Goal: Task Accomplishment & Management: Manage account settings

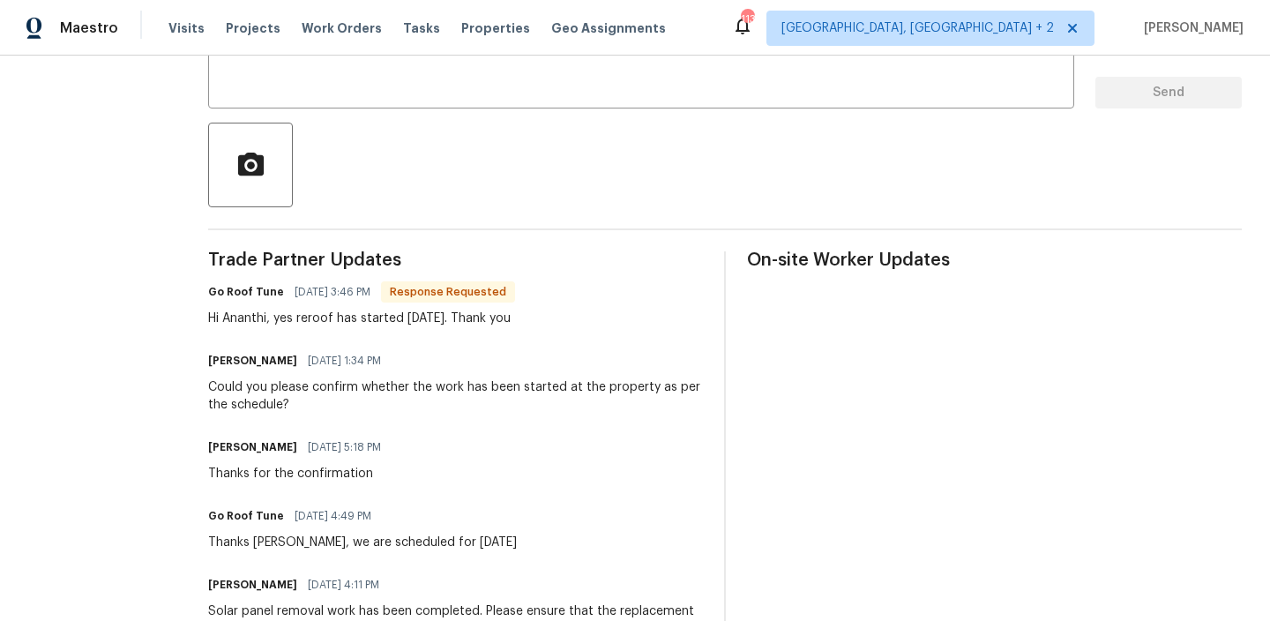
scroll to position [302, 0]
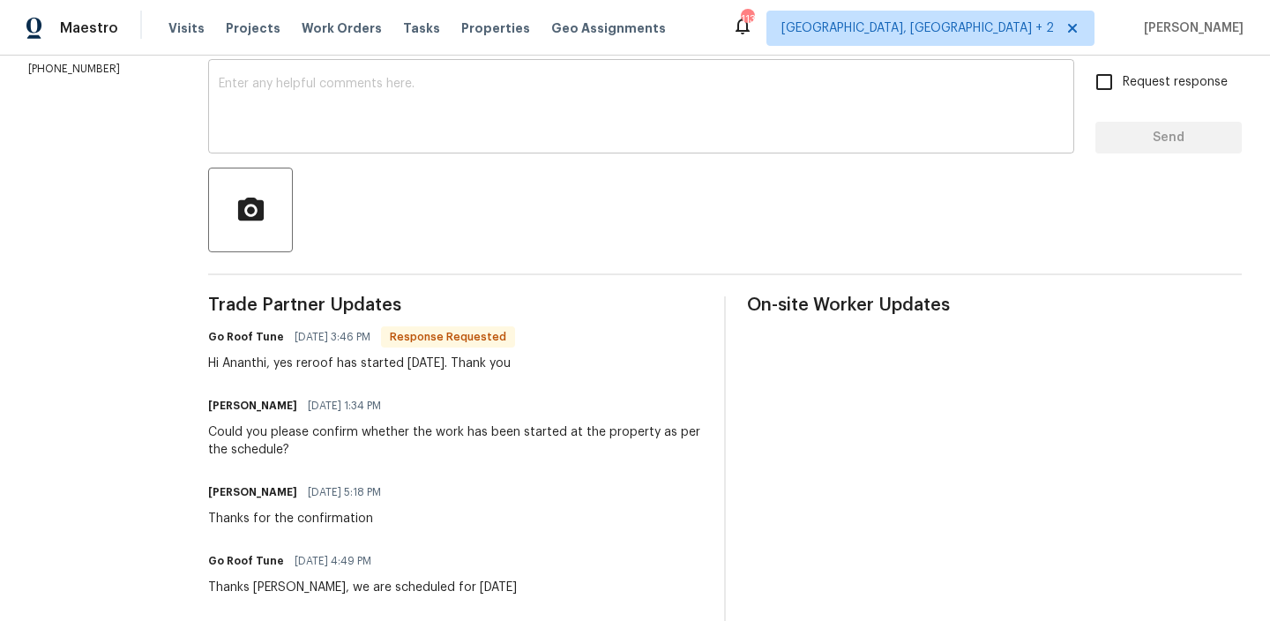
click at [303, 141] on div "x ​" at bounding box center [641, 108] width 866 height 90
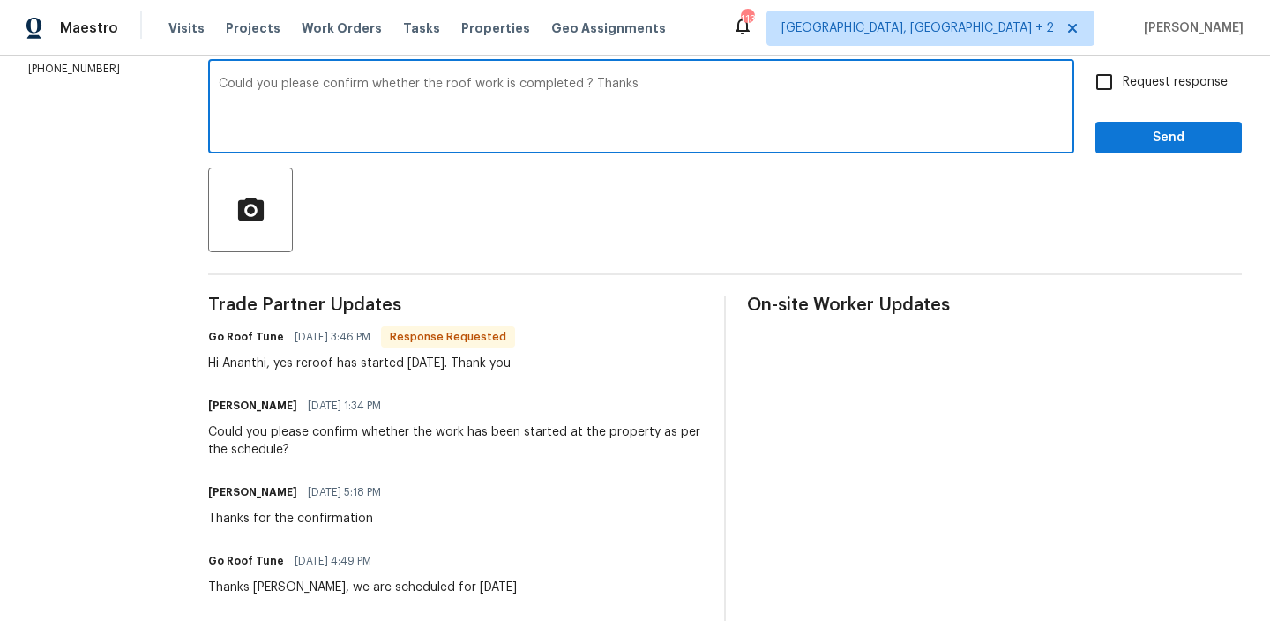
type textarea "Could you please confirm whether the roof work is completed ? Thanks"
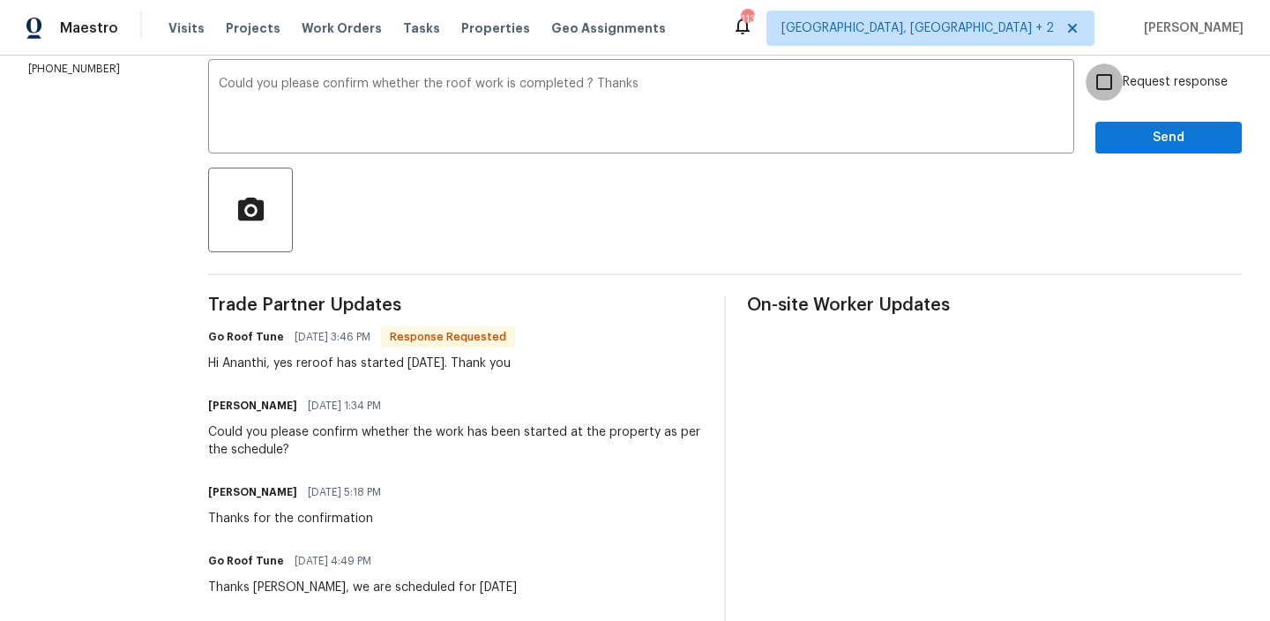
click at [1113, 89] on input "Request response" at bounding box center [1104, 81] width 37 height 37
checkbox input "true"
click at [1120, 144] on span "Send" at bounding box center [1168, 138] width 118 height 22
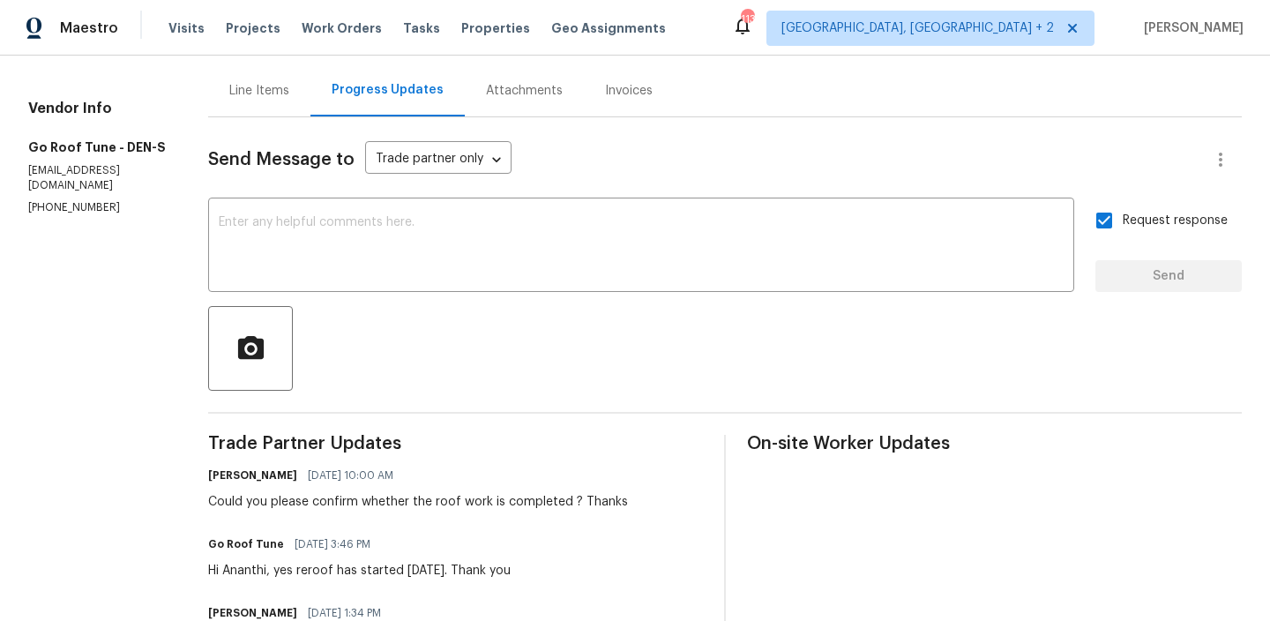
scroll to position [0, 0]
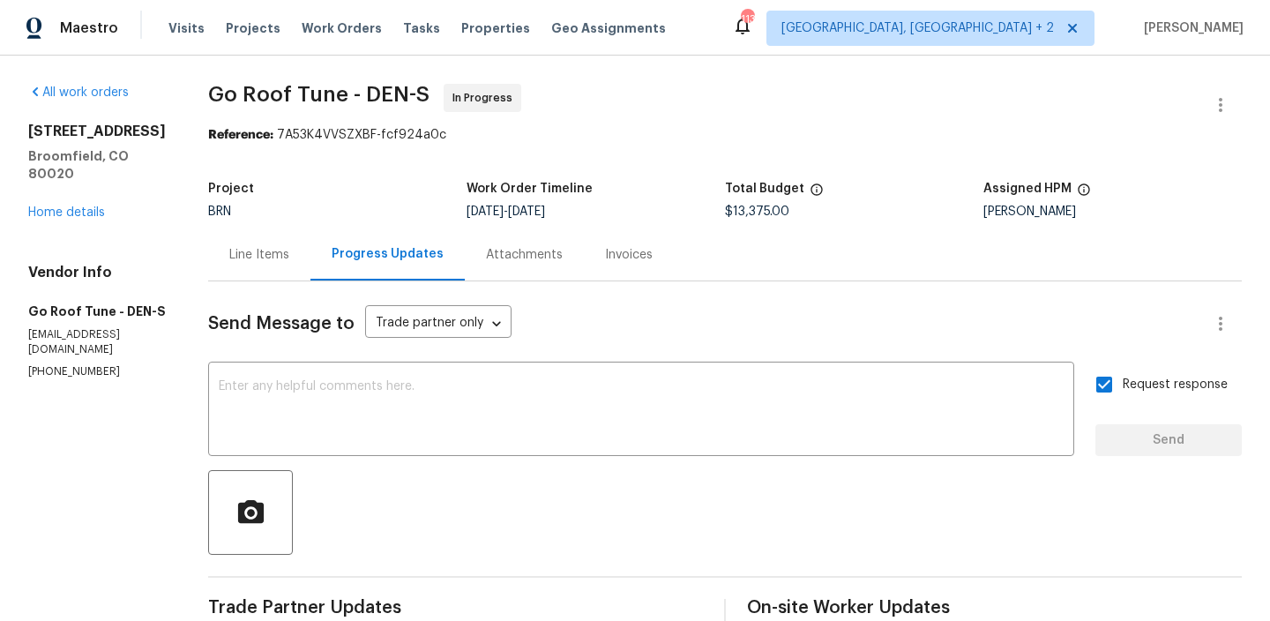
click at [50, 364] on p "[PHONE_NUMBER]" at bounding box center [97, 371] width 138 height 15
copy p "[PHONE_NUMBER]"
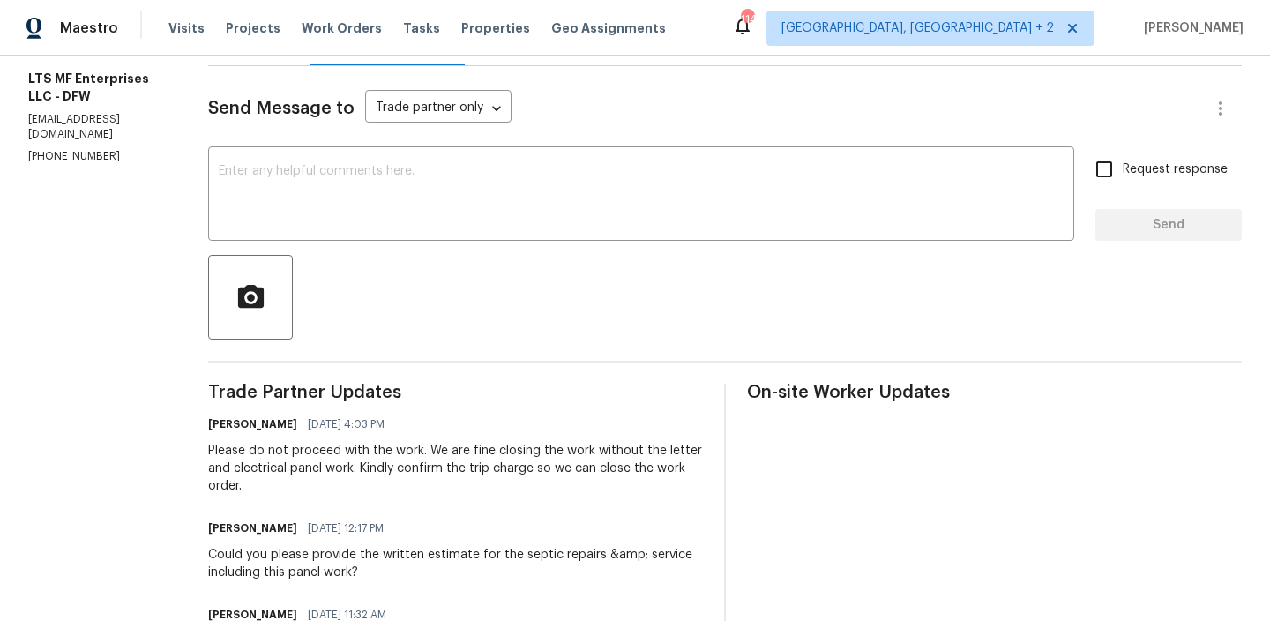
scroll to position [230, 0]
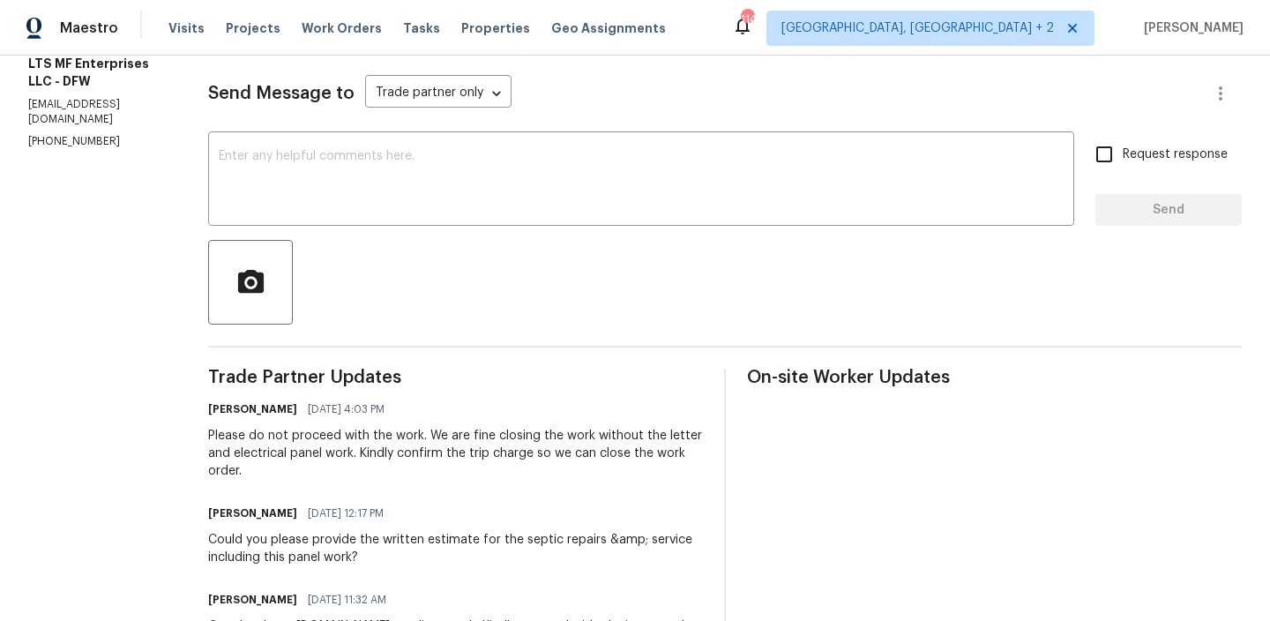
click at [56, 147] on p "(817) 988-4131" at bounding box center [97, 141] width 138 height 15
copy p "(817) 988-4131"
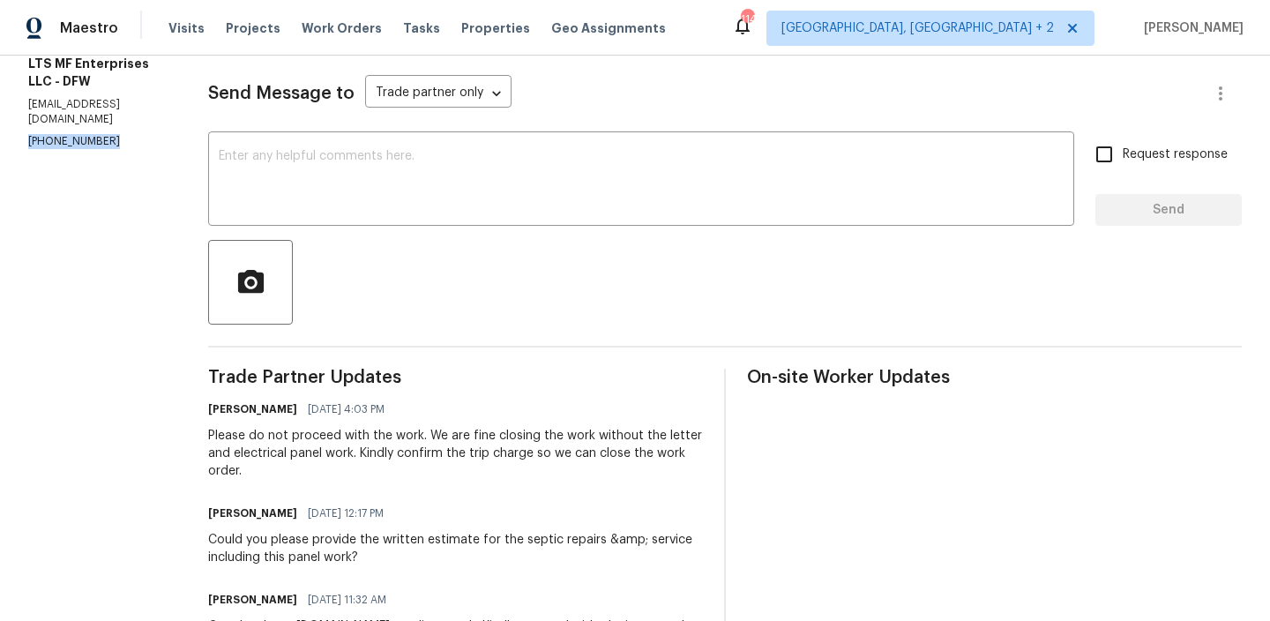
scroll to position [0, 0]
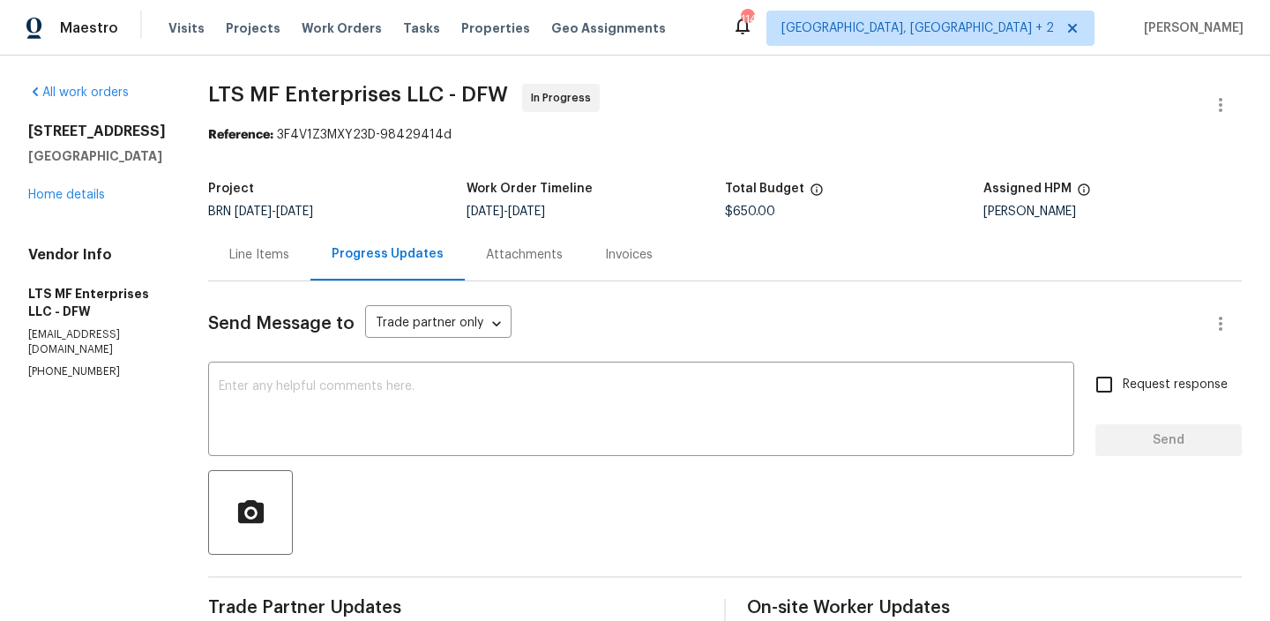
click at [247, 274] on div "Line Items" at bounding box center [259, 254] width 102 height 52
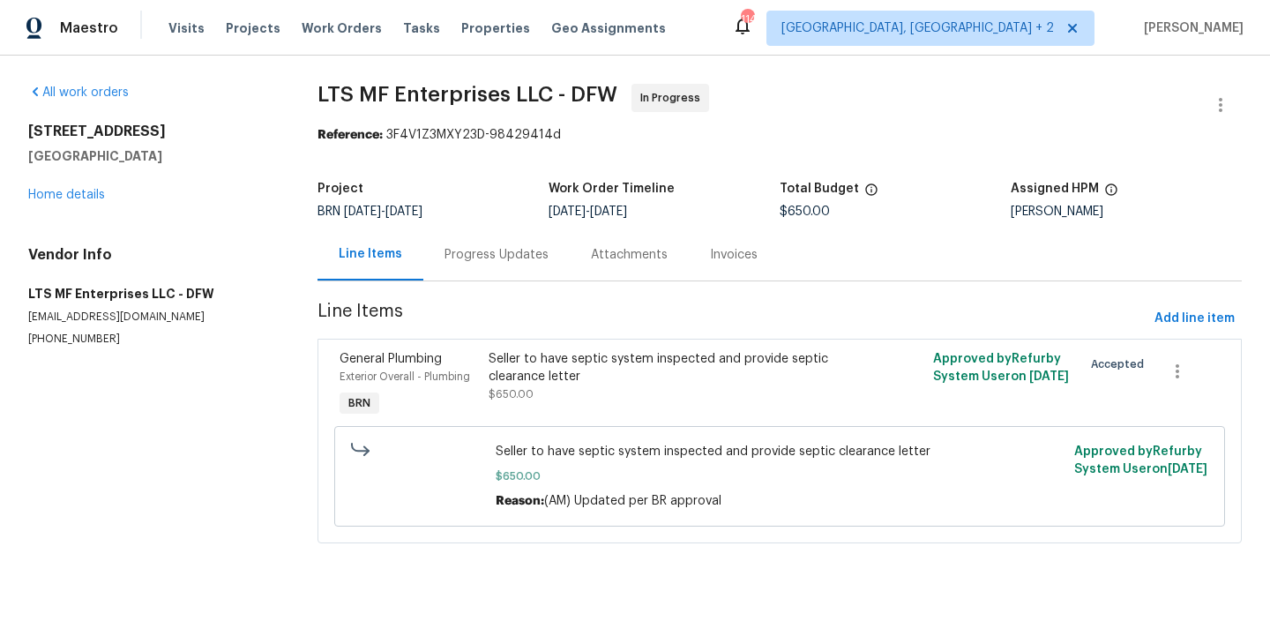
click at [518, 376] on div "Seller to have septic system inspected and provide septic clearance letter" at bounding box center [669, 367] width 361 height 35
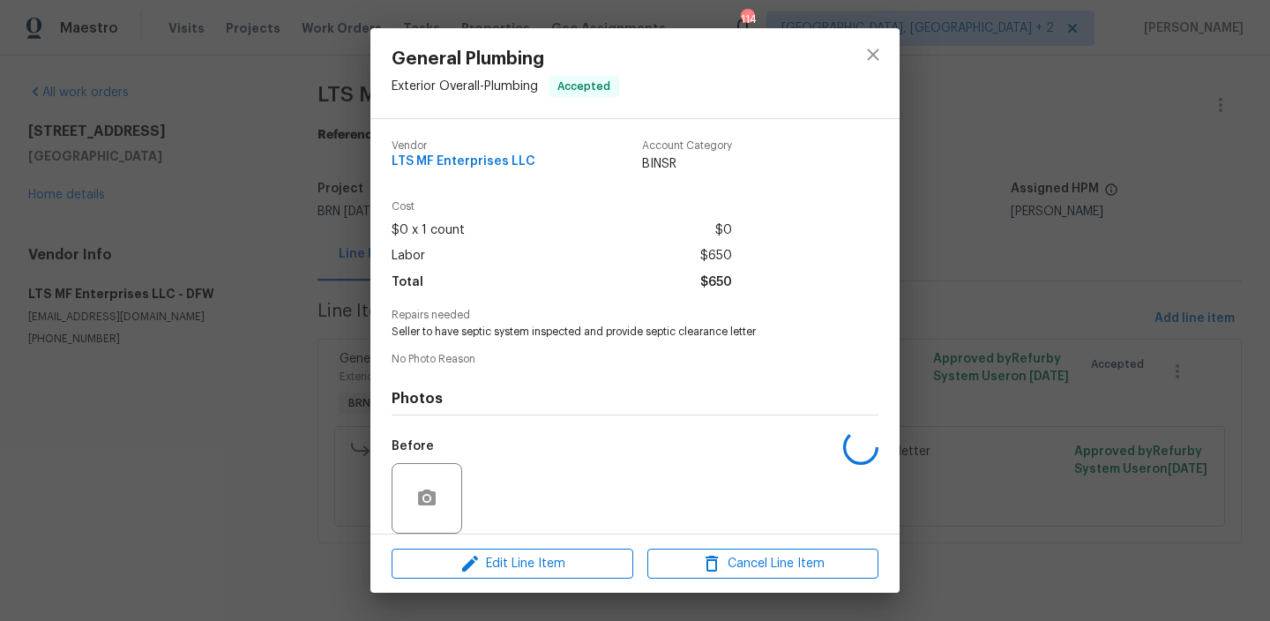
scroll to position [131, 0]
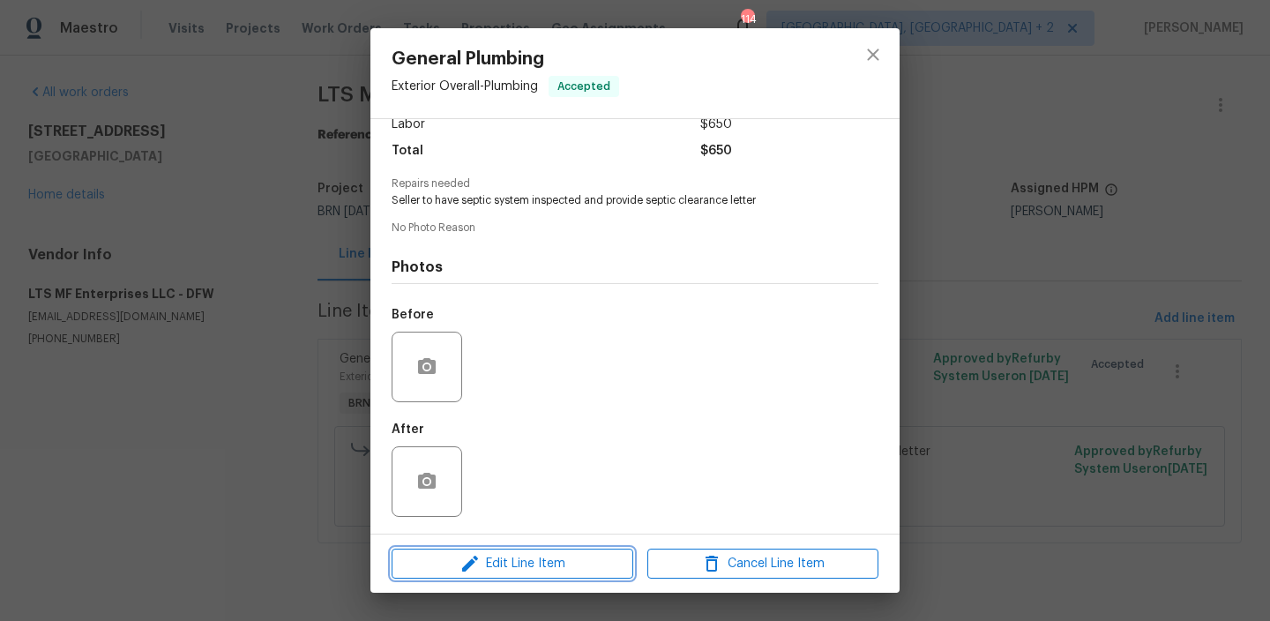
click at [497, 556] on span "Edit Line Item" at bounding box center [512, 564] width 231 height 22
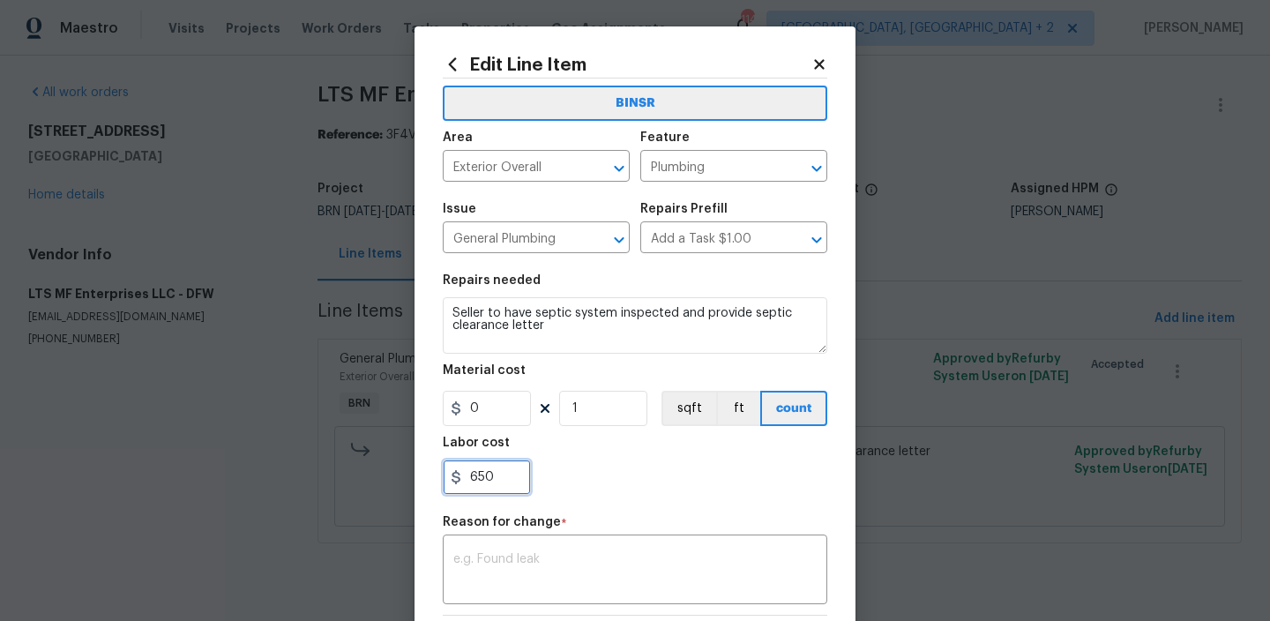
click at [495, 466] on input "650" at bounding box center [487, 476] width 88 height 35
type input "6"
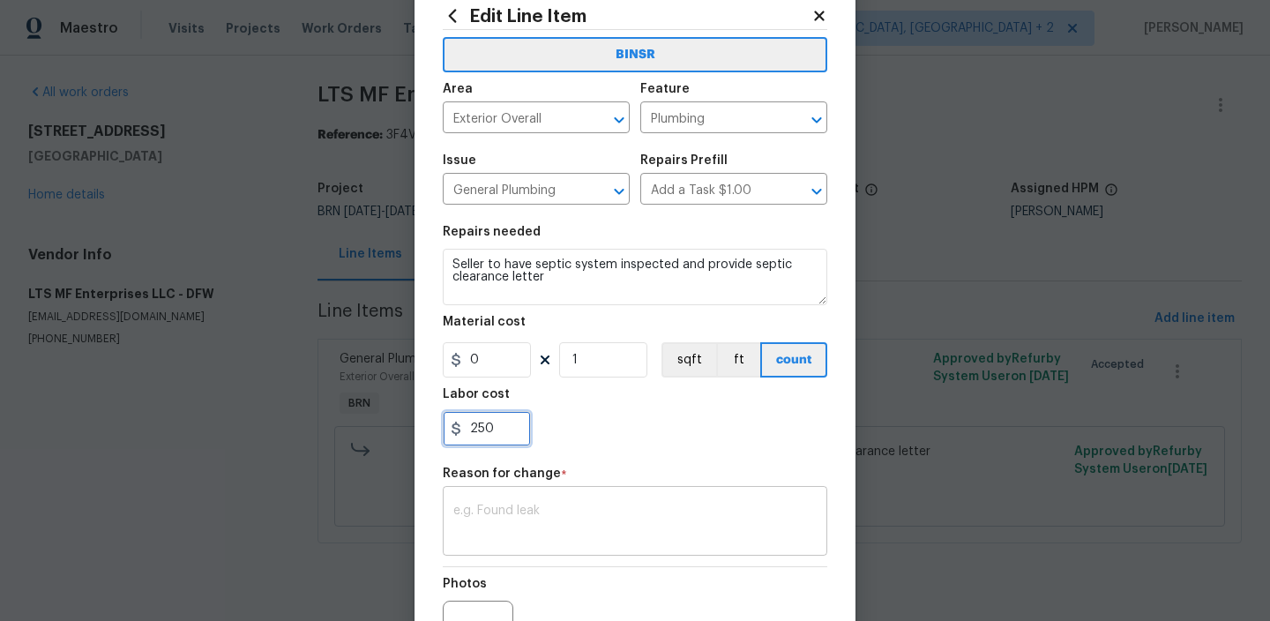
type input "250"
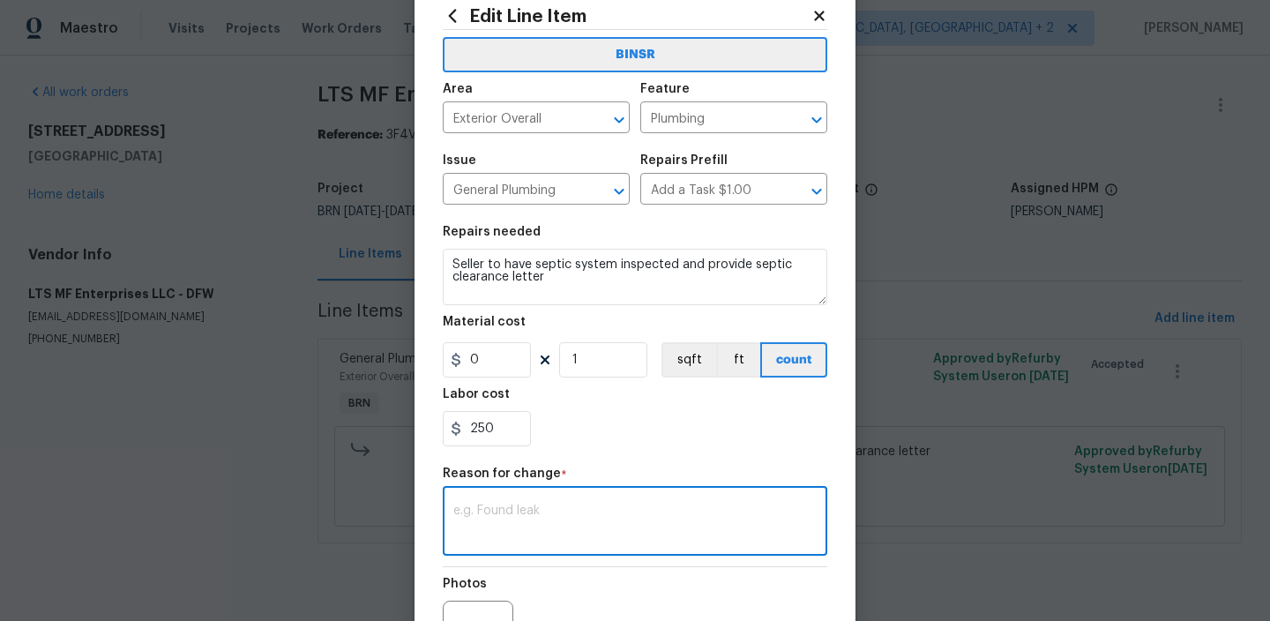
click at [532, 534] on textarea at bounding box center [634, 522] width 363 height 37
paste textarea "(AM) Updated per vendors final cost."
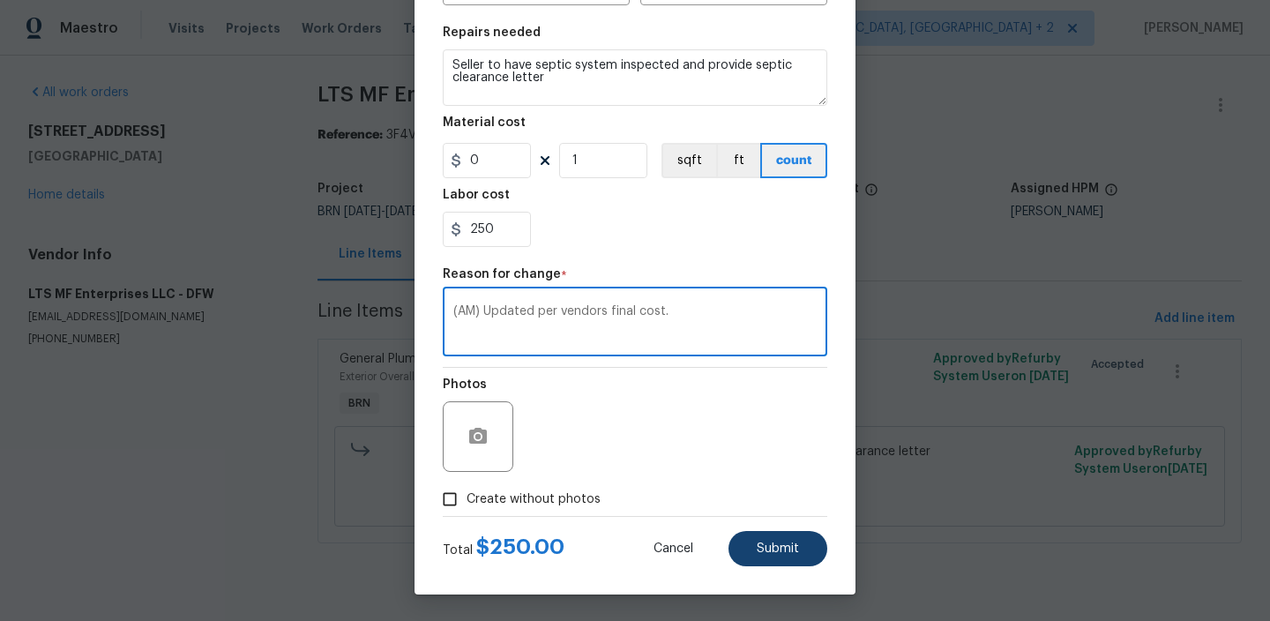
type textarea "(AM) Updated per vendors final cost."
click at [775, 540] on button "Submit" at bounding box center [777, 548] width 99 height 35
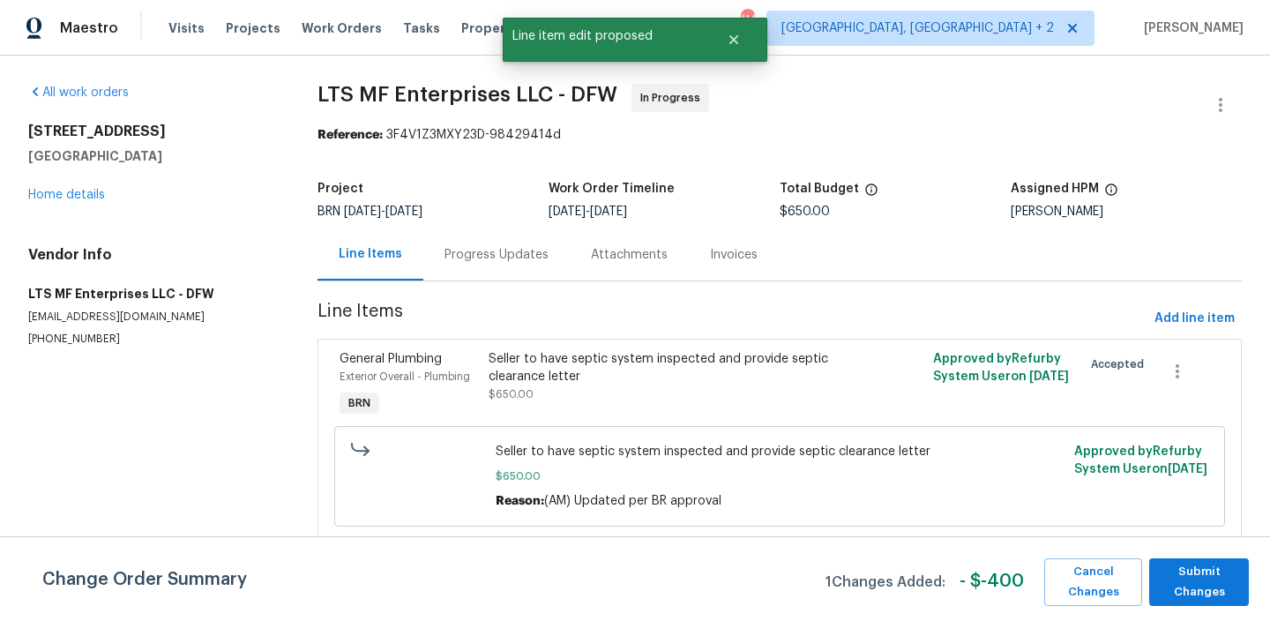
scroll to position [0, 0]
click at [1192, 557] on div "Change Order Summary 1 Changes Added: - $ -400 Cancel Changes Submit Changes" at bounding box center [635, 578] width 1270 height 85
click at [1191, 564] on span "Submit Changes" at bounding box center [1199, 582] width 82 height 41
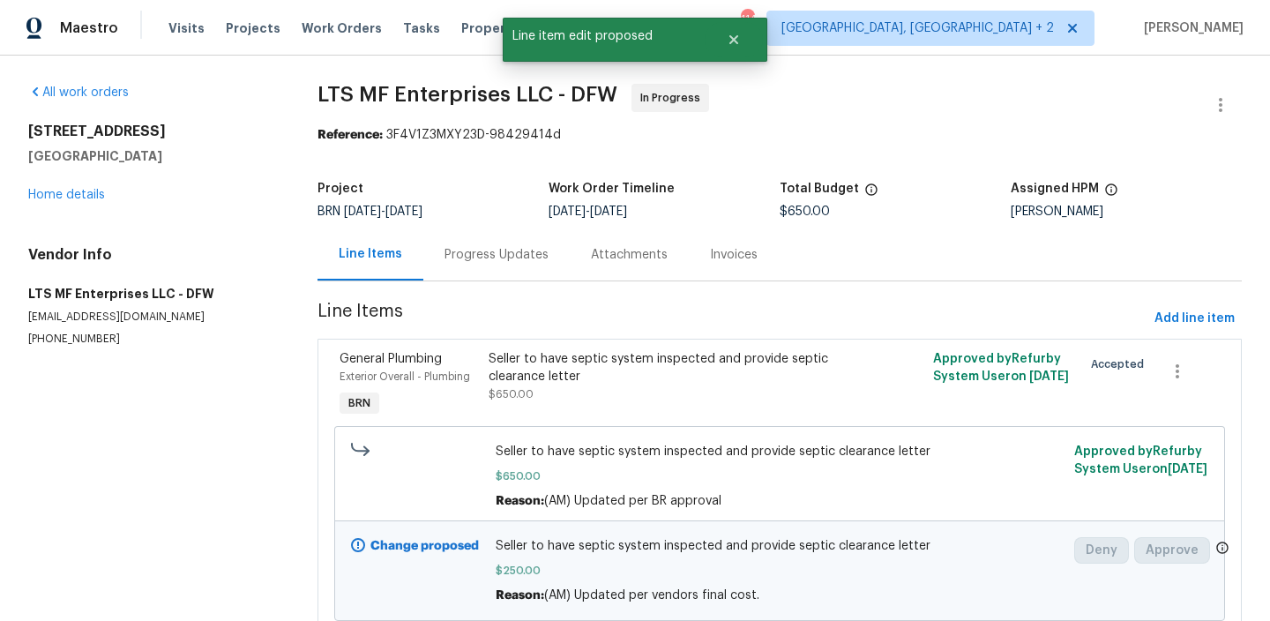
click at [497, 264] on div "Progress Updates" at bounding box center [496, 254] width 146 height 52
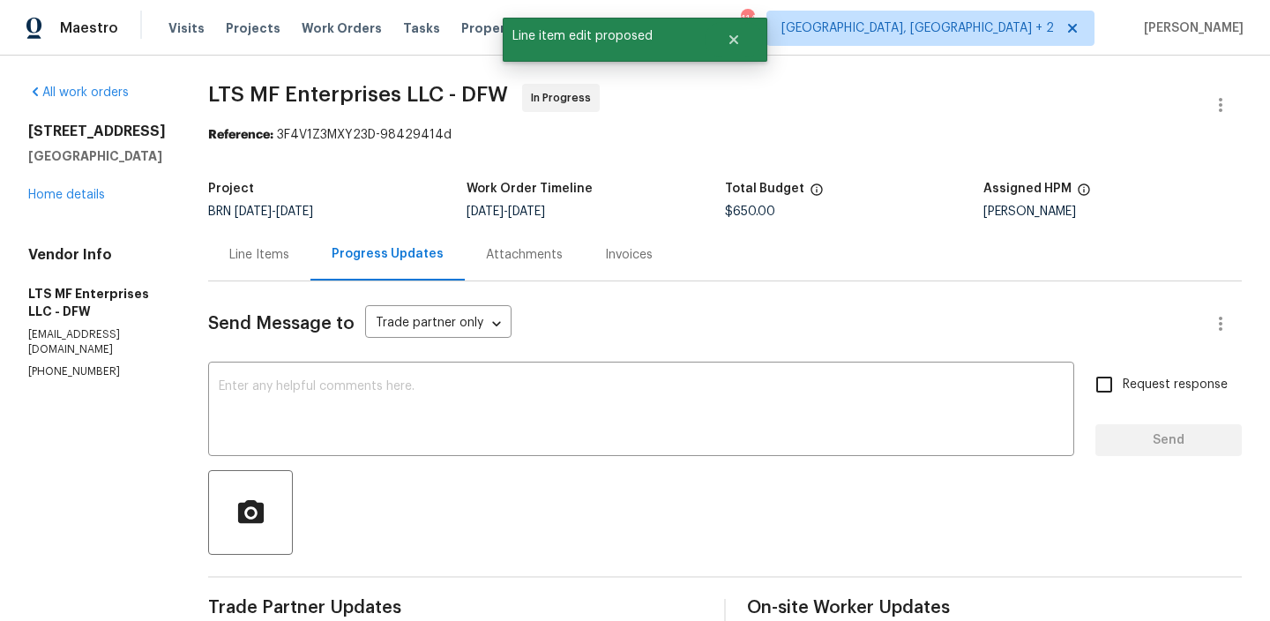
scroll to position [35, 0]
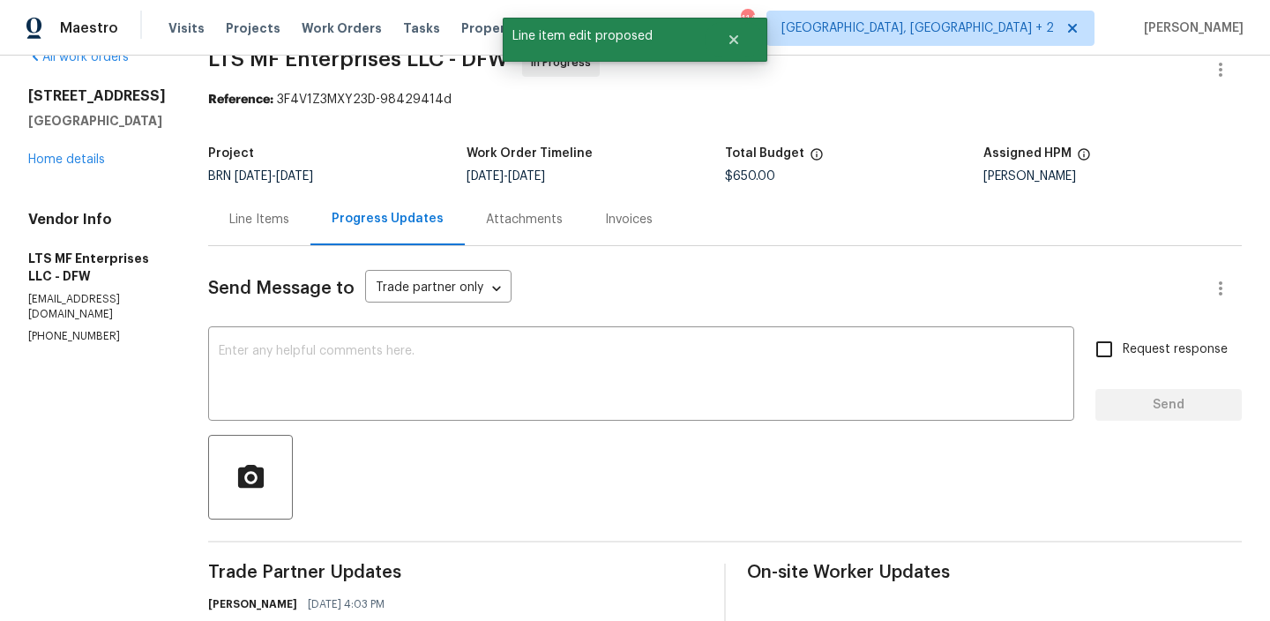
click at [235, 220] on div "Line Items" at bounding box center [259, 220] width 60 height 18
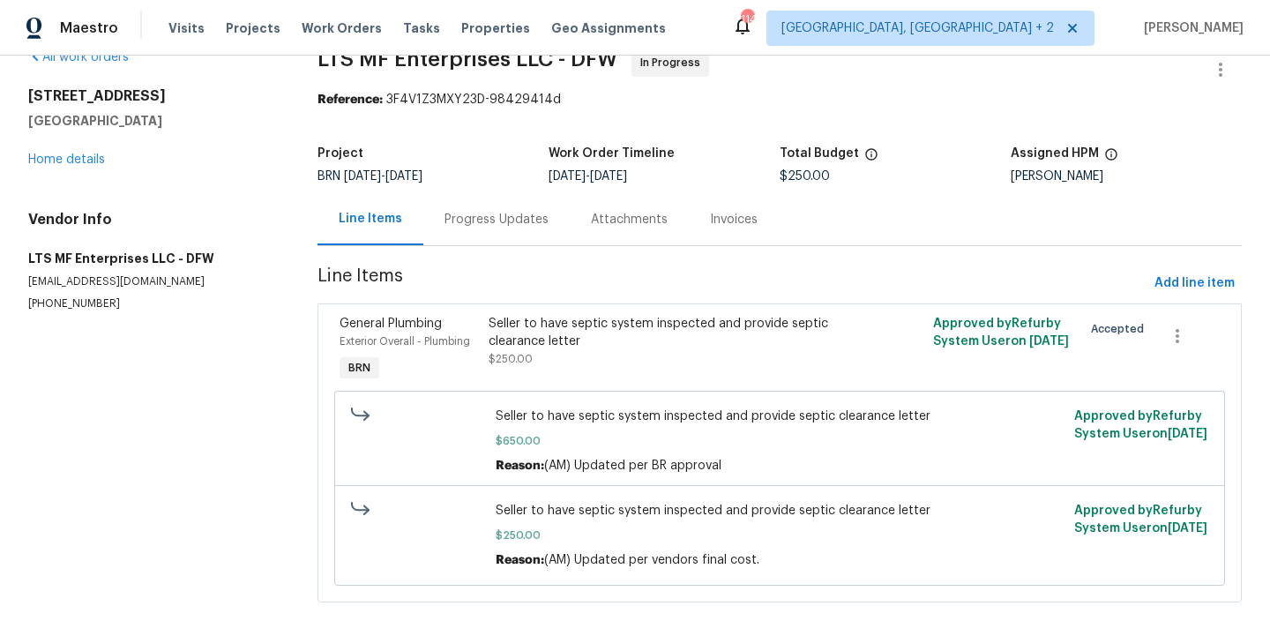
click at [462, 232] on div "Progress Updates" at bounding box center [496, 219] width 146 height 52
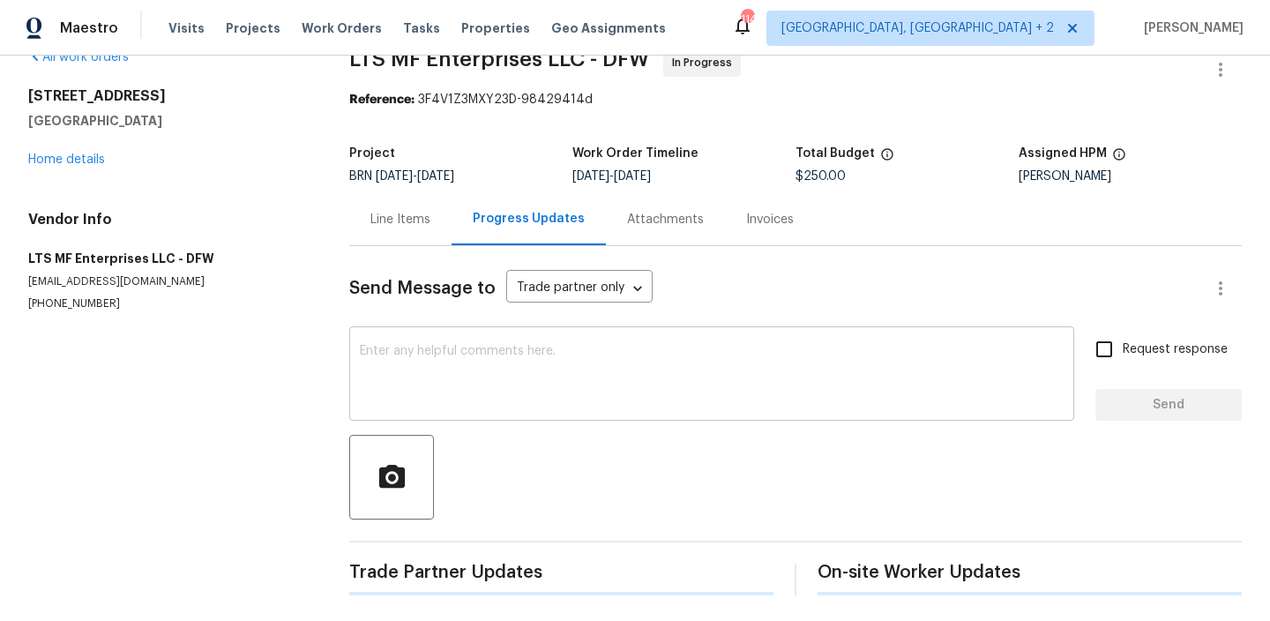
click at [480, 335] on div "x ​" at bounding box center [711, 376] width 725 height 90
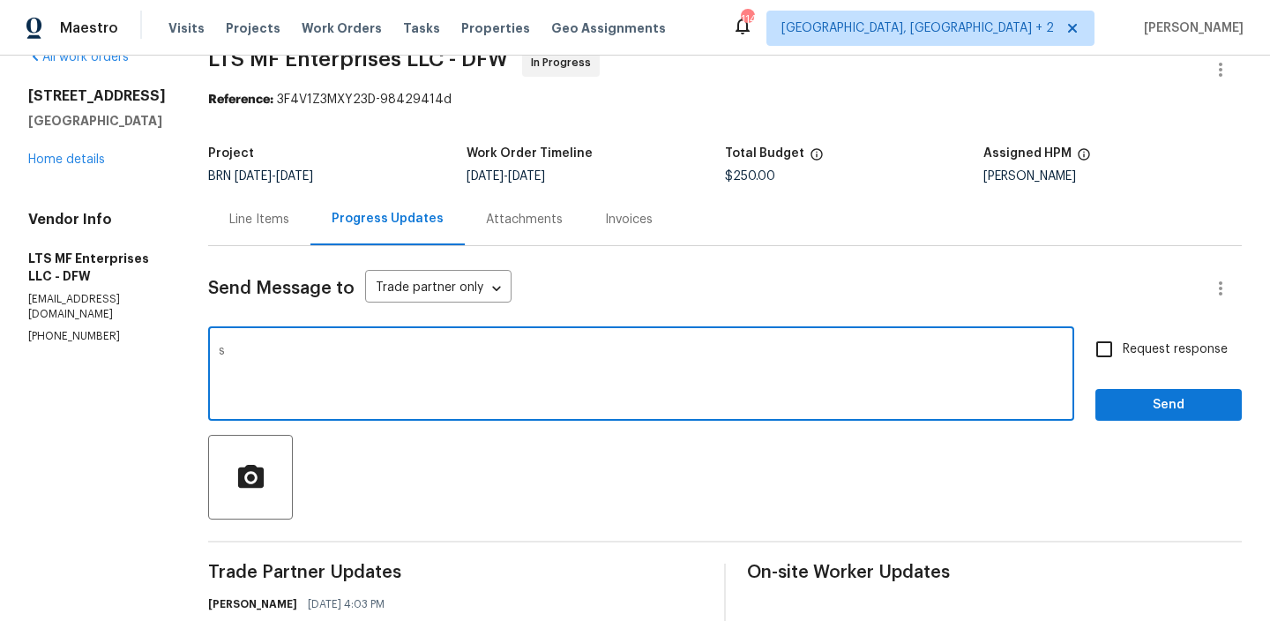
type textarea "s"
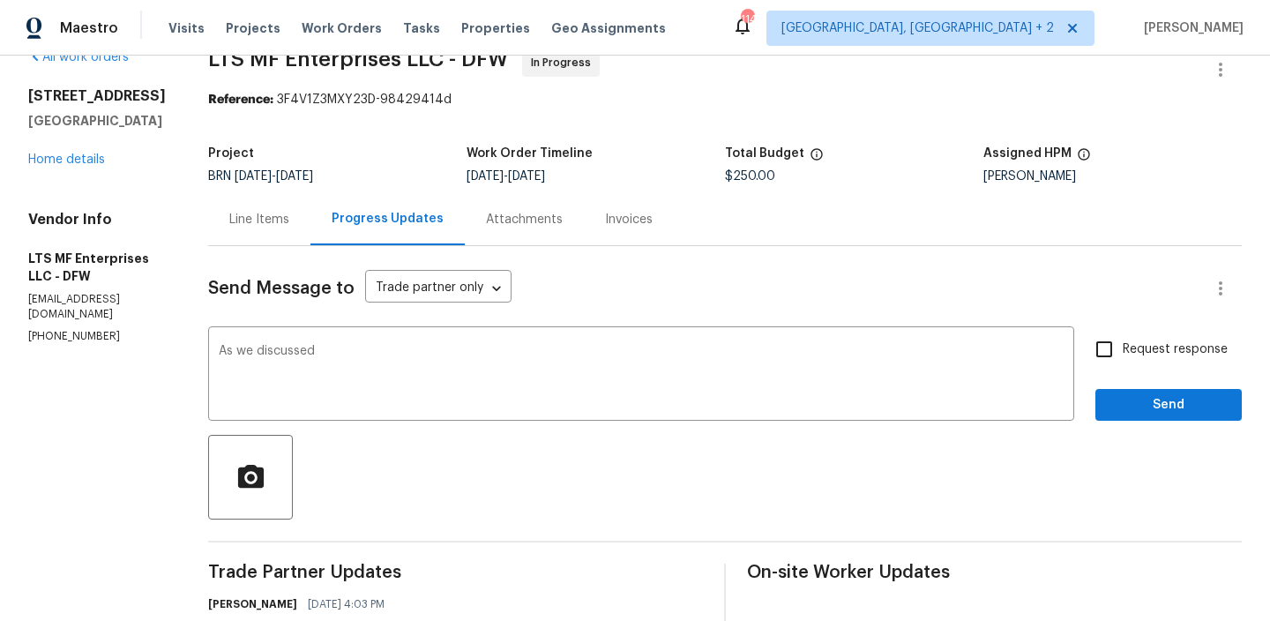
copy p "(817) 988-4131"
click at [373, 359] on textarea "As we discussed" at bounding box center [641, 376] width 845 height 62
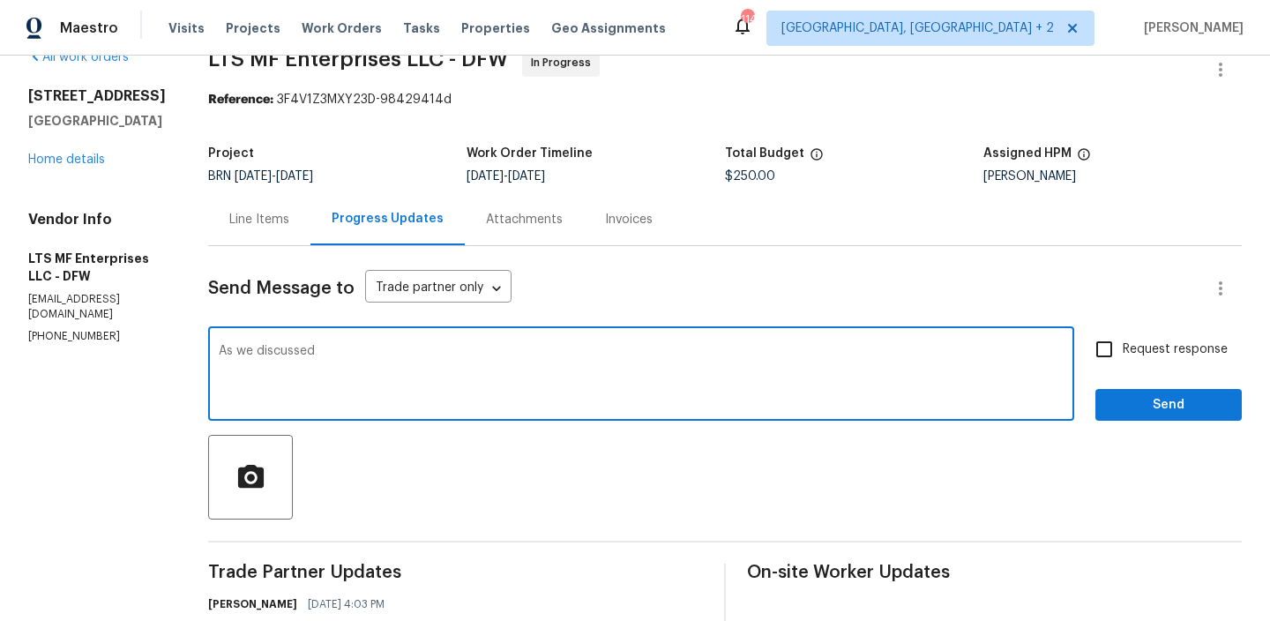
paste textarea "(817) 988-4131"
type textarea "As we discussed (817) 988-4131, Inspection charges has been updated. Could you …"
click at [1139, 350] on span "Request response" at bounding box center [1175, 349] width 105 height 19
click at [1123, 350] on input "Request response" at bounding box center [1104, 349] width 37 height 37
checkbox input "true"
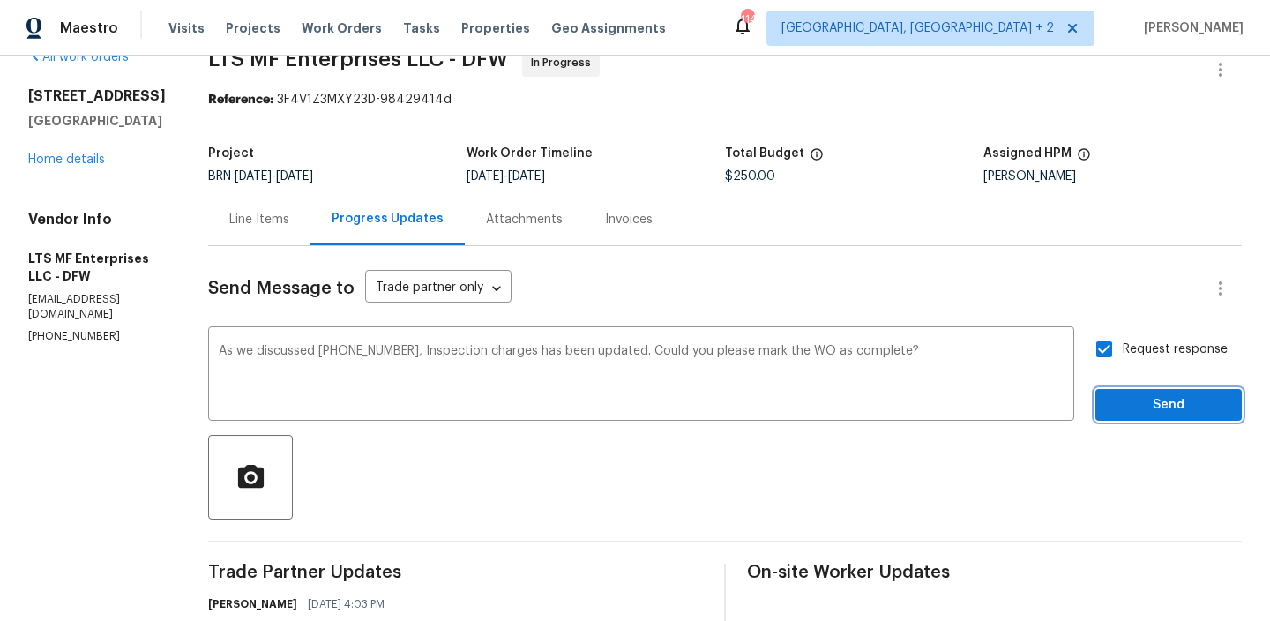
click at [1131, 394] on span "Send" at bounding box center [1168, 405] width 118 height 22
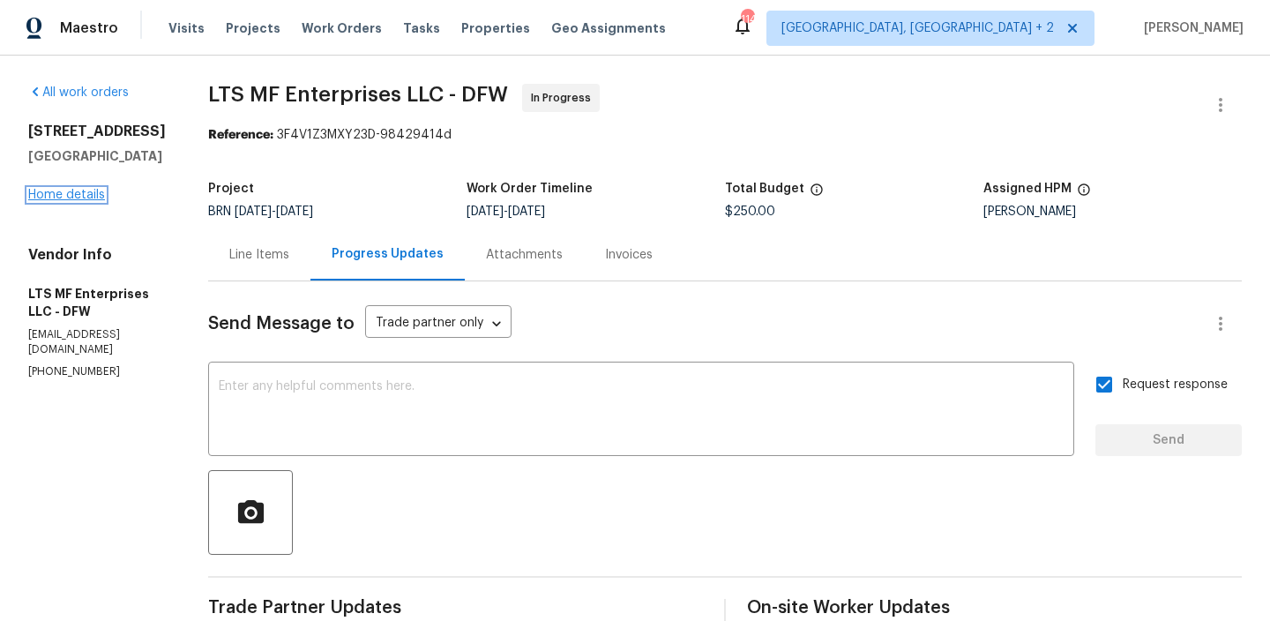
click at [60, 201] on link "Home details" at bounding box center [66, 195] width 77 height 12
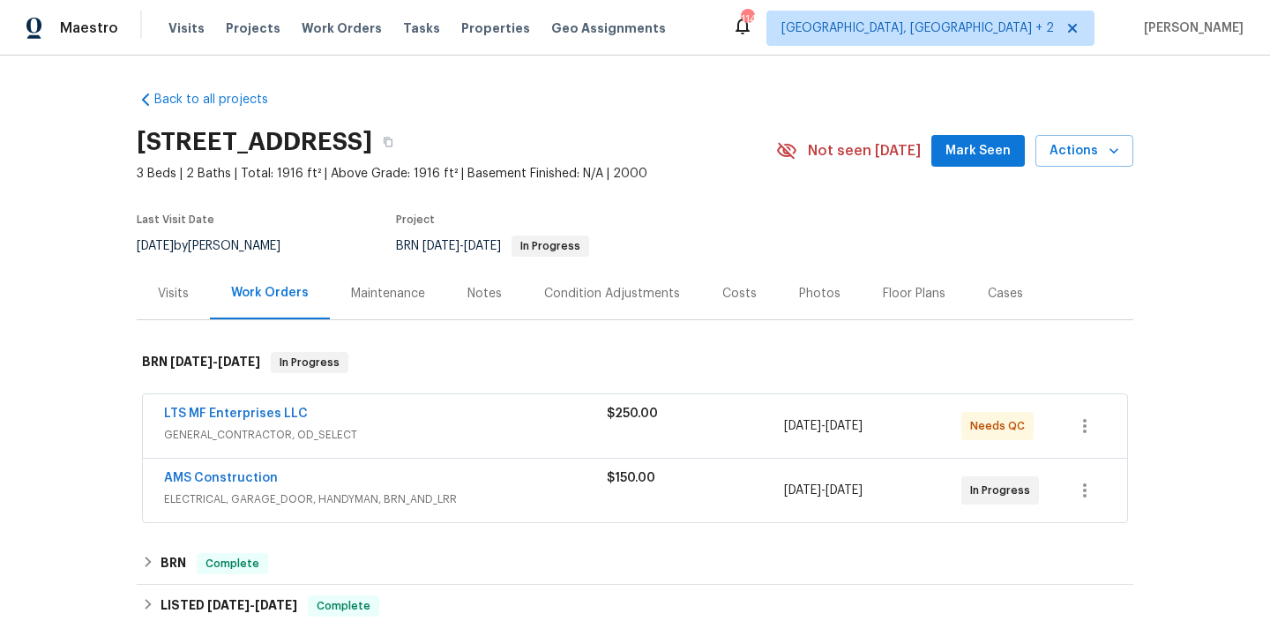
scroll to position [72, 0]
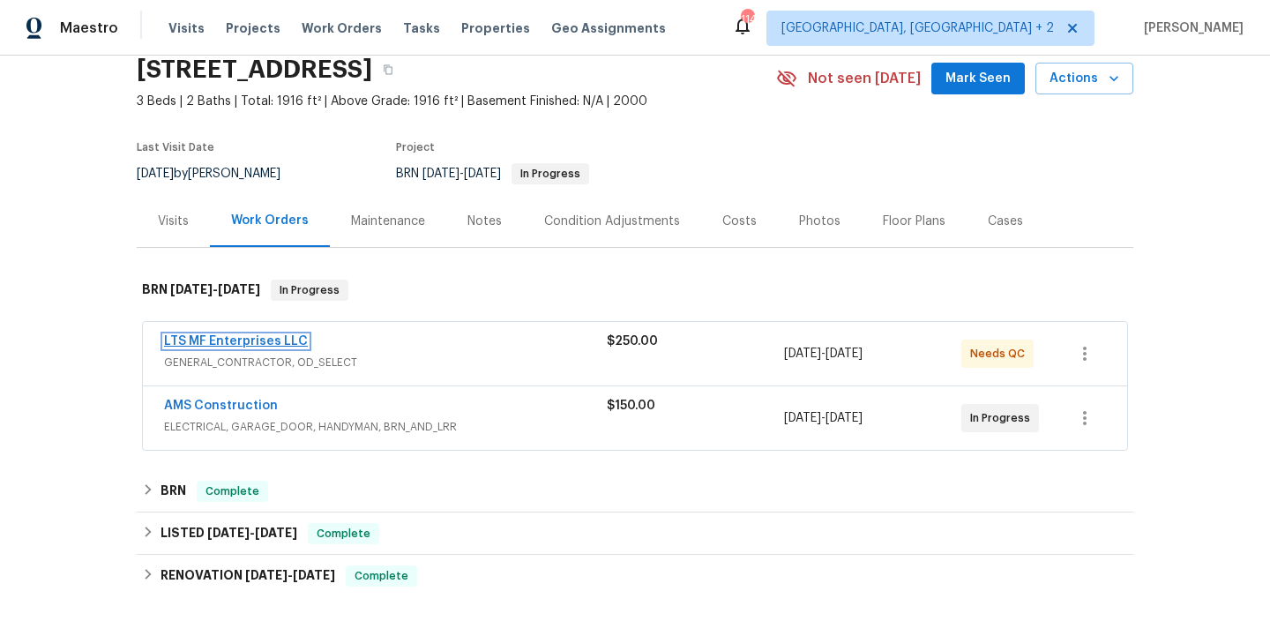
click at [235, 342] on link "LTS MF Enterprises LLC" at bounding box center [236, 341] width 144 height 12
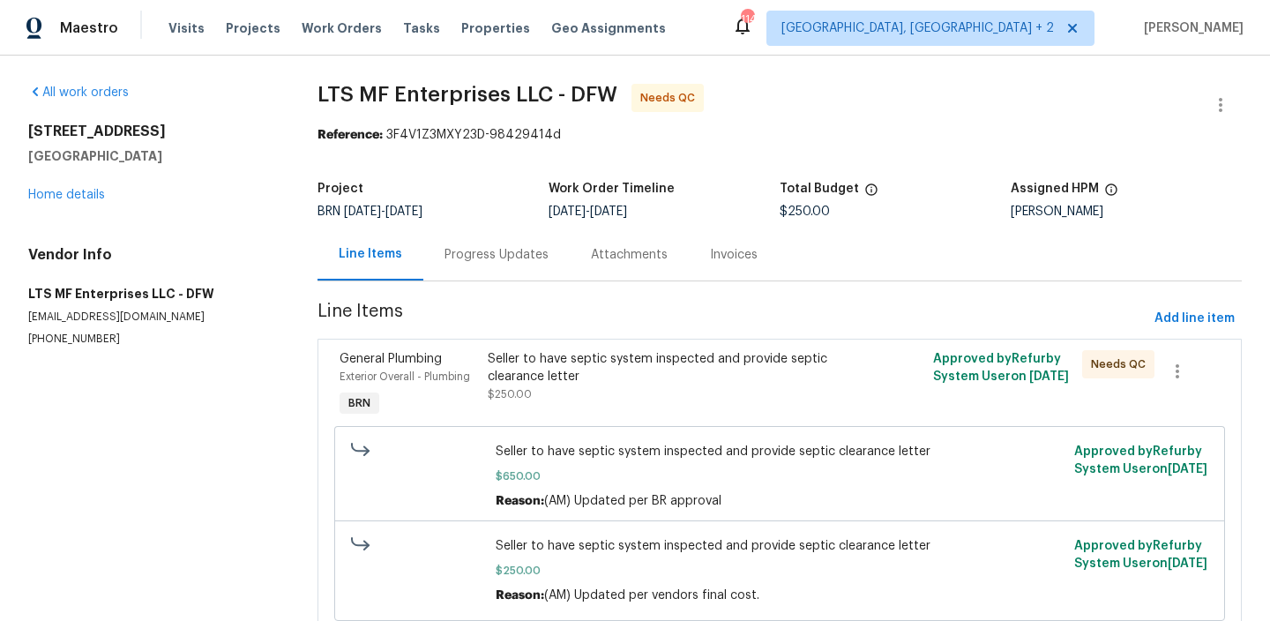
click at [462, 260] on div "Progress Updates" at bounding box center [496, 255] width 104 height 18
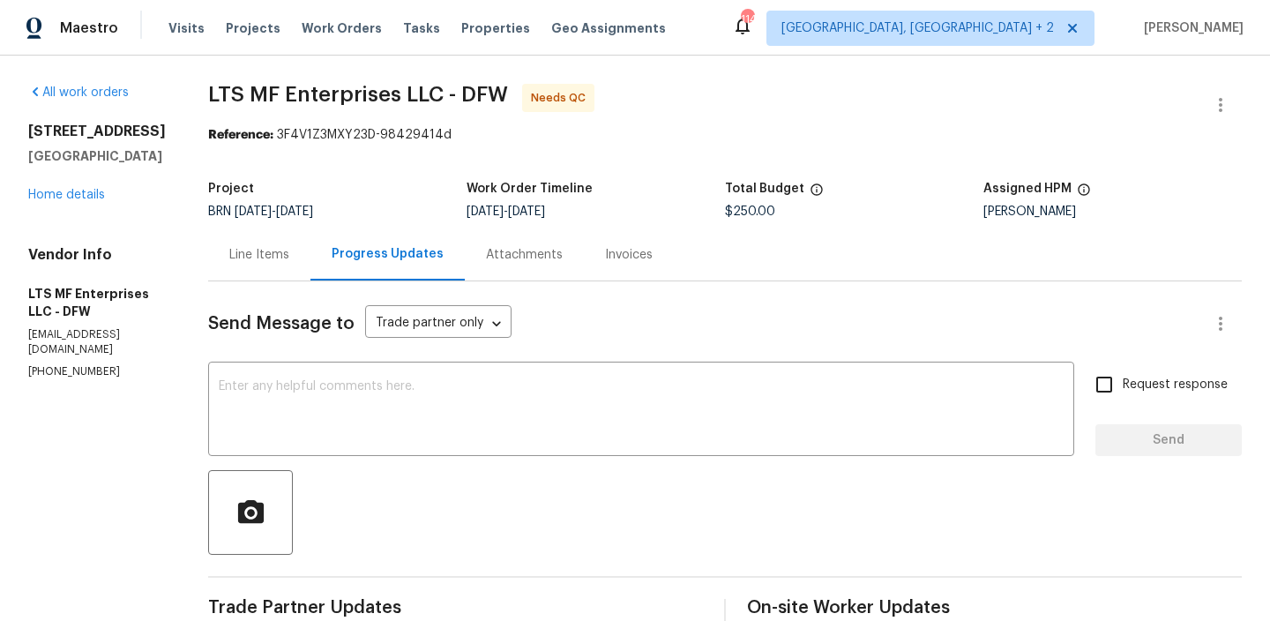
click at [351, 250] on div "Progress Updates" at bounding box center [388, 254] width 112 height 18
click at [269, 260] on div "Line Items" at bounding box center [259, 255] width 60 height 18
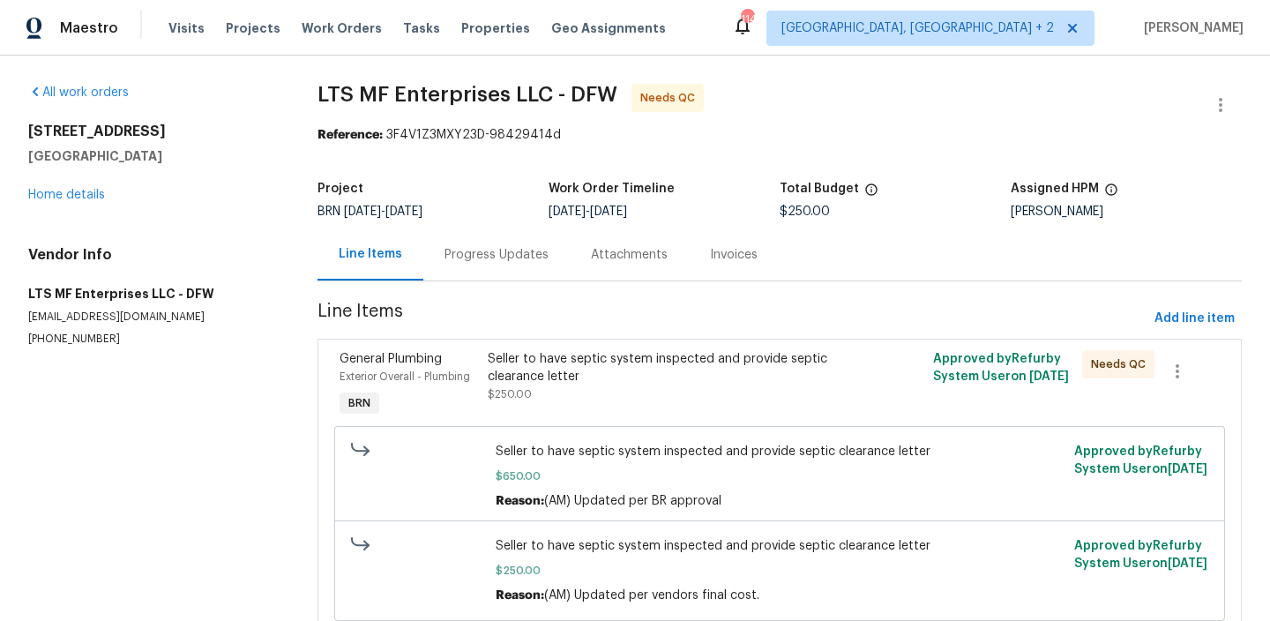
click at [510, 370] on div "Seller to have septic system inspected and provide septic clearance letter" at bounding box center [668, 367] width 361 height 35
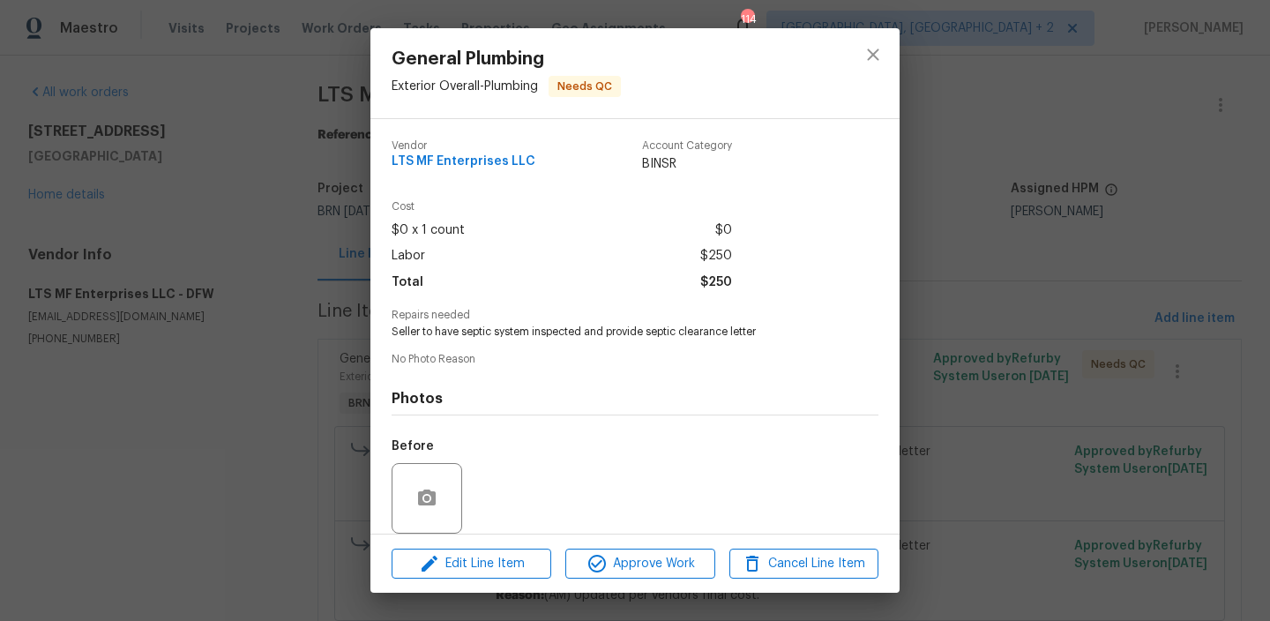
scroll to position [131, 0]
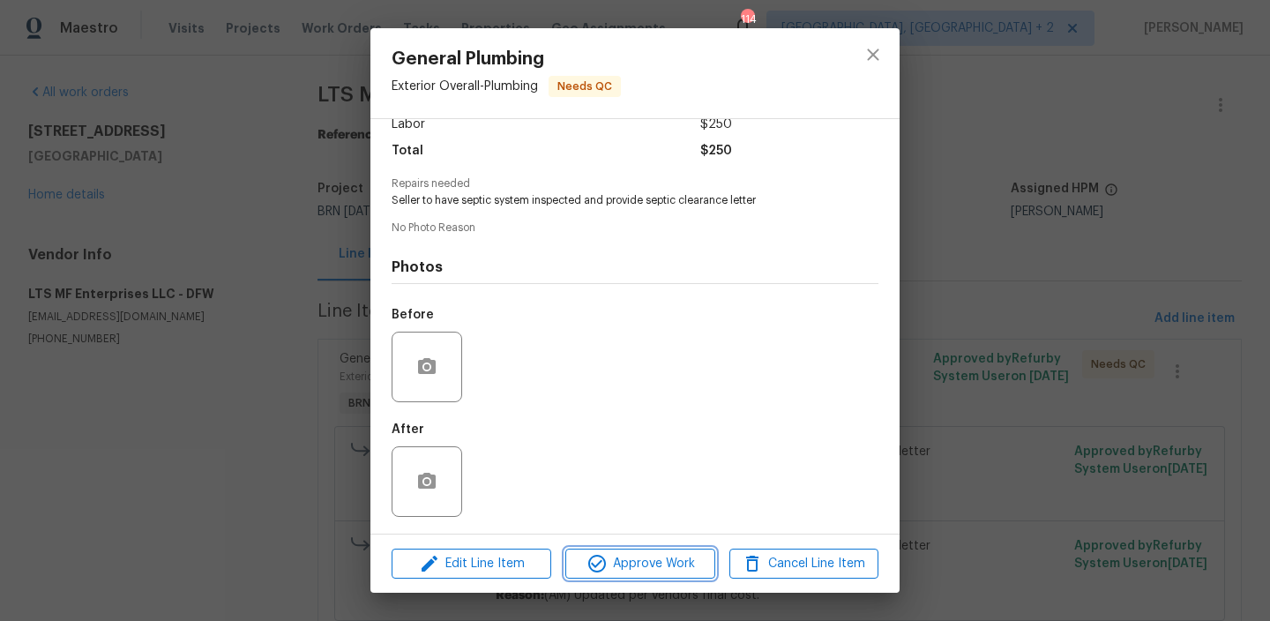
click at [610, 565] on span "Approve Work" at bounding box center [640, 564] width 138 height 22
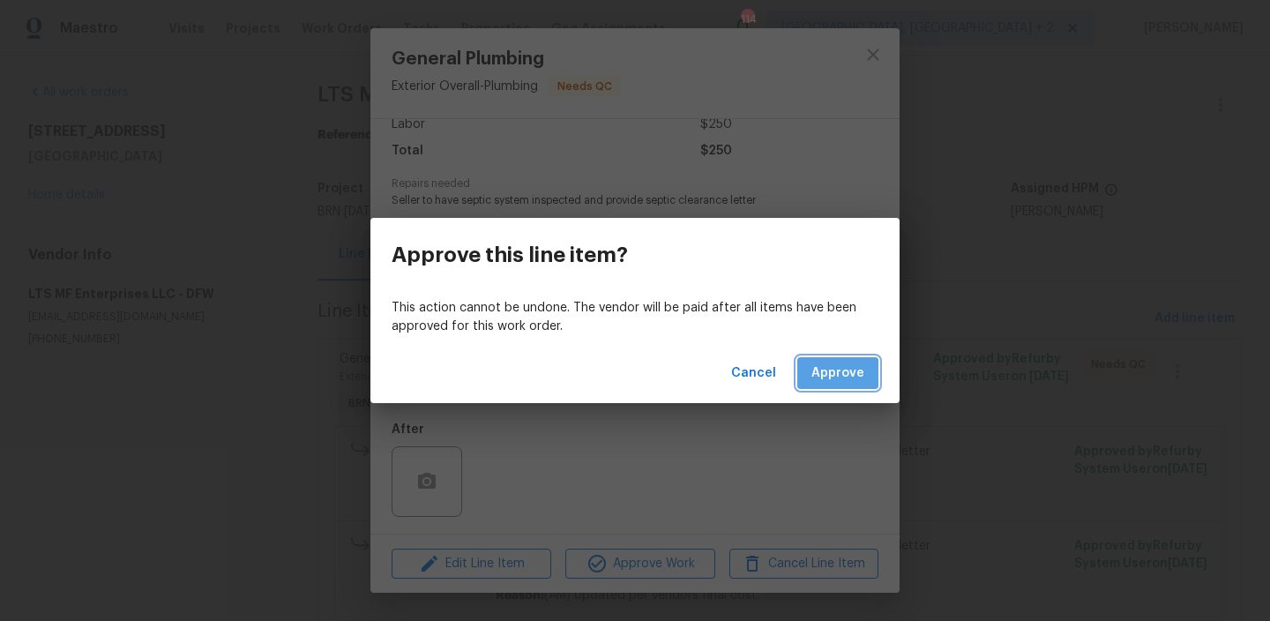
click at [828, 367] on span "Approve" at bounding box center [837, 373] width 53 height 22
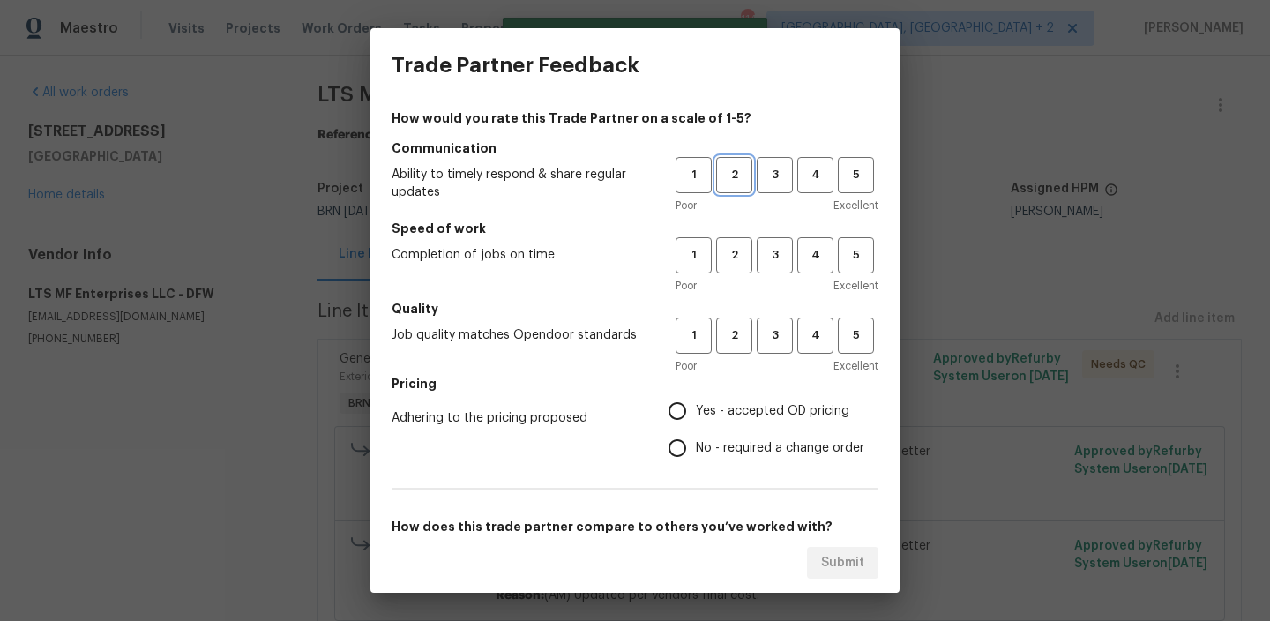
click at [732, 168] on span "2" at bounding box center [734, 175] width 33 height 20
click at [732, 248] on span "2" at bounding box center [734, 255] width 33 height 20
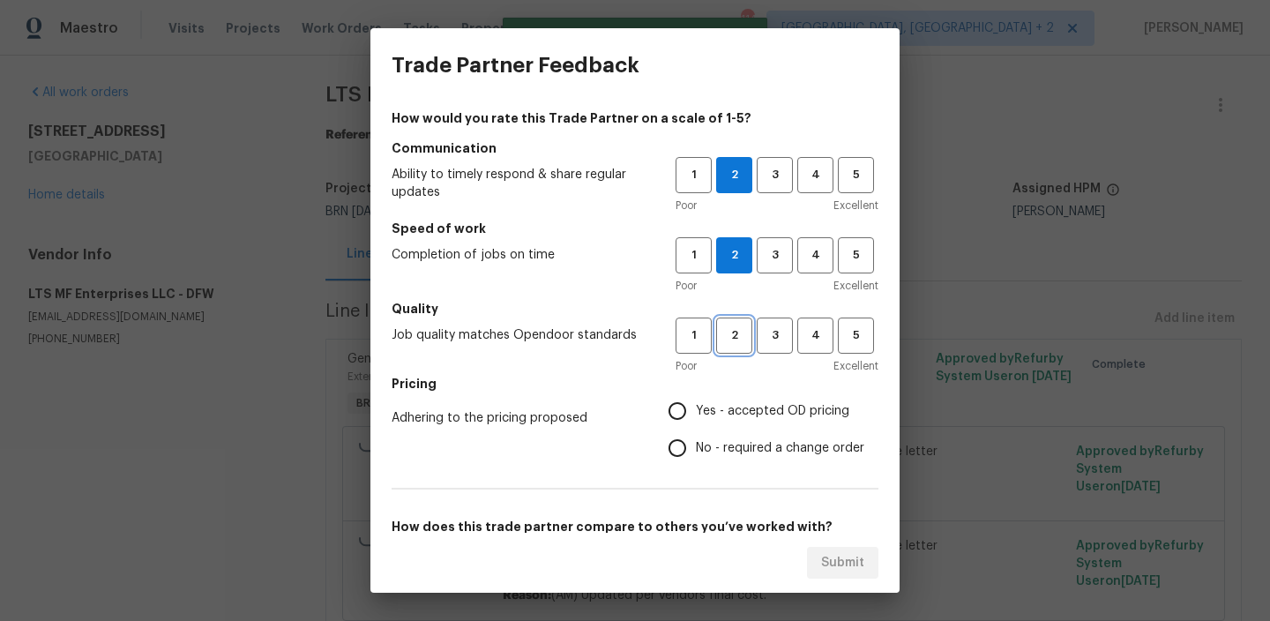
click at [721, 317] on button "2" at bounding box center [734, 335] width 36 height 36
click at [683, 436] on input "No - required a change order" at bounding box center [677, 447] width 37 height 37
radio input "true"
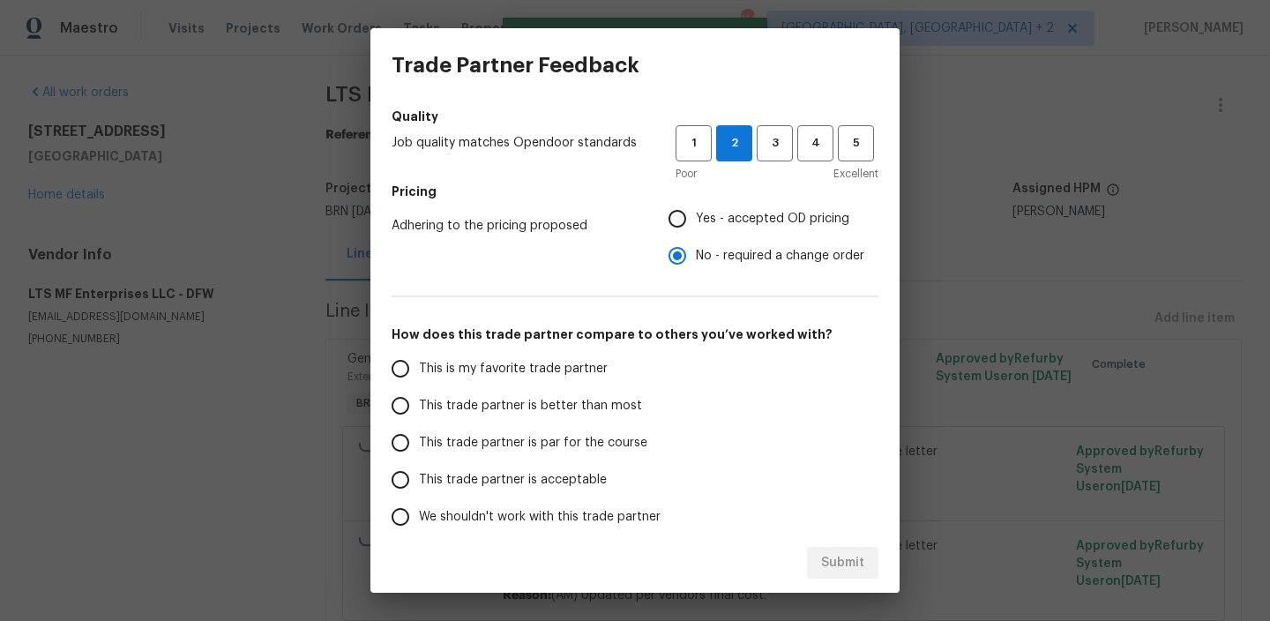
click at [466, 407] on span "This trade partner is better than most" at bounding box center [530, 406] width 223 height 19
click at [419, 407] on input "This trade partner is better than most" at bounding box center [400, 405] width 37 height 37
click at [819, 550] on button "Submit" at bounding box center [842, 563] width 71 height 33
radio input "true"
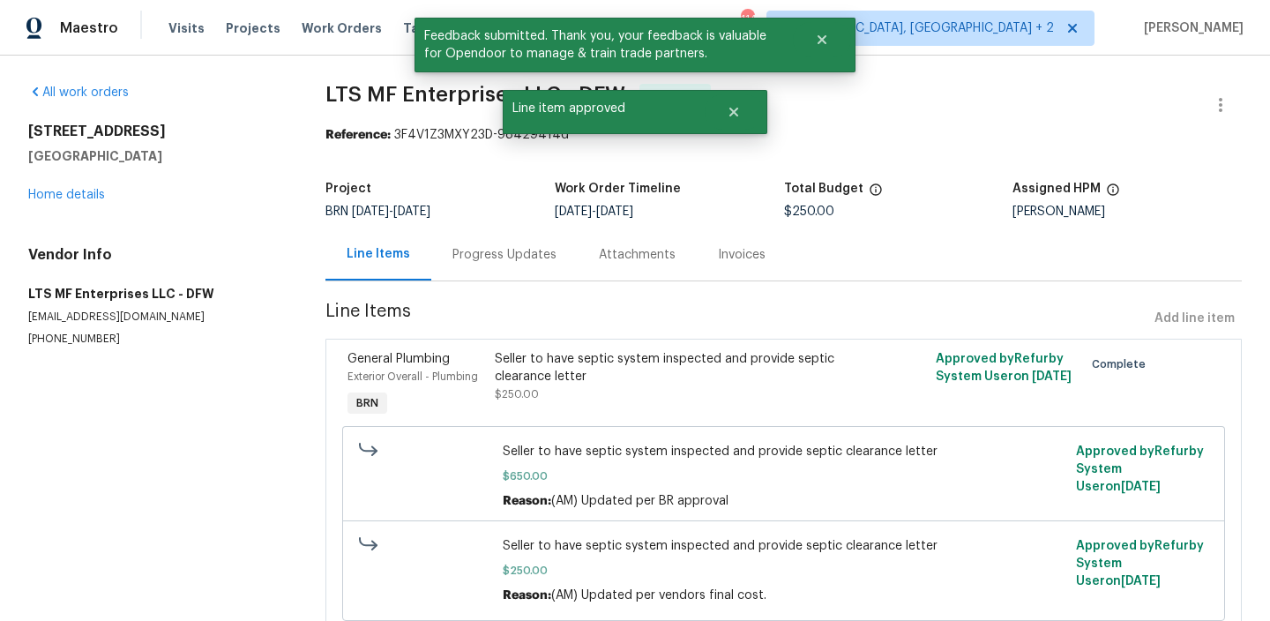
click at [465, 273] on div "Progress Updates" at bounding box center [504, 254] width 146 height 52
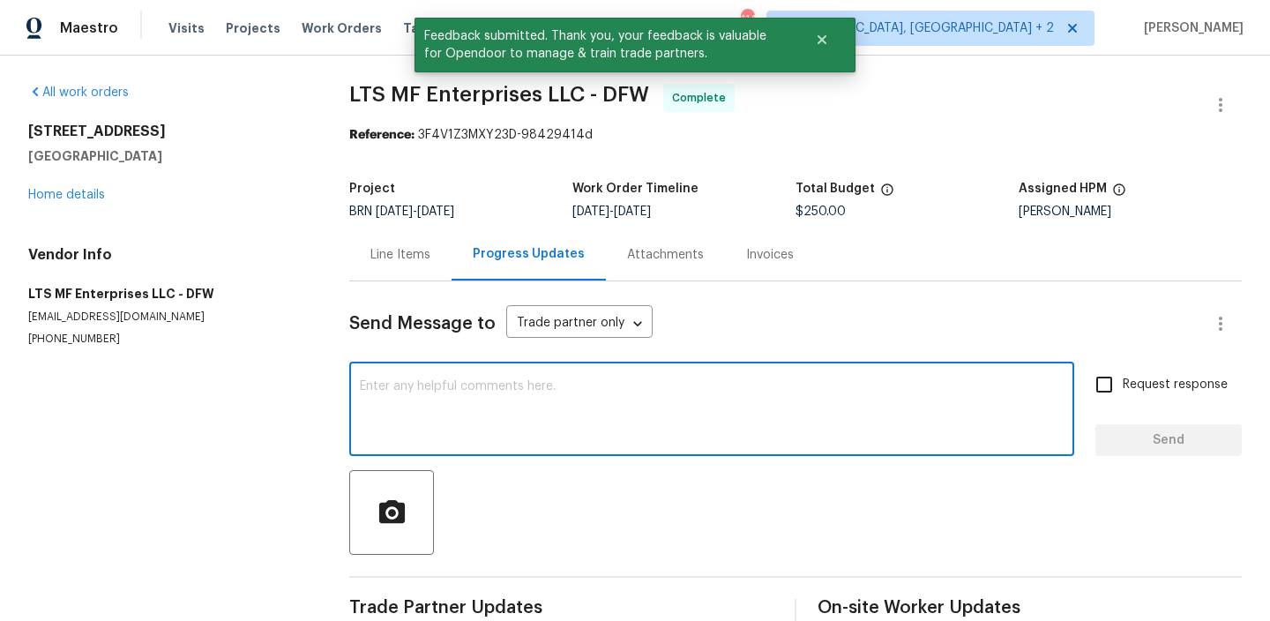
click at [456, 388] on textarea at bounding box center [712, 411] width 704 height 62
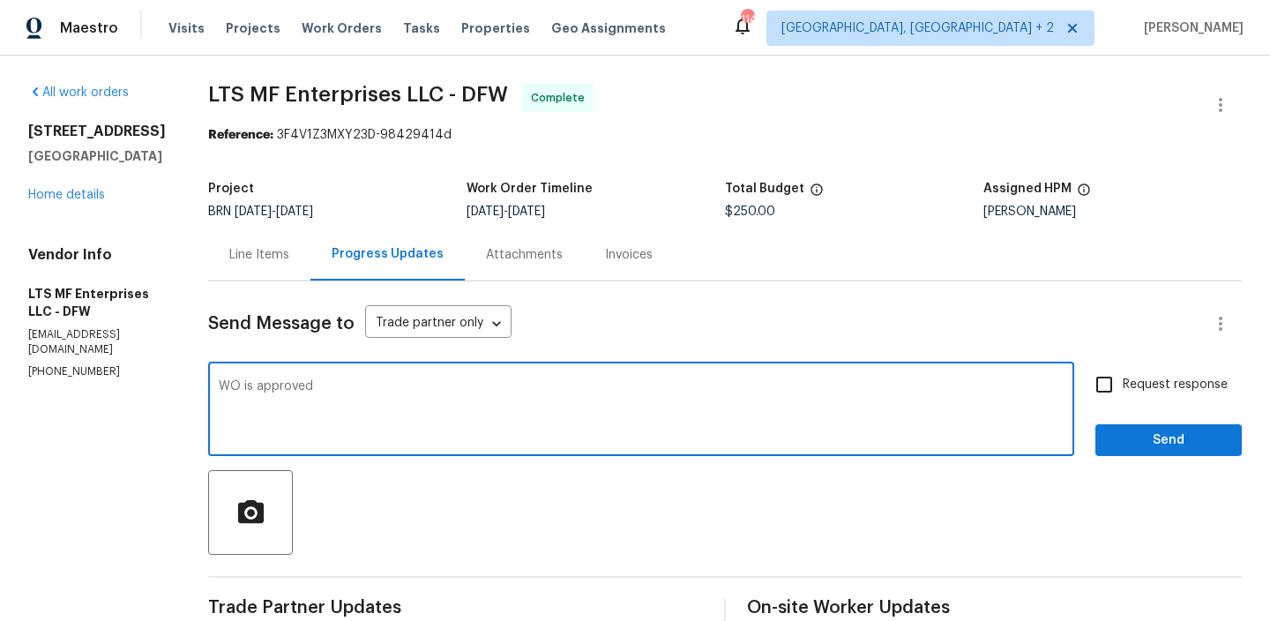
type textarea "WO is approved"
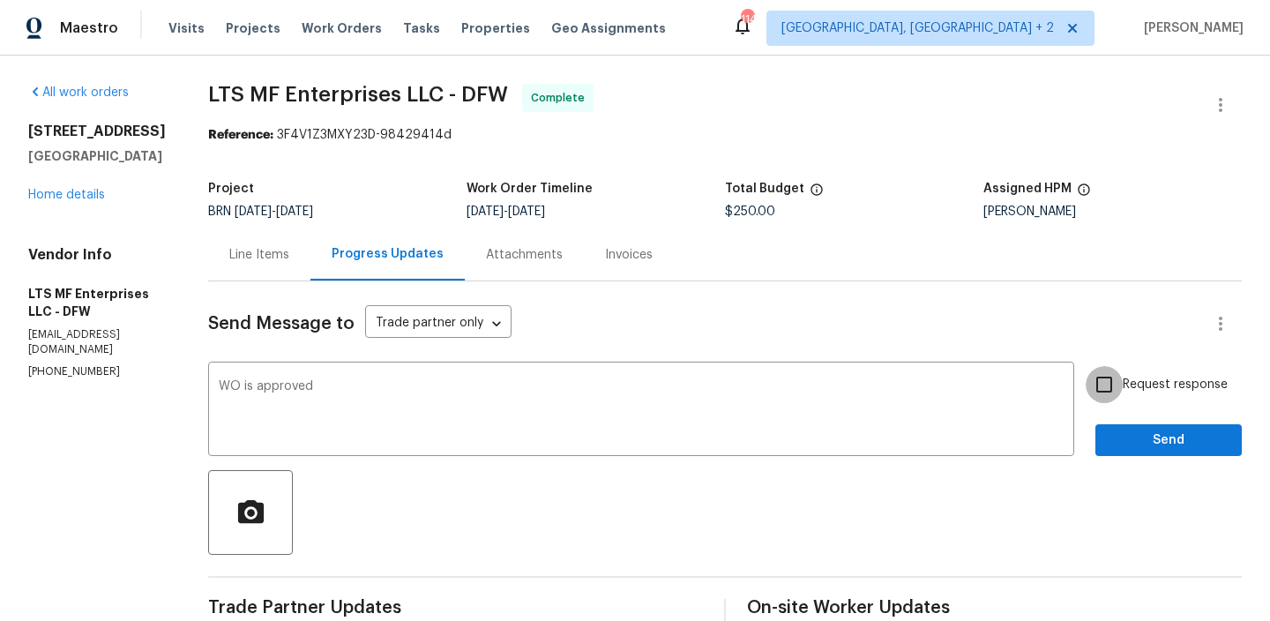
click at [1100, 373] on input "Request response" at bounding box center [1104, 384] width 37 height 37
checkbox input "true"
click at [1116, 437] on span "Send" at bounding box center [1168, 440] width 118 height 22
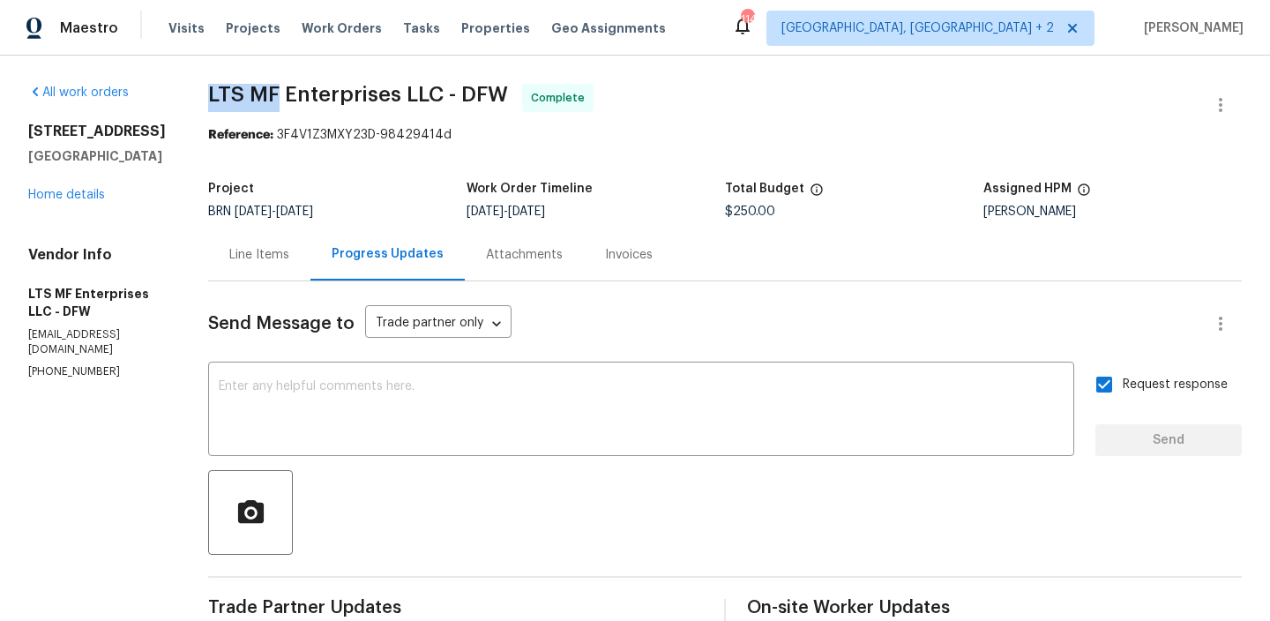
drag, startPoint x: 192, startPoint y: 91, endPoint x: 272, endPoint y: 92, distance: 79.4
copy span "LTS MF"
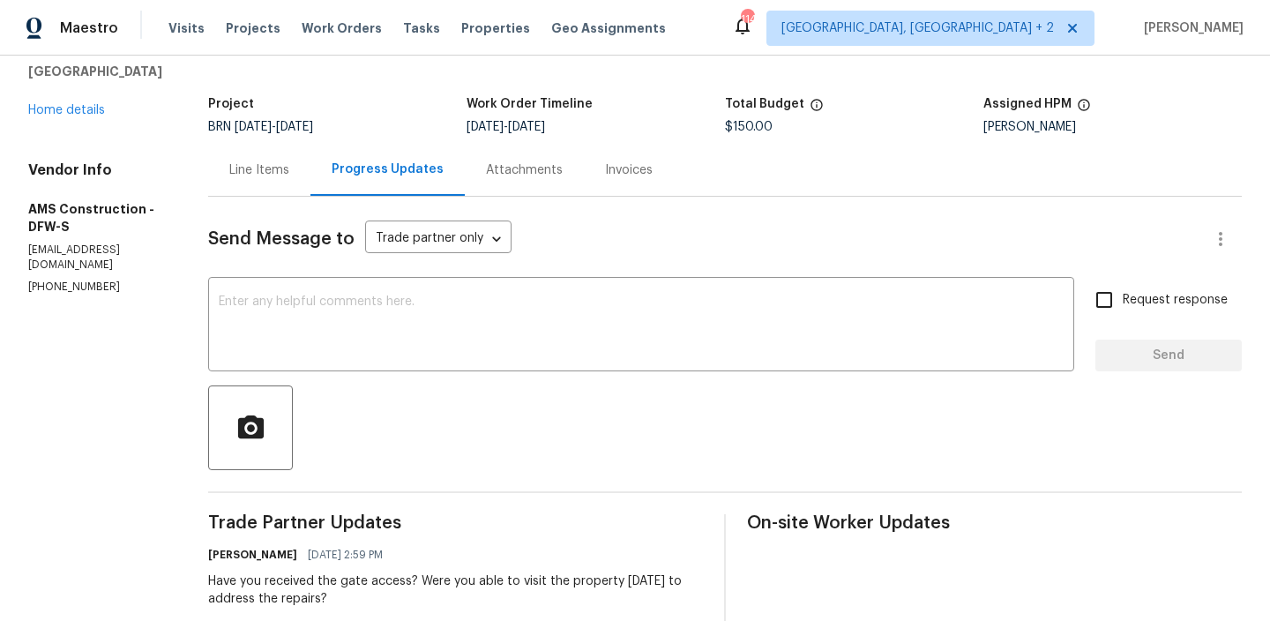
scroll to position [69, 0]
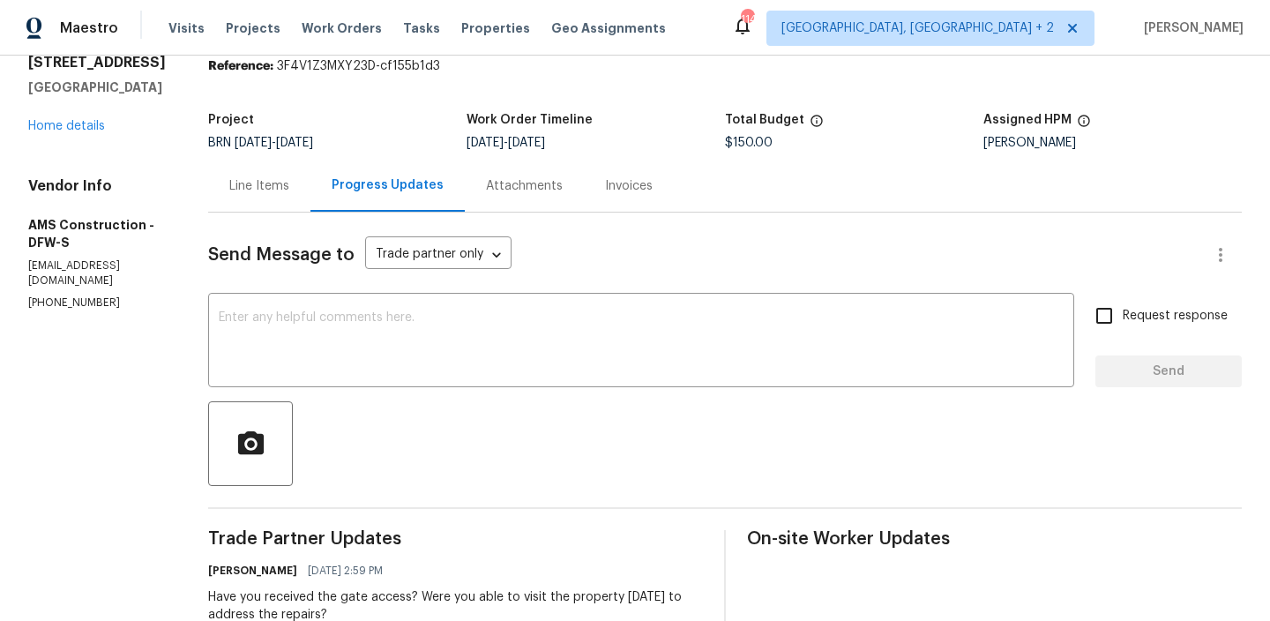
click at [249, 175] on div "Line Items" at bounding box center [259, 186] width 102 height 52
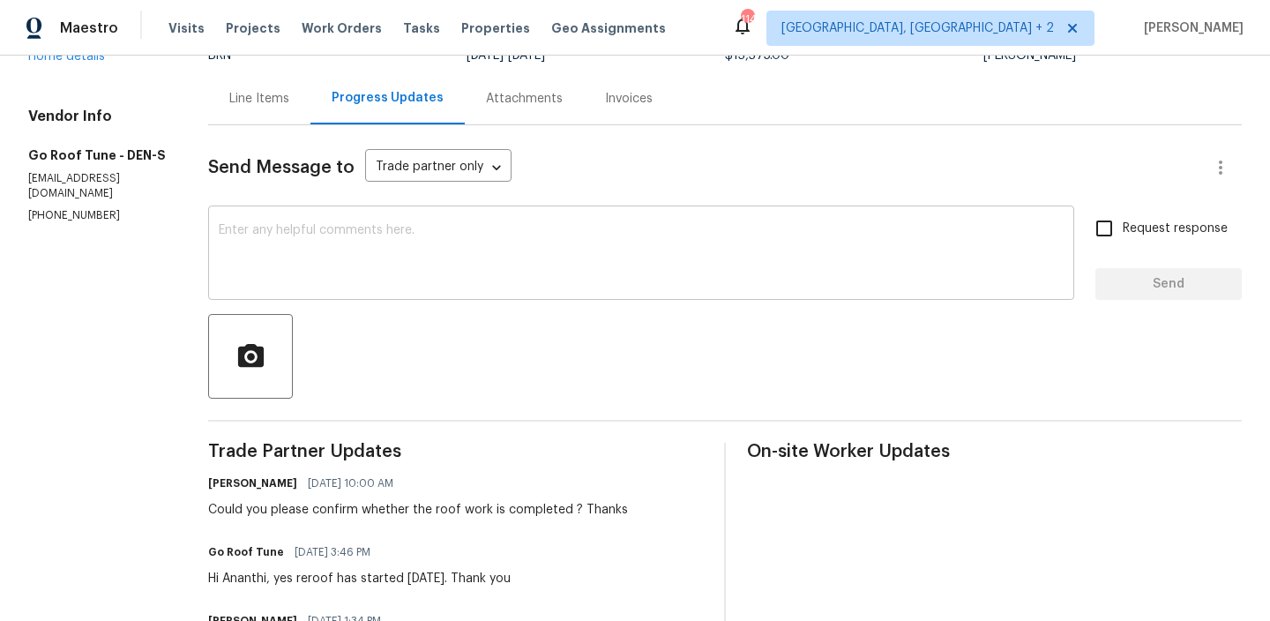
scroll to position [258, 0]
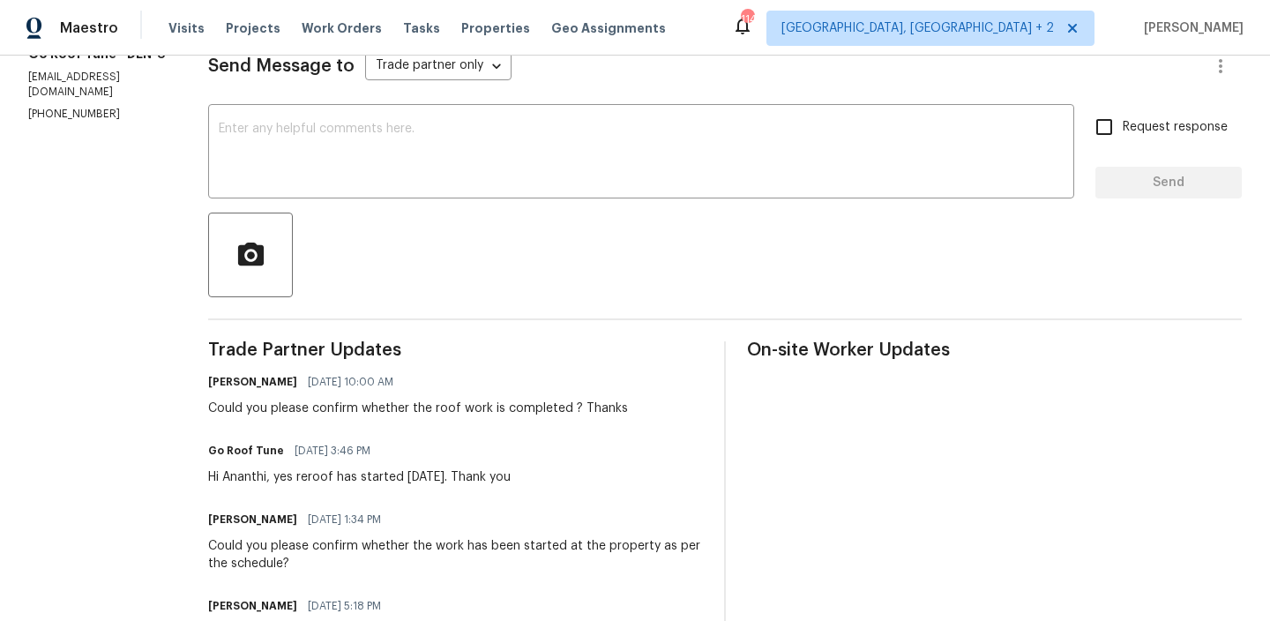
copy p "[PHONE_NUMBER]"
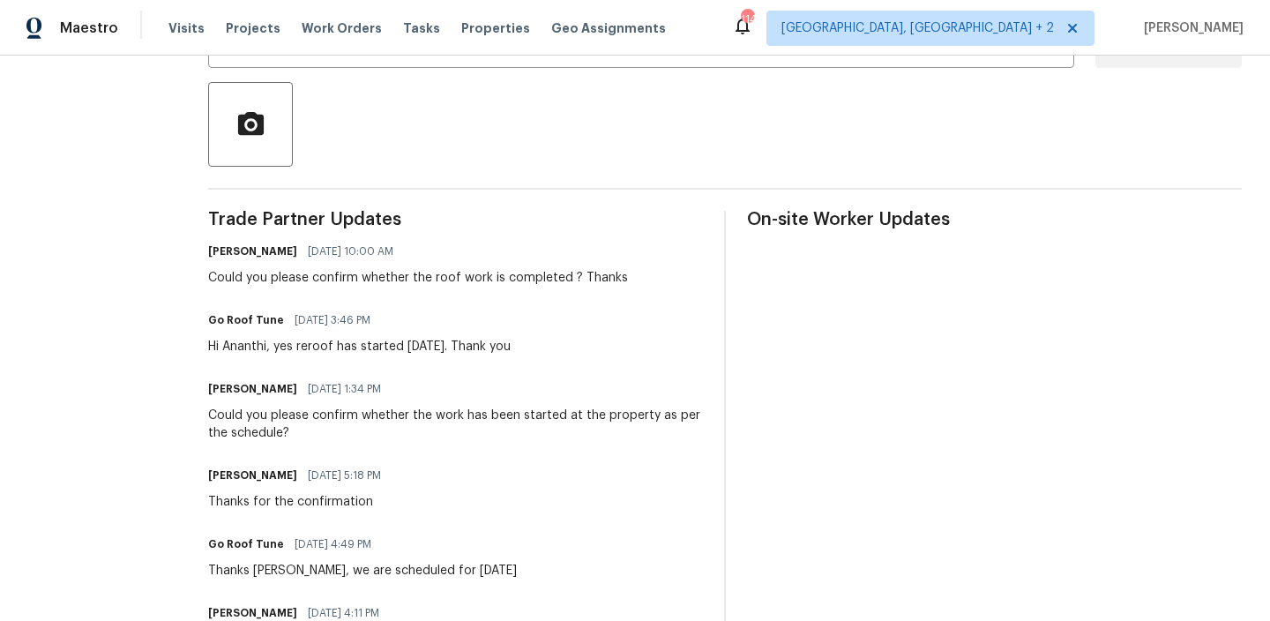
scroll to position [0, 0]
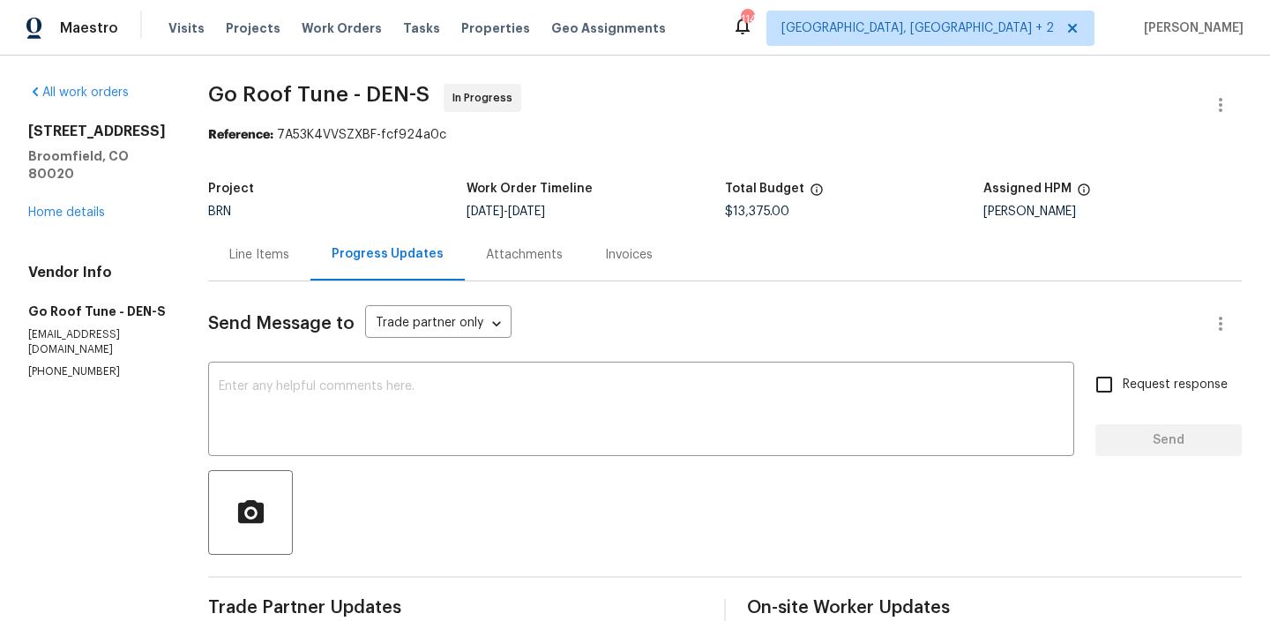
click at [262, 266] on div "Line Items" at bounding box center [259, 254] width 102 height 52
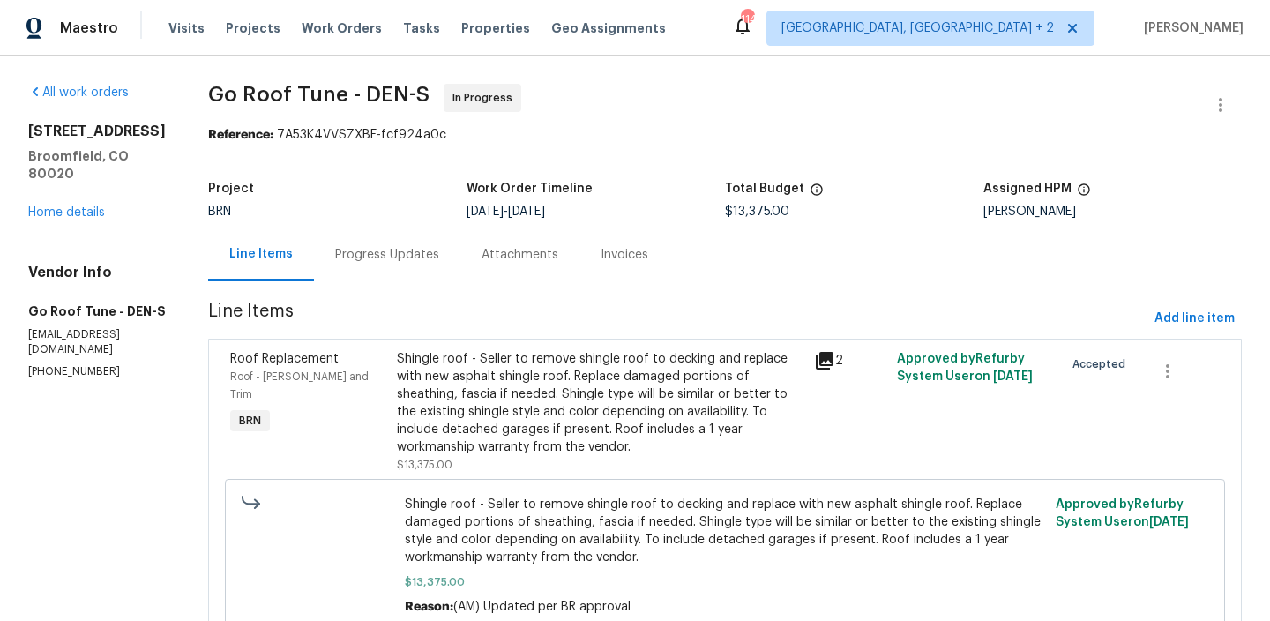
click at [448, 389] on div "Shingle roof - Seller to remove shingle roof to decking and replace with new as…" at bounding box center [600, 403] width 407 height 106
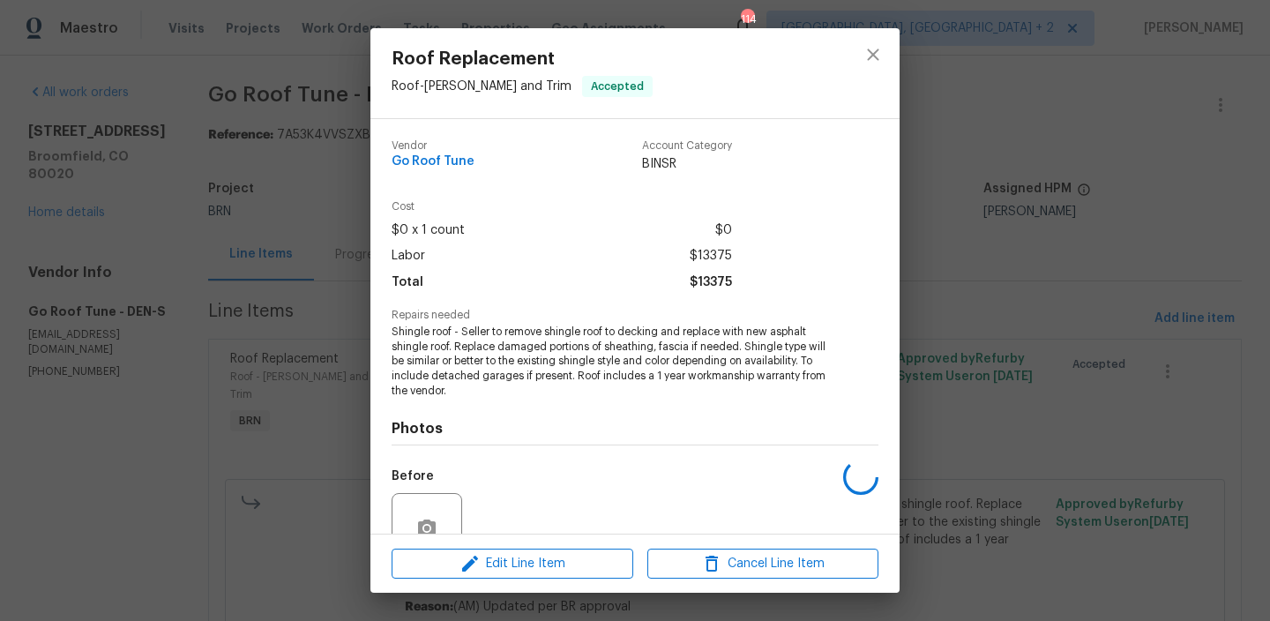
scroll to position [162, 0]
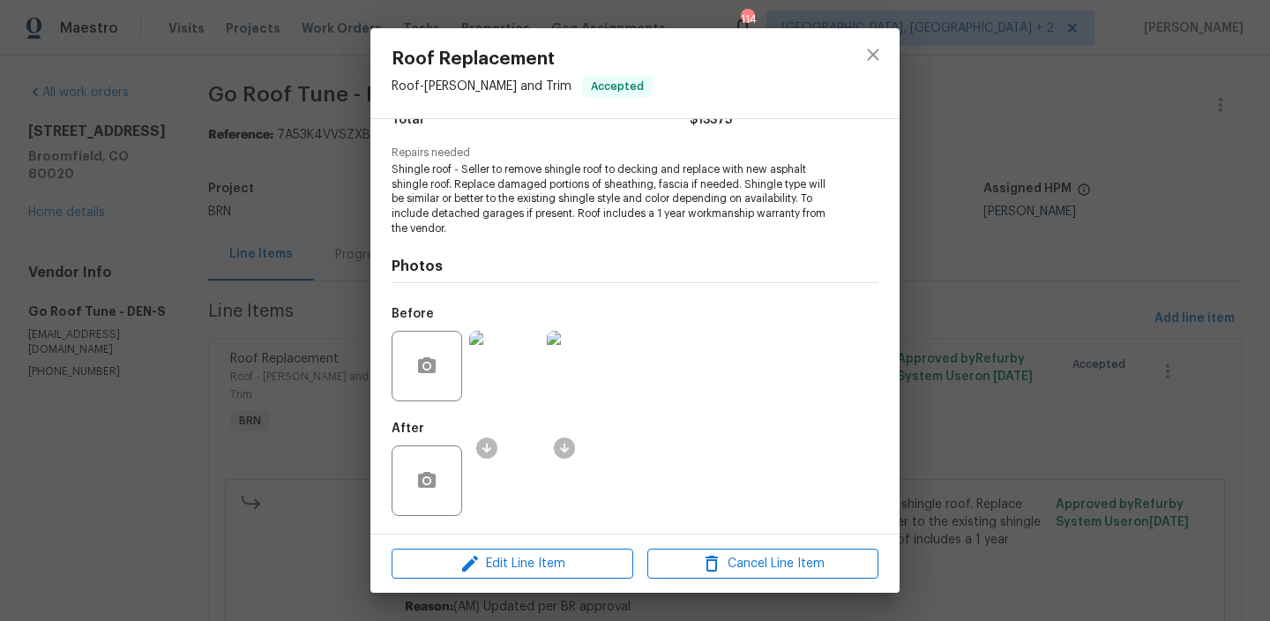
click at [227, 211] on div "Roof Replacement Roof - Eaves and Trim Accepted Vendor Go Roof Tune Account Cat…" at bounding box center [635, 310] width 1270 height 621
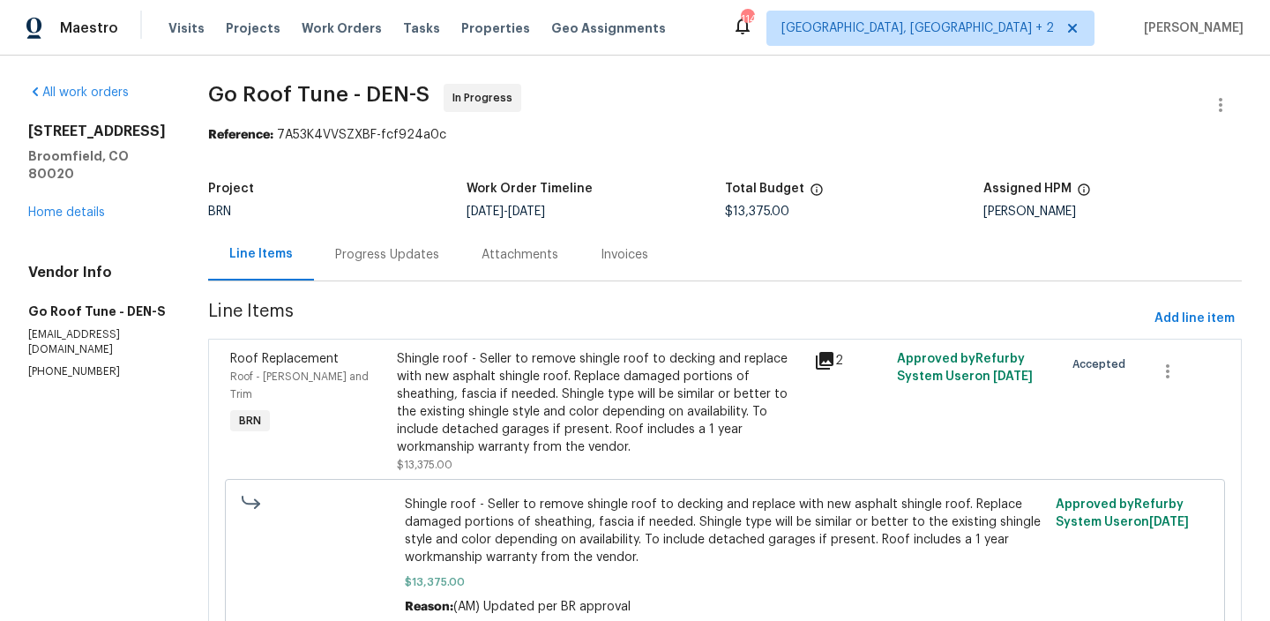
click at [482, 417] on div "Shingle roof - Seller to remove shingle roof to decking and replace with new as…" at bounding box center [600, 403] width 407 height 106
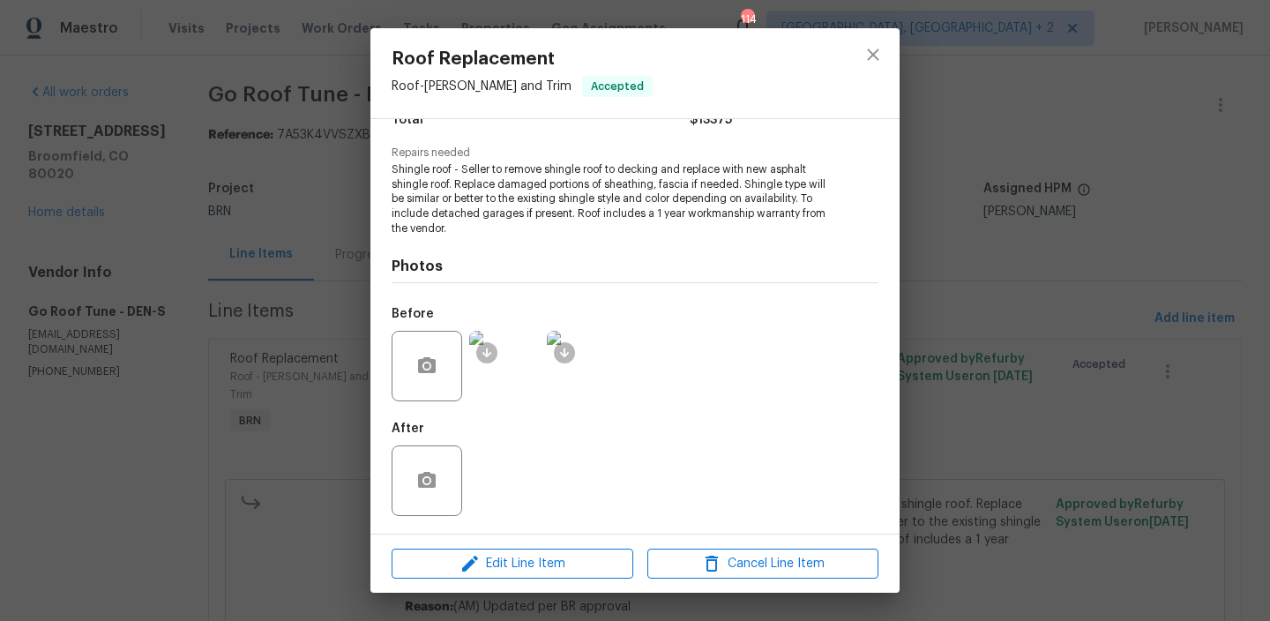
click at [504, 468] on div "After" at bounding box center [635, 469] width 487 height 115
click at [243, 389] on div "Roof Replacement Roof - Eaves and Trim Accepted Vendor Go Roof Tune Account Cat…" at bounding box center [635, 310] width 1270 height 621
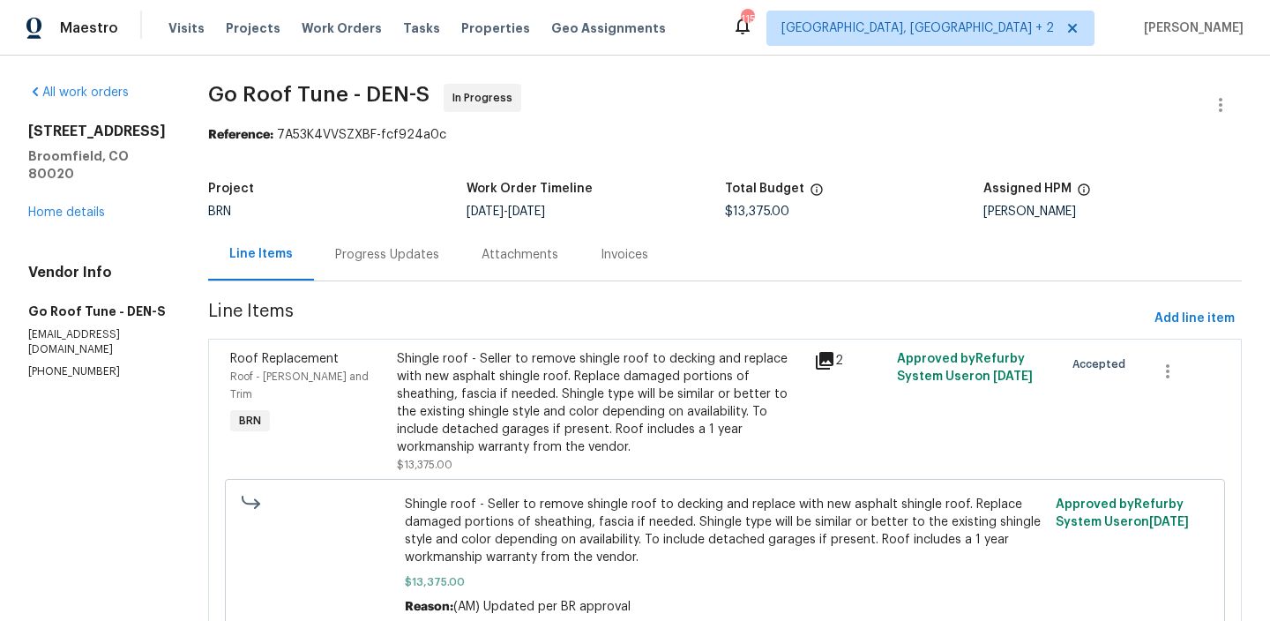
click at [414, 280] on div "Line Items Progress Updates Attachments Invoices" at bounding box center [725, 254] width 1034 height 53
click at [403, 251] on div "Progress Updates" at bounding box center [387, 255] width 104 height 18
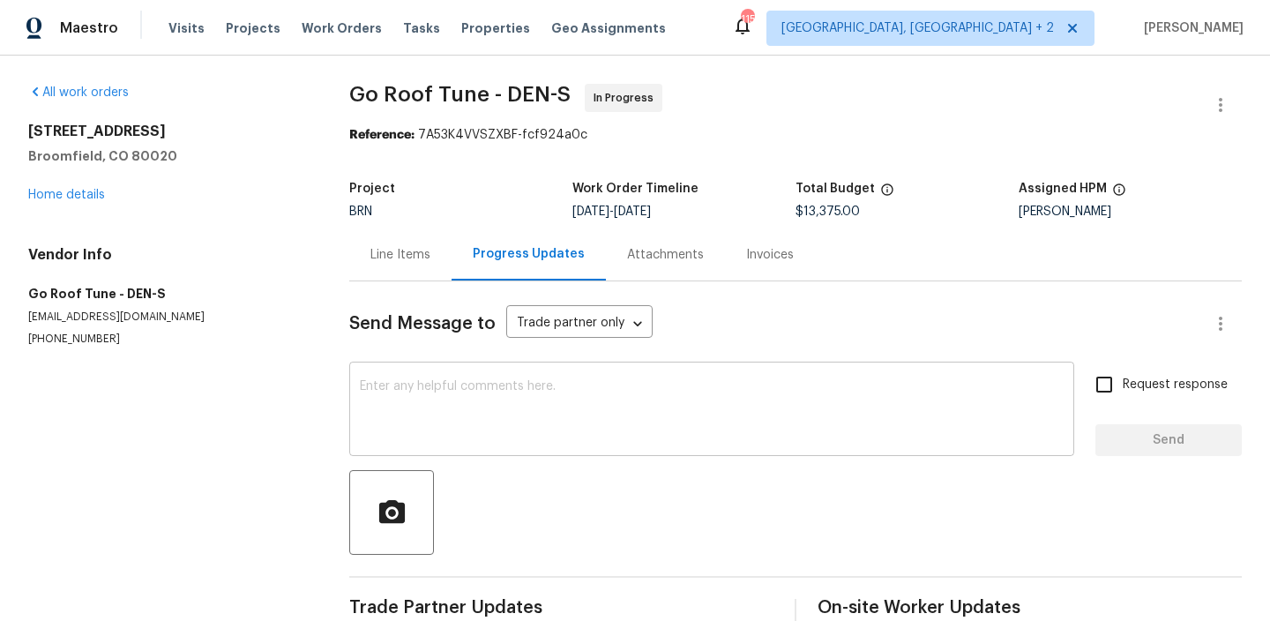
scroll to position [38, 0]
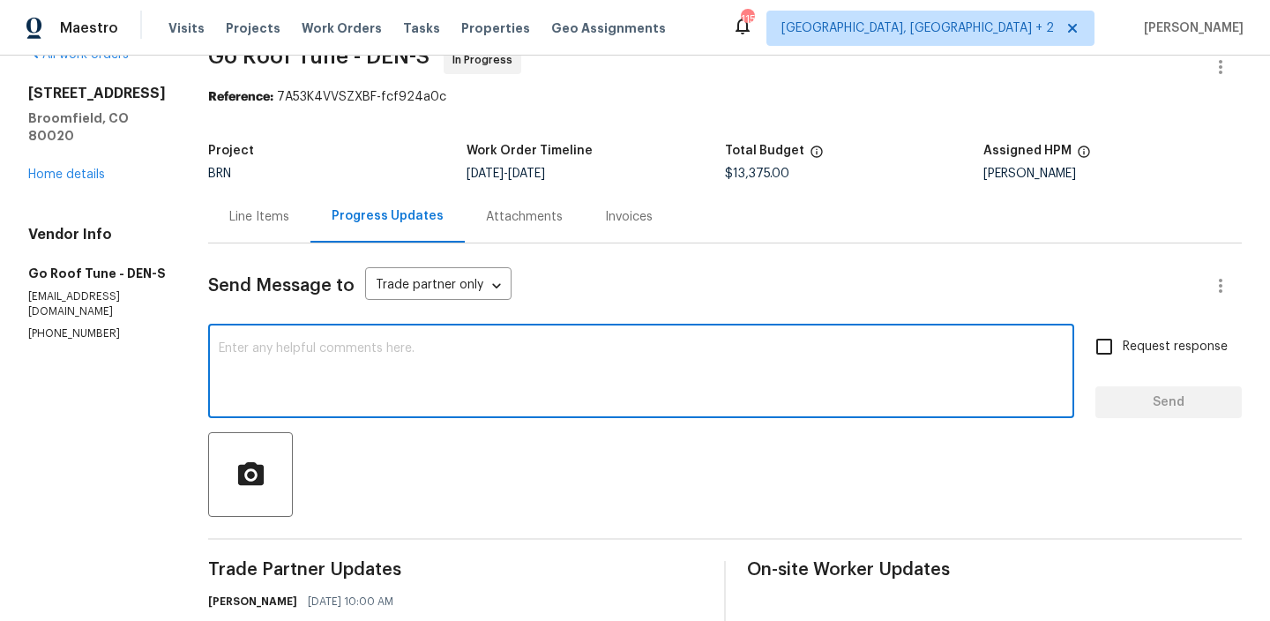
click at [378, 370] on textarea at bounding box center [641, 373] width 845 height 62
click at [82, 326] on p "(951) 782-0336" at bounding box center [97, 333] width 138 height 15
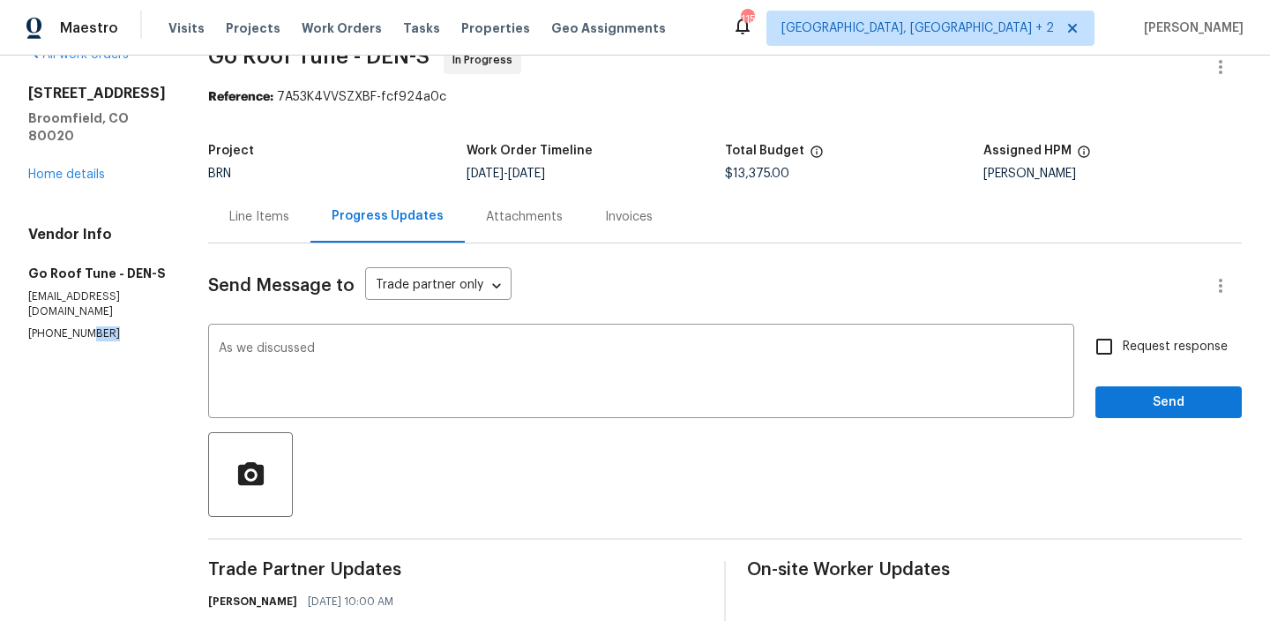
click at [82, 326] on p "(951) 782-0336" at bounding box center [97, 333] width 138 height 15
copy p "(951) 782-0336"
click at [364, 355] on textarea "As we discussed" at bounding box center [641, 373] width 845 height 62
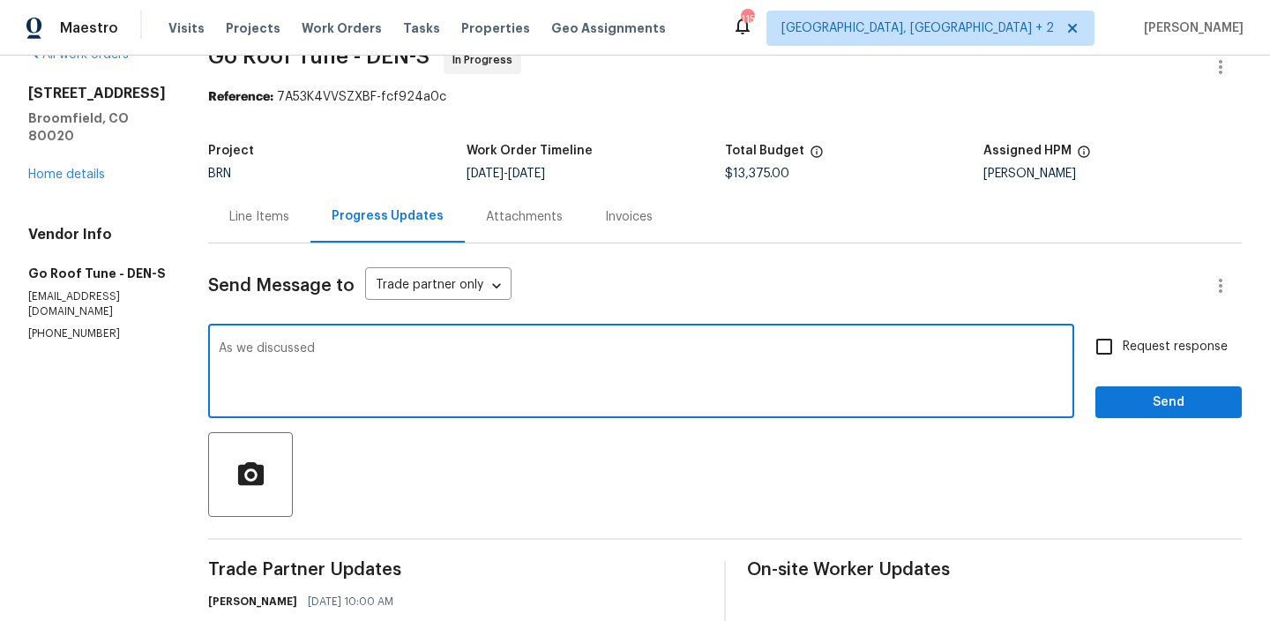
paste textarea "(951) 782-0336"
type textarea "As we discussed (951) 782-0336, Kindly confirm here whether the roof work is co…"
click at [1146, 342] on span "Request response" at bounding box center [1175, 347] width 105 height 19
click at [1123, 342] on input "Request response" at bounding box center [1104, 346] width 37 height 37
checkbox input "true"
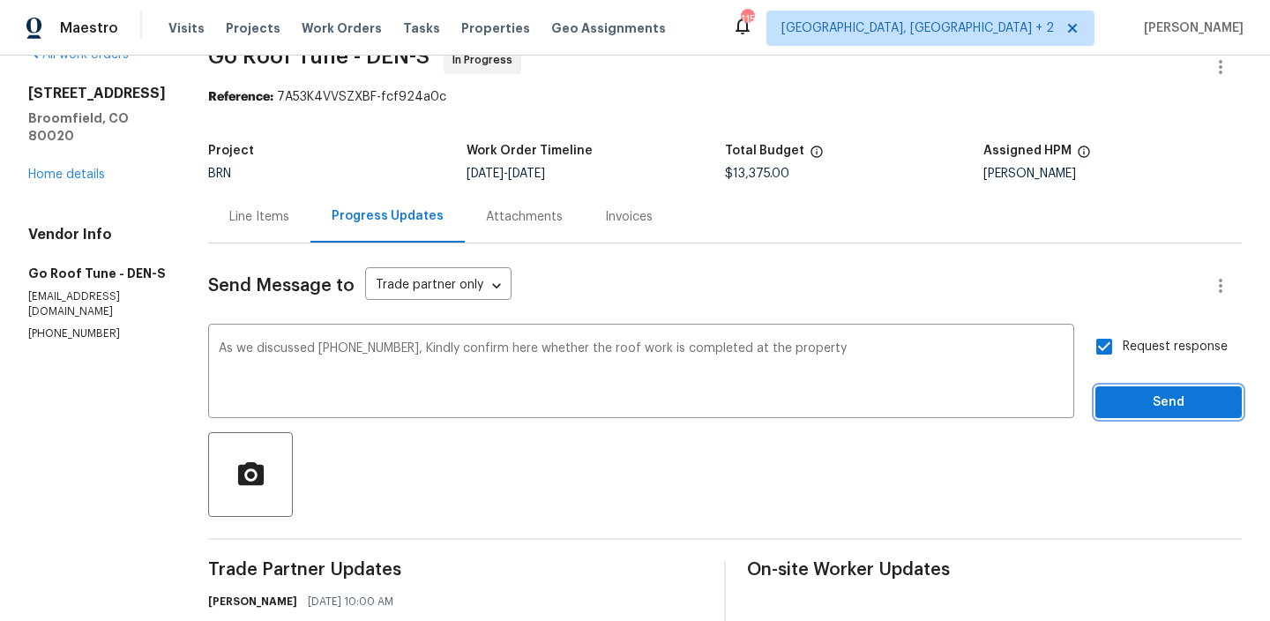
click at [1135, 393] on span "Send" at bounding box center [1168, 403] width 118 height 22
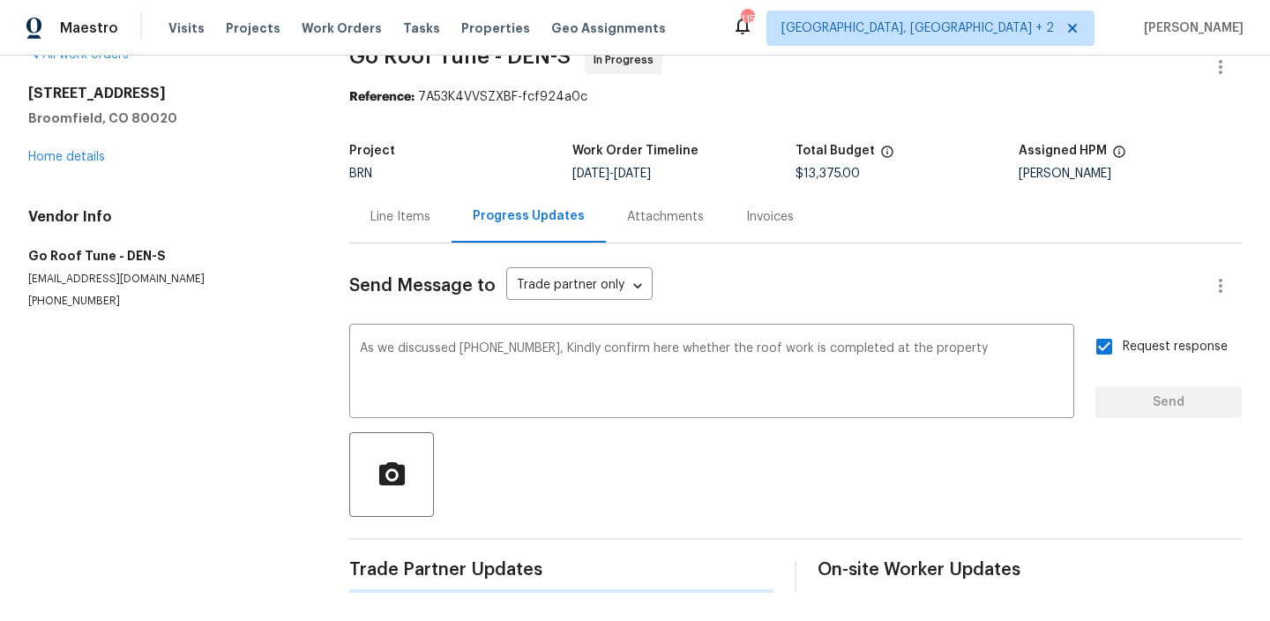
scroll to position [0, 0]
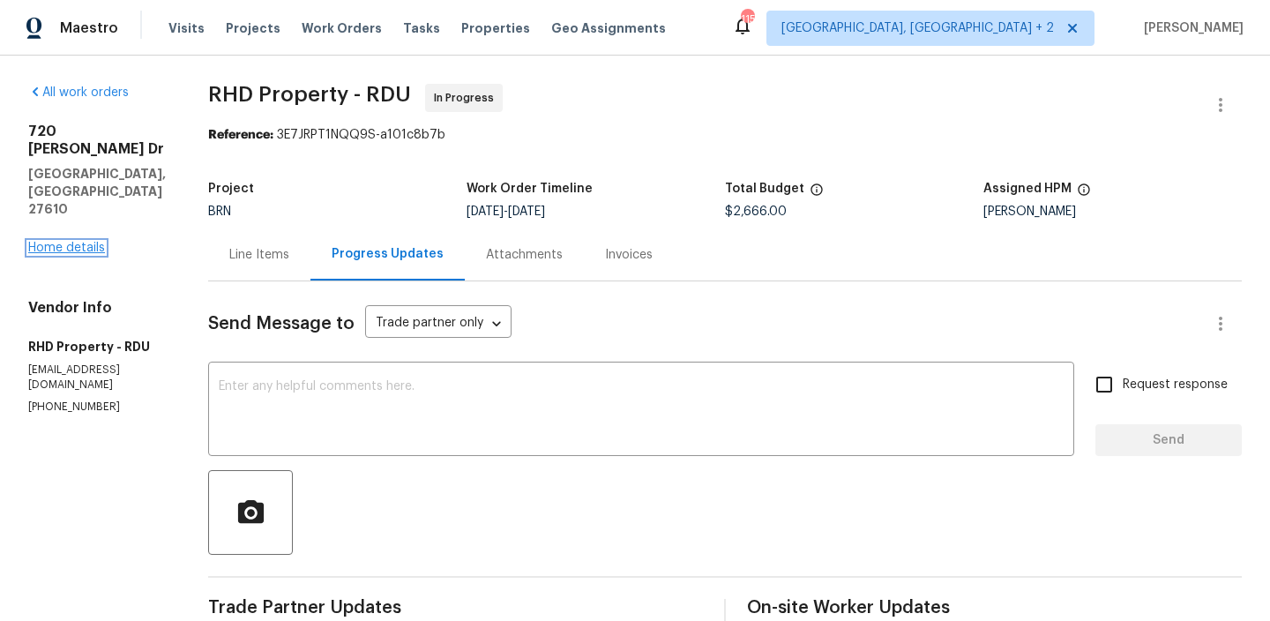
click at [94, 242] on link "Home details" at bounding box center [66, 248] width 77 height 12
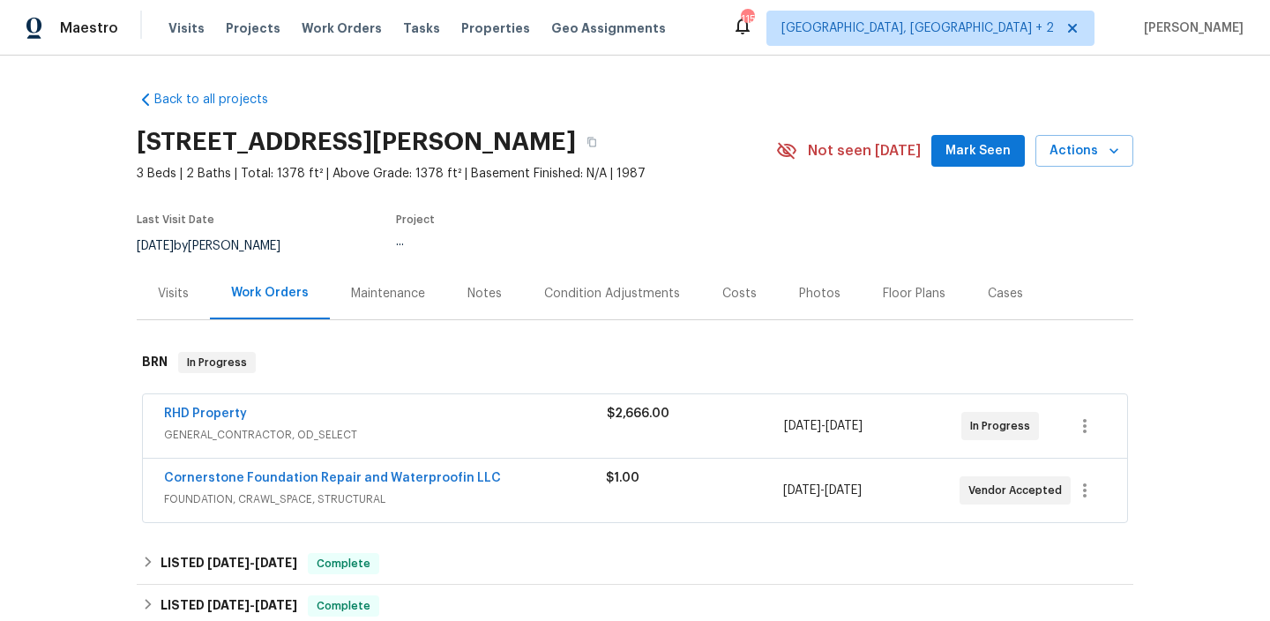
scroll to position [12, 0]
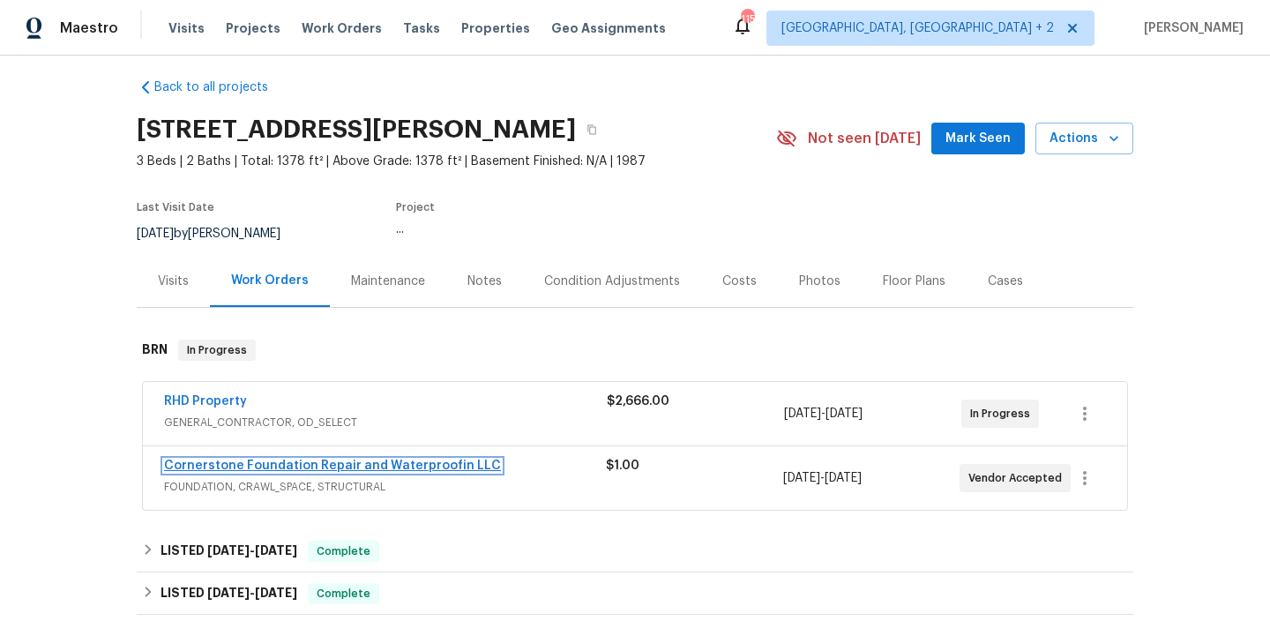
click at [235, 466] on link "Cornerstone Foundation Repair and Waterproofin LLC" at bounding box center [332, 465] width 337 height 12
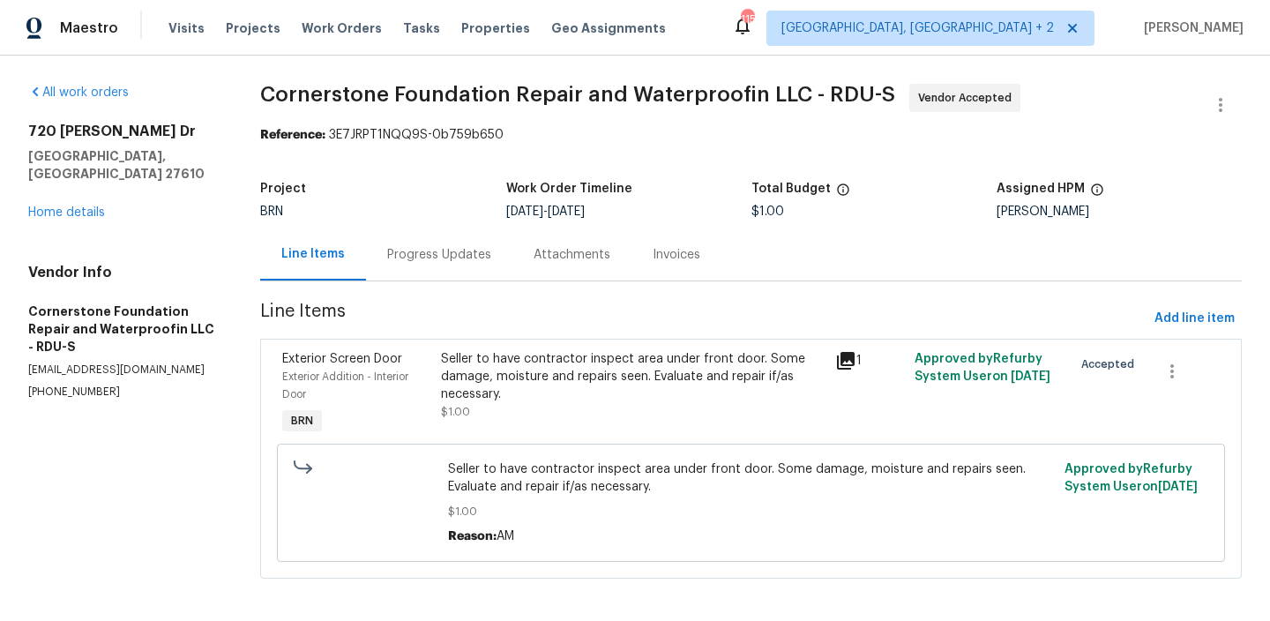
click at [54, 362] on p "info@cfr-nc.com" at bounding box center [123, 369] width 190 height 15
copy p "info@cfr-nc.com"
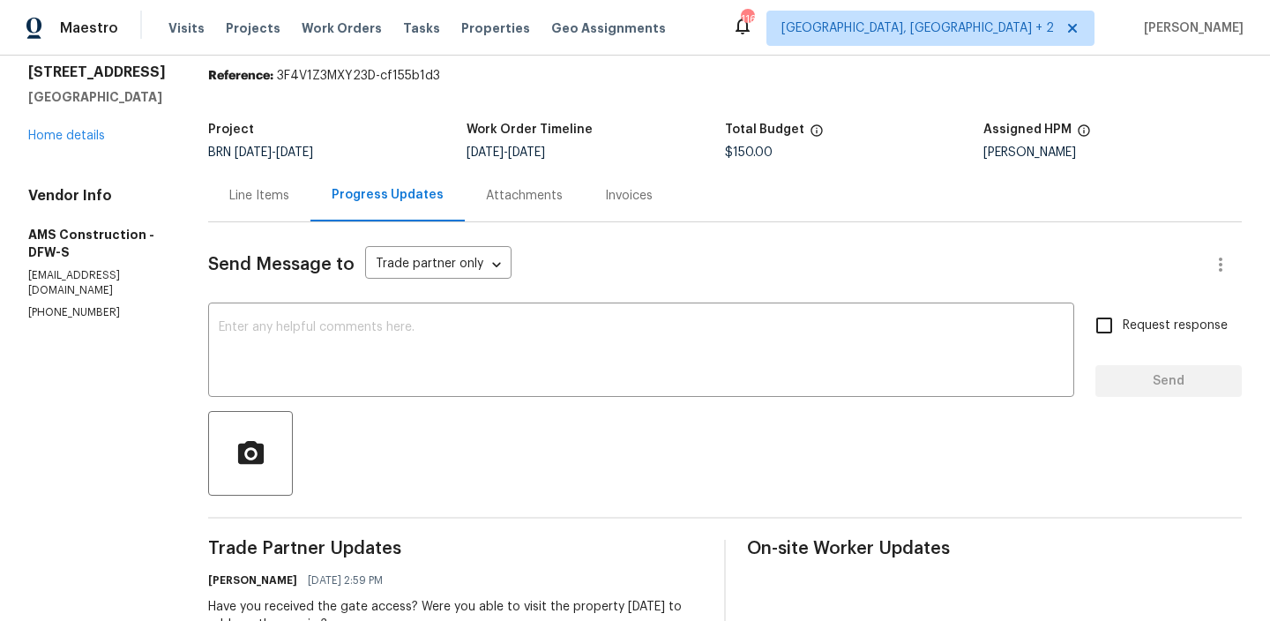
scroll to position [111, 0]
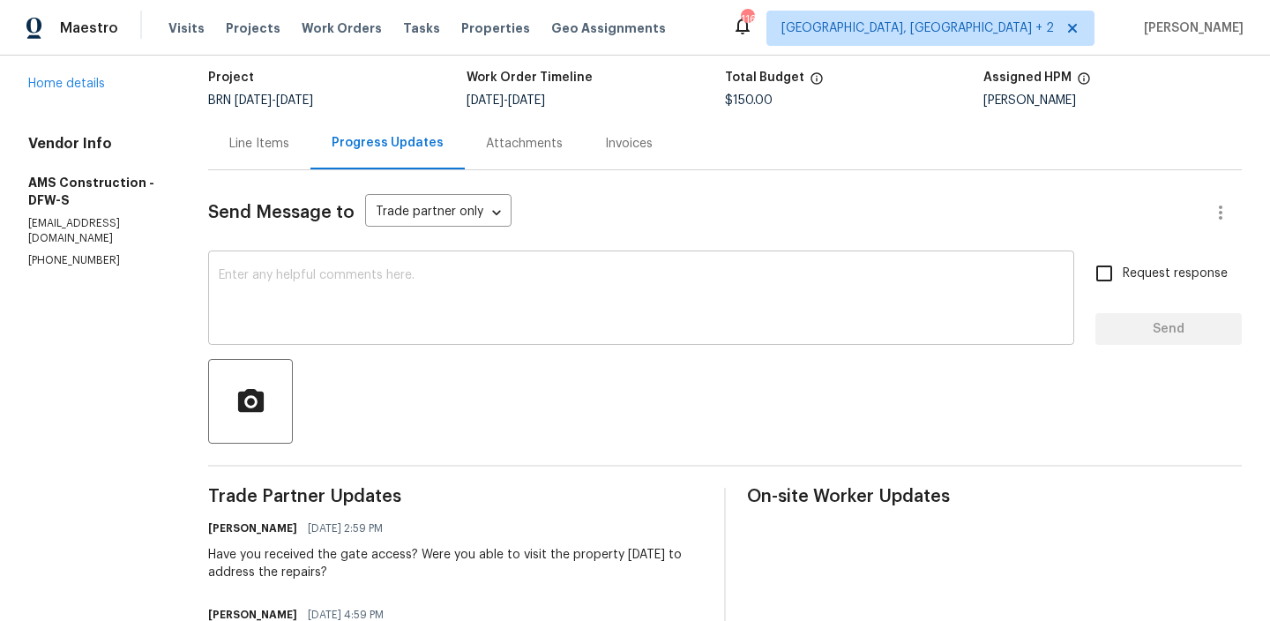
click at [312, 262] on div "x ​" at bounding box center [641, 300] width 866 height 90
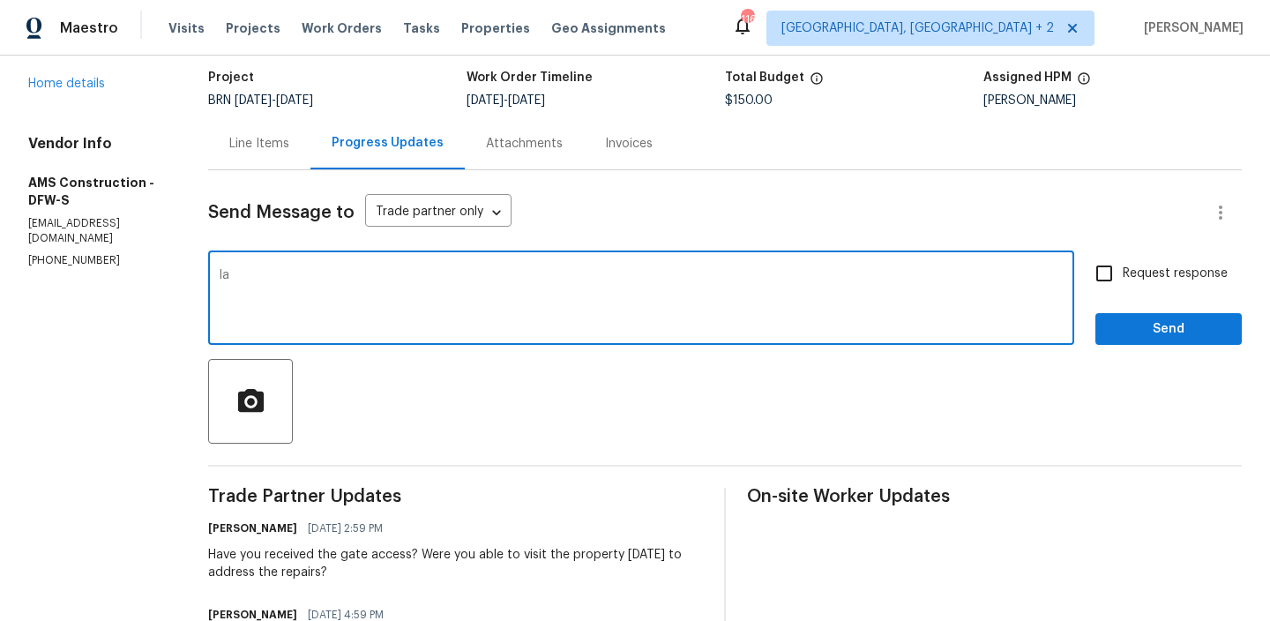
type textarea "I"
click at [482, 292] on textarea "The Property is set to close [DATE]." at bounding box center [641, 300] width 845 height 62
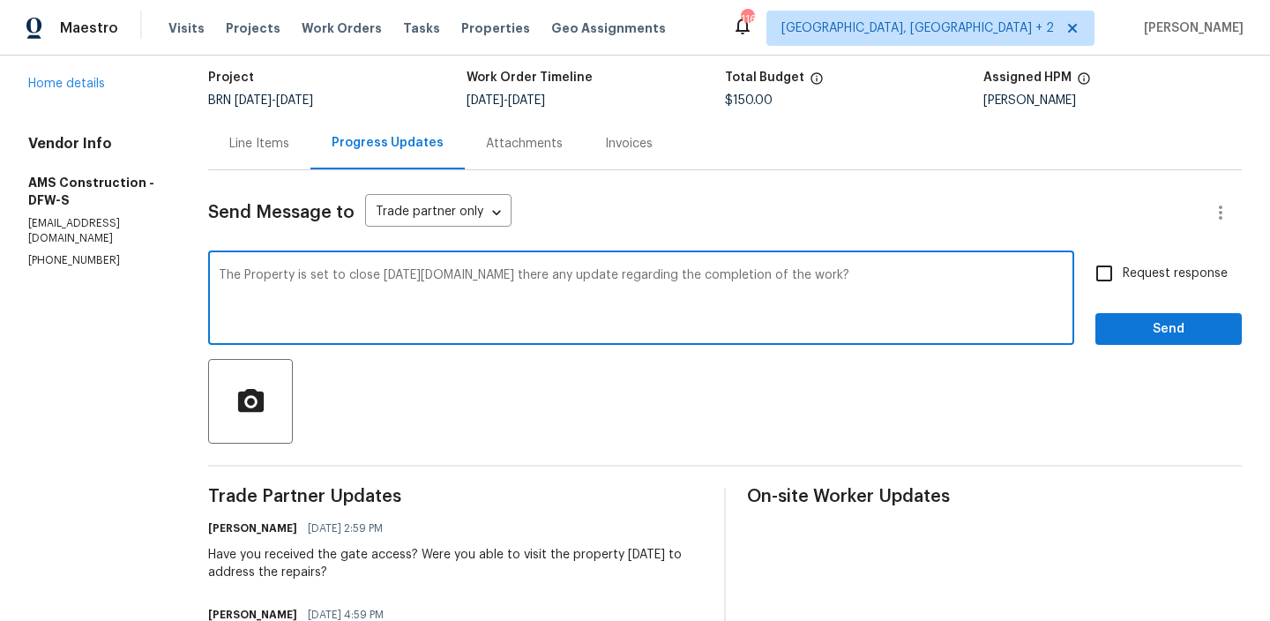
type textarea "The Property is set to close [DATE][DOMAIN_NAME] there any update regarding the…"
click at [1129, 295] on div "Request response Send" at bounding box center [1168, 300] width 146 height 90
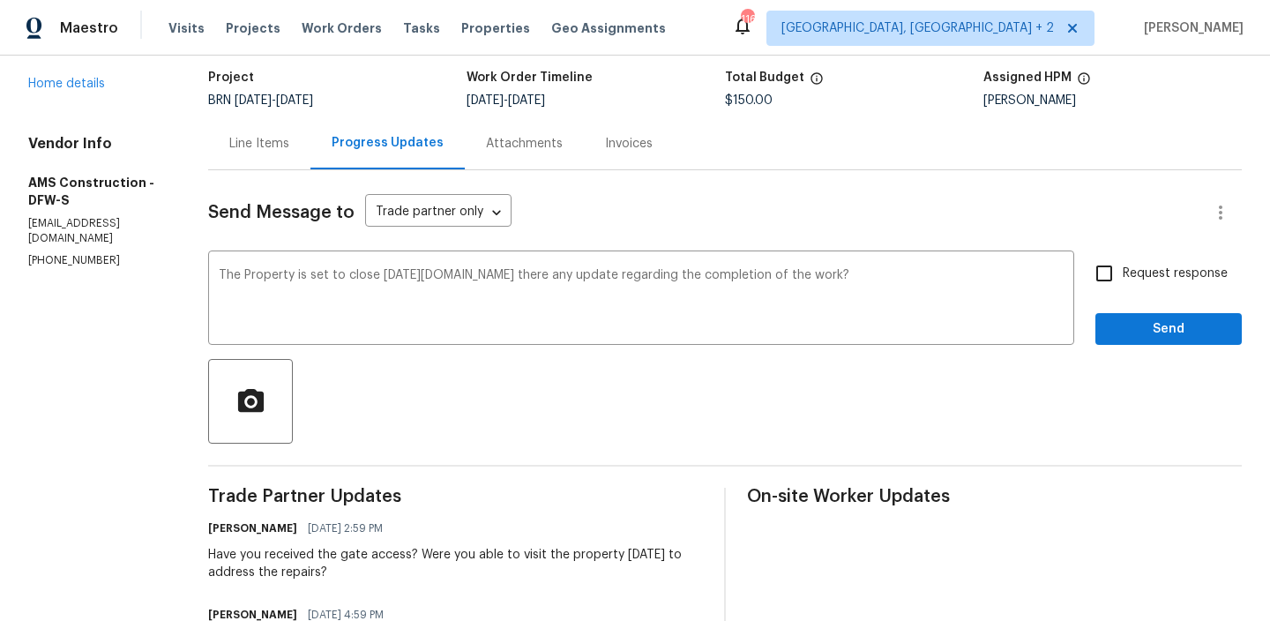
click at [1110, 270] on input "Request response" at bounding box center [1104, 273] width 37 height 37
checkbox input "true"
click at [1115, 323] on span "Send" at bounding box center [1168, 329] width 118 height 22
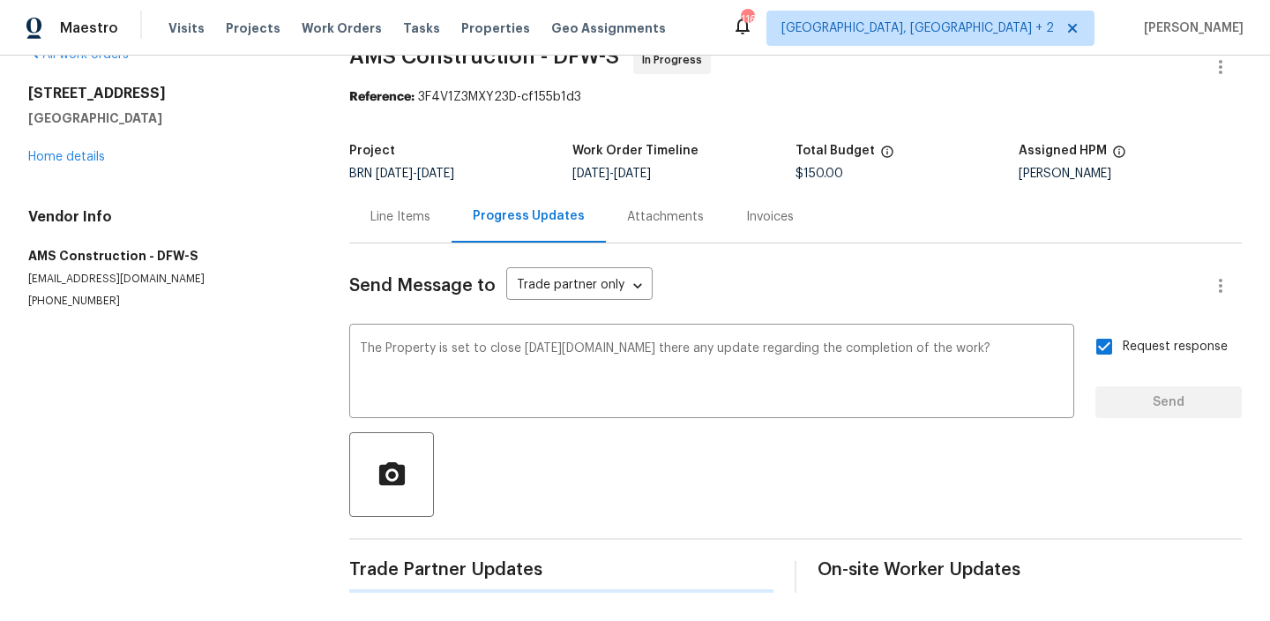
scroll to position [0, 0]
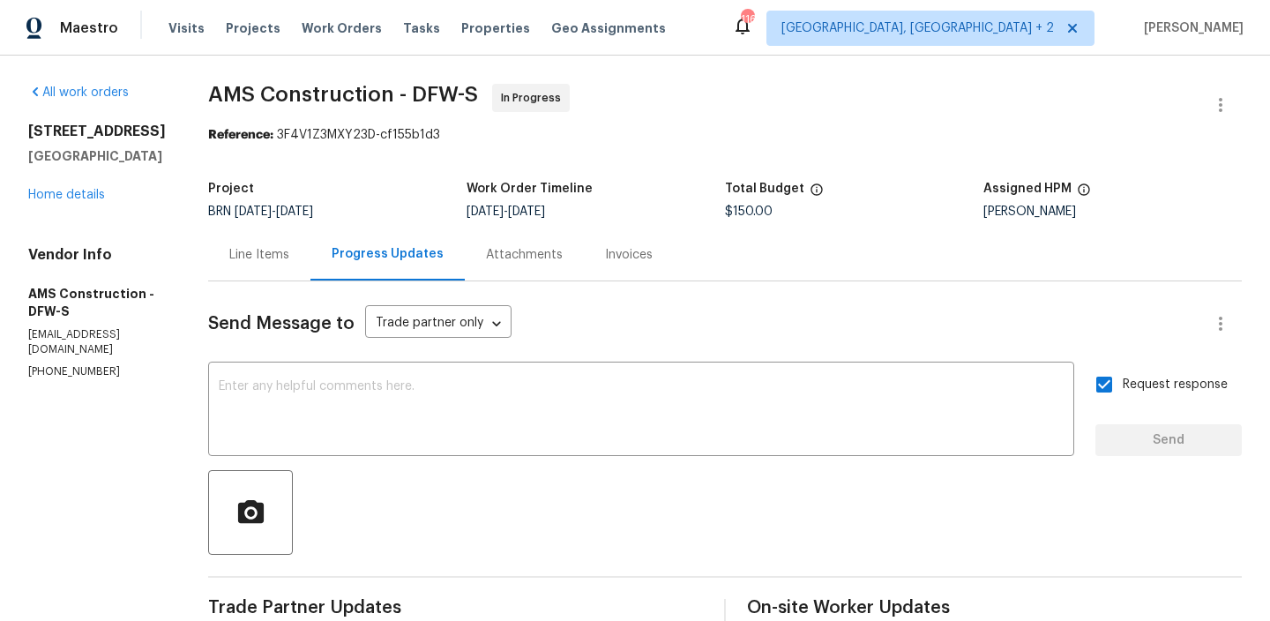
click at [46, 386] on section "All work orders 9021 Monticello Dr Granbury, TX 76049 Home details Vendor Info …" at bounding box center [97, 623] width 138 height 1079
copy p "(469) 363-1173"
click at [229, 260] on div "Line Items" at bounding box center [259, 255] width 60 height 18
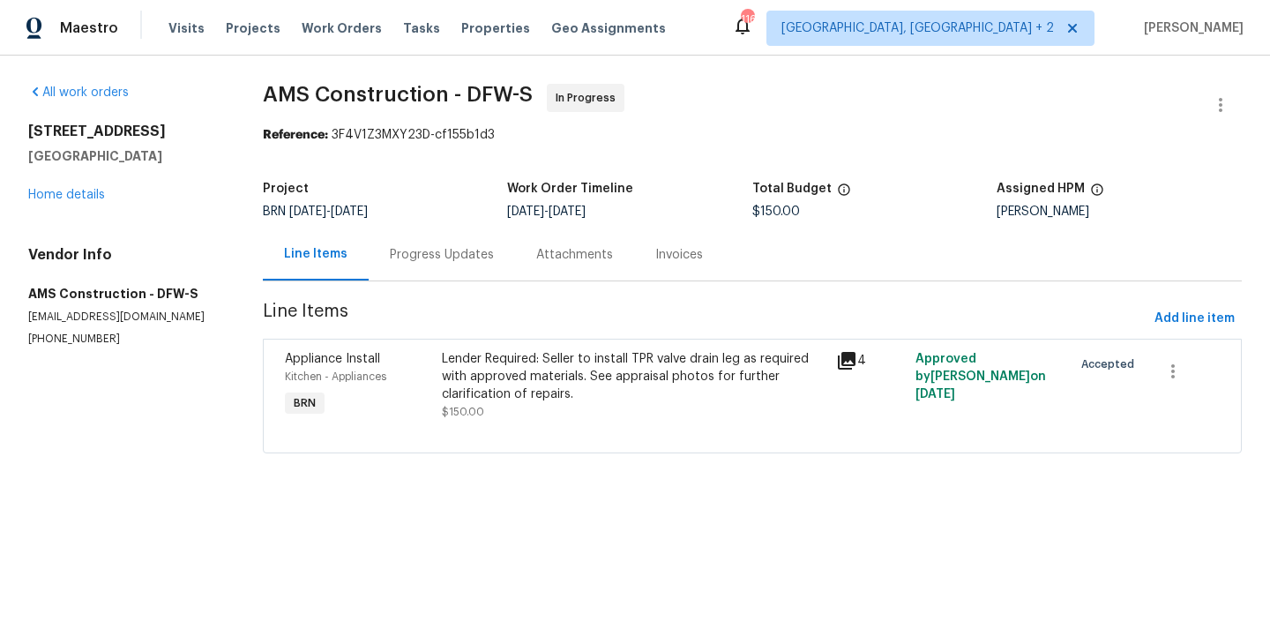
click at [538, 400] on div "Lender Required: Seller to install TPR valve drain leg as required with approve…" at bounding box center [634, 376] width 384 height 53
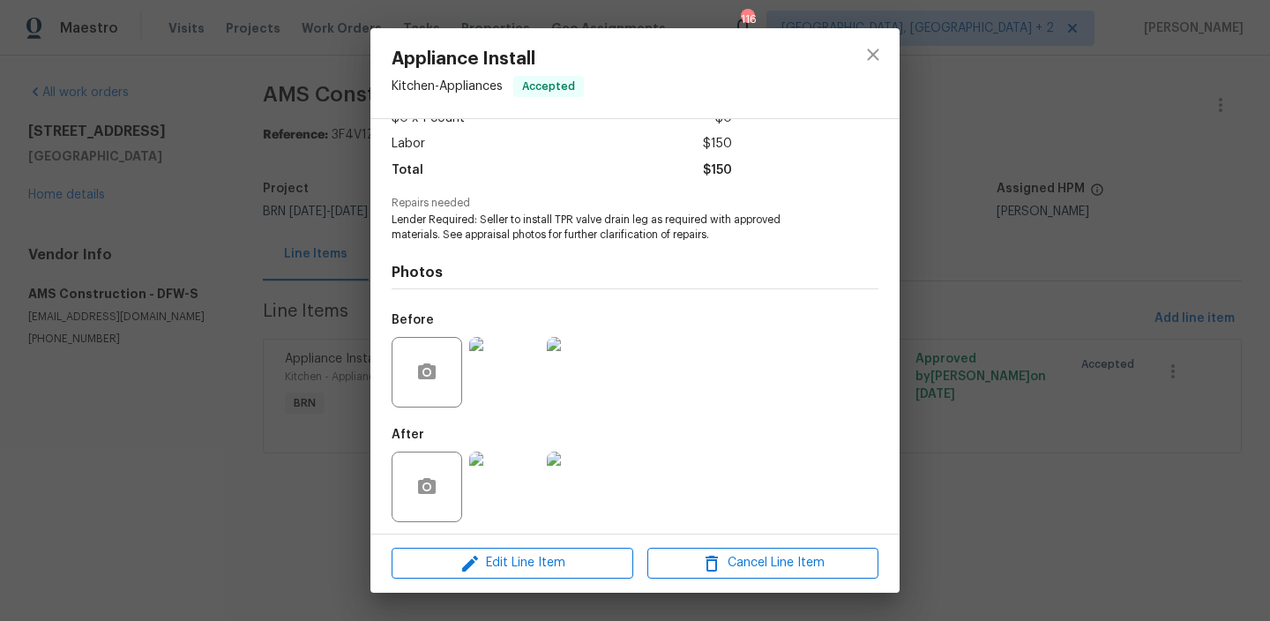
scroll to position [118, 0]
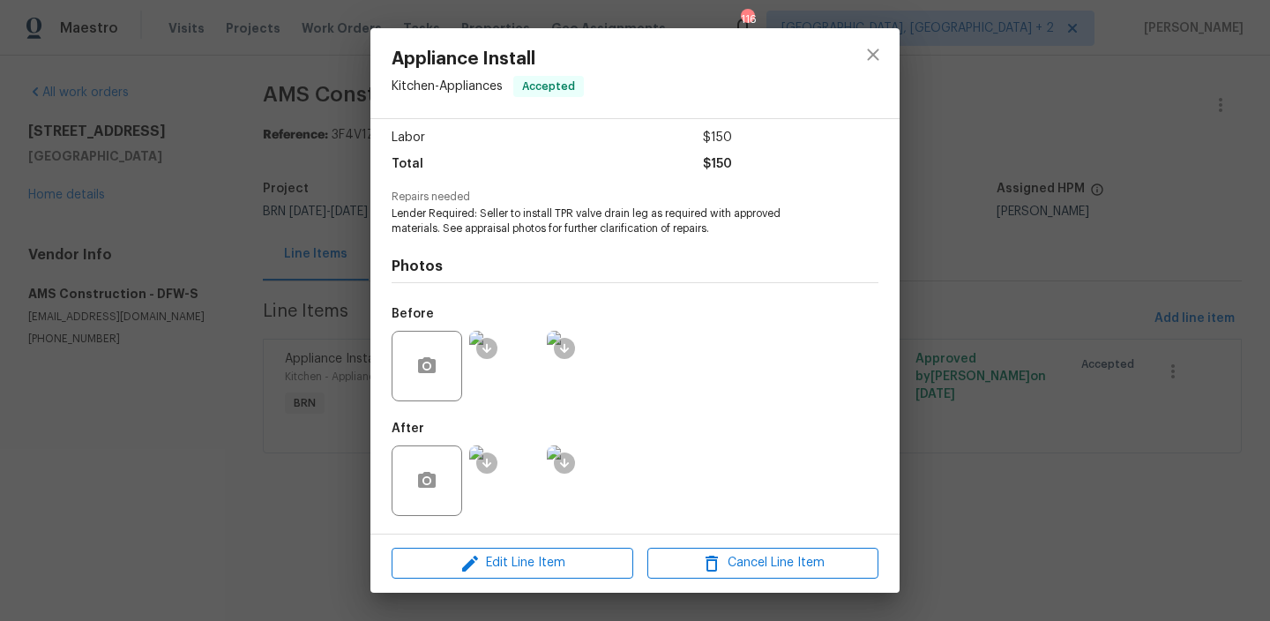
click at [493, 389] on img at bounding box center [504, 366] width 71 height 71
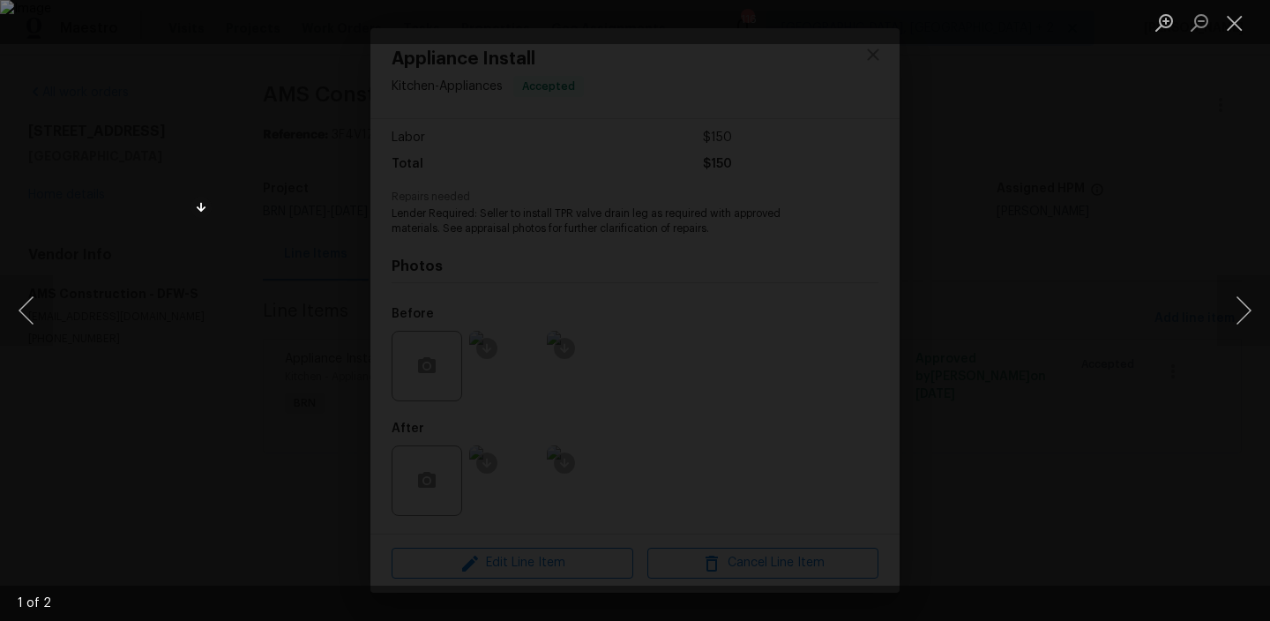
click at [224, 479] on div "Lightbox" at bounding box center [635, 310] width 1270 height 621
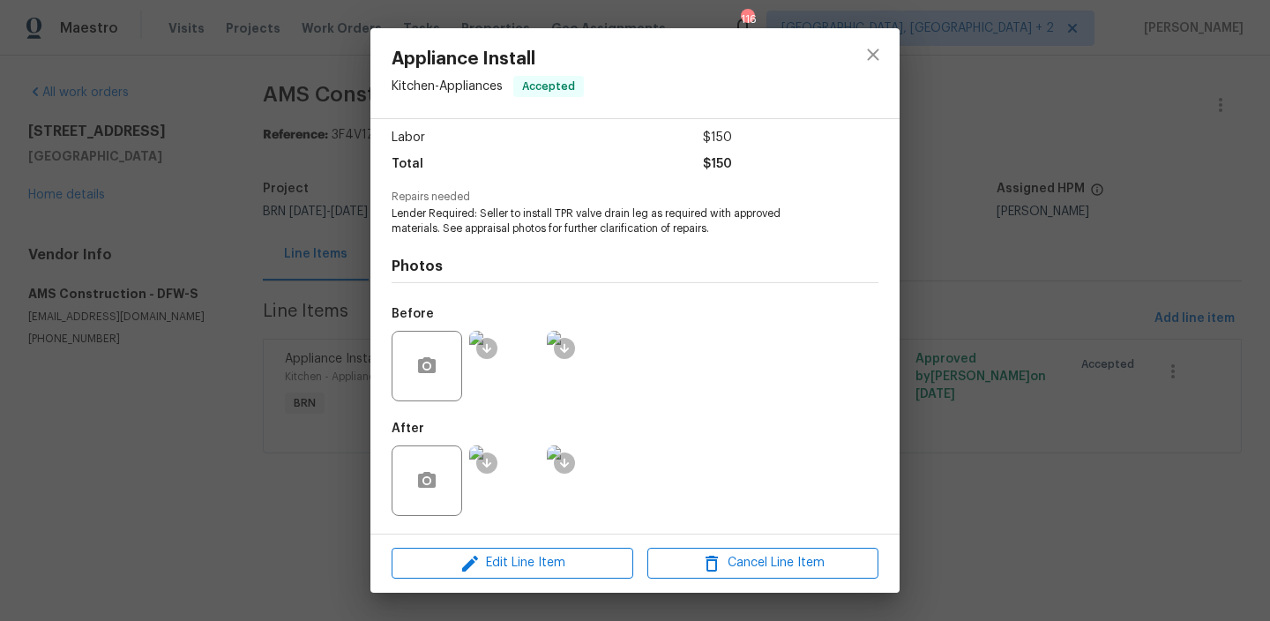
click at [518, 463] on img at bounding box center [504, 480] width 71 height 71
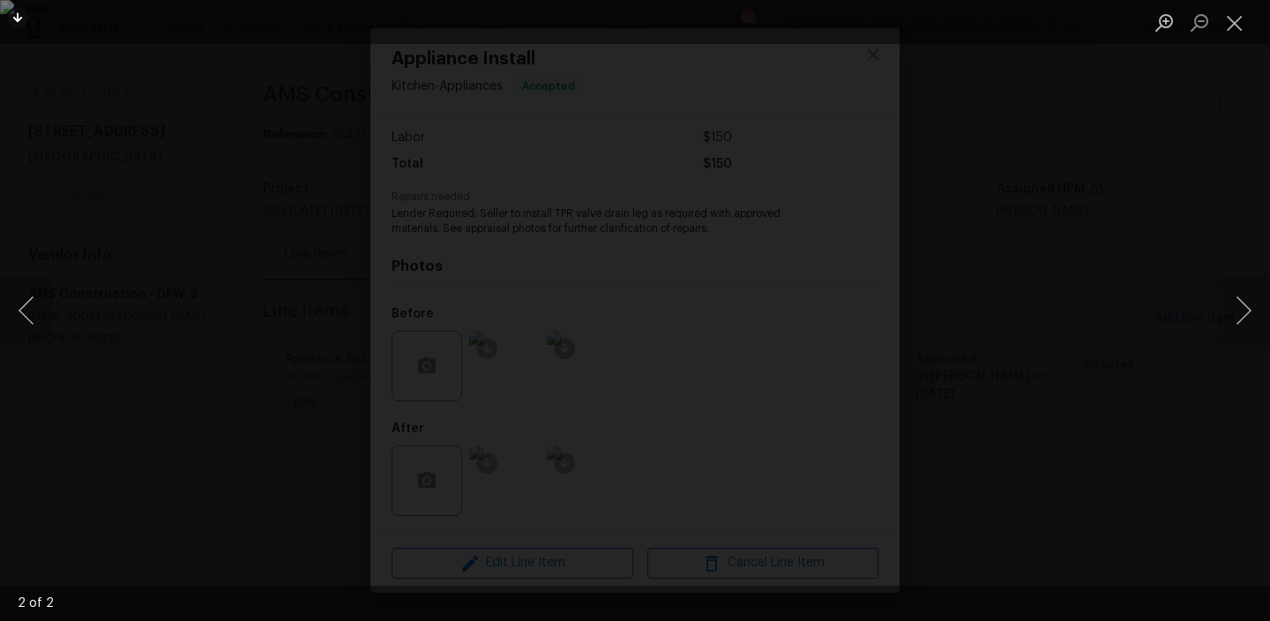
click at [187, 325] on div "Lightbox" at bounding box center [635, 310] width 1270 height 621
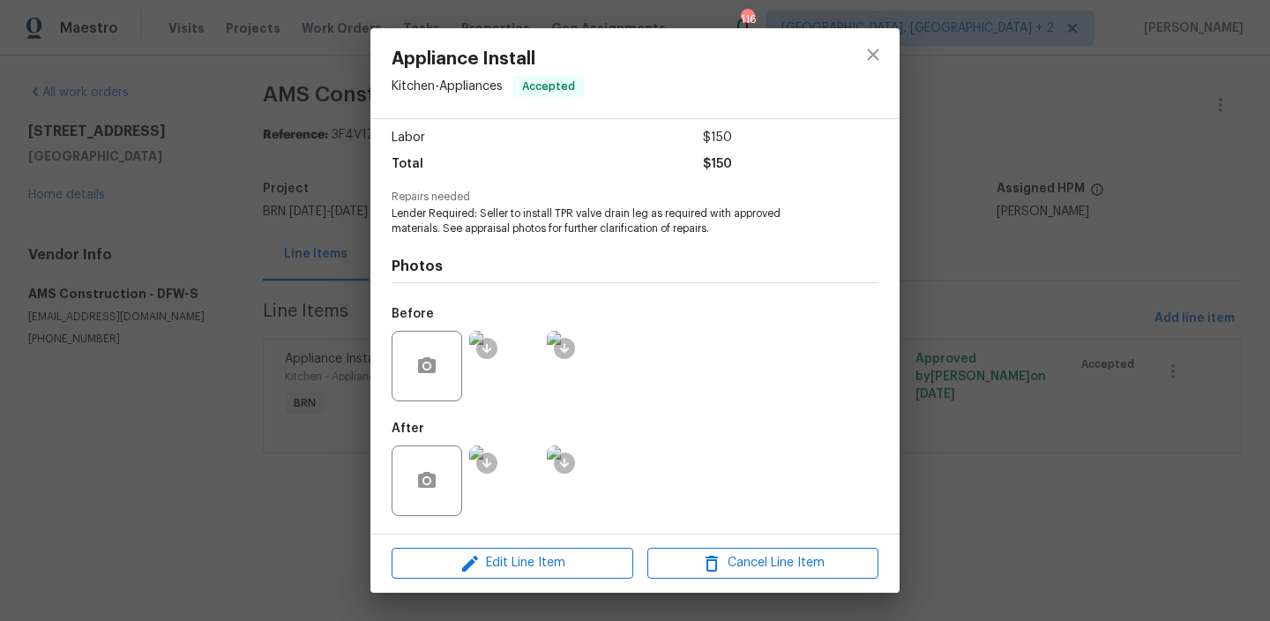
click at [480, 372] on img at bounding box center [504, 366] width 71 height 71
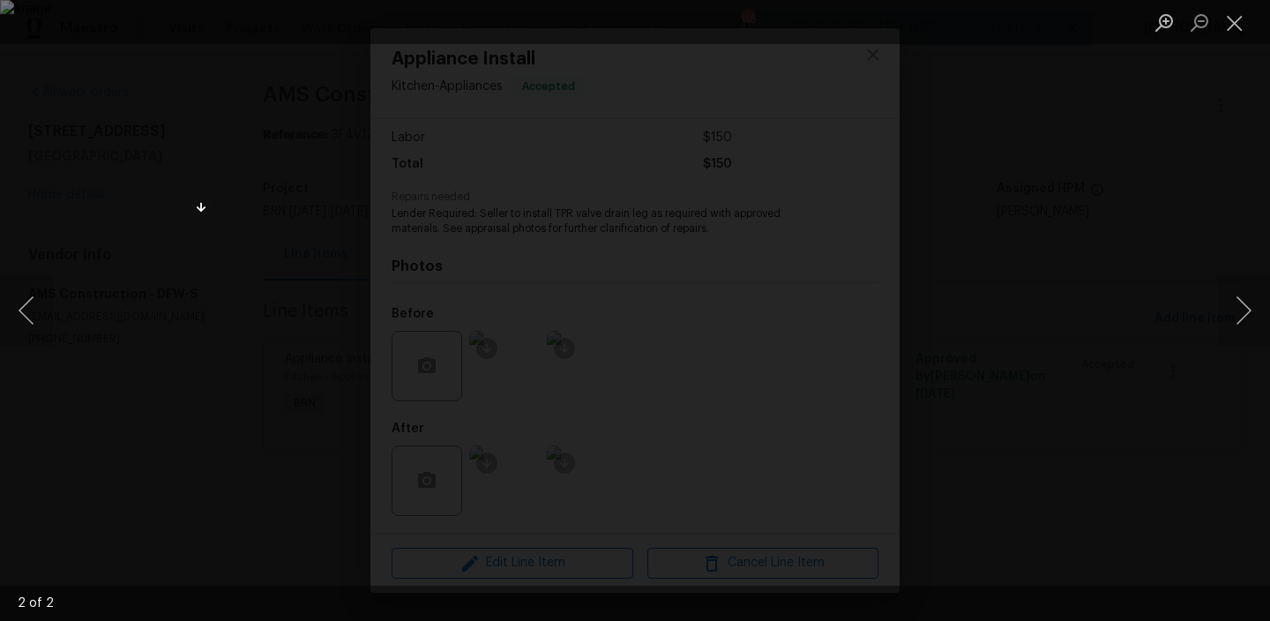
click at [87, 447] on div "Lightbox" at bounding box center [635, 310] width 1270 height 621
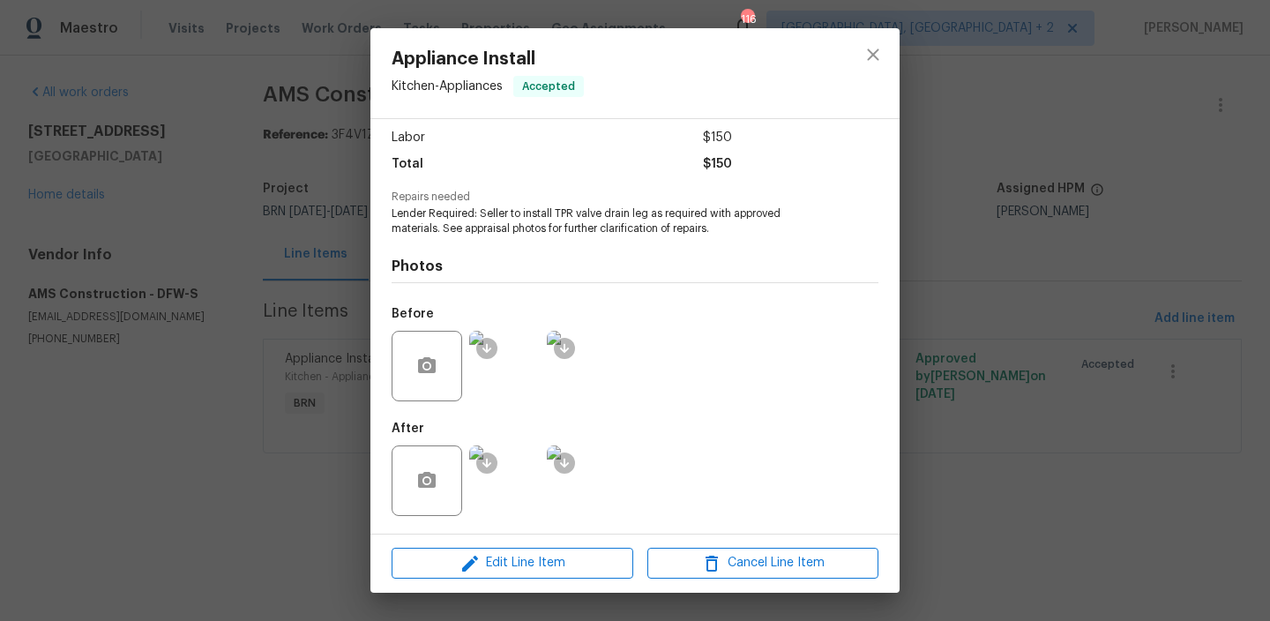
click at [523, 463] on img at bounding box center [504, 480] width 71 height 71
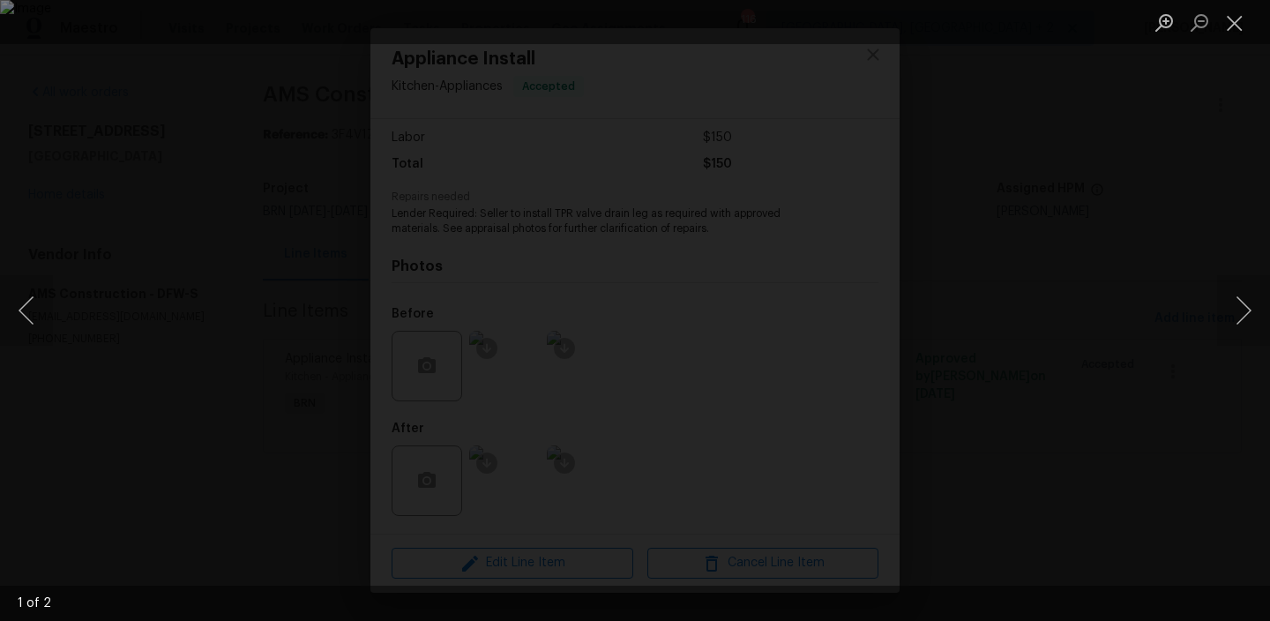
click at [232, 386] on div "Lightbox" at bounding box center [635, 310] width 1270 height 621
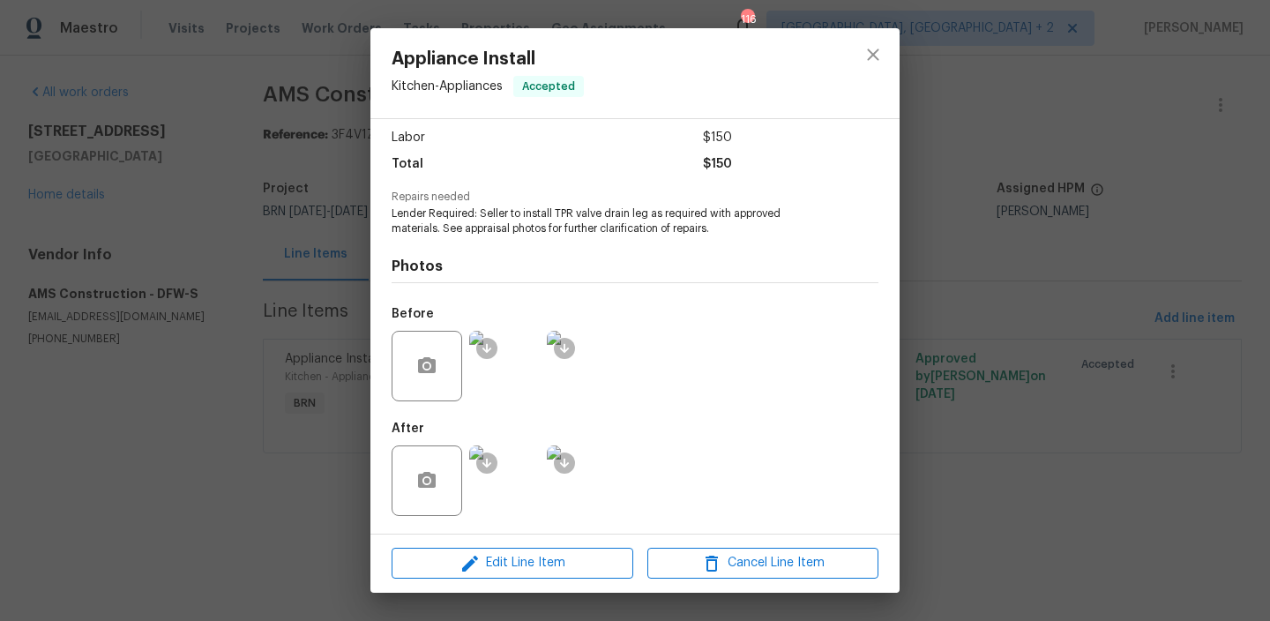
click at [287, 283] on div "Appliance Install Kitchen - Appliances Accepted Vendor AMS Construction Account…" at bounding box center [635, 310] width 1270 height 621
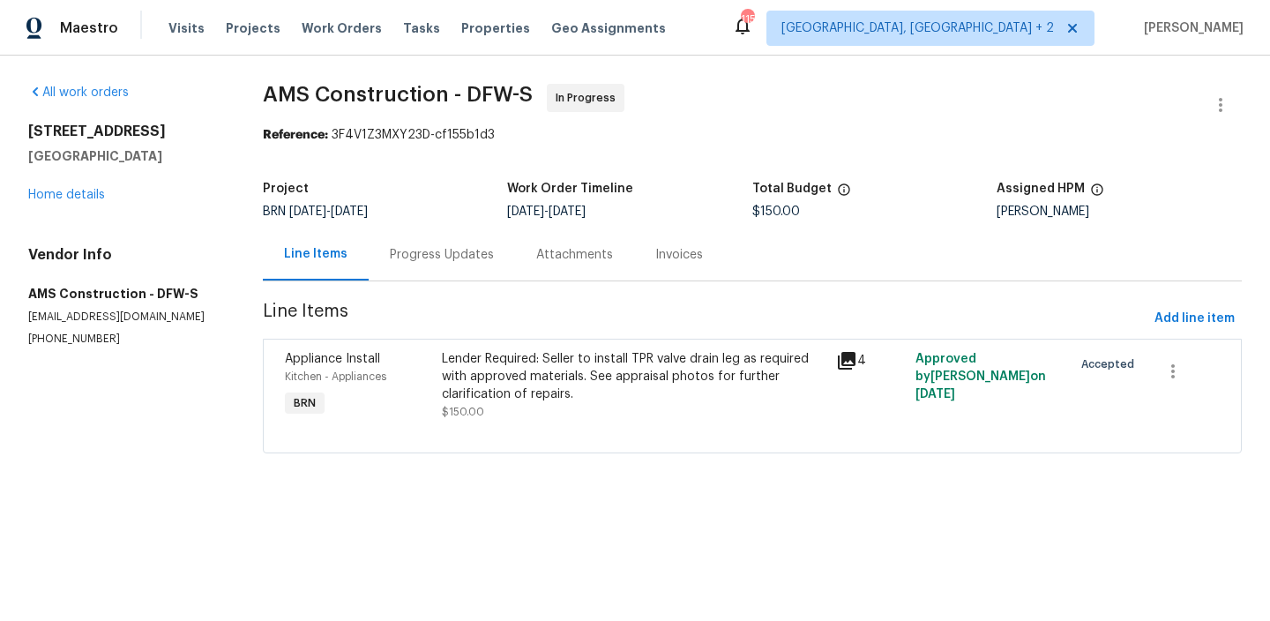
click at [372, 265] on div "Progress Updates" at bounding box center [442, 254] width 146 height 52
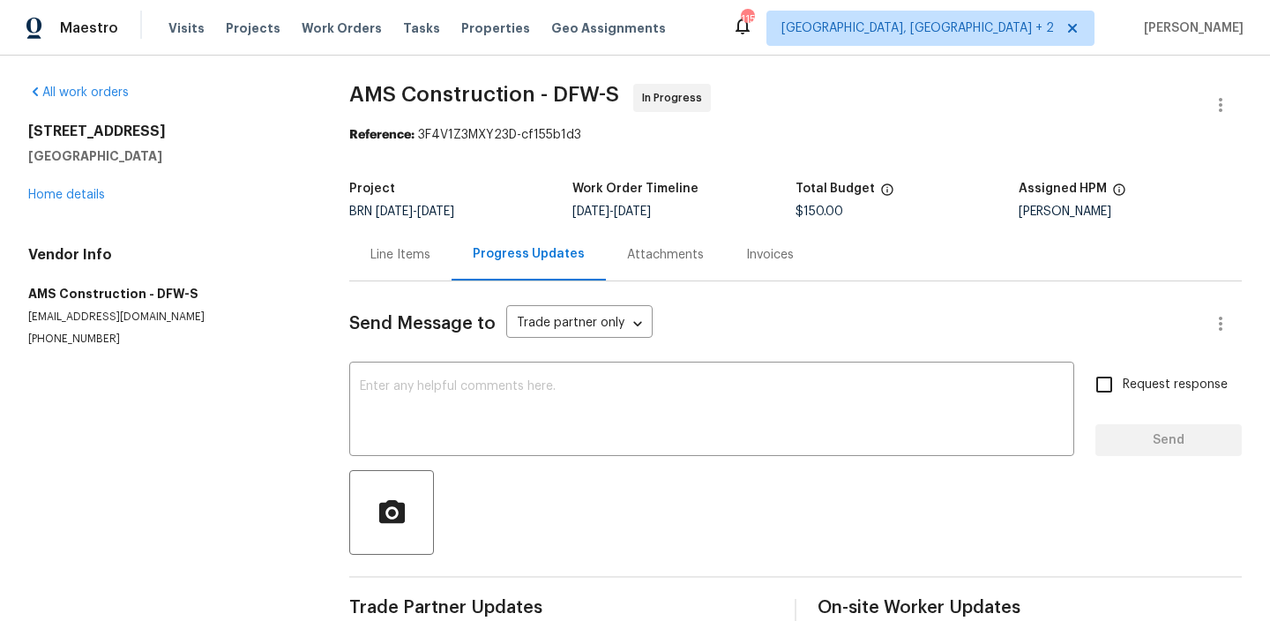
click at [426, 340] on div "Send Message to Trade partner only Trade partner only ​" at bounding box center [774, 323] width 850 height 42
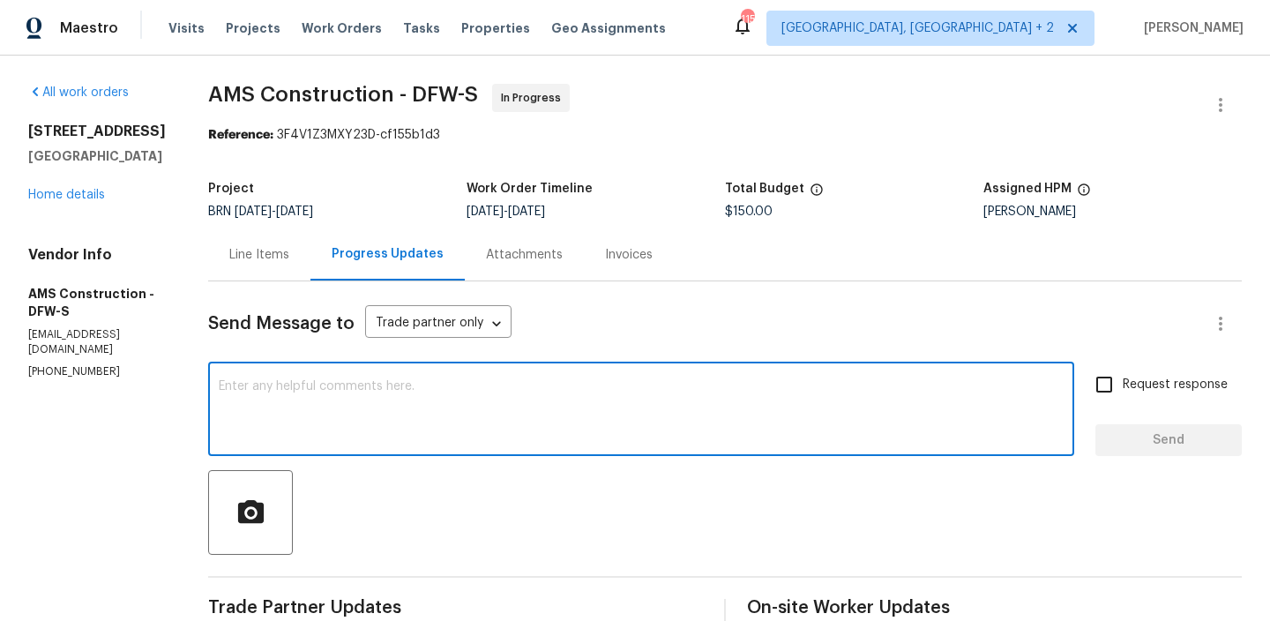
click at [360, 408] on textarea at bounding box center [641, 411] width 845 height 62
paste textarea "(940) 781-8077"
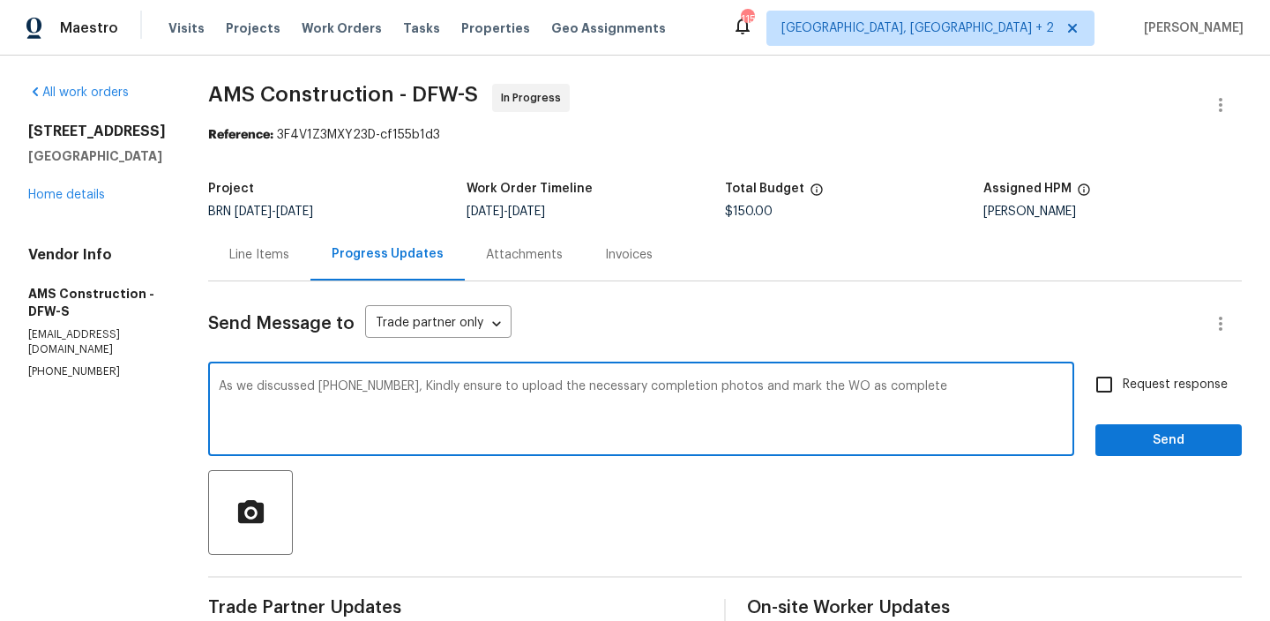
type textarea "As we discussed (940) 781-8077, Kindly ensure to upload the necessary completio…"
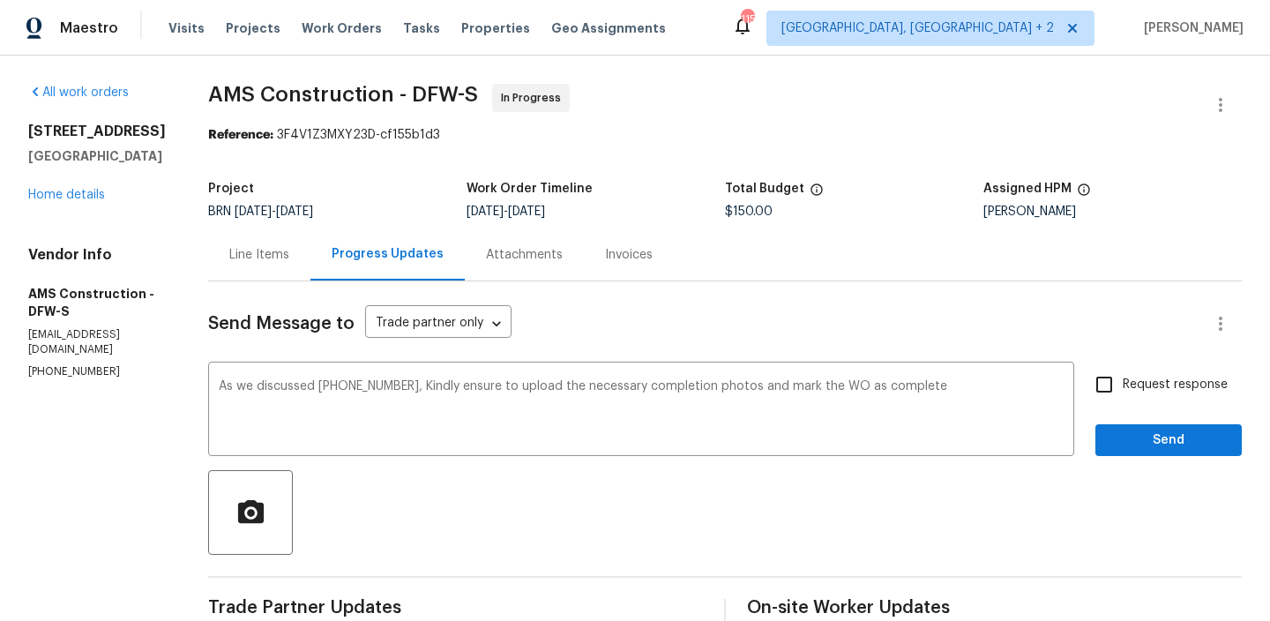
click at [1145, 381] on span "Request response" at bounding box center [1175, 385] width 105 height 19
click at [1123, 381] on input "Request response" at bounding box center [1104, 384] width 37 height 37
checkbox input "true"
click at [1143, 427] on button "Send" at bounding box center [1168, 440] width 146 height 33
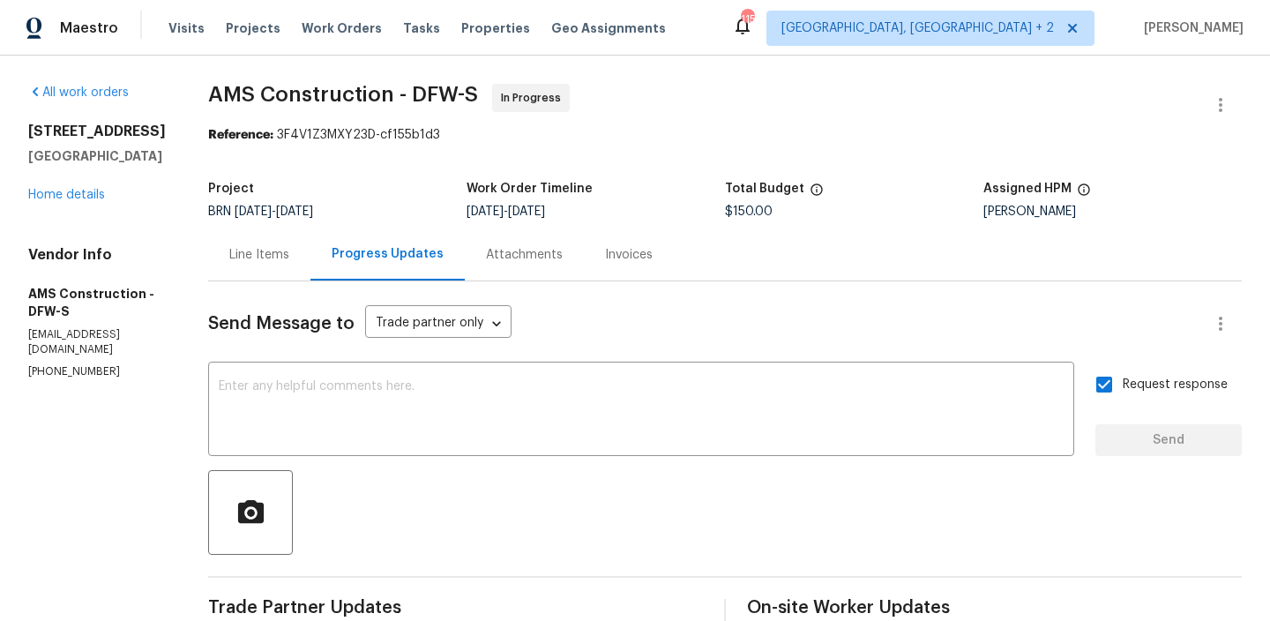
click at [243, 234] on div "Line Items" at bounding box center [259, 254] width 102 height 52
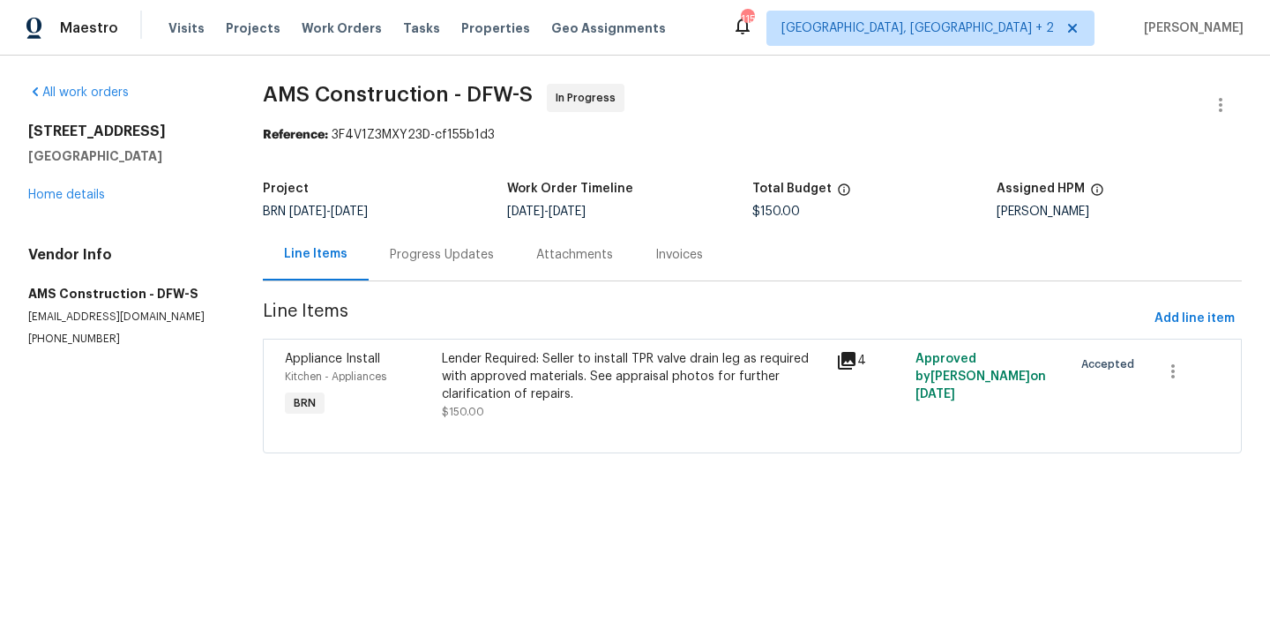
click at [513, 397] on div "Lender Required: Seller to install TPR valve drain leg as required with approve…" at bounding box center [634, 376] width 384 height 53
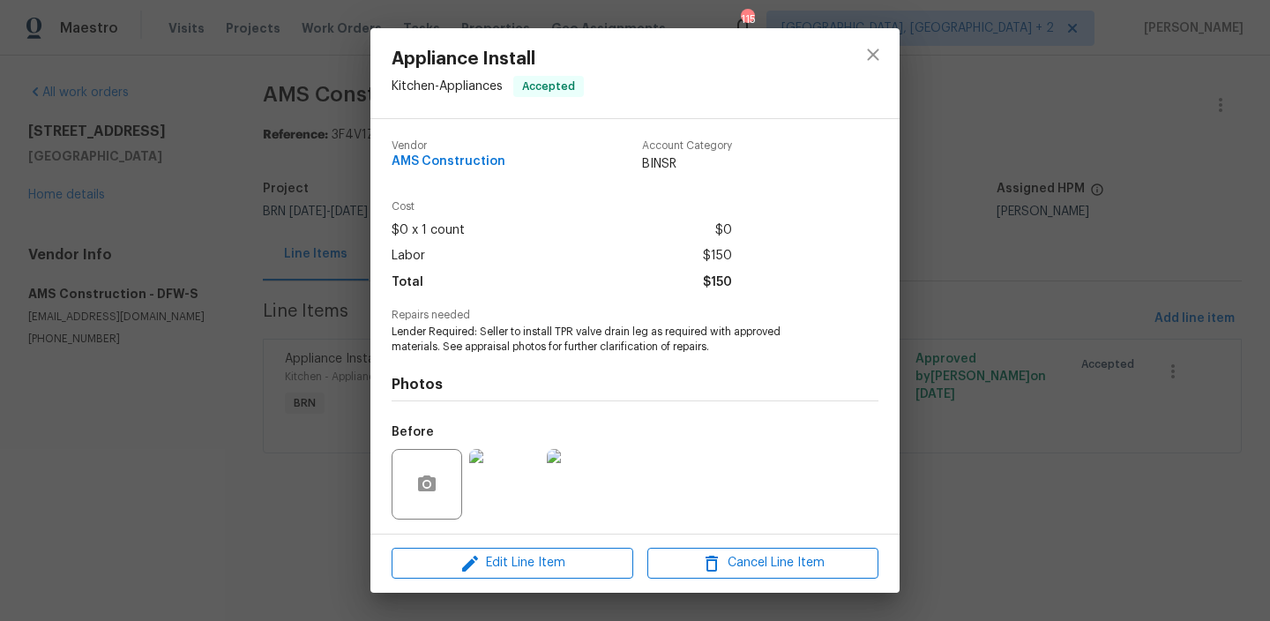
scroll to position [118, 0]
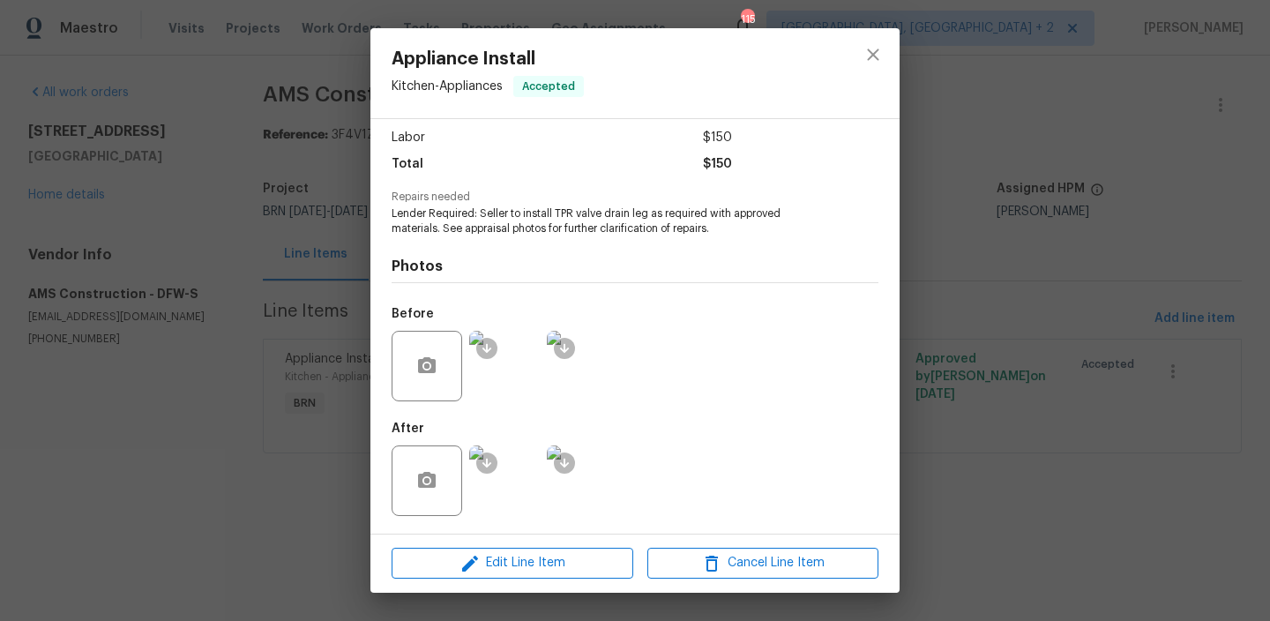
click at [513, 387] on img at bounding box center [504, 366] width 71 height 71
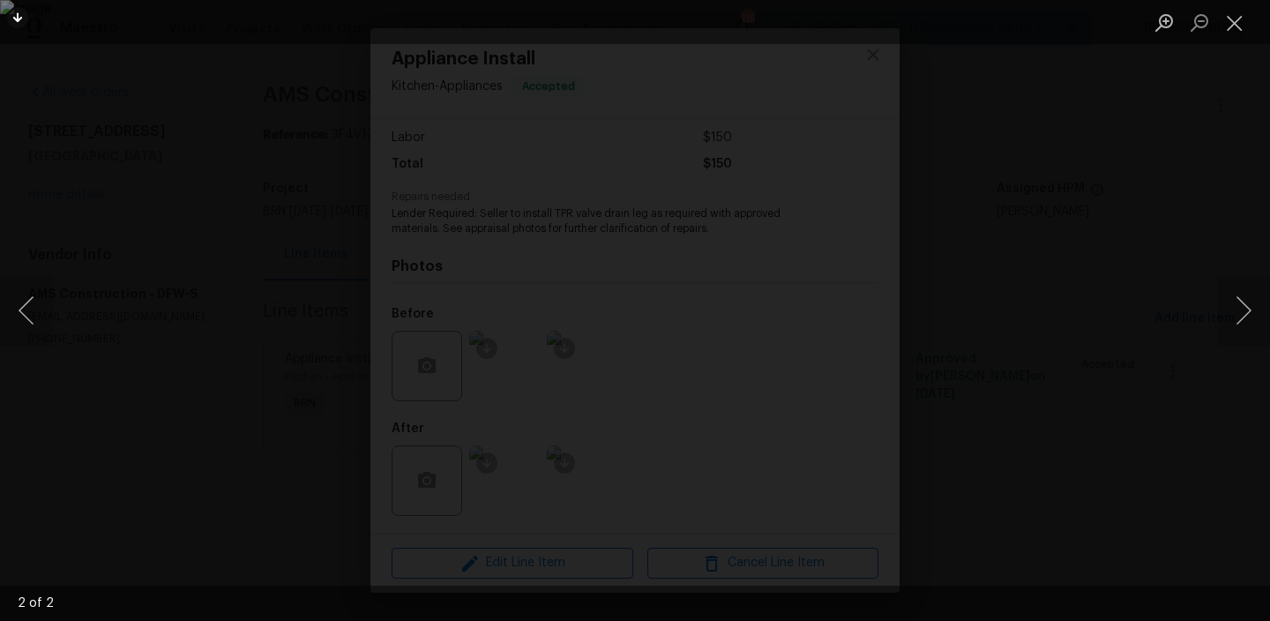
click at [477, 355] on img "Lightbox" at bounding box center [635, 310] width 1270 height 621
click at [160, 464] on div "Lightbox" at bounding box center [635, 310] width 1270 height 621
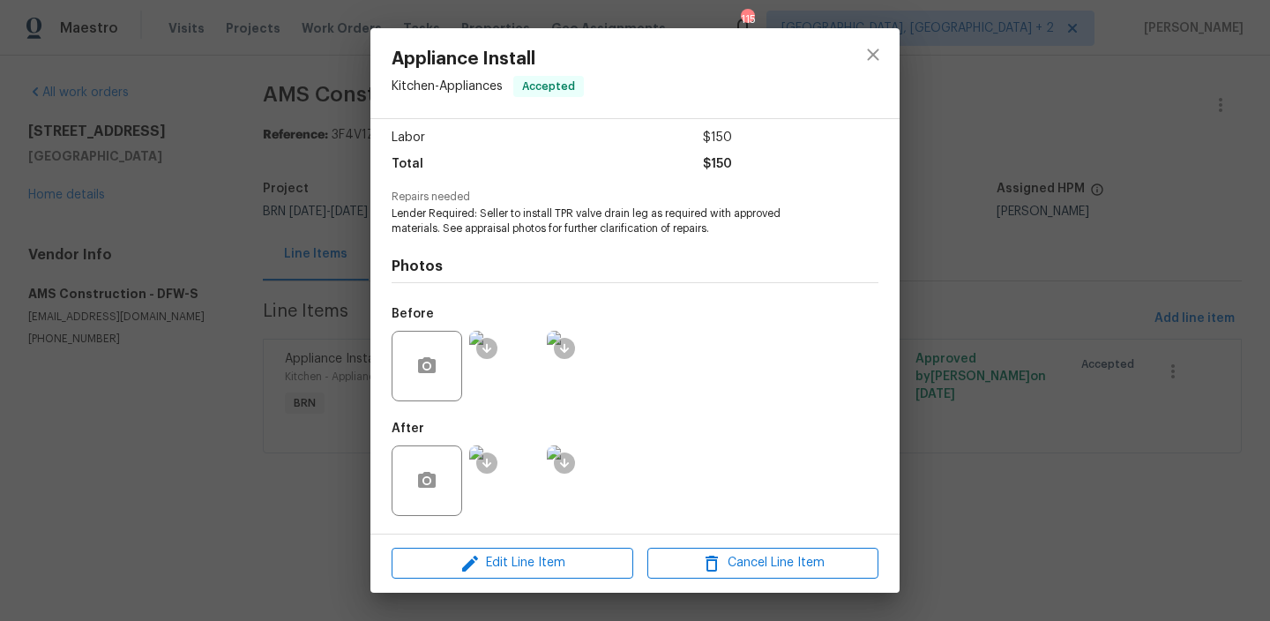
click at [513, 490] on img at bounding box center [504, 480] width 71 height 71
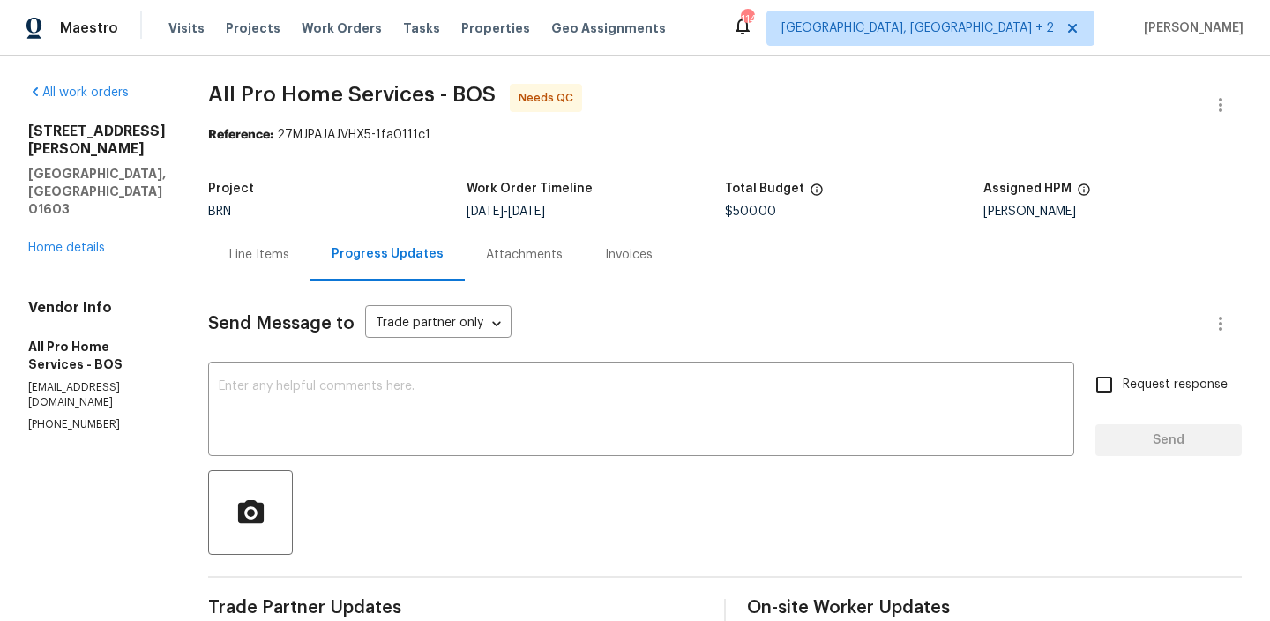
click at [237, 273] on div "Line Items" at bounding box center [259, 254] width 102 height 52
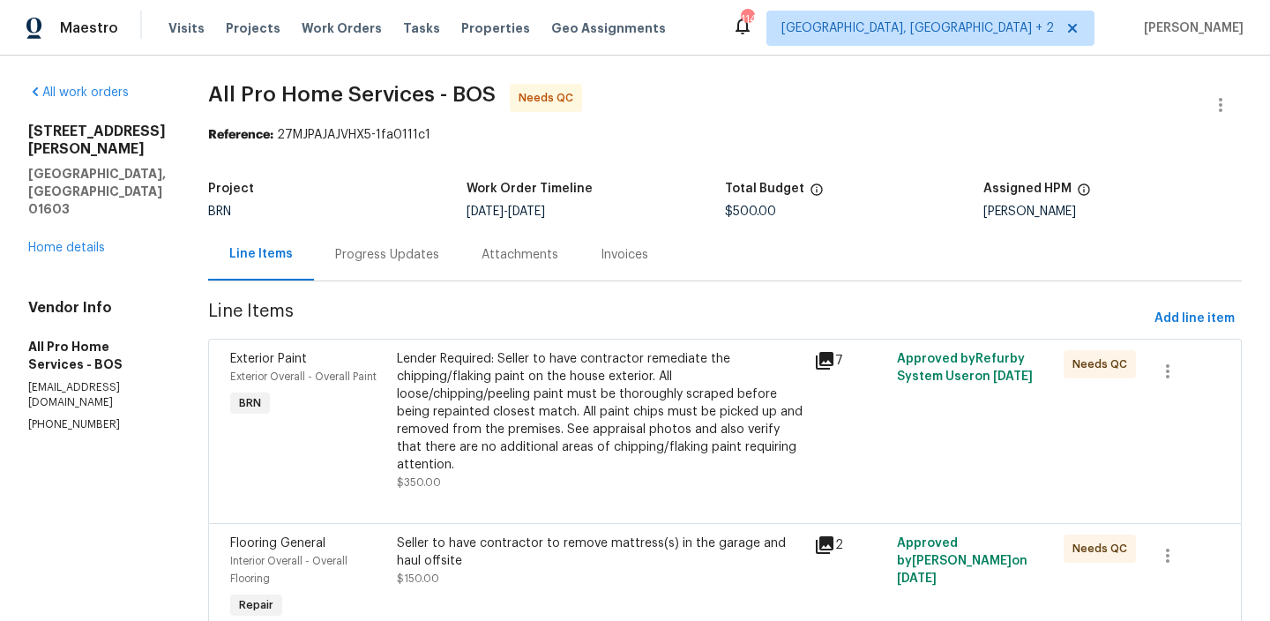
click at [519, 384] on div "Lender Required: Seller to have contractor remediate the chipping/flaking paint…" at bounding box center [600, 411] width 407 height 123
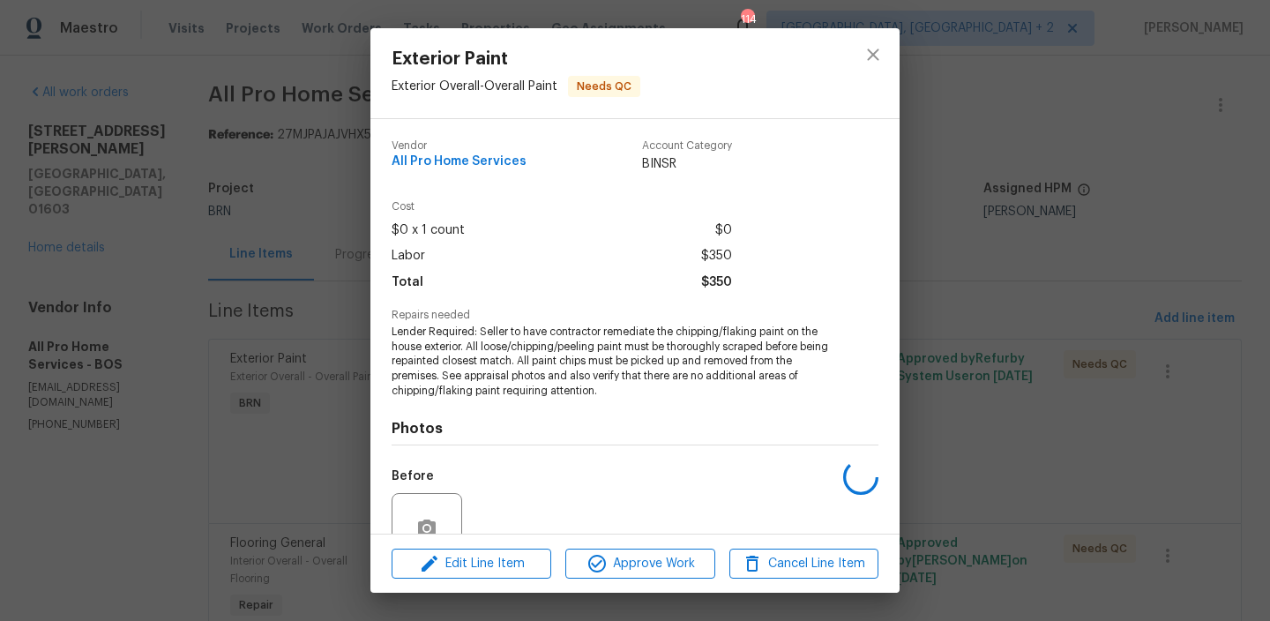
scroll to position [162, 0]
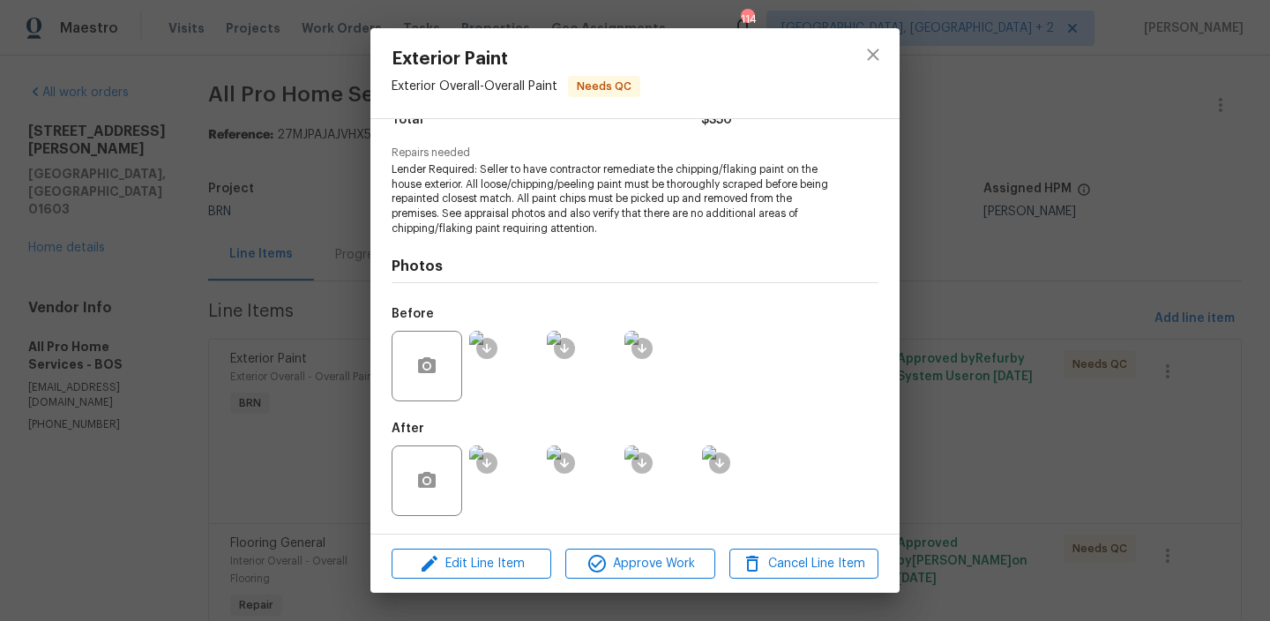
click at [505, 378] on img at bounding box center [504, 366] width 71 height 71
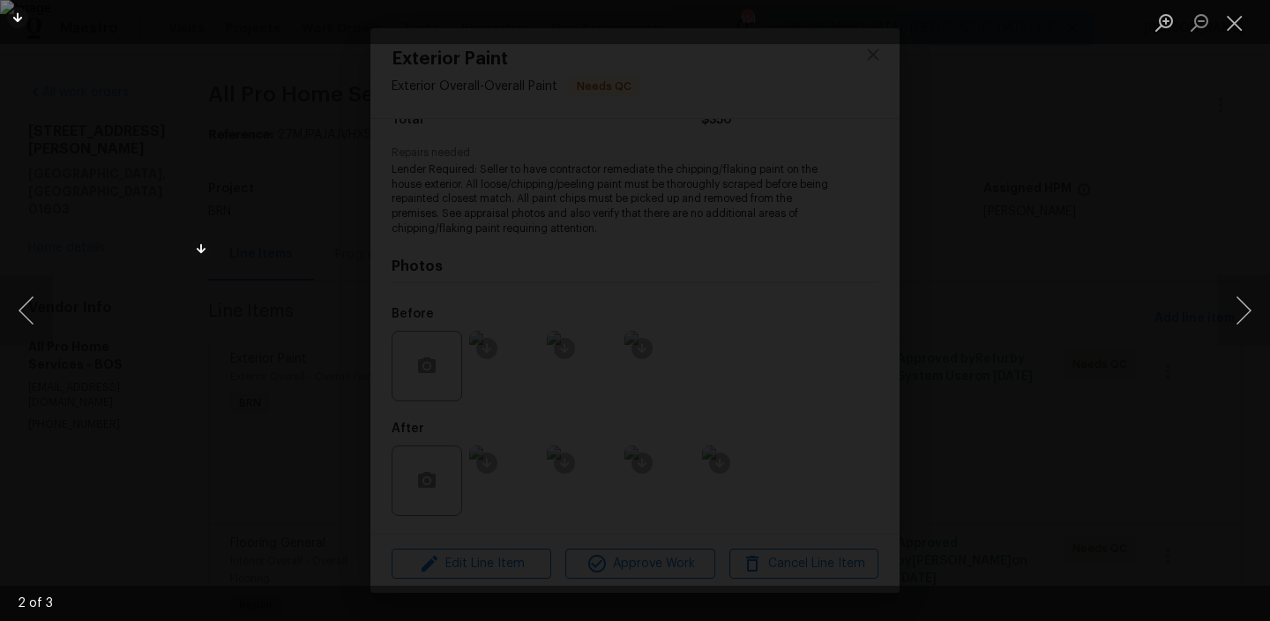
click at [137, 96] on div "Lightbox" at bounding box center [635, 310] width 1270 height 621
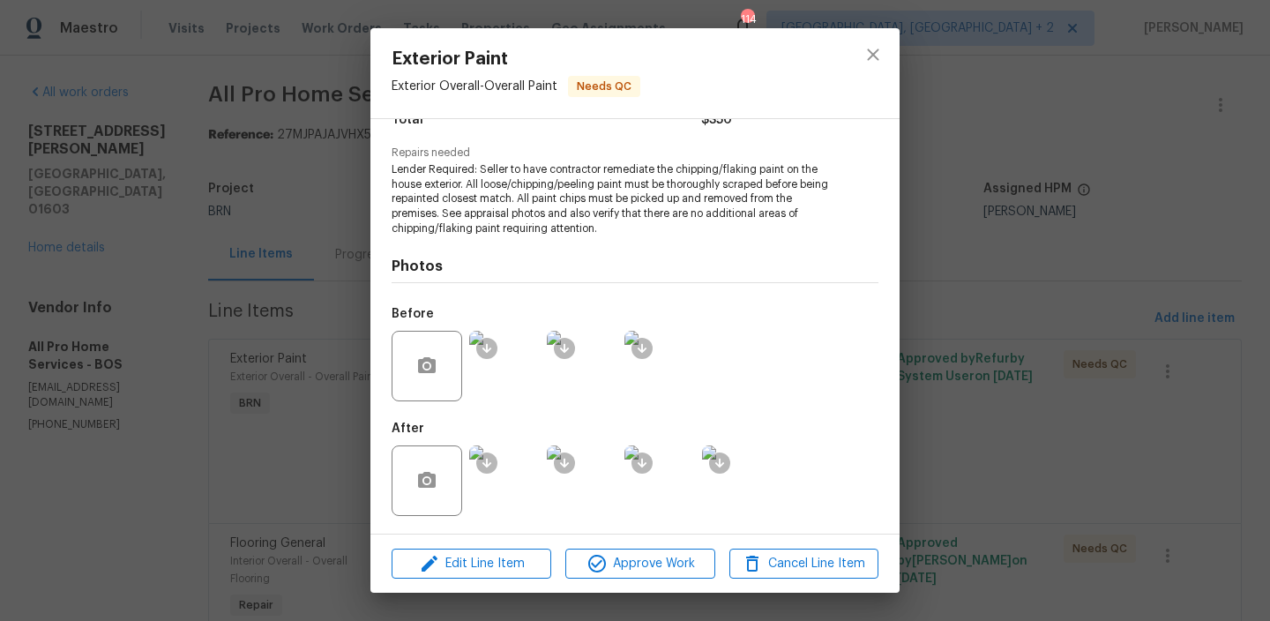
click at [148, 169] on div "Exterior Paint Exterior Overall - Overall Paint Needs QC Vendor All Pro Home Se…" at bounding box center [635, 310] width 1270 height 621
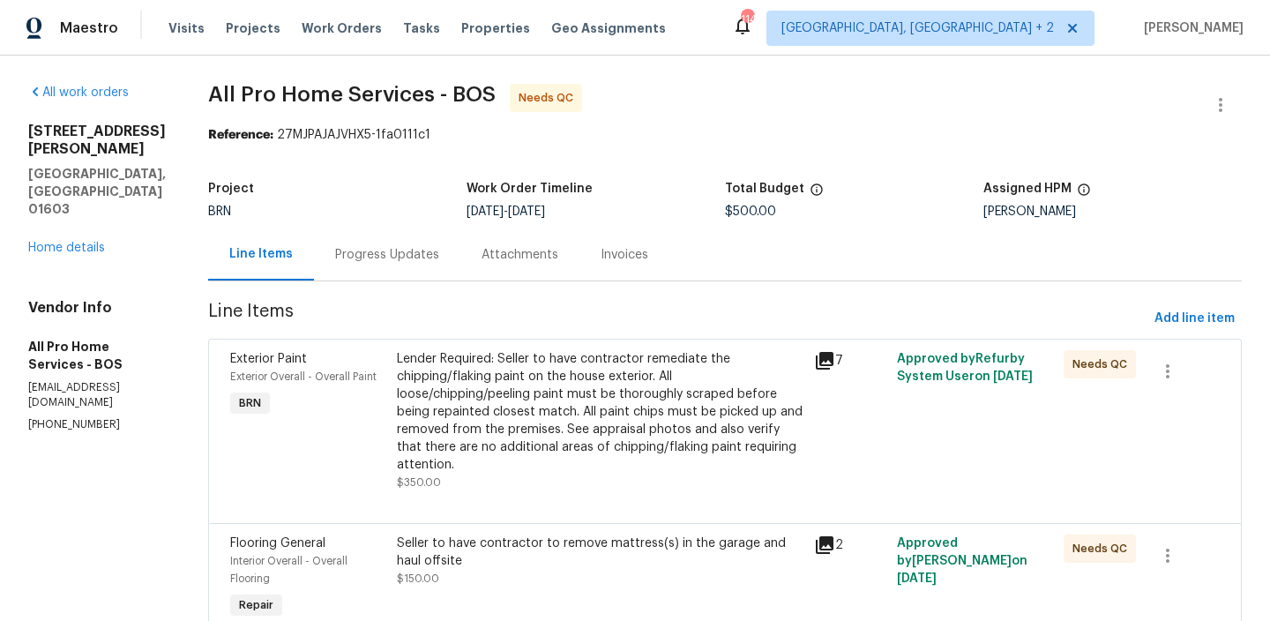
scroll to position [85, 0]
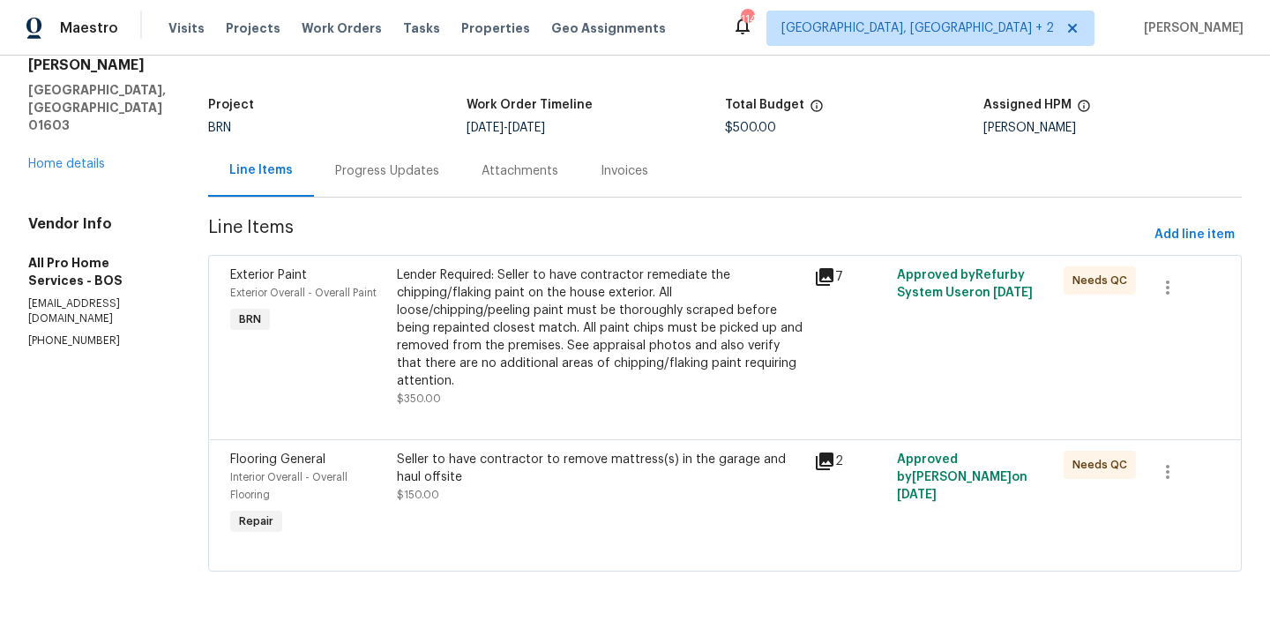
click at [474, 471] on div "Seller to have contractor to remove mattress(s) in the garage and haul offsite" at bounding box center [600, 468] width 407 height 35
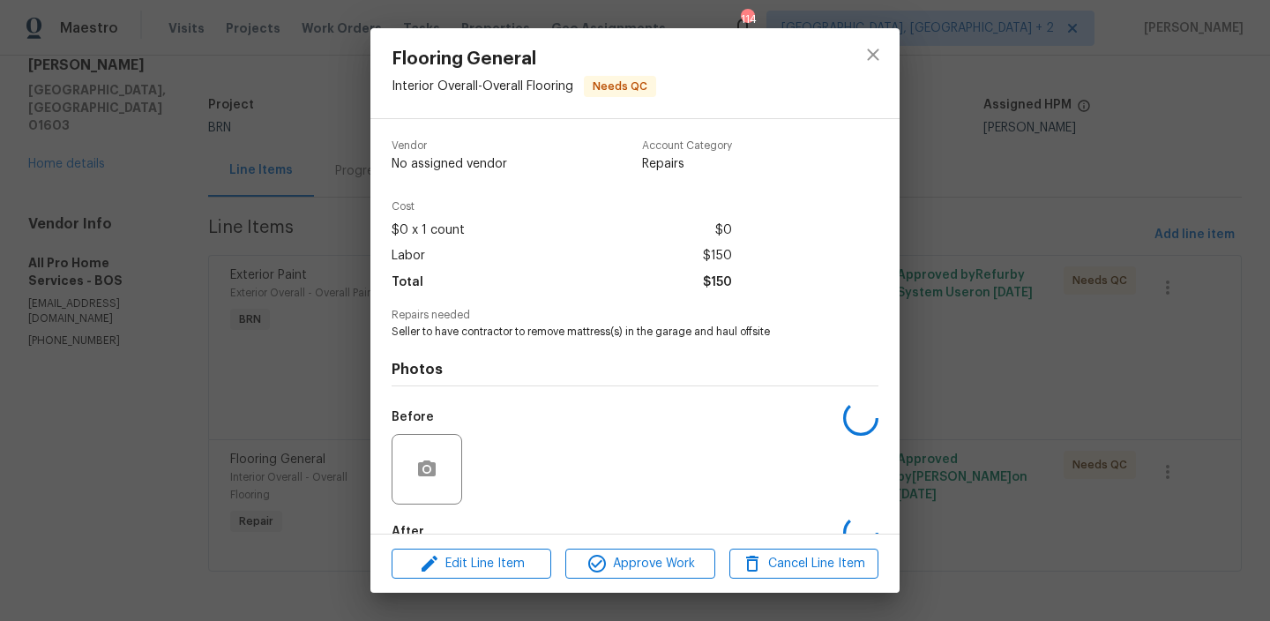
scroll to position [103, 0]
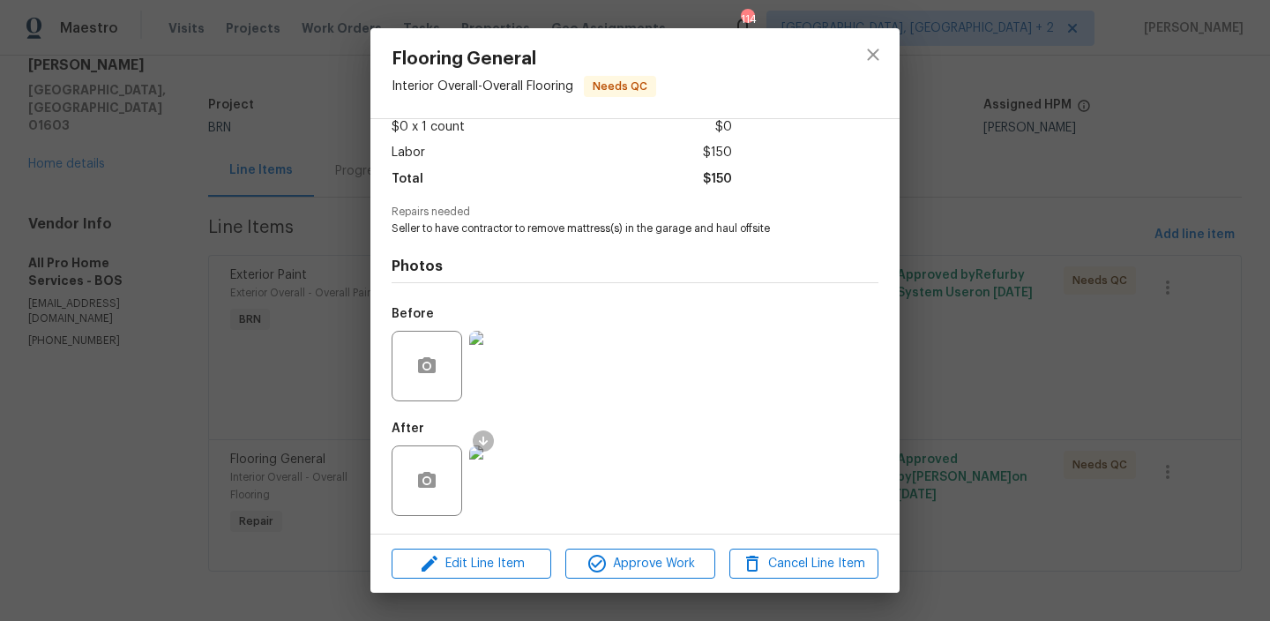
click at [485, 384] on img at bounding box center [504, 366] width 71 height 71
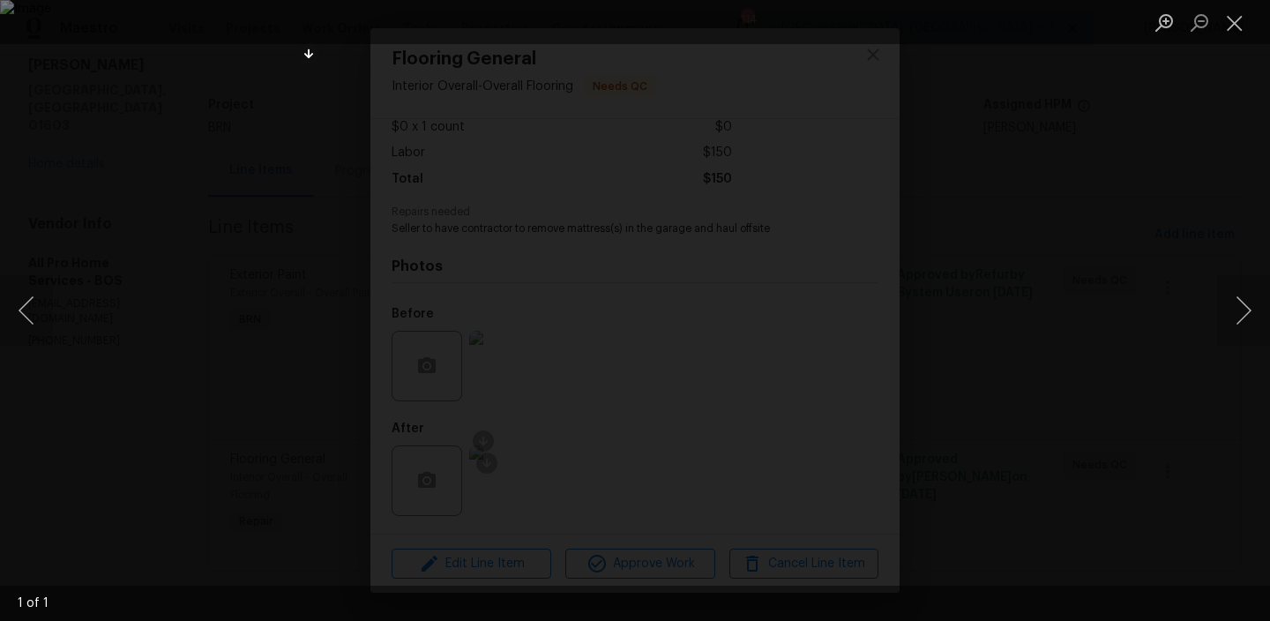
click at [166, 143] on div "Lightbox" at bounding box center [635, 310] width 1270 height 621
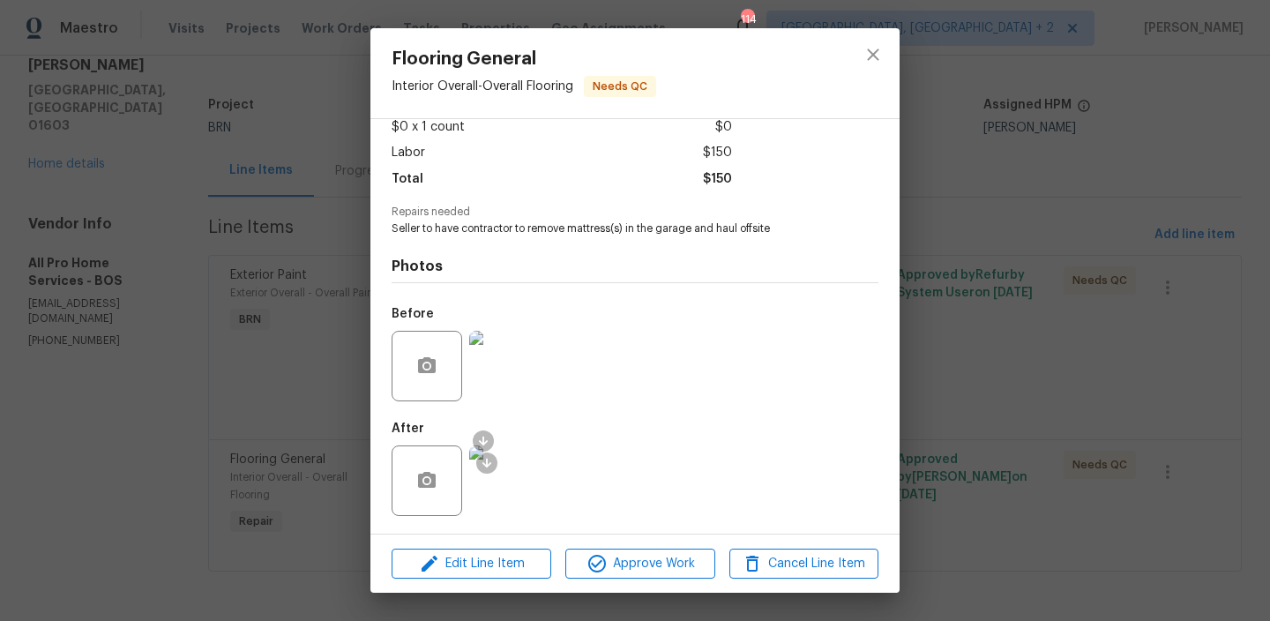
click at [220, 168] on div "Flooring General Interior Overall - Overall Flooring Needs QC Vendor All Pro Ho…" at bounding box center [635, 310] width 1270 height 621
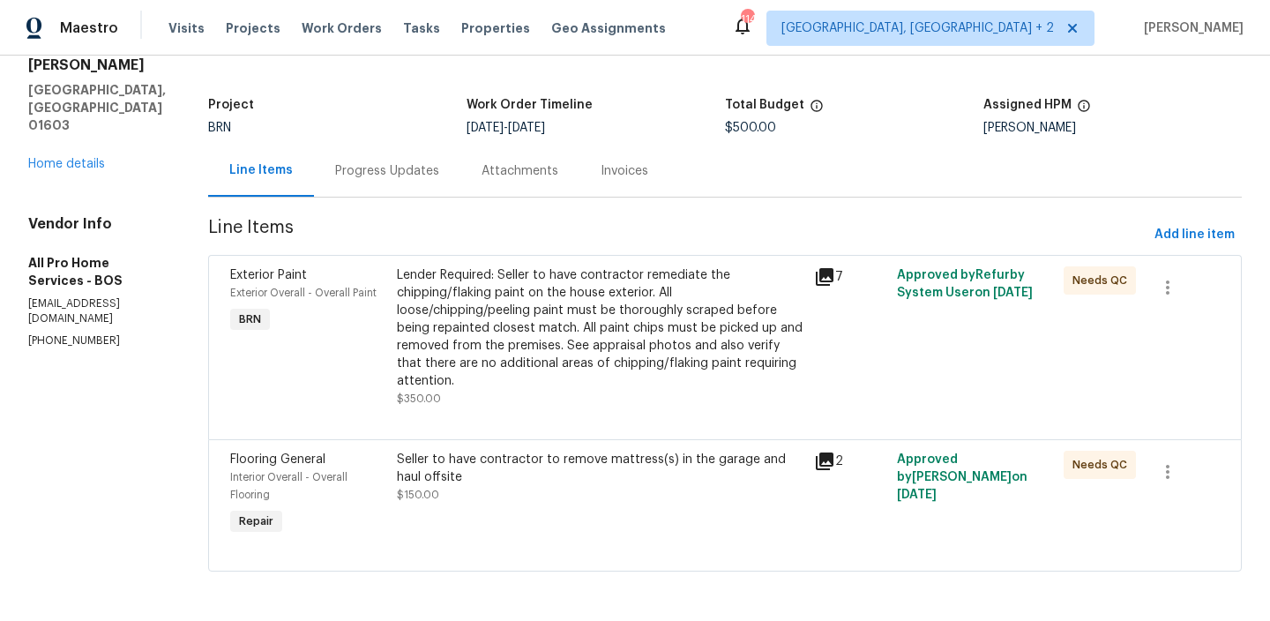
click at [459, 287] on div "Lender Required: Seller to have contractor remediate the chipping/flaking paint…" at bounding box center [600, 327] width 407 height 123
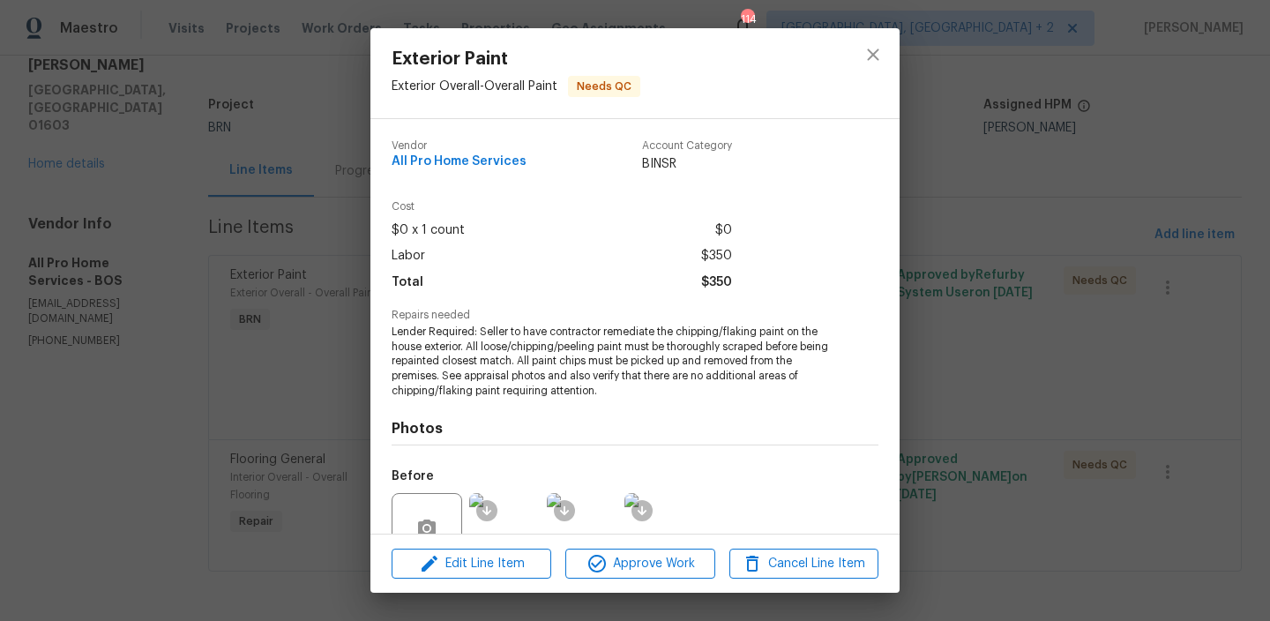
scroll to position [162, 0]
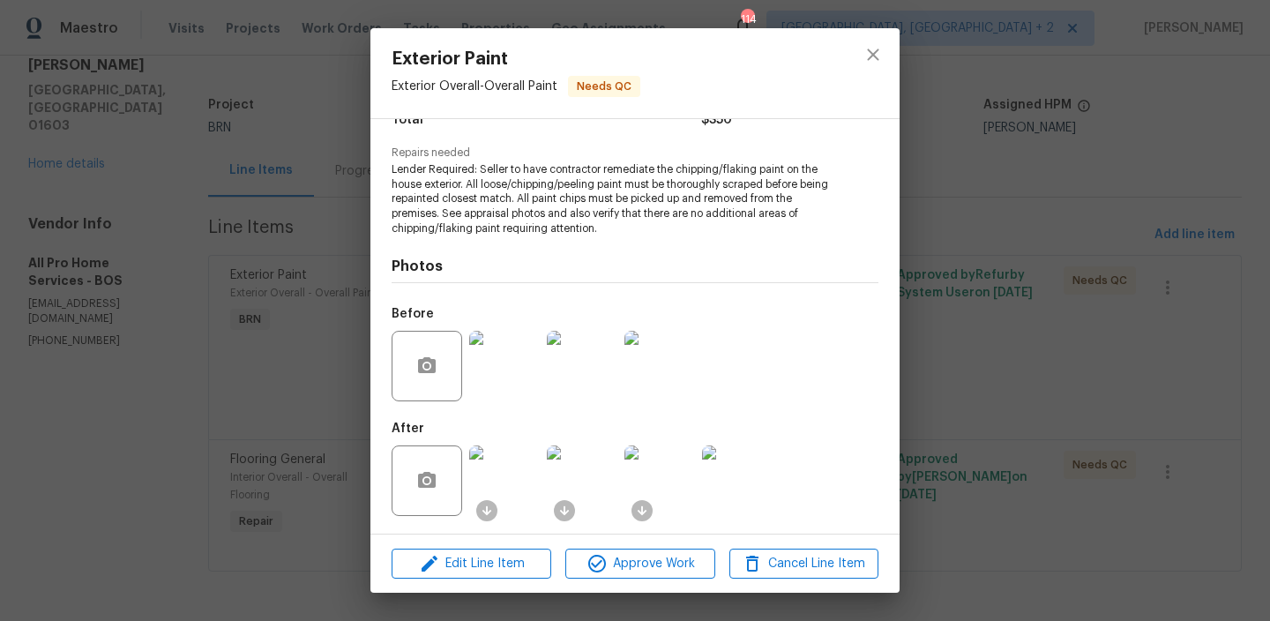
click at [577, 386] on img at bounding box center [582, 366] width 71 height 71
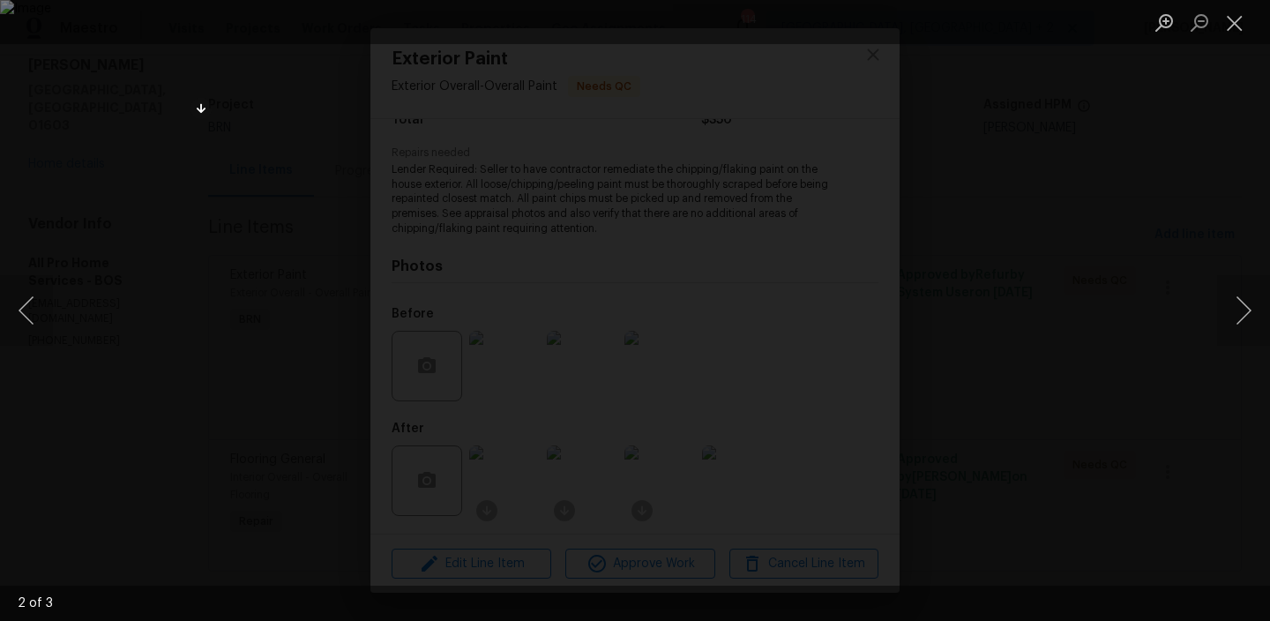
click at [87, 212] on div "Lightbox" at bounding box center [635, 310] width 1270 height 621
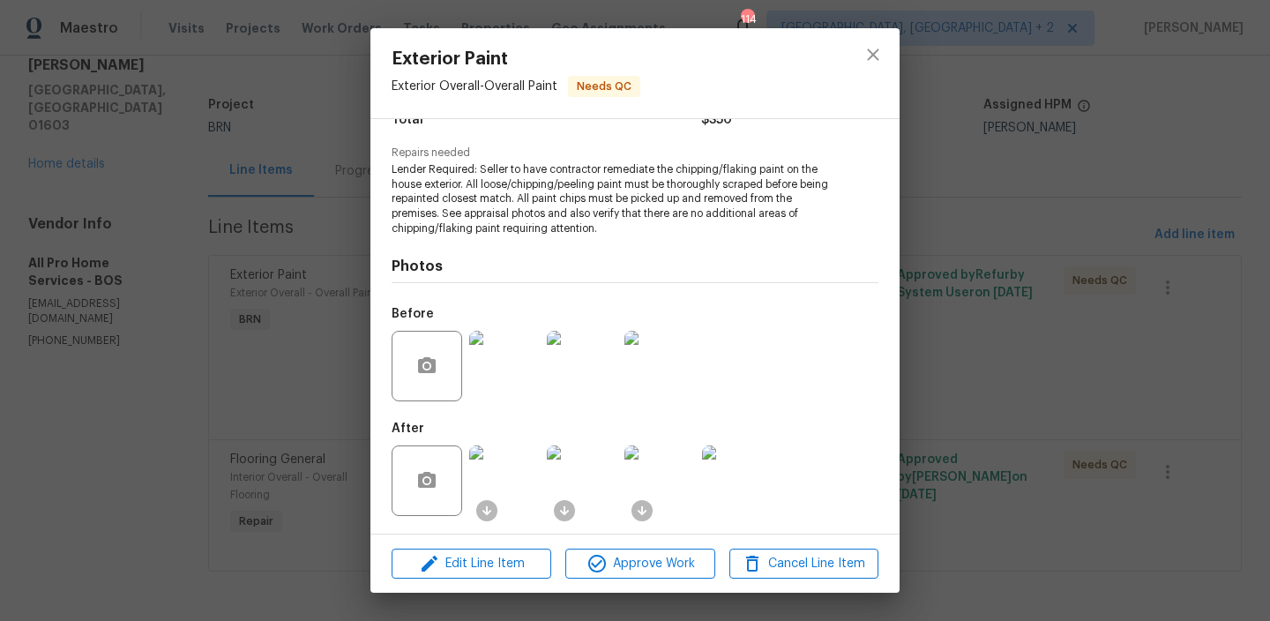
click at [87, 212] on div "Exterior Paint Exterior Overall - Overall Paint Needs QC Vendor All Pro Home Se…" at bounding box center [635, 310] width 1270 height 621
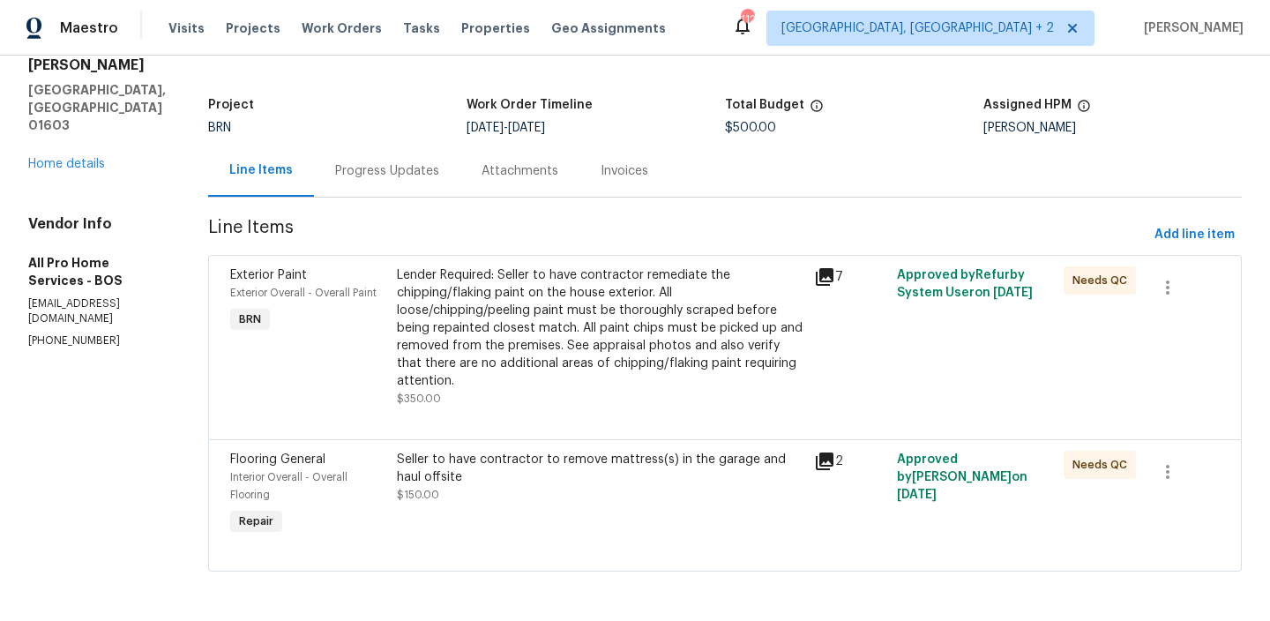
click at [470, 455] on div "Seller to have contractor to remove mattress(s) in the garage and haul offsite" at bounding box center [600, 468] width 407 height 35
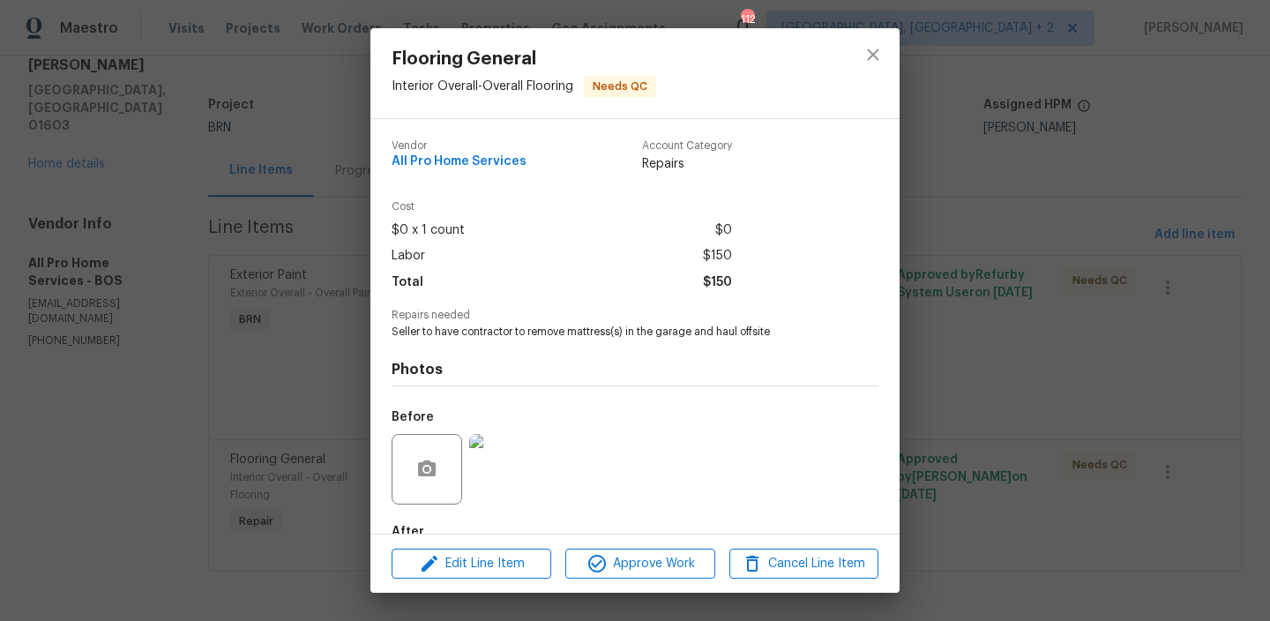
scroll to position [103, 0]
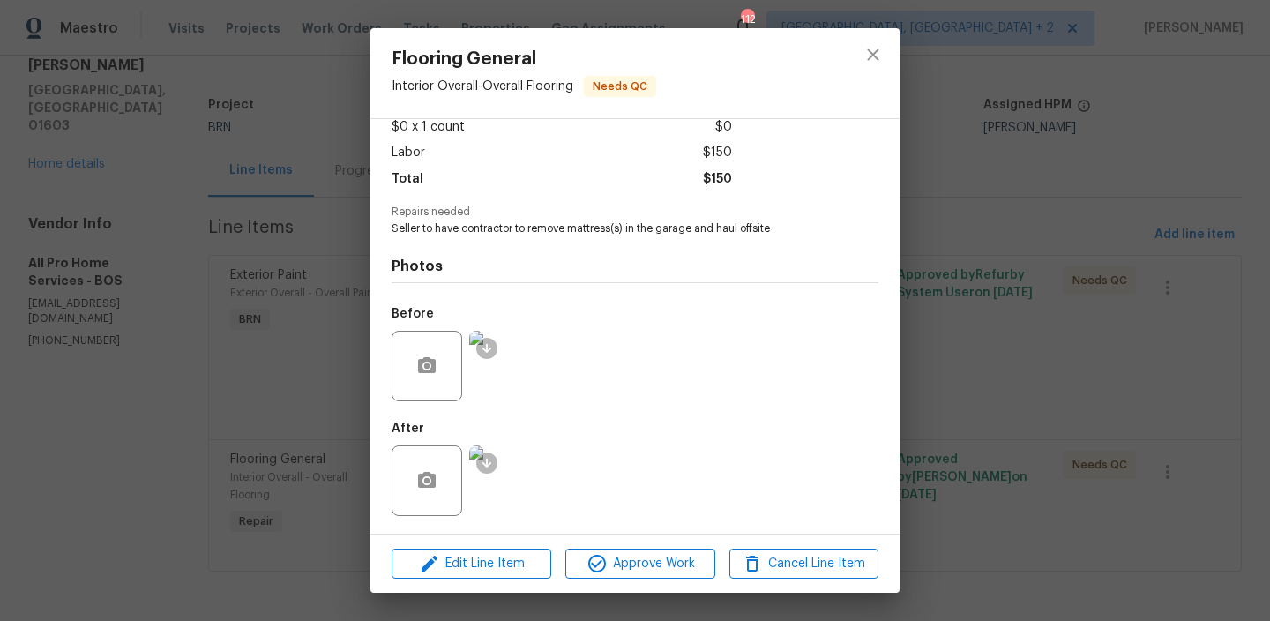
click at [505, 484] on img at bounding box center [504, 480] width 71 height 71
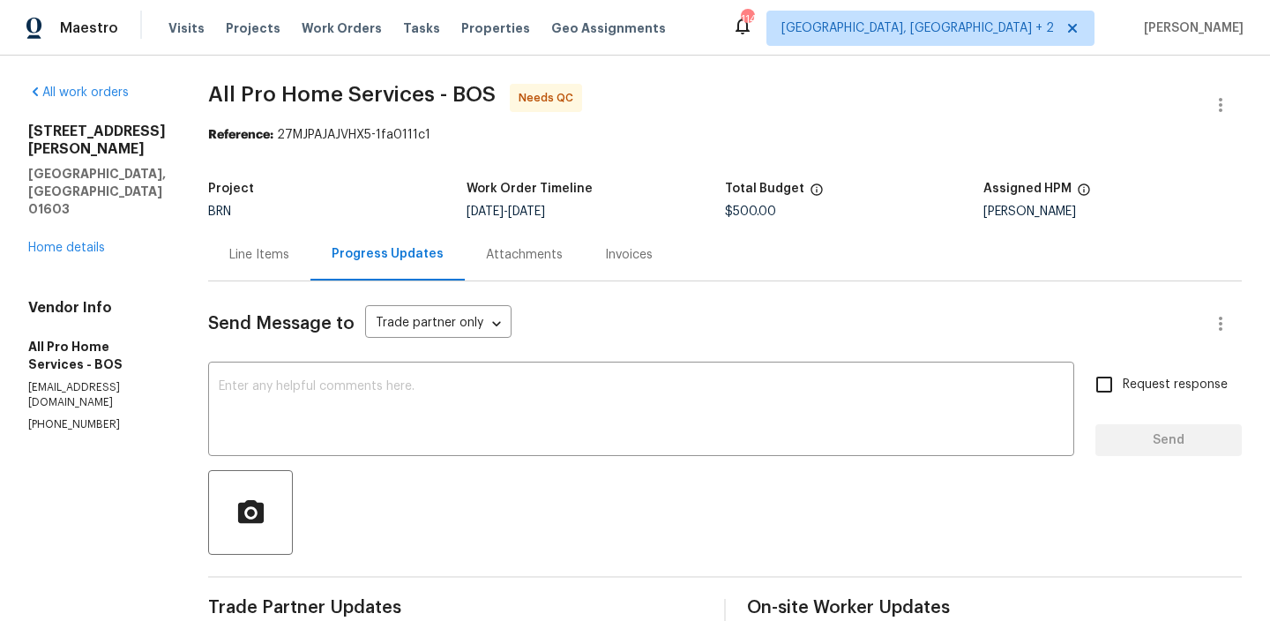
click at [86, 180] on div "[STREET_ADDRESS][PERSON_NAME] Home details" at bounding box center [97, 190] width 138 height 134
click at [69, 242] on link "Home details" at bounding box center [66, 248] width 77 height 12
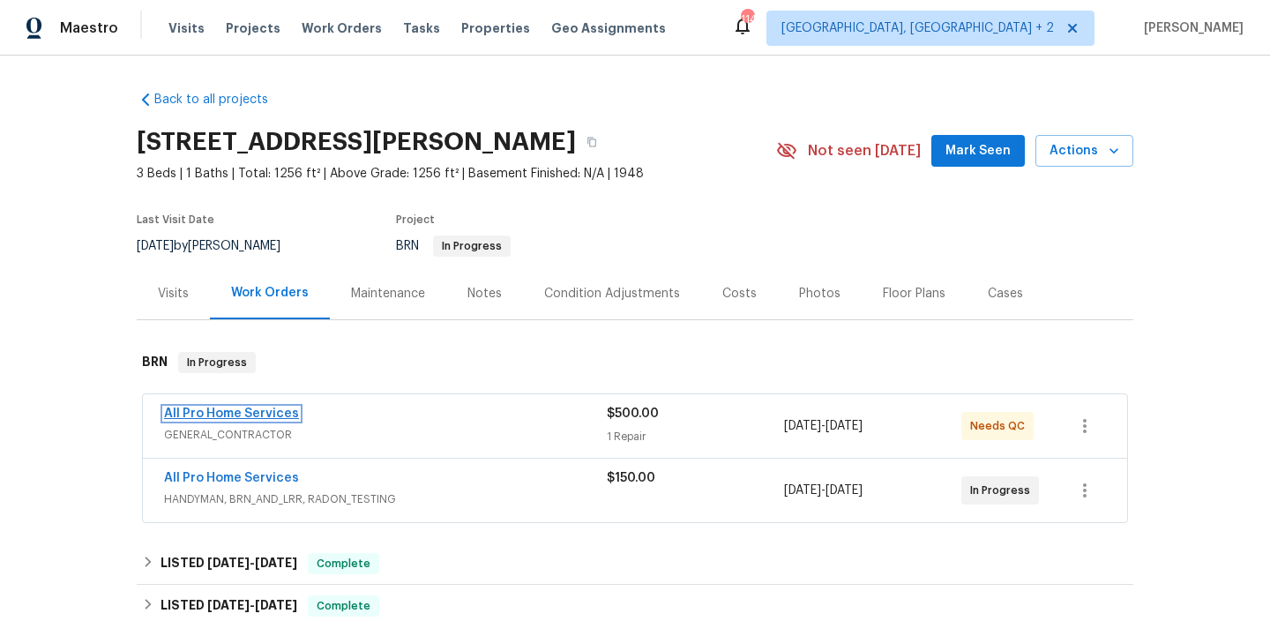
click at [231, 414] on link "All Pro Home Services" at bounding box center [231, 413] width 135 height 12
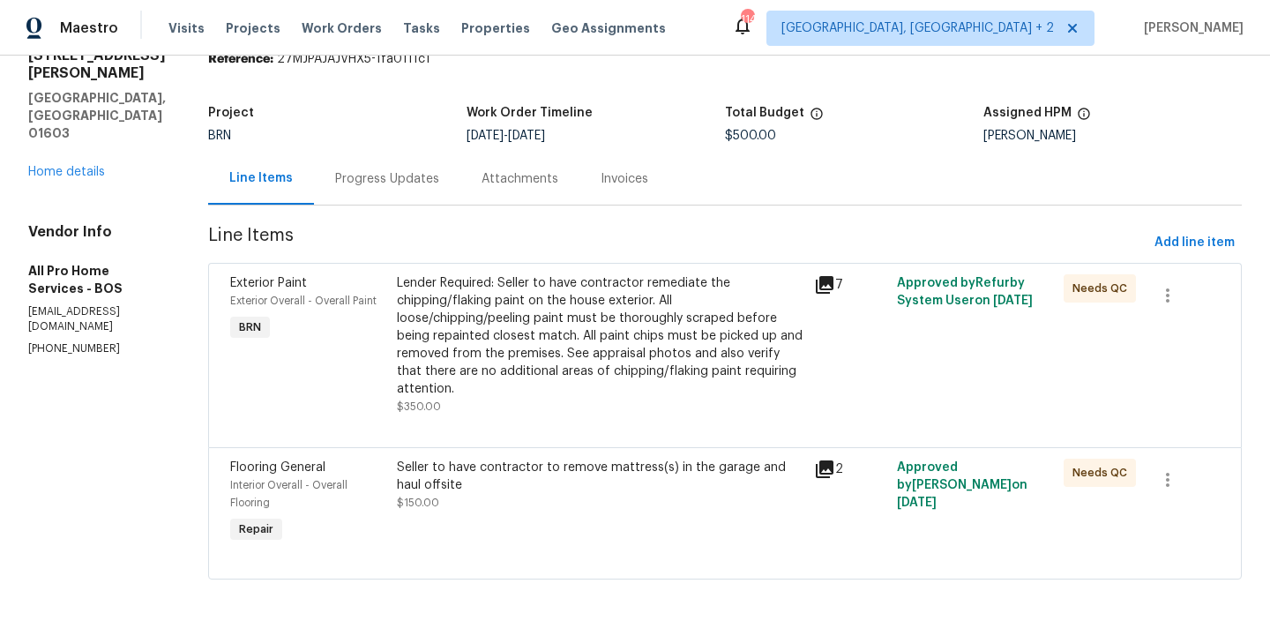
scroll to position [85, 0]
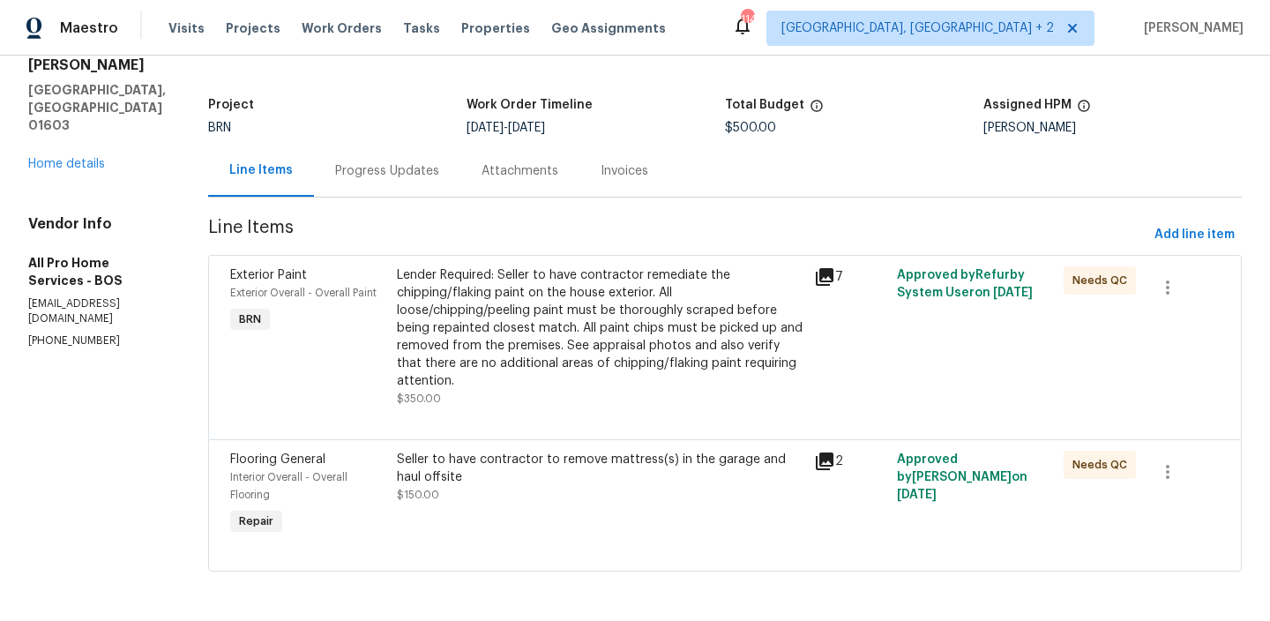
click at [477, 324] on div "Lender Required: Seller to have contractor remediate the chipping/flaking paint…" at bounding box center [600, 327] width 407 height 123
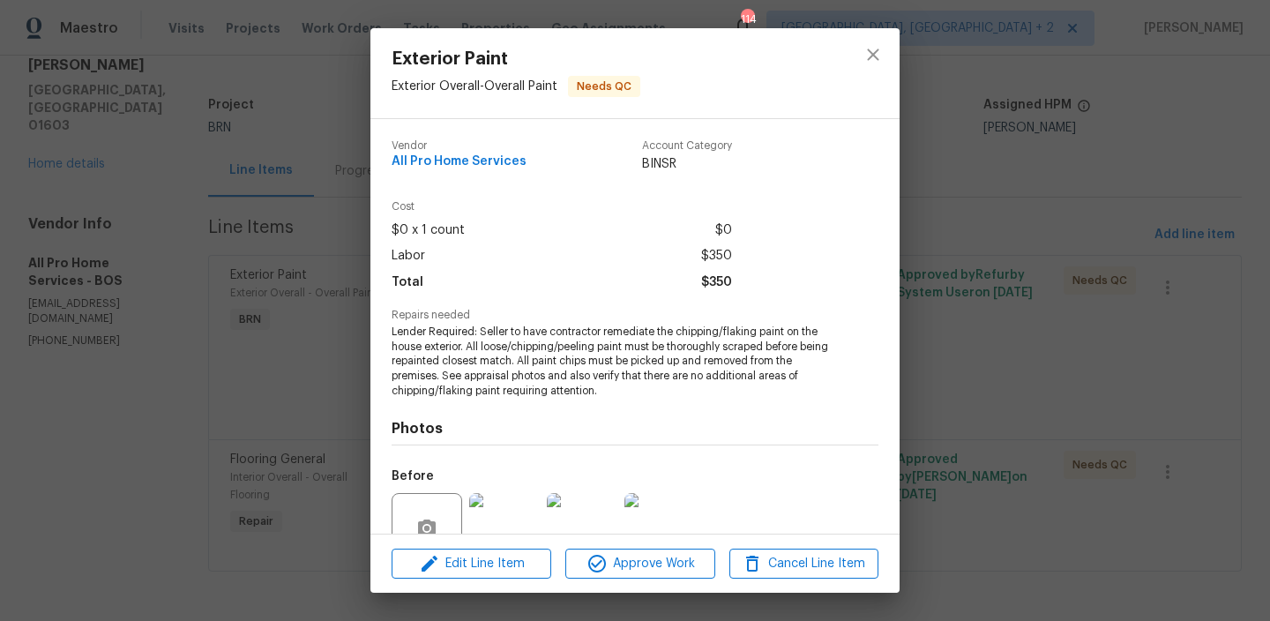
click at [337, 106] on div "Exterior Paint Exterior Overall - Overall Paint Needs QC Vendor All Pro Home Se…" at bounding box center [635, 310] width 1270 height 621
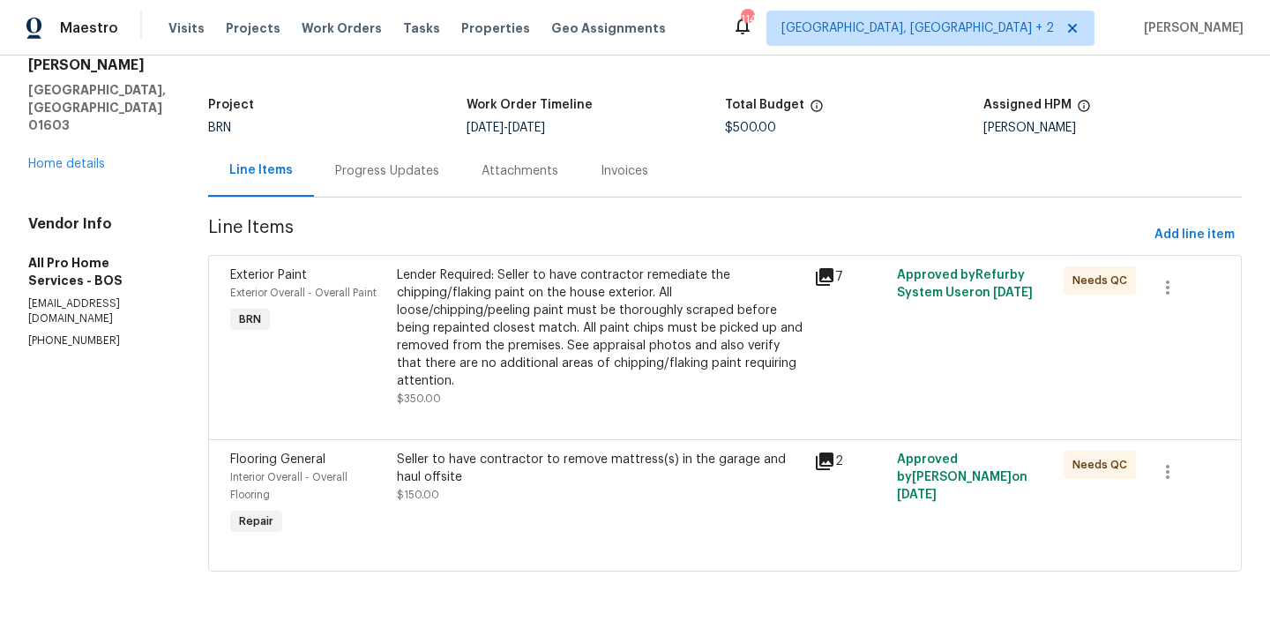
click at [458, 333] on div "Lender Required: Seller to have contractor remediate the chipping/flaking paint…" at bounding box center [600, 327] width 407 height 123
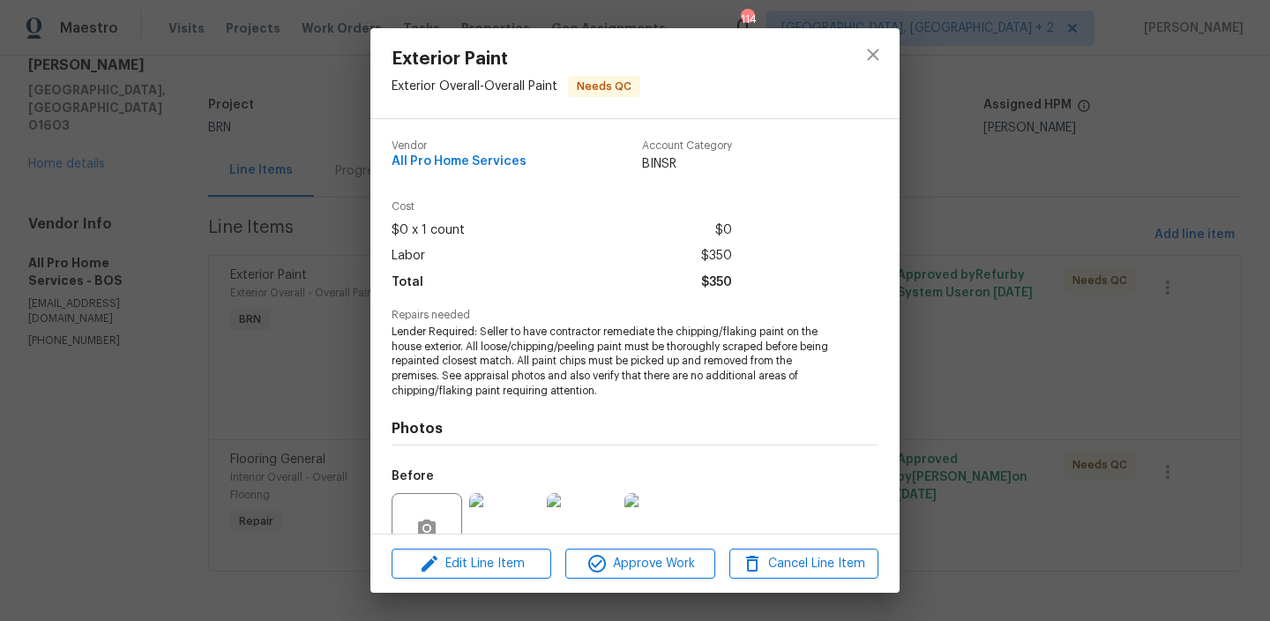
scroll to position [162, 0]
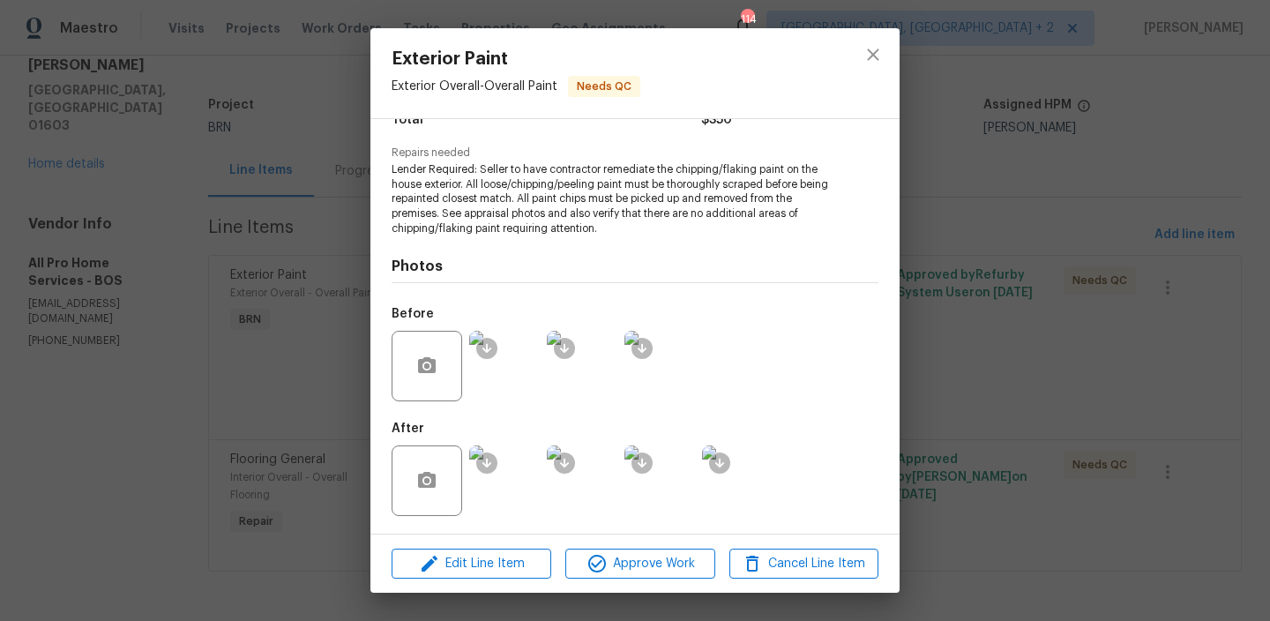
click at [511, 481] on img at bounding box center [504, 480] width 71 height 71
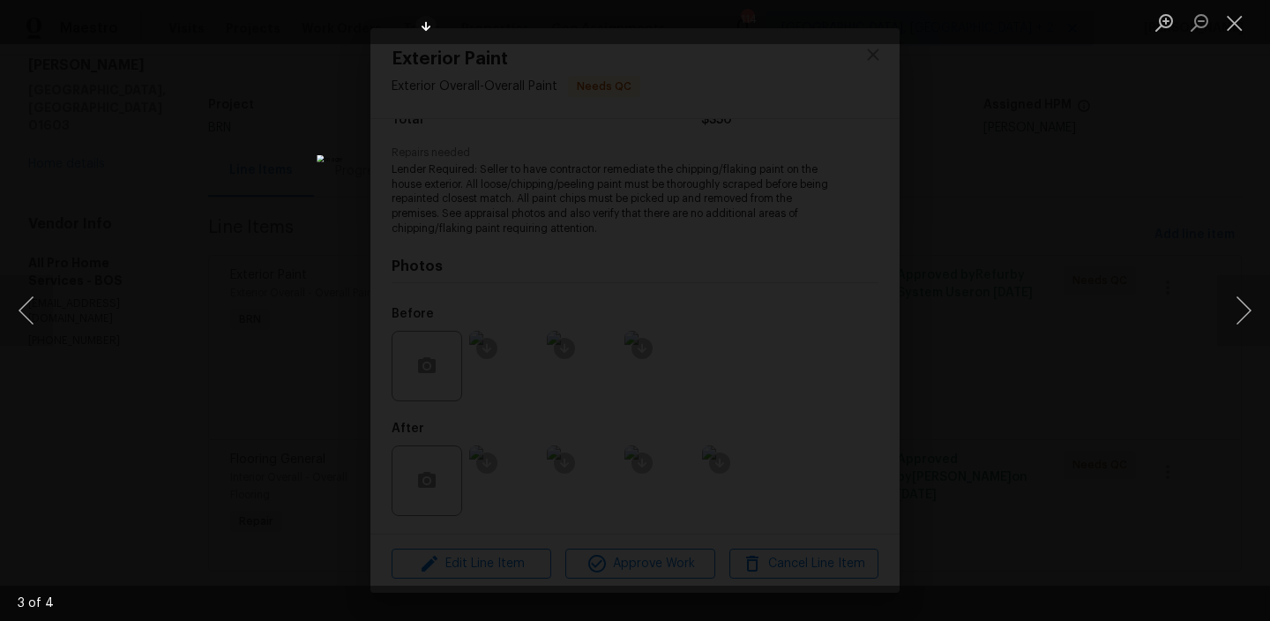
click at [574, 266] on img "Lightbox" at bounding box center [635, 310] width 637 height 311
click at [574, 266] on img "Lightbox" at bounding box center [696, 354] width 1279 height 625
click at [265, 303] on div "Lightbox" at bounding box center [635, 310] width 1270 height 621
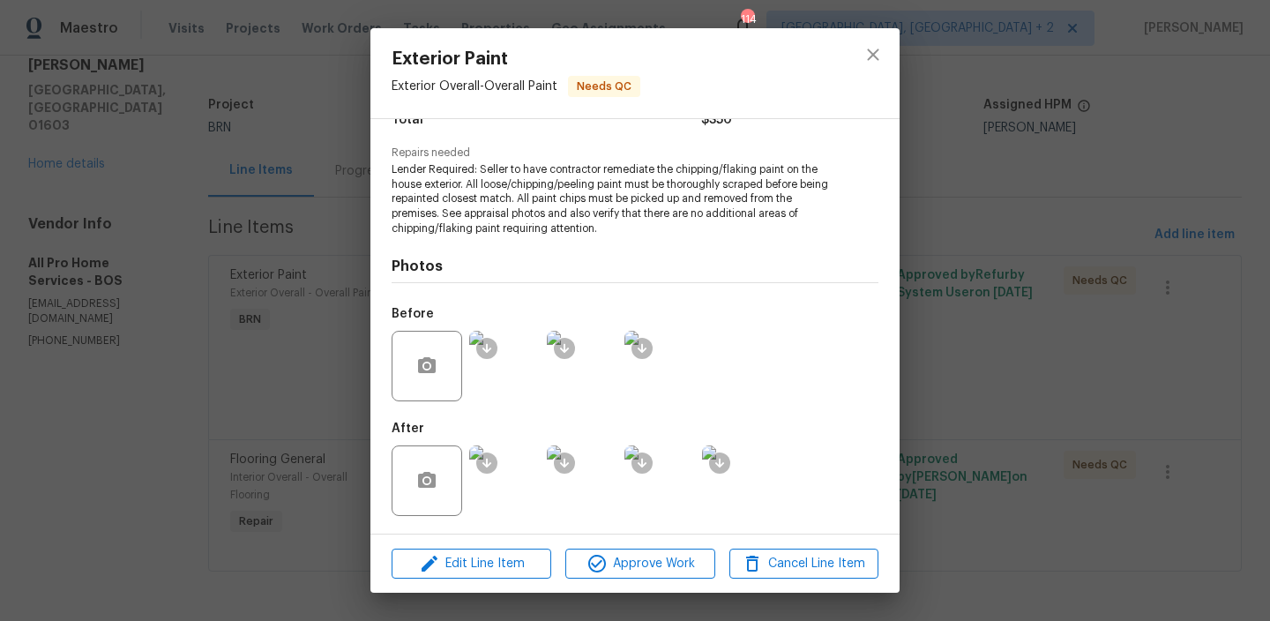
click at [213, 308] on div "Exterior Paint Exterior Overall - Overall Paint Needs QC Vendor All Pro Home Se…" at bounding box center [635, 310] width 1270 height 621
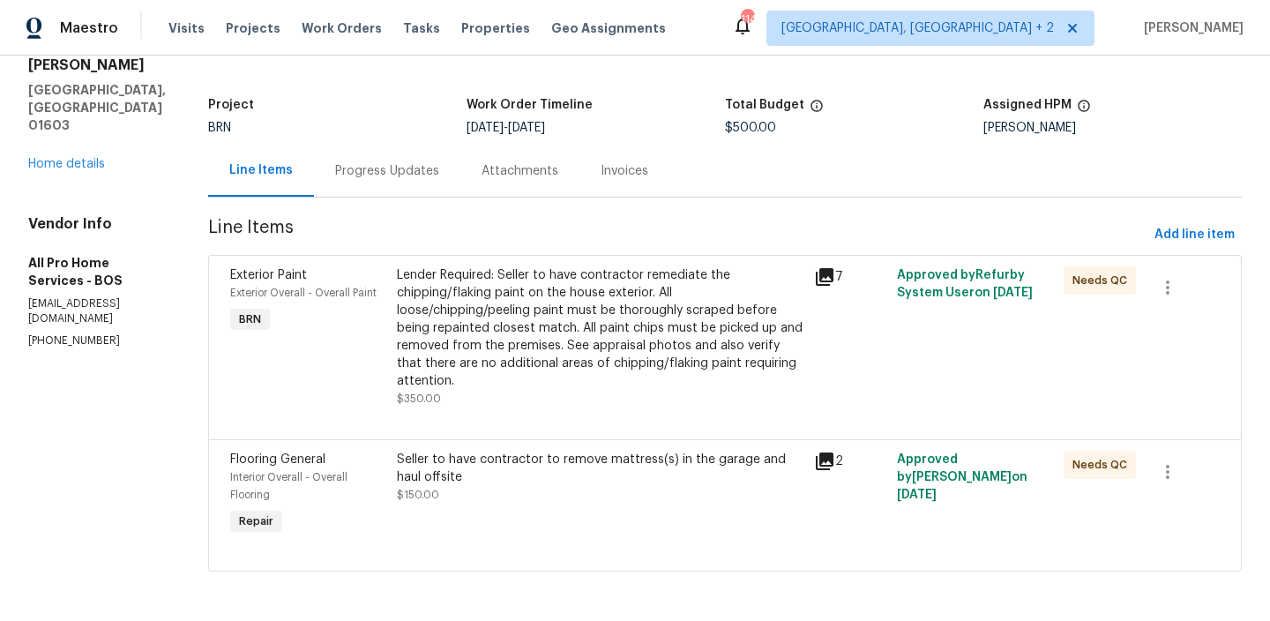
scroll to position [85, 0]
click at [485, 470] on div "Seller to have contractor to remove mattress(s) in the garage and haul offsite" at bounding box center [600, 468] width 407 height 35
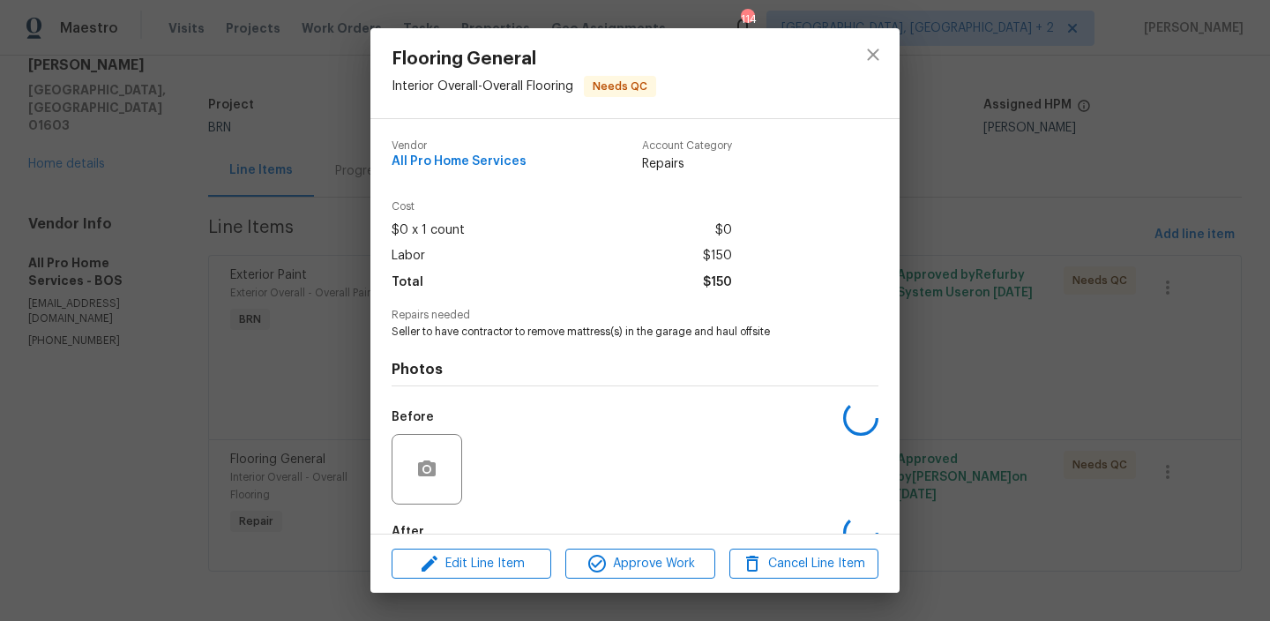
scroll to position [103, 0]
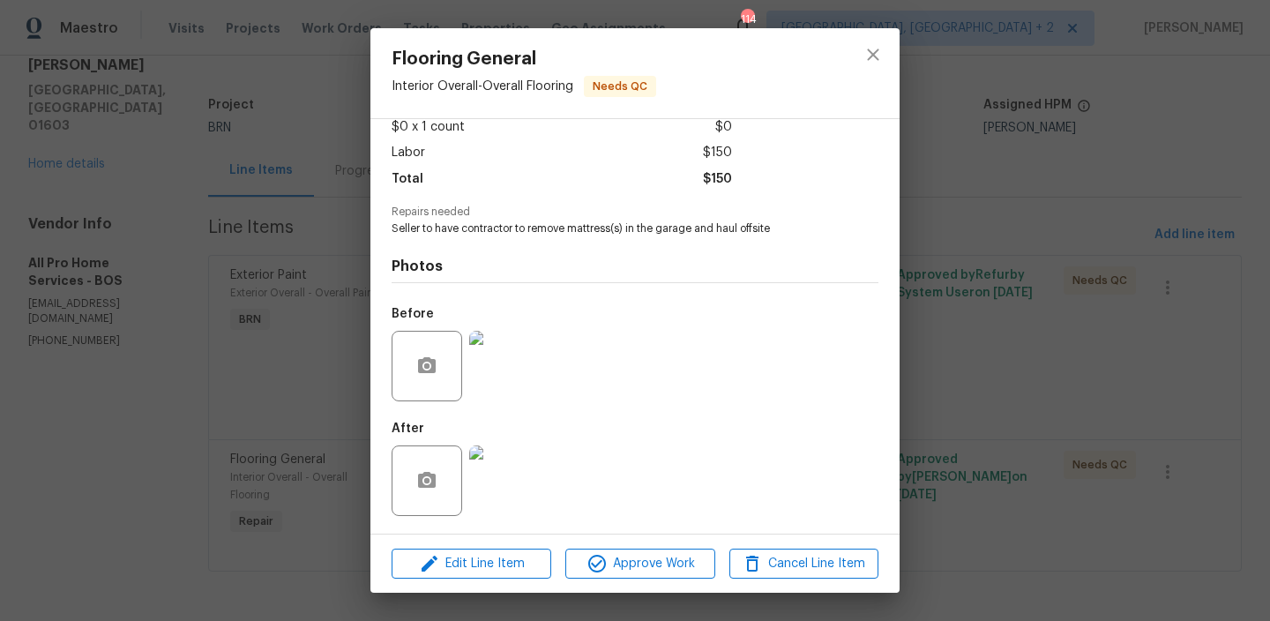
click at [494, 472] on img at bounding box center [504, 480] width 71 height 71
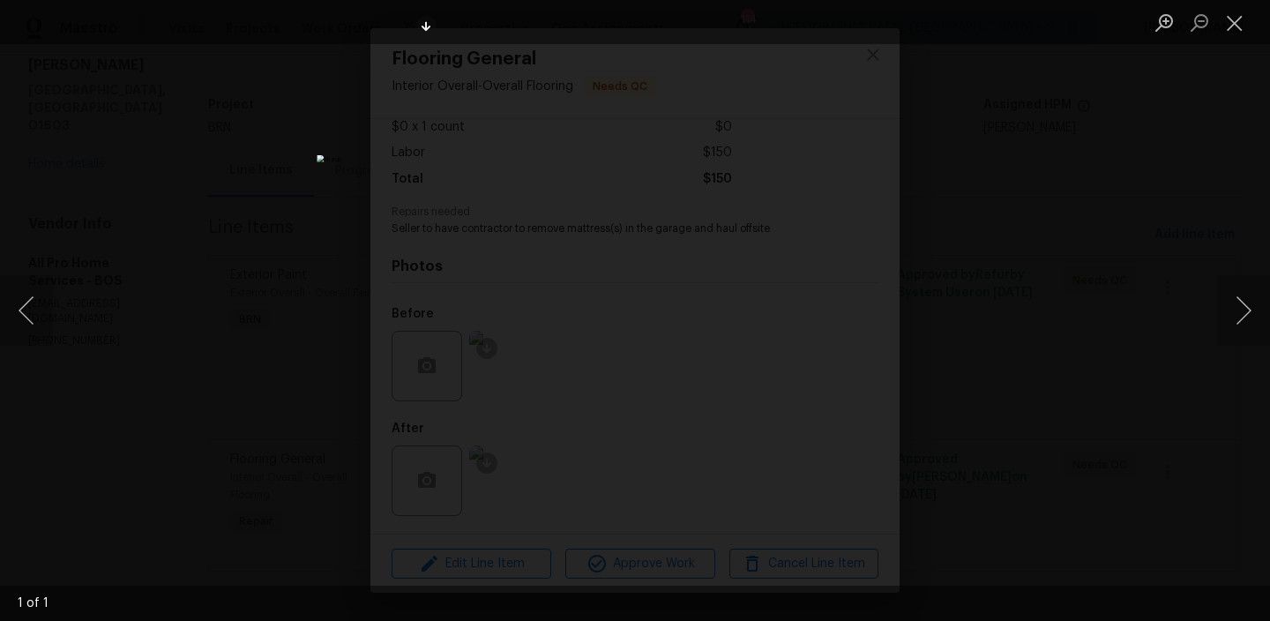
click at [171, 166] on div "Lightbox" at bounding box center [635, 310] width 1270 height 621
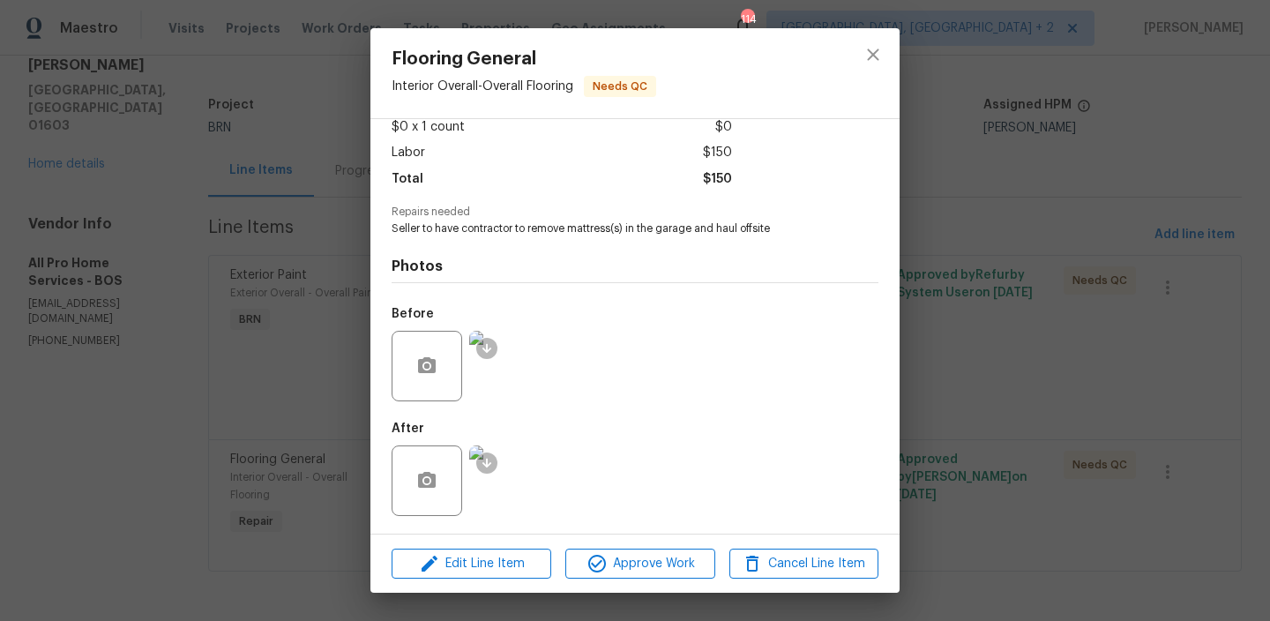
click at [197, 205] on div "Flooring General Interior Overall - Overall Flooring Needs QC Vendor All Pro Ho…" at bounding box center [635, 310] width 1270 height 621
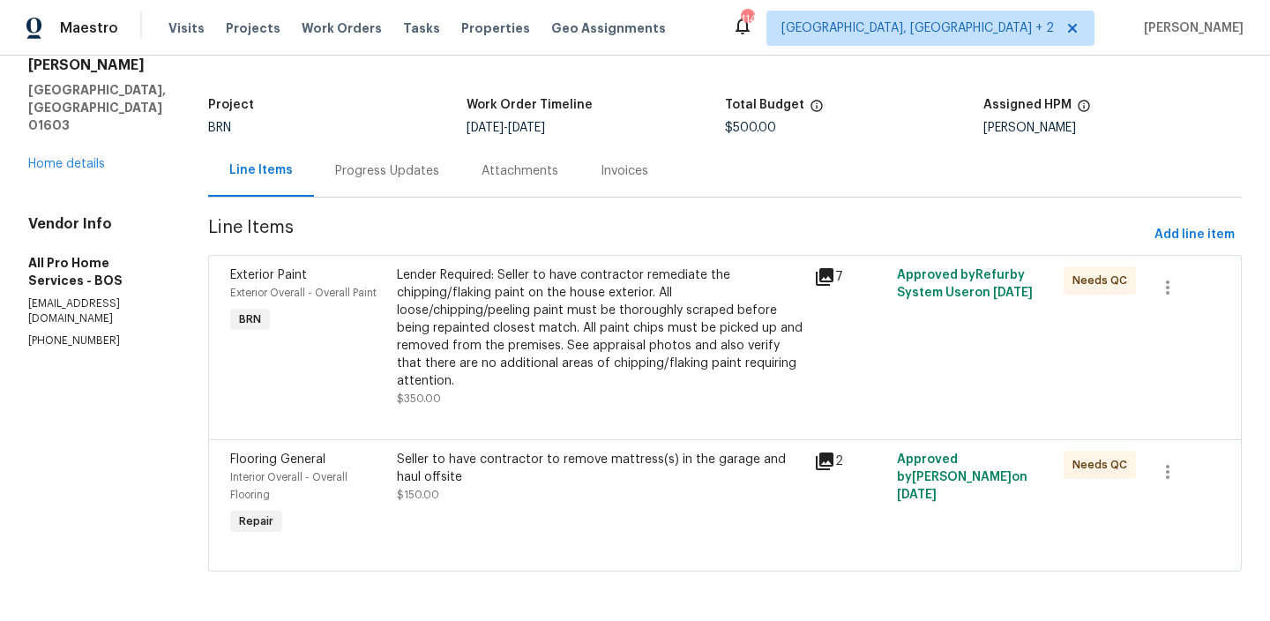
click at [566, 382] on div "Lender Required: Seller to have contractor remediate the chipping/flaking paint…" at bounding box center [600, 327] width 407 height 123
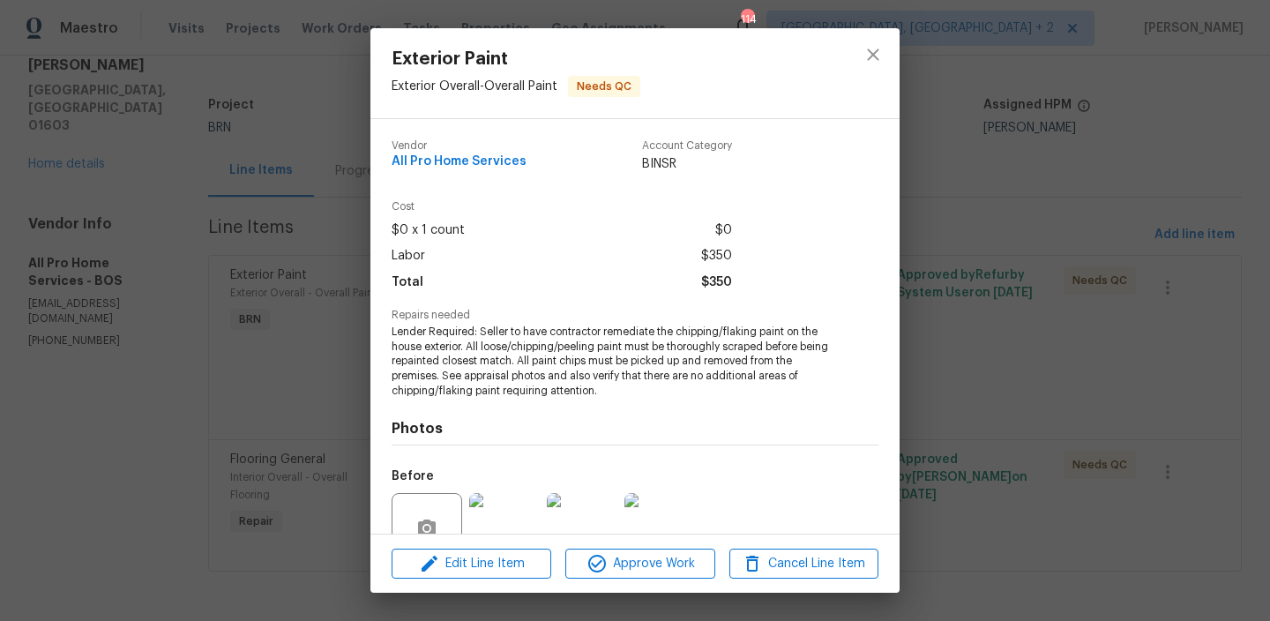
scroll to position [162, 0]
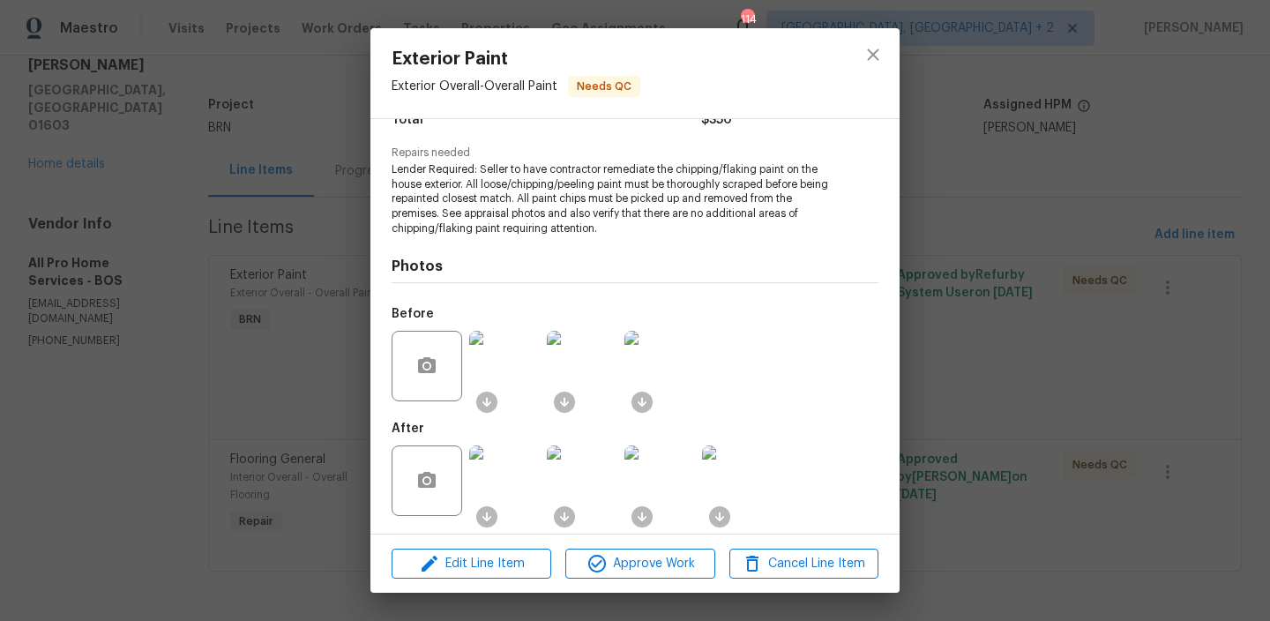
click at [515, 467] on img at bounding box center [504, 480] width 71 height 71
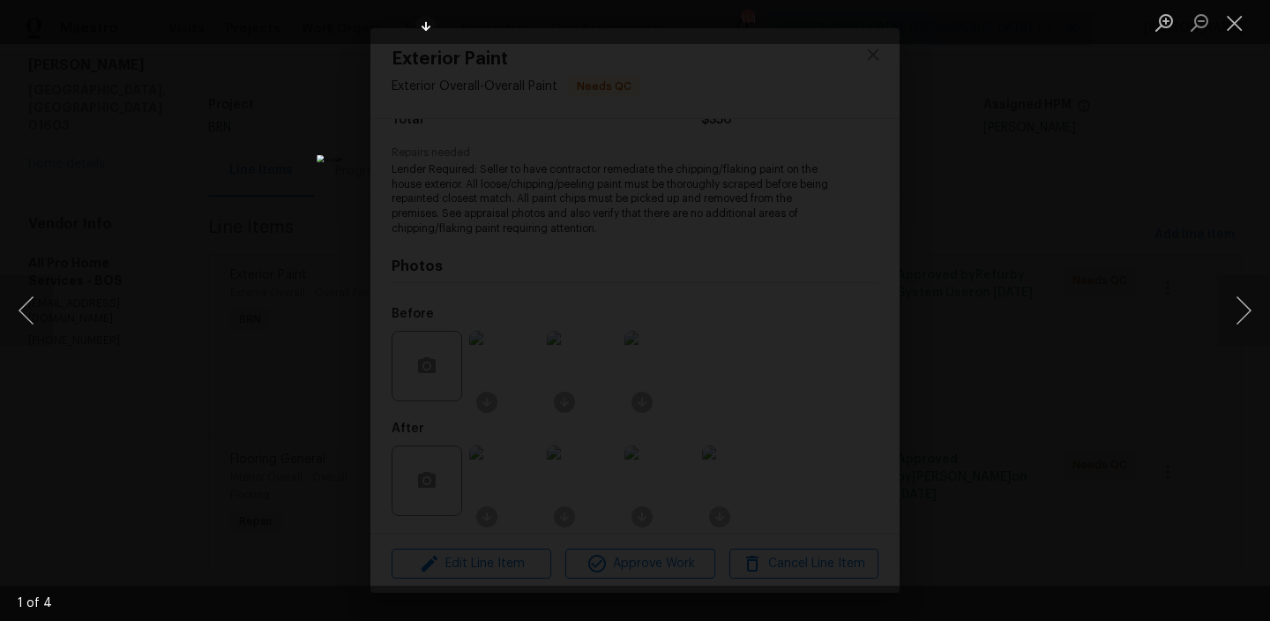
click at [683, 245] on img "Lightbox" at bounding box center [635, 310] width 637 height 311
click at [683, 245] on img "Lightbox" at bounding box center [587, 375] width 1279 height 625
click at [595, 449] on img "Lightbox" at bounding box center [635, 310] width 637 height 311
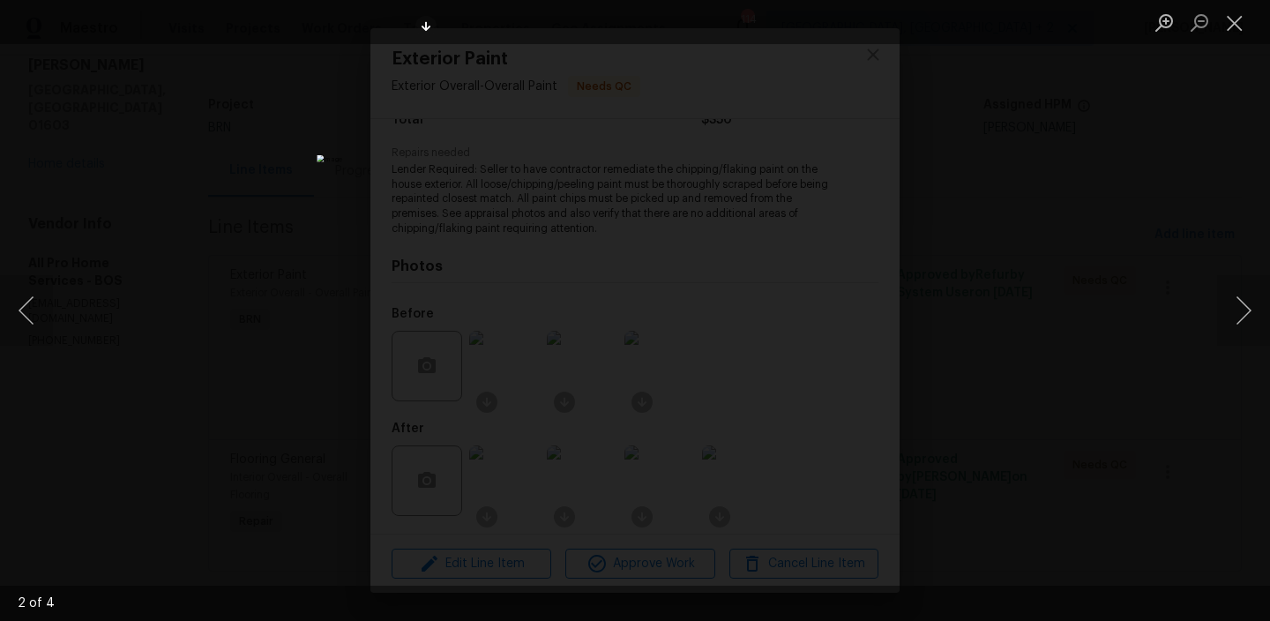
click at [595, 449] on img "Lightbox" at bounding box center [635, 310] width 637 height 311
click at [564, 298] on img "Lightbox" at bounding box center [675, 170] width 1279 height 625
click at [551, 279] on img "Lightbox" at bounding box center [635, 310] width 637 height 311
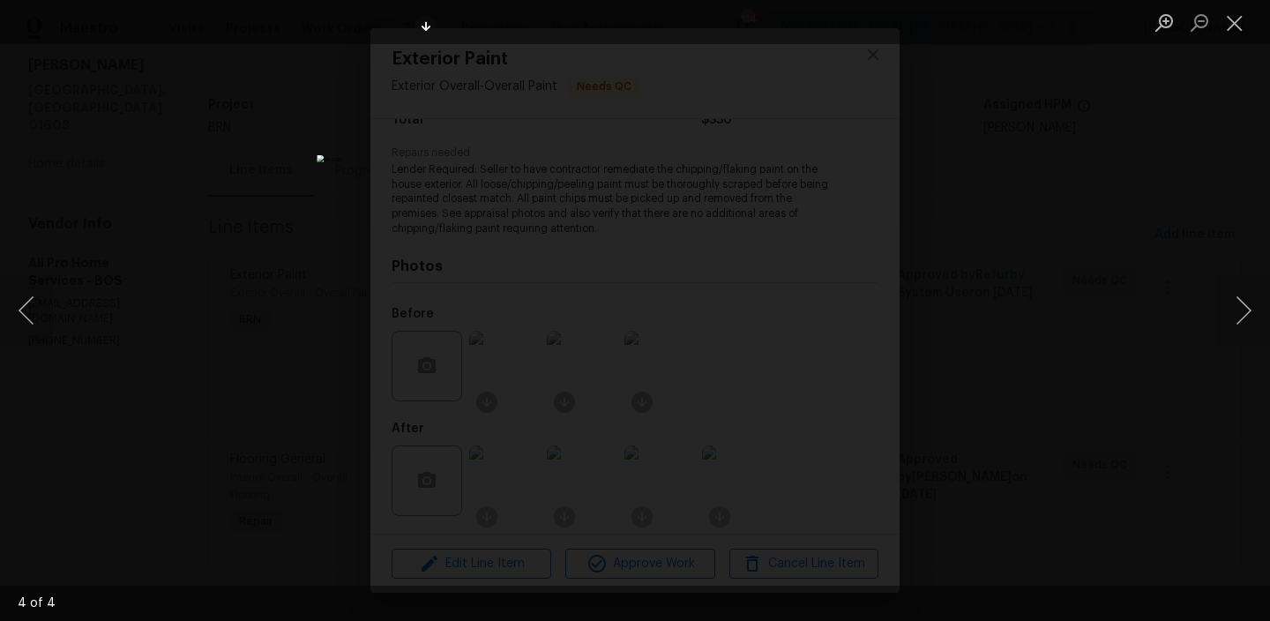
click at [609, 424] on img "Lightbox" at bounding box center [635, 310] width 637 height 311
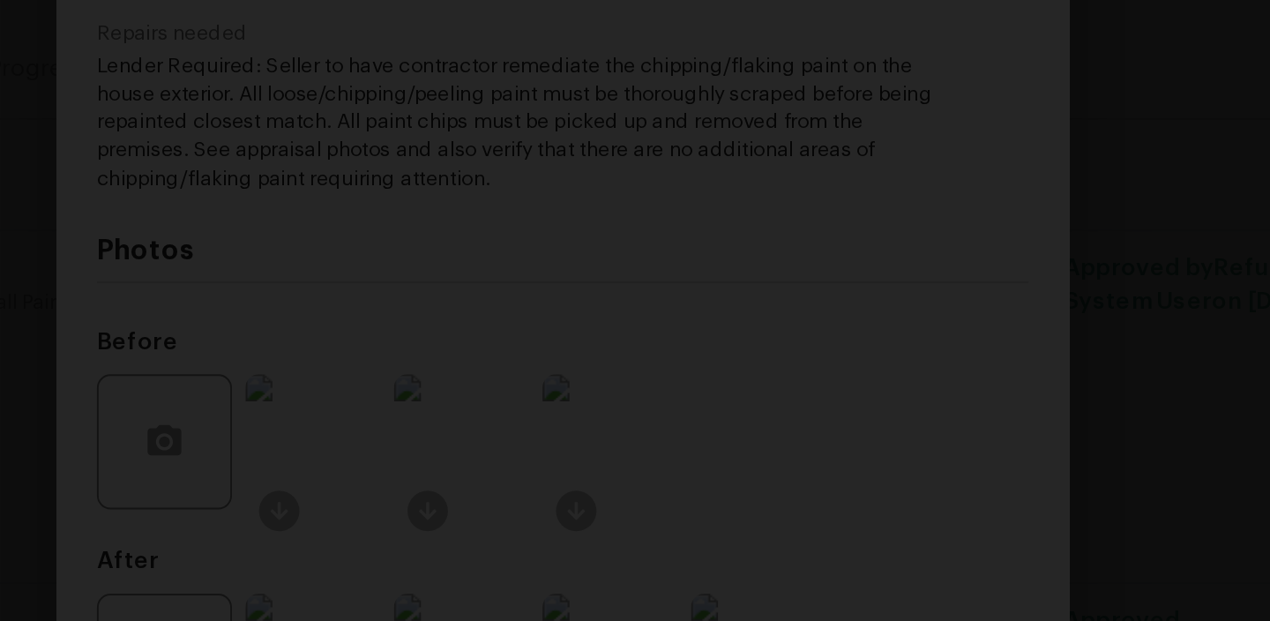
click at [576, 260] on img "Lightbox" at bounding box center [582, 334] width 1068 height 522
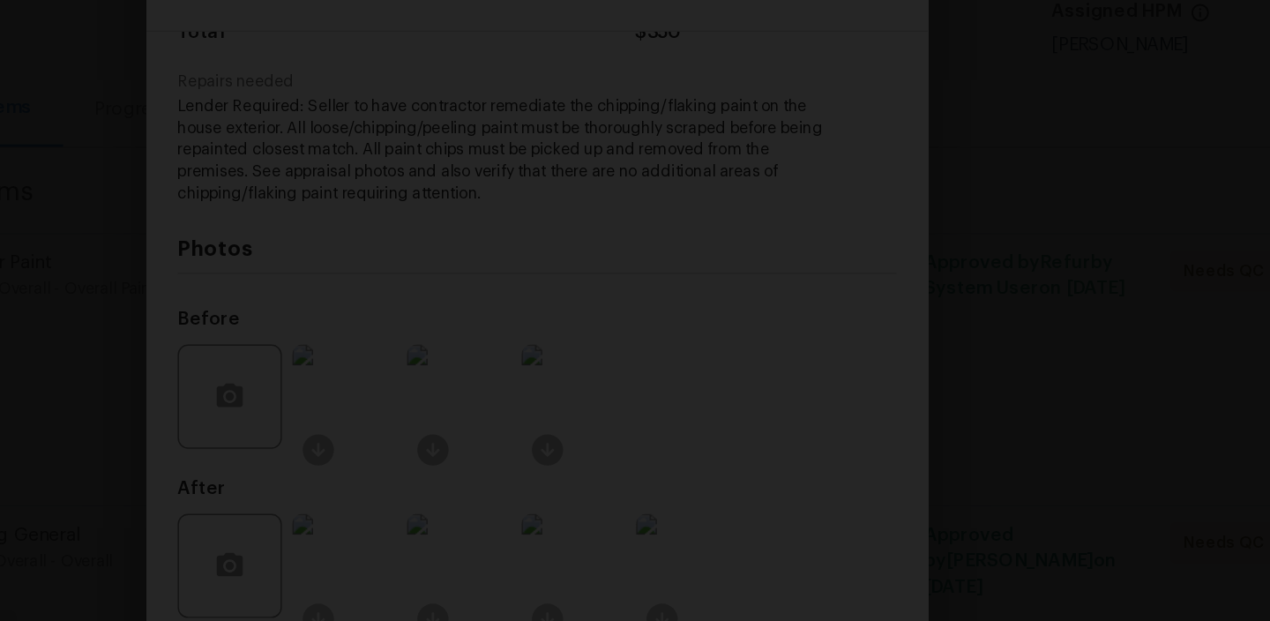
click at [412, 226] on img "Lightbox" at bounding box center [632, 319] width 847 height 414
click at [345, 266] on img "Lightbox" at bounding box center [632, 319] width 847 height 414
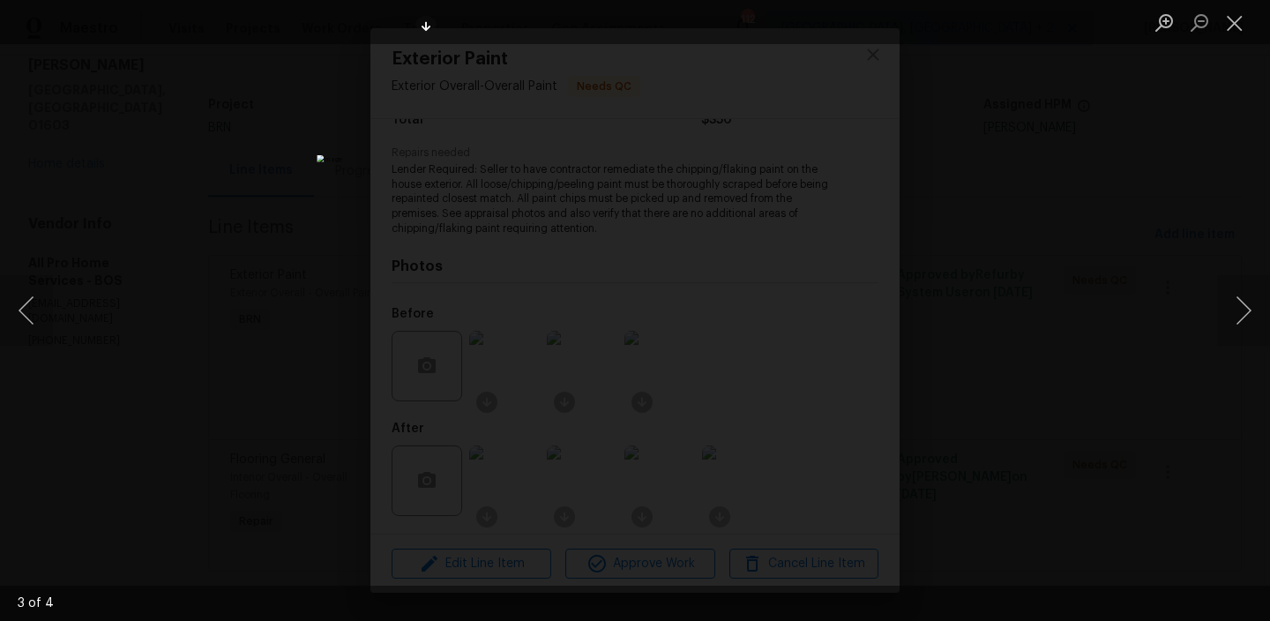
click at [243, 336] on div "Lightbox" at bounding box center [635, 310] width 1270 height 621
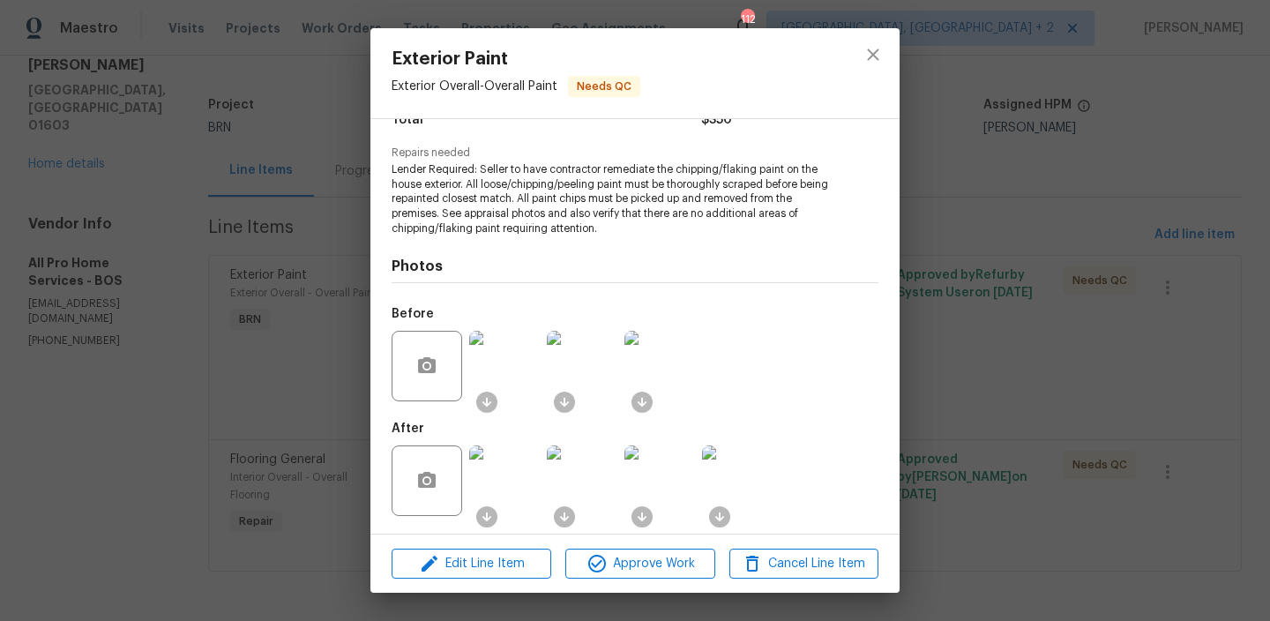
click at [288, 337] on div "Exterior Paint Exterior Overall - Overall Paint Needs QC Vendor All Pro Home Se…" at bounding box center [635, 310] width 1270 height 621
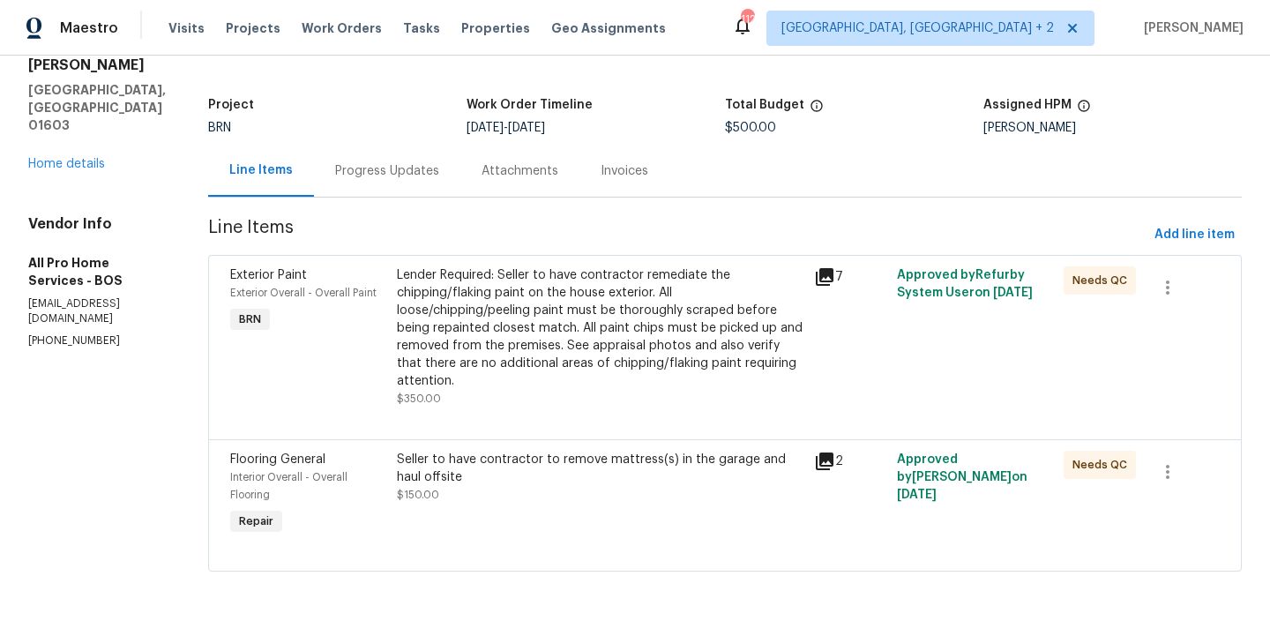
click at [595, 451] on div "Seller to have contractor to remove mattress(s) in the garage and haul offsite" at bounding box center [600, 468] width 407 height 35
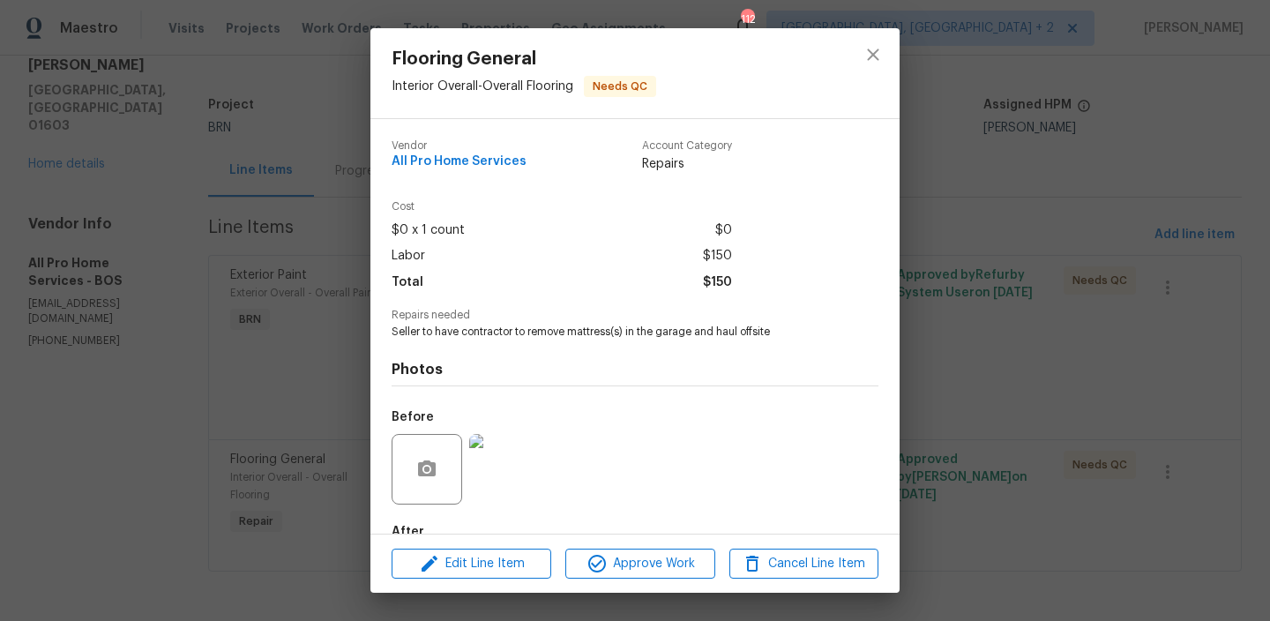
scroll to position [103, 0]
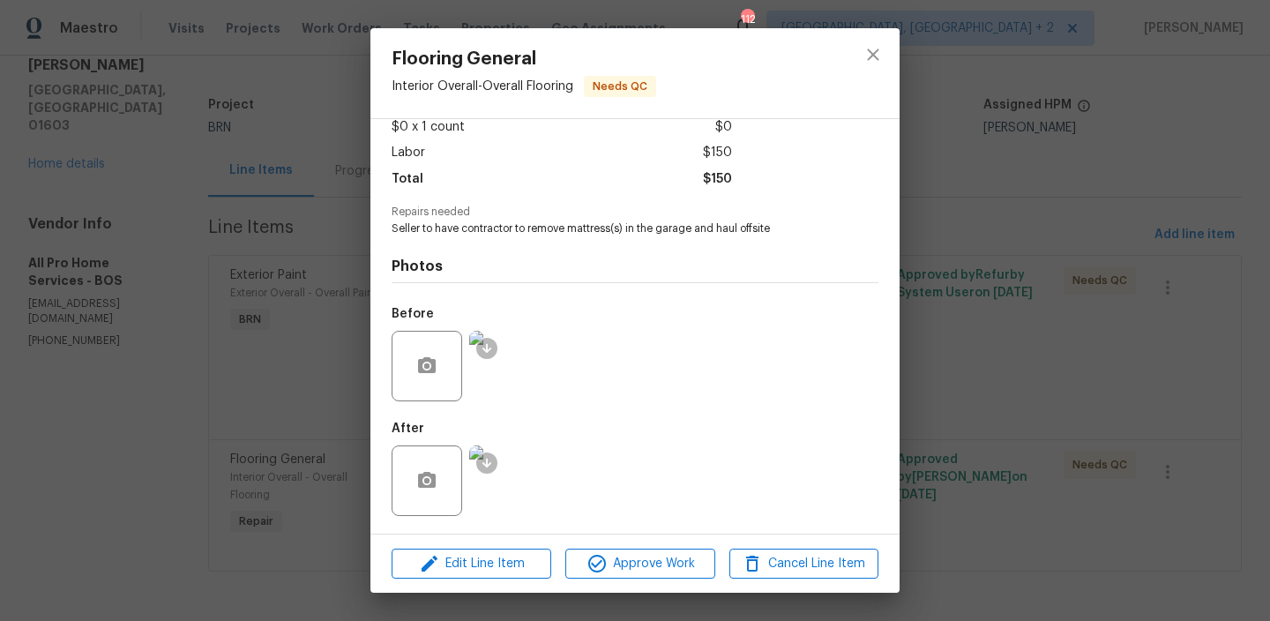
click at [498, 377] on img at bounding box center [504, 366] width 71 height 71
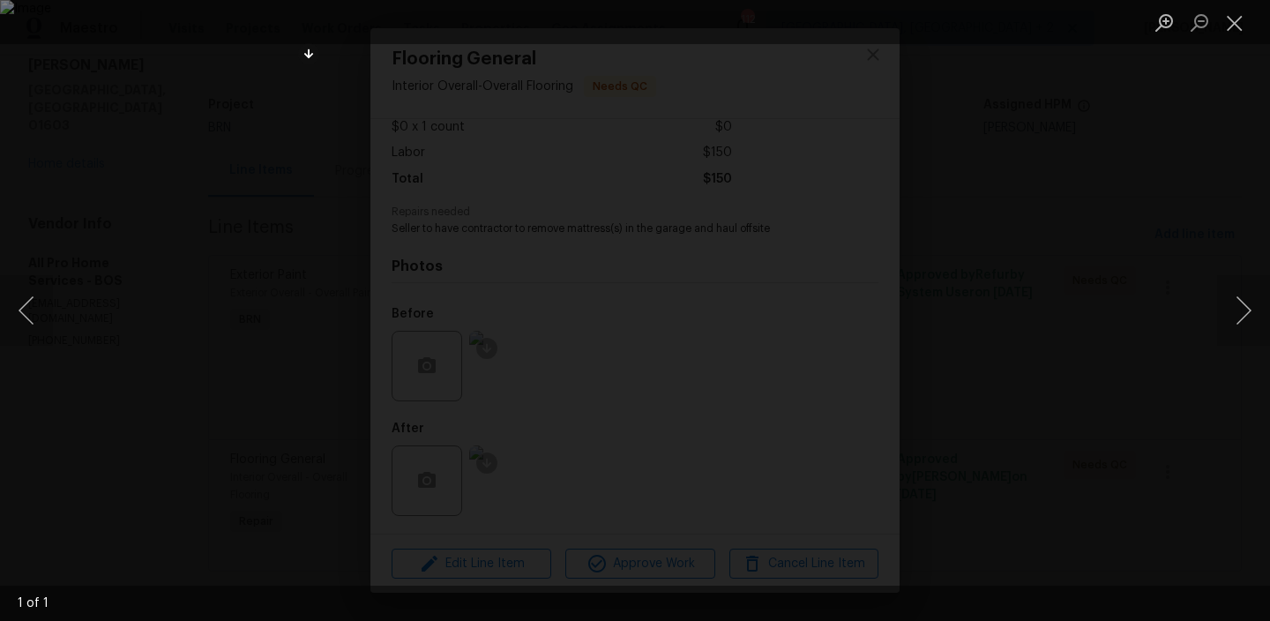
click at [173, 75] on div "Lightbox" at bounding box center [635, 310] width 1270 height 621
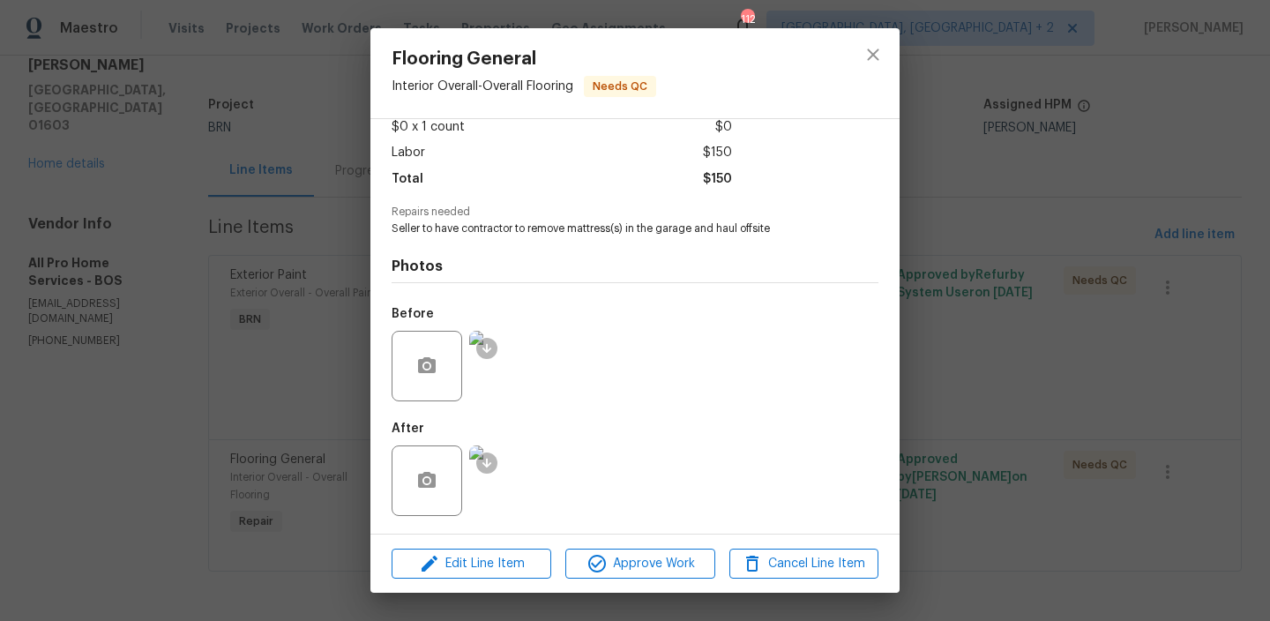
click at [173, 75] on div "Flooring General Interior Overall - Overall Flooring Needs QC Vendor All Pro Ho…" at bounding box center [635, 310] width 1270 height 621
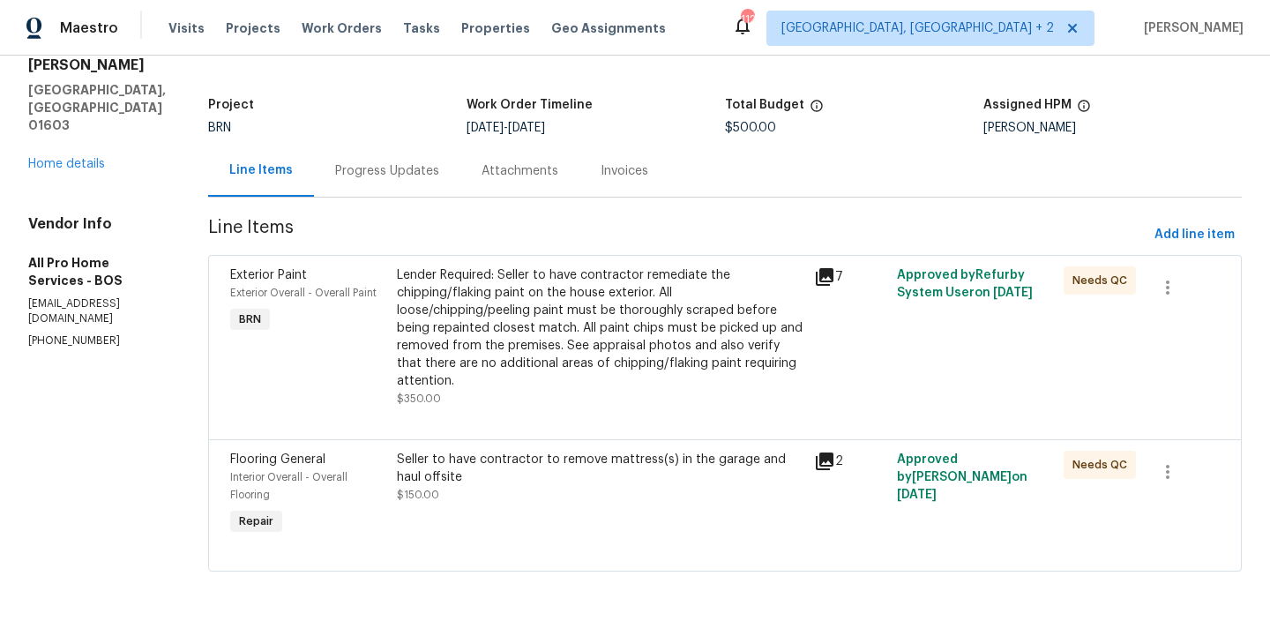
scroll to position [0, 0]
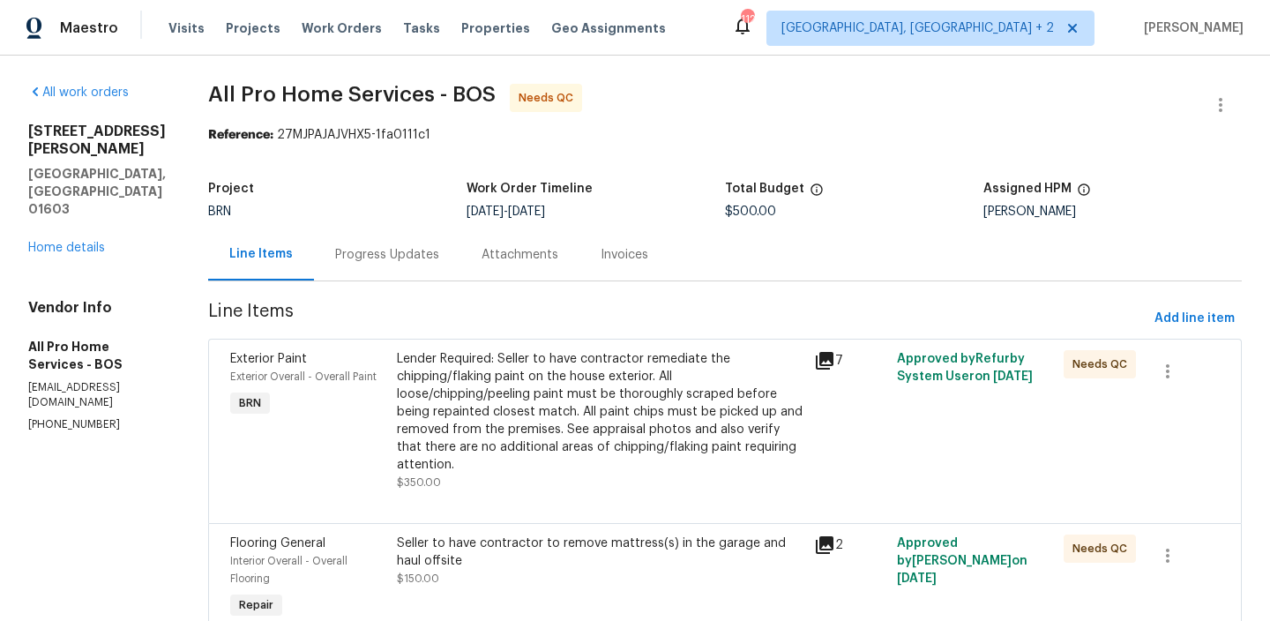
click at [397, 255] on div "Progress Updates" at bounding box center [387, 255] width 104 height 18
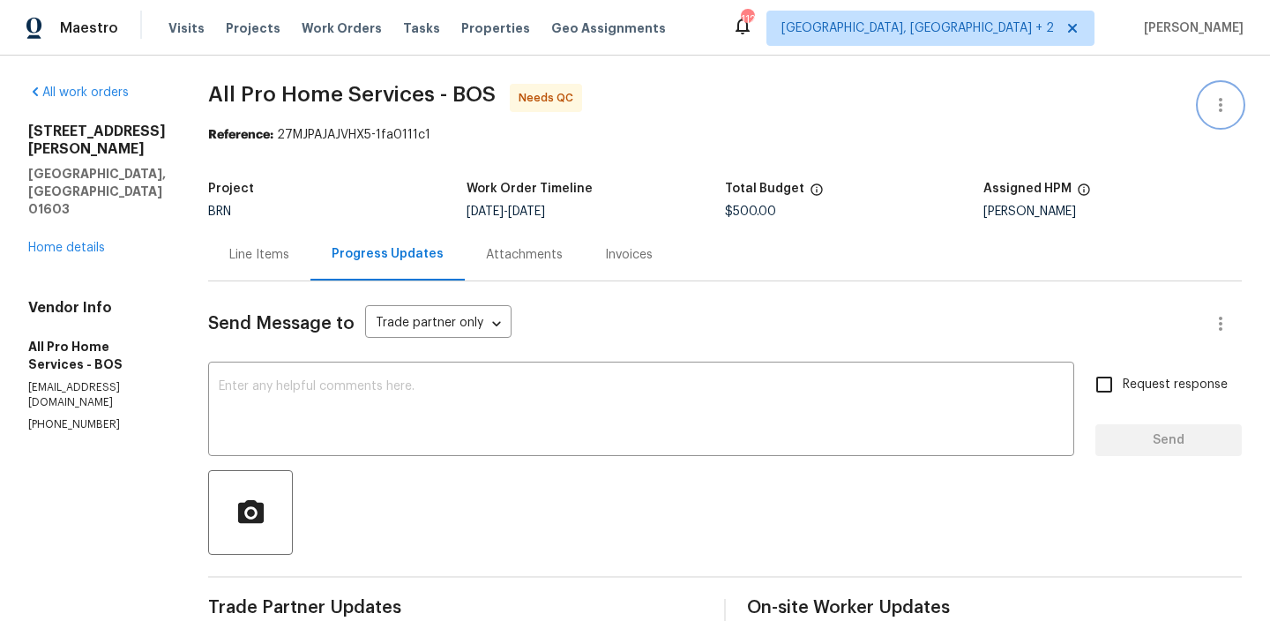
click at [1208, 95] on button "button" at bounding box center [1220, 105] width 42 height 42
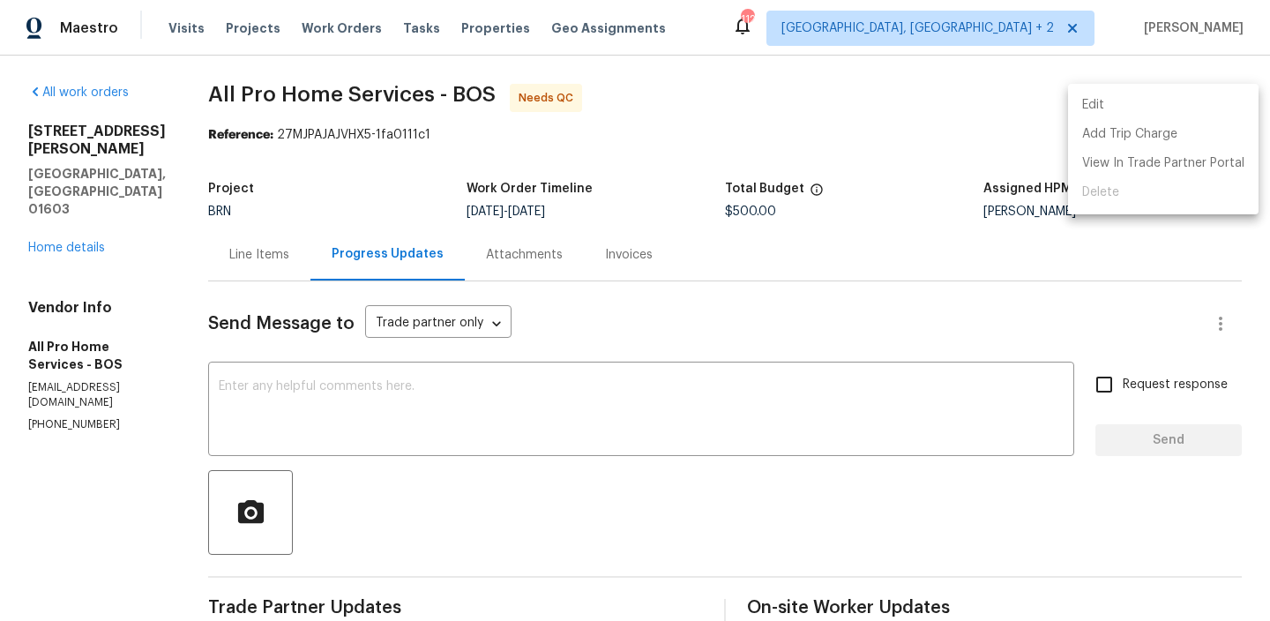
click at [1171, 98] on li "Edit" at bounding box center [1163, 105] width 190 height 29
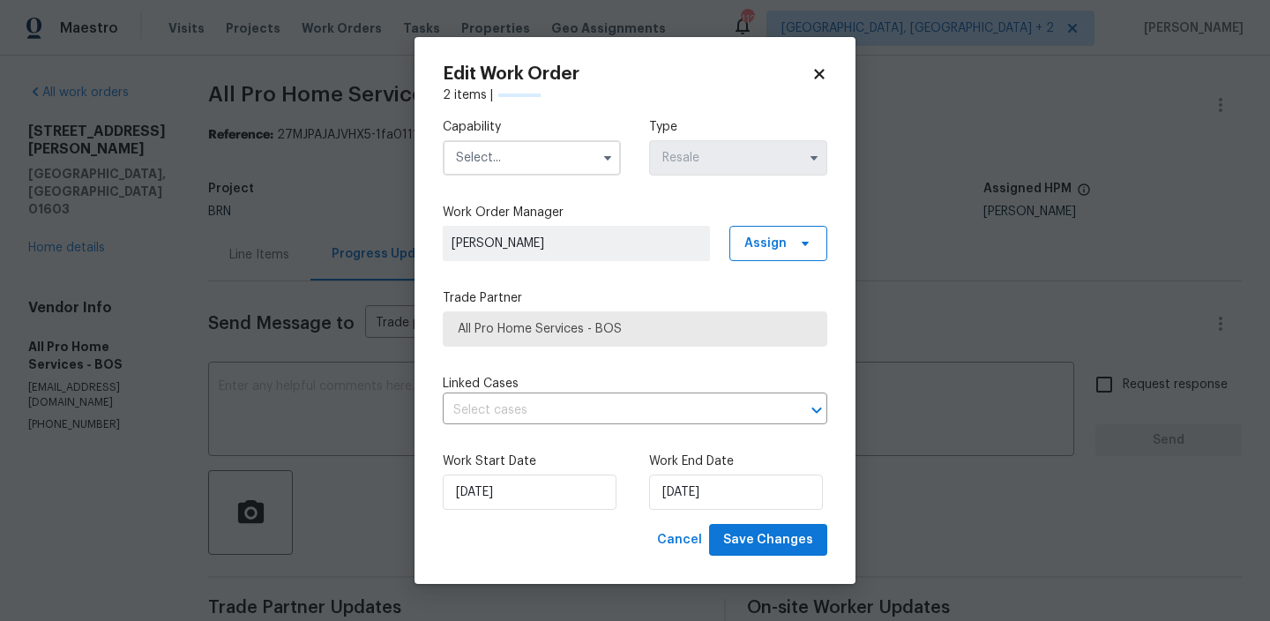
click at [525, 164] on input "text" at bounding box center [532, 157] width 178 height 35
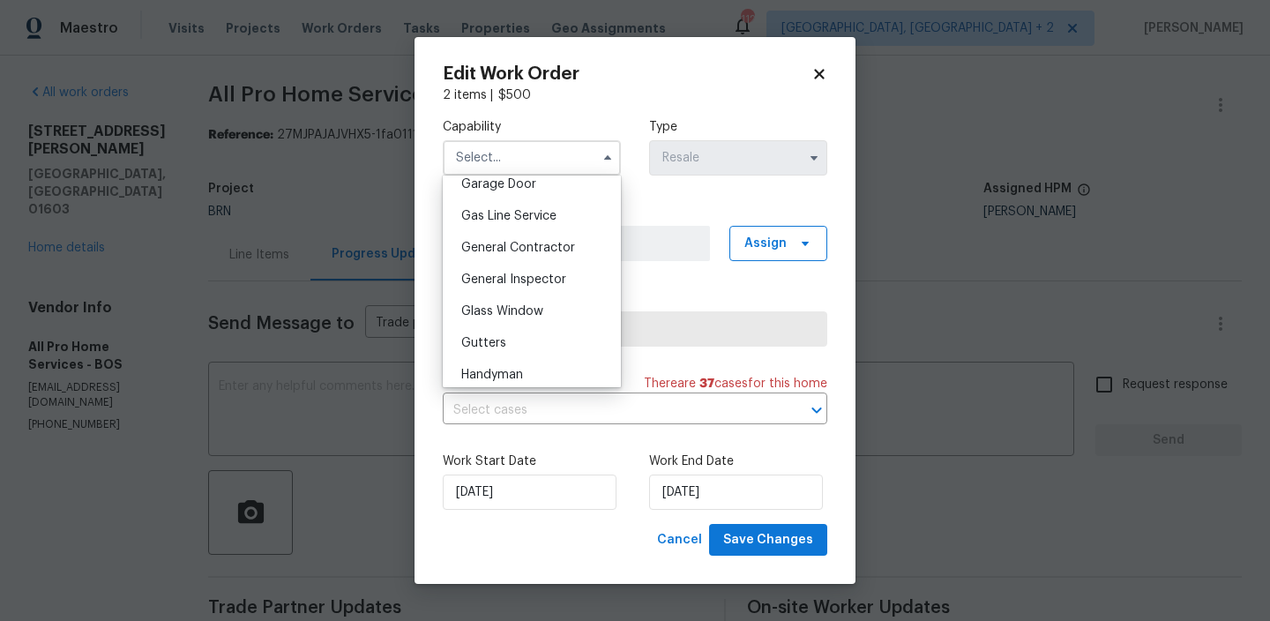
scroll to position [800, 0]
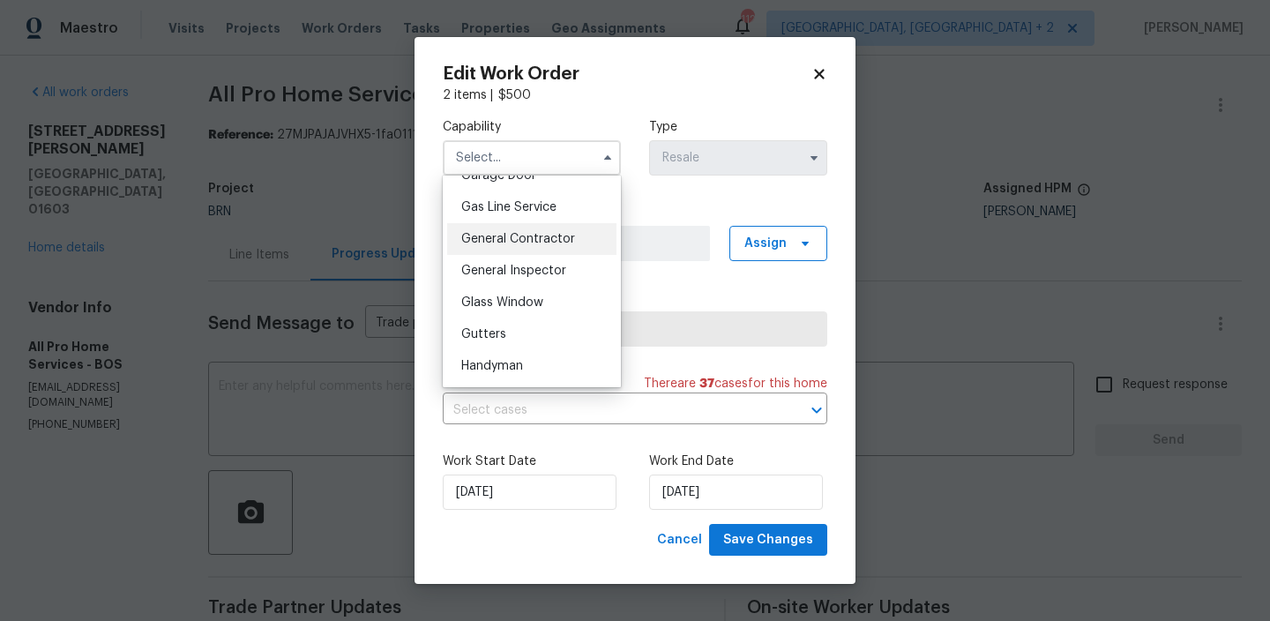
click at [520, 253] on div "General Contractor" at bounding box center [531, 239] width 169 height 32
type input "General Contractor"
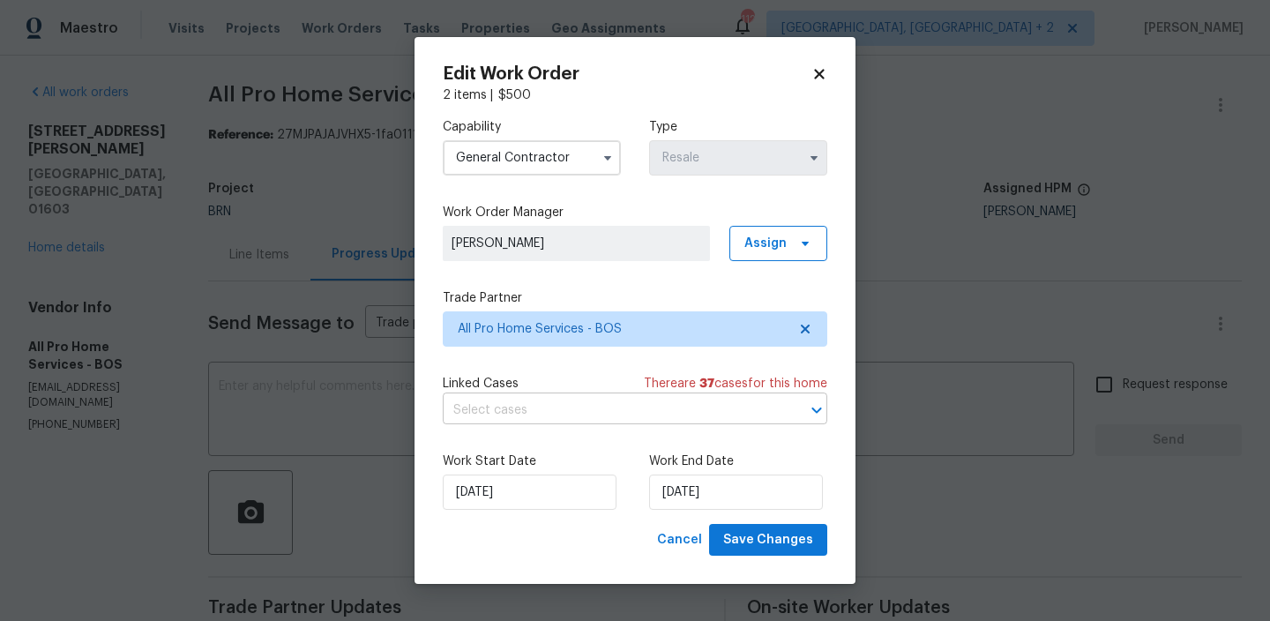
click at [490, 413] on input "text" at bounding box center [610, 410] width 335 height 27
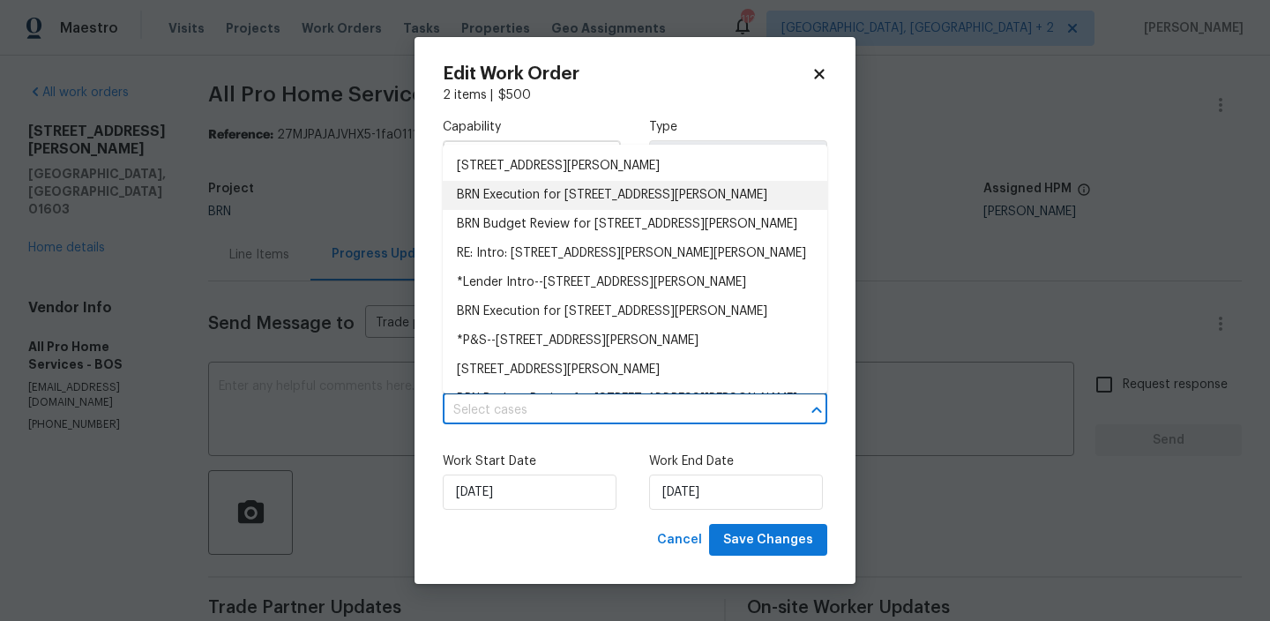
click at [494, 198] on li "BRN Execution for 13 Victor Ave, Worcester, MA 01603" at bounding box center [635, 195] width 384 height 29
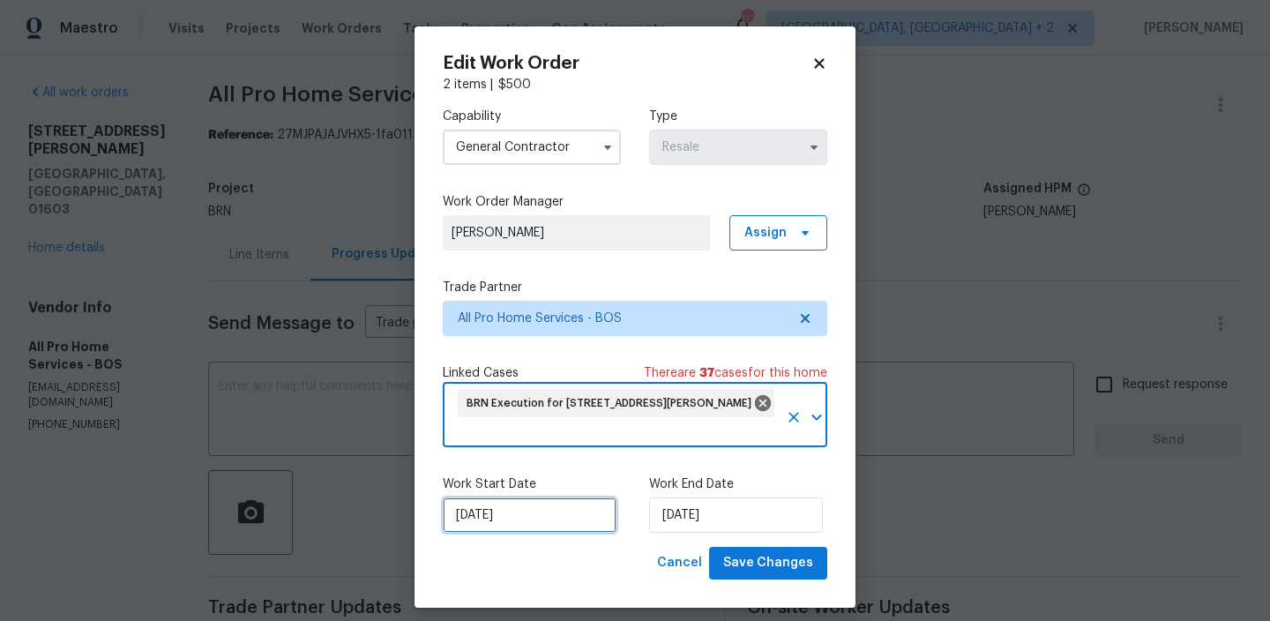
click at [504, 510] on input "01/10/2025" at bounding box center [530, 514] width 174 height 35
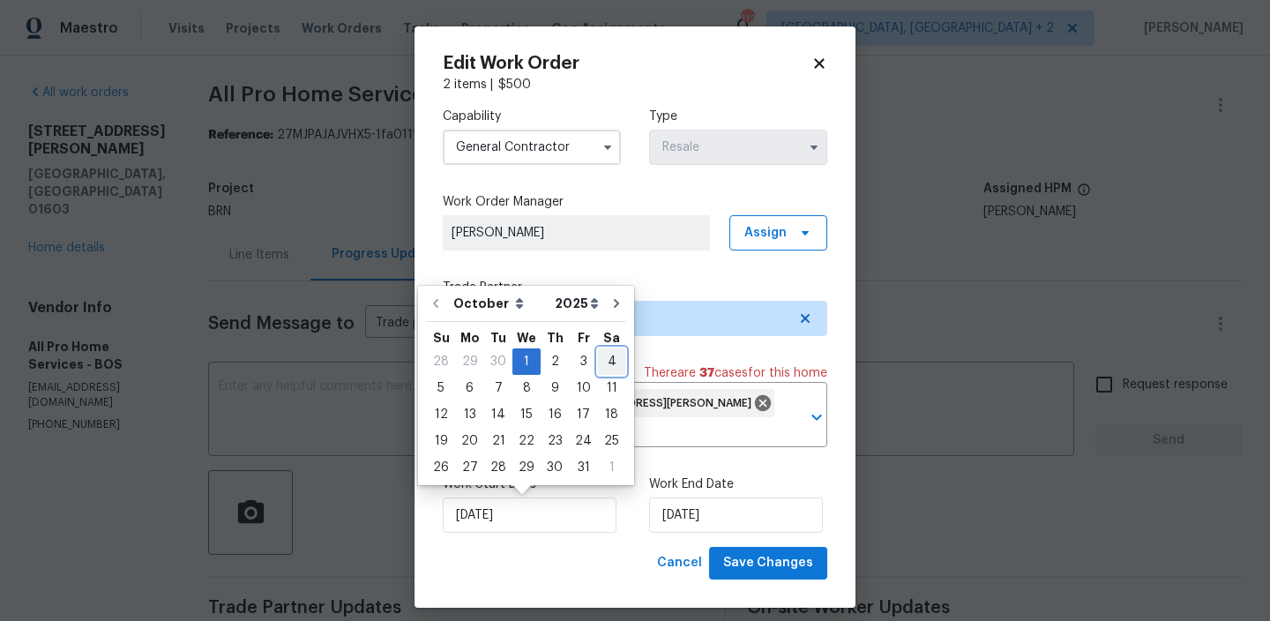
click at [598, 361] on div "4" at bounding box center [611, 361] width 27 height 25
type input "04/10/2025"
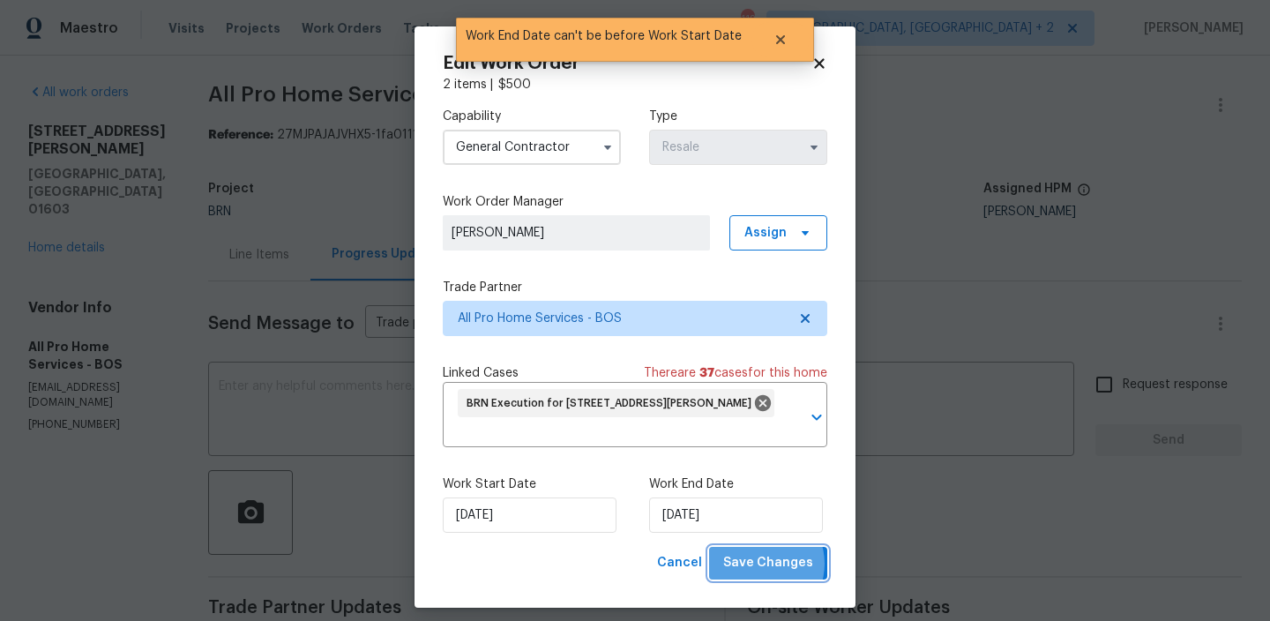
click at [765, 564] on span "Save Changes" at bounding box center [768, 563] width 90 height 22
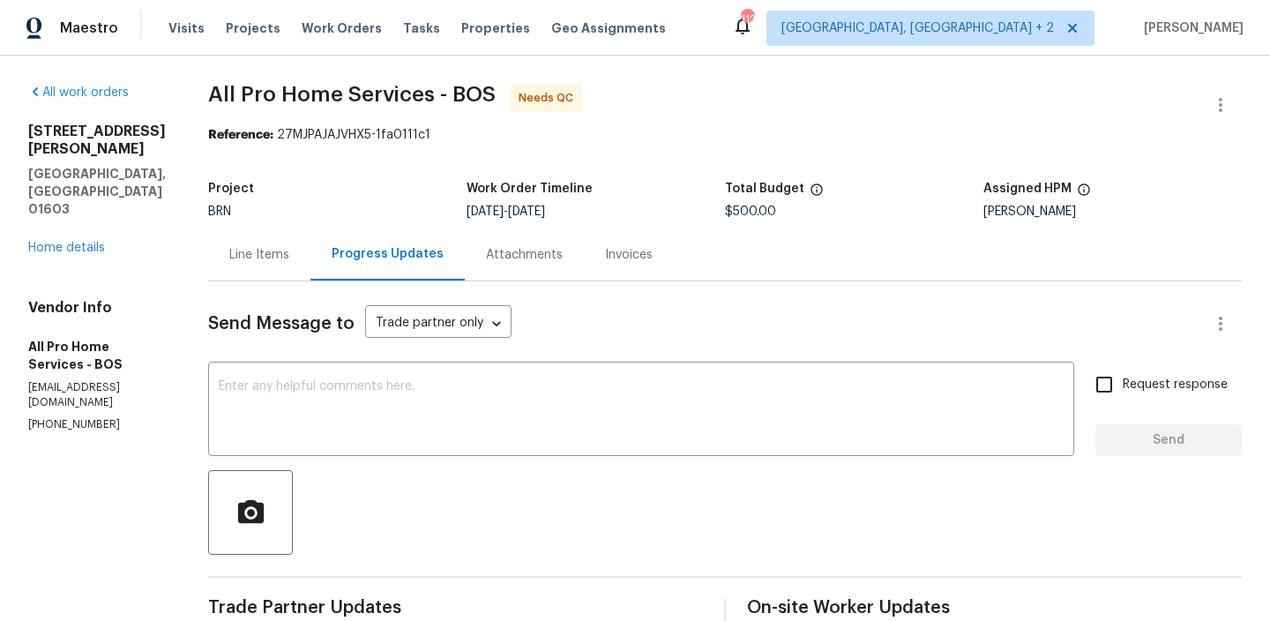
click at [259, 249] on div "Line Items" at bounding box center [259, 255] width 60 height 18
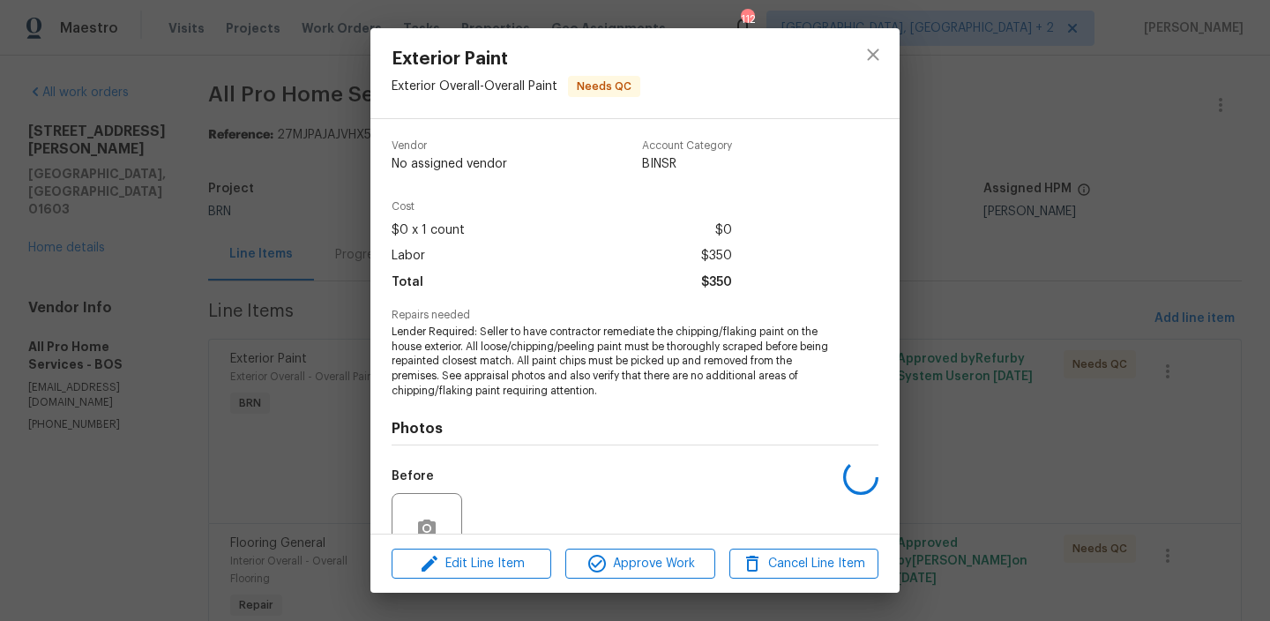
scroll to position [162, 0]
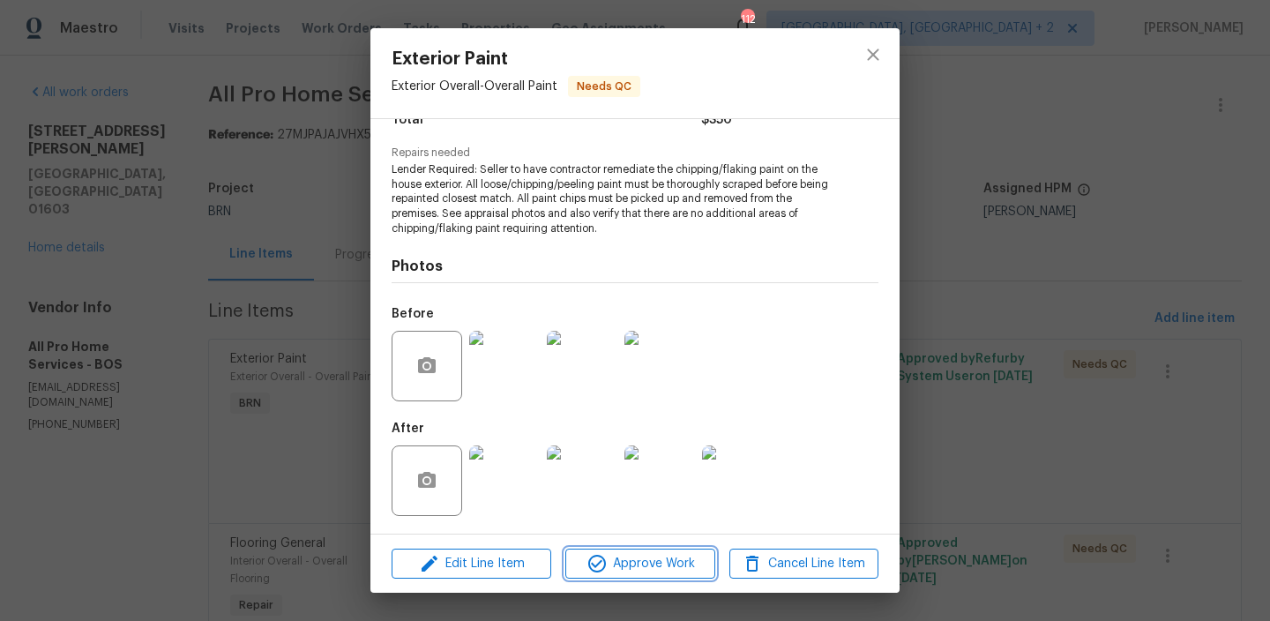
click at [620, 549] on button "Approve Work" at bounding box center [639, 564] width 149 height 31
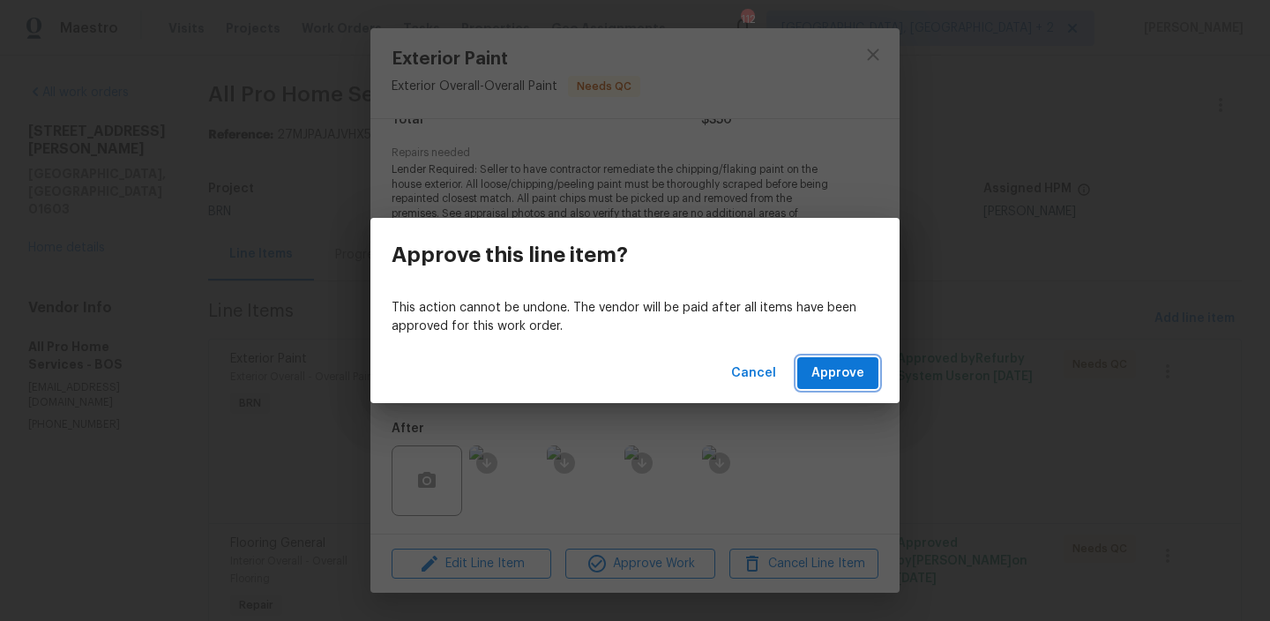
click at [814, 370] on span "Approve" at bounding box center [837, 373] width 53 height 22
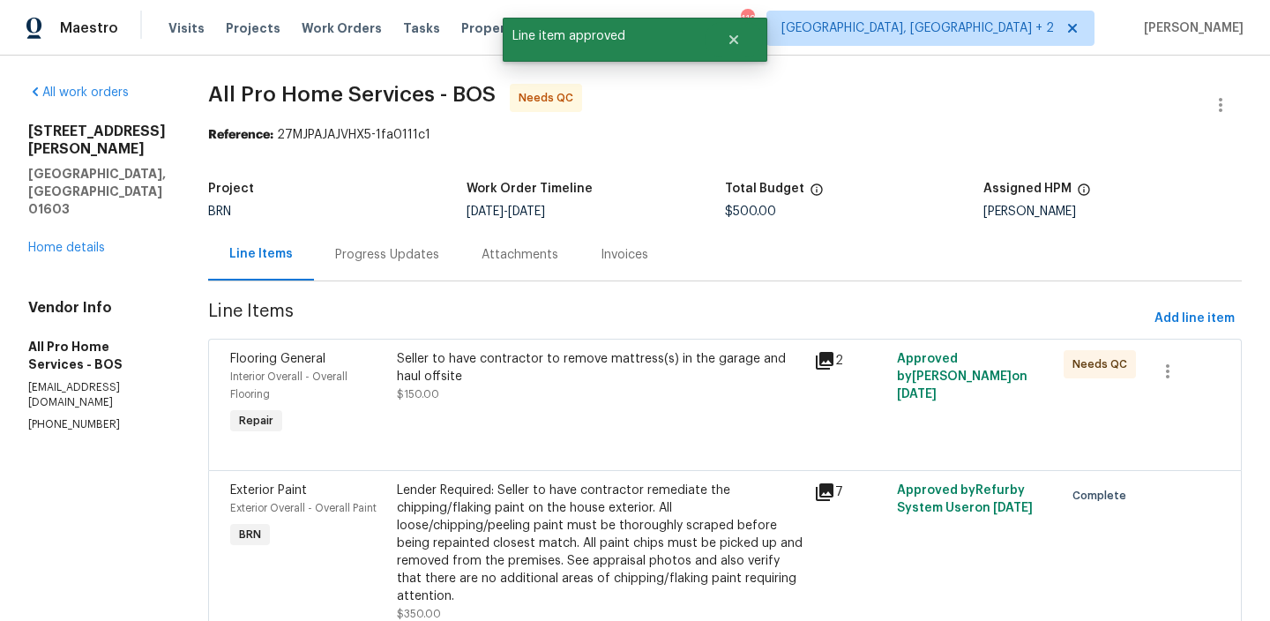
click at [479, 393] on div "Seller to have contractor to remove mattress(s) in the garage and haul offsite …" at bounding box center [600, 376] width 407 height 53
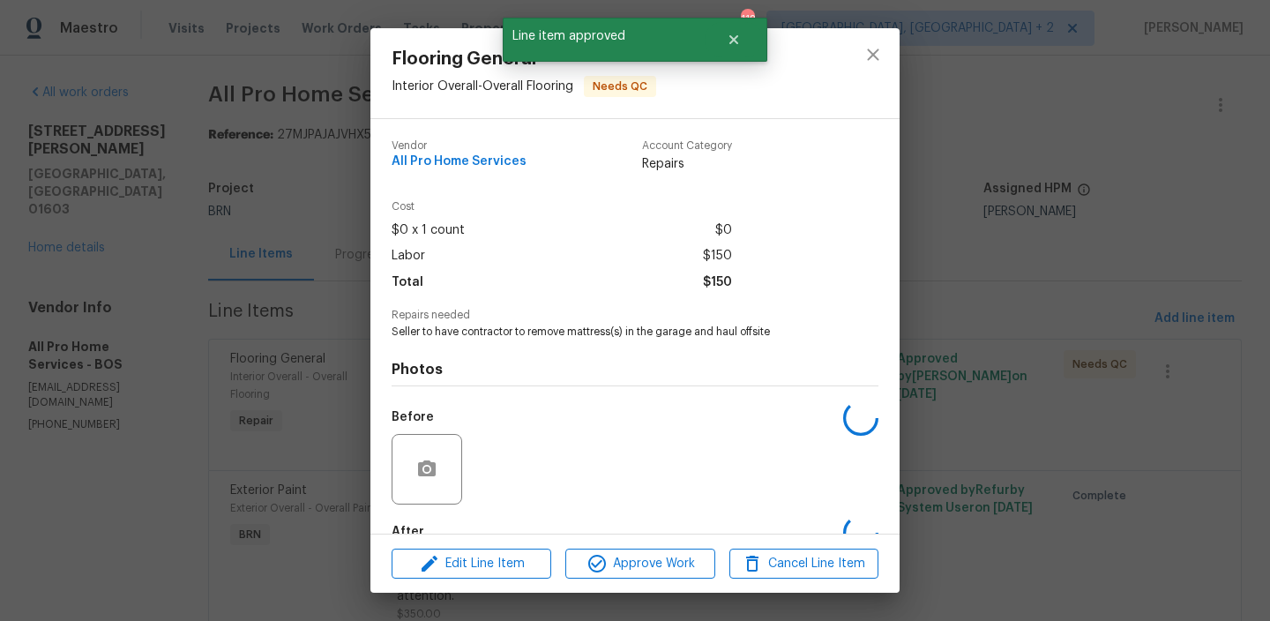
scroll to position [103, 0]
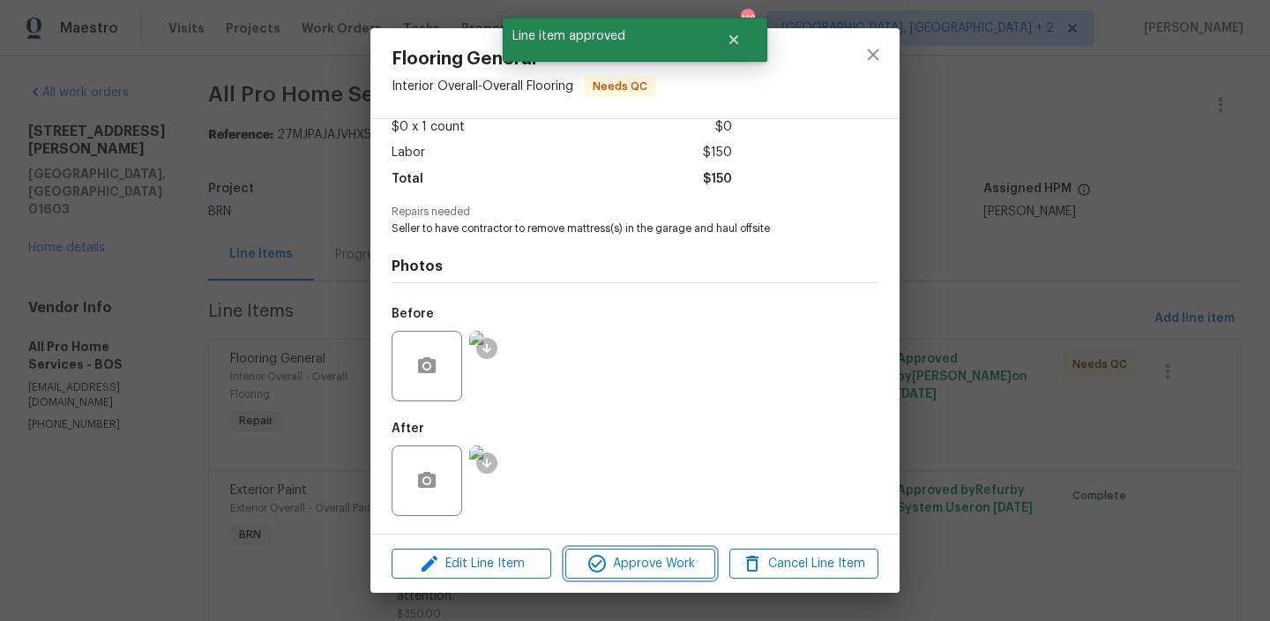
click at [628, 551] on button "Approve Work" at bounding box center [639, 564] width 149 height 31
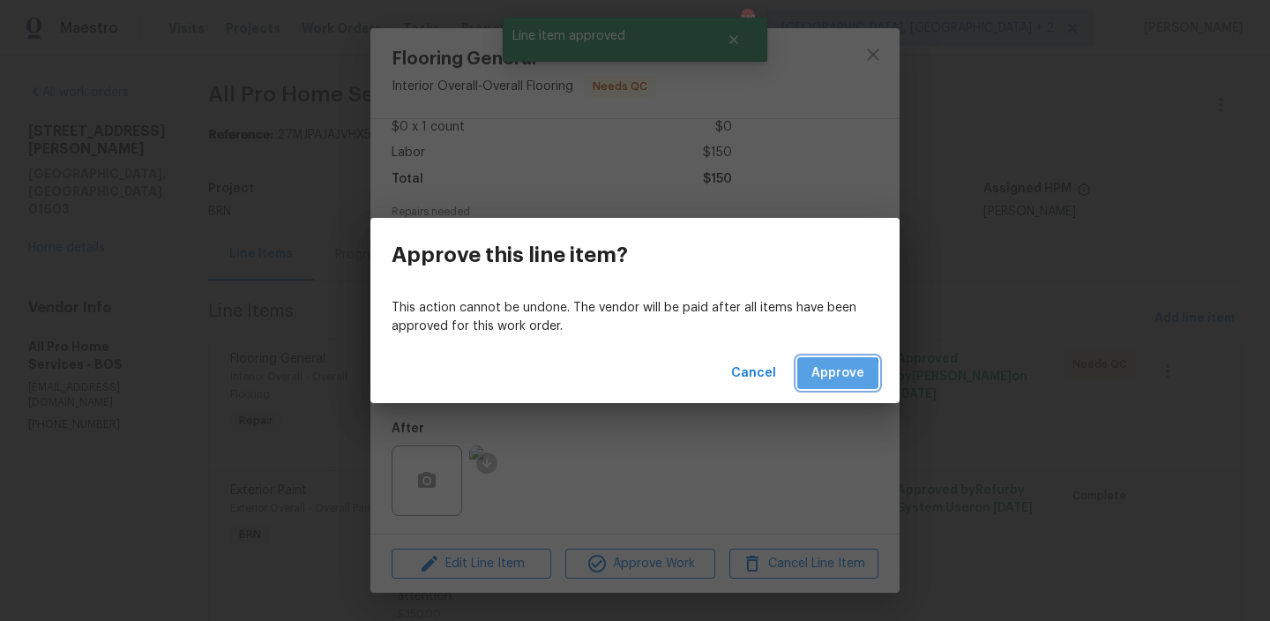
click at [810, 379] on button "Approve" at bounding box center [837, 373] width 81 height 33
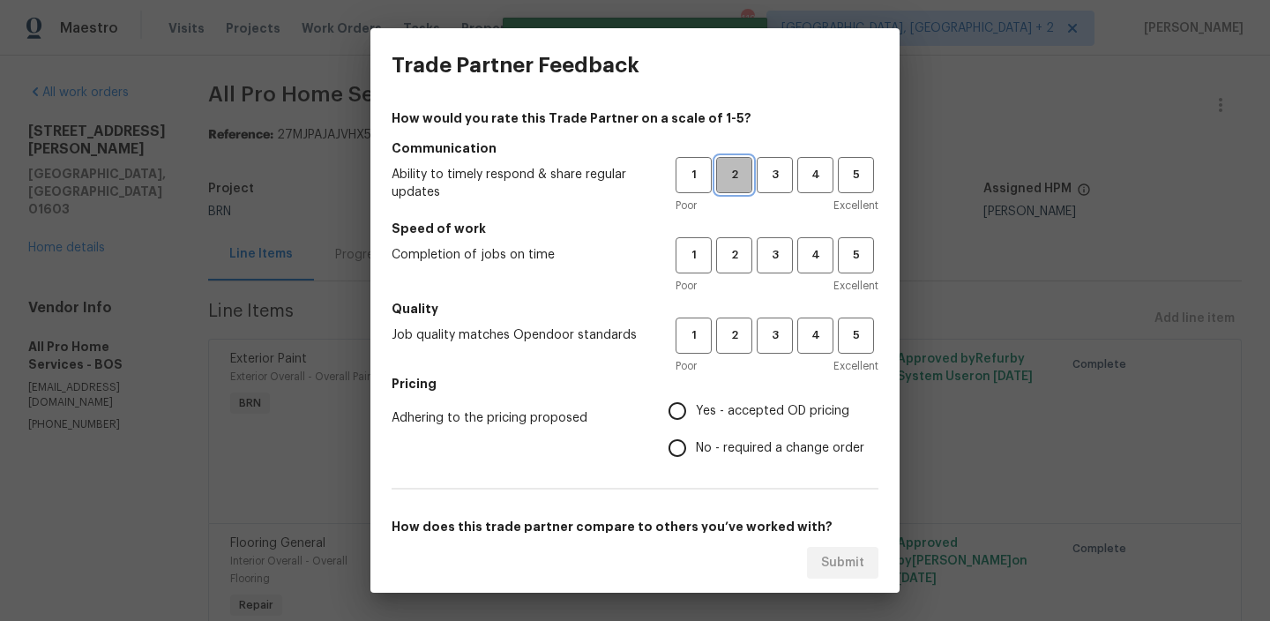
click at [732, 181] on span "2" at bounding box center [734, 175] width 33 height 20
click at [733, 247] on span "2" at bounding box center [734, 255] width 33 height 20
click at [737, 342] on span "2" at bounding box center [734, 335] width 33 height 20
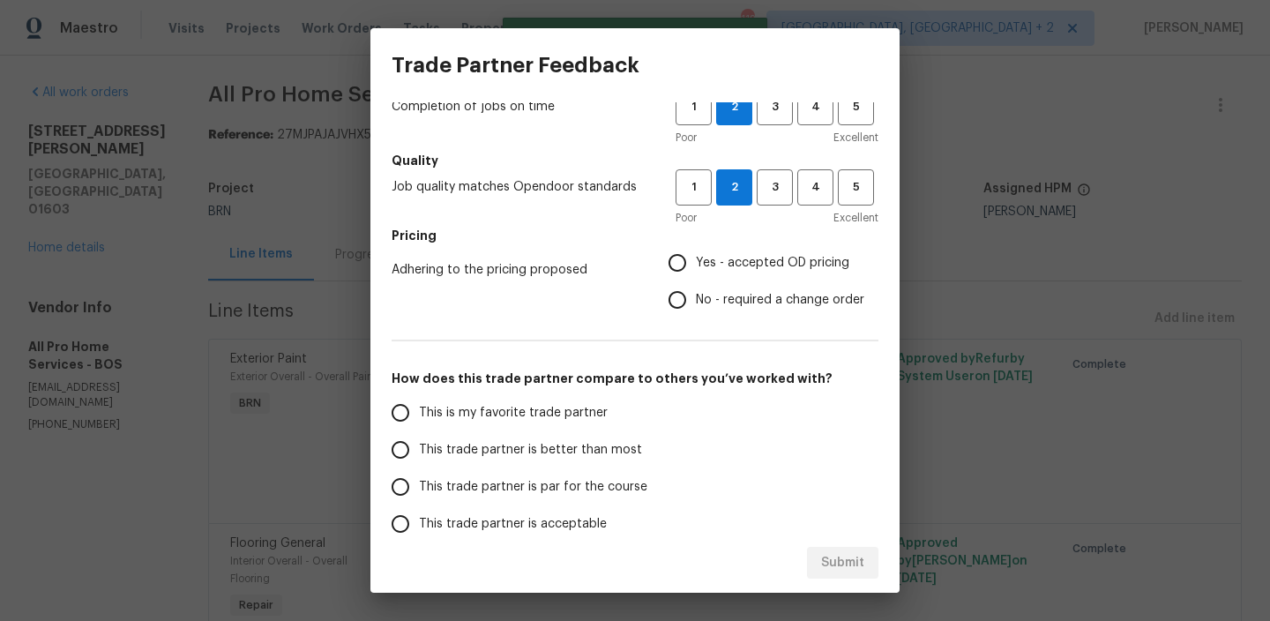
click at [696, 340] on hr at bounding box center [635, 341] width 487 height 2
click at [691, 299] on input "No - required a change order" at bounding box center [677, 299] width 37 height 37
radio input "true"
click at [683, 258] on input "Yes - accepted OD pricing" at bounding box center [677, 262] width 37 height 37
radio input "true"
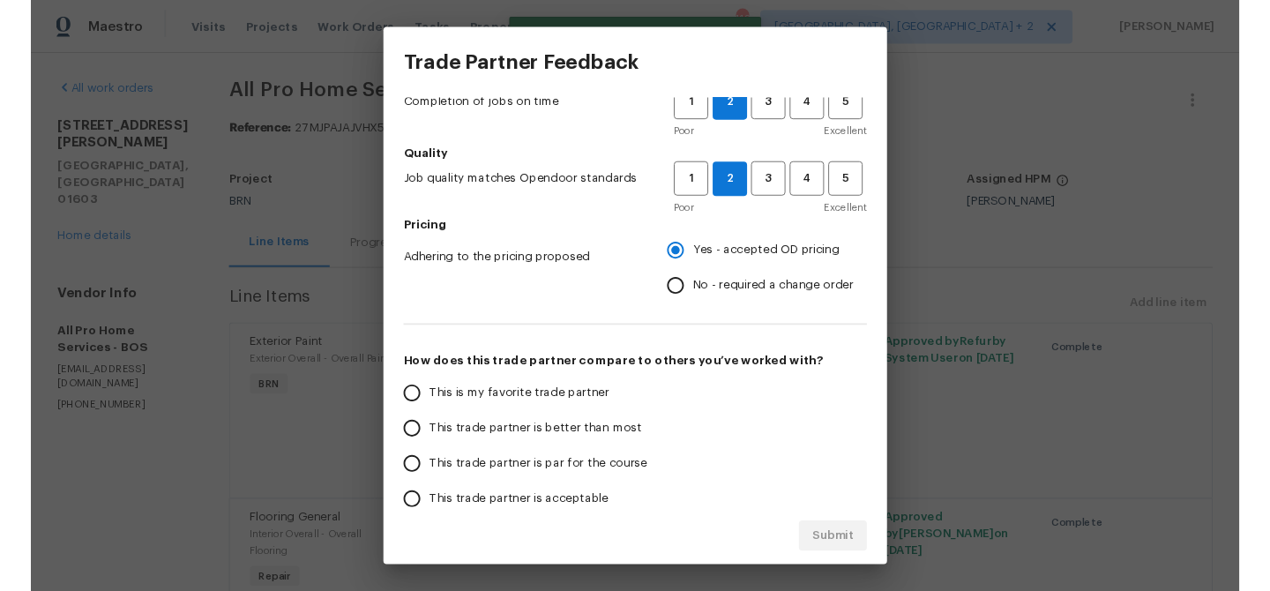
scroll to position [224, 0]
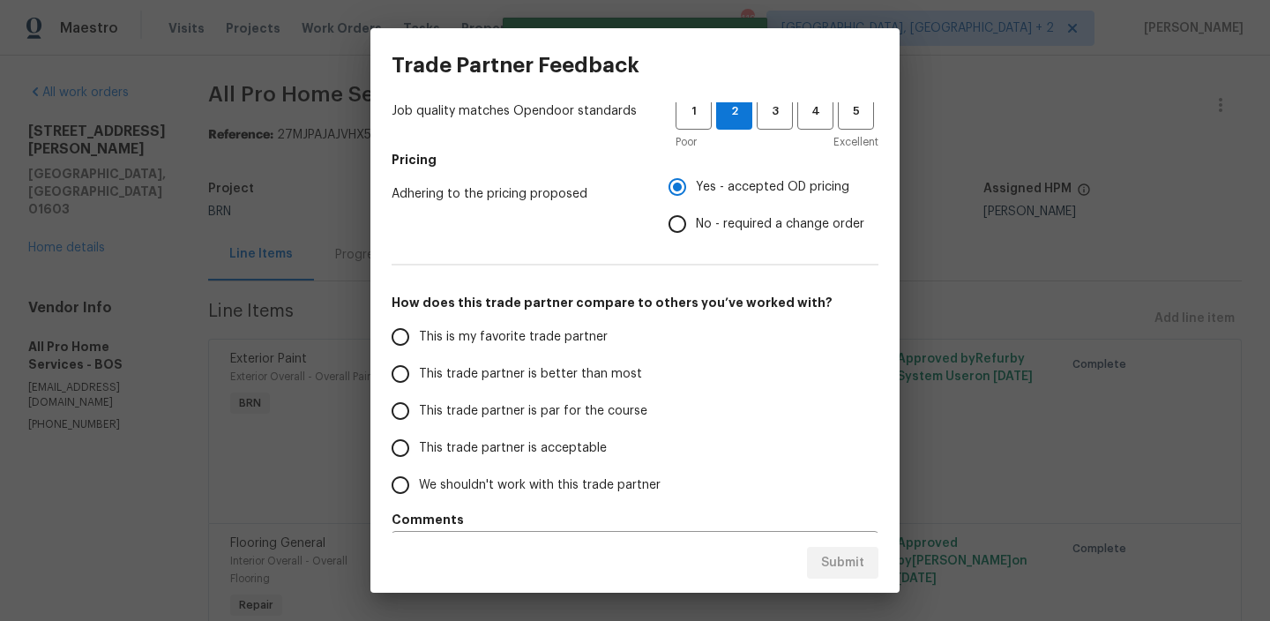
click at [455, 367] on span "This trade partner is better than most" at bounding box center [530, 374] width 223 height 19
click at [419, 367] on input "This trade partner is better than most" at bounding box center [400, 373] width 37 height 37
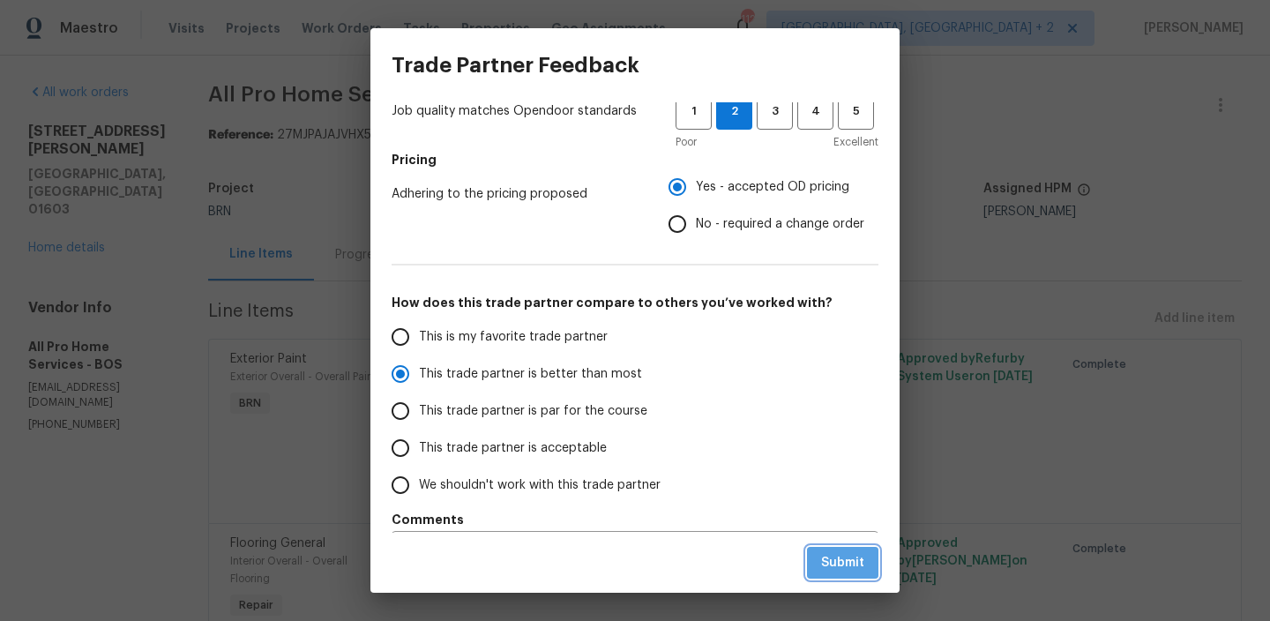
click at [842, 568] on span "Submit" at bounding box center [842, 563] width 43 height 22
radio input "true"
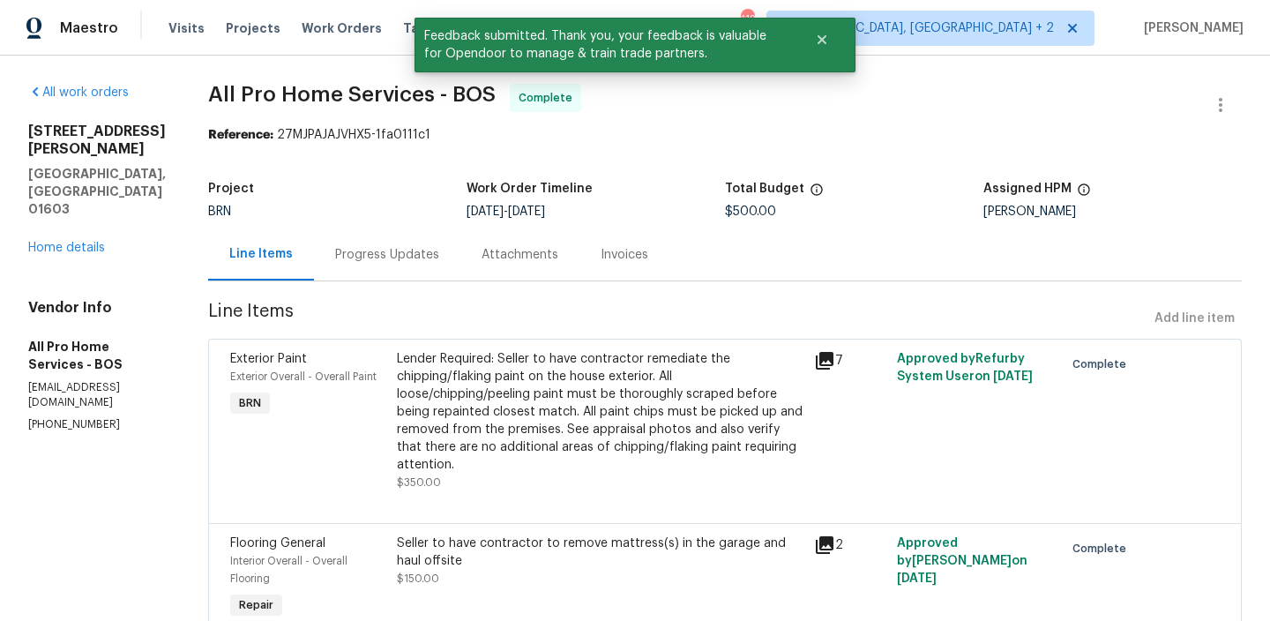
click at [380, 256] on div "Progress Updates" at bounding box center [387, 255] width 104 height 18
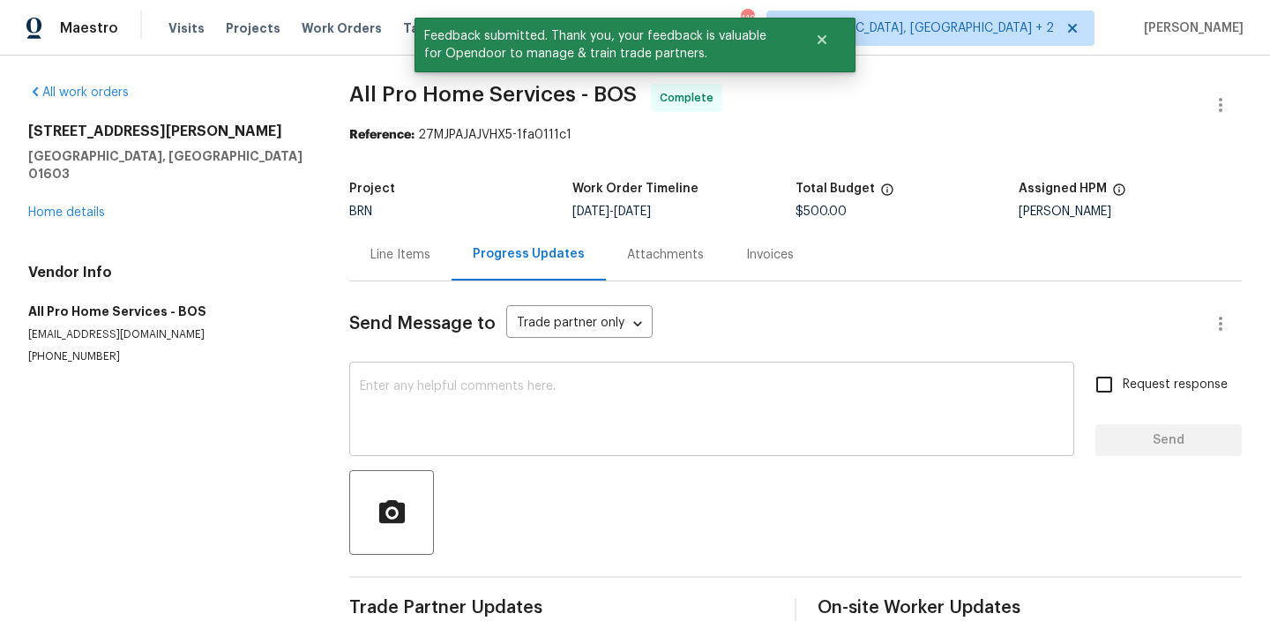
click at [422, 410] on textarea at bounding box center [712, 411] width 704 height 62
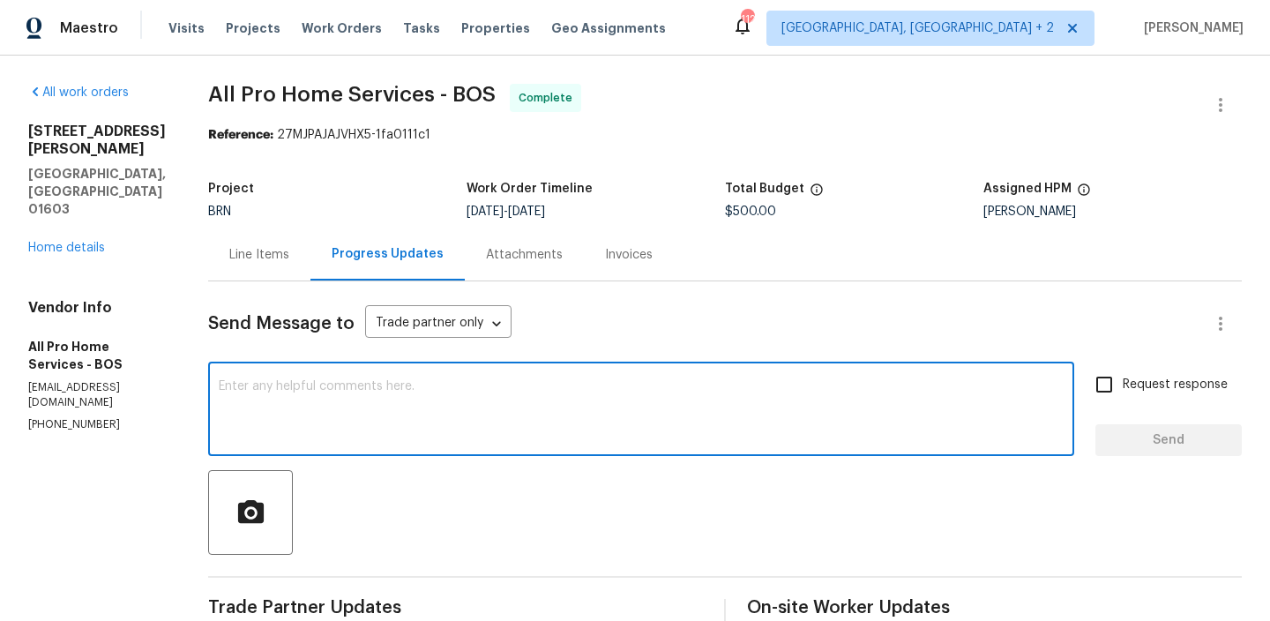
paste textarea "WO is approved, Please upload the invoice under the invoice section.Thanks"
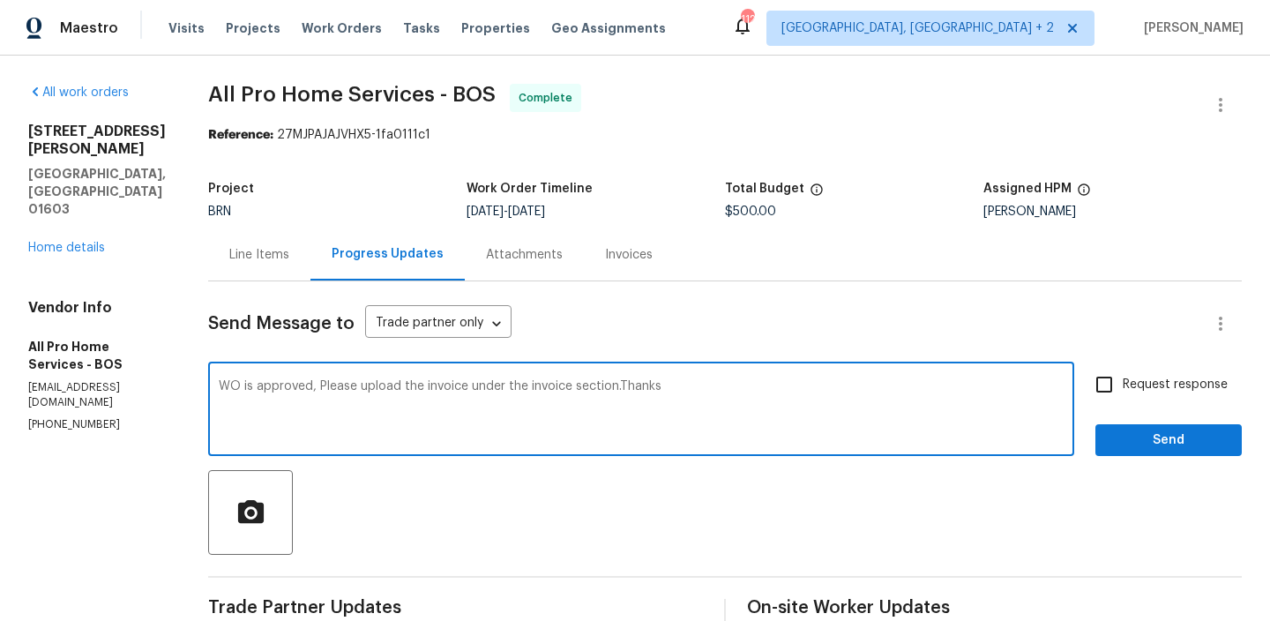
type textarea "WO is approved, Please upload the invoice under the invoice section.Thanks"
click at [1120, 372] on input "Request response" at bounding box center [1104, 384] width 37 height 37
checkbox input "true"
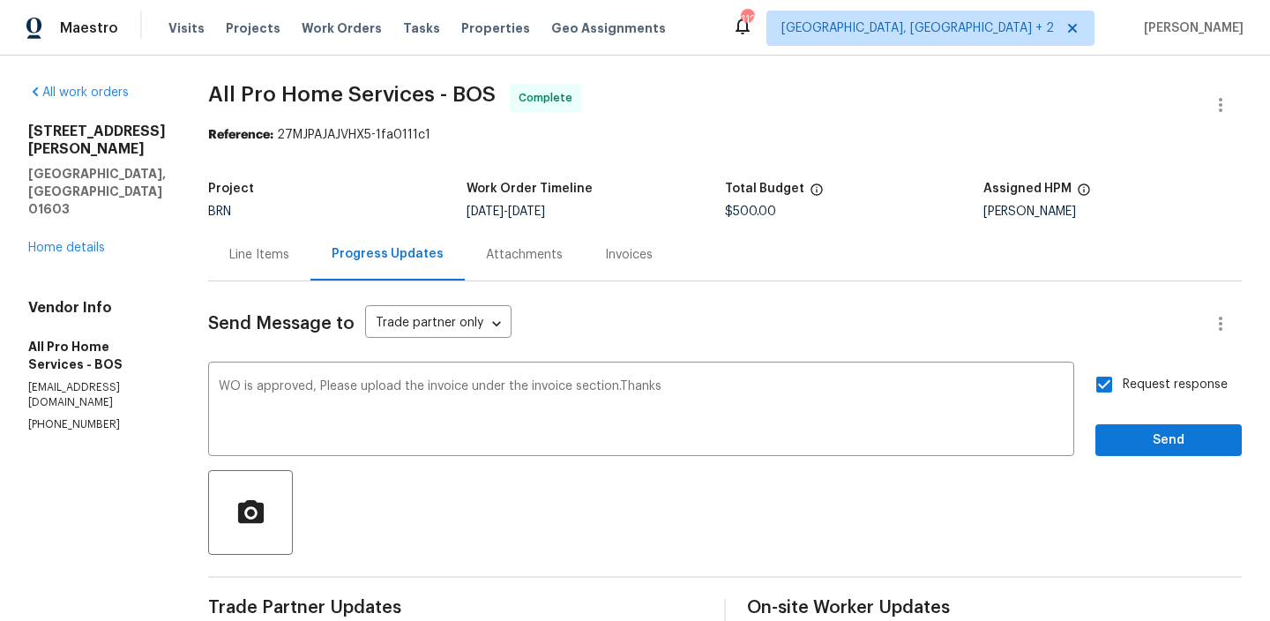
click at [1119, 422] on div "Request response Send" at bounding box center [1168, 411] width 146 height 90
click at [1113, 422] on div "Request response Send" at bounding box center [1168, 411] width 146 height 90
click at [1113, 443] on span "Send" at bounding box center [1168, 440] width 118 height 22
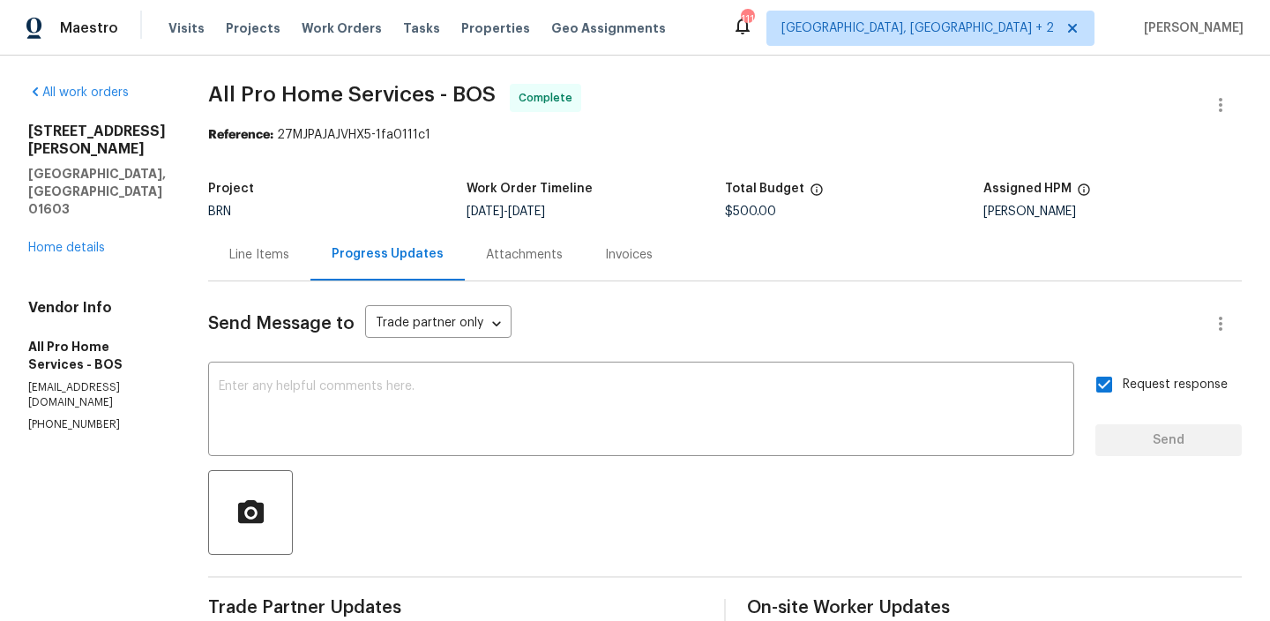
click at [270, 247] on div "Line Items" at bounding box center [259, 255] width 60 height 18
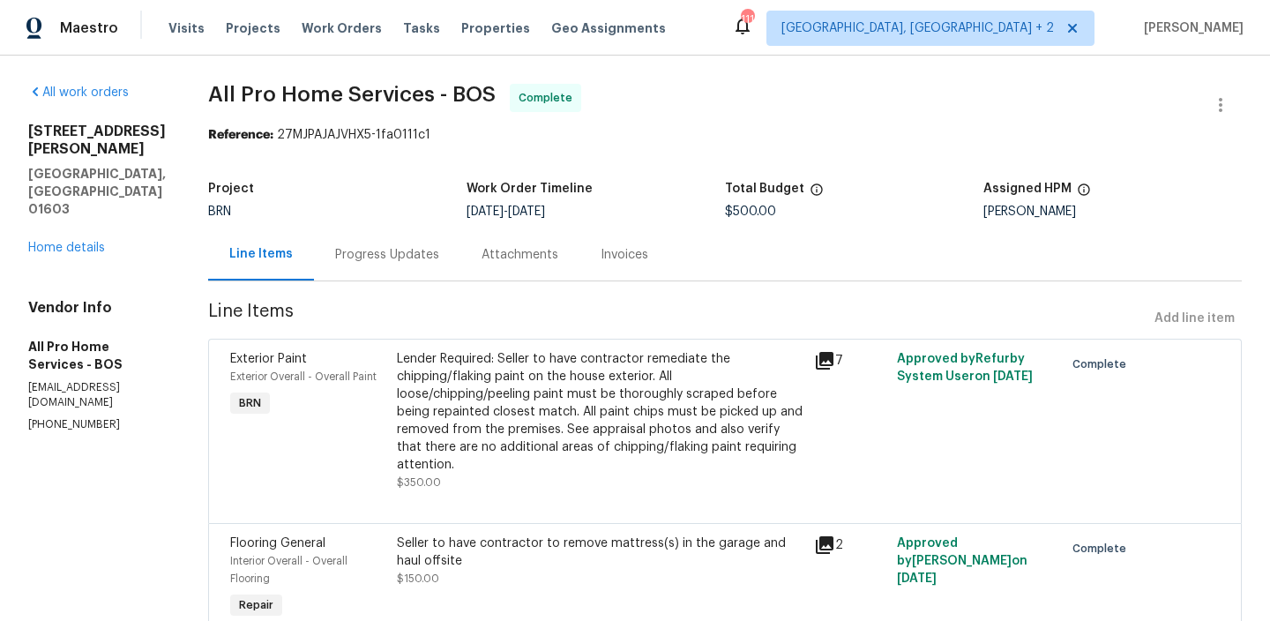
click at [482, 377] on div "Lender Required: Seller to have contractor remediate the chipping/flaking paint…" at bounding box center [600, 411] width 407 height 123
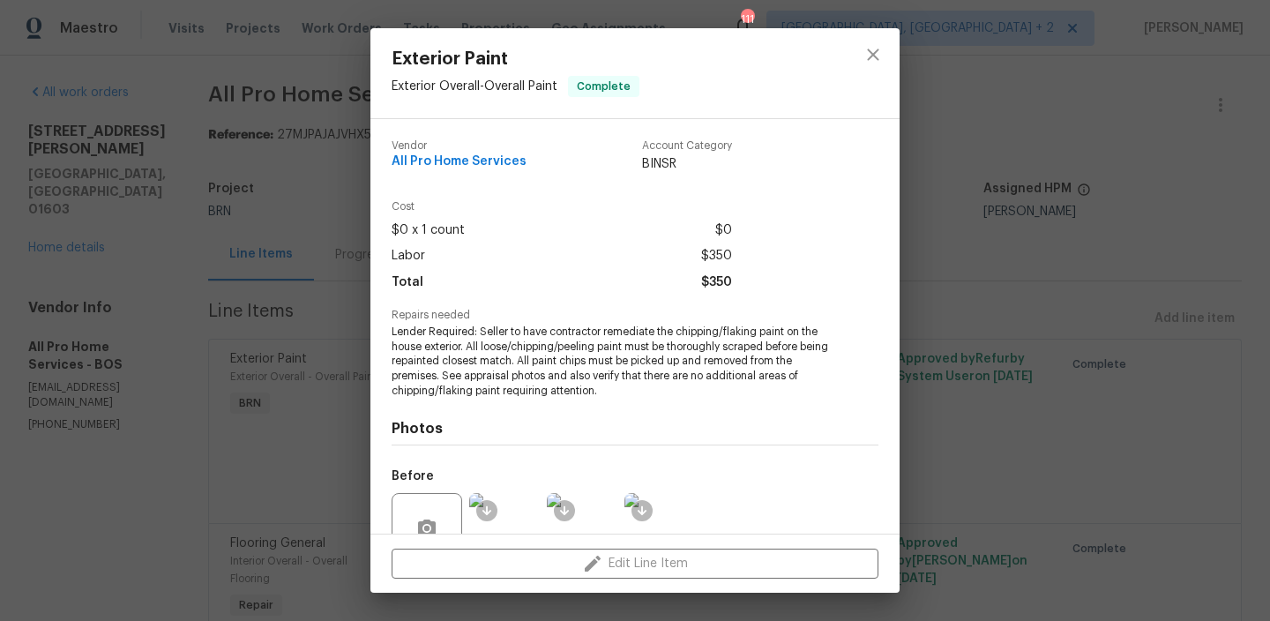
click at [452, 364] on span "Lender Required: Seller to have contractor remediate the chipping/flaking paint…" at bounding box center [611, 362] width 438 height 74
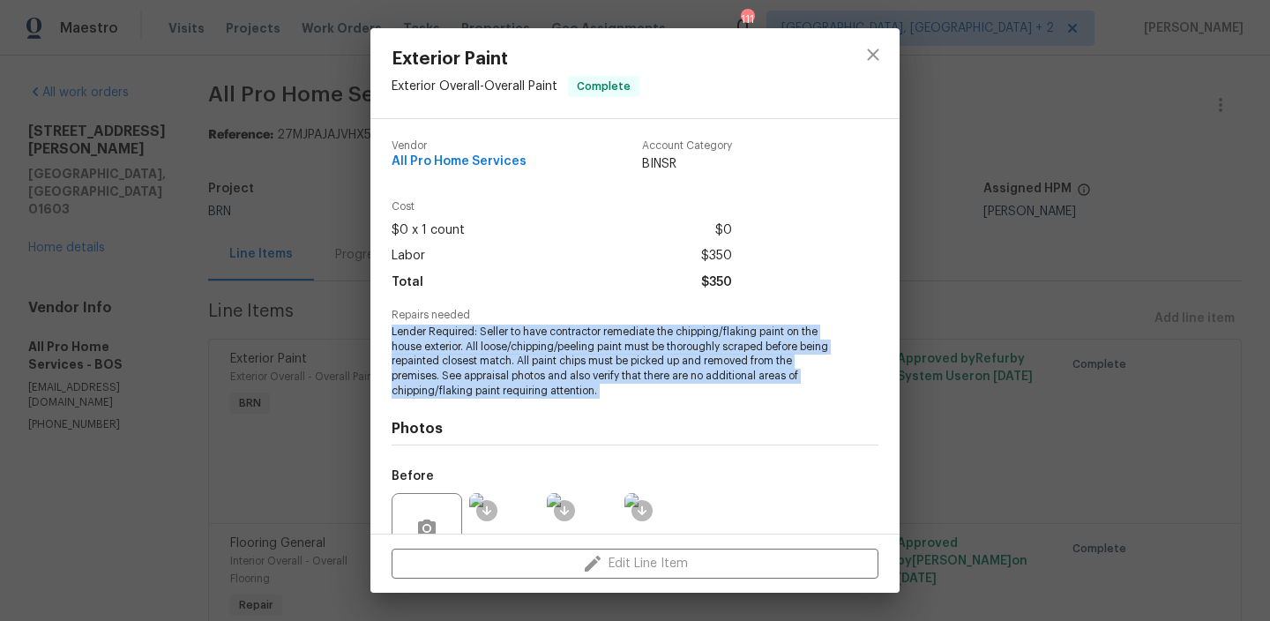
click at [452, 364] on span "Lender Required: Seller to have contractor remediate the chipping/flaking paint…" at bounding box center [611, 362] width 438 height 74
copy span "Lender Required: Seller to have contractor remediate the chipping/flaking paint…"
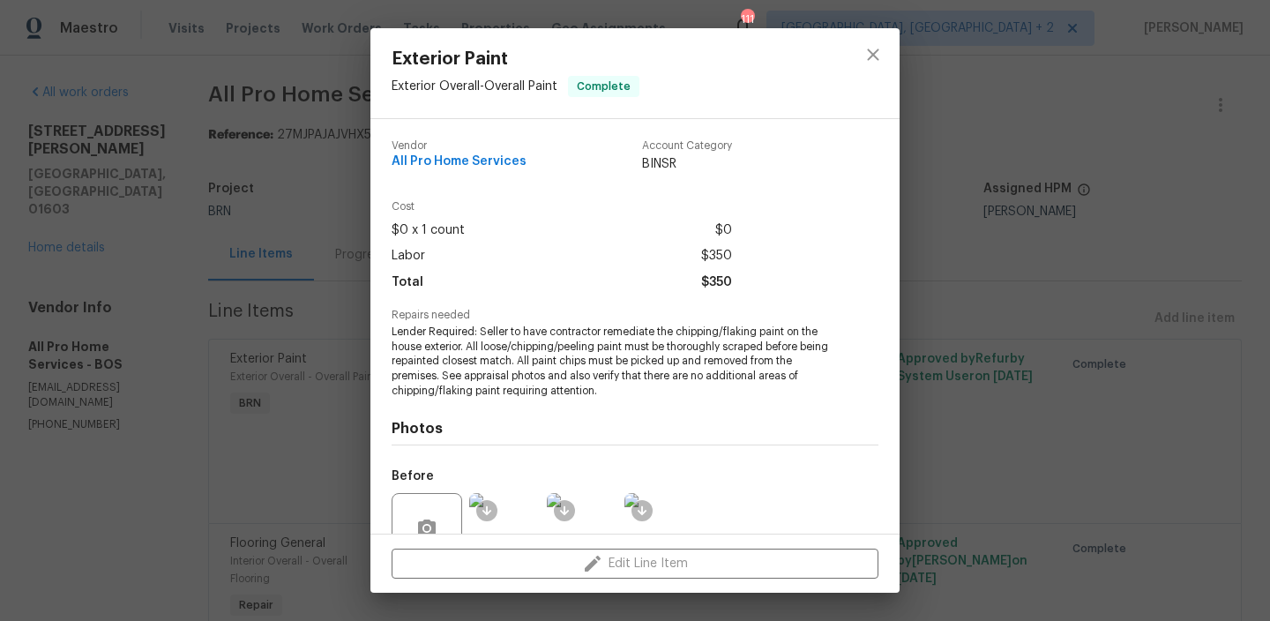
click at [270, 91] on div "Exterior Paint Exterior Overall - Overall Paint Complete Vendor All Pro Home Se…" at bounding box center [635, 310] width 1270 height 621
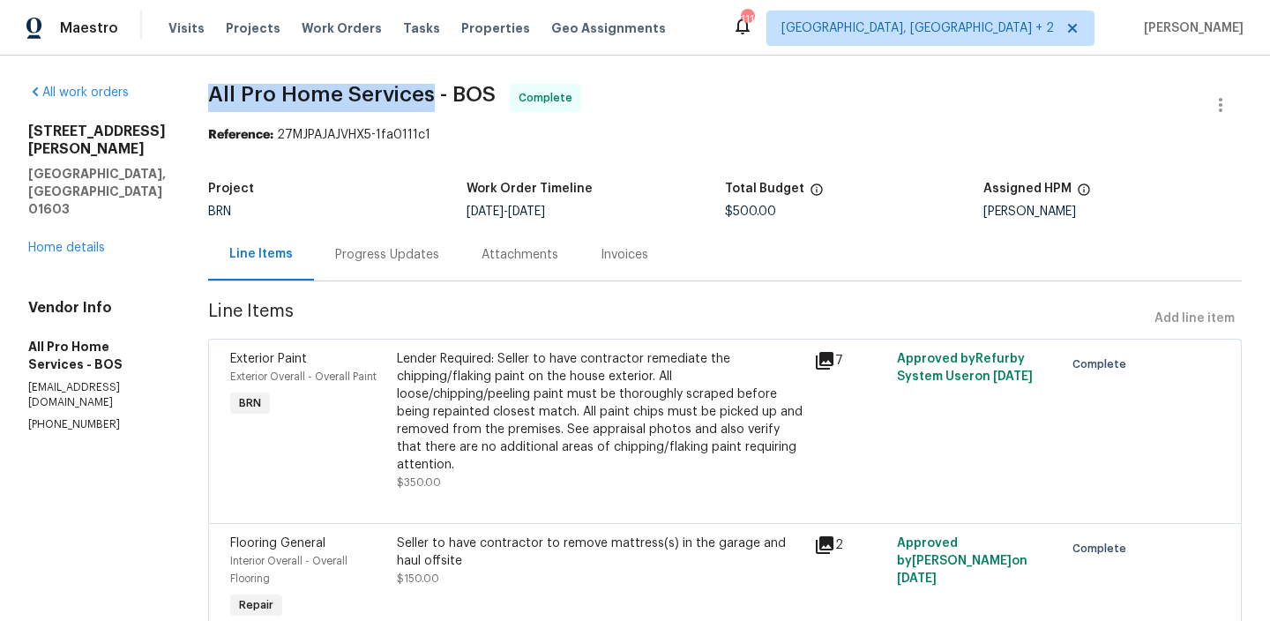
drag, startPoint x: 205, startPoint y: 95, endPoint x: 434, endPoint y: 97, distance: 228.4
click at [434, 97] on div "All work orders 13 Victor Ave Worcester, MA 01603 Home details Vendor Info All …" at bounding box center [635, 380] width 1270 height 649
copy span "All Pro Home Services"
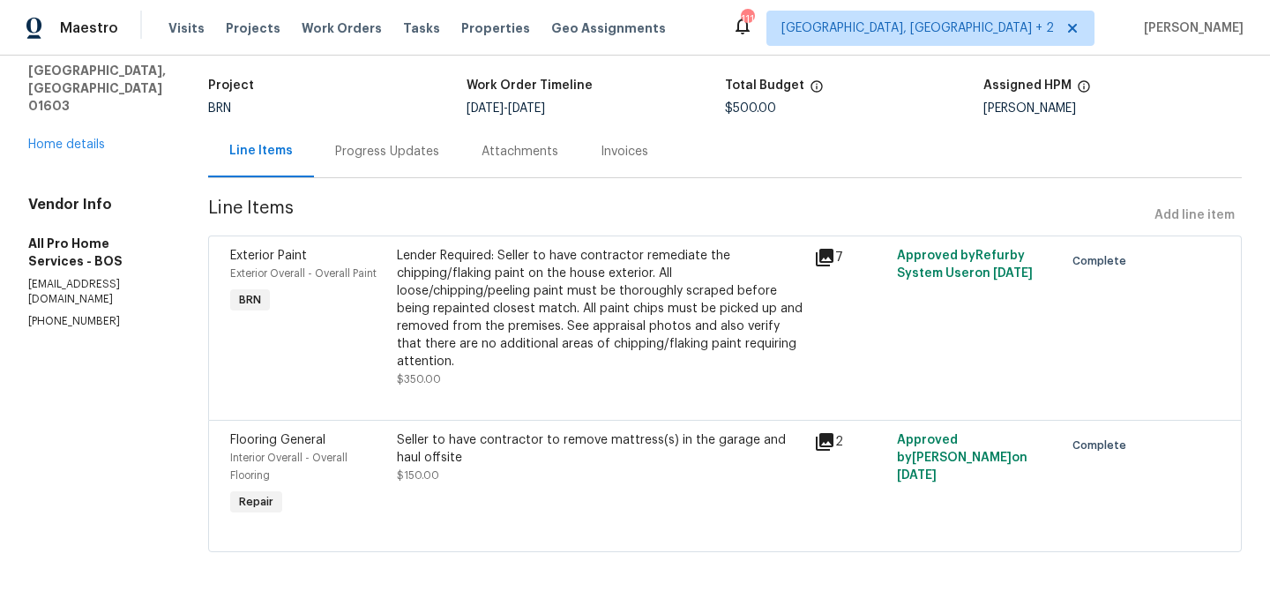
scroll to position [115, 0]
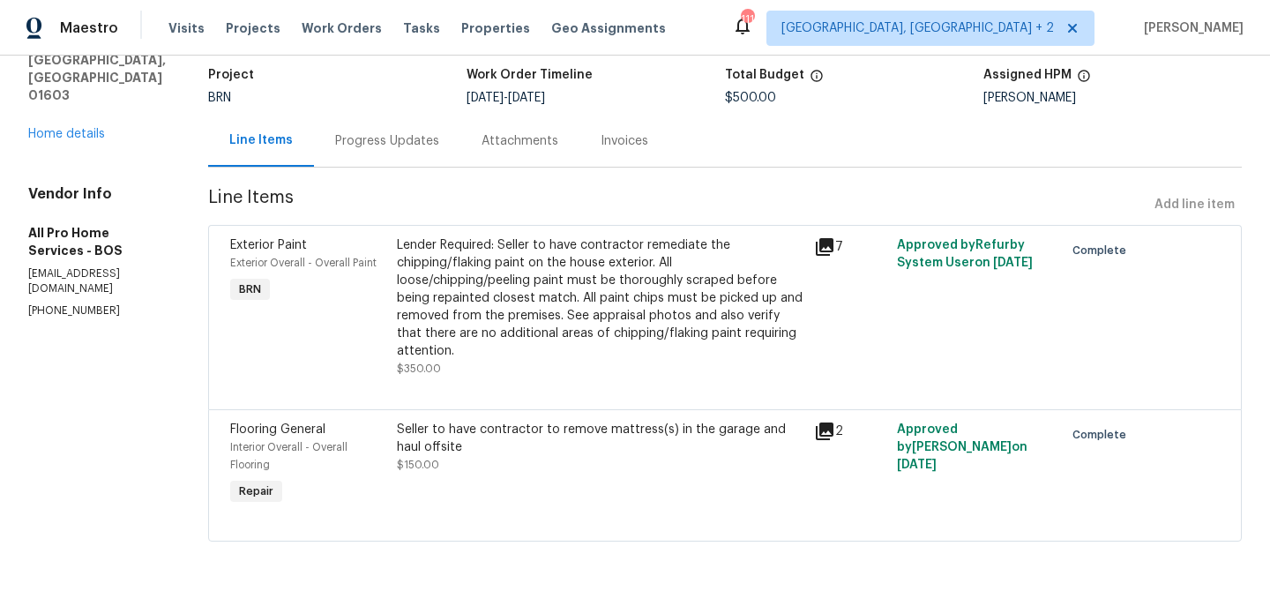
click at [453, 297] on div "Lender Required: Seller to have contractor remediate the chipping/flaking paint…" at bounding box center [600, 297] width 407 height 123
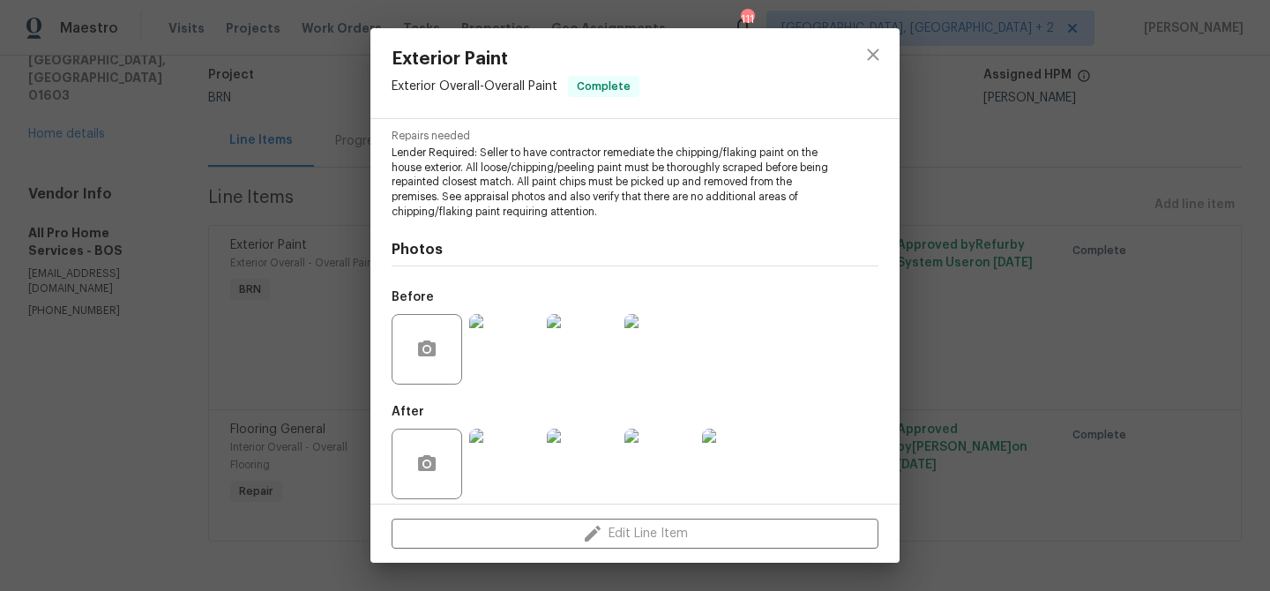
scroll to position [192, 0]
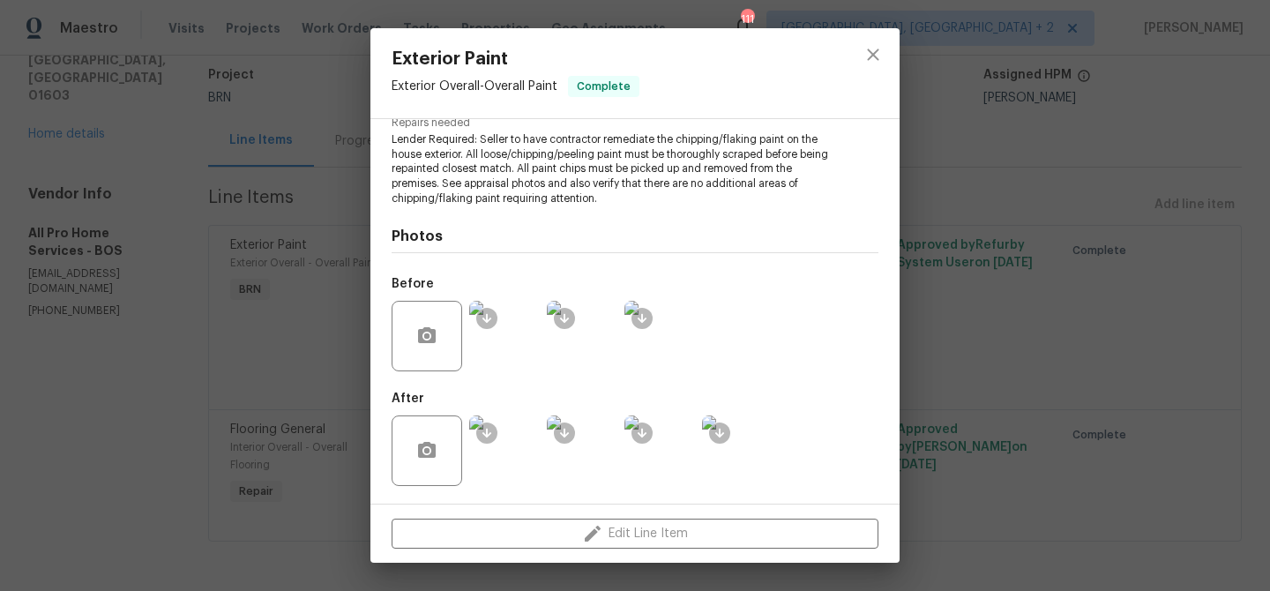
click at [514, 346] on img at bounding box center [504, 336] width 71 height 71
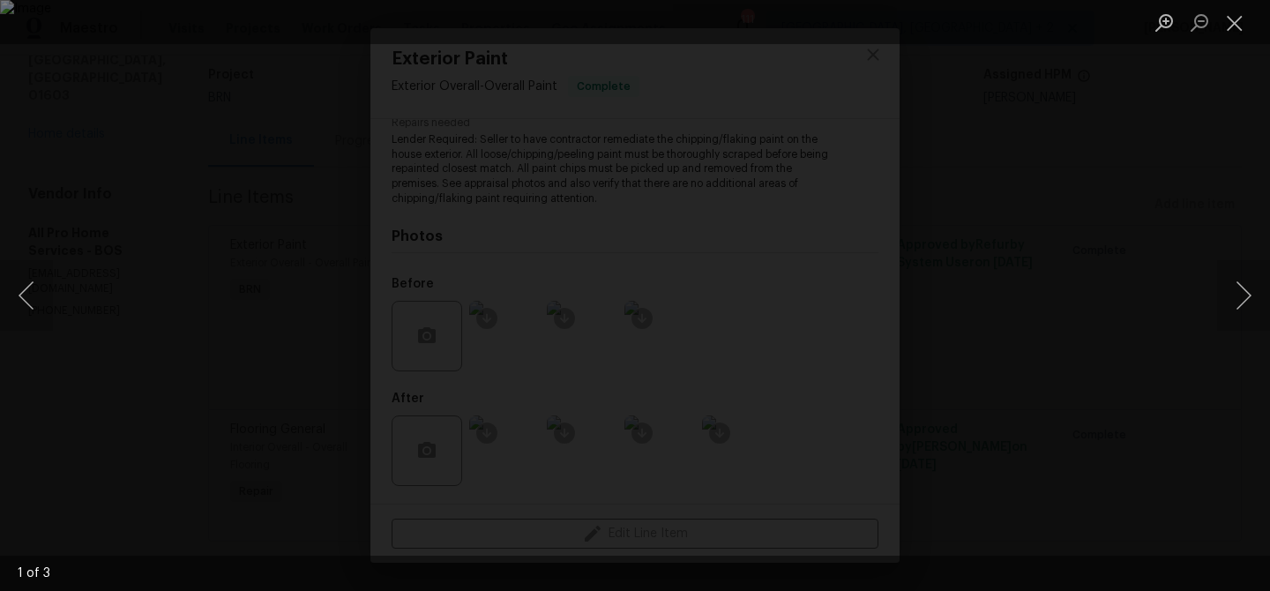
click at [532, 183] on div "Lightbox" at bounding box center [635, 295] width 1270 height 591
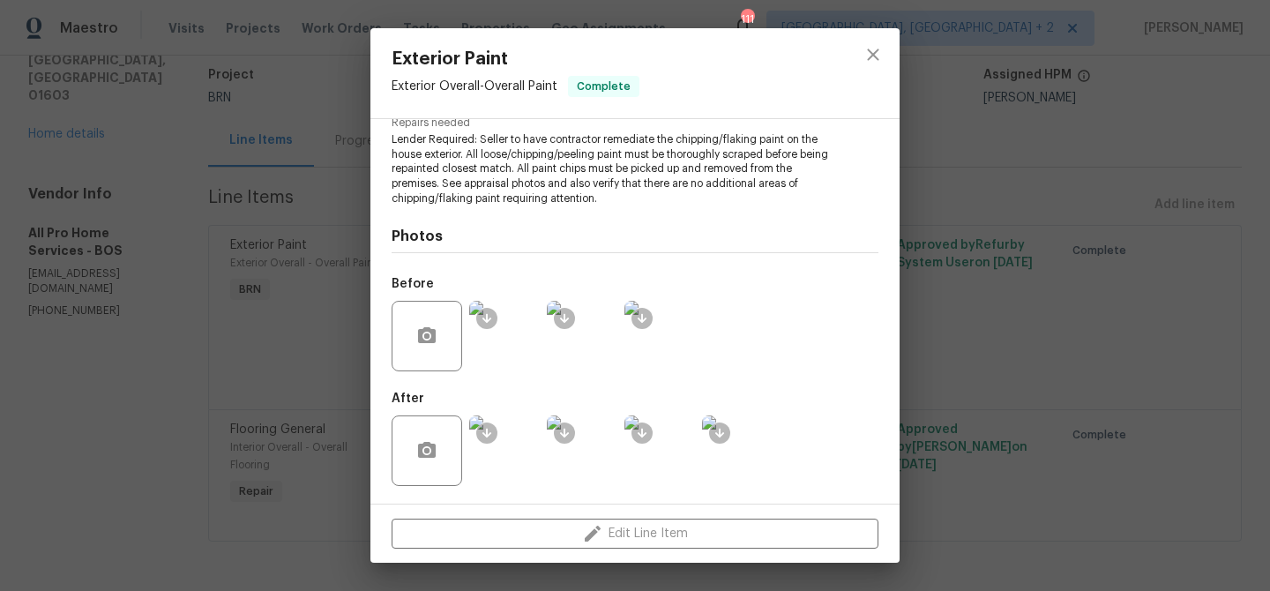
click at [519, 335] on img at bounding box center [504, 336] width 71 height 71
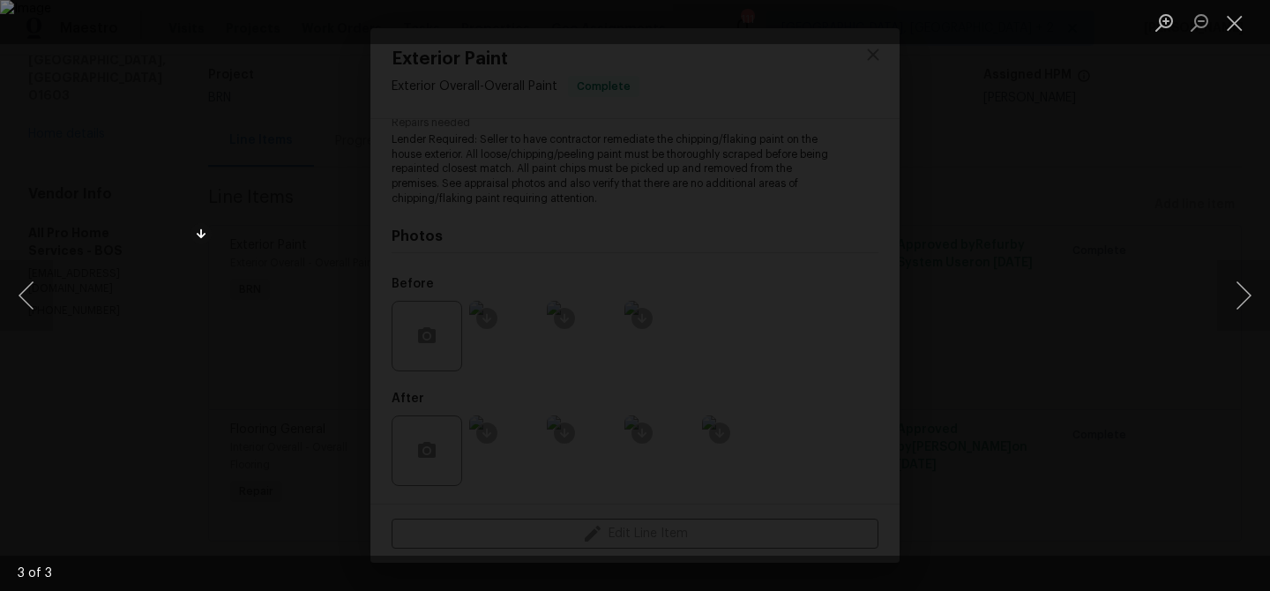
click at [166, 123] on div "Lightbox" at bounding box center [635, 295] width 1270 height 591
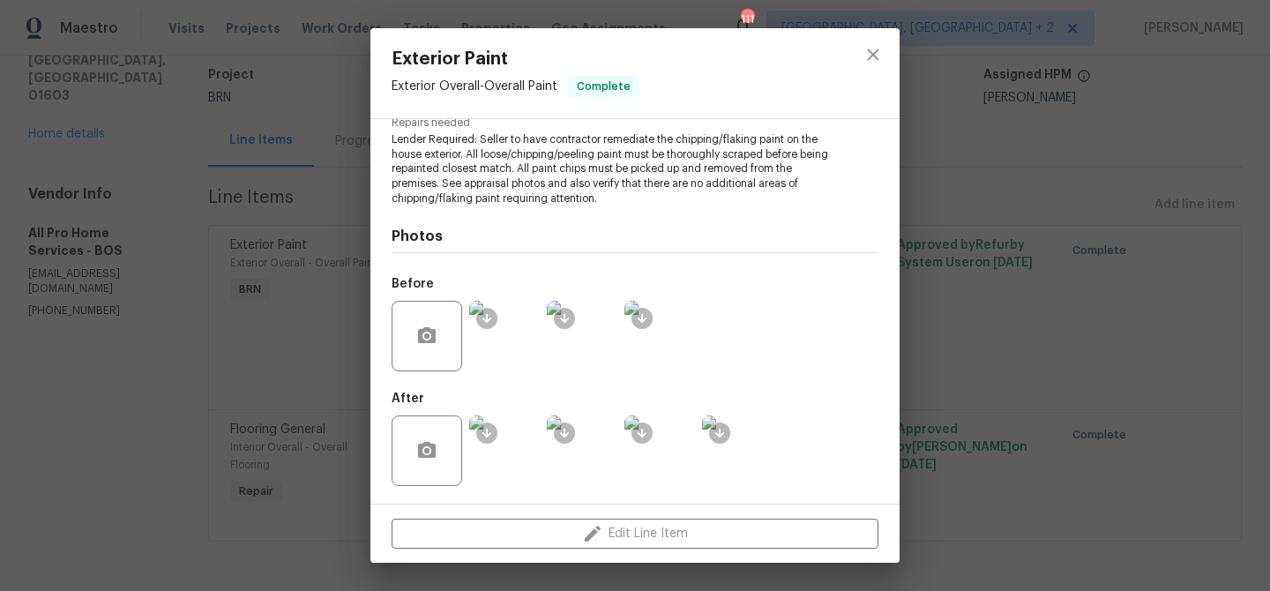
click at [503, 457] on img at bounding box center [504, 450] width 71 height 71
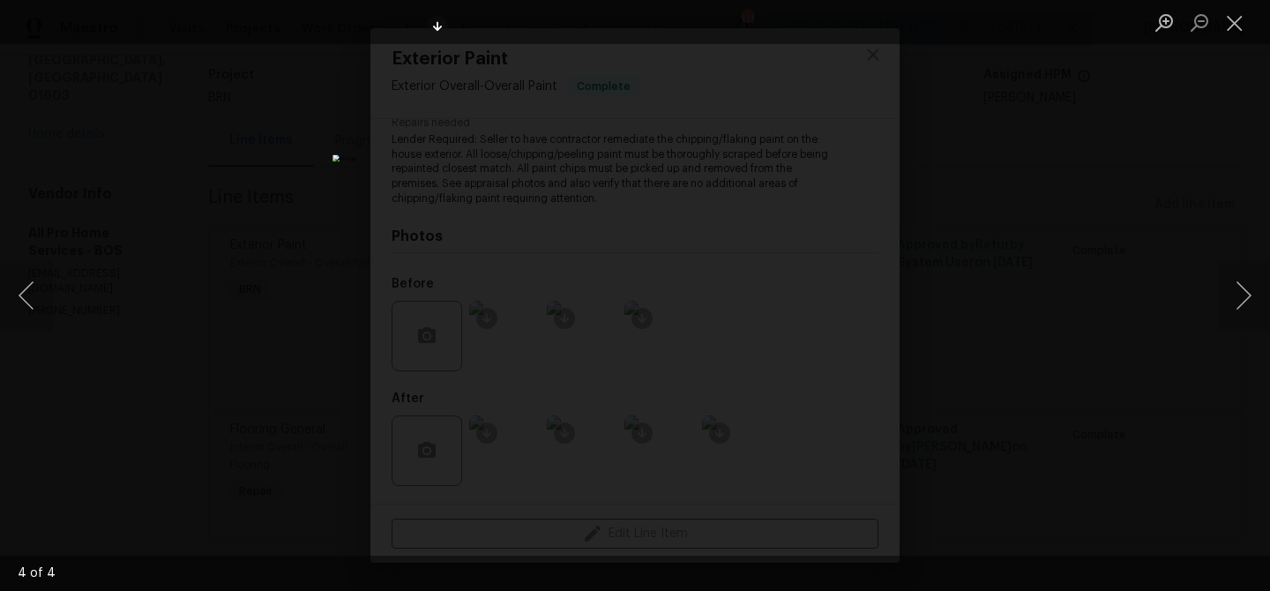
click at [208, 147] on div "Lightbox" at bounding box center [635, 295] width 1270 height 591
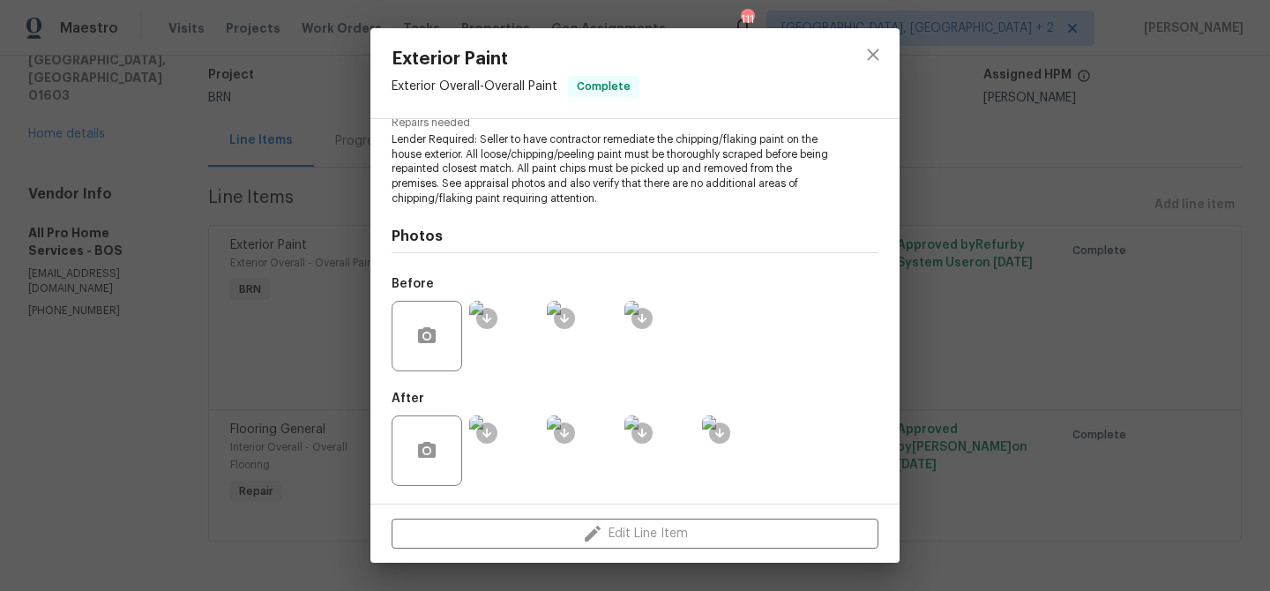
click at [217, 213] on div "Exterior Paint Exterior Overall - Overall Paint Complete Vendor All Pro Home Se…" at bounding box center [635, 295] width 1270 height 591
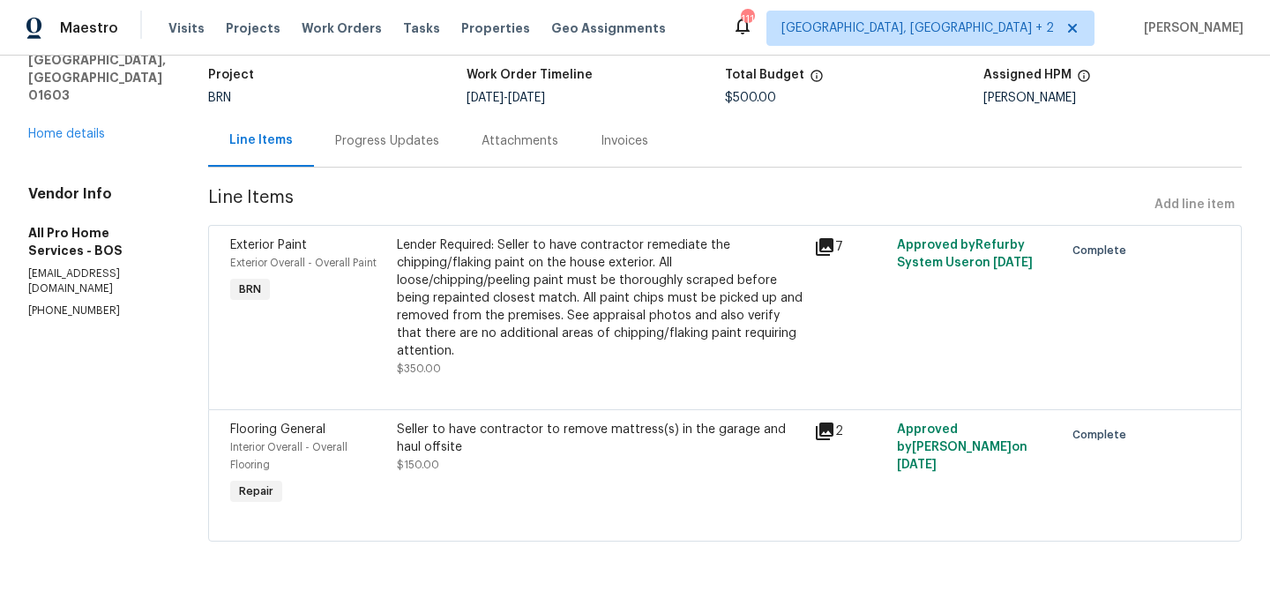
click at [468, 448] on div "Seller to have contractor to remove mattress(s) in the garage and haul offsite" at bounding box center [600, 438] width 407 height 35
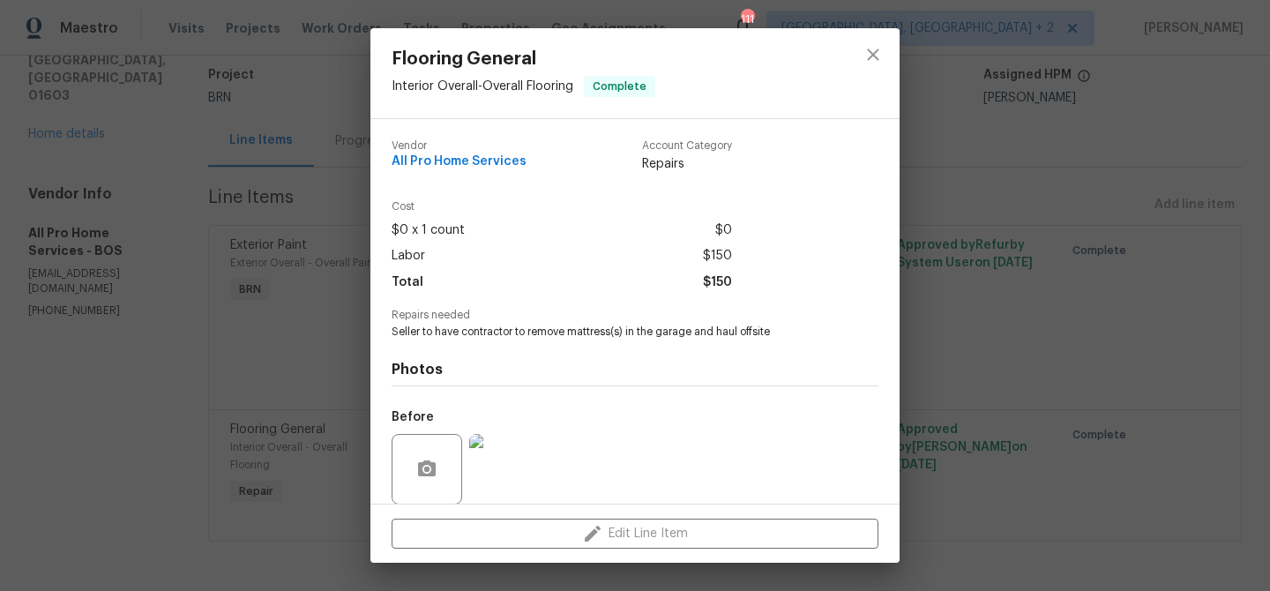
click at [440, 337] on span "Seller to have contractor to remove mattress(s) in the garage and haul offsite" at bounding box center [611, 332] width 438 height 15
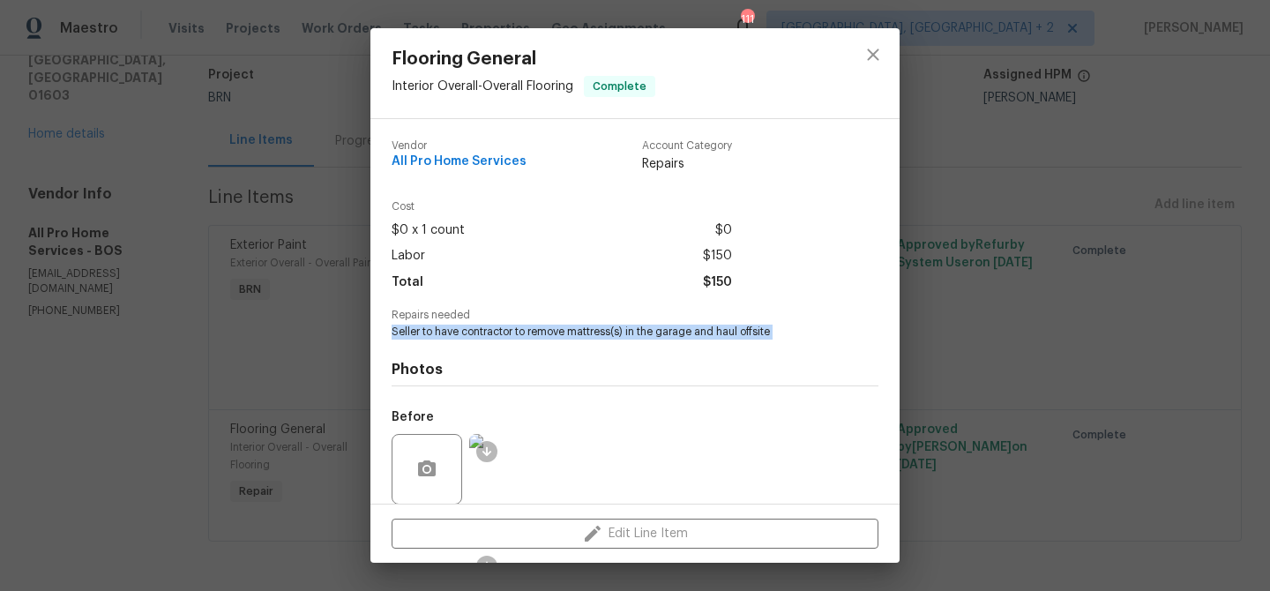
click at [440, 337] on span "Seller to have contractor to remove mattress(s) in the garage and haul offsite" at bounding box center [611, 332] width 438 height 15
copy span "Seller to have contractor to remove mattress(s) in the garage and haul offsite"
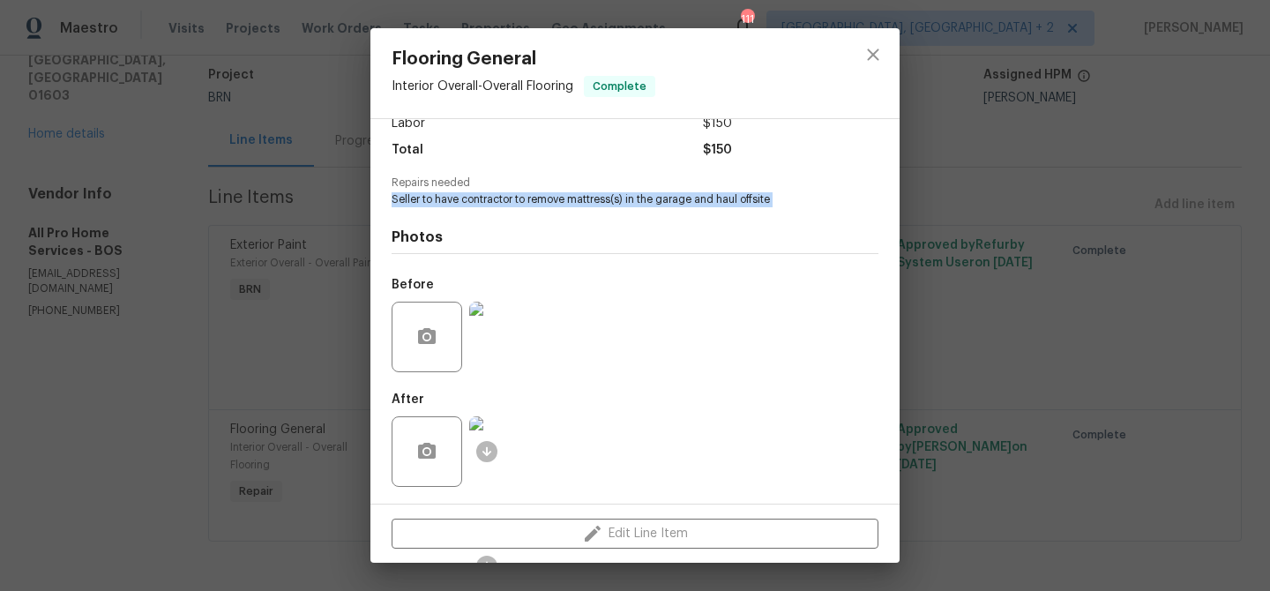
click at [495, 361] on img at bounding box center [504, 337] width 71 height 71
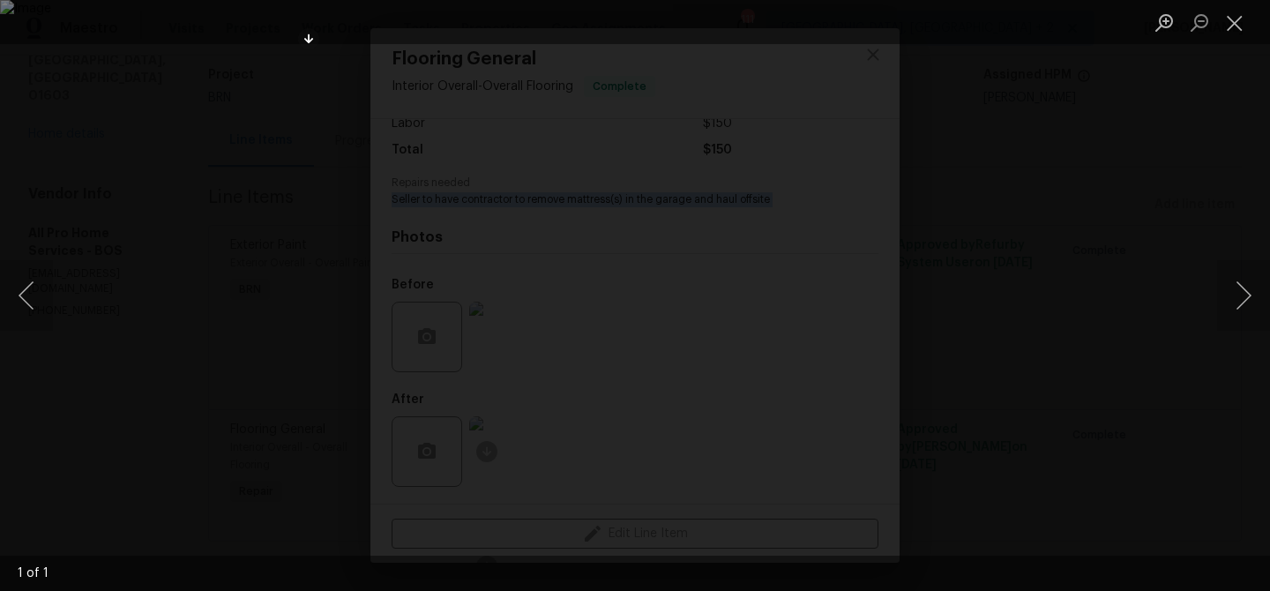
click at [217, 96] on div "Lightbox" at bounding box center [635, 295] width 1270 height 591
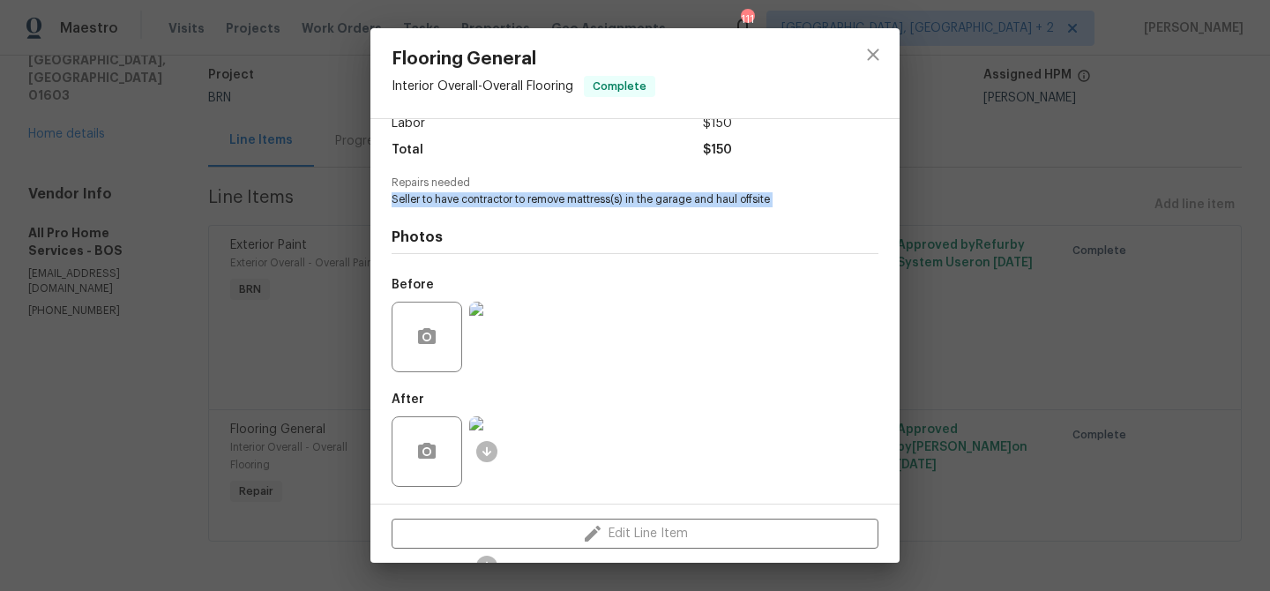
click at [514, 438] on img at bounding box center [504, 451] width 71 height 71
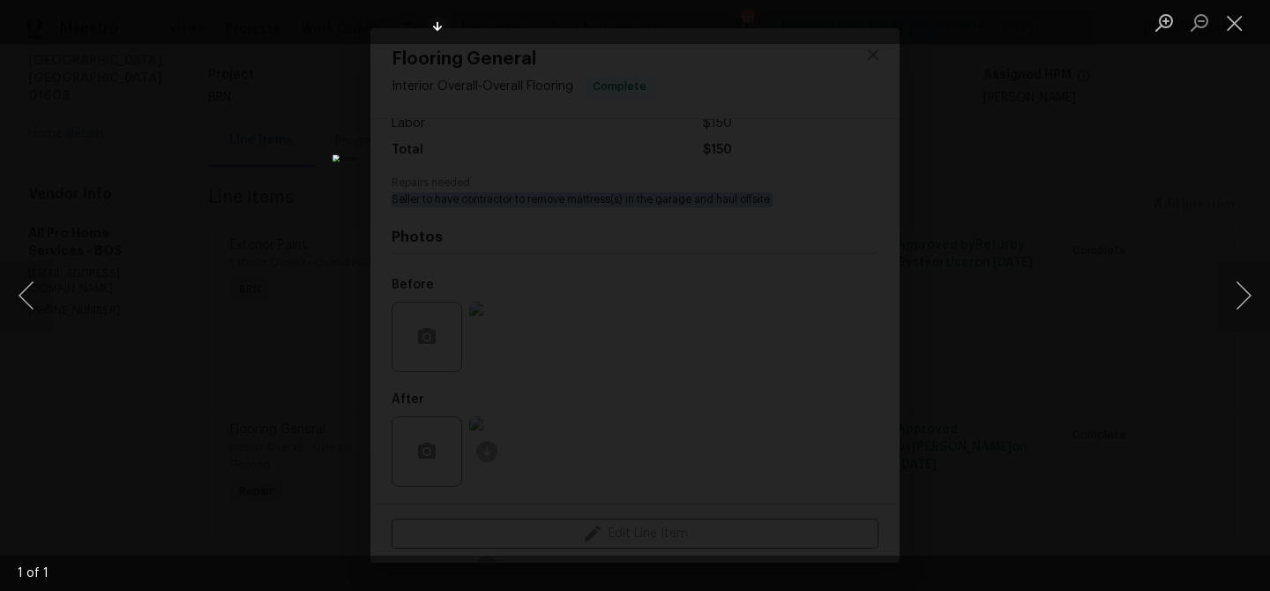
click at [203, 80] on div "Lightbox" at bounding box center [635, 295] width 1270 height 591
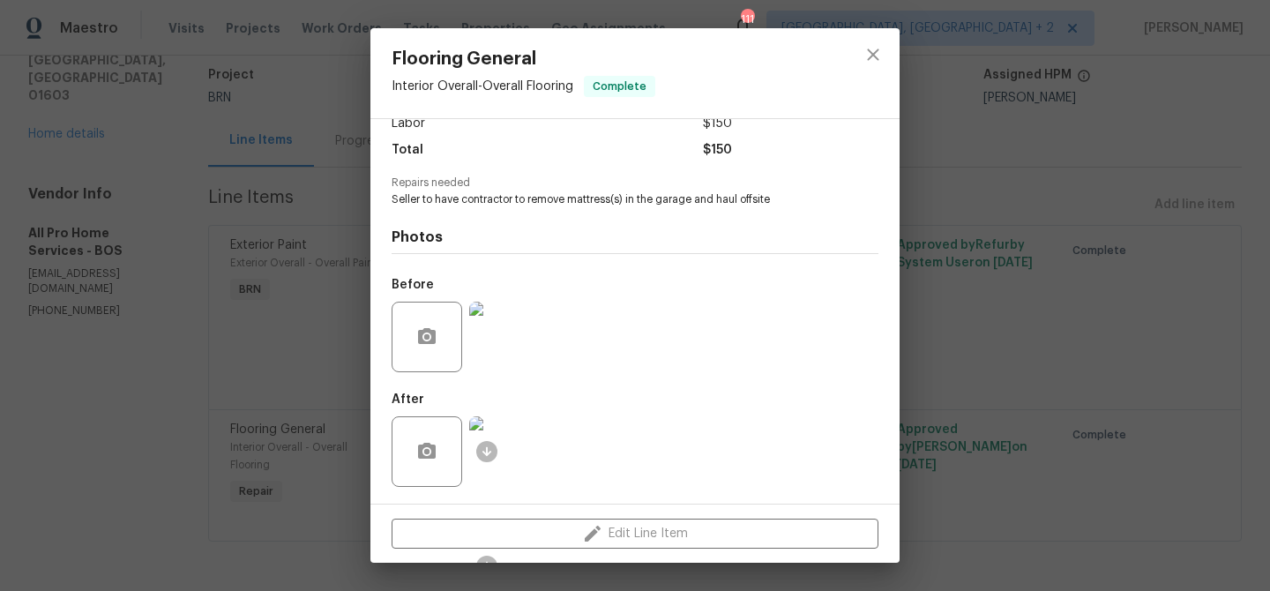
click at [273, 106] on div "Flooring General Interior Overall - Overall Flooring Complete Vendor All Pro Ho…" at bounding box center [635, 295] width 1270 height 591
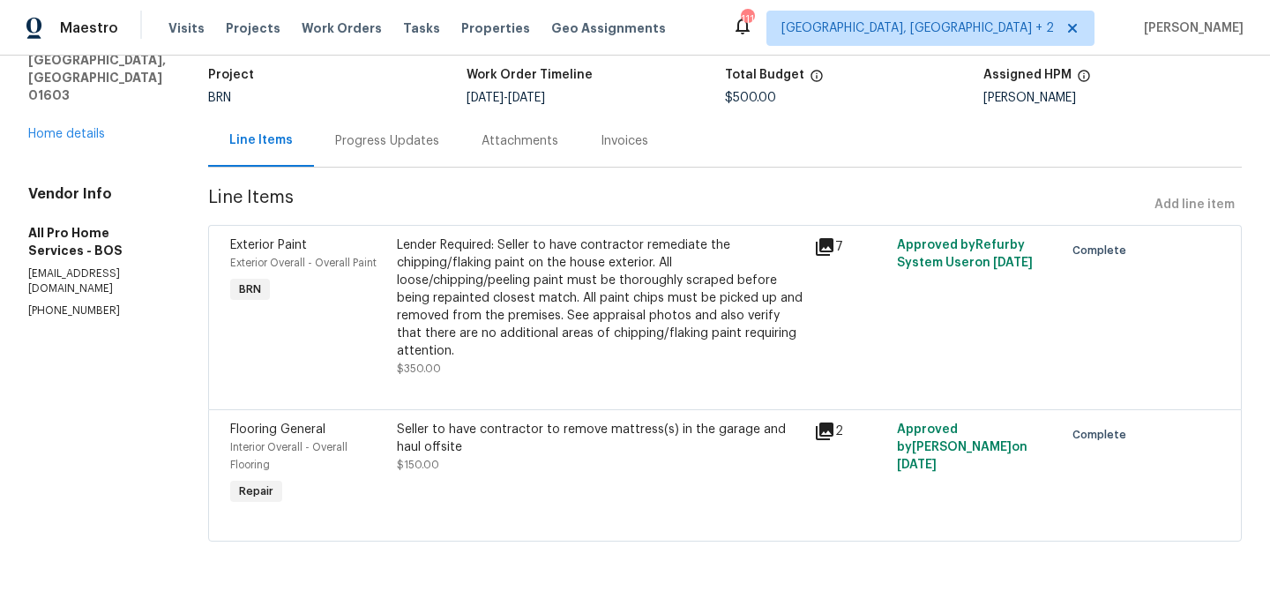
scroll to position [0, 0]
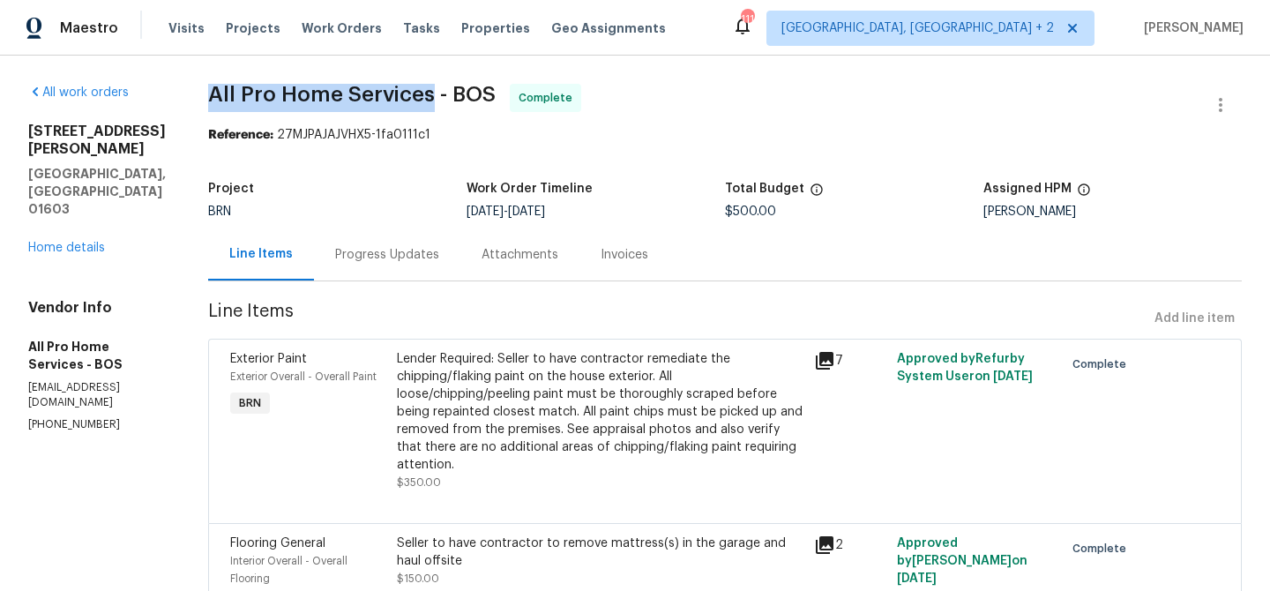
drag, startPoint x: 209, startPoint y: 91, endPoint x: 434, endPoint y: 97, distance: 225.0
click at [434, 97] on div "All work orders 13 Victor Ave Worcester, MA 01603 Home details Vendor Info All …" at bounding box center [635, 380] width 1270 height 649
copy span "All Pro Home Services"
click at [636, 257] on div "Invoices" at bounding box center [625, 255] width 48 height 18
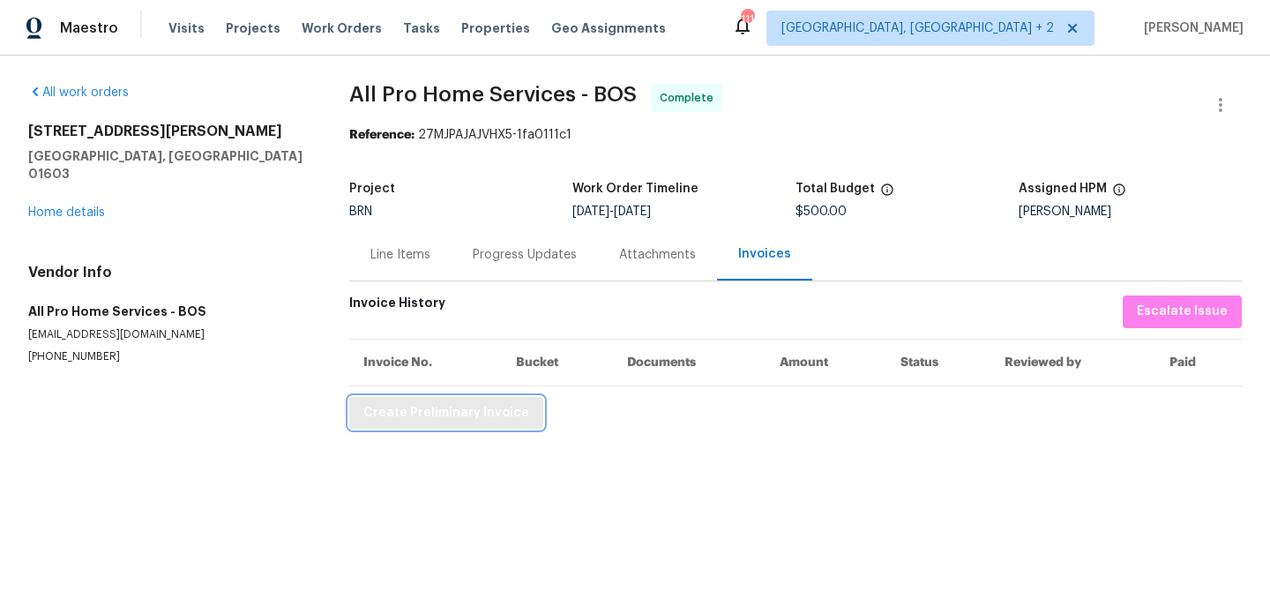
click at [474, 404] on span "Create Preliminary Invoice" at bounding box center [446, 413] width 166 height 22
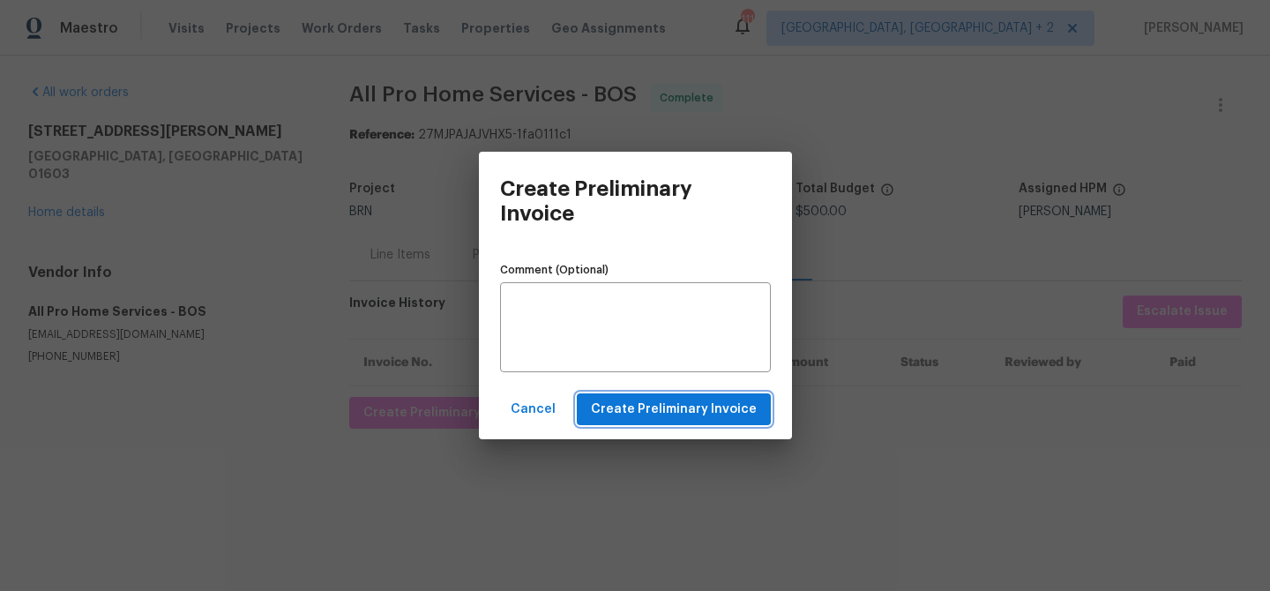
click at [682, 410] on span "Create Preliminary Invoice" at bounding box center [674, 410] width 166 height 22
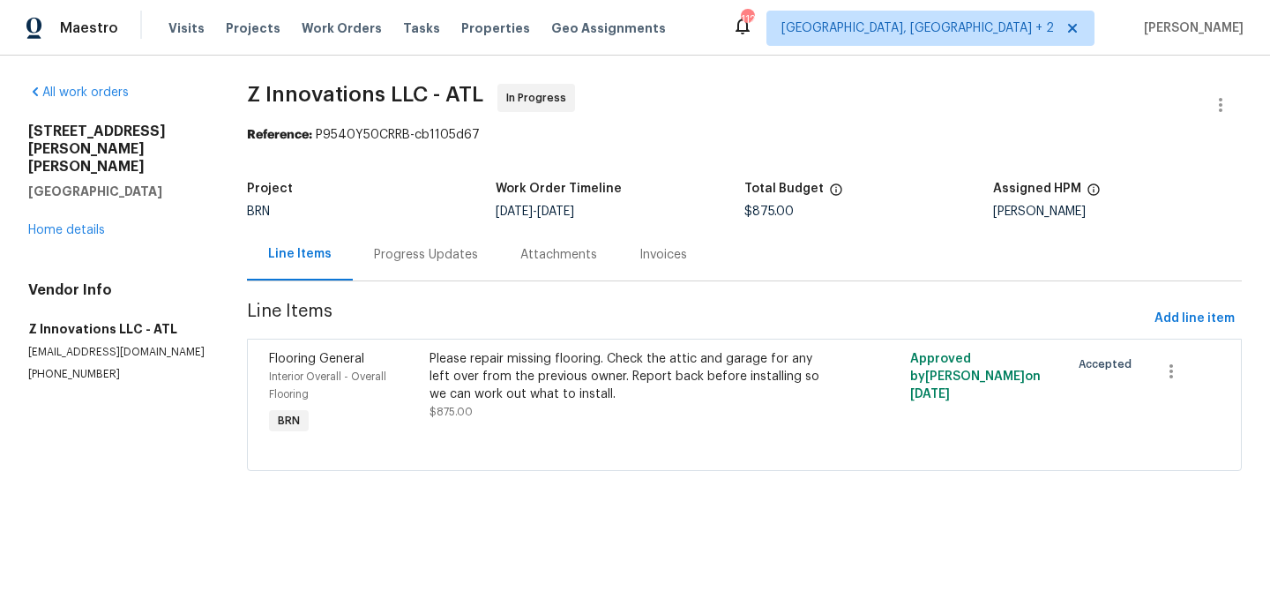
click at [444, 271] on div "Progress Updates" at bounding box center [426, 254] width 146 height 52
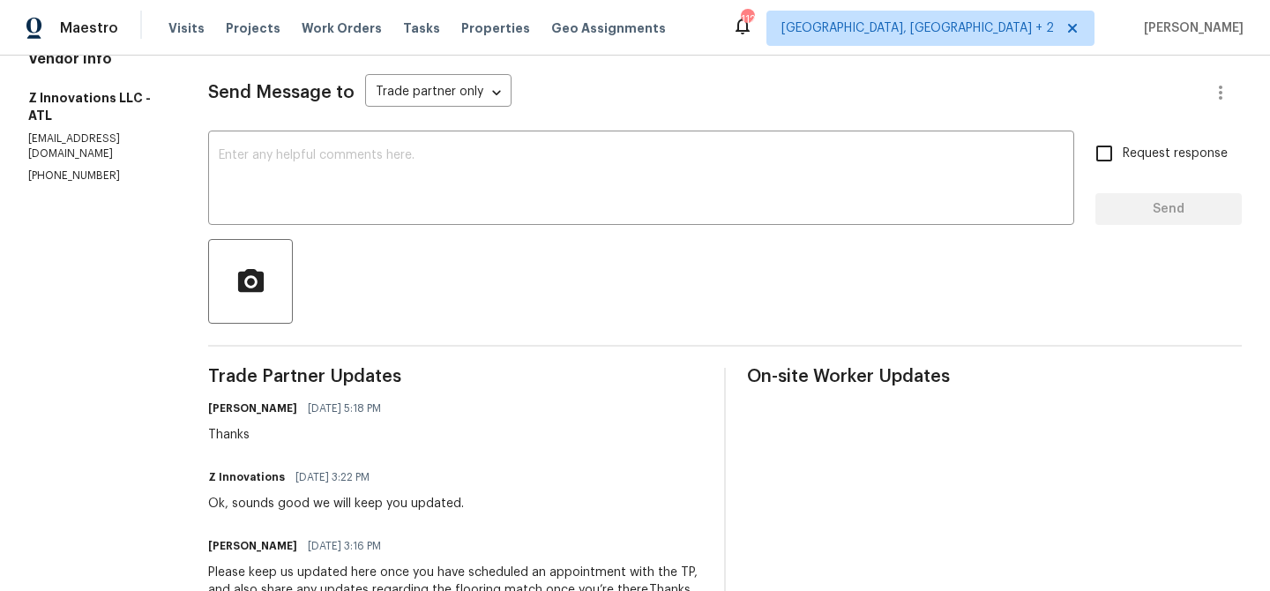
scroll to position [251, 0]
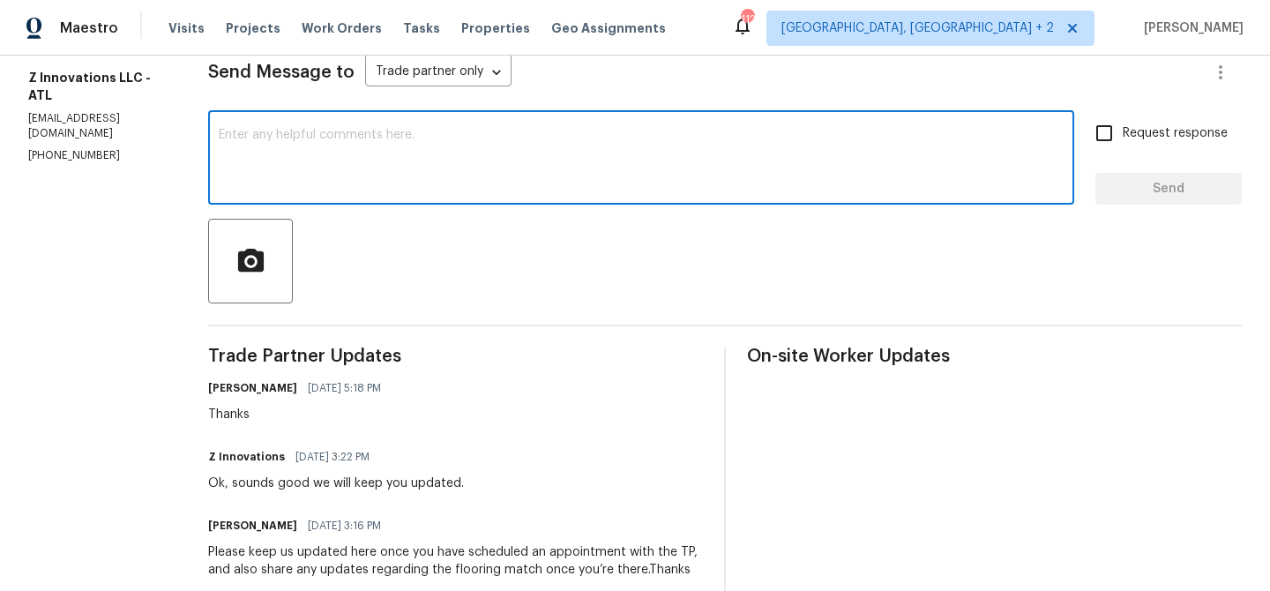
click at [307, 158] on textarea at bounding box center [641, 160] width 845 height 62
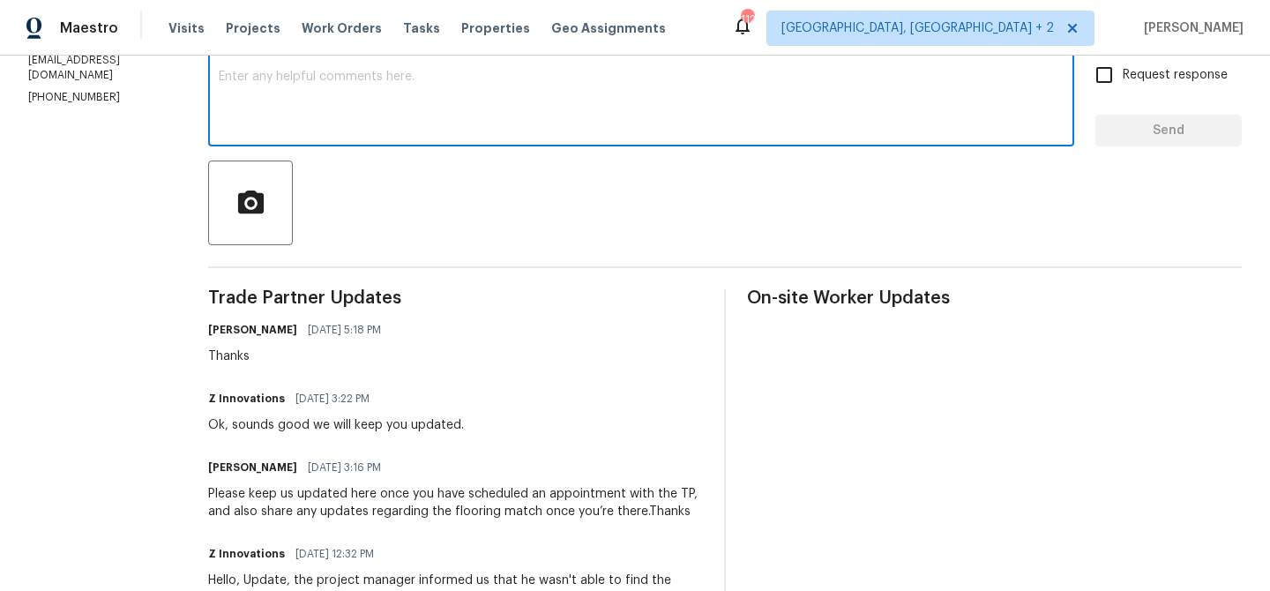
scroll to position [320, 0]
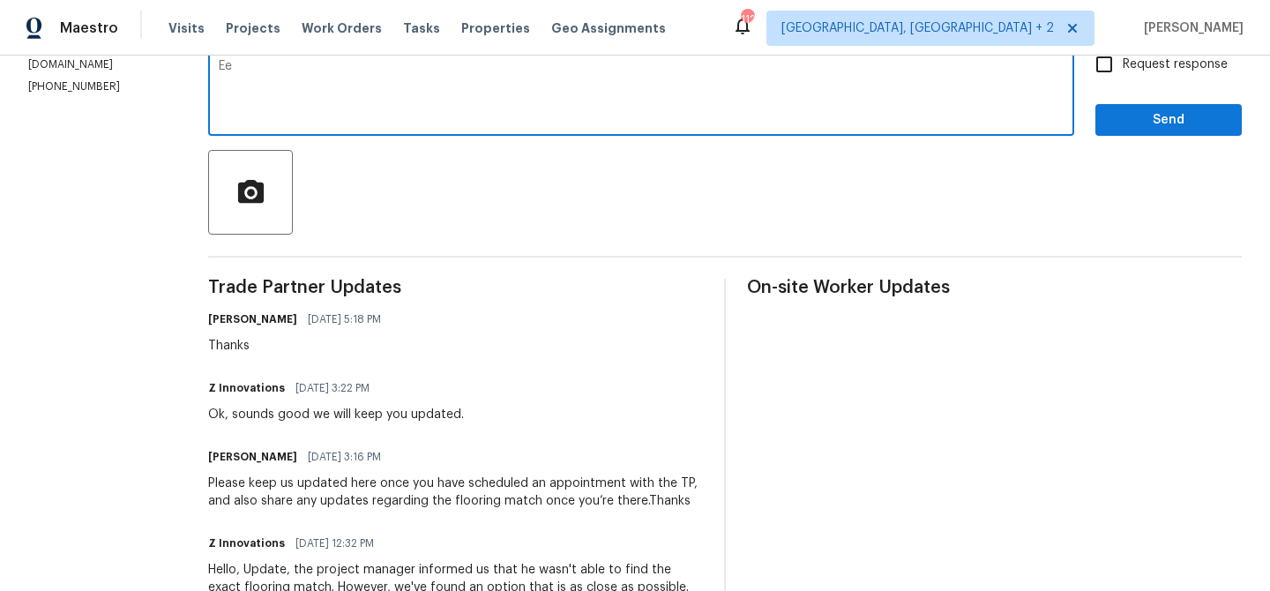
type textarea "E"
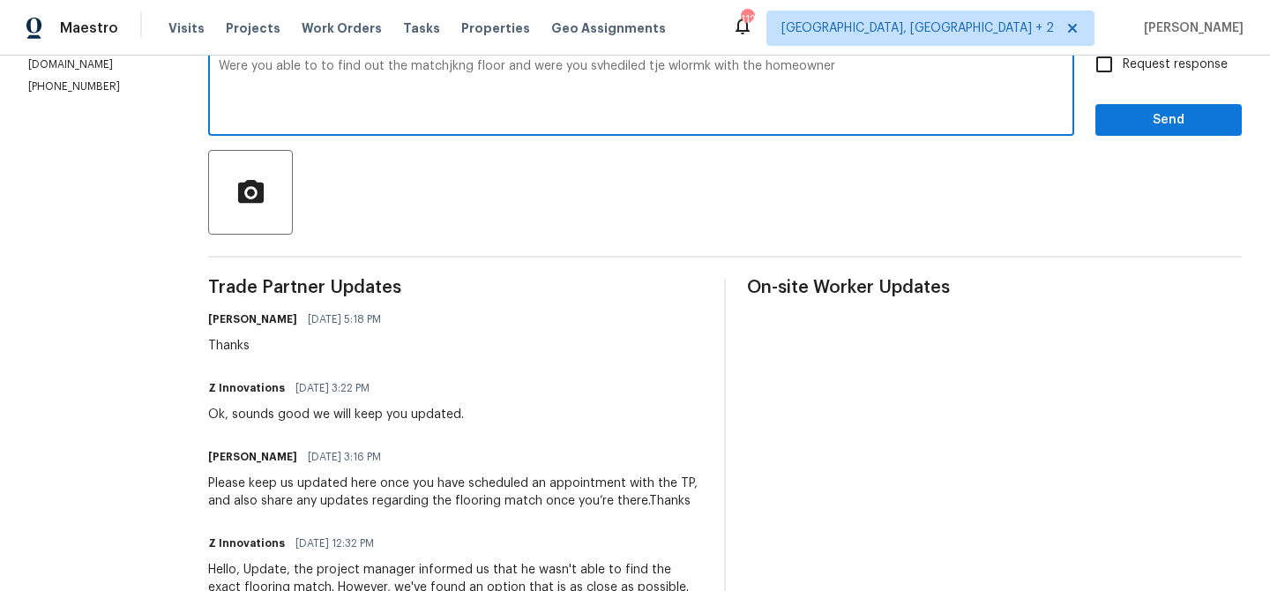
click at [286, 84] on textarea "Were you able to to find out the matchjkng floor and were you svhediled tje wlo…" at bounding box center [641, 91] width 845 height 62
type textarea "Were you able to to find out the matchjkng floor and were you svhediled tje wlo…"
click at [283, 65] on textarea "Were you able to to find out the matchjkng floor and were you svhediled tje wlo…" at bounding box center [641, 91] width 845 height 62
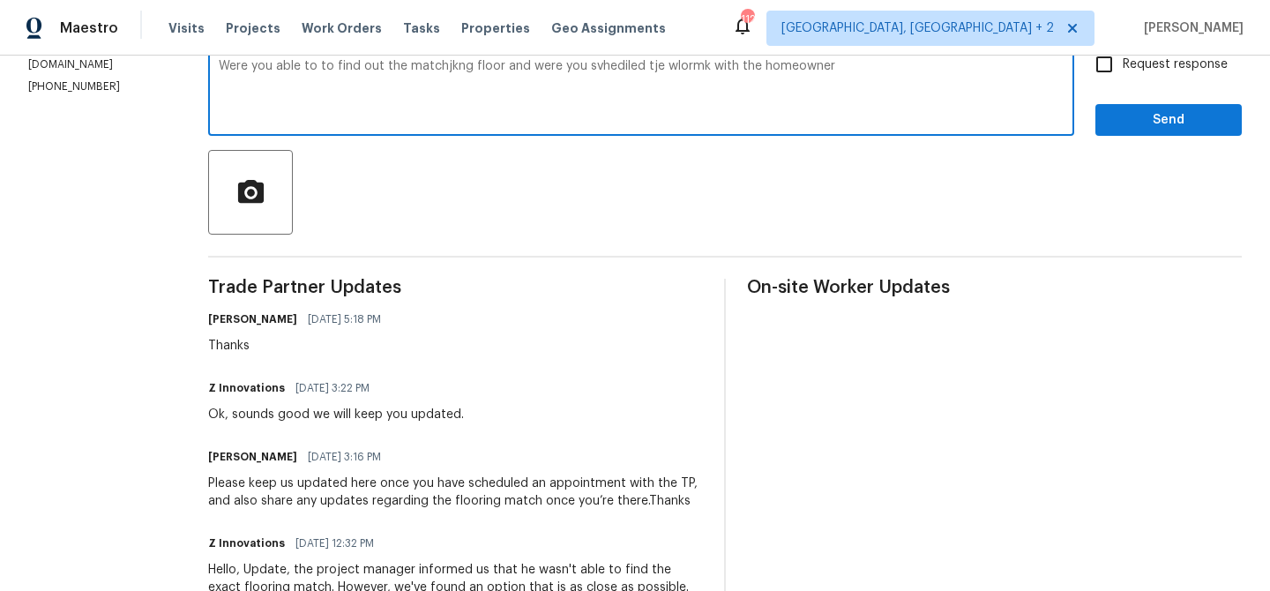
click at [283, 65] on textarea "Were you able to to find out the matchjkng floor and were you svhediled tje wlo…" at bounding box center [641, 91] width 845 height 62
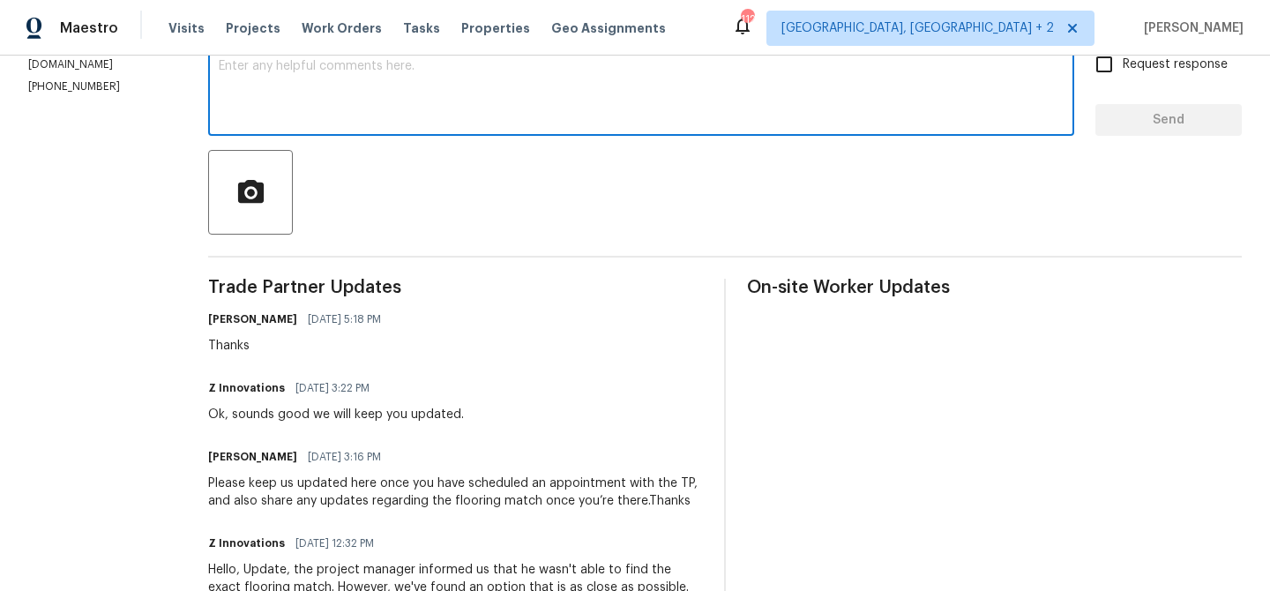
paste textarea "Were you able to locate the matching flooring, and have you scheduled the work …"
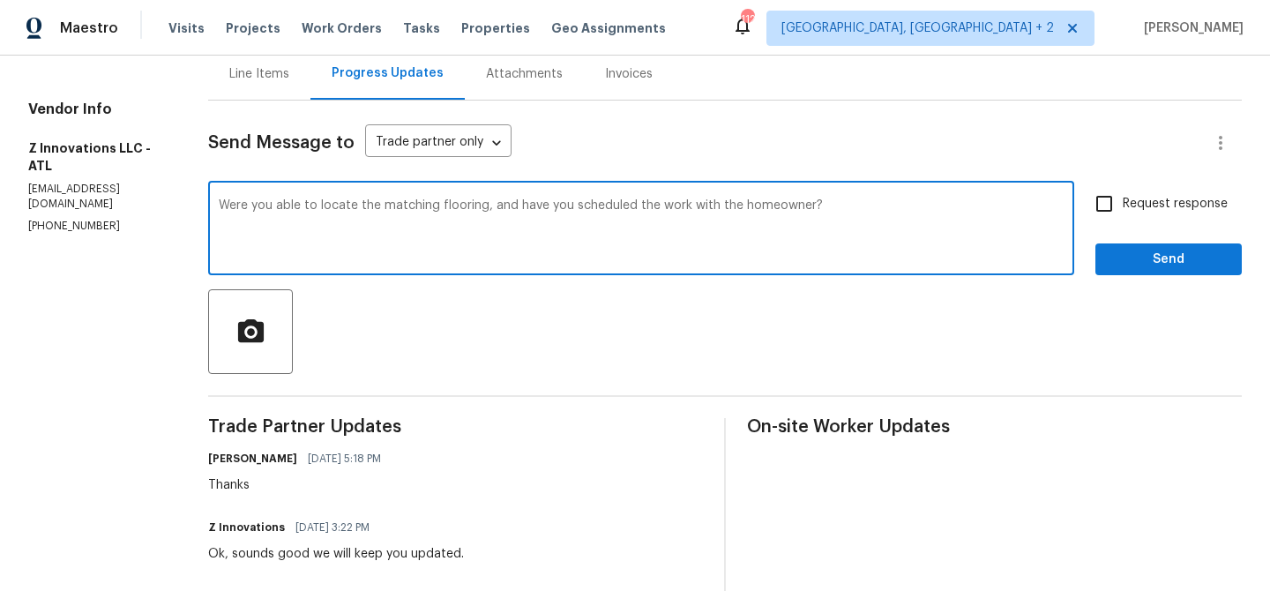
scroll to position [173, 0]
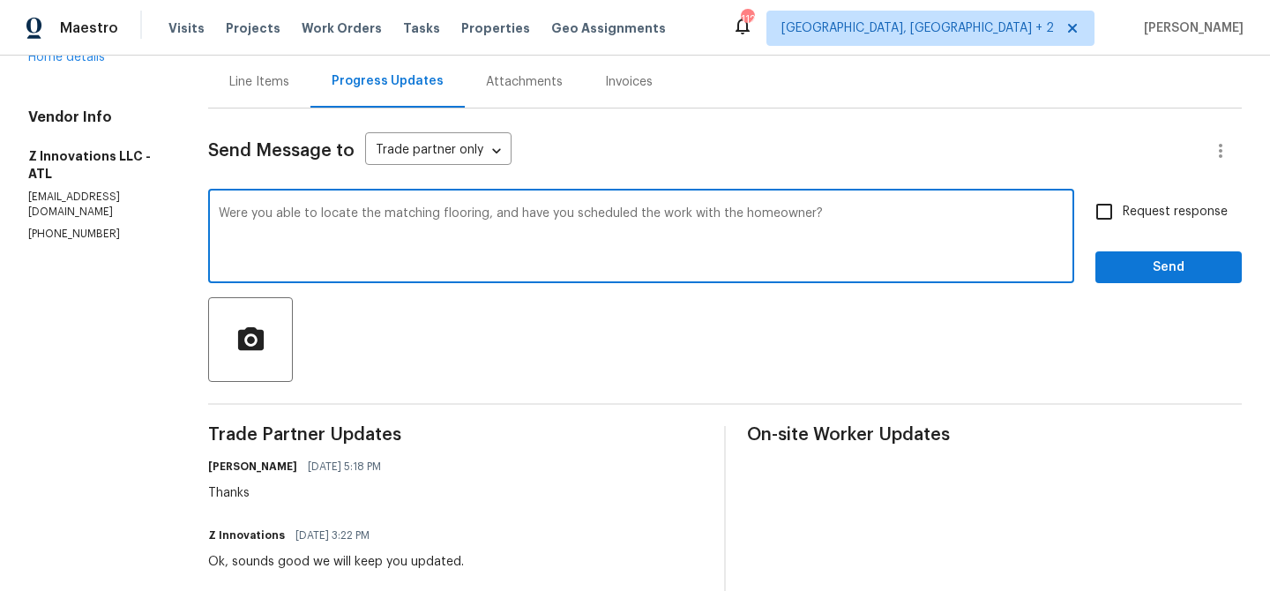
type textarea "Were you able to locate the matching flooring, and have you scheduled the work …"
click at [1152, 218] on span "Request response" at bounding box center [1175, 212] width 105 height 19
click at [1123, 218] on input "Request response" at bounding box center [1104, 211] width 37 height 37
checkbox input "true"
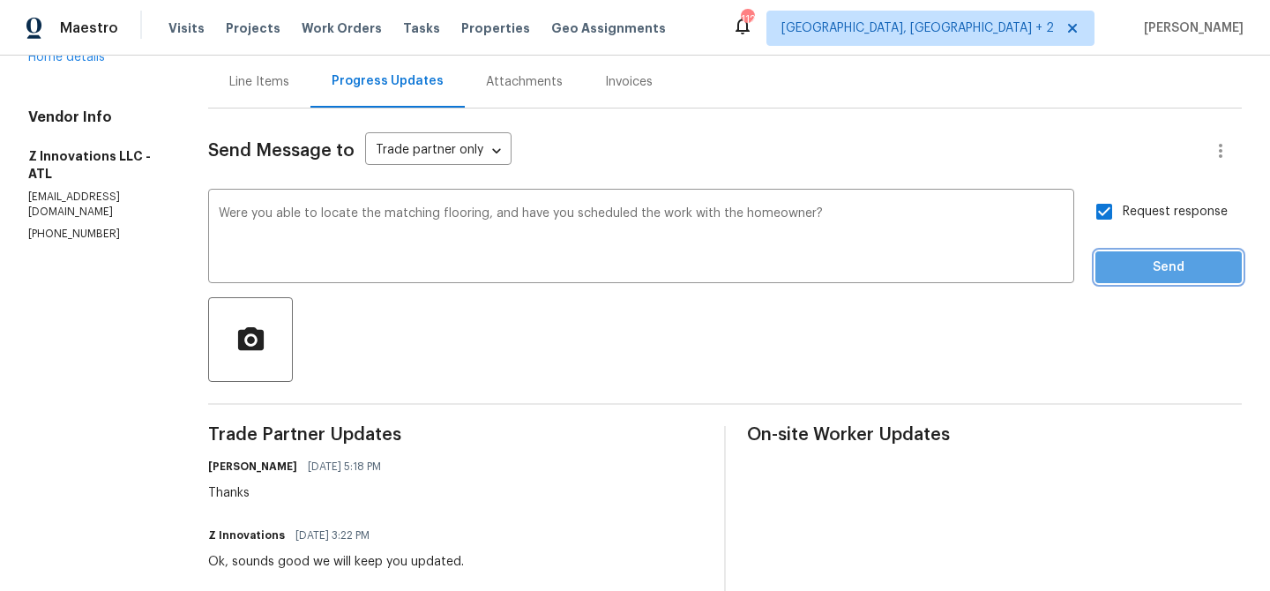
click at [1129, 267] on span "Send" at bounding box center [1168, 268] width 118 height 22
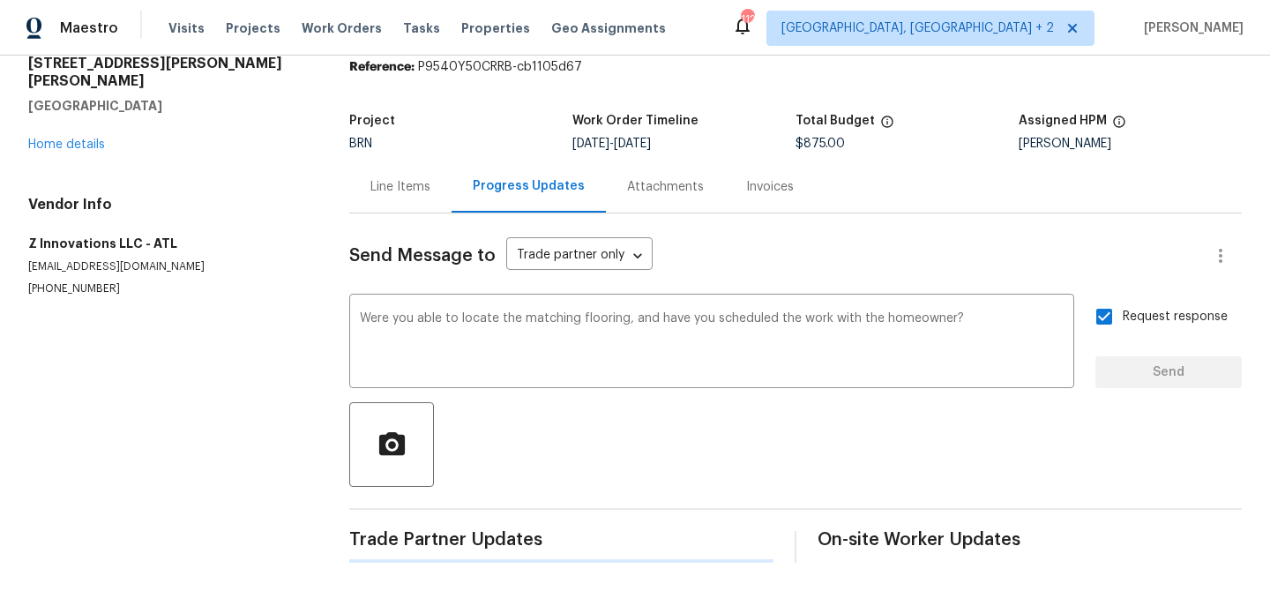
scroll to position [0, 0]
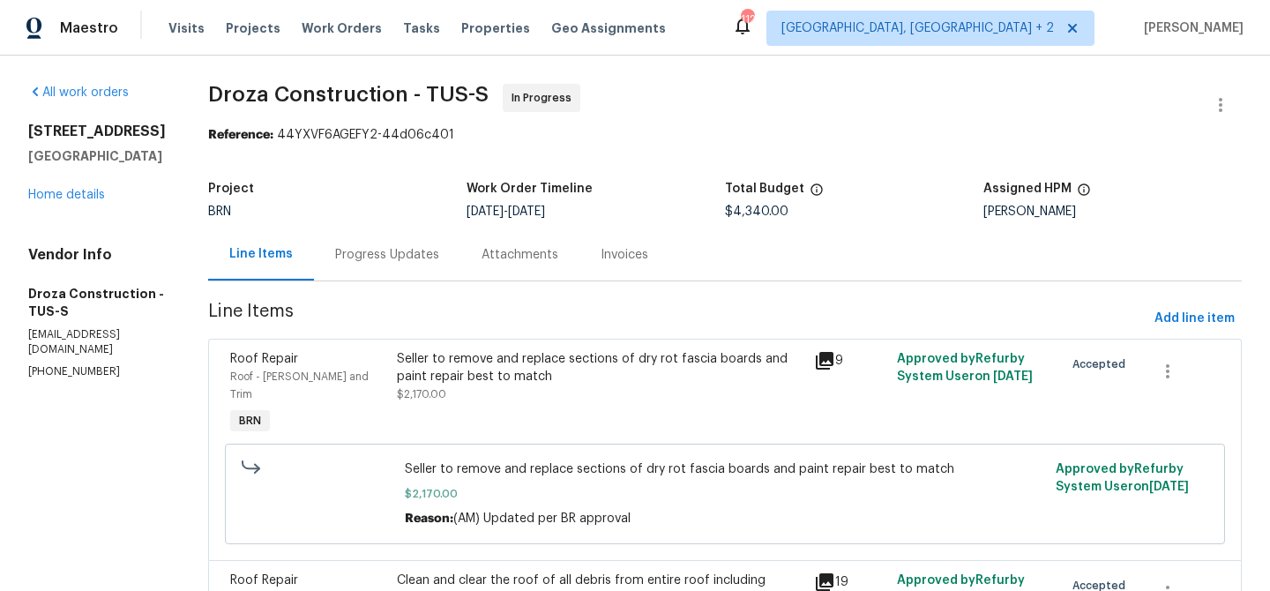
click at [378, 255] on div "Progress Updates" at bounding box center [387, 255] width 104 height 18
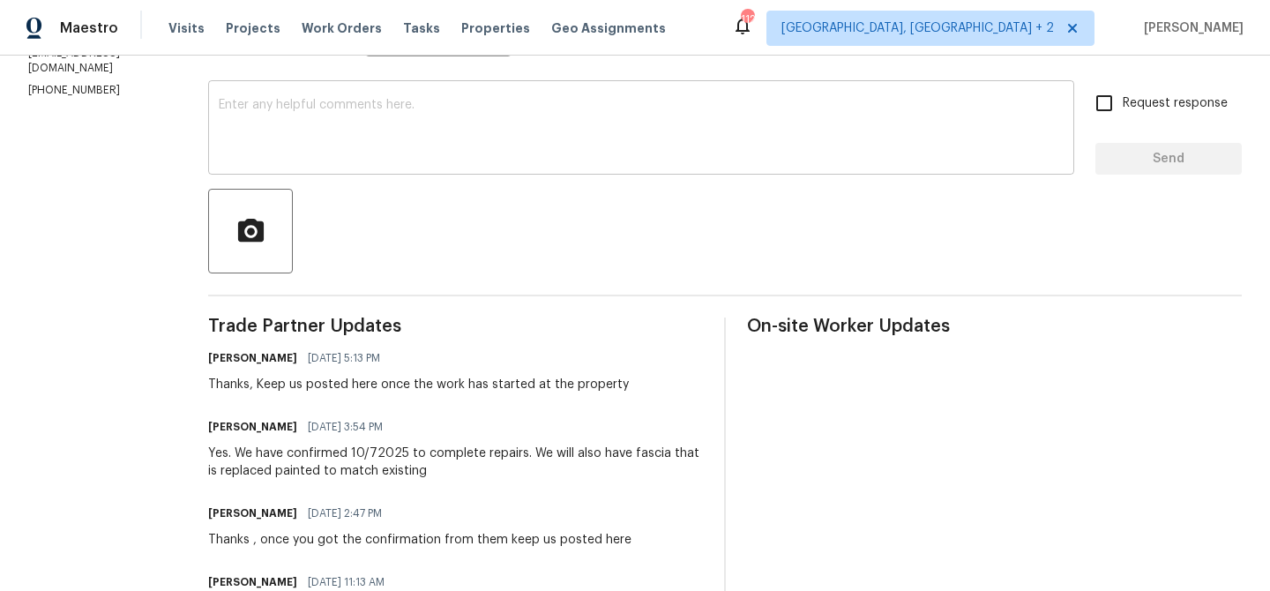
scroll to position [284, 0]
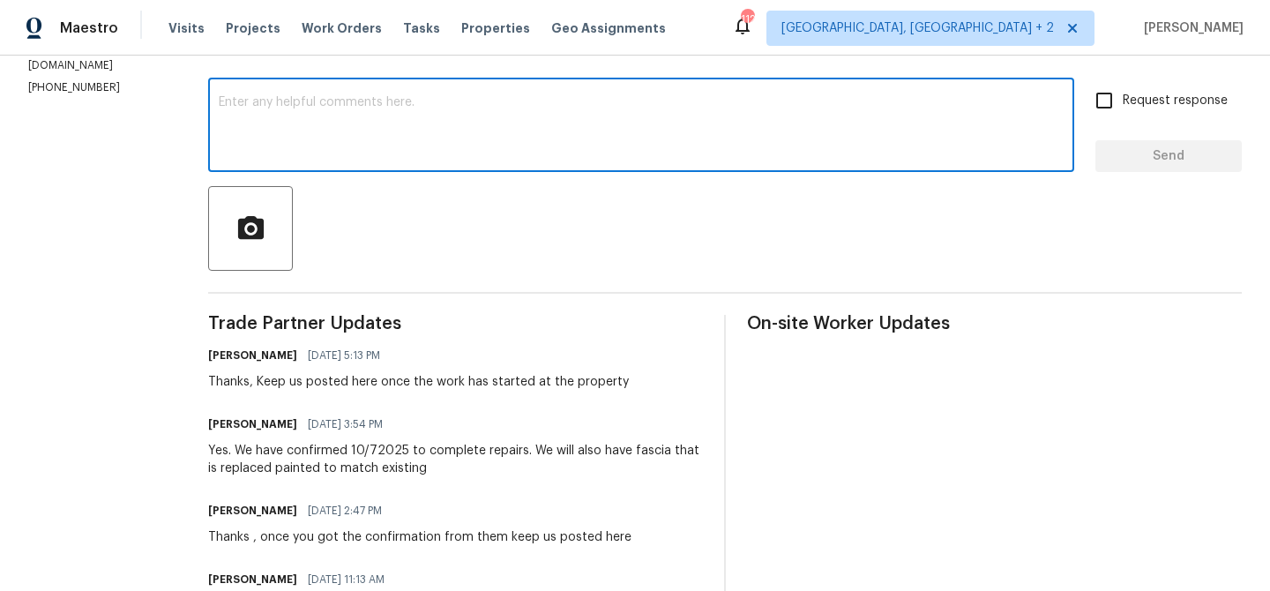
click at [281, 137] on textarea at bounding box center [641, 127] width 845 height 62
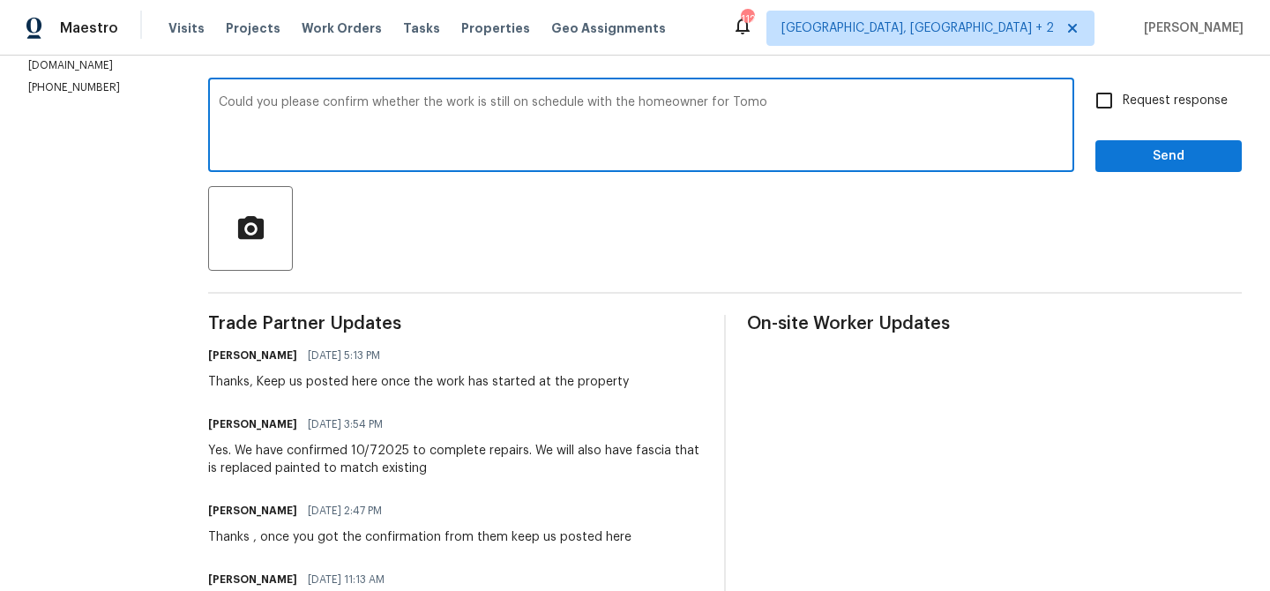
type textarea "Could you please confirm whether the work is still on schedule with the homeown…"
click at [262, 117] on textarea "Could you please confirm whether the work is still on schedule with the homeown…" at bounding box center [641, 127] width 845 height 62
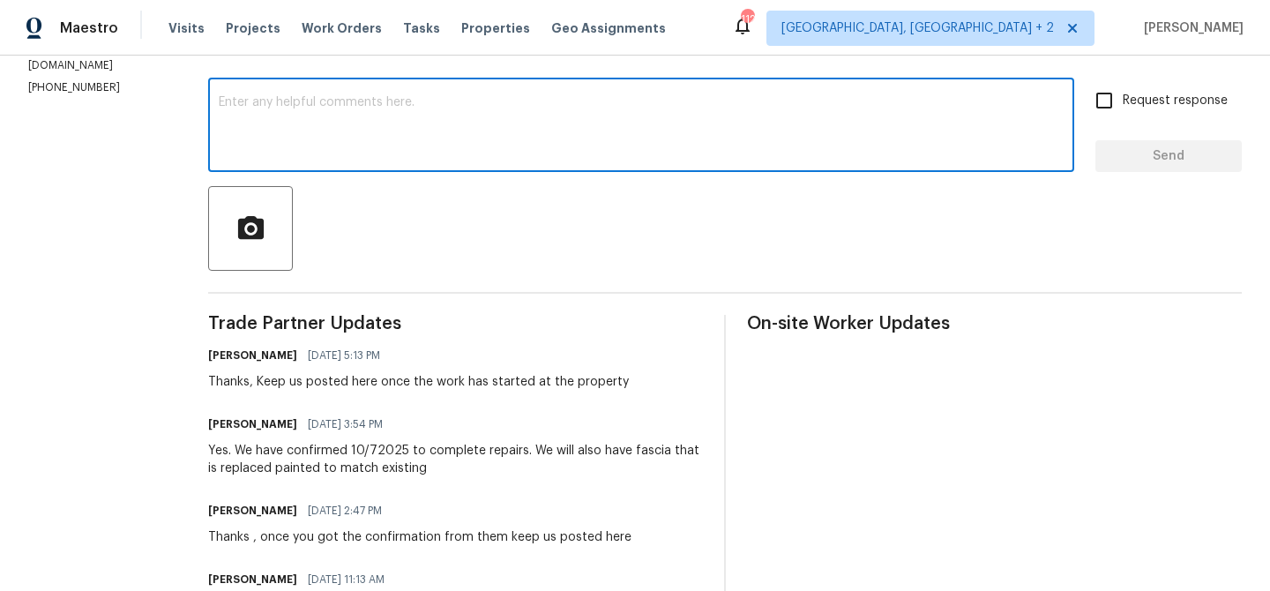
paste textarea "Could you please confirm if the work with the homeowner is still scheduled for …"
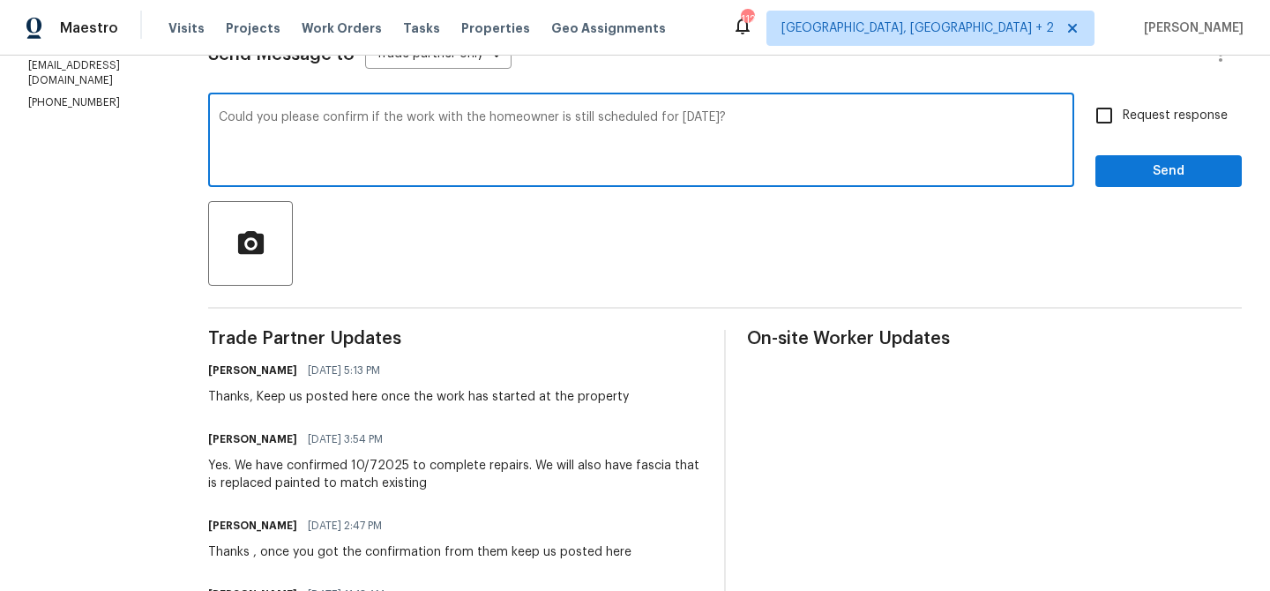
scroll to position [268, 0]
type textarea "Could you please confirm if the work with the homeowner is still scheduled for …"
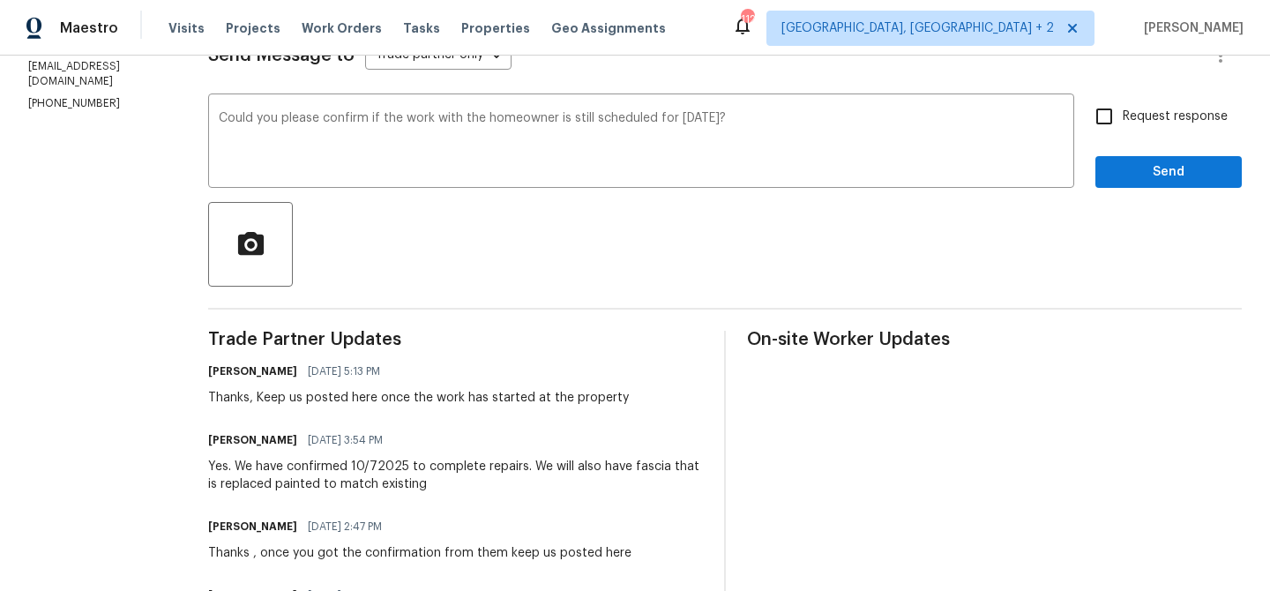
click at [1156, 125] on label "Request response" at bounding box center [1157, 116] width 142 height 37
click at [1123, 125] on input "Request response" at bounding box center [1104, 116] width 37 height 37
checkbox input "true"
click at [1123, 183] on button "Send" at bounding box center [1168, 172] width 146 height 33
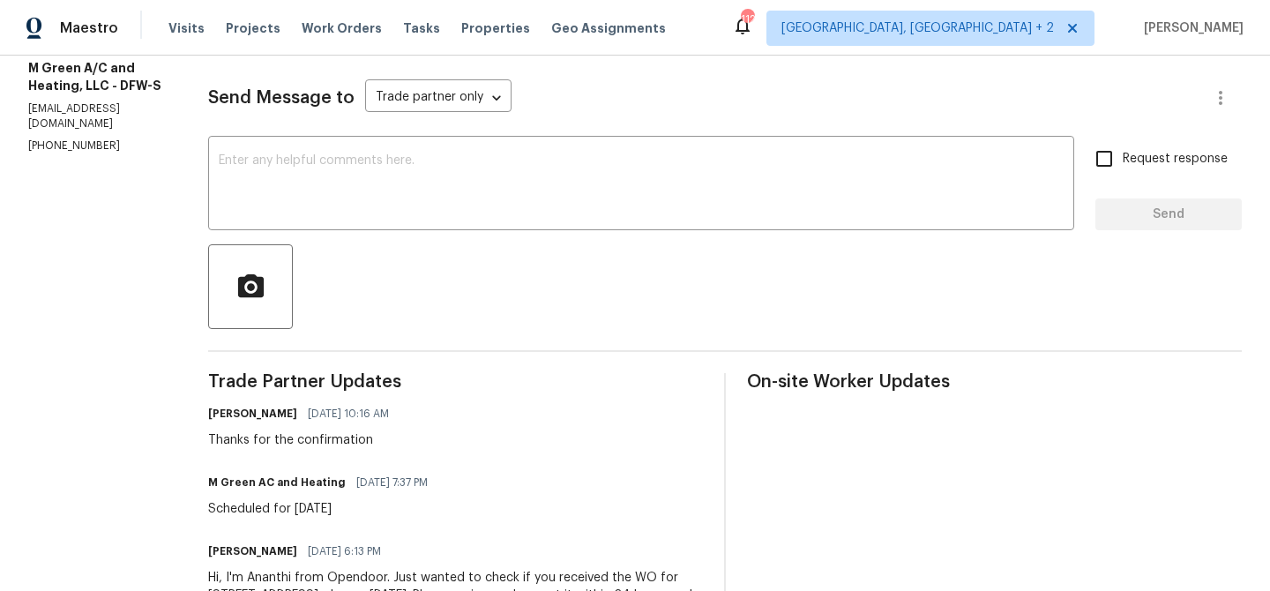
scroll to position [251, 0]
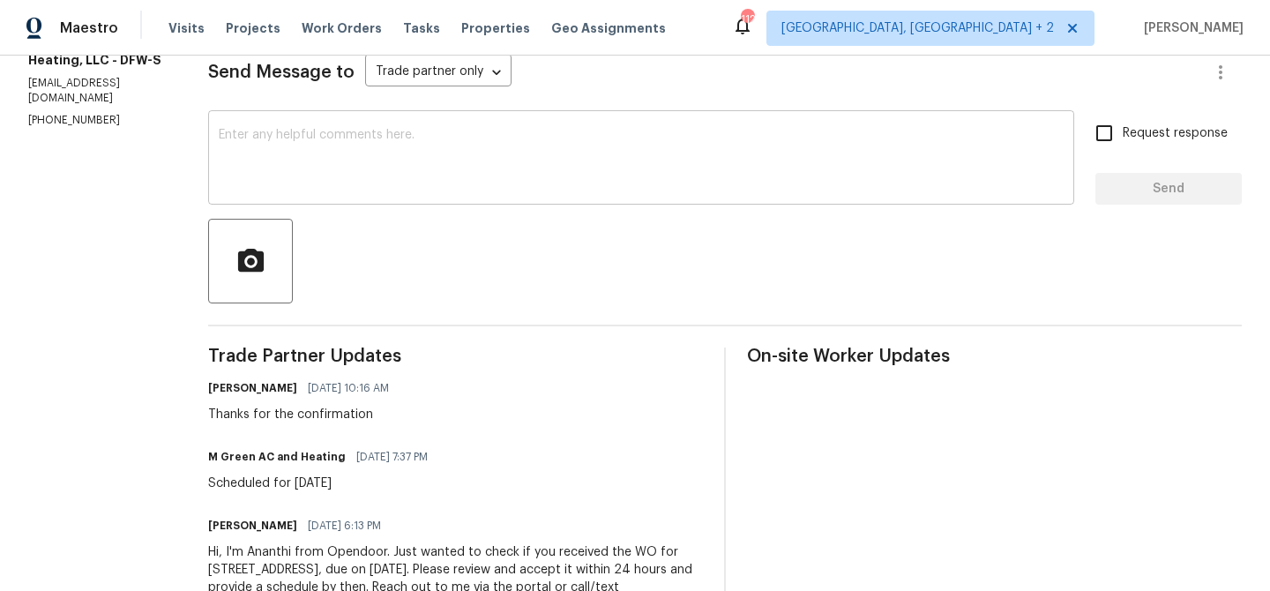
click at [351, 149] on textarea at bounding box center [641, 160] width 845 height 62
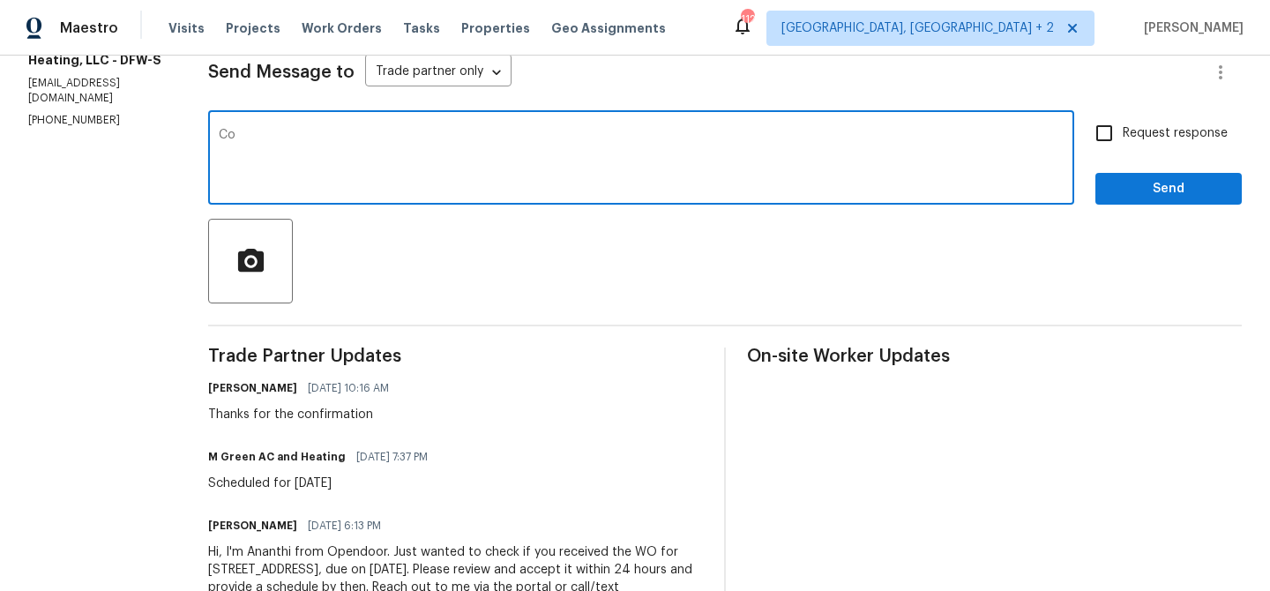
type textarea "C"
type textarea "Is there any update regarding the completion of the work?"
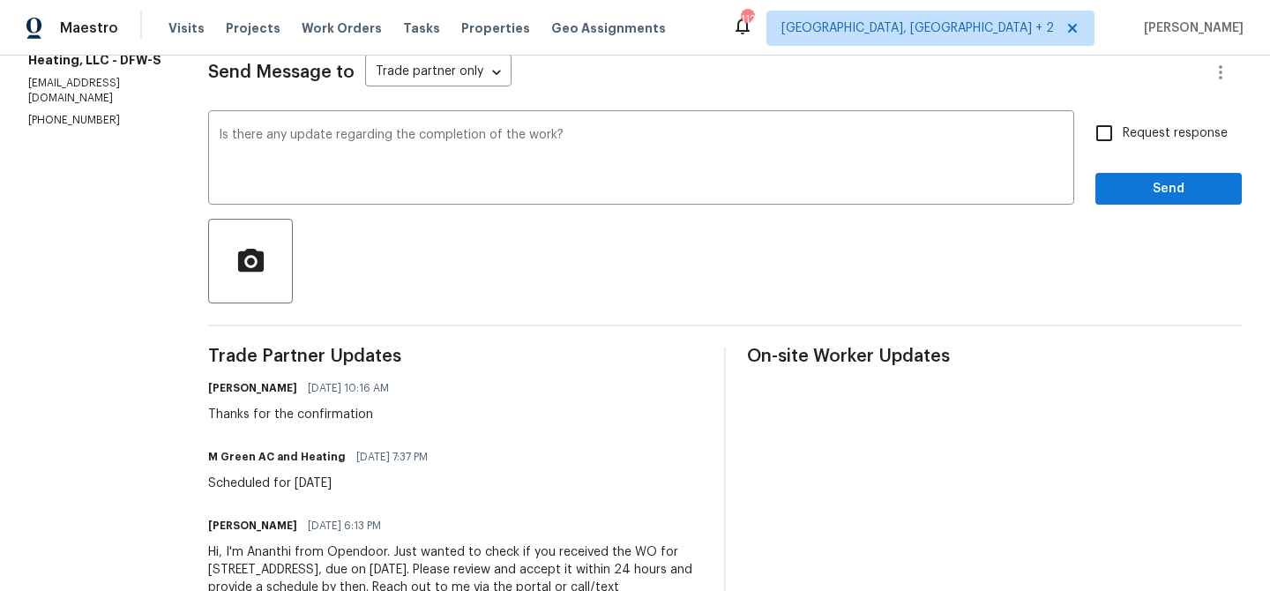
click at [1132, 138] on span "Request response" at bounding box center [1175, 133] width 105 height 19
click at [1123, 138] on input "Request response" at bounding box center [1104, 133] width 37 height 37
checkbox input "true"
click at [1129, 172] on div "Request response Send" at bounding box center [1168, 160] width 146 height 90
click at [1122, 193] on span "Send" at bounding box center [1168, 189] width 118 height 22
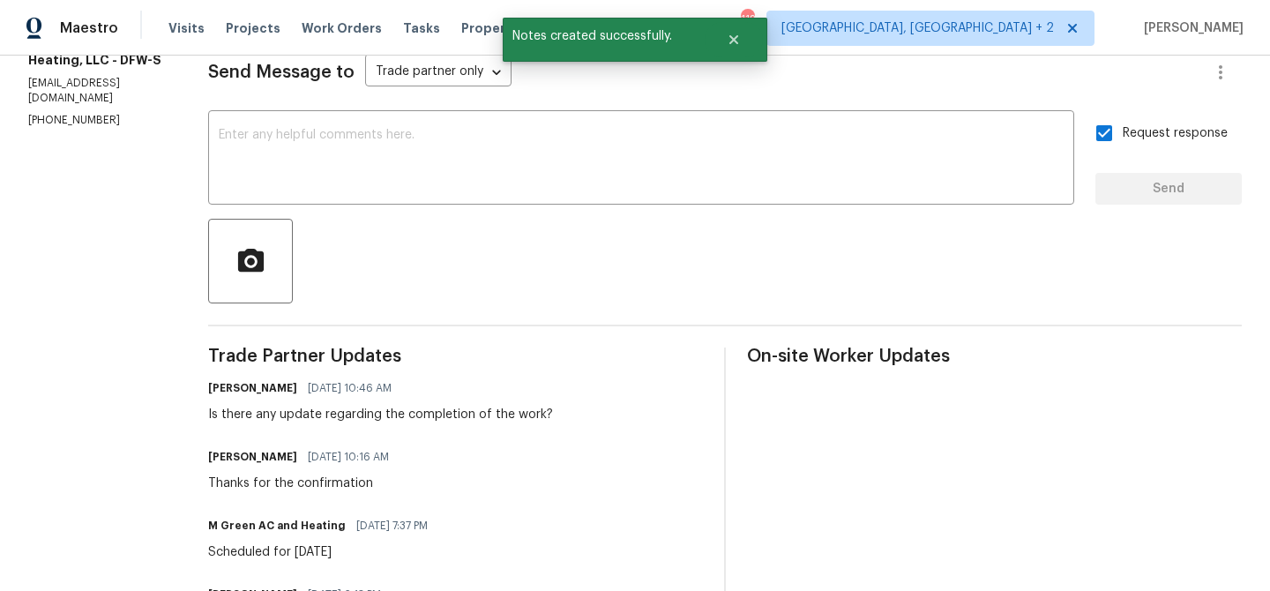
click at [77, 116] on section "All work orders 13408 Dove Ranch Rd Roanoke, TX 76262 Home details Vendor Info …" at bounding box center [97, 276] width 138 height 889
copy p "(972) 415-3696"
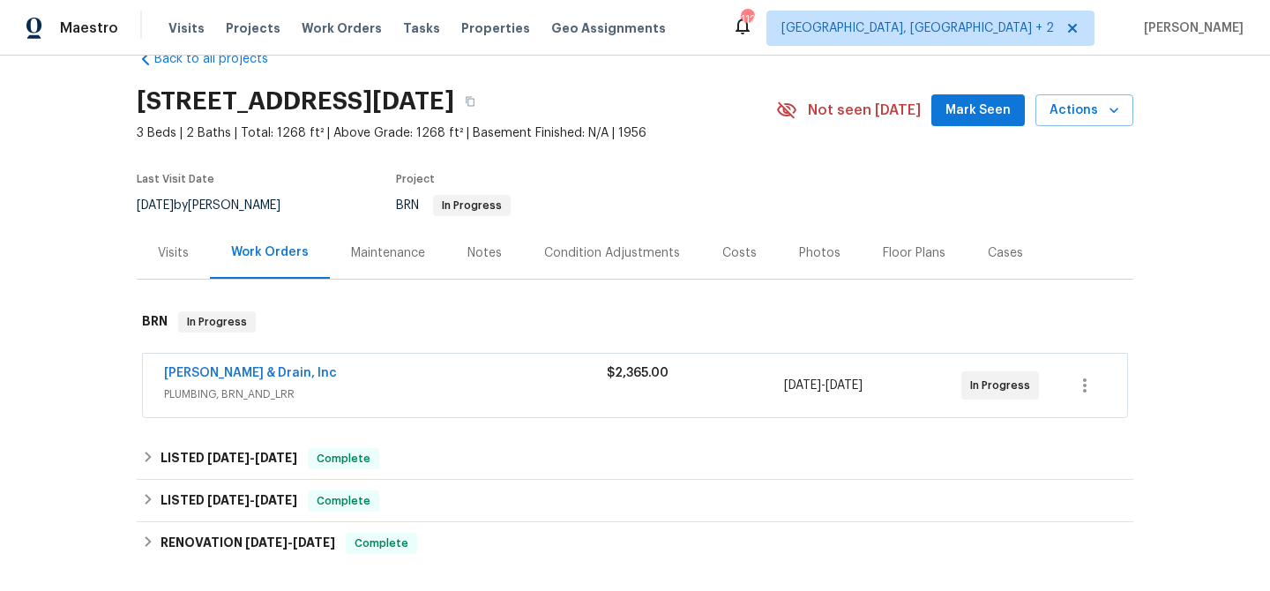
scroll to position [60, 0]
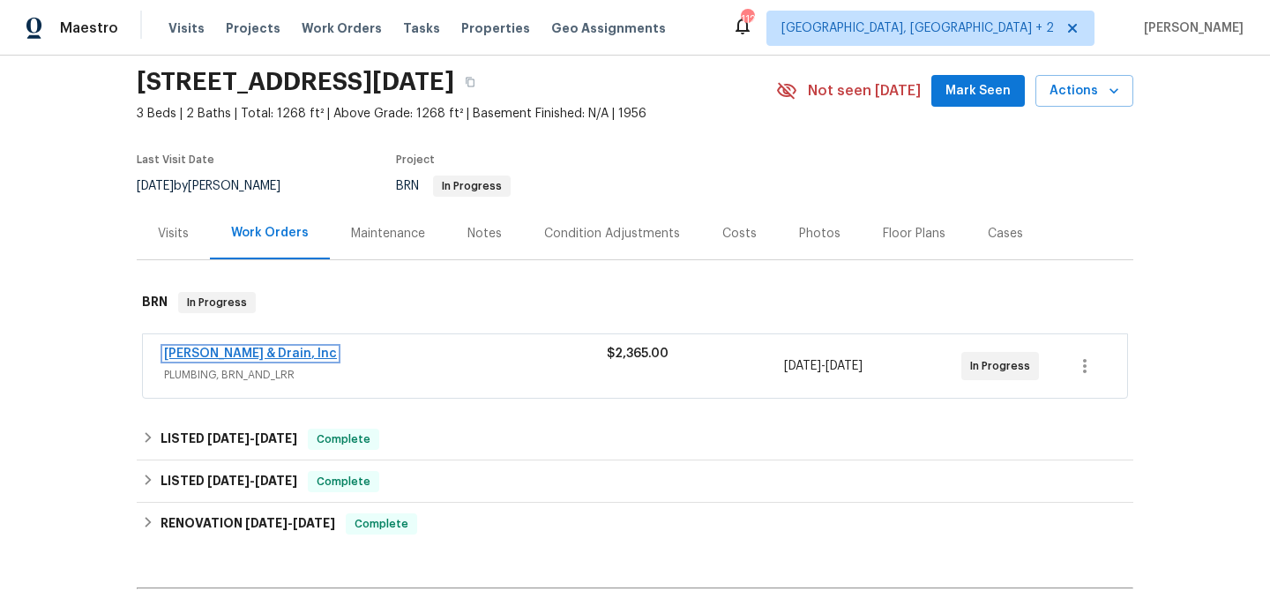
click at [271, 353] on link "Owen Plumbing & Drain, Inc" at bounding box center [250, 353] width 173 height 12
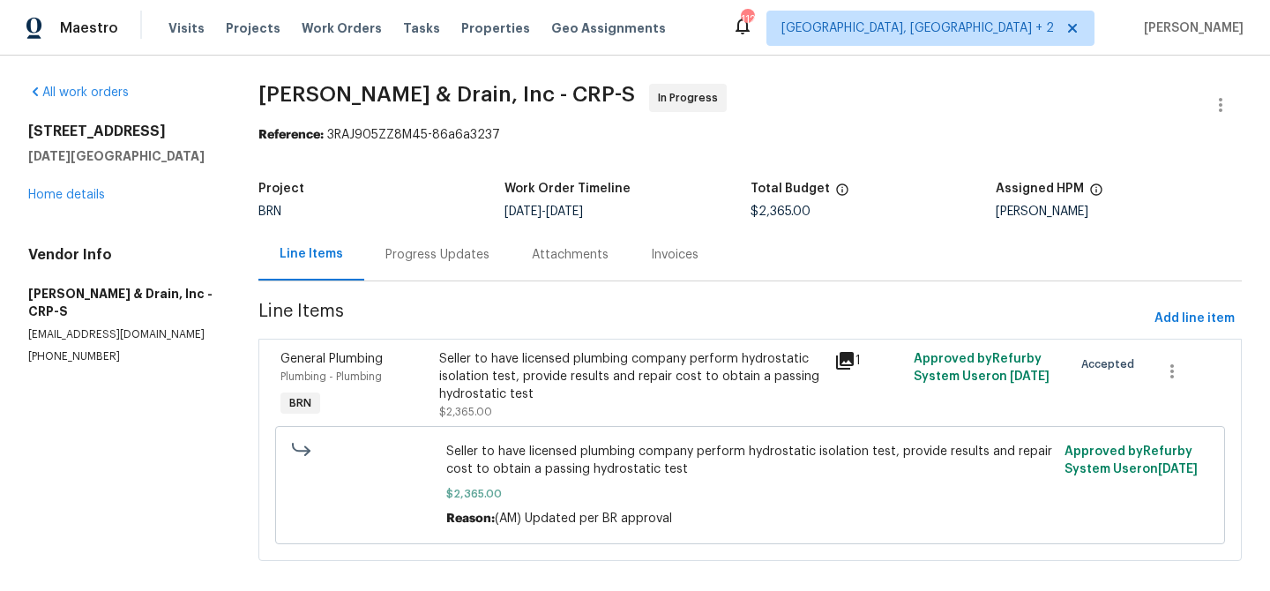
click at [414, 272] on div "Progress Updates" at bounding box center [437, 254] width 146 height 52
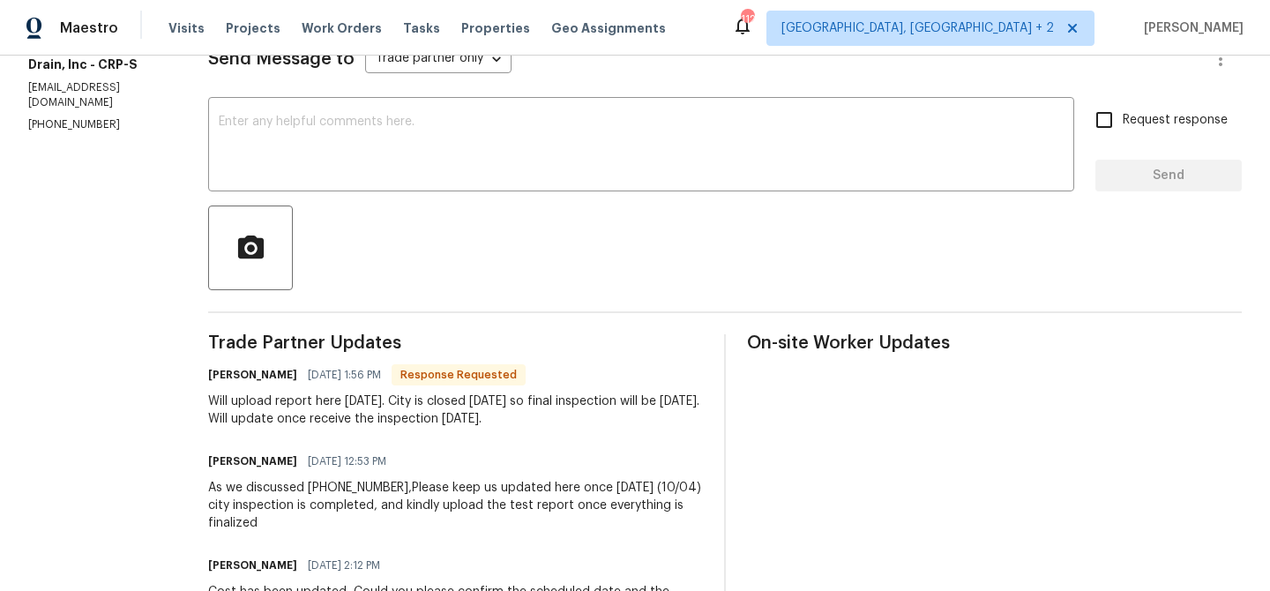
scroll to position [281, 0]
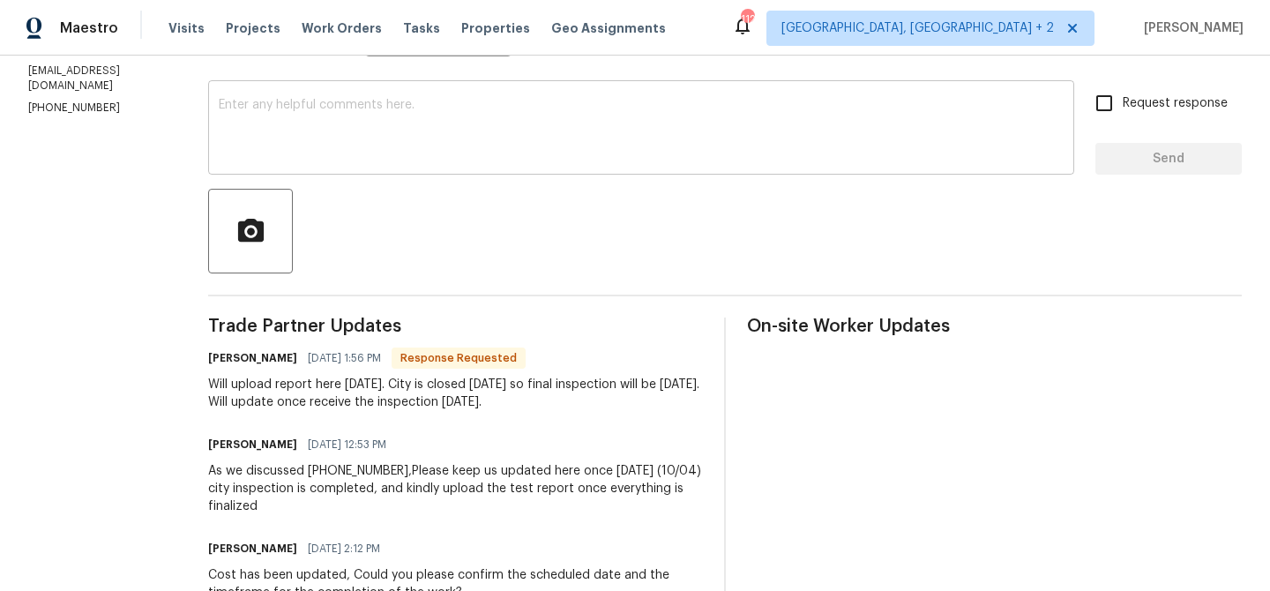
click at [323, 138] on textarea at bounding box center [641, 130] width 845 height 62
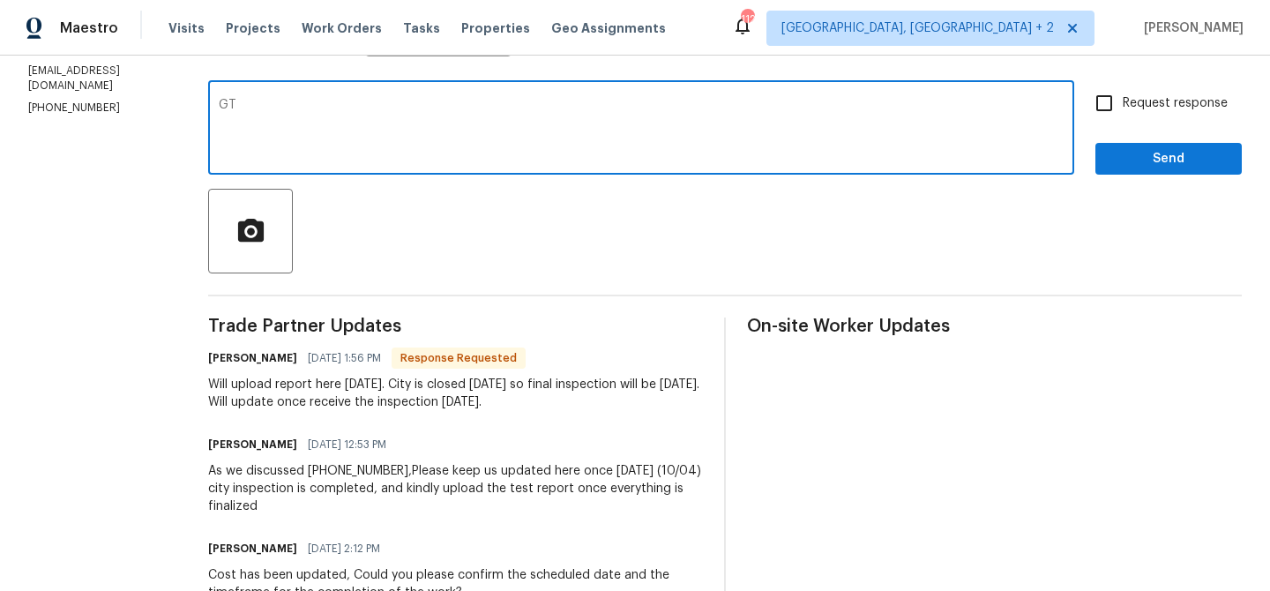
type textarea "G"
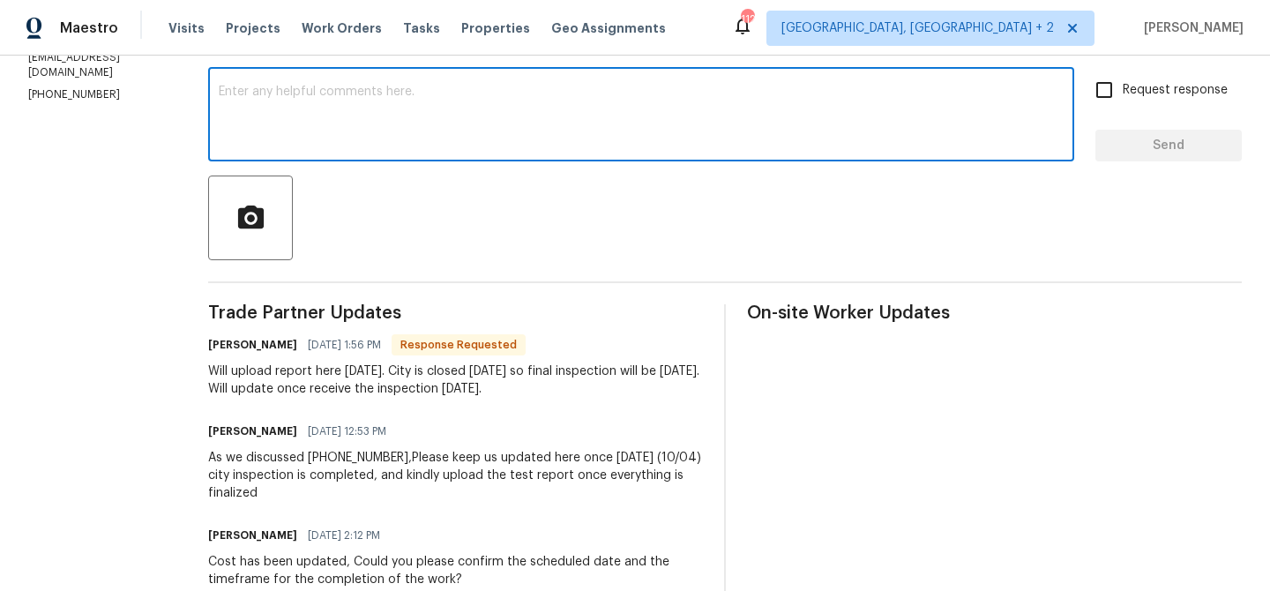
scroll to position [296, 0]
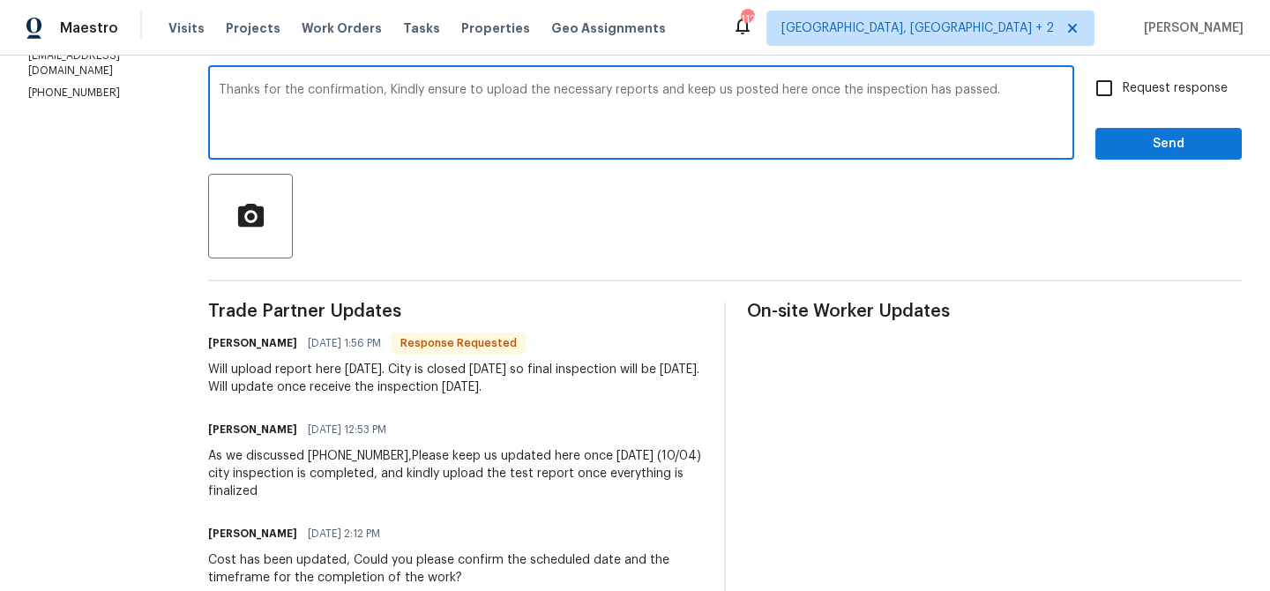
type textarea "Thanks for the confirmation, Kindly ensure to upload the necessary reports and …"
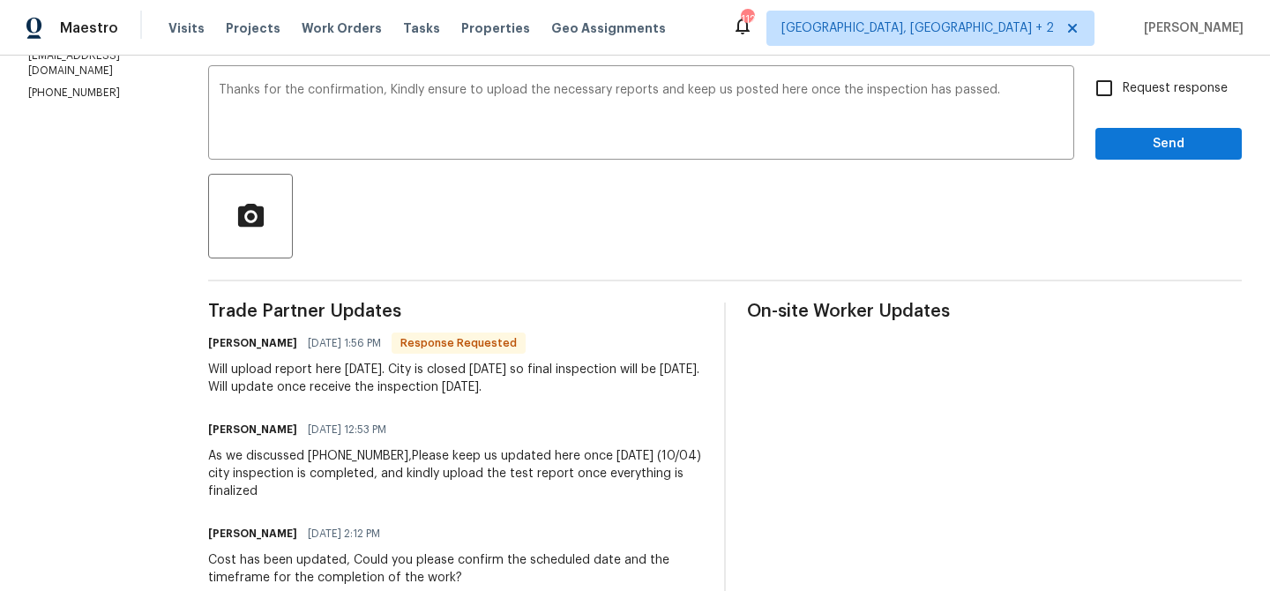
click at [1135, 88] on span "Request response" at bounding box center [1175, 88] width 105 height 19
click at [1123, 88] on input "Request response" at bounding box center [1104, 88] width 37 height 37
checkbox input "true"
click at [1122, 148] on span "Send" at bounding box center [1168, 144] width 118 height 22
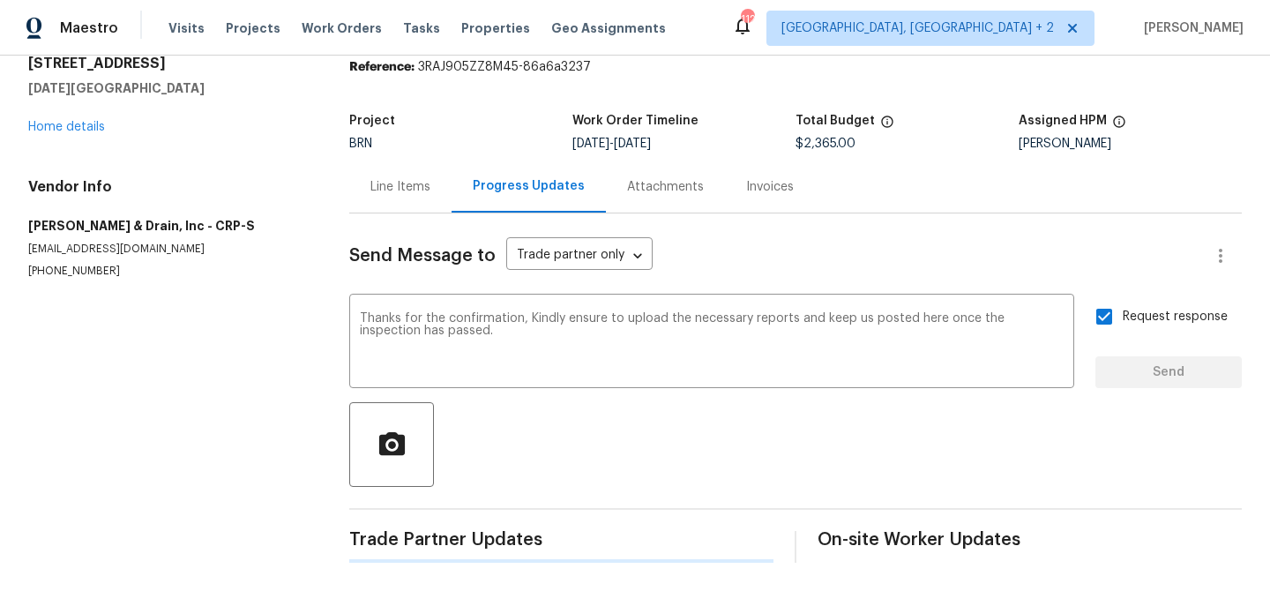
scroll to position [0, 0]
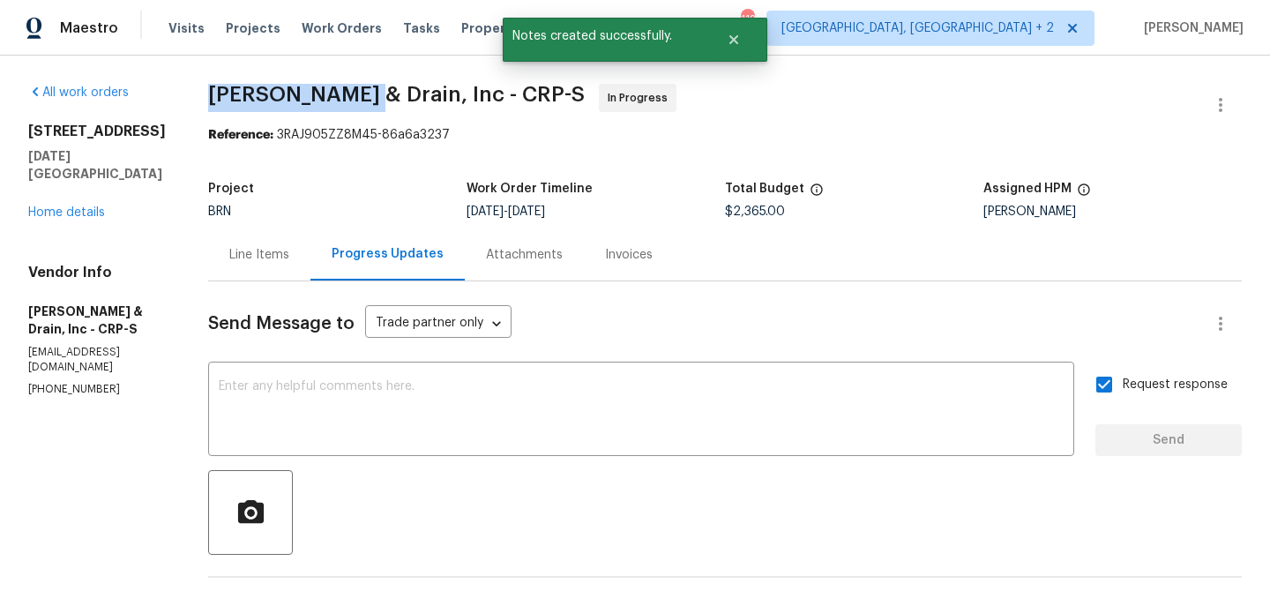
drag, startPoint x: 199, startPoint y: 88, endPoint x: 374, endPoint y: 94, distance: 174.7
copy span "Owen Plumbing"
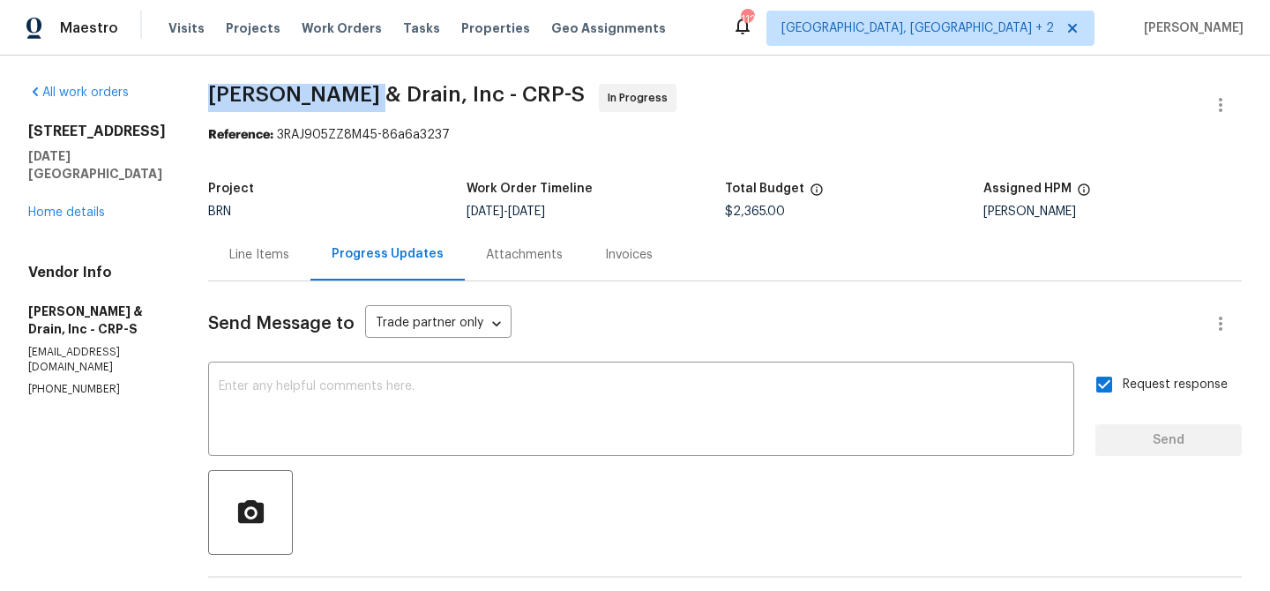
copy span "Owen Plumbing"
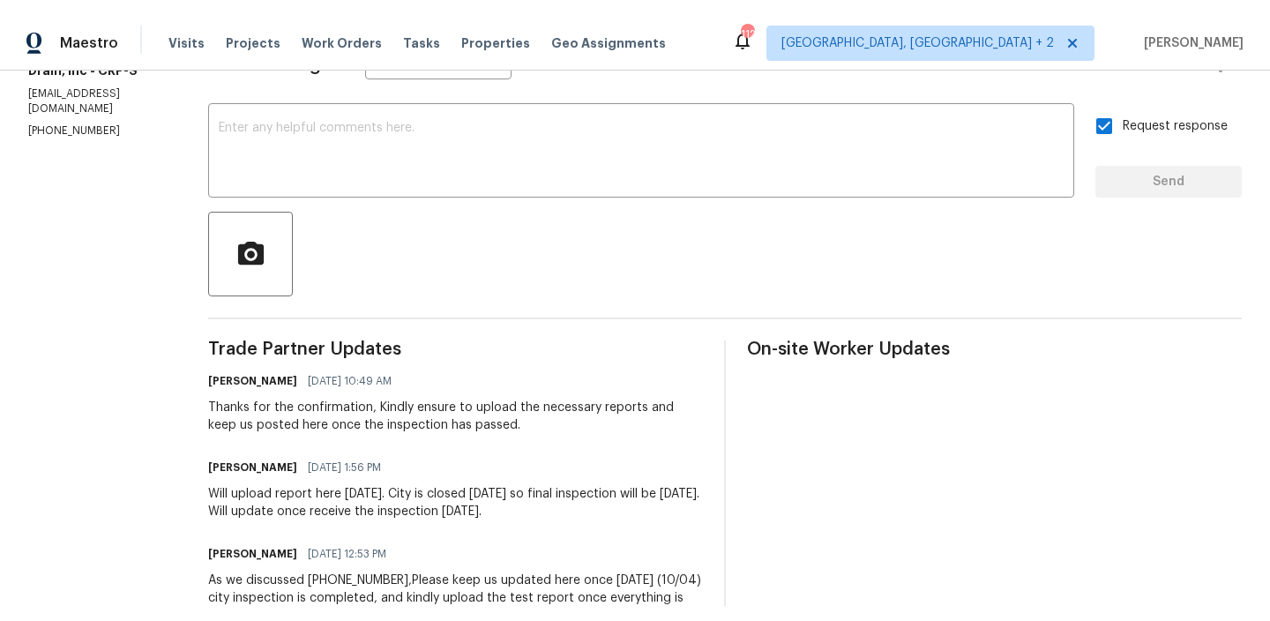
scroll to position [372, 0]
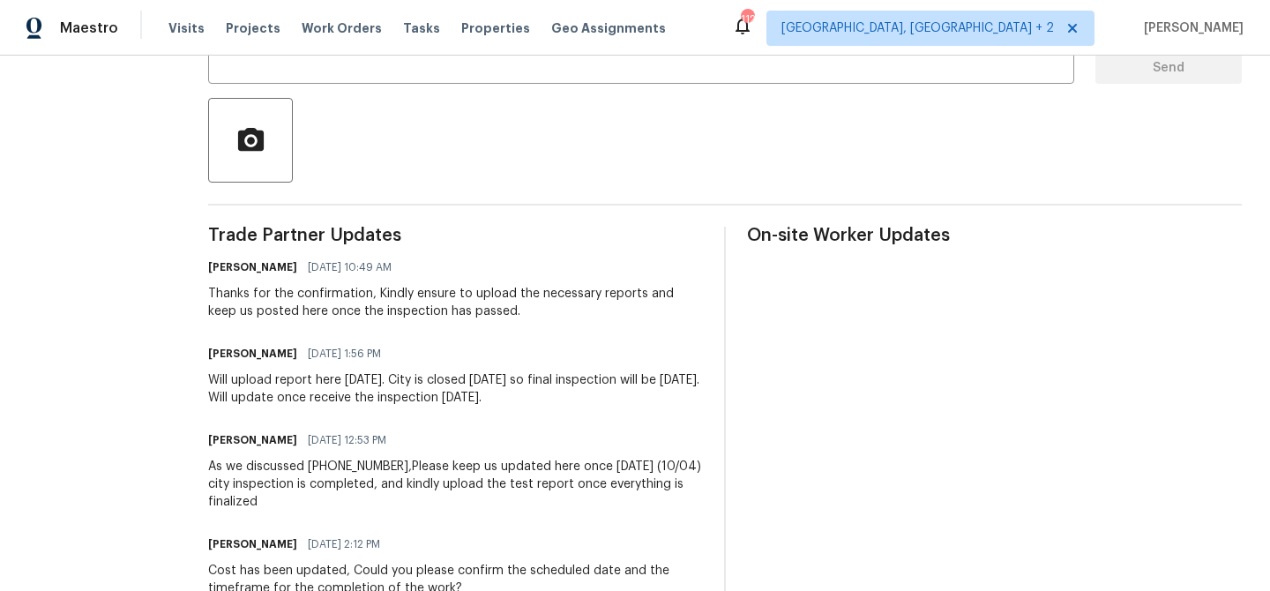
click at [286, 391] on div "Will upload report here today. City is closed tomorrow so final inspection will…" at bounding box center [455, 388] width 495 height 35
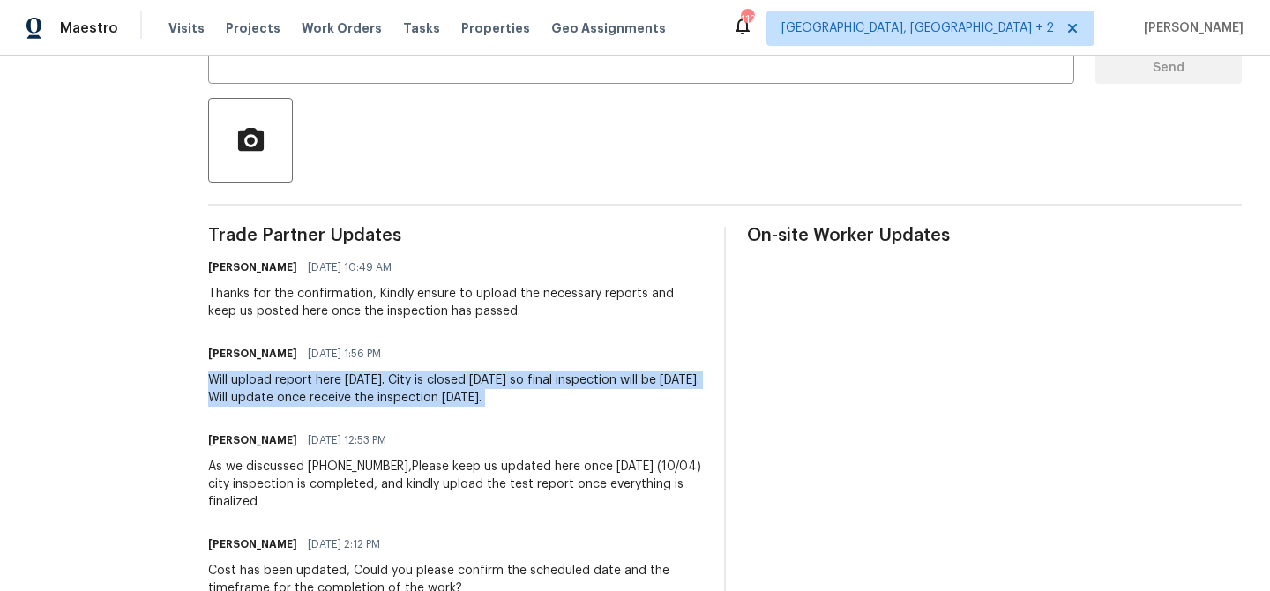
click at [286, 391] on div "Will upload report here today. City is closed tomorrow so final inspection will…" at bounding box center [455, 388] width 495 height 35
copy div "Will upload report here today. City is closed tomorrow so final inspection will…"
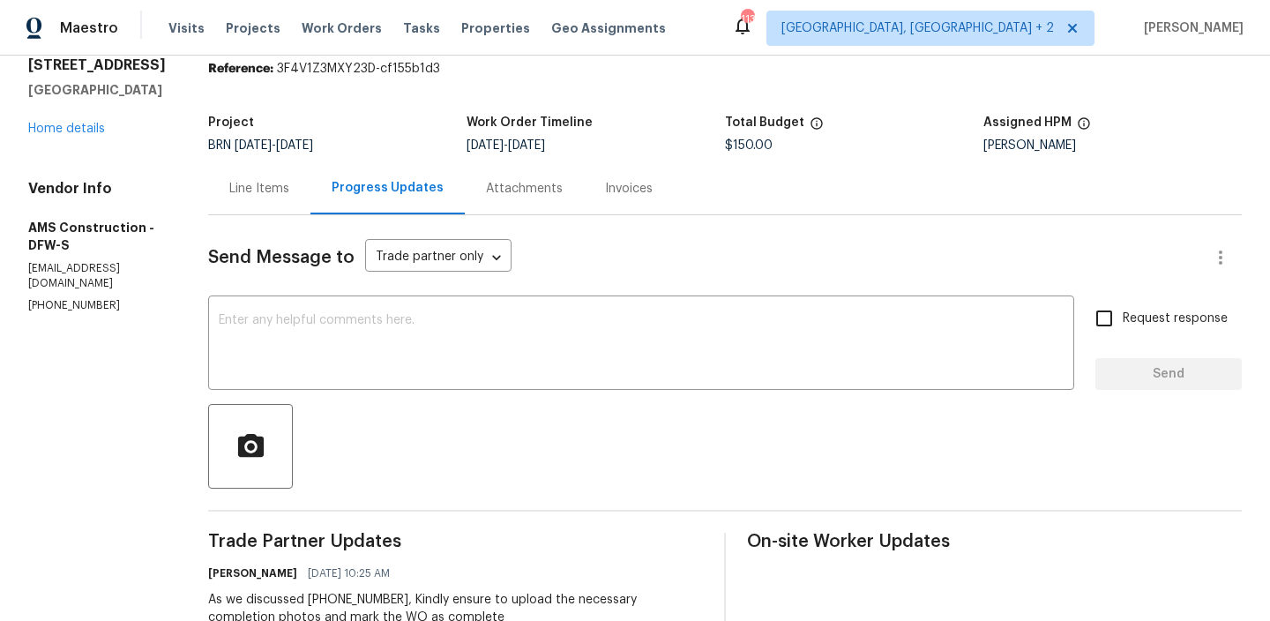
scroll to position [123, 0]
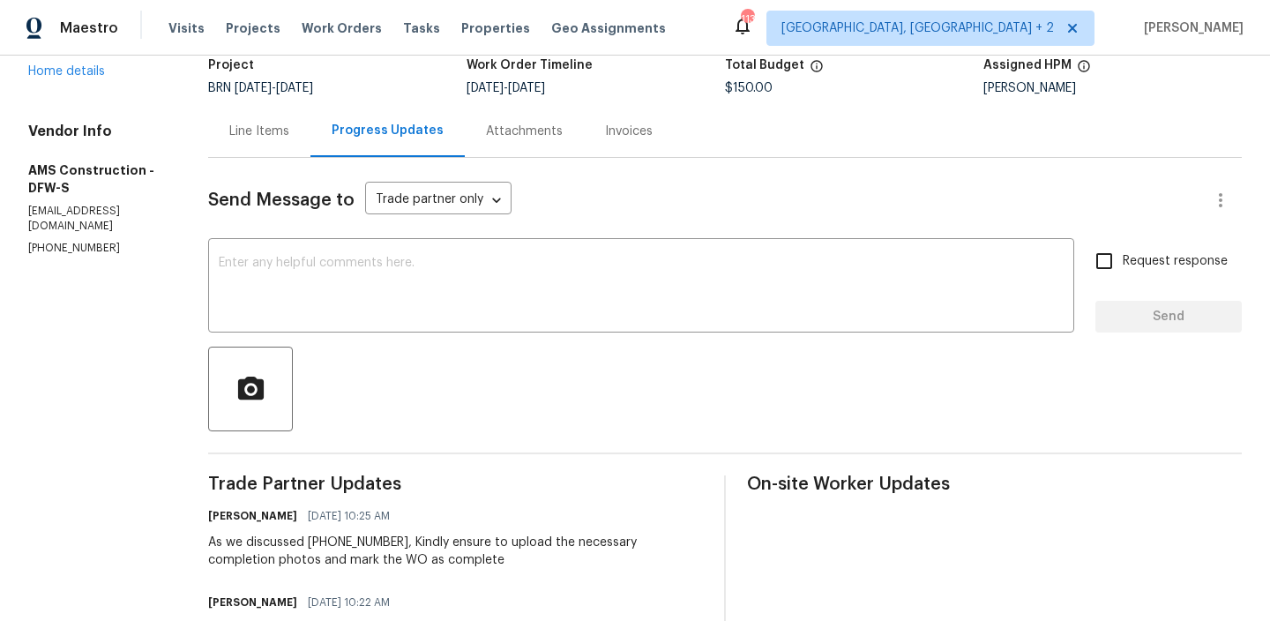
click at [251, 149] on div "Line Items" at bounding box center [259, 131] width 102 height 52
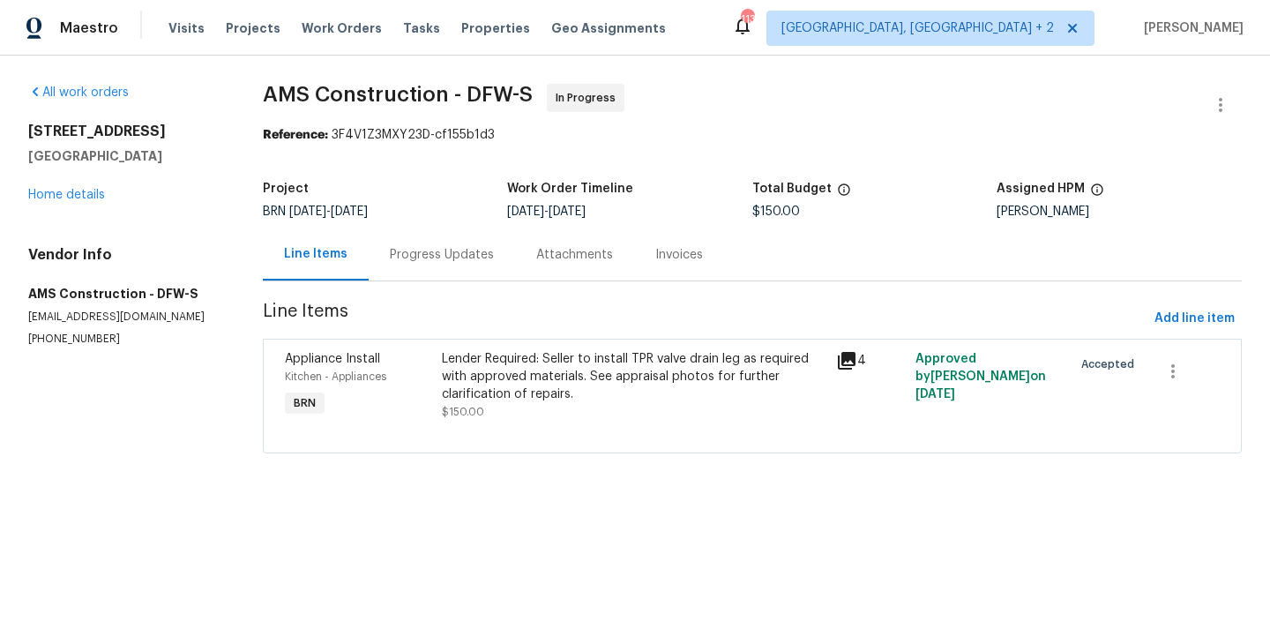
click at [462, 347] on div "Lender Required: Seller to install TPR valve drain leg as required with approve…" at bounding box center [634, 385] width 394 height 81
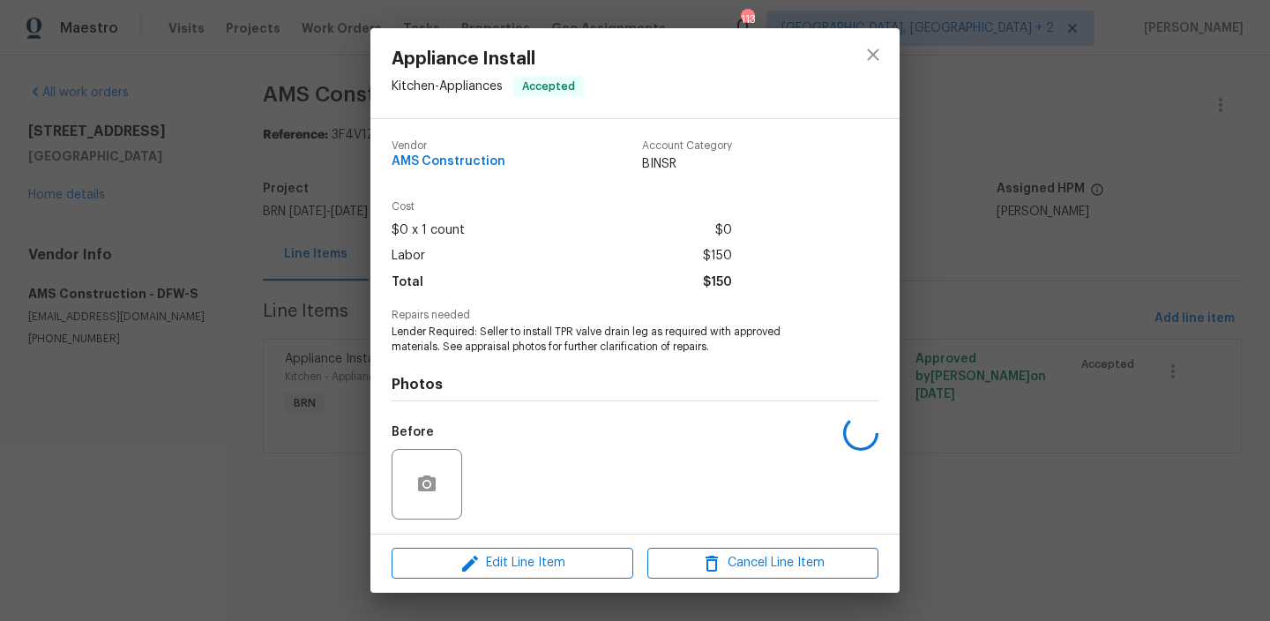
scroll to position [118, 0]
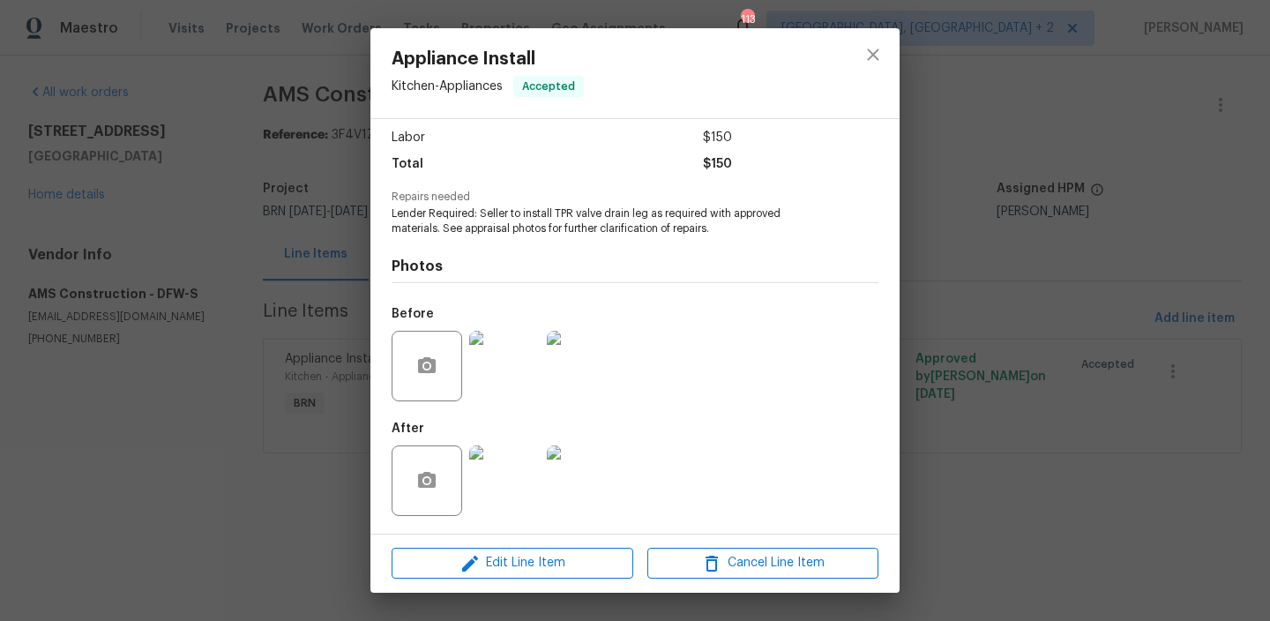
click at [511, 476] on img at bounding box center [504, 480] width 71 height 71
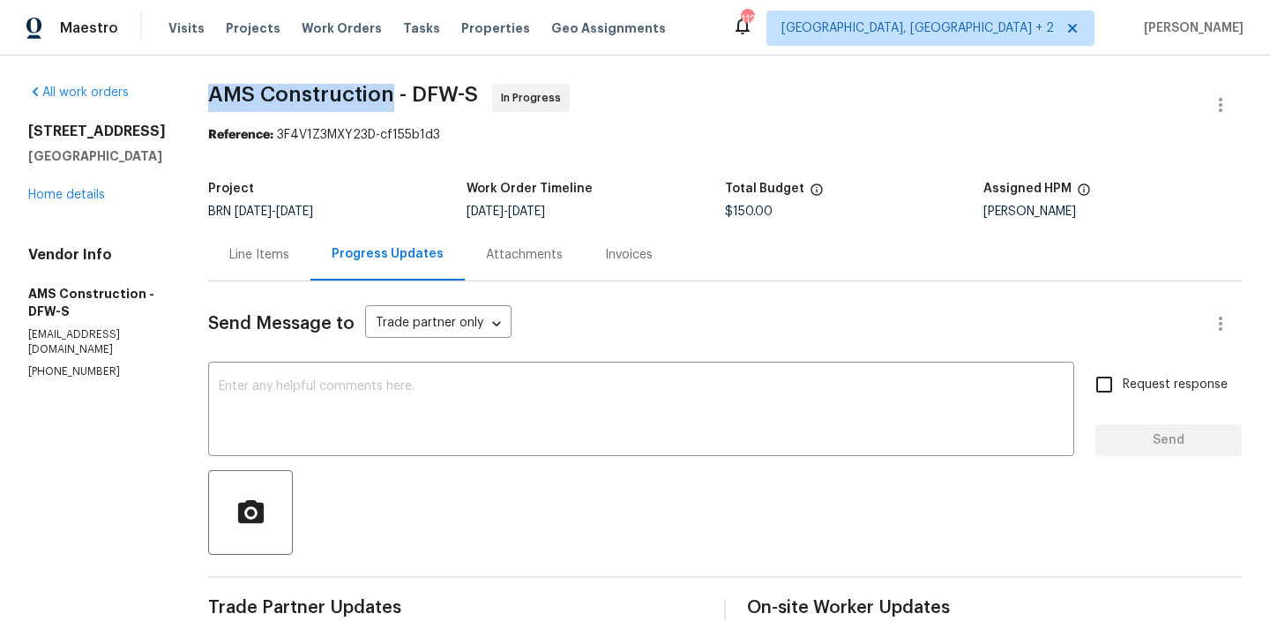
drag, startPoint x: 198, startPoint y: 95, endPoint x: 383, endPoint y: 93, distance: 184.3
click at [383, 93] on span "AMS Construction - DFW-S" at bounding box center [343, 94] width 270 height 21
copy span "AMS Construction"
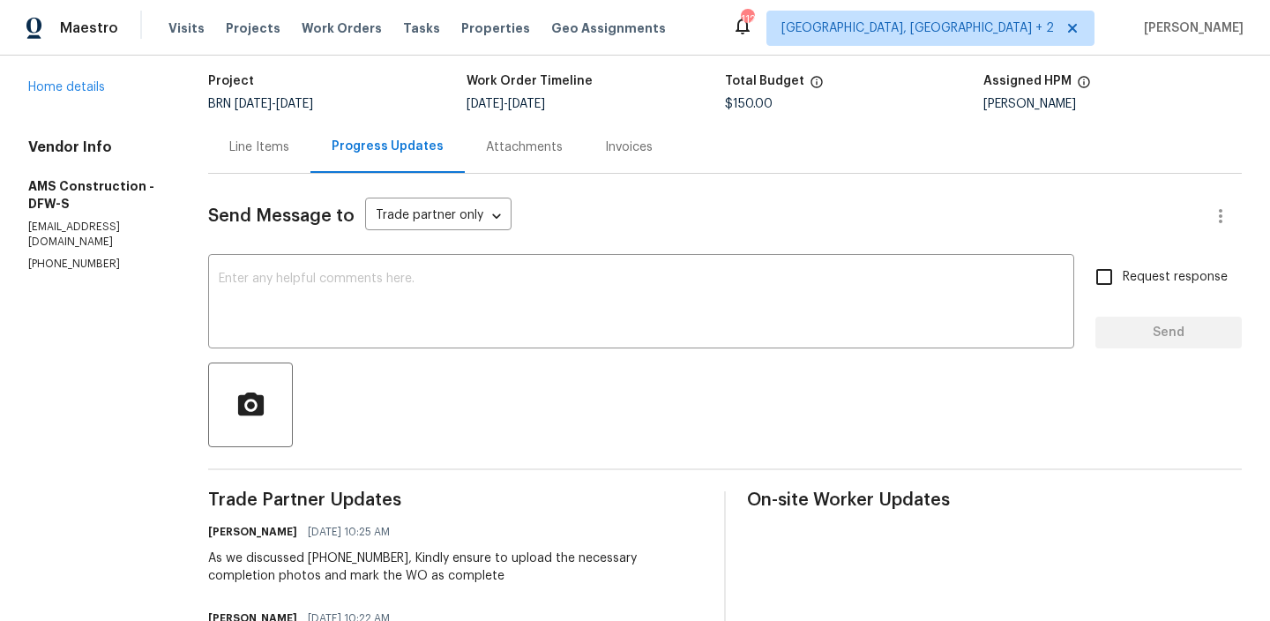
copy span "AMS Construction"
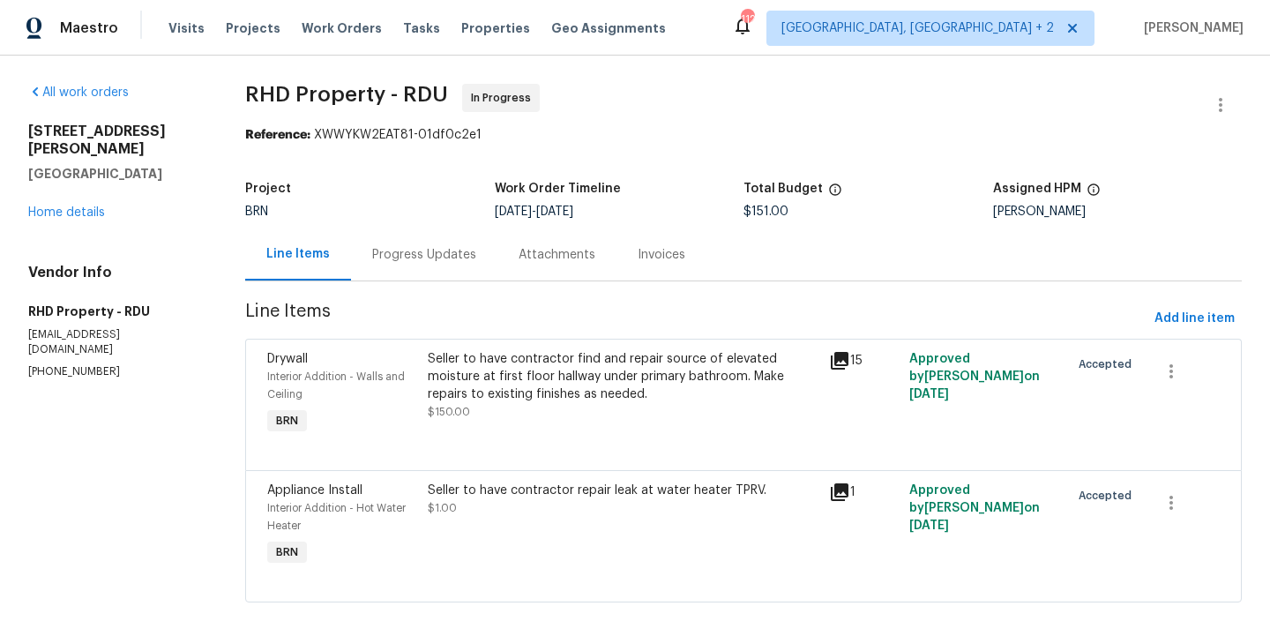
click at [409, 265] on div "Progress Updates" at bounding box center [424, 254] width 146 height 52
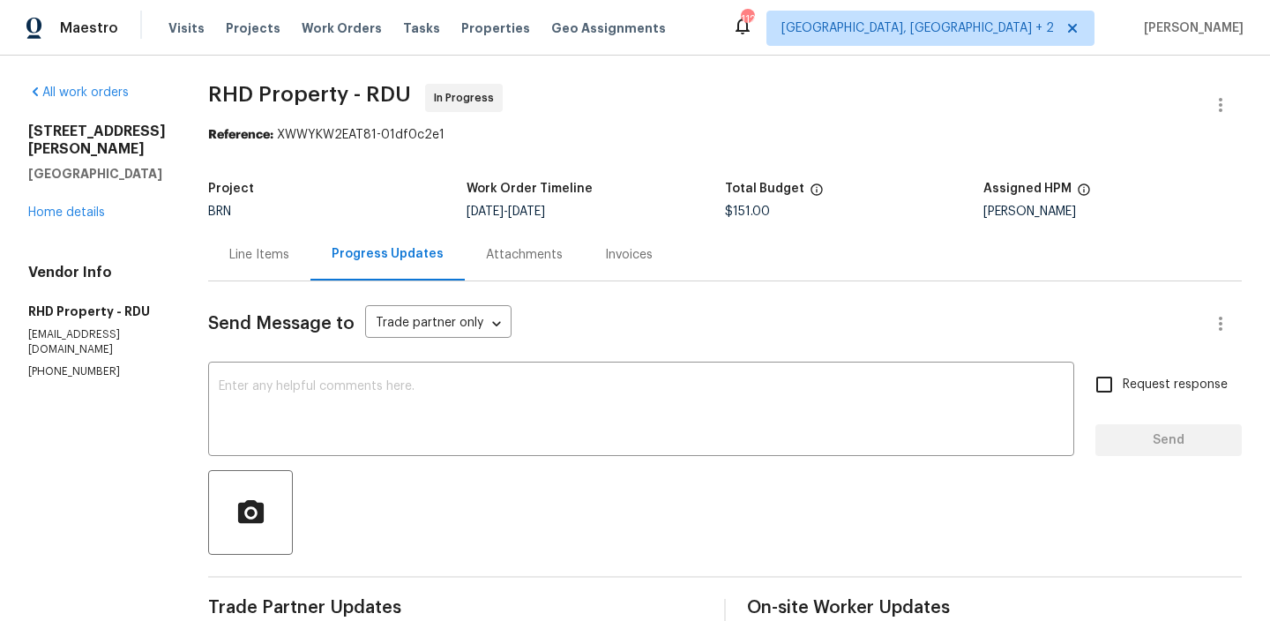
click at [289, 264] on div "Line Items" at bounding box center [259, 254] width 102 height 52
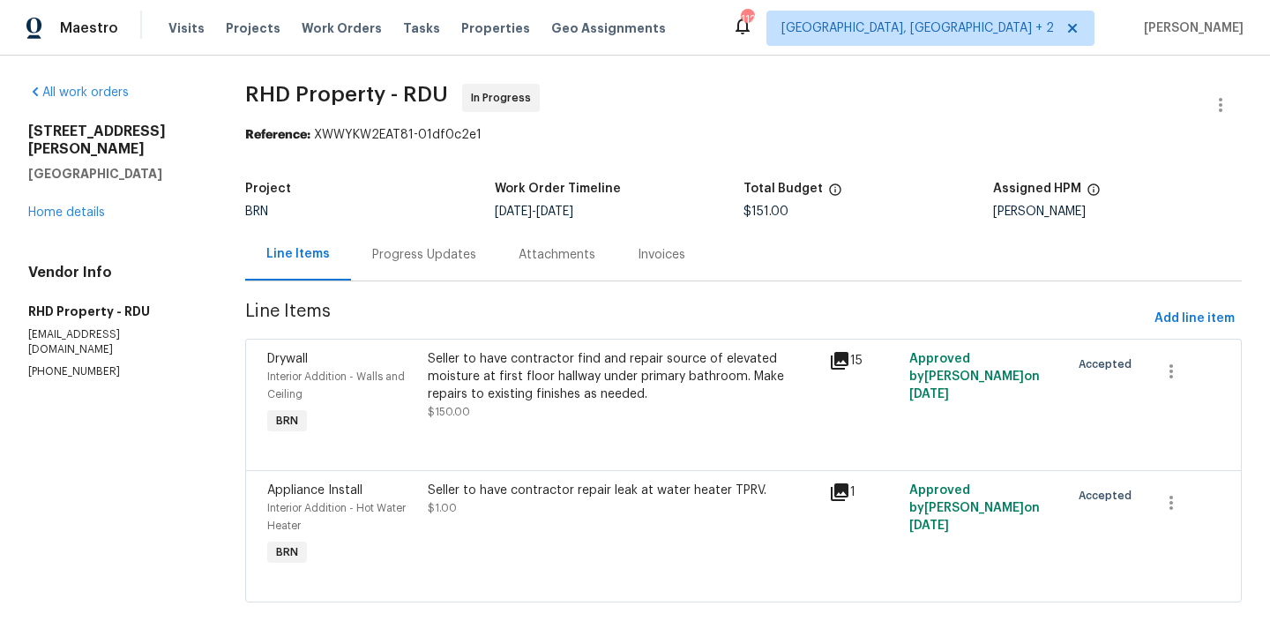
click at [520, 430] on div "Seller to have contractor find and repair source of elevated moisture at first …" at bounding box center [622, 394] width 401 height 99
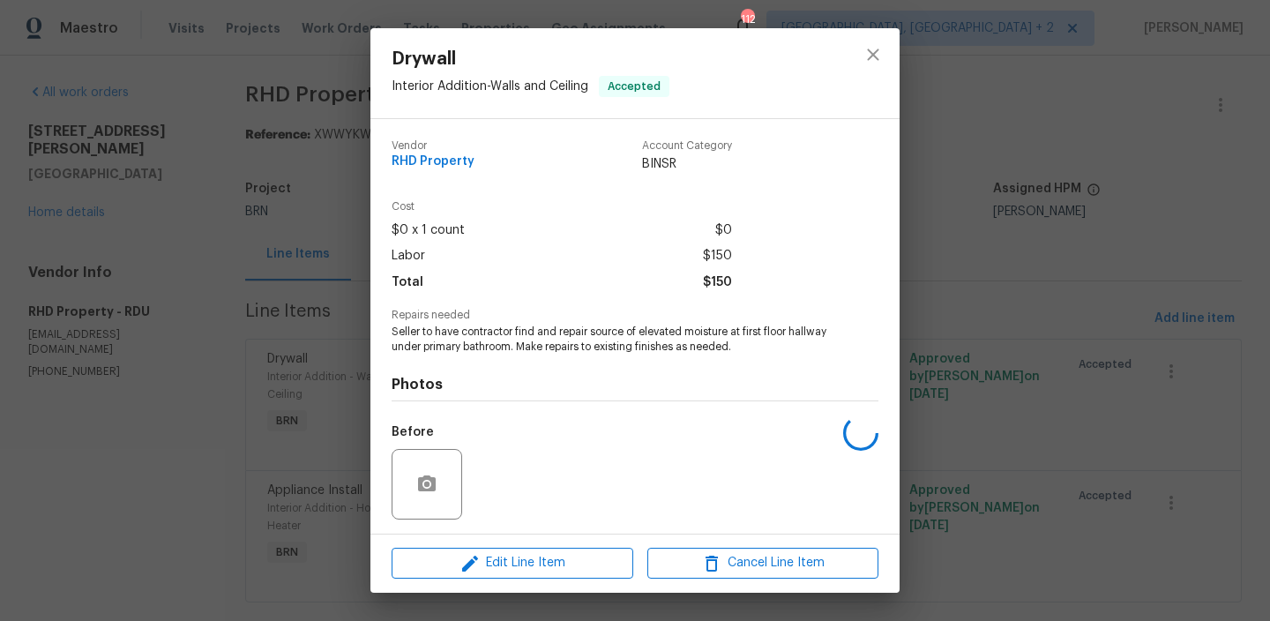
scroll to position [118, 0]
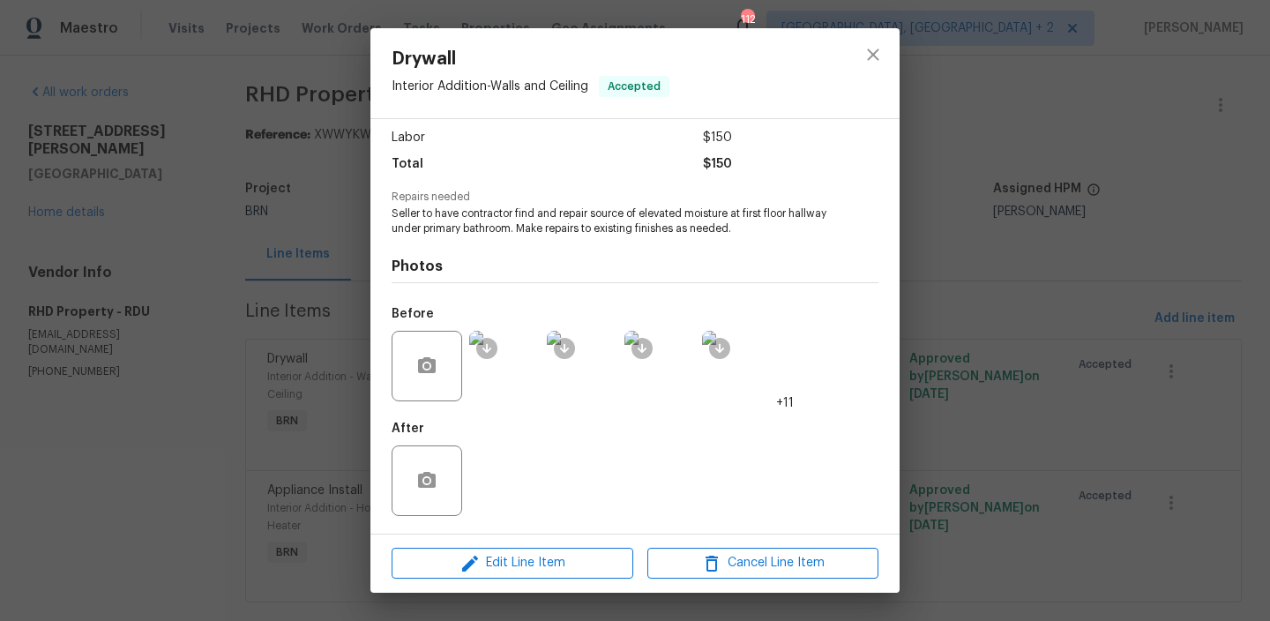
click at [295, 395] on div "Drywall Interior Addition - Walls and Ceiling Accepted Vendor RHD Property Acco…" at bounding box center [635, 310] width 1270 height 621
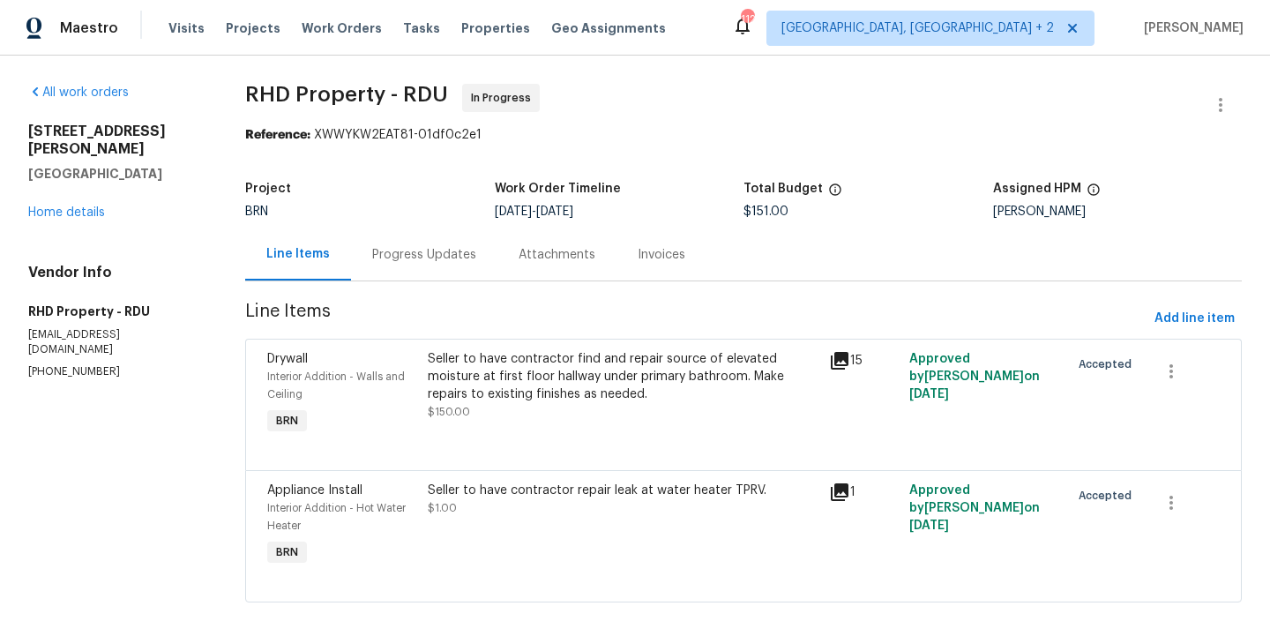
click at [413, 258] on div "Progress Updates" at bounding box center [424, 255] width 104 height 18
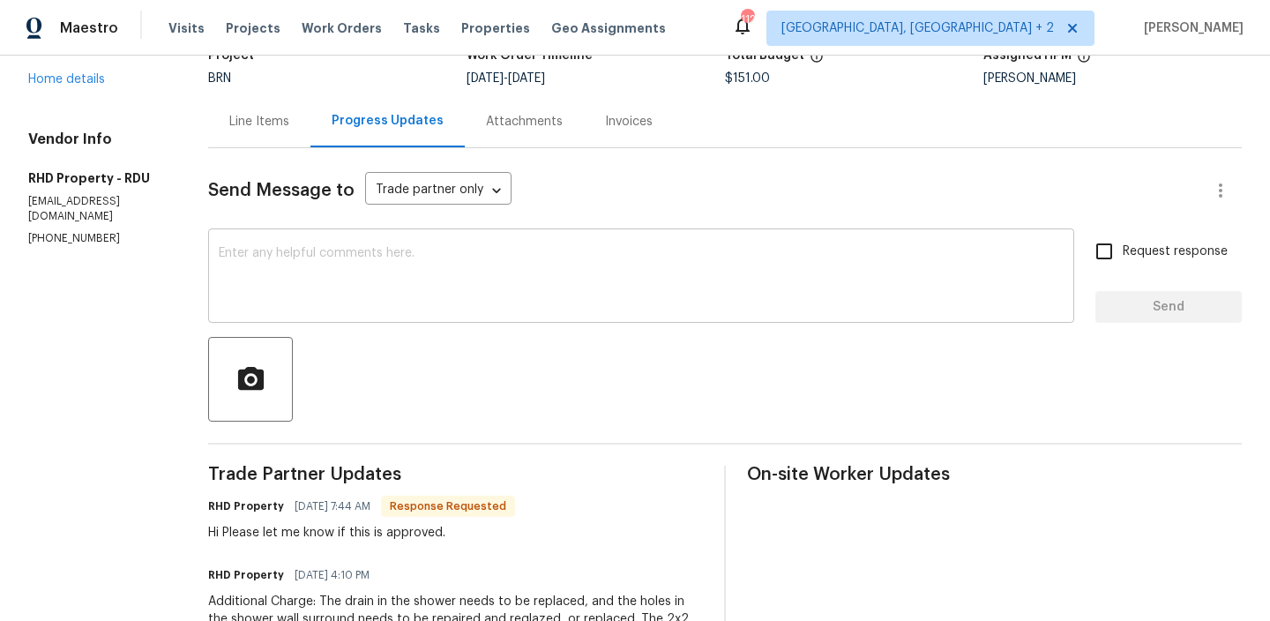
scroll to position [146, 0]
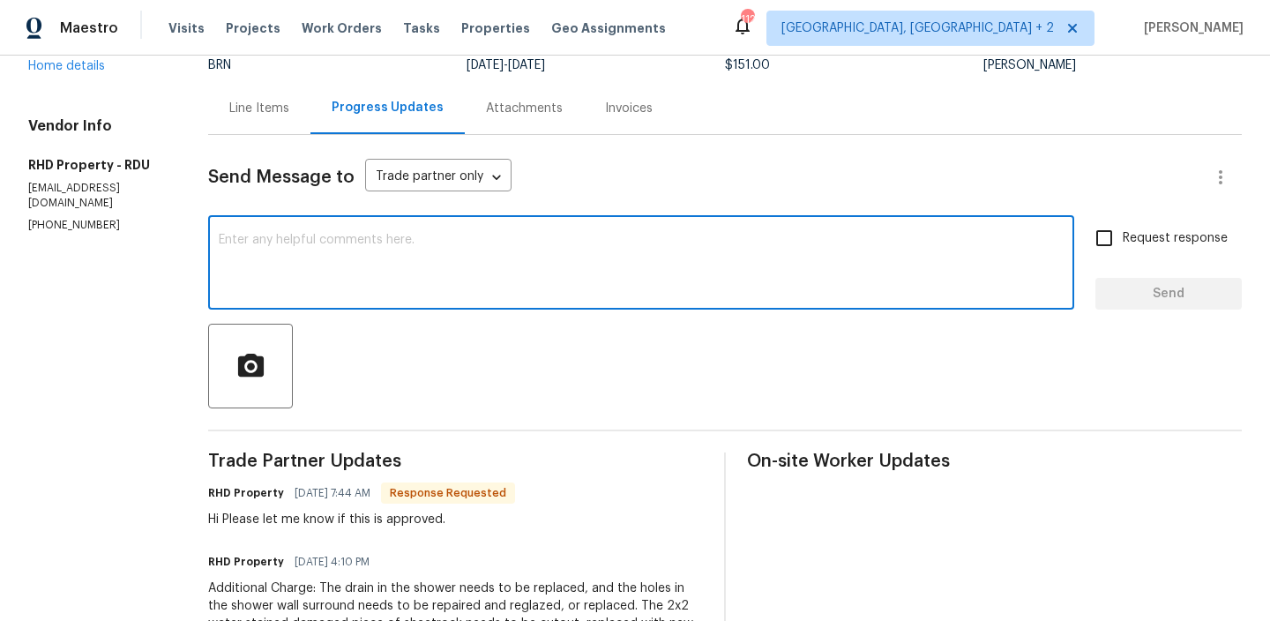
click at [305, 258] on textarea at bounding box center [641, 265] width 845 height 62
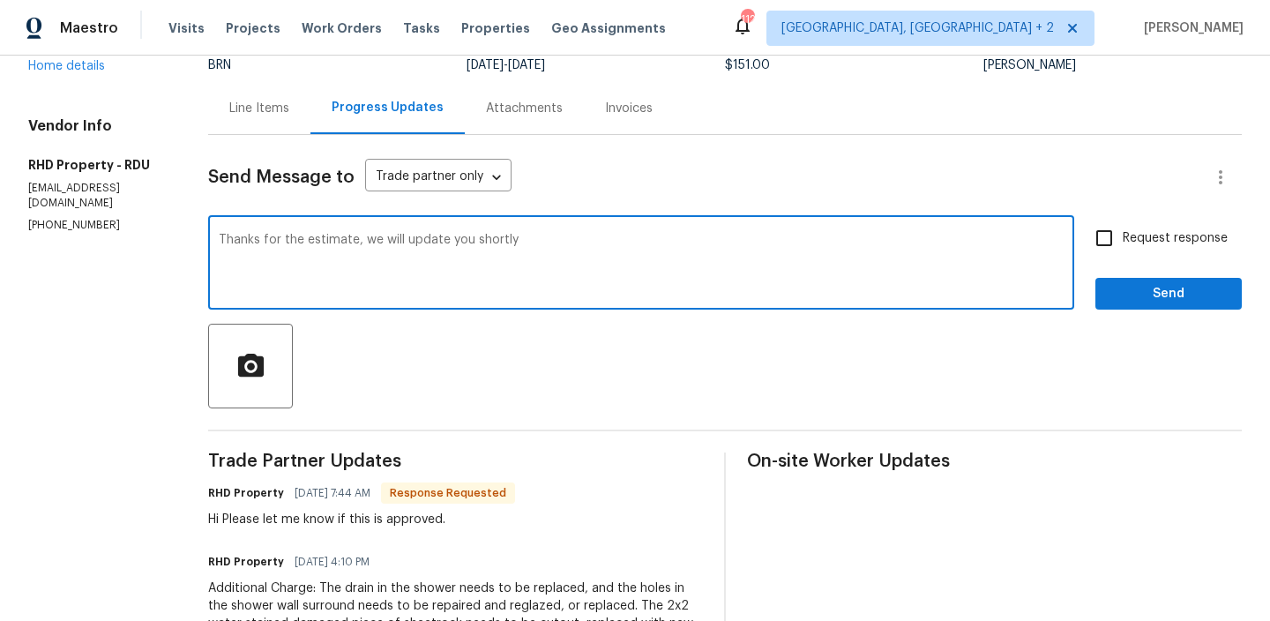
type textarea "Thanks for the estimate, we will update you shortly"
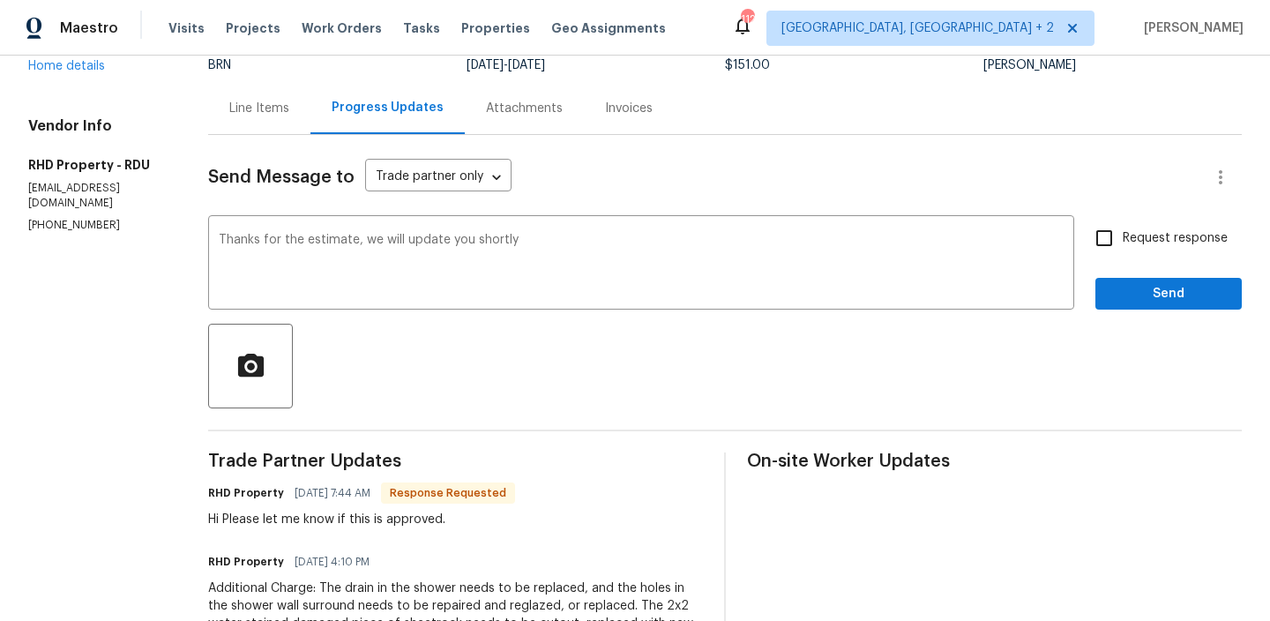
click at [1086, 238] on div "Thanks for the estimate, we will update you shortly x ​ Request response Send" at bounding box center [725, 265] width 1034 height 90
click at [1094, 238] on input "Request response" at bounding box center [1104, 238] width 37 height 37
checkbox input "true"
click at [1120, 283] on span "Send" at bounding box center [1168, 294] width 118 height 22
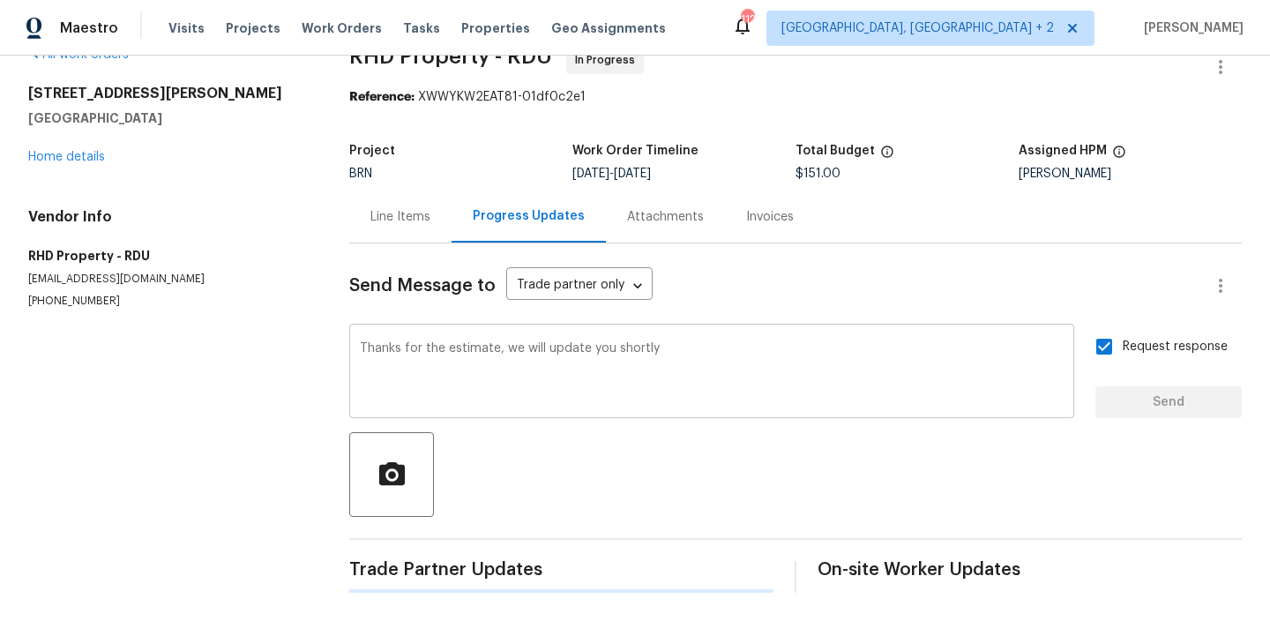
scroll to position [0, 0]
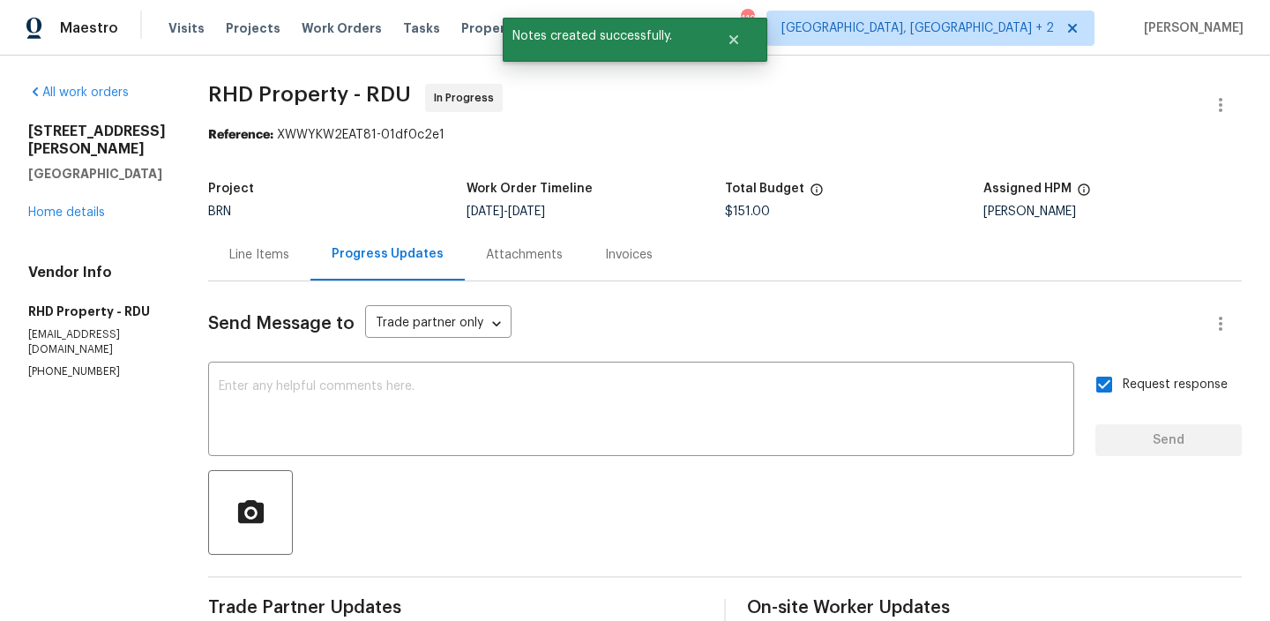
click at [286, 252] on div "Line Items" at bounding box center [259, 255] width 60 height 18
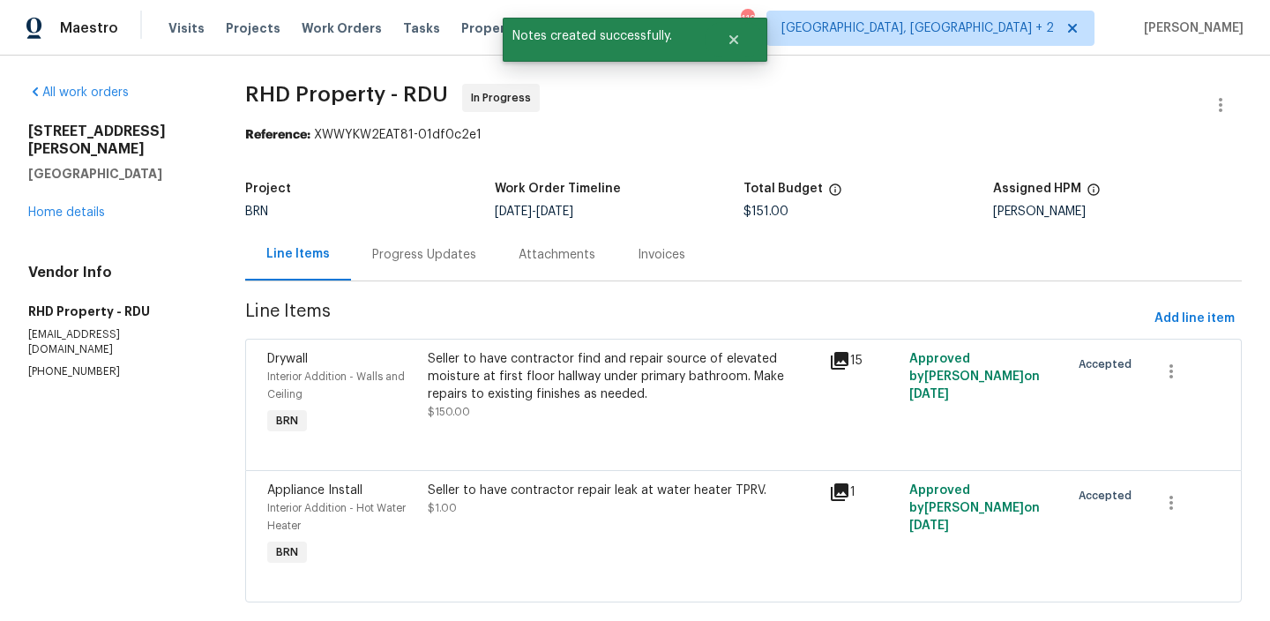
scroll to position [33, 0]
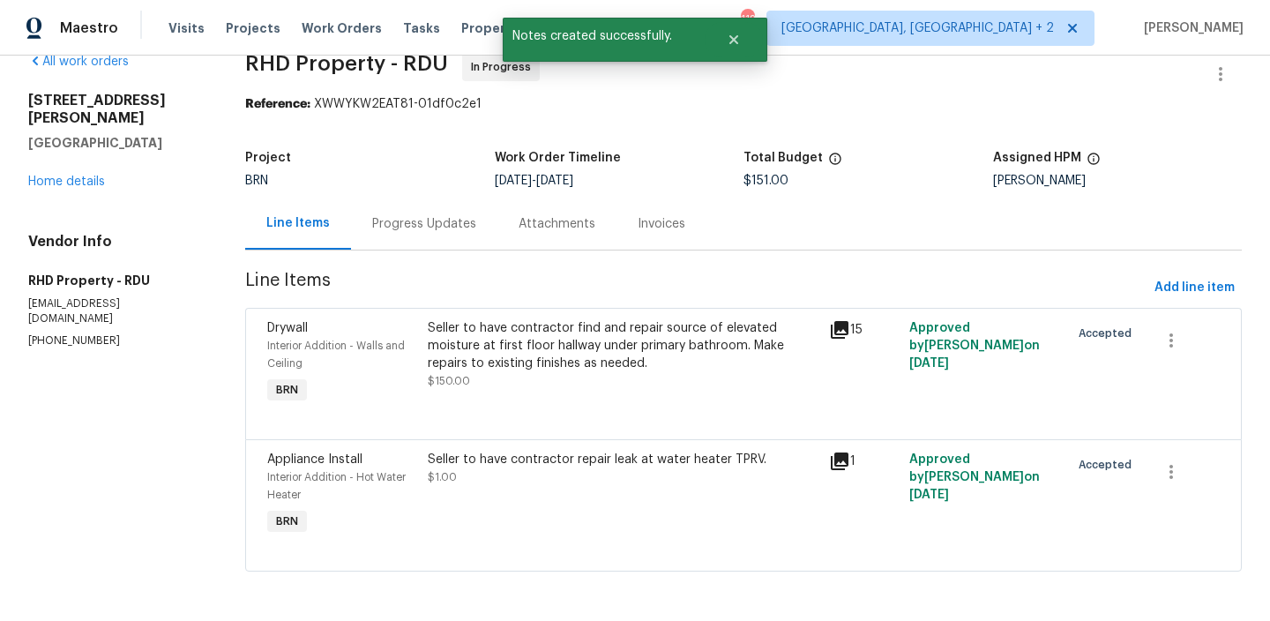
click at [387, 216] on div "Progress Updates" at bounding box center [424, 224] width 104 height 18
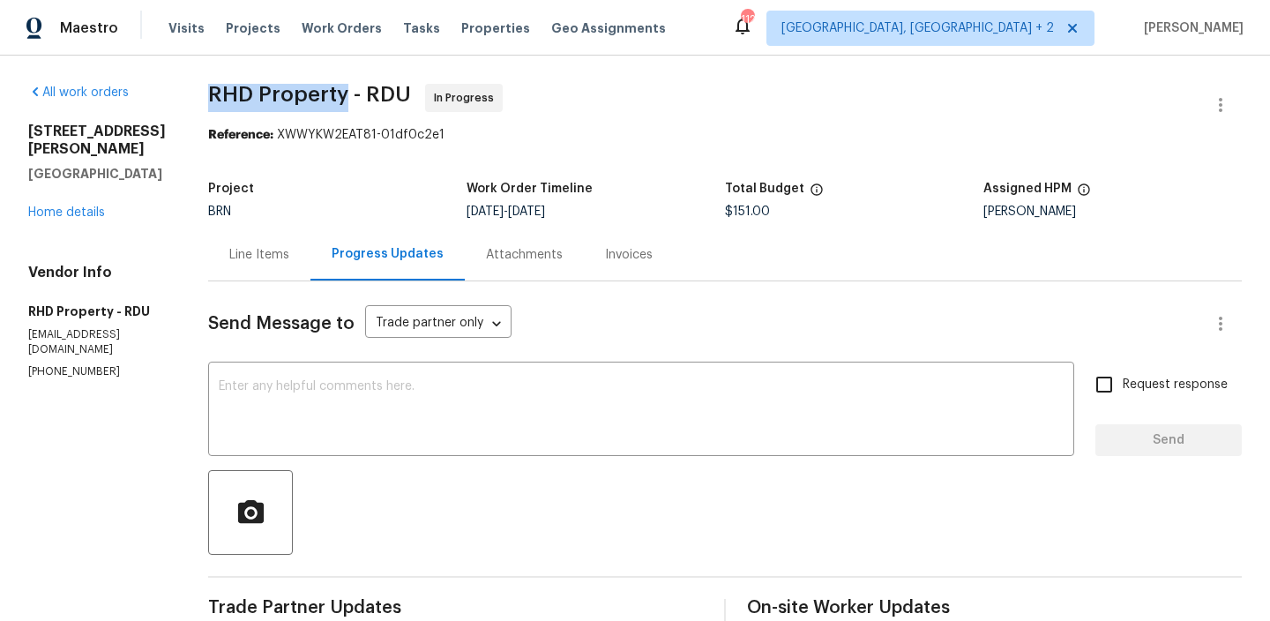
drag, startPoint x: 222, startPoint y: 101, endPoint x: 370, endPoint y: 95, distance: 148.3
copy span "RHD Property"
click at [287, 273] on div "Line Items" at bounding box center [259, 254] width 102 height 52
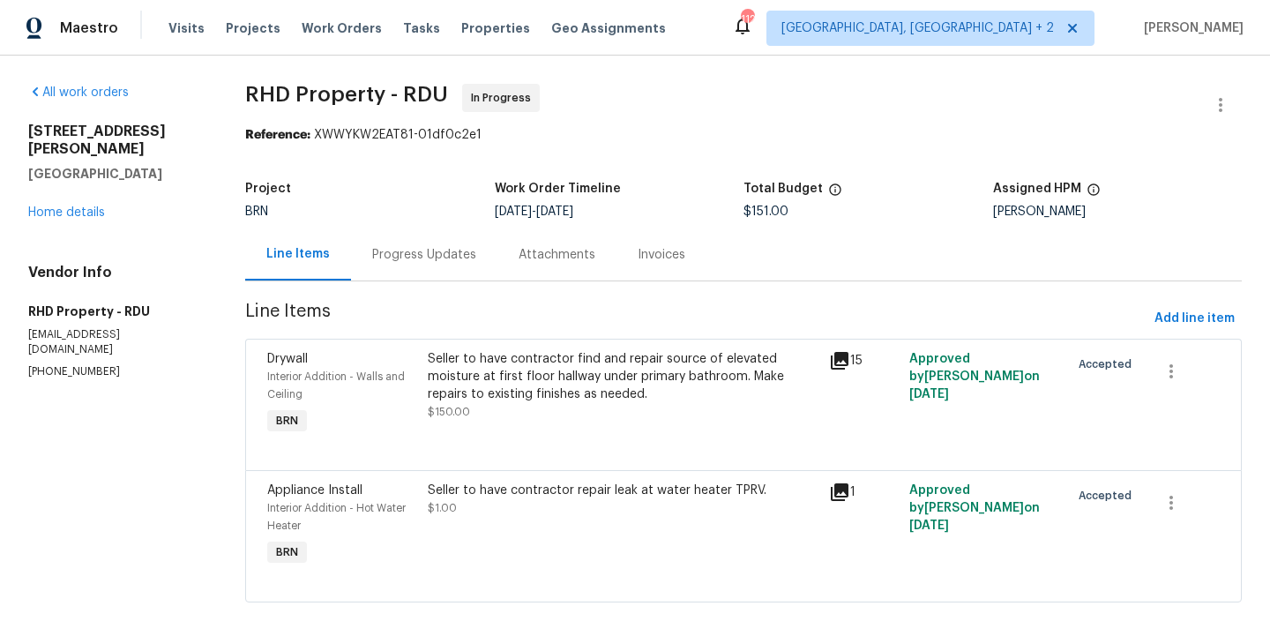
click at [518, 359] on div "Seller to have contractor find and repair source of elevated moisture at first …" at bounding box center [623, 376] width 391 height 53
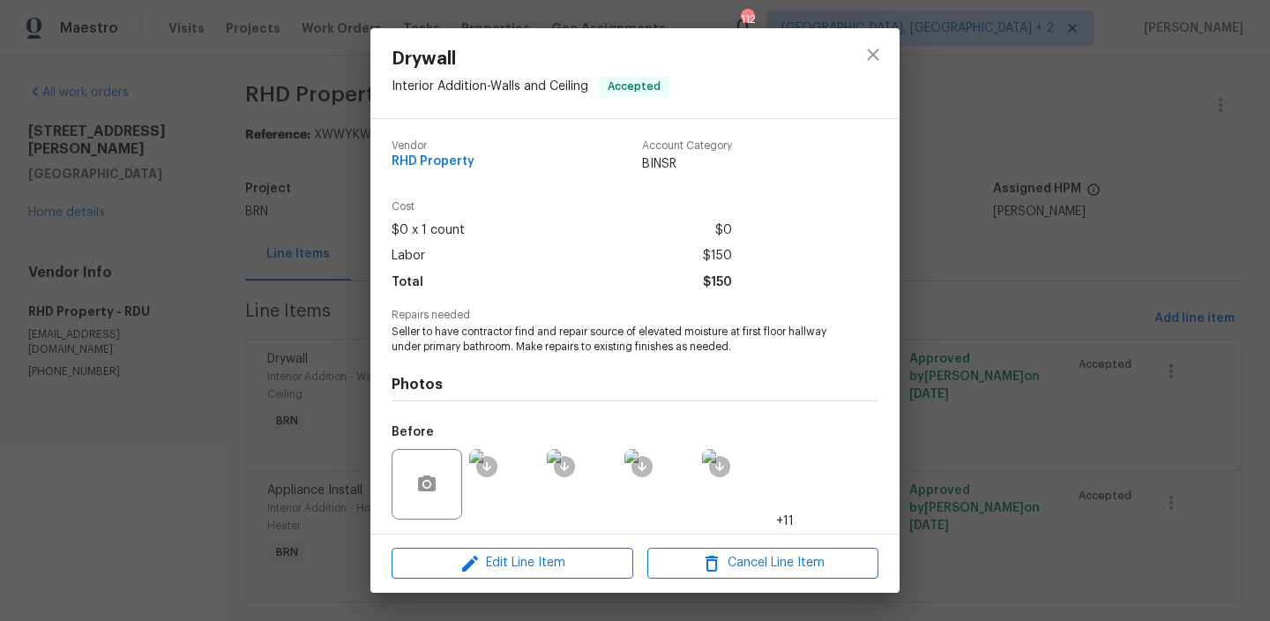
click at [423, 339] on span "Seller to have contractor find and repair source of elevated moisture at first …" at bounding box center [611, 340] width 438 height 30
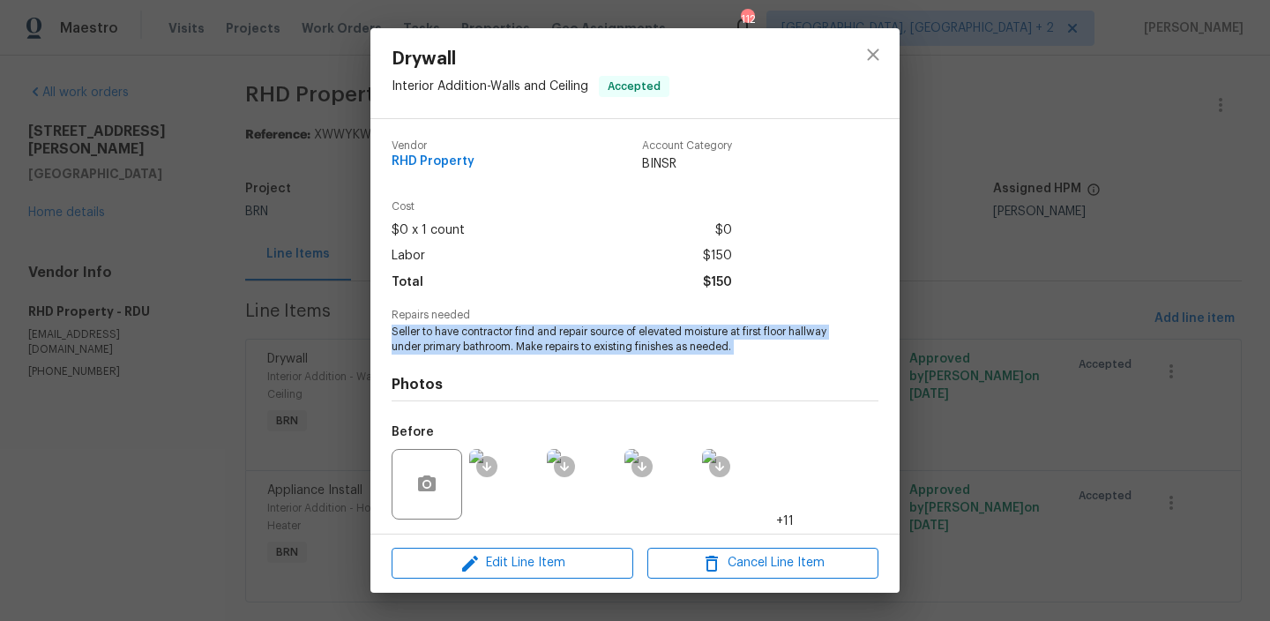
click at [423, 339] on span "Seller to have contractor find and repair source of elevated moisture at first …" at bounding box center [611, 340] width 438 height 30
copy span "Seller to have contractor find and repair source of elevated moisture at first …"
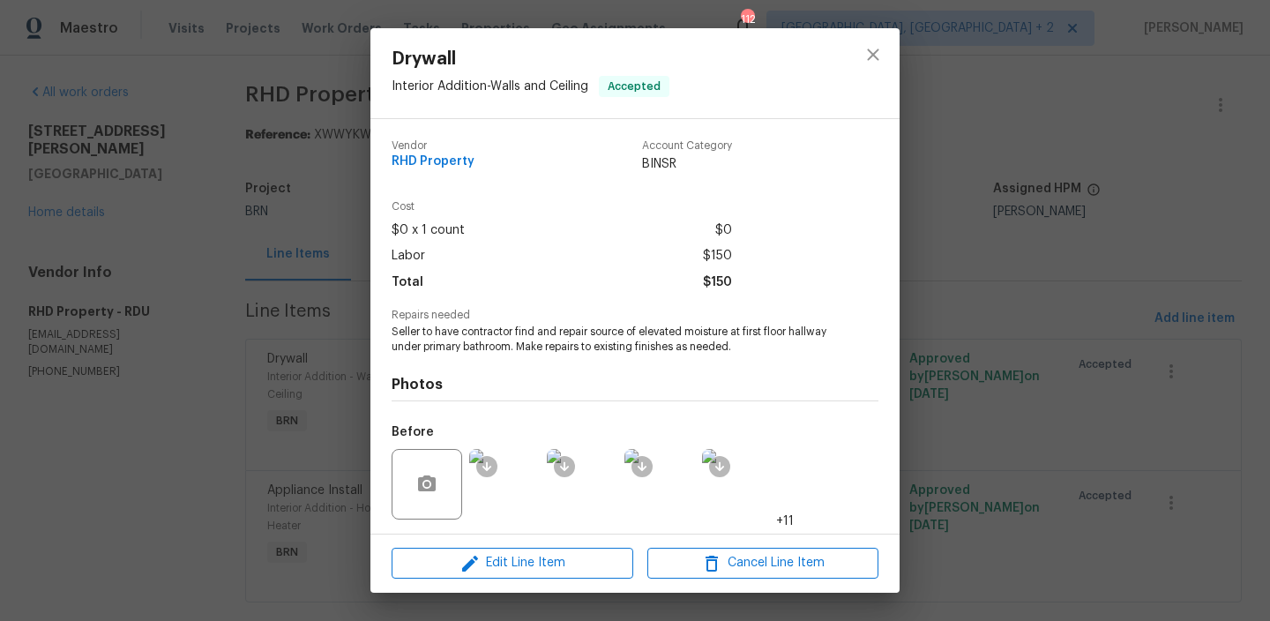
click at [230, 198] on div "Drywall Interior Addition - Walls and Ceiling Accepted Vendor RHD Property Acco…" at bounding box center [635, 310] width 1270 height 621
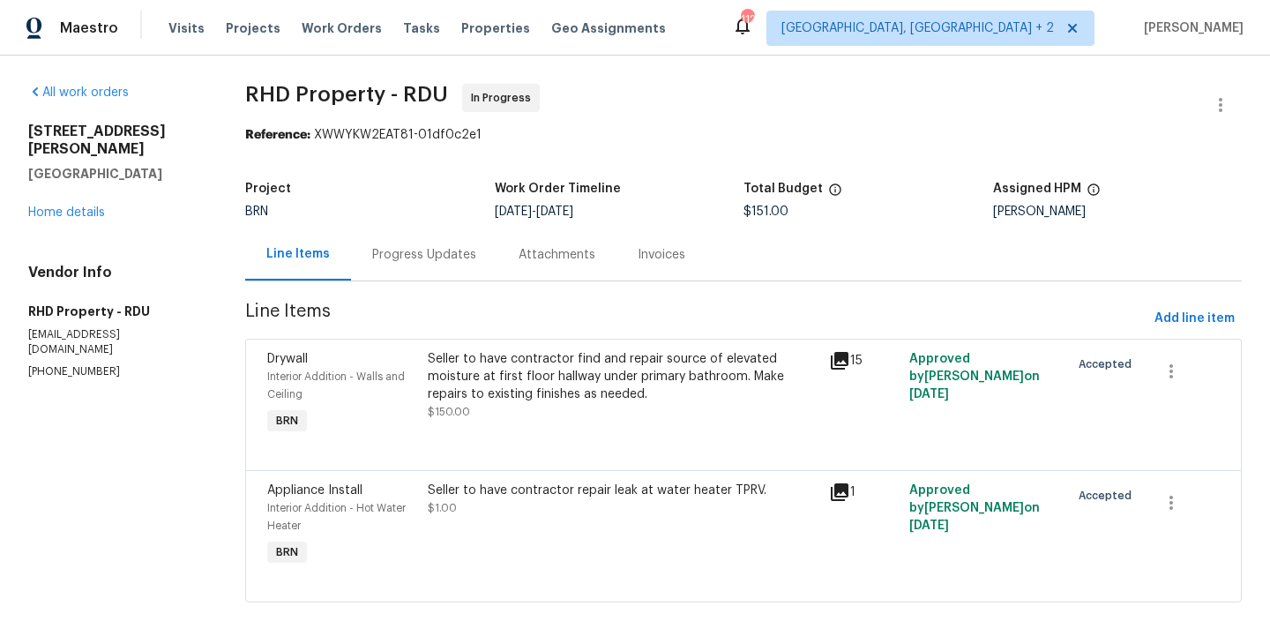
scroll to position [33, 0]
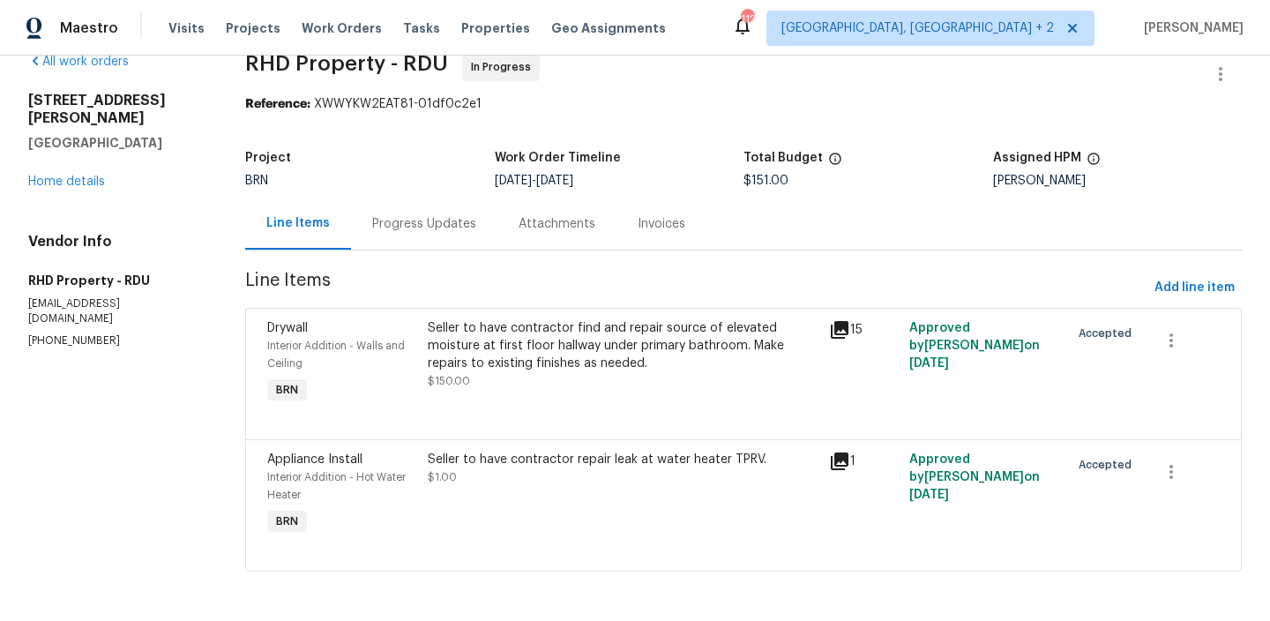
click at [462, 451] on div "Seller to have contractor repair leak at water heater TPRV." at bounding box center [623, 460] width 391 height 18
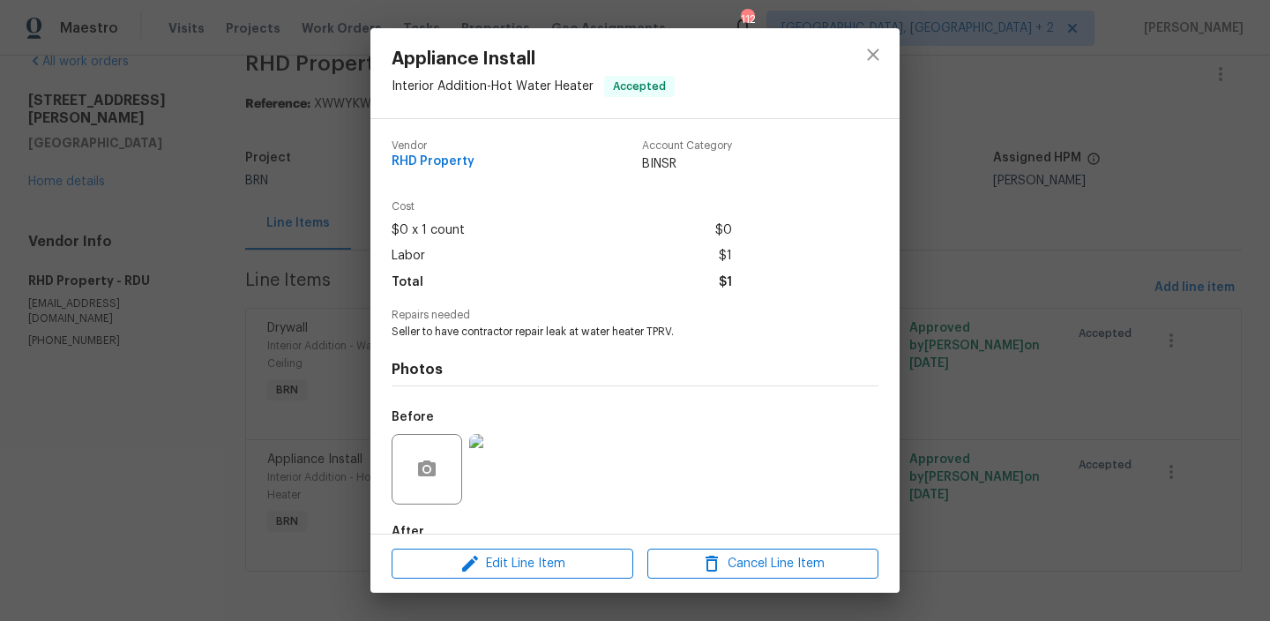
click at [429, 342] on div "Photos Before After" at bounding box center [635, 485] width 487 height 290
click at [415, 332] on span "Seller to have contractor repair leak at water heater TPRV." at bounding box center [611, 332] width 438 height 15
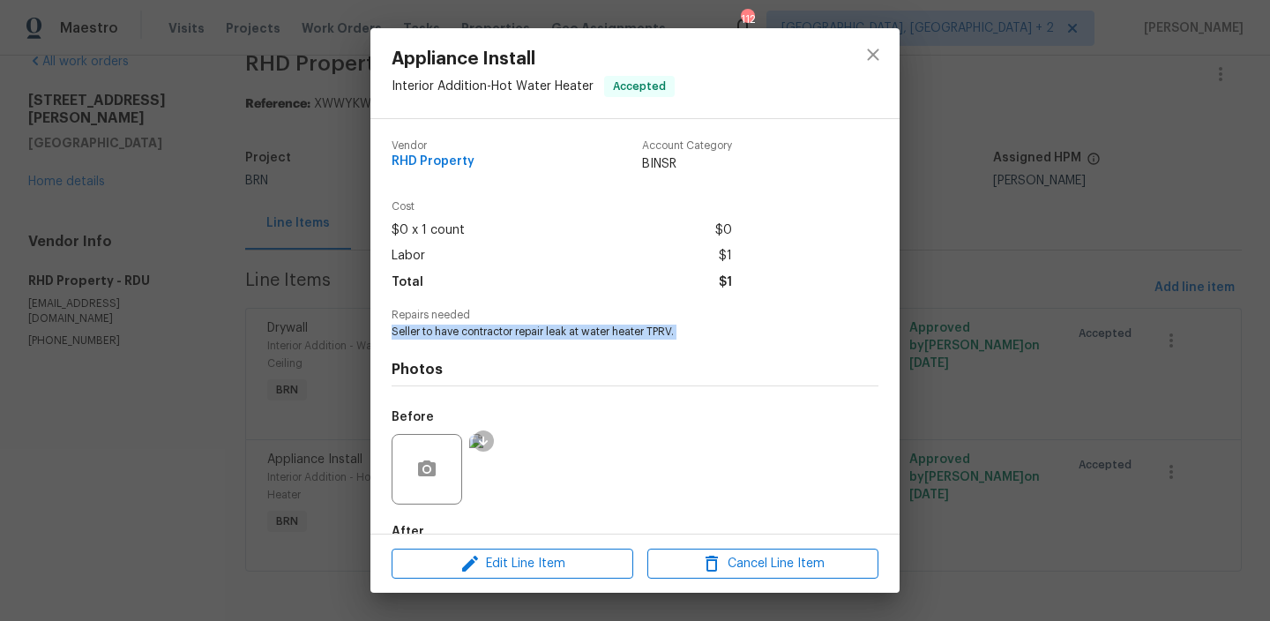
click at [415, 332] on span "Seller to have contractor repair leak at water heater TPRV." at bounding box center [611, 332] width 438 height 15
copy span "Seller to have contractor repair leak at water heater TPRV."
click at [245, 220] on div "Appliance Install Interior Addition - Hot Water Heater Accepted Vendor RHD Prop…" at bounding box center [635, 310] width 1270 height 621
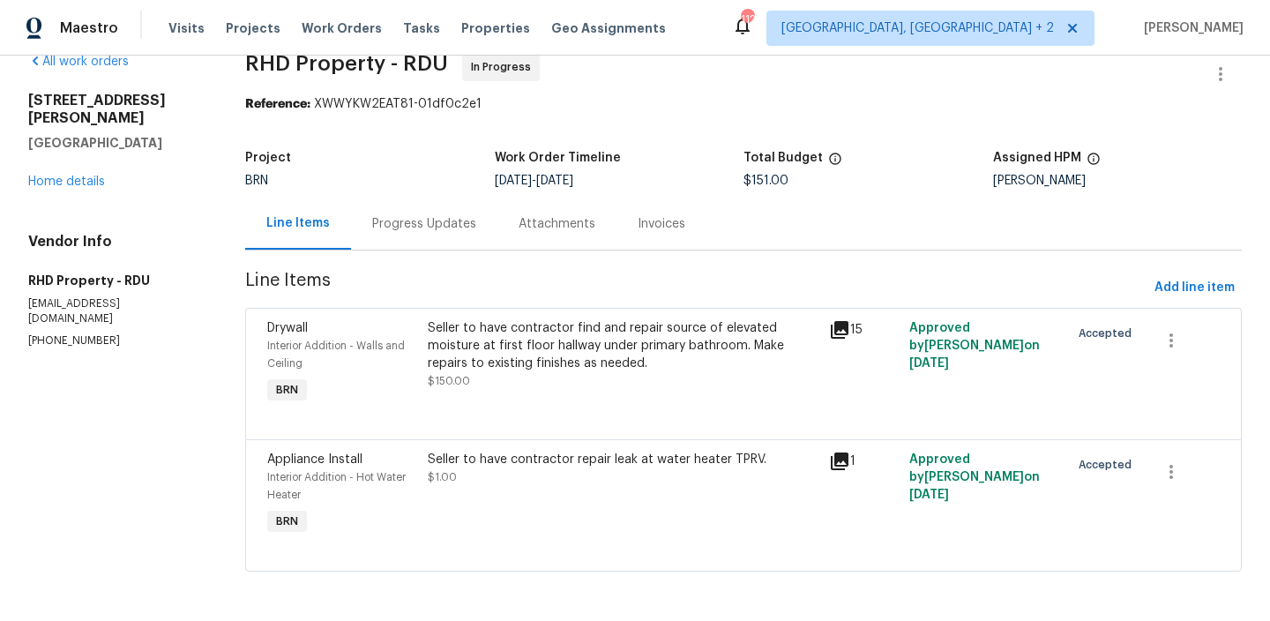
click at [418, 222] on div "Progress Updates" at bounding box center [424, 224] width 104 height 18
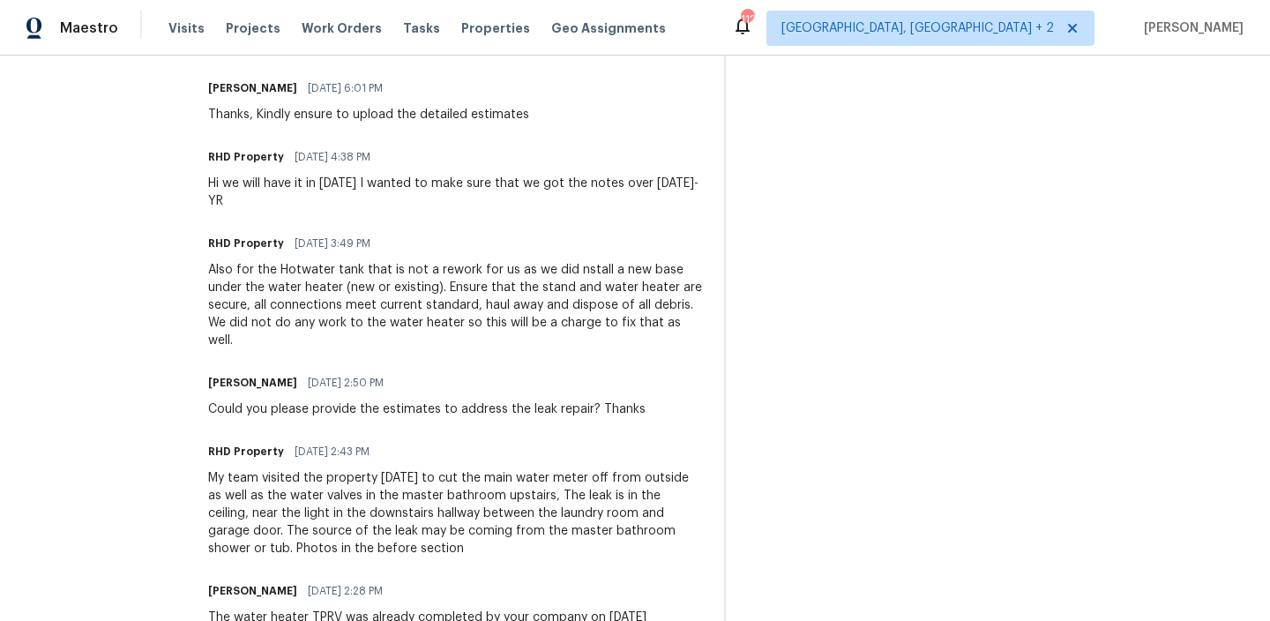
scroll to position [825, 0]
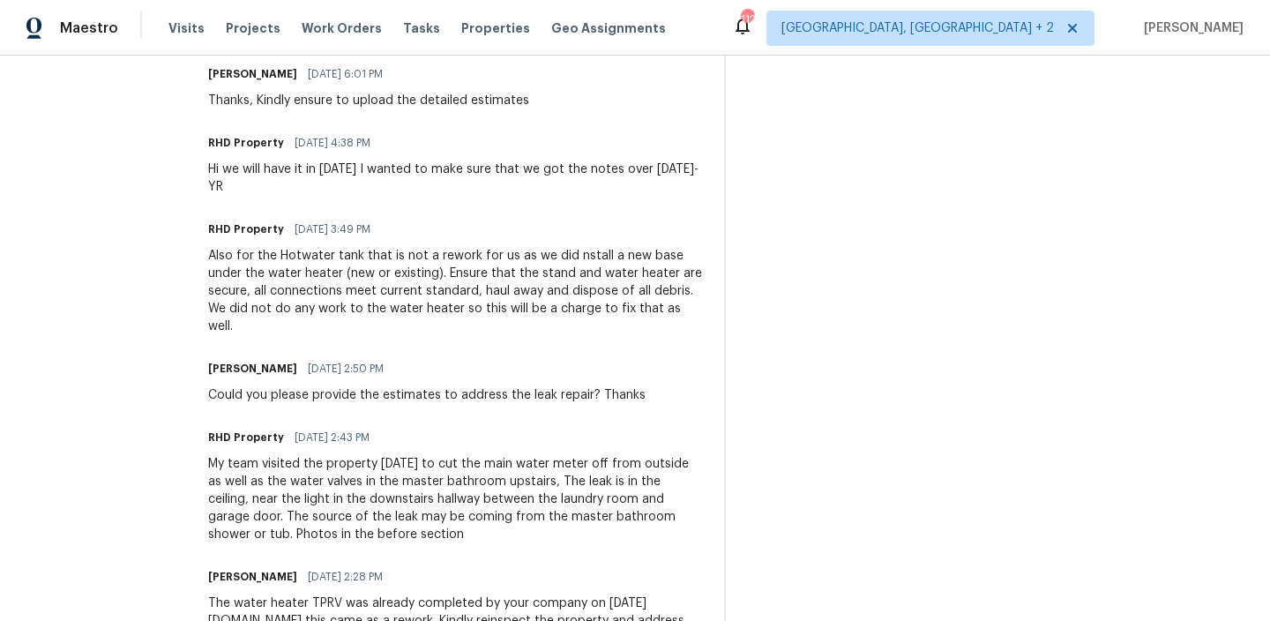
click at [262, 527] on div "My team visited the property today to cut the main water meter off from outside…" at bounding box center [455, 499] width 495 height 88
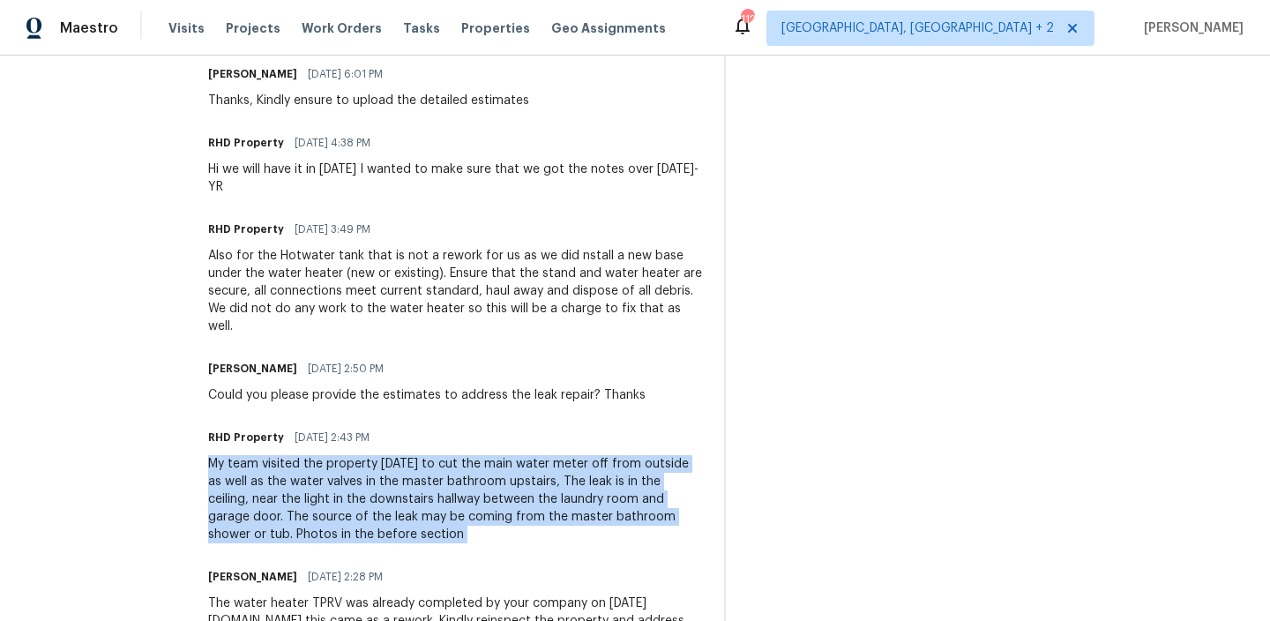
click at [262, 527] on div "My team visited the property today to cut the main water meter off from outside…" at bounding box center [455, 499] width 495 height 88
copy div "My team visited the property today to cut the main water meter off from outside…"
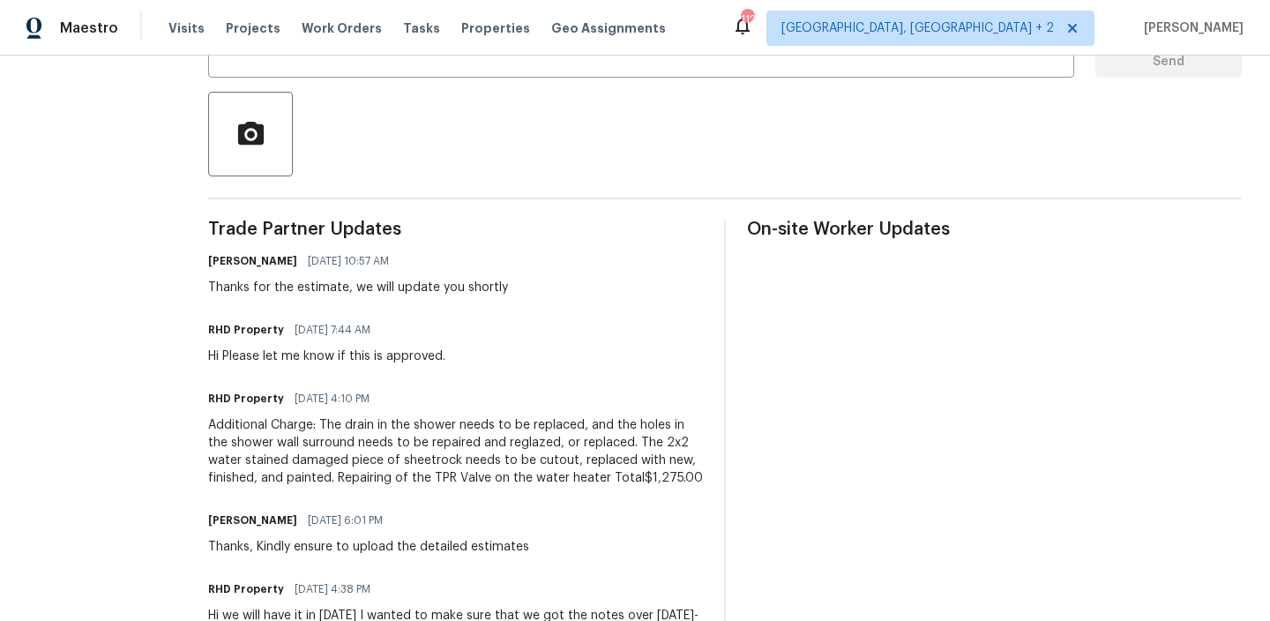
scroll to position [235, 0]
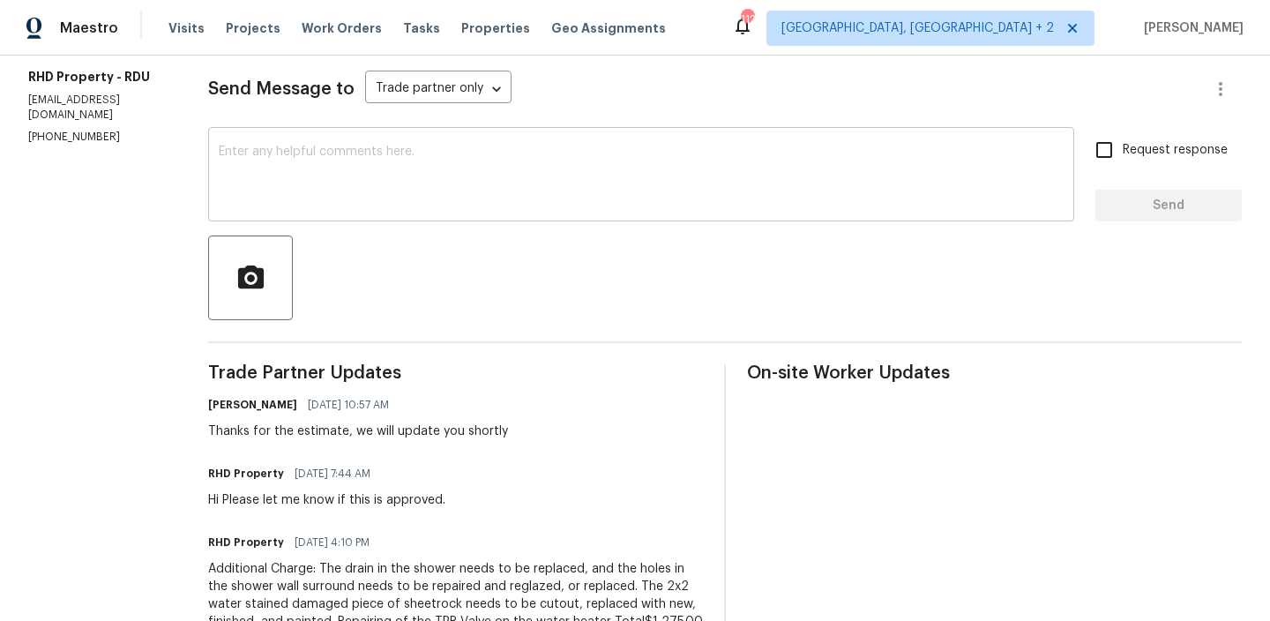
click at [343, 190] on textarea at bounding box center [641, 177] width 845 height 62
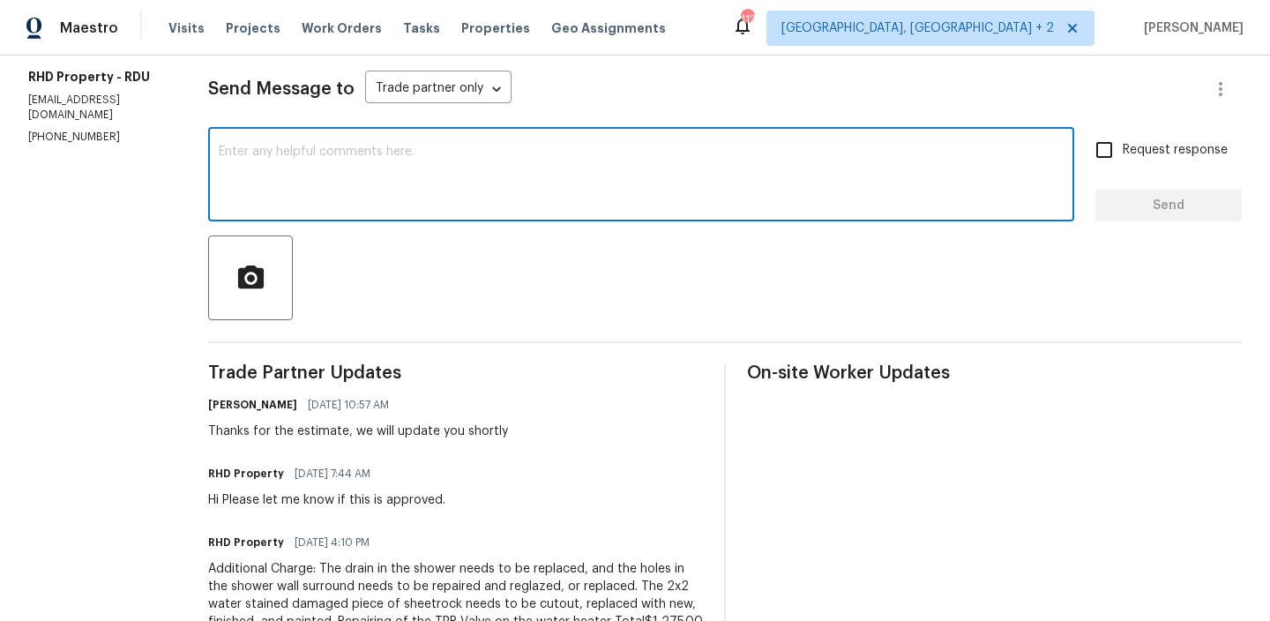
paste textarea "My team visited the property today to cut the main water meter off from outside…"
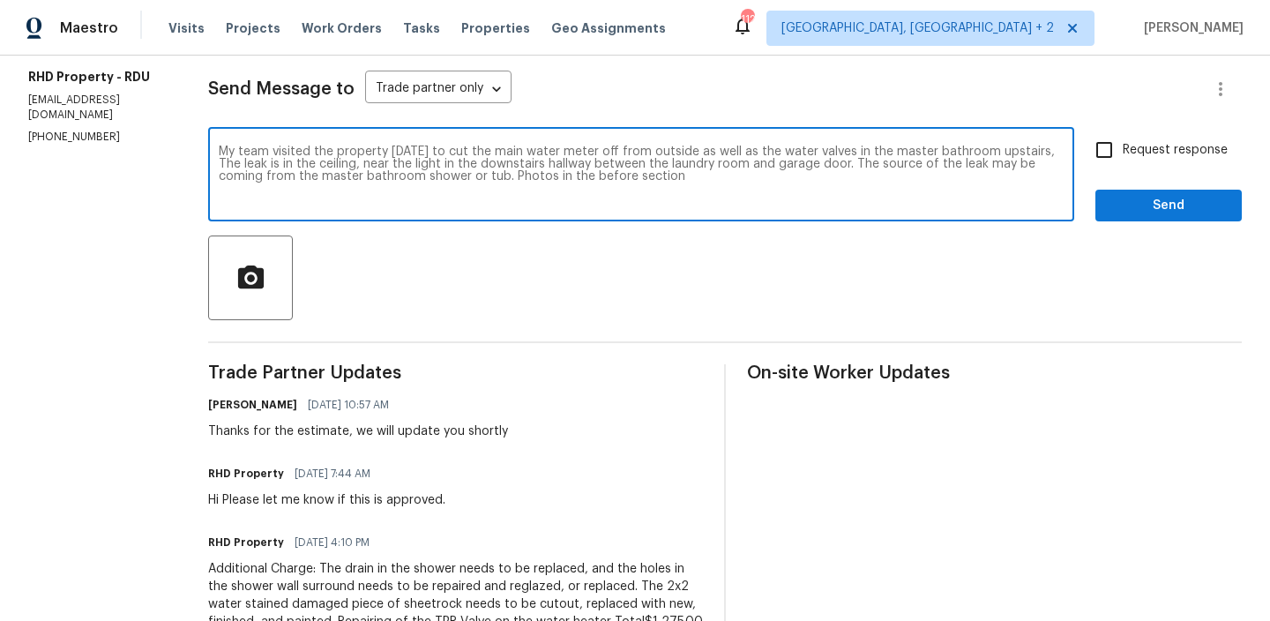
drag, startPoint x: 296, startPoint y: 152, endPoint x: 233, endPoint y: 152, distance: 63.5
click at [233, 152] on div "My team visited the property today to cut the main water meter off from outside…" at bounding box center [641, 176] width 866 height 90
click at [402, 153] on textarea "TP has visited the property today to cut the main water meter off from outside …" at bounding box center [641, 177] width 845 height 62
drag, startPoint x: 482, startPoint y: 175, endPoint x: 782, endPoint y: 172, distance: 299.9
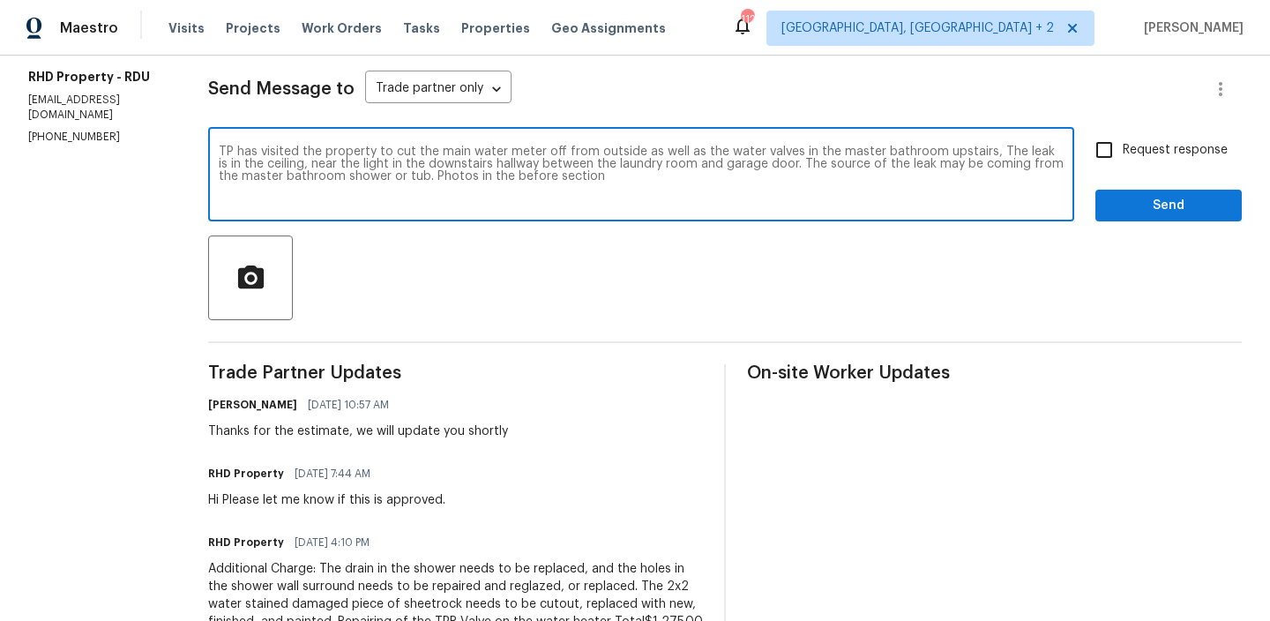
click at [781, 175] on textarea "TP has visited the property to cut the main water meter off from outside as wel…" at bounding box center [641, 177] width 845 height 62
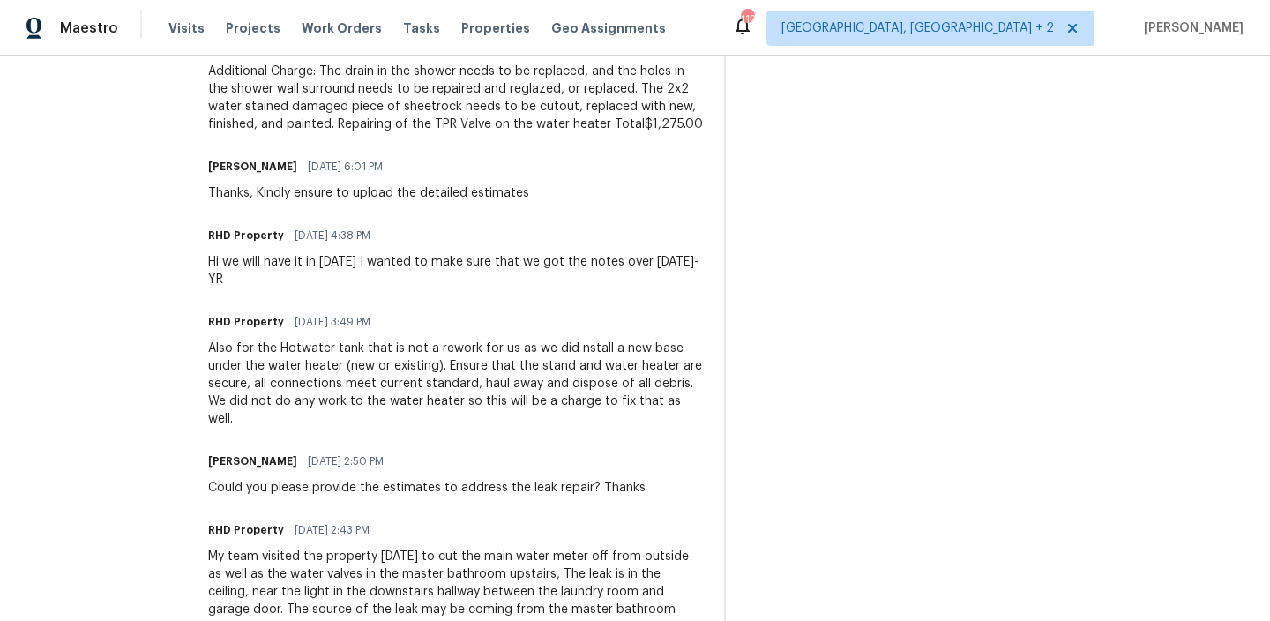
scroll to position [736, 0]
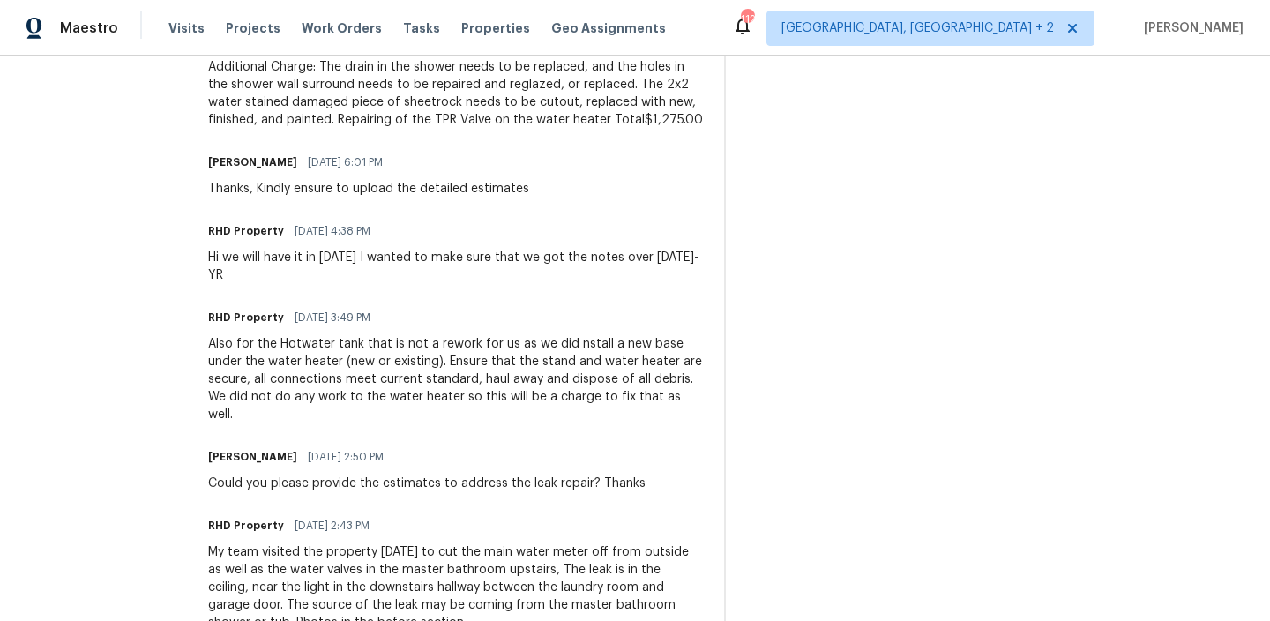
click at [281, 384] on div "Also for the Hotwater tank that is not a rework for us as we did nstall a new b…" at bounding box center [455, 379] width 495 height 88
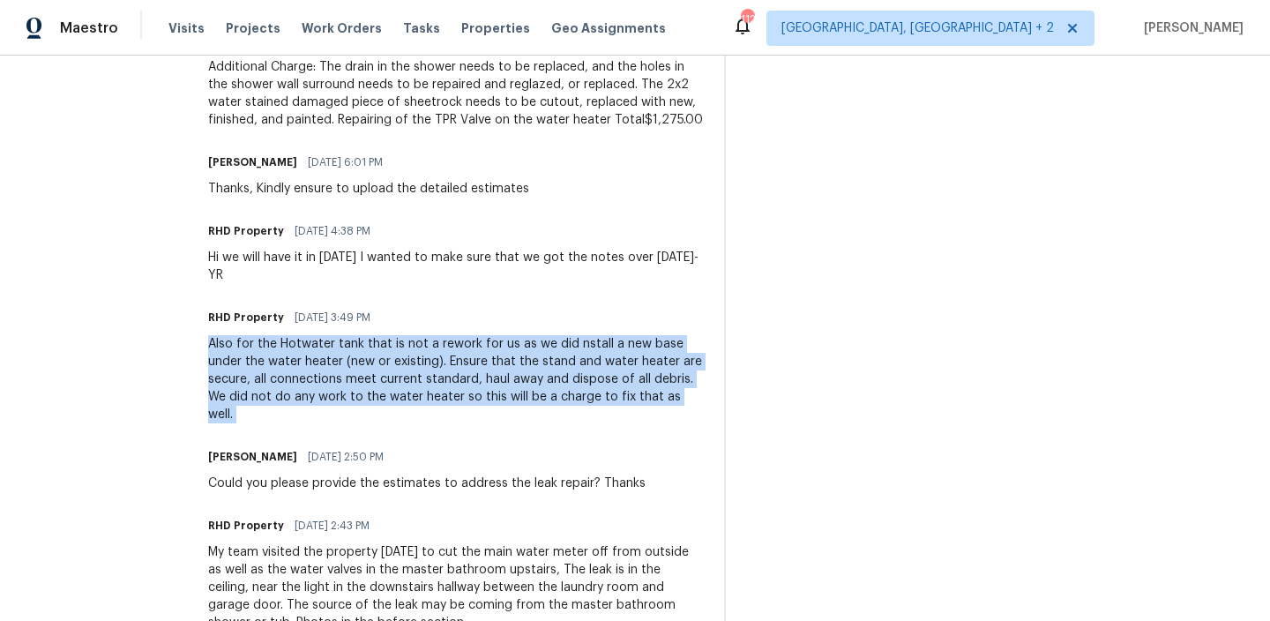
click at [281, 384] on div "Also for the Hotwater tank that is not a rework for us as we did nstall a new b…" at bounding box center [455, 379] width 495 height 88
copy div "Also for the Hotwater tank that is not a rework for us as we did nstall a new b…"
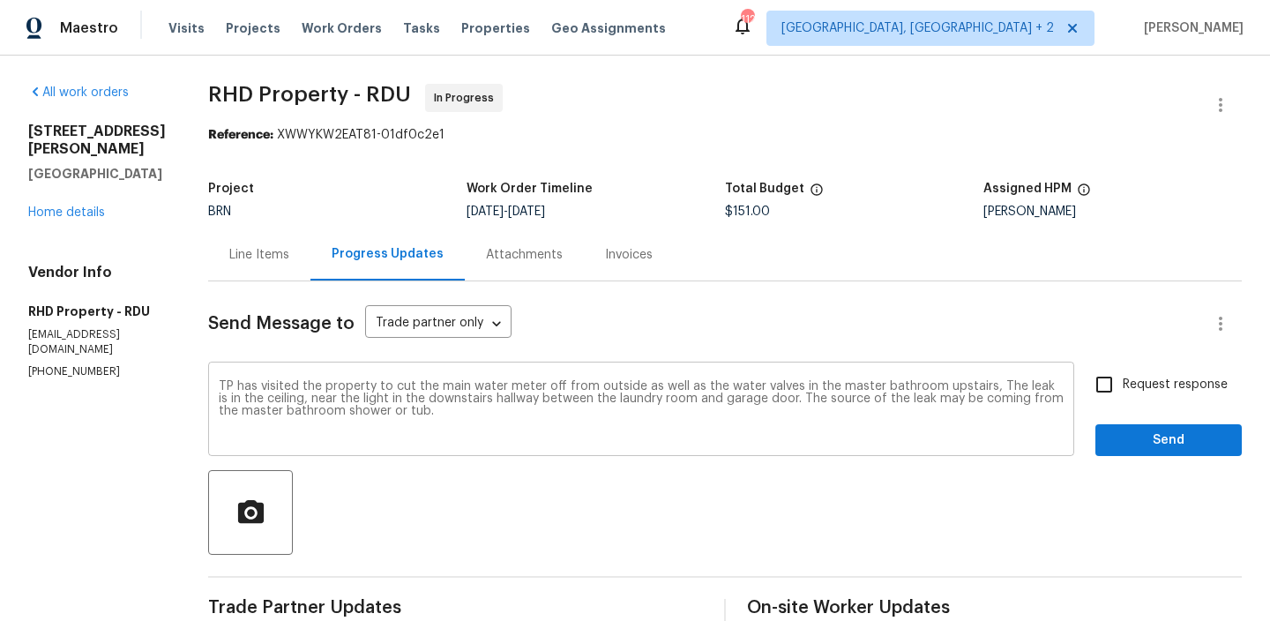
click at [502, 409] on textarea "TP has visited the property to cut the main water meter off from outside as wel…" at bounding box center [641, 411] width 845 height 62
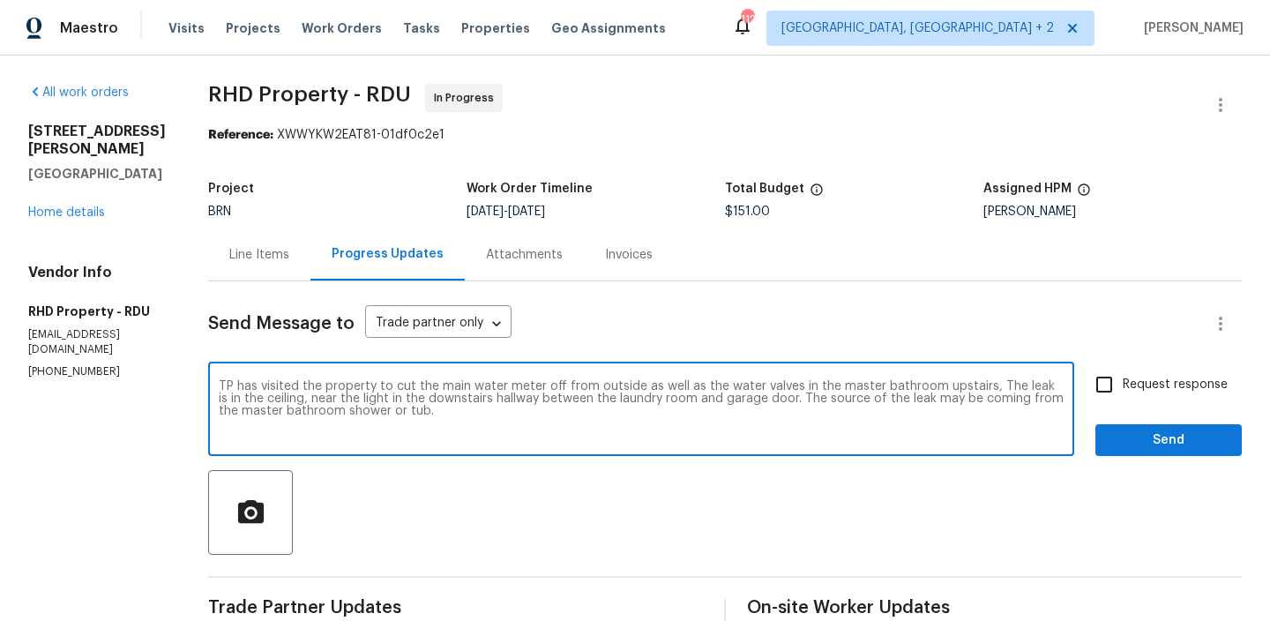
paste textarea "Also for the Hotwater tank that is not a rework for us as we did nstall a new b…"
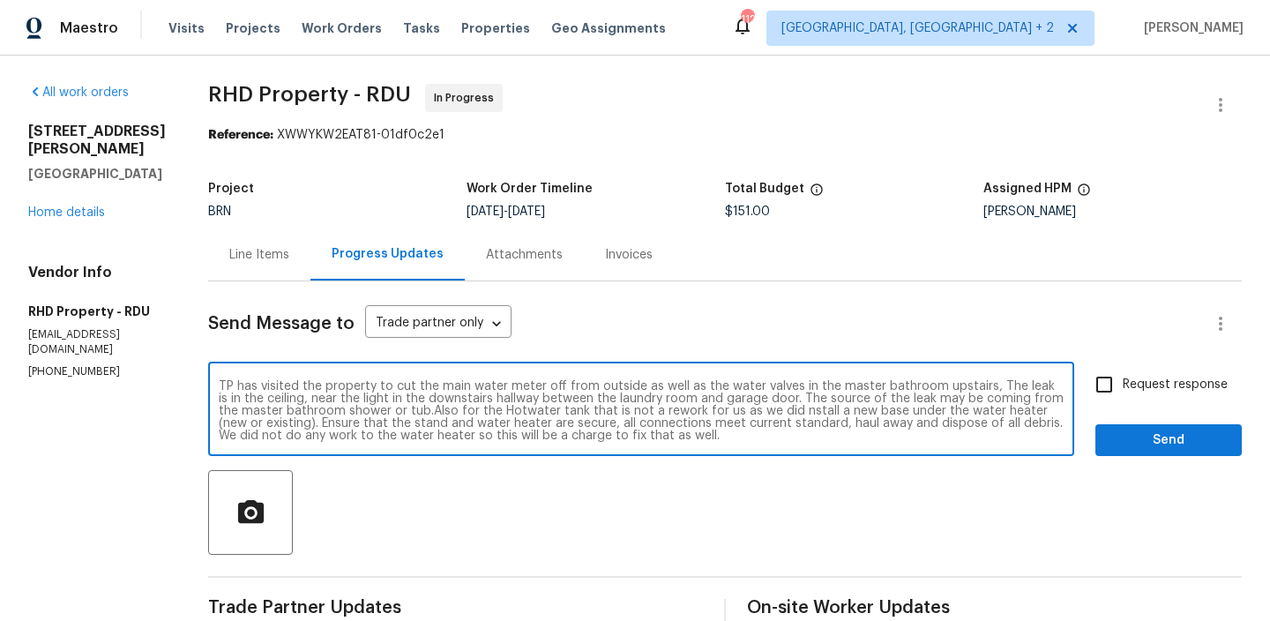
scroll to position [12, 0]
click at [775, 402] on textarea "TP has visited the property to cut the main water meter off from outside as wel…" at bounding box center [641, 411] width 845 height 62
click at [817, 405] on textarea "TP has visited the property to cut the main water meter off from outside as wel…" at bounding box center [641, 411] width 845 height 62
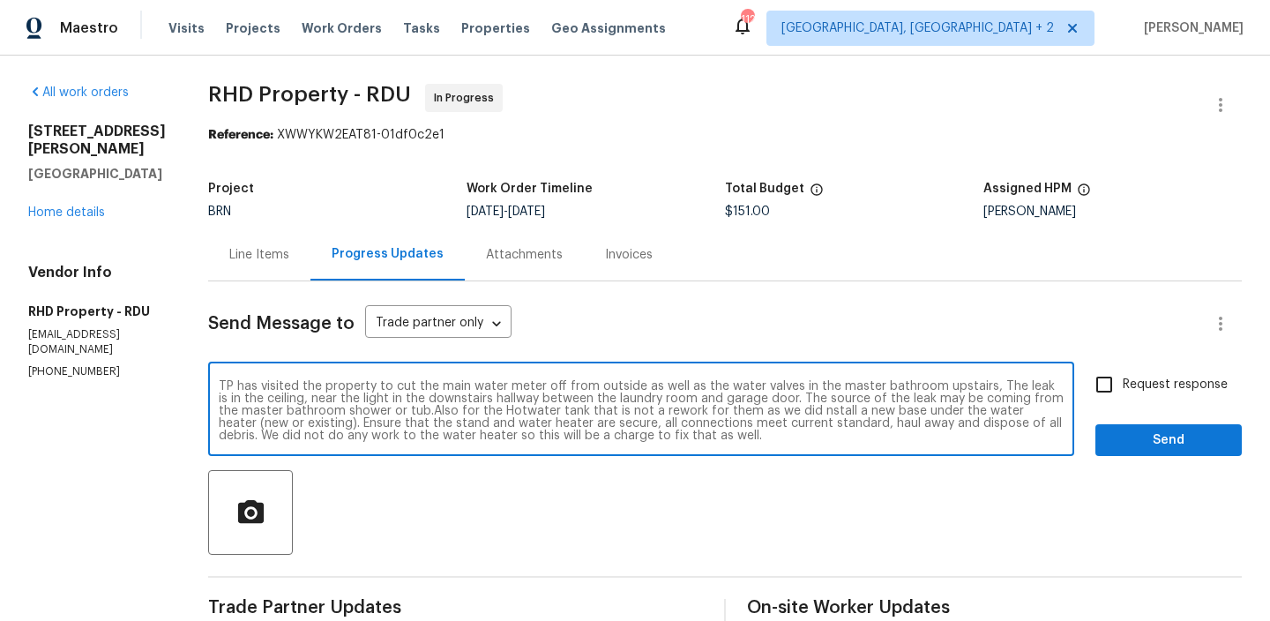
click at [829, 401] on textarea "TP has visited the property to cut the main water meter off from outside as wel…" at bounding box center [641, 411] width 845 height 62
click at [822, 421] on textarea "TP has visited the property to cut the main water meter off from outside as wel…" at bounding box center [641, 411] width 845 height 62
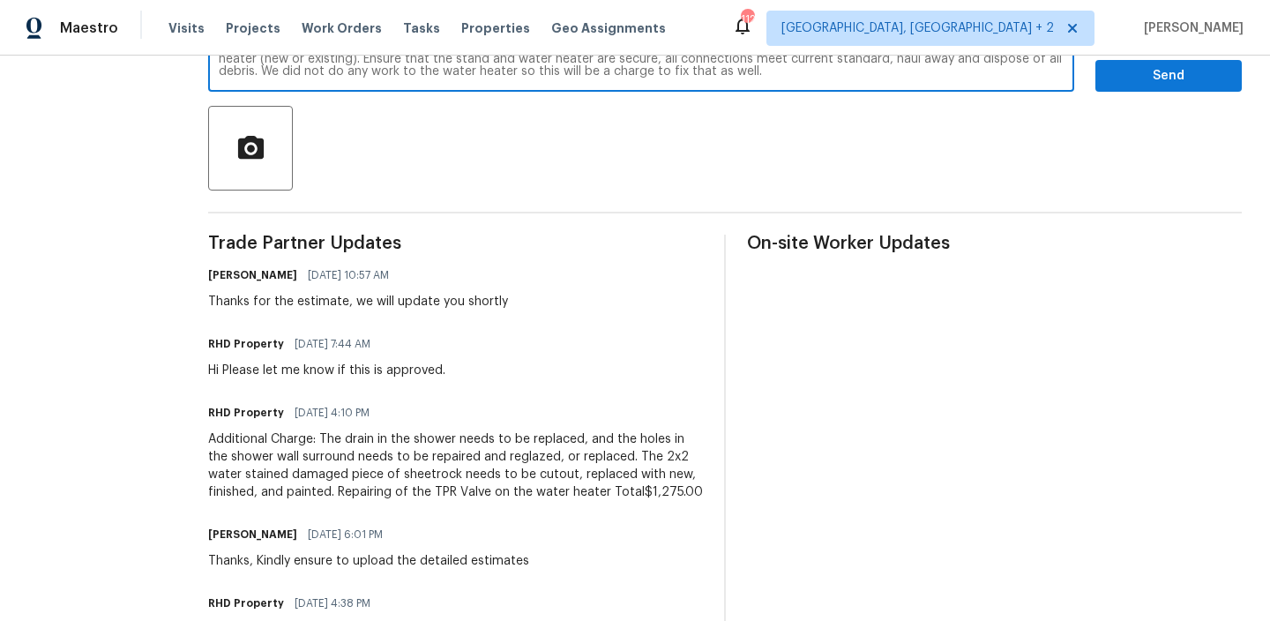
scroll to position [394, 0]
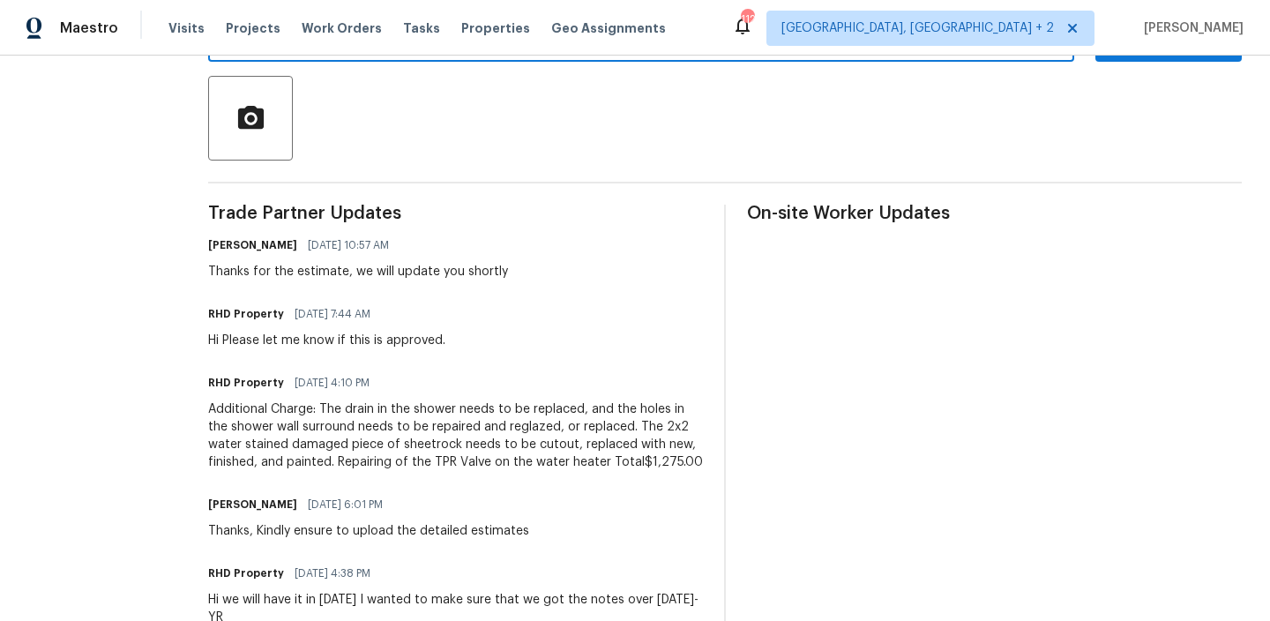
click at [294, 428] on div "Additional Charge: The drain in the shower needs to be replaced, and the holes …" at bounding box center [455, 435] width 495 height 71
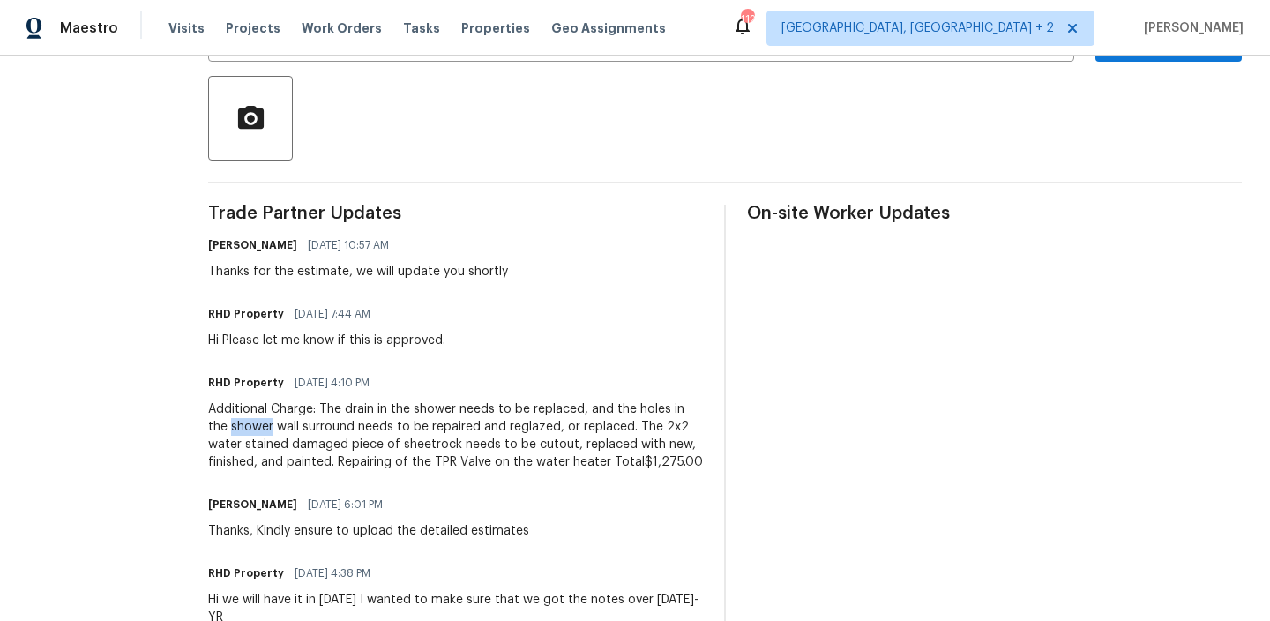
click at [294, 428] on div "Additional Charge: The drain in the shower needs to be replaced, and the holes …" at bounding box center [455, 435] width 495 height 71
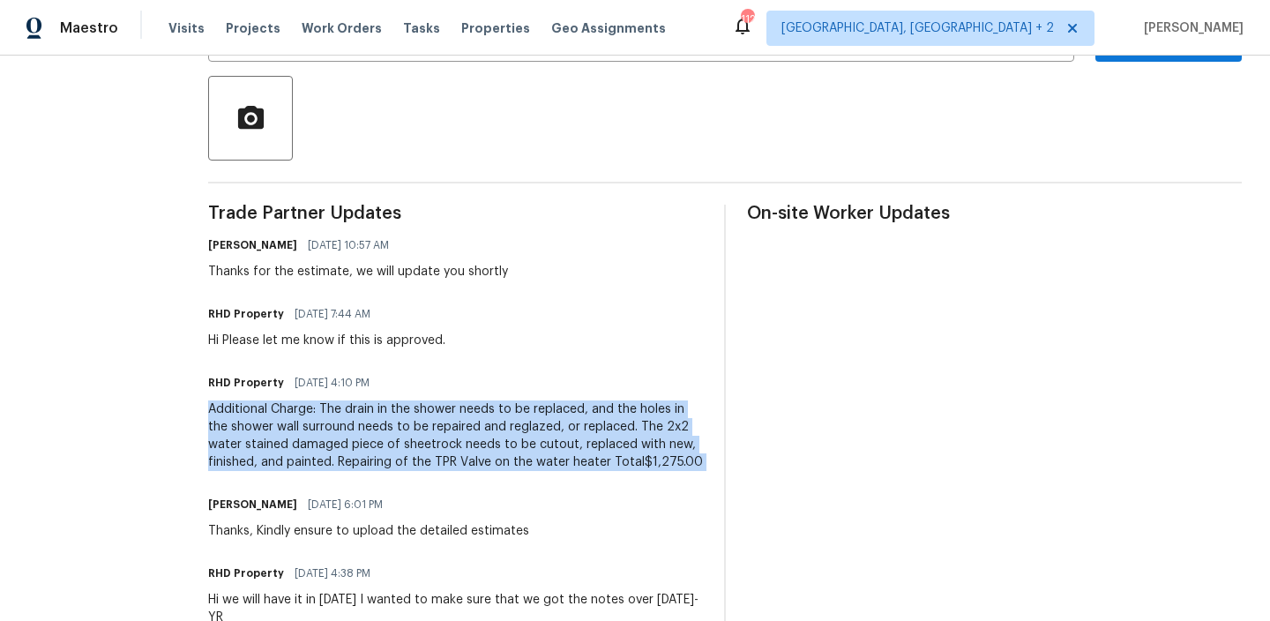
click at [294, 428] on div "Additional Charge: The drain in the shower needs to be replaced, and the holes …" at bounding box center [455, 435] width 495 height 71
copy div "Additional Charge: The drain in the shower needs to be replaced, and the holes …"
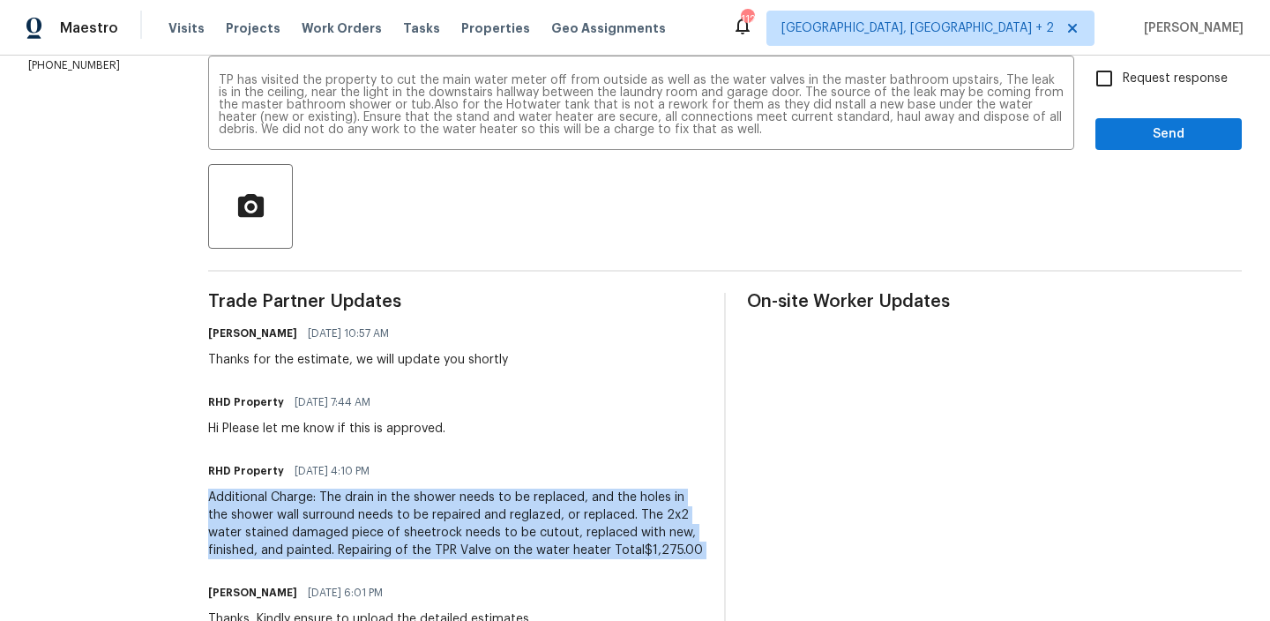
scroll to position [210, 0]
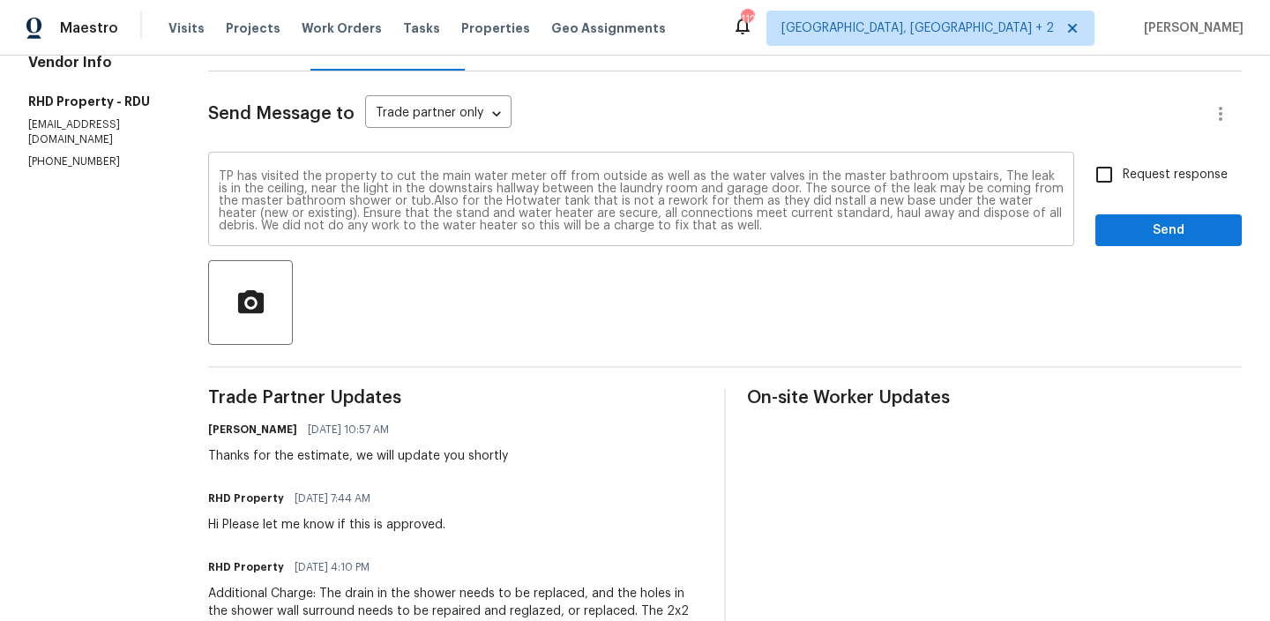
click at [811, 218] on textarea "TP has visited the property to cut the main water meter off from outside as wel…" at bounding box center [641, 201] width 845 height 62
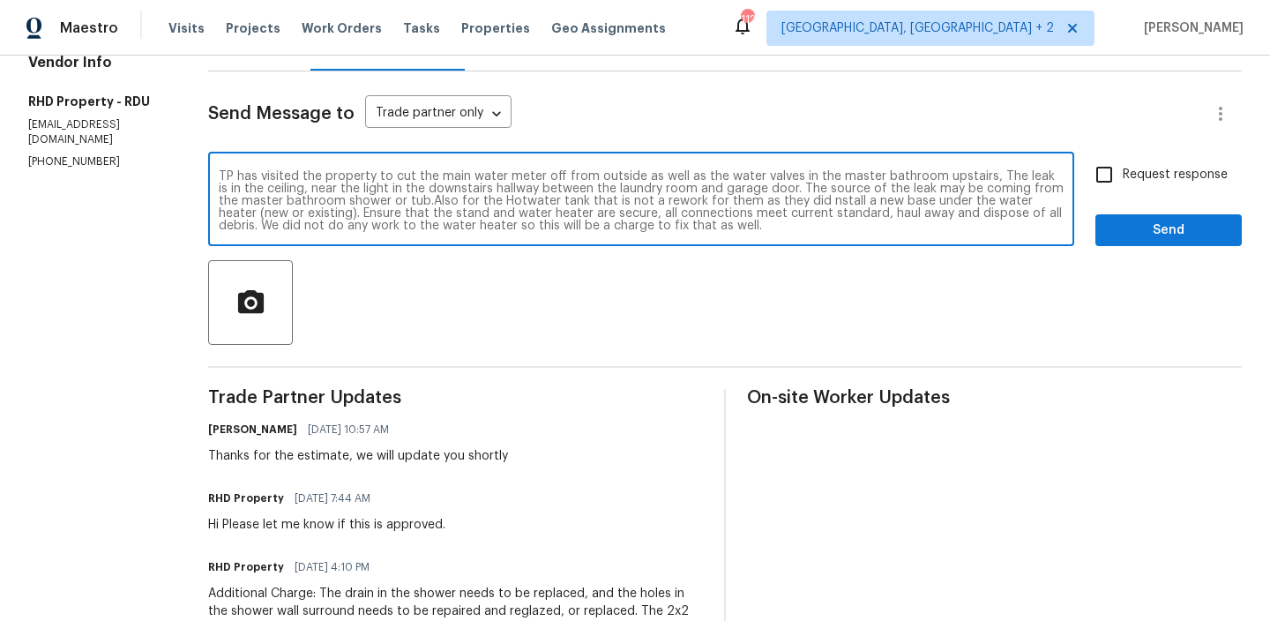
paste textarea "Additional Charge: The drain in the shower needs to be replaced, and the holes …"
type textarea "TP has visited the property to cut the main water meter off from outside as wel…"
click at [407, 205] on textarea "TP has visited the property to cut the main water meter off from outside as wel…" at bounding box center [641, 201] width 845 height 62
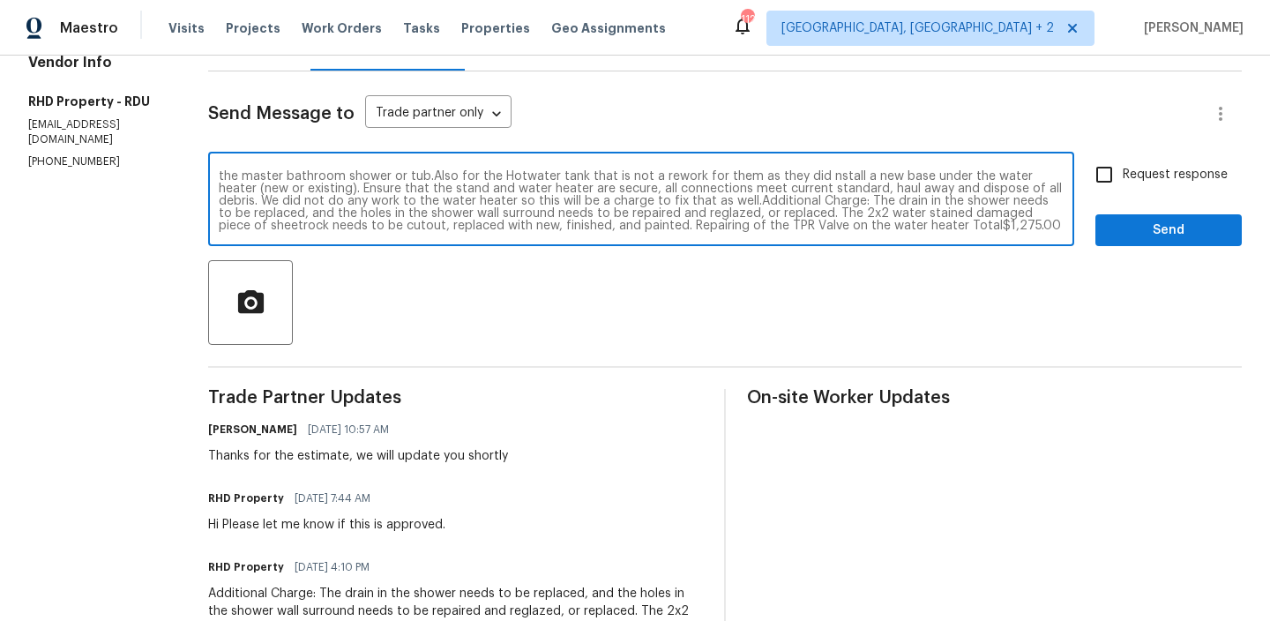
click at [407, 205] on textarea "TP has visited the property to cut the main water meter off from outside as wel…" at bounding box center [641, 201] width 845 height 62
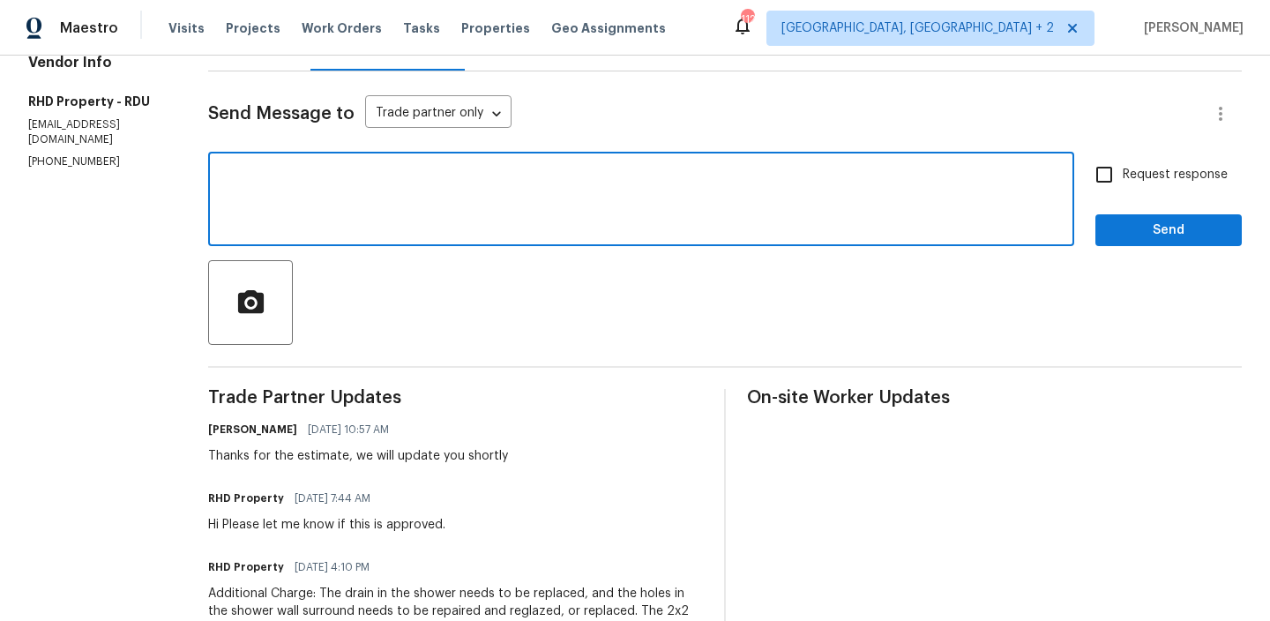
scroll to position [0, 0]
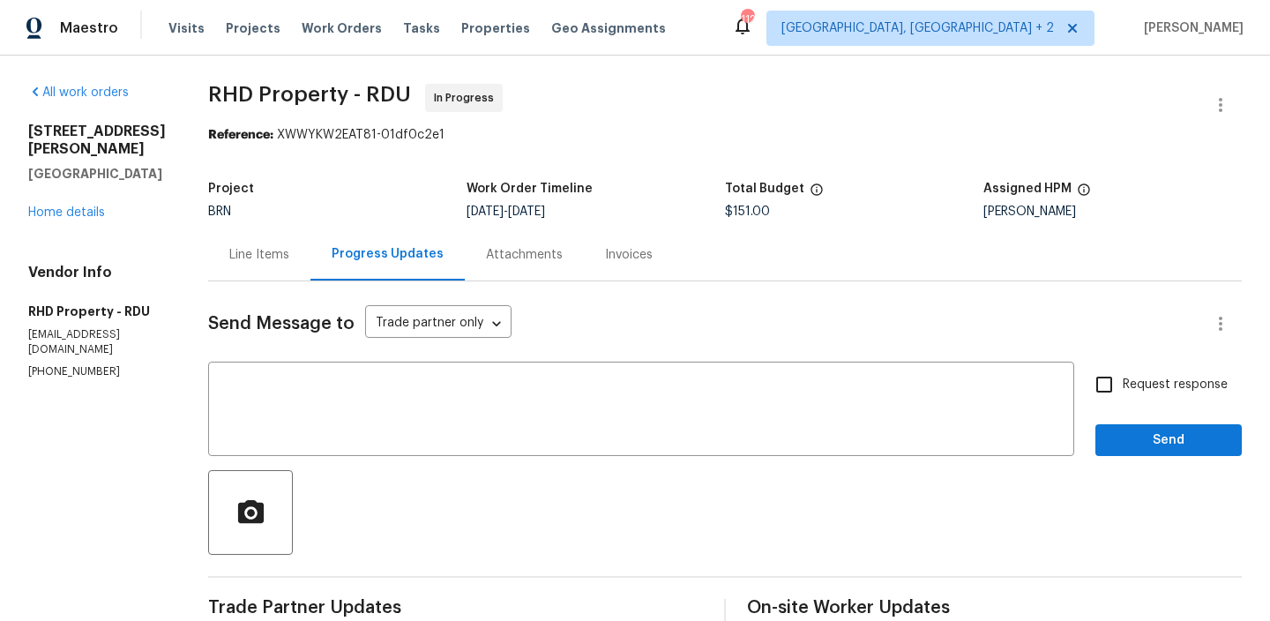
click at [743, 212] on span "$151.00" at bounding box center [747, 211] width 45 height 12
copy span "$151.00"
drag, startPoint x: 231, startPoint y: 108, endPoint x: 380, endPoint y: 97, distance: 149.4
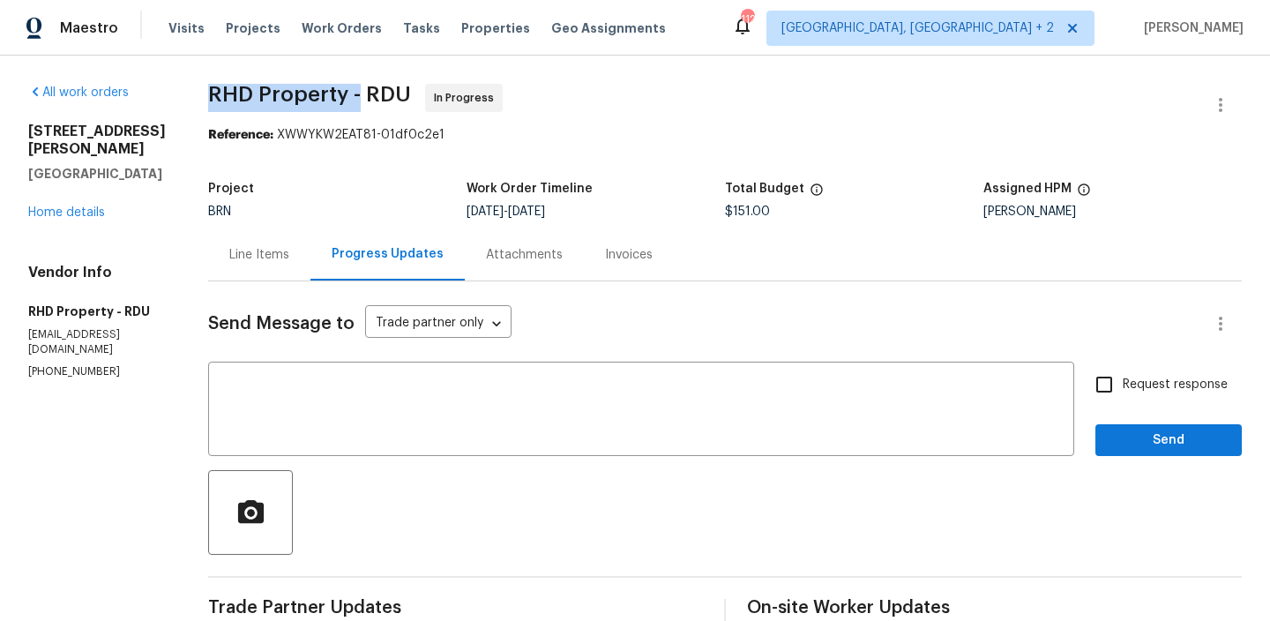
copy span "RHD Property -"
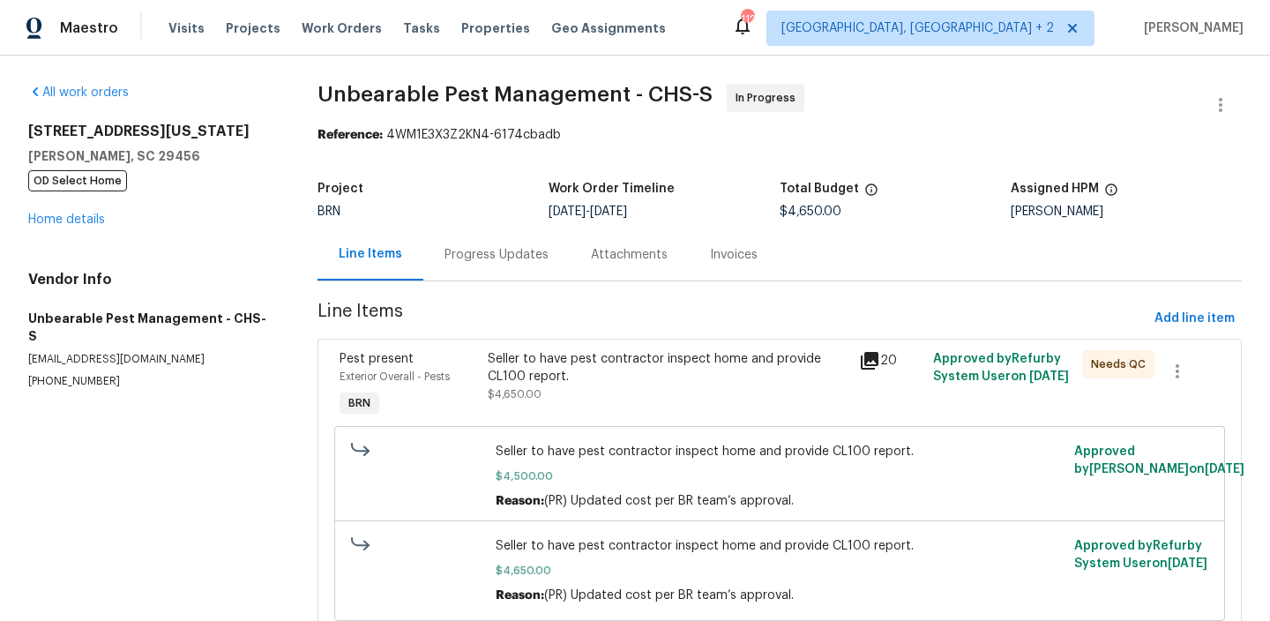
click at [484, 266] on div "Progress Updates" at bounding box center [496, 254] width 146 height 52
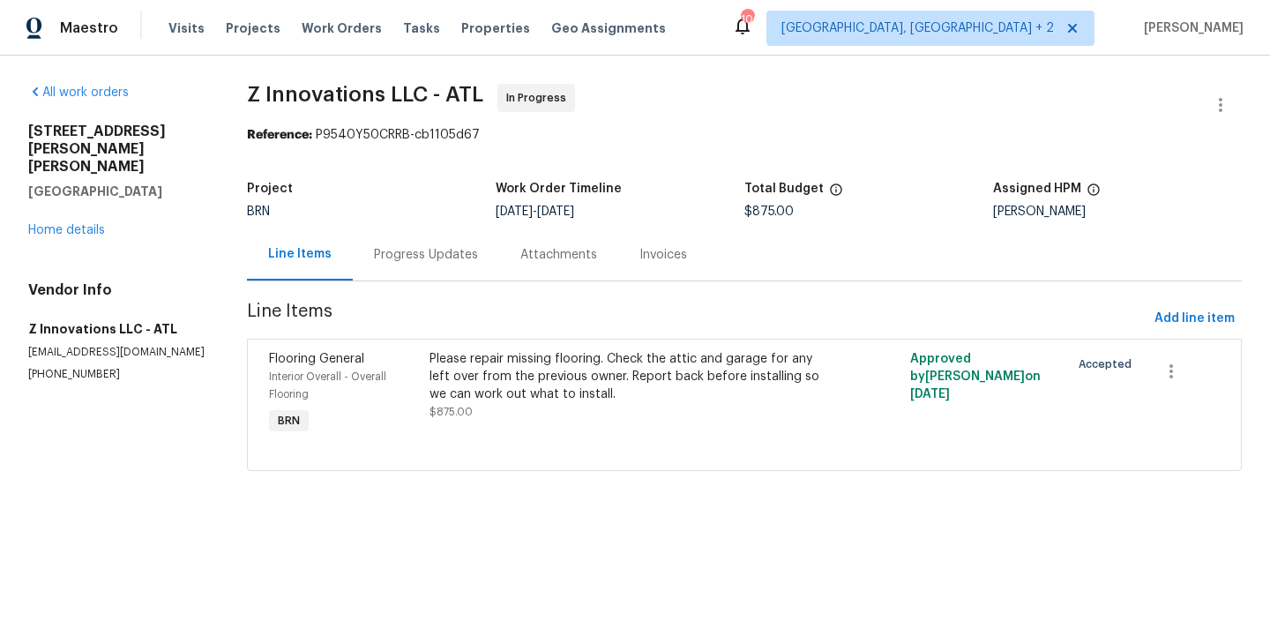
click at [359, 222] on div "Project BRN Work Order Timeline [DATE] - [DATE] Total Budget $875.00 Assigned H…" at bounding box center [744, 200] width 995 height 56
click at [389, 248] on div "Progress Updates" at bounding box center [426, 255] width 104 height 18
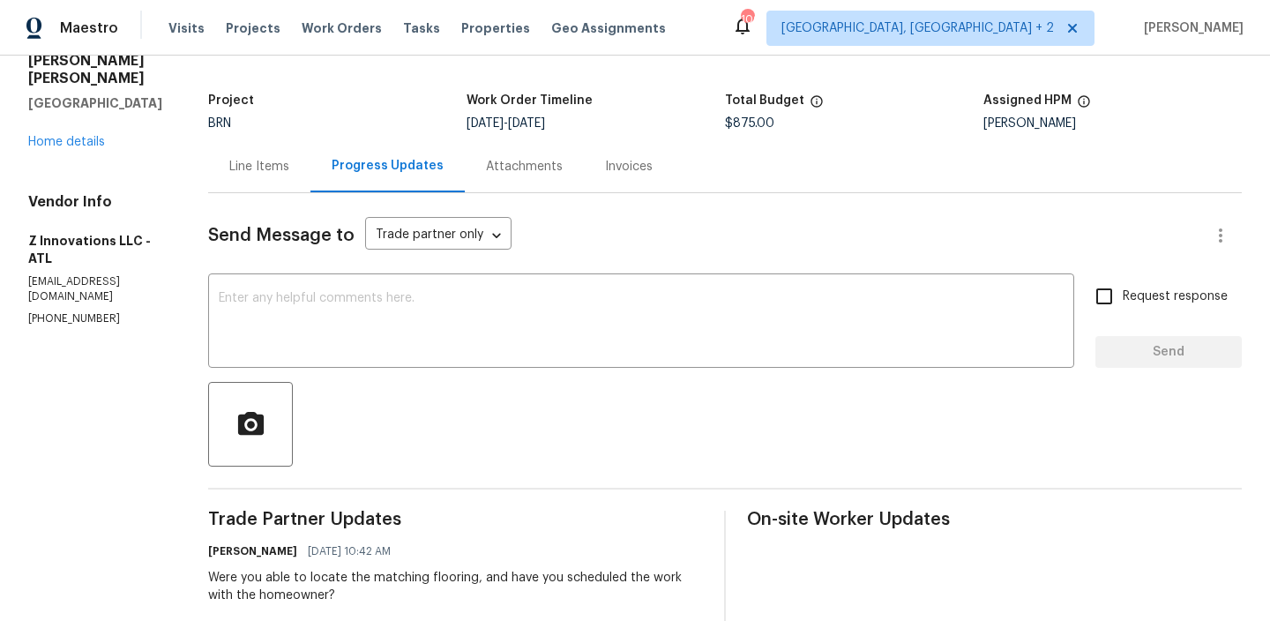
scroll to position [129, 0]
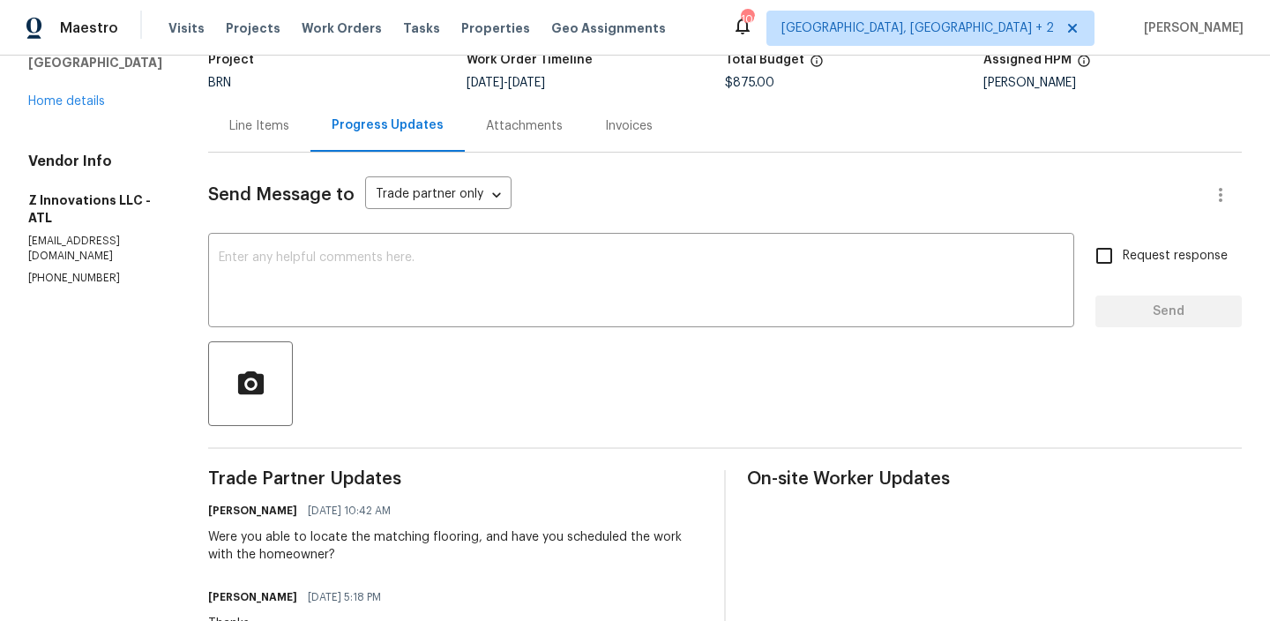
click at [81, 271] on p "[PHONE_NUMBER]" at bounding box center [97, 278] width 138 height 15
copy p "[PHONE_NUMBER]"
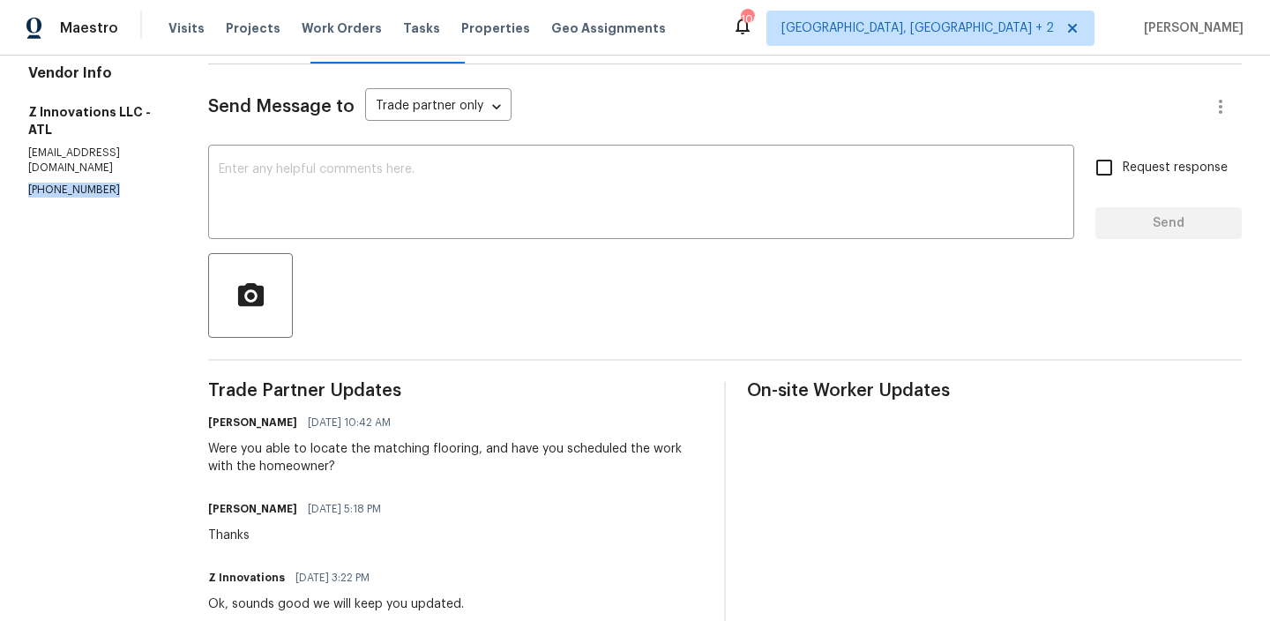
scroll to position [273, 0]
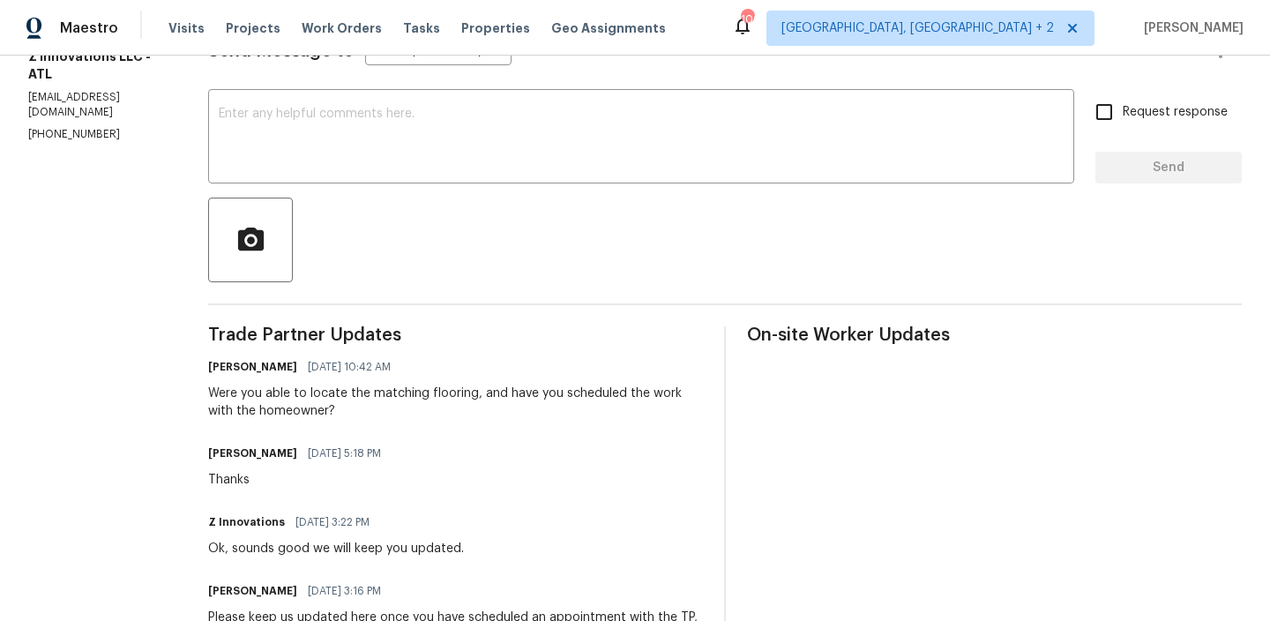
click at [278, 377] on div "[PERSON_NAME] [DATE] 10:42 AM" at bounding box center [455, 367] width 495 height 25
click at [242, 395] on div "Were you able to locate the matching flooring, and have you scheduled the work …" at bounding box center [455, 401] width 495 height 35
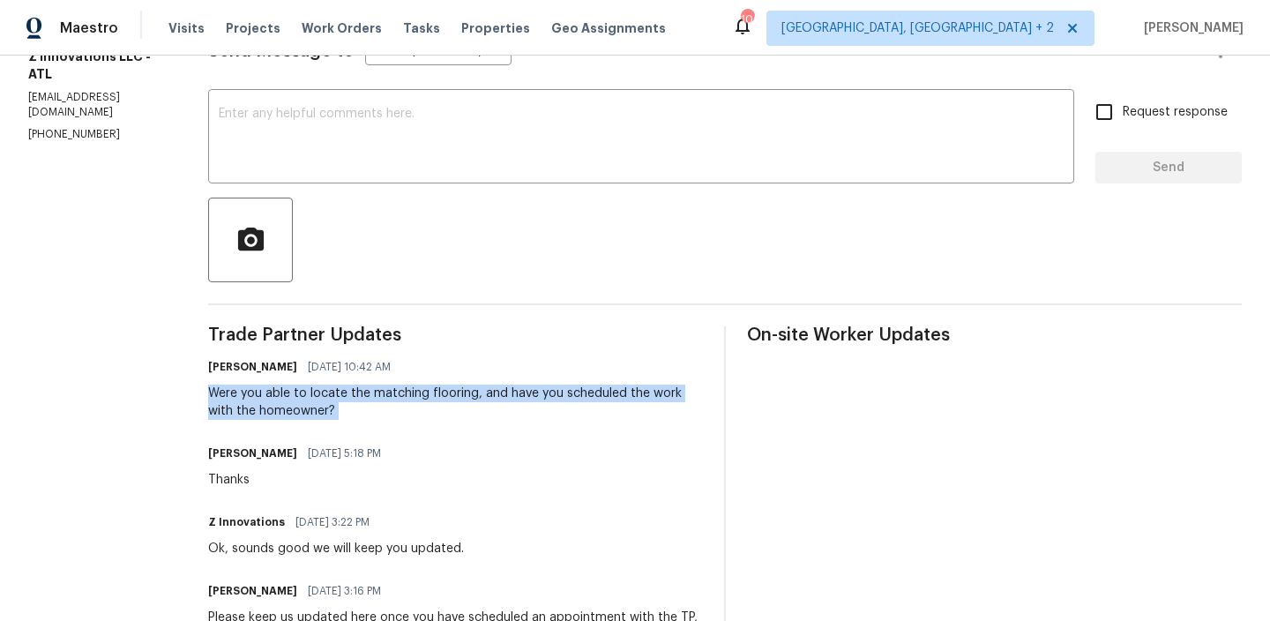
click at [242, 395] on div "Were you able to locate the matching flooring, and have you scheduled the work …" at bounding box center [455, 401] width 495 height 35
copy div "Were you able to locate the matching flooring, and have you scheduled the work …"
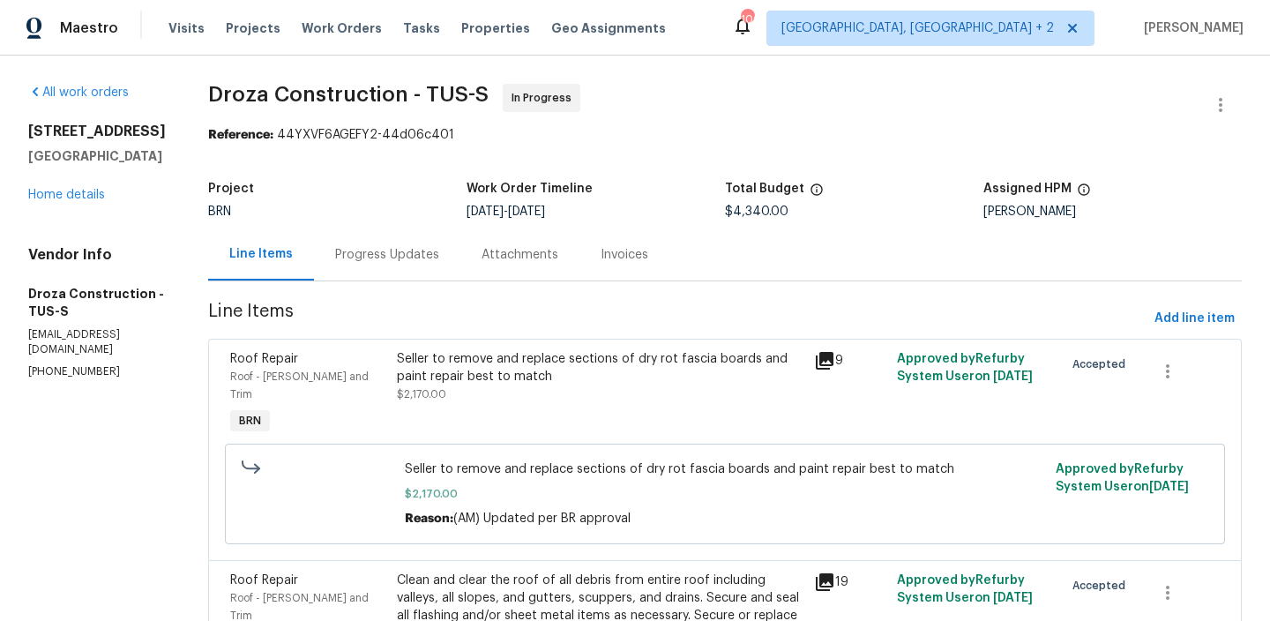
click at [452, 233] on div "Progress Updates" at bounding box center [387, 254] width 146 height 52
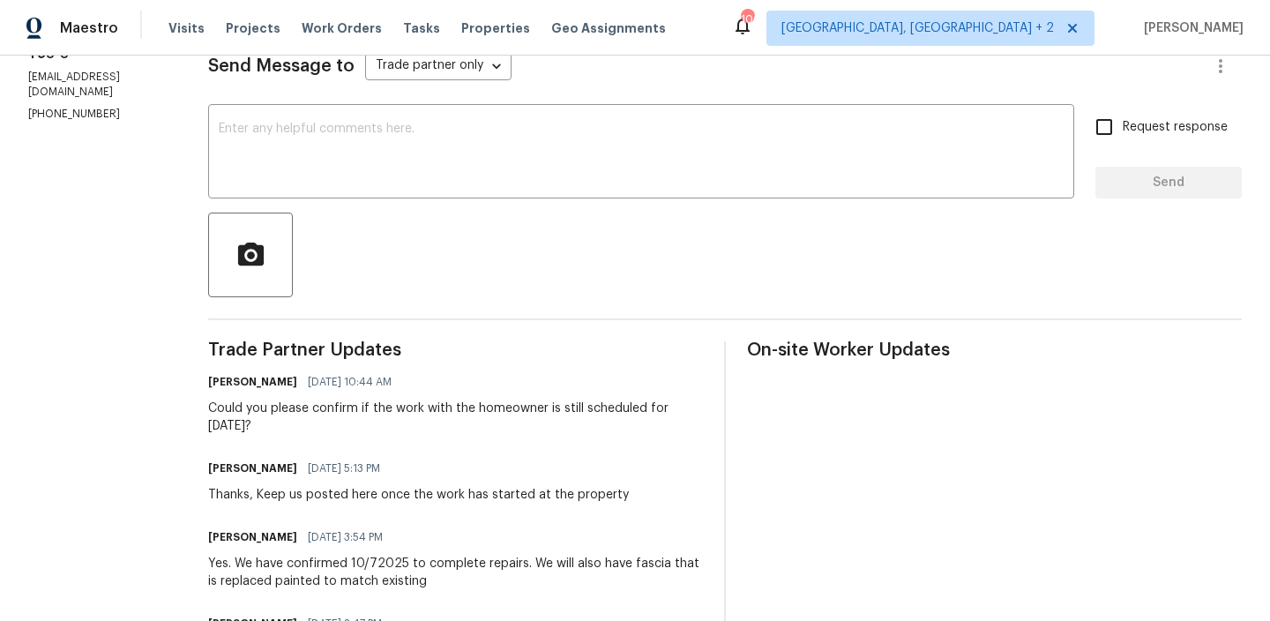
scroll to position [258, 0]
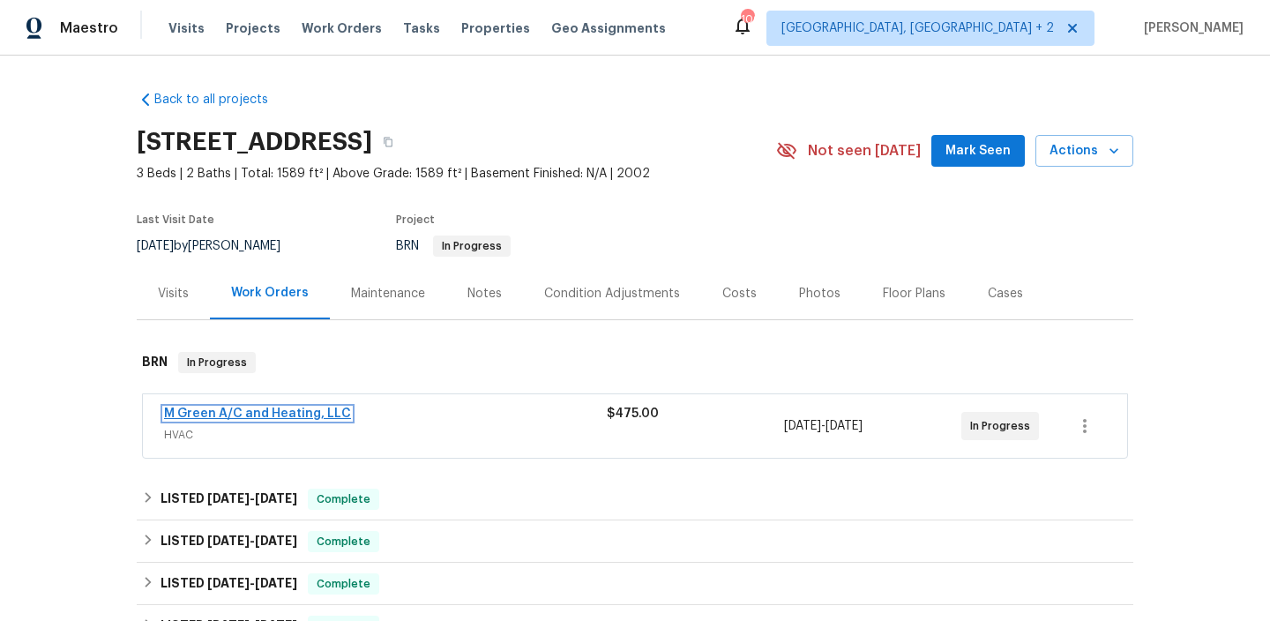
click at [218, 413] on link "M Green A/C and Heating, LLC" at bounding box center [257, 413] width 187 height 12
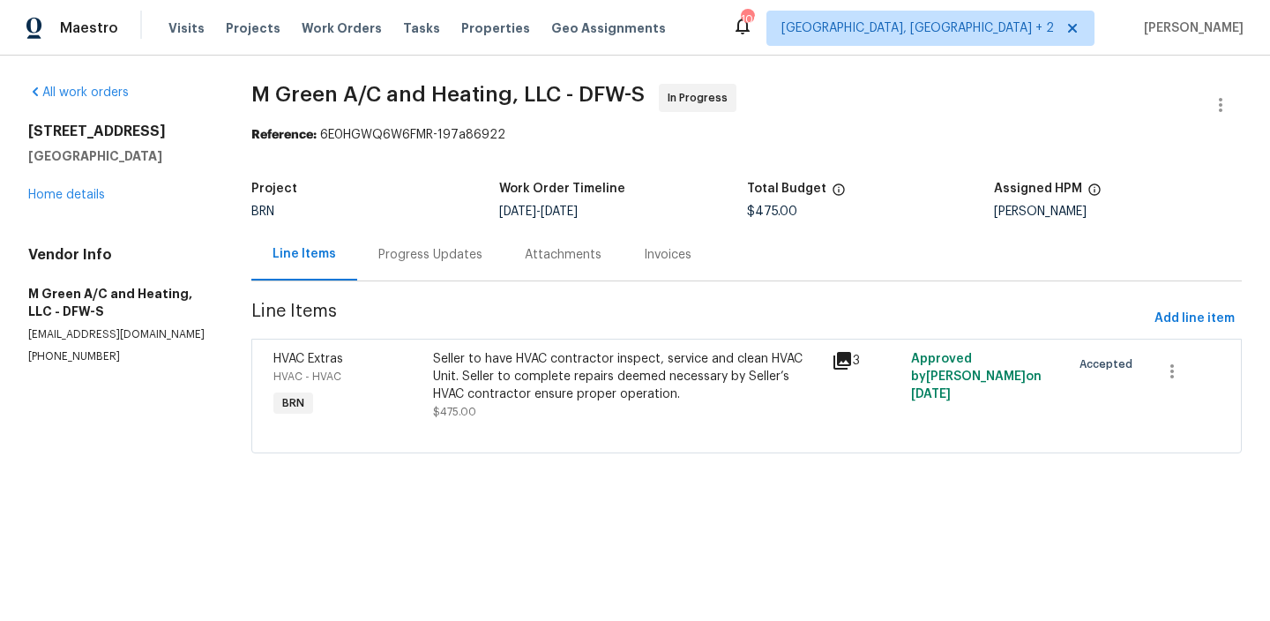
click at [381, 261] on div "Progress Updates" at bounding box center [430, 255] width 104 height 18
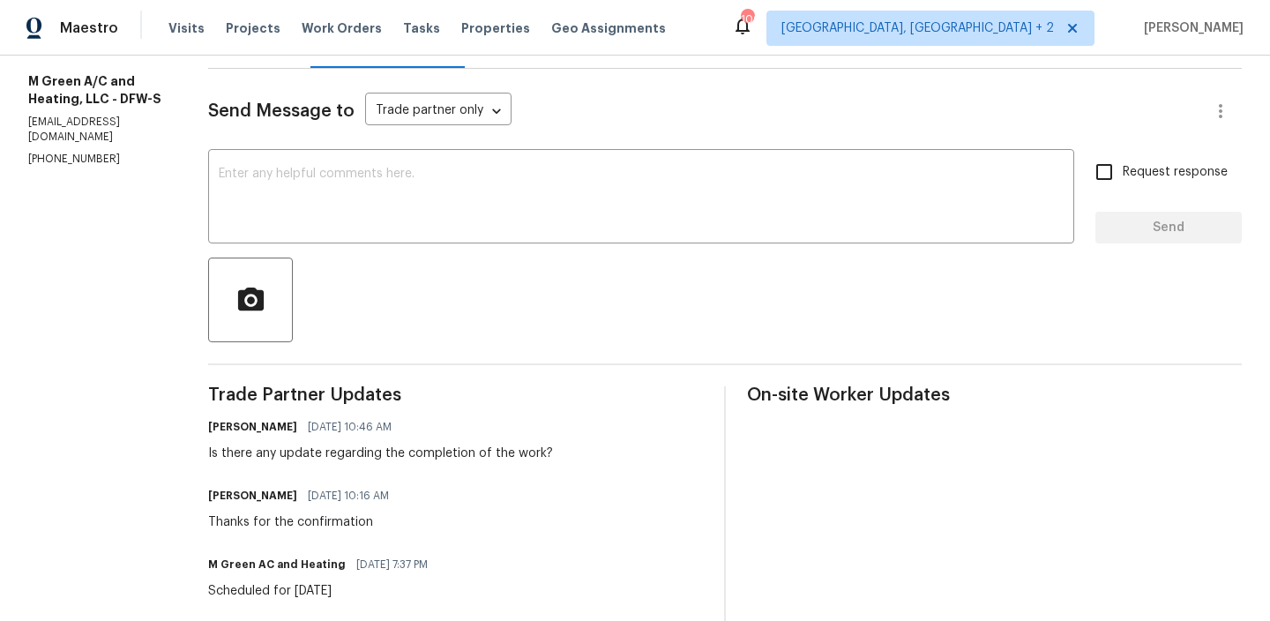
scroll to position [213, 0]
click at [68, 151] on p "(972) 415-3696" at bounding box center [97, 158] width 138 height 15
copy p "(972) 415-3696"
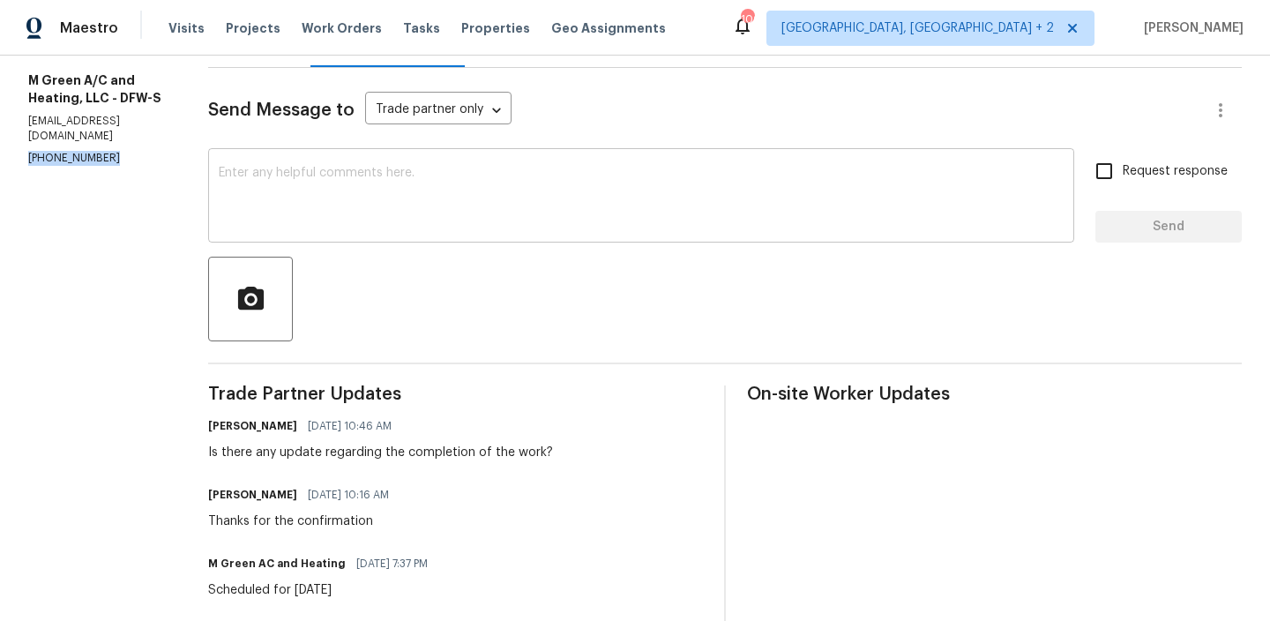
scroll to position [0, 0]
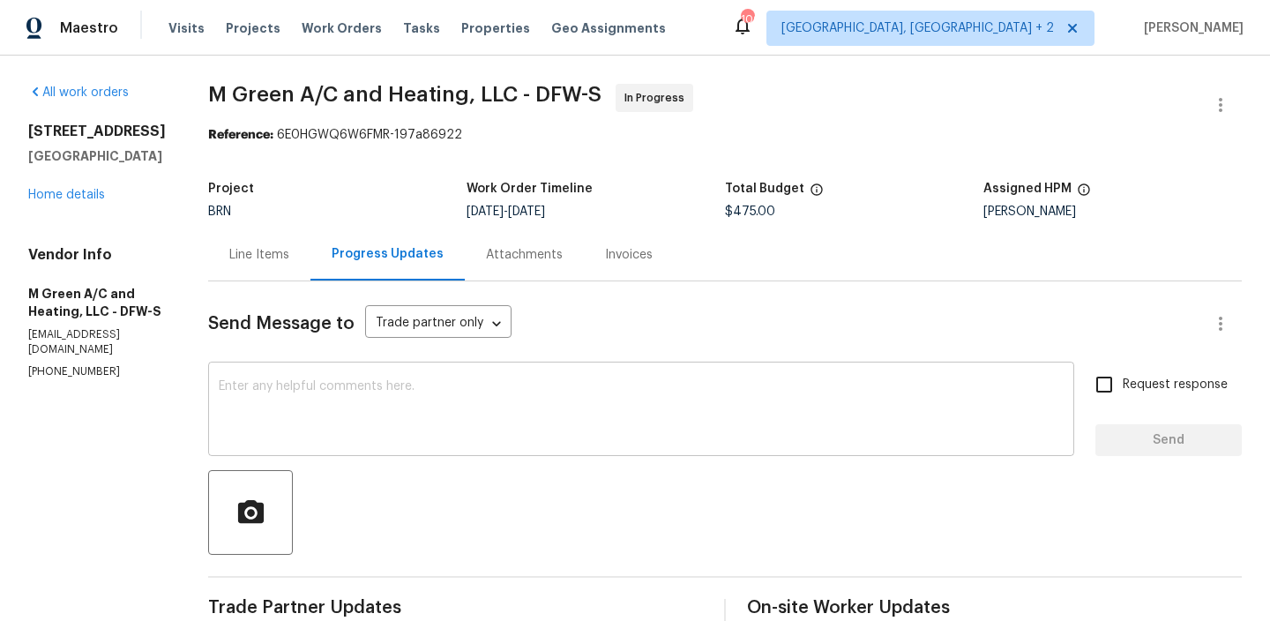
click at [361, 431] on textarea at bounding box center [641, 411] width 845 height 62
click at [68, 364] on p "(972) 415-3696" at bounding box center [97, 371] width 138 height 15
copy p "415"
click at [79, 364] on p "(972) 415-3696" at bounding box center [97, 371] width 138 height 15
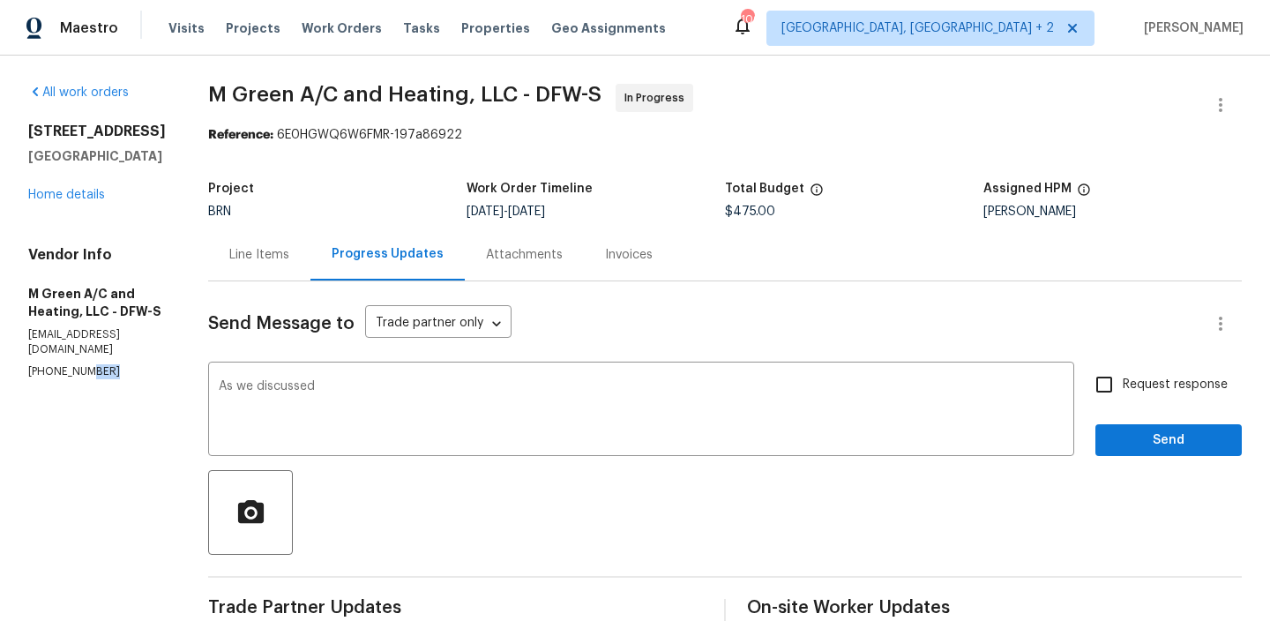
click at [79, 364] on p "(972) 415-3696" at bounding box center [97, 371] width 138 height 15
copy p "(972) 415-3696"
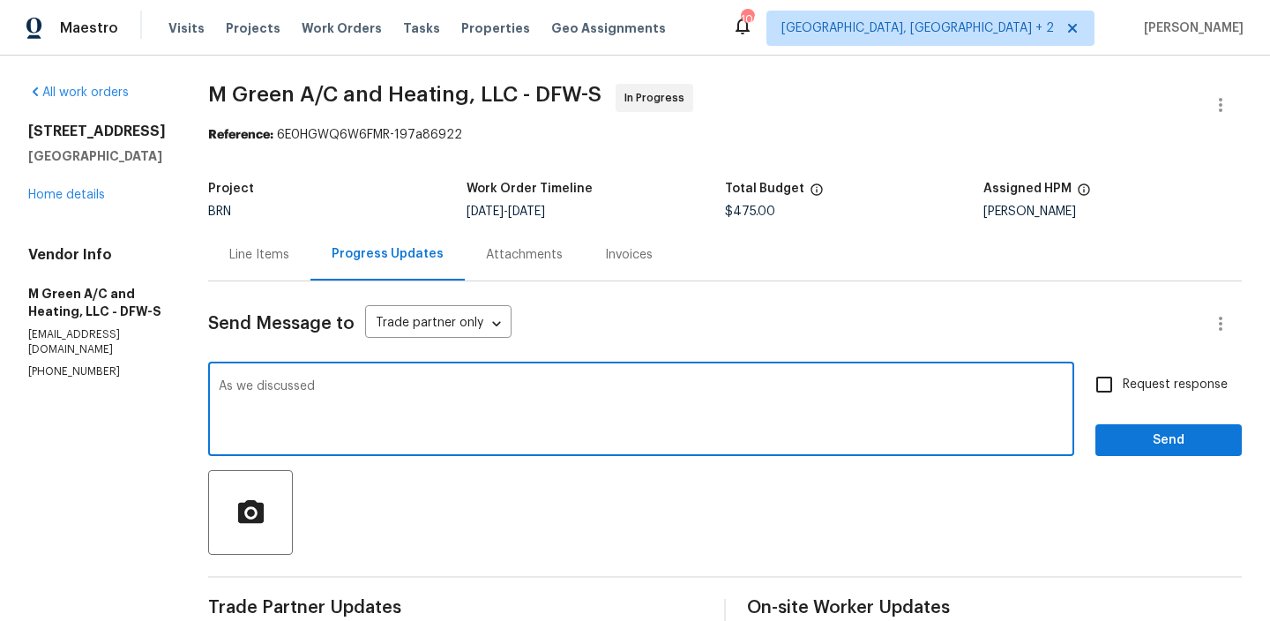
click at [434, 399] on textarea "As we discussed" at bounding box center [641, 411] width 845 height 62
paste textarea "(972) 415-3696"
type textarea "As we discussed (972) 415-3696, Kindly ensure to upload the detailed estimates"
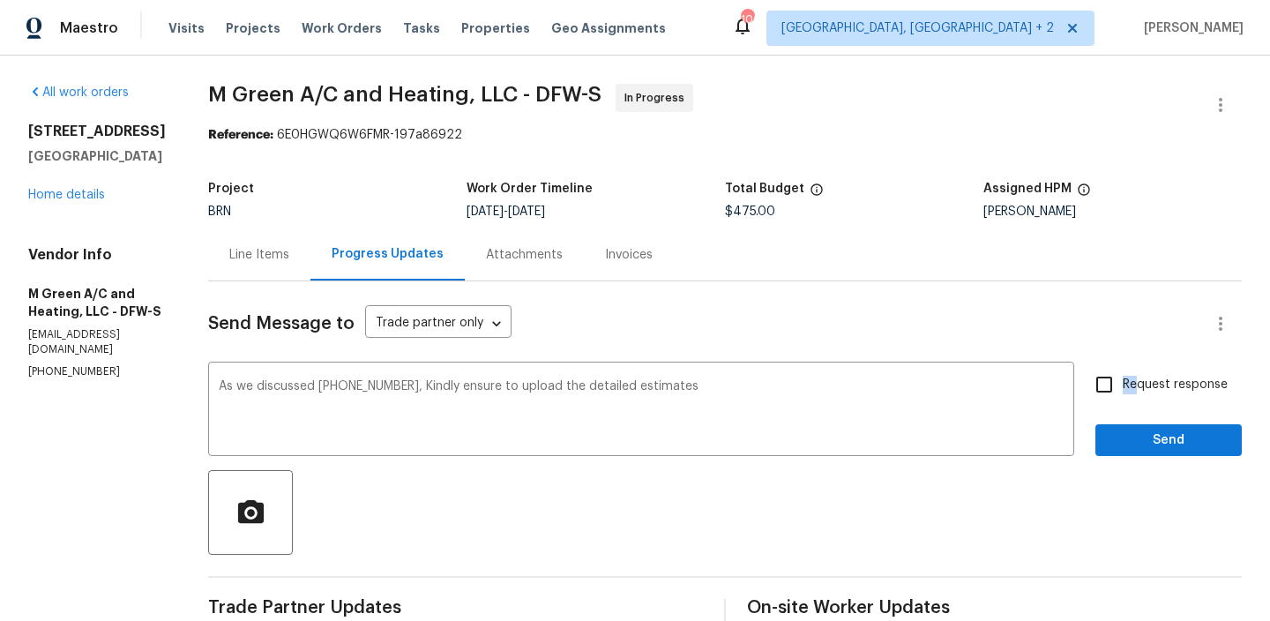
click at [1136, 376] on span "Request response" at bounding box center [1175, 385] width 105 height 19
click at [1118, 441] on span "Send" at bounding box center [1168, 440] width 118 height 22
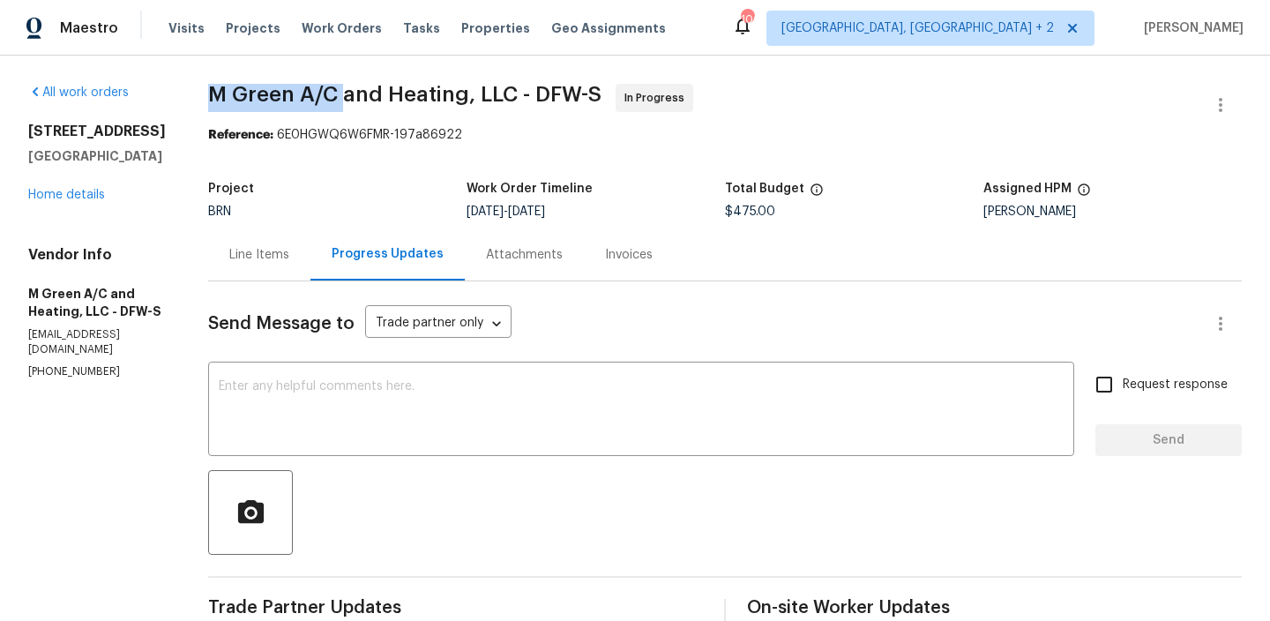
drag, startPoint x: 248, startPoint y: 91, endPoint x: 391, endPoint y: 90, distance: 142.9
click at [391, 90] on div "All work orders 13408 Dove Ranch Rd Roanoke, TX 76262 Home details Vendor Info …" at bounding box center [635, 563] width 1270 height 1014
copy span "M Green A/C"
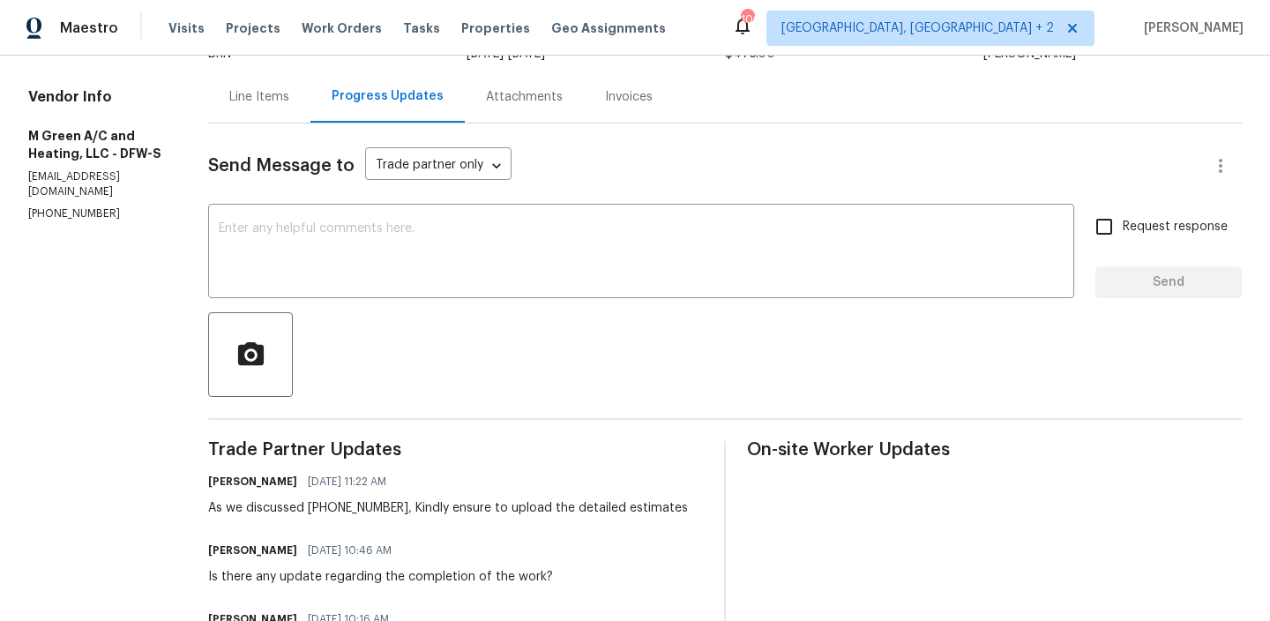
scroll to position [168, 0]
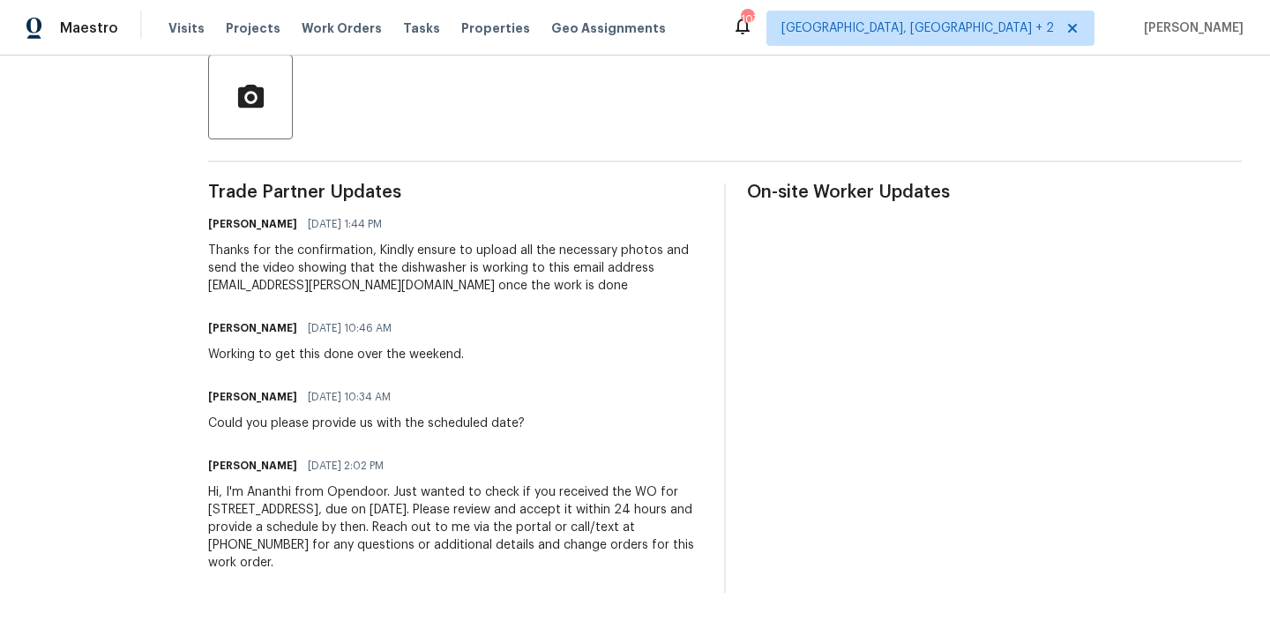
scroll to position [138, 0]
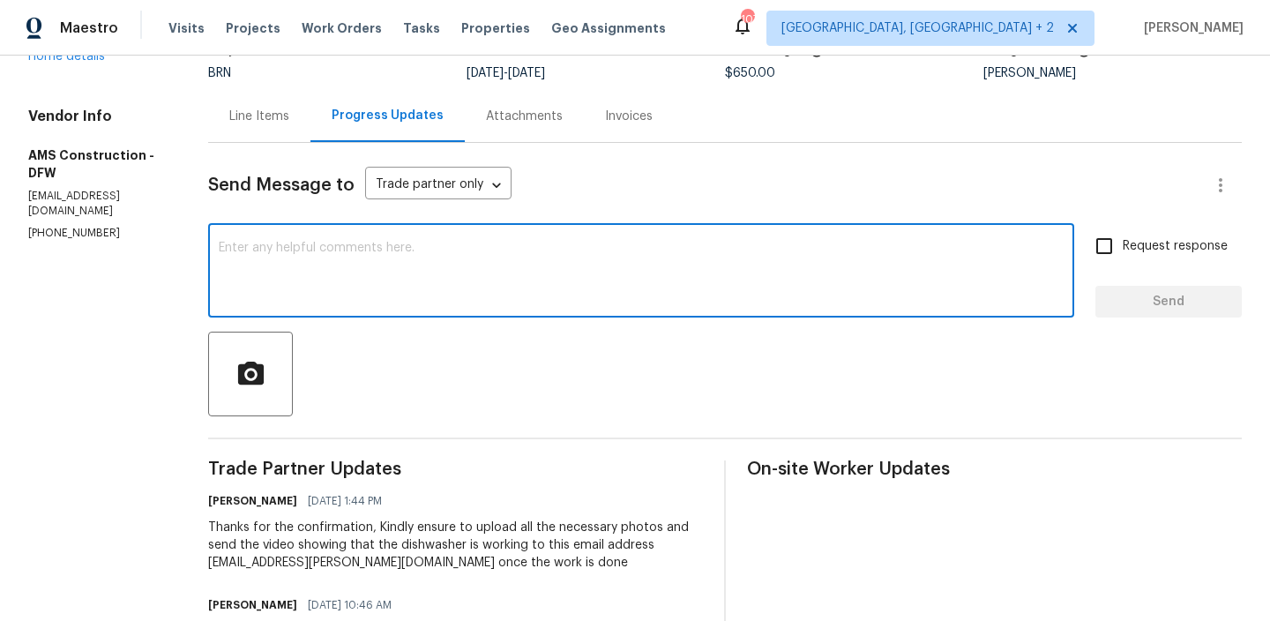
click at [276, 271] on textarea at bounding box center [641, 273] width 845 height 62
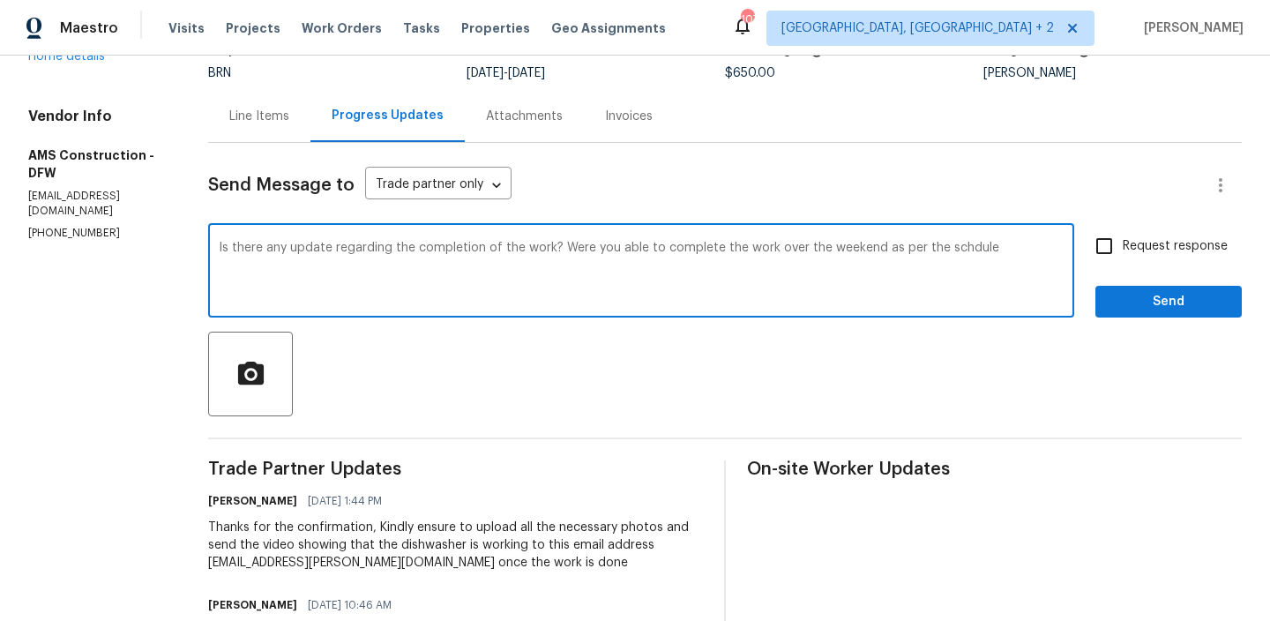
type textarea "Is there any update regarding the completion of the work? Were you able to comp…"
click at [336, 250] on textarea "Is there any update regarding the completion of the work? Were you able to comp…" at bounding box center [641, 273] width 845 height 62
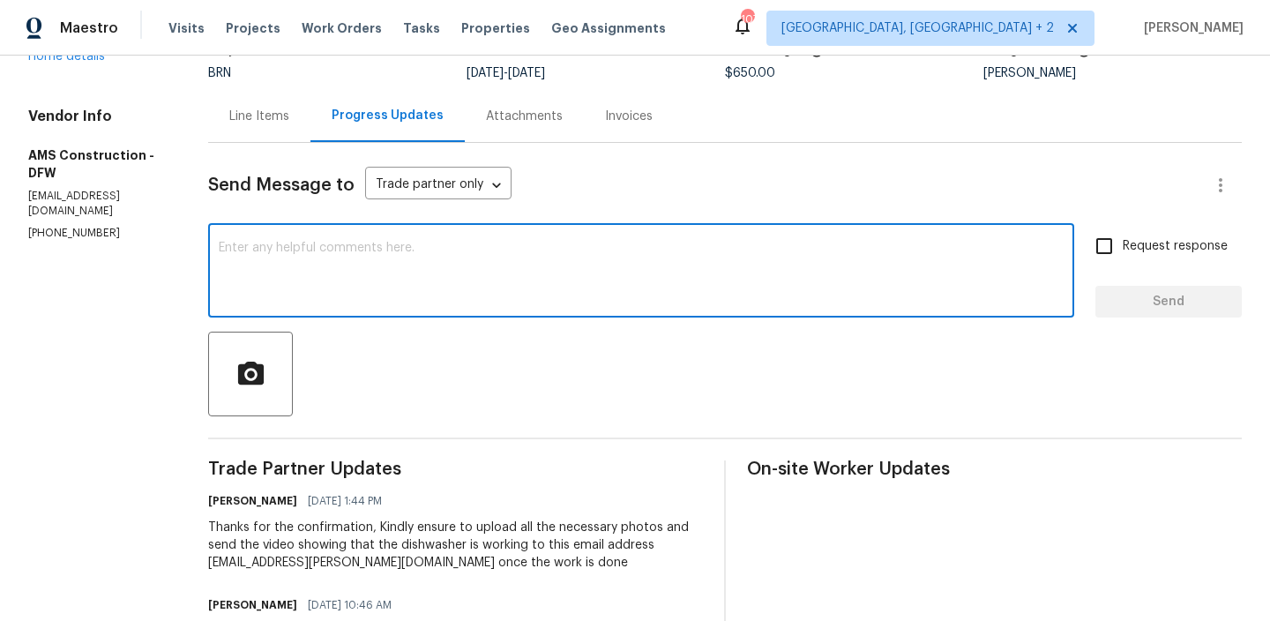
paste textarea "Could you please provide an update on the progress of the work? Were you able t…"
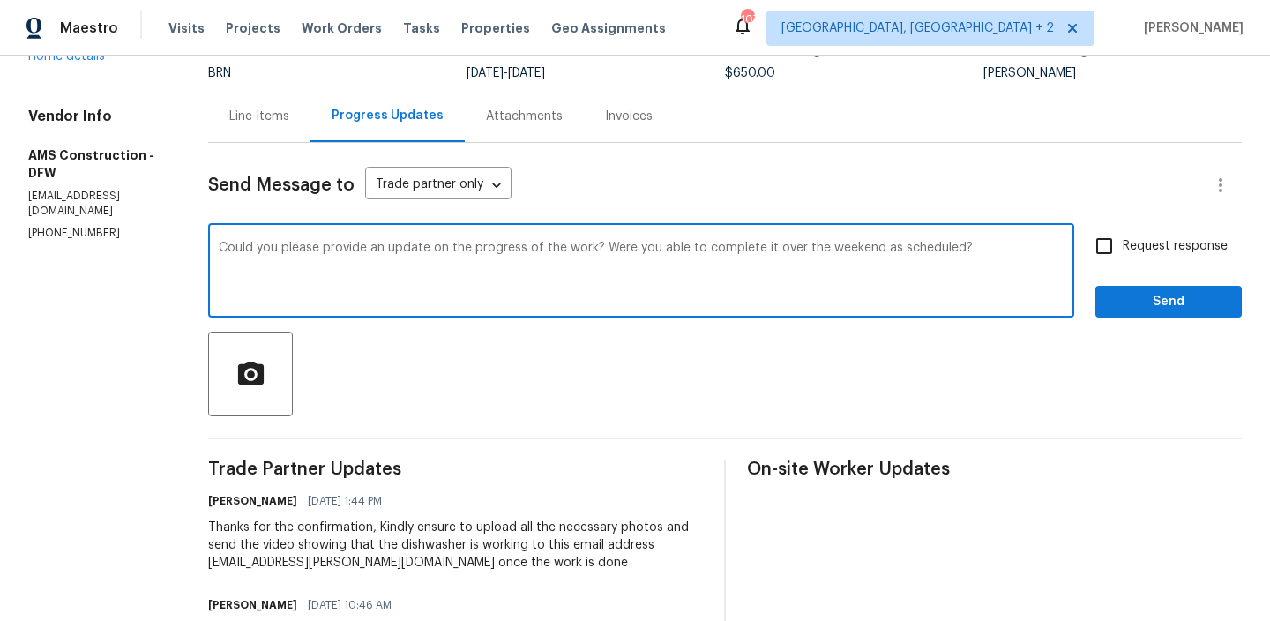
scroll to position [123, 0]
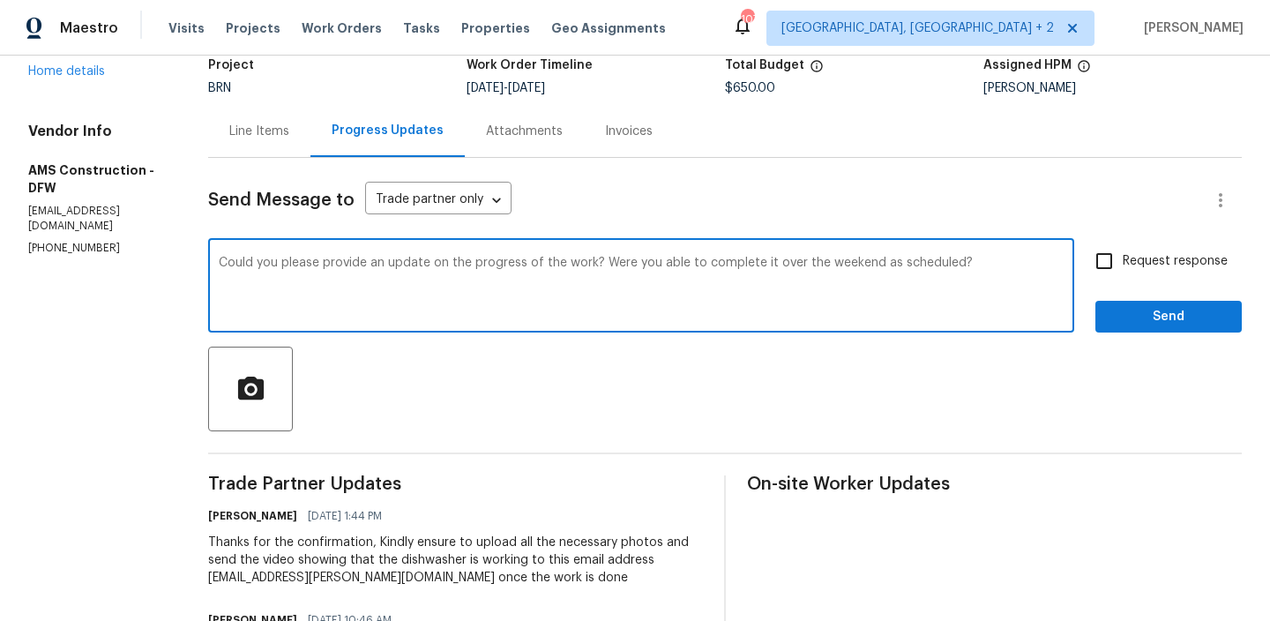
type textarea "Could you please provide an update on the progress of the work? Were you able t…"
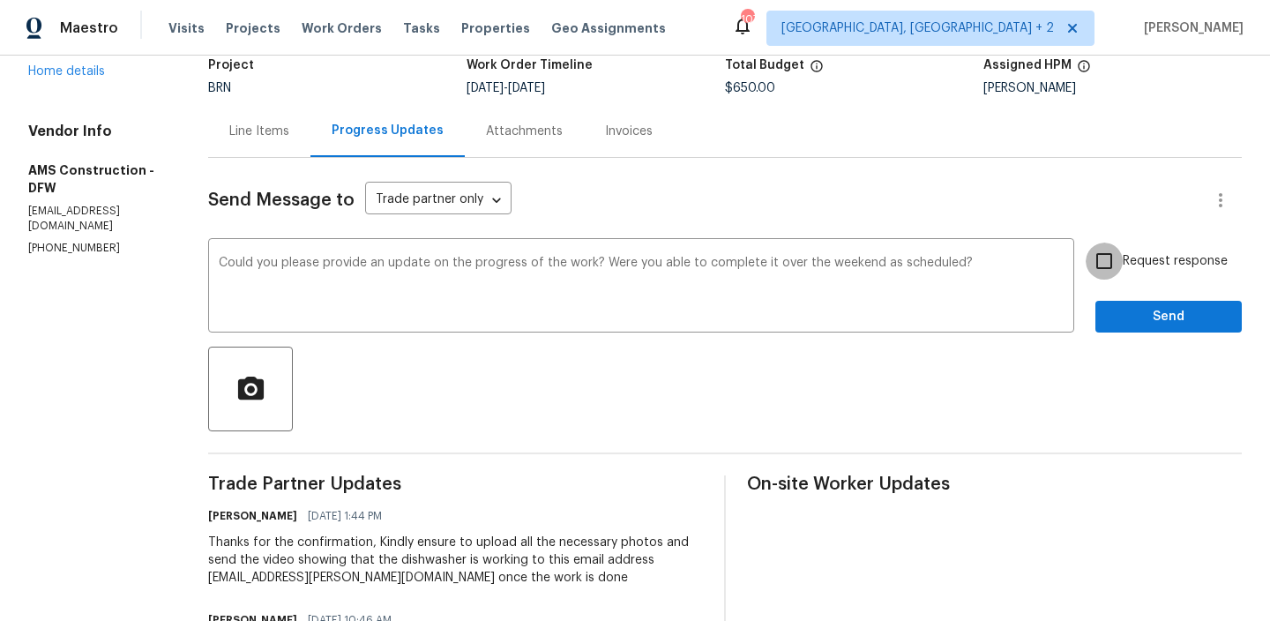
click at [1113, 271] on input "Request response" at bounding box center [1104, 261] width 37 height 37
checkbox input "true"
click at [1113, 307] on span "Send" at bounding box center [1168, 317] width 118 height 22
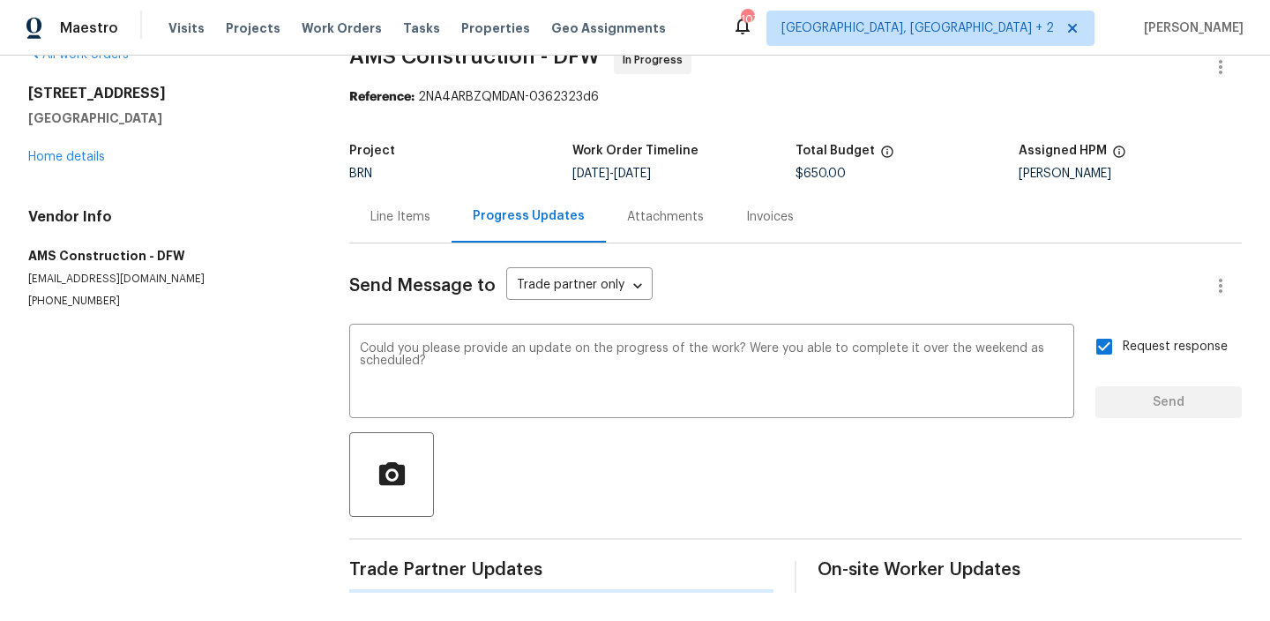
scroll to position [0, 0]
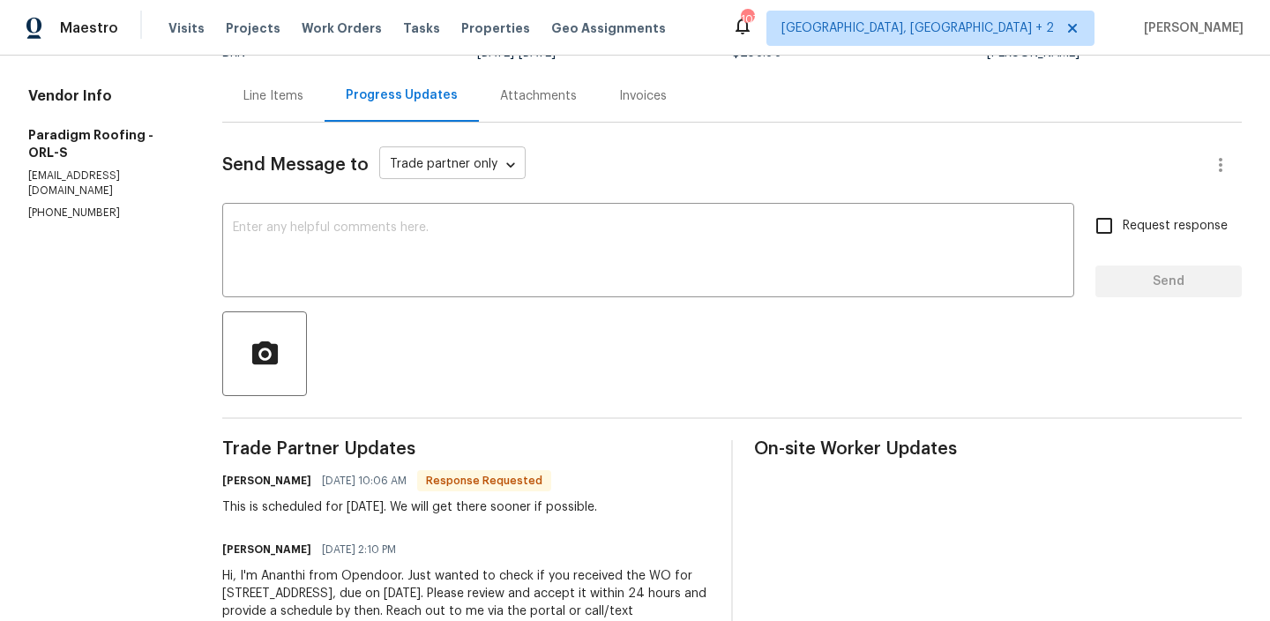
scroll to position [160, 0]
click at [389, 238] on textarea at bounding box center [648, 251] width 831 height 62
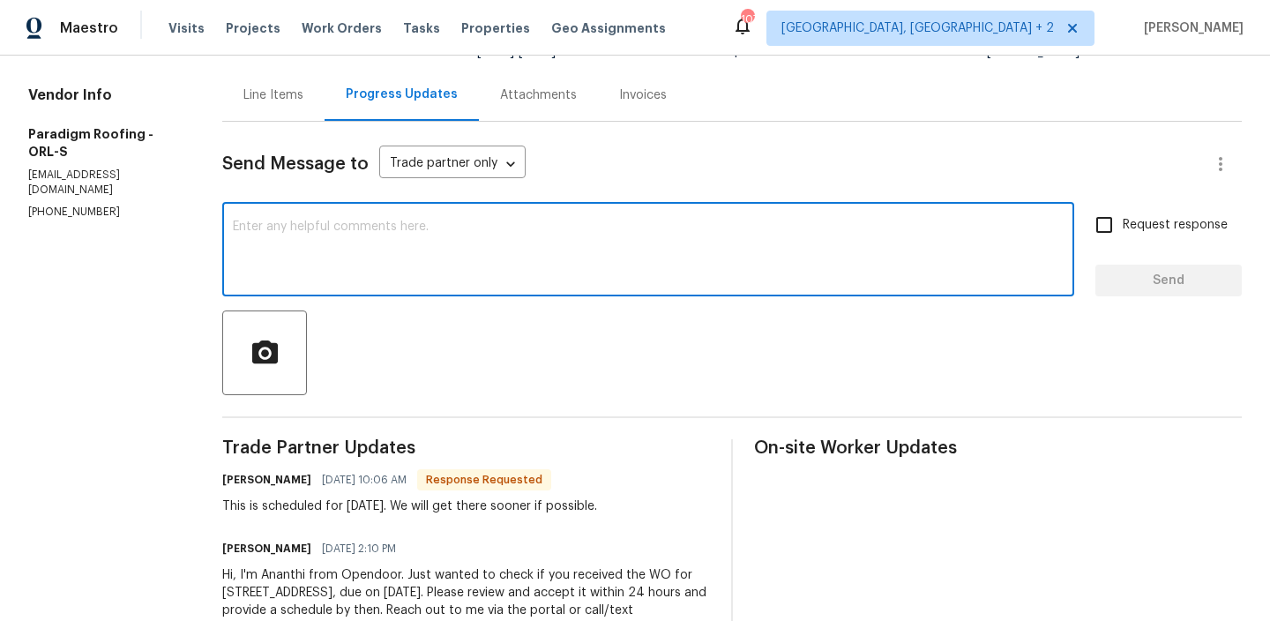
drag, startPoint x: 273, startPoint y: 161, endPoint x: 273, endPoint y: 140, distance: 21.2
click at [273, 161] on span "Send Message to" at bounding box center [295, 164] width 146 height 18
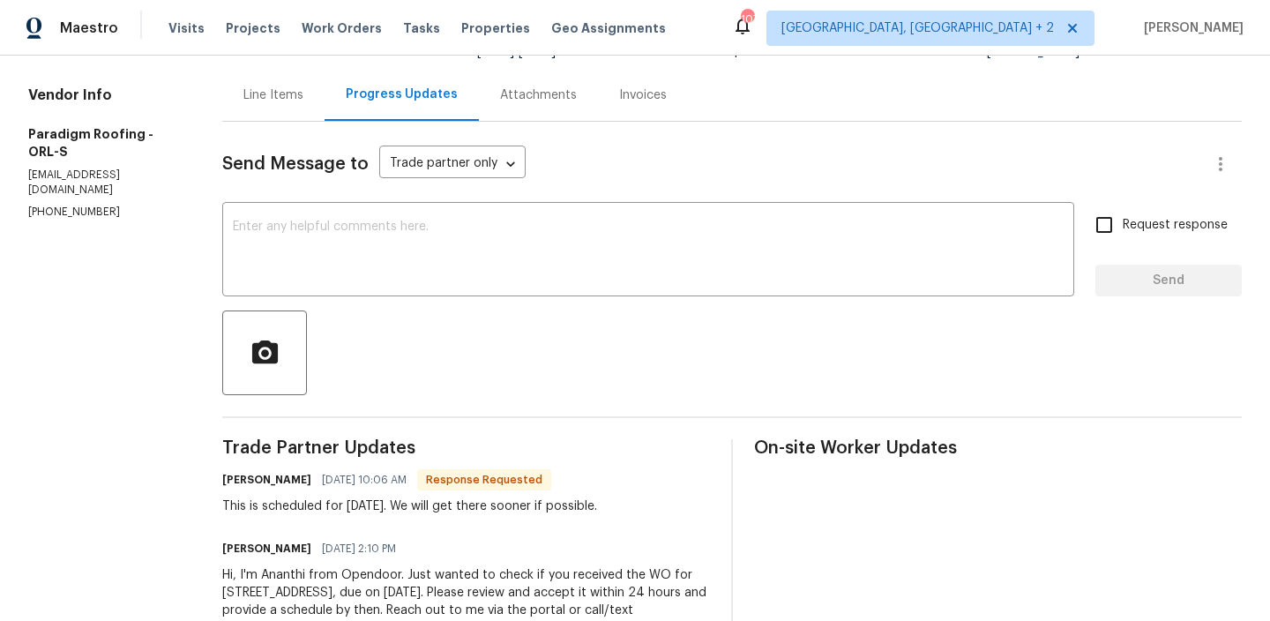
click at [273, 134] on div "Send Message to Trade partner only Trade partner only ​ x ​ Request response Se…" at bounding box center [731, 399] width 1019 height 554
click at [269, 100] on div "Line Items" at bounding box center [273, 95] width 60 height 18
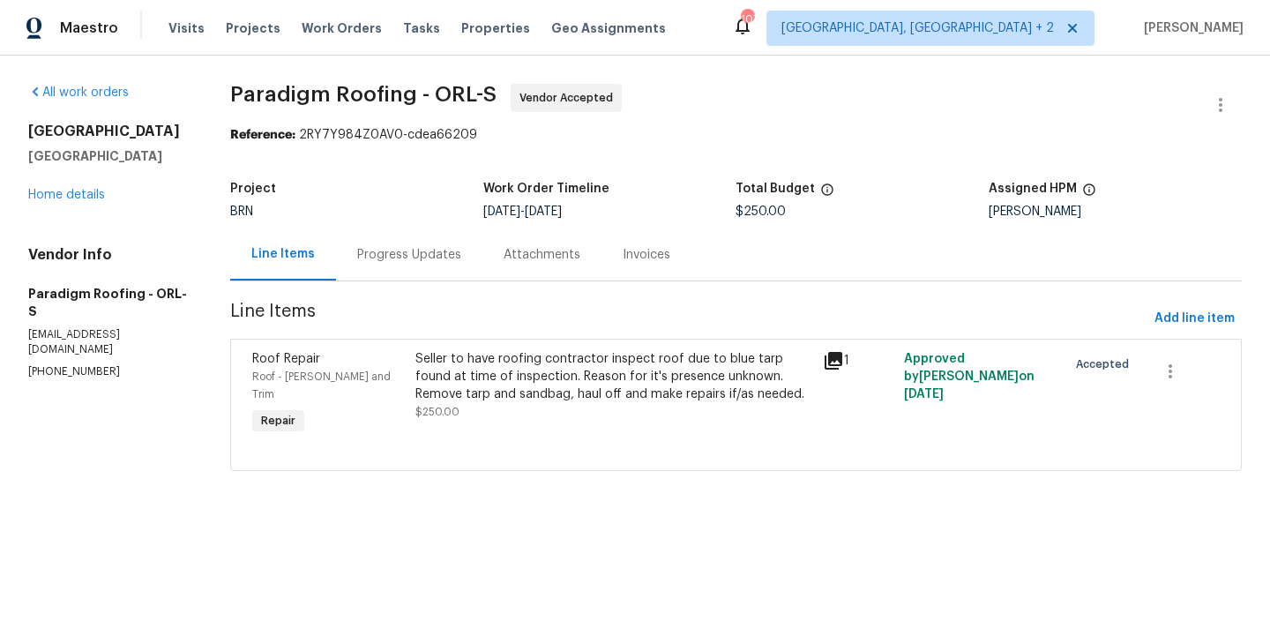
click at [399, 216] on div "BRN" at bounding box center [356, 211] width 253 height 12
click at [386, 294] on section "Paradigm Roofing - ORL-S Vendor Accepted Reference: 2RY7Y984Z0AV0-cdea66209 Pro…" at bounding box center [736, 288] width 1012 height 408
click at [400, 256] on div "Progress Updates" at bounding box center [409, 255] width 104 height 18
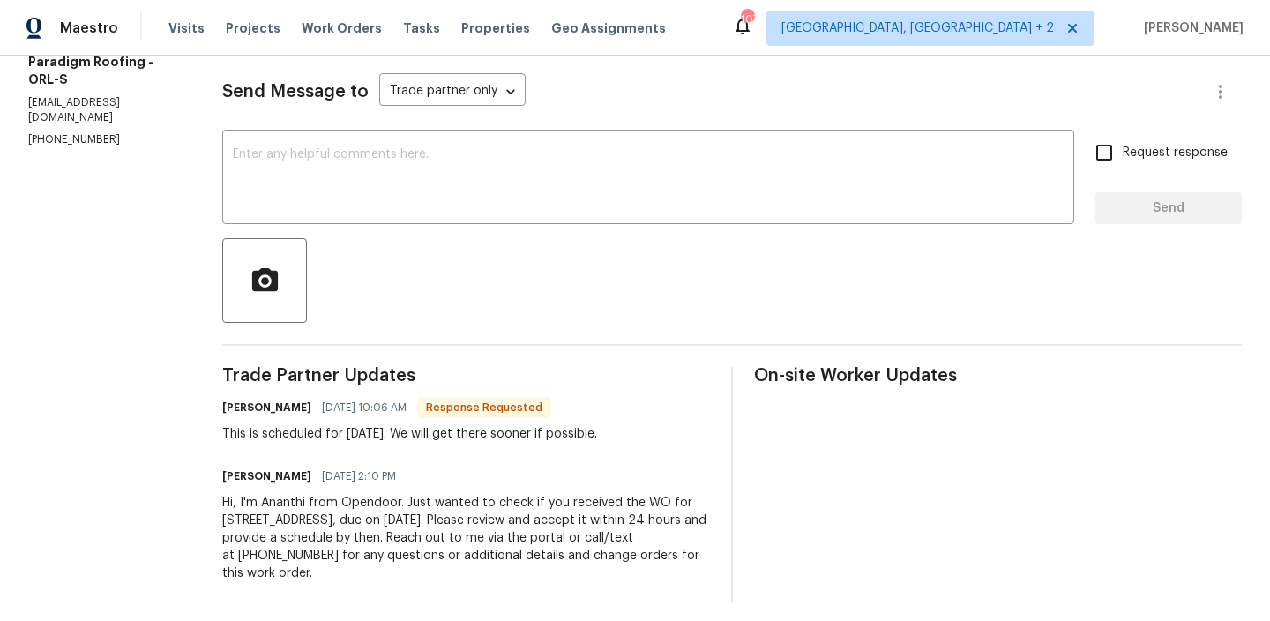
scroll to position [235, 0]
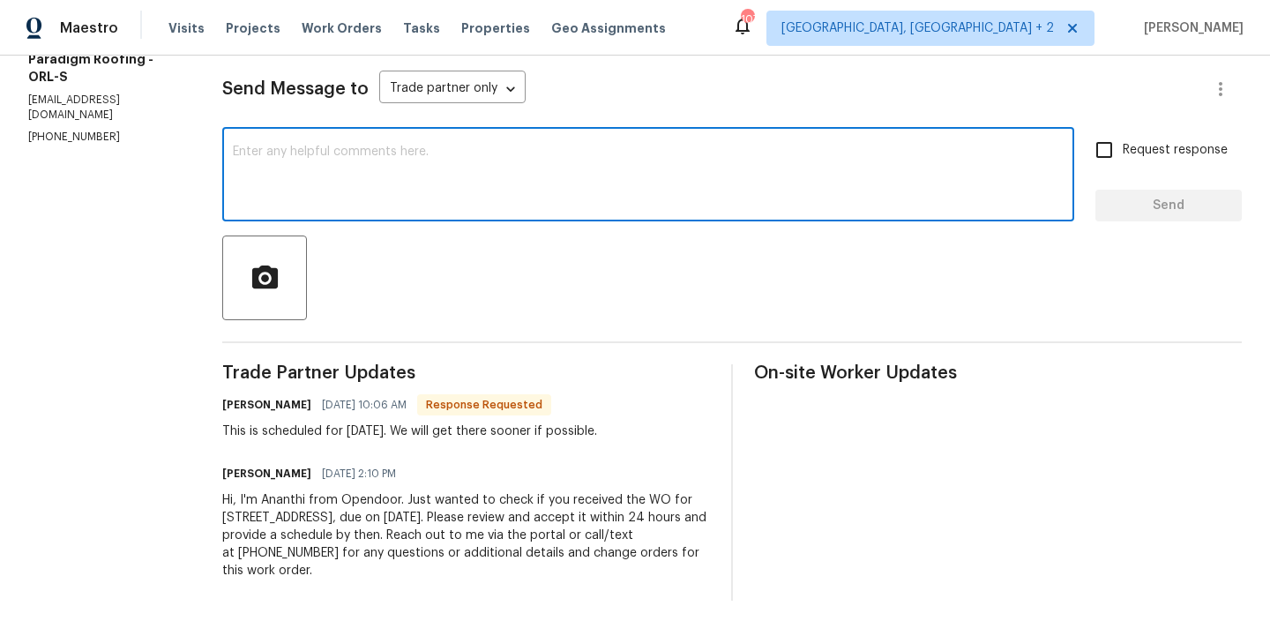
click at [274, 190] on textarea at bounding box center [648, 177] width 831 height 62
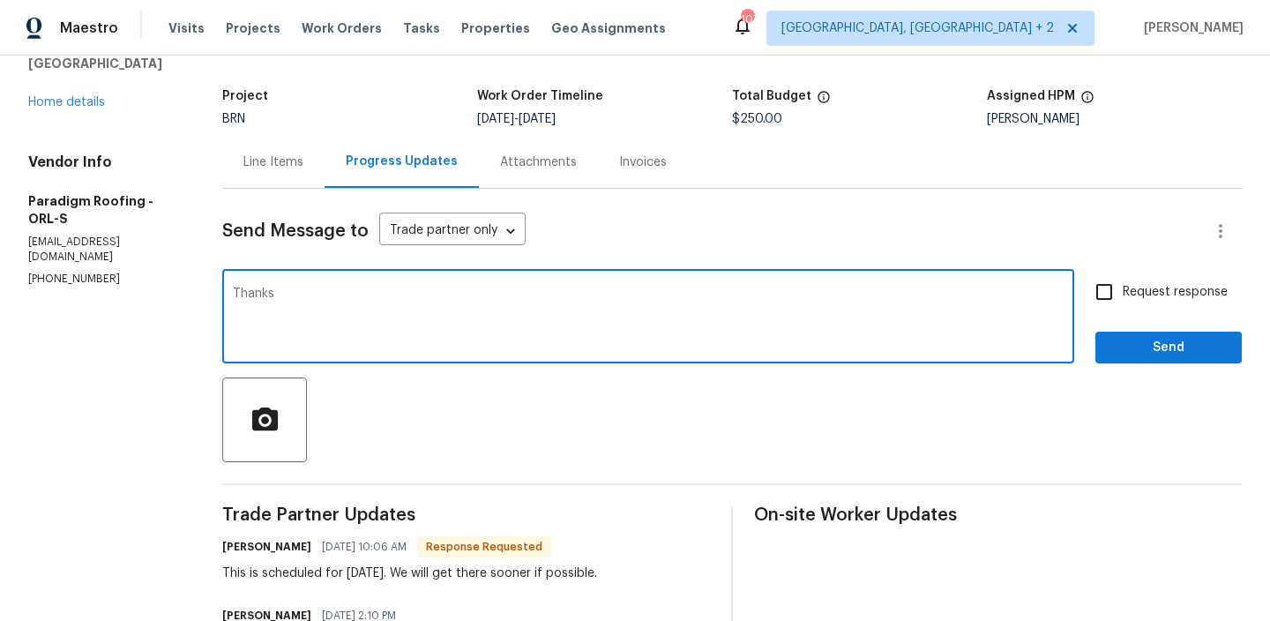
scroll to position [39, 0]
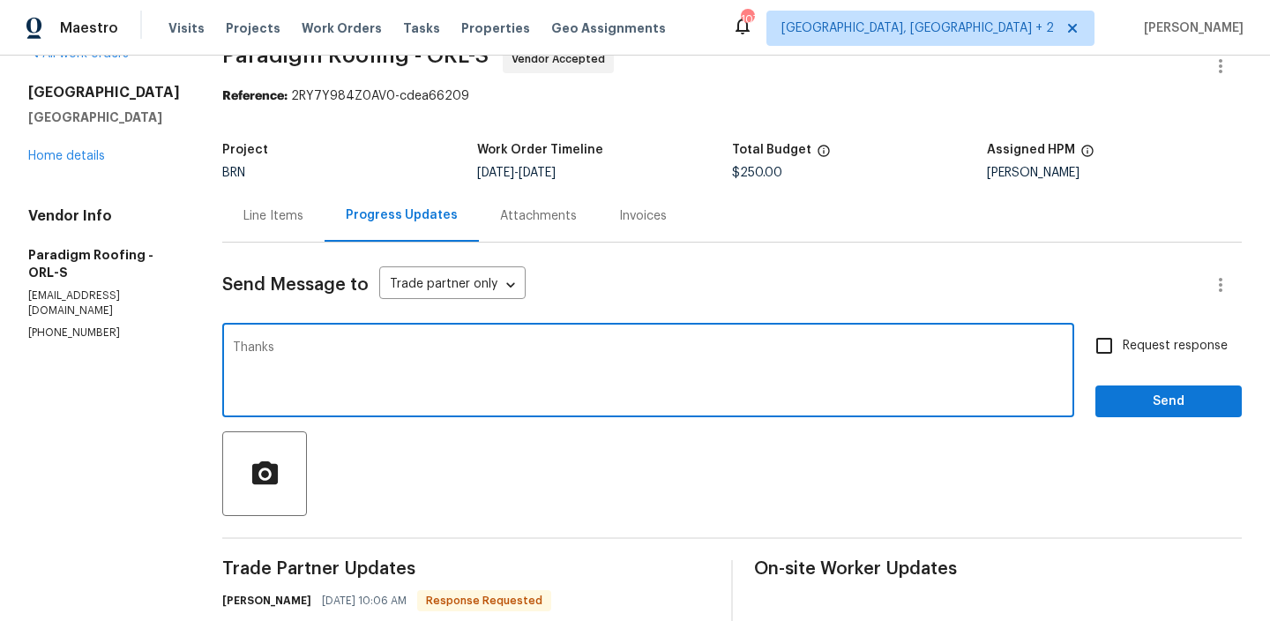
type textarea "Thanks"
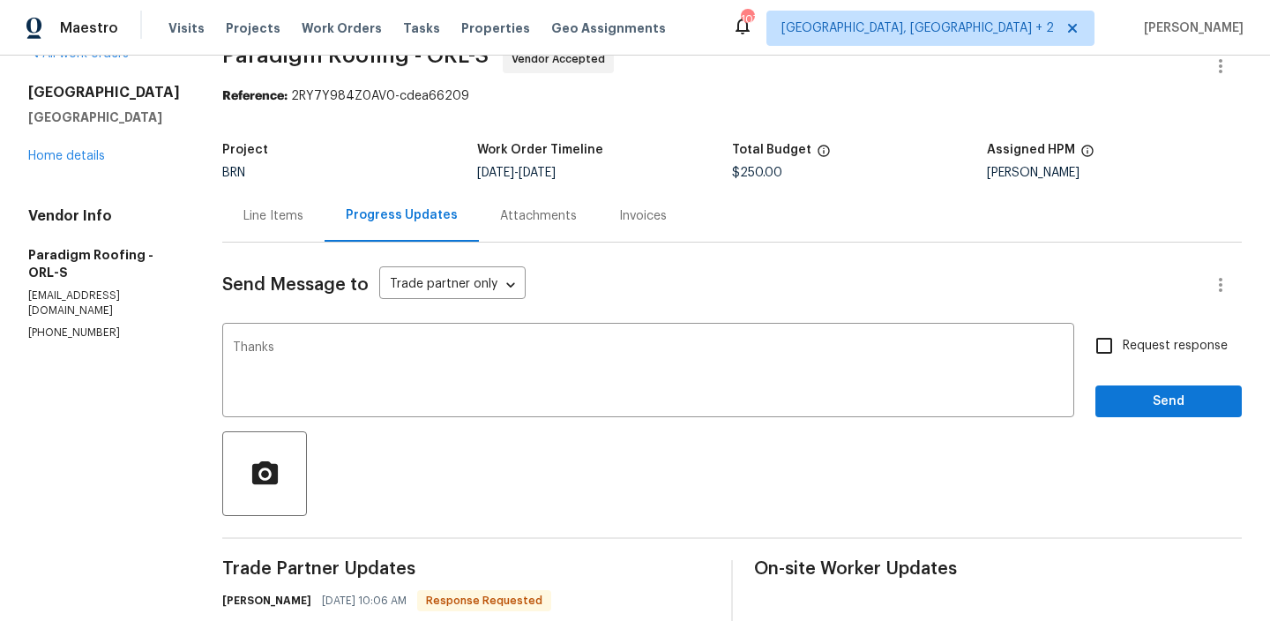
click at [243, 213] on div "Line Items" at bounding box center [273, 216] width 60 height 18
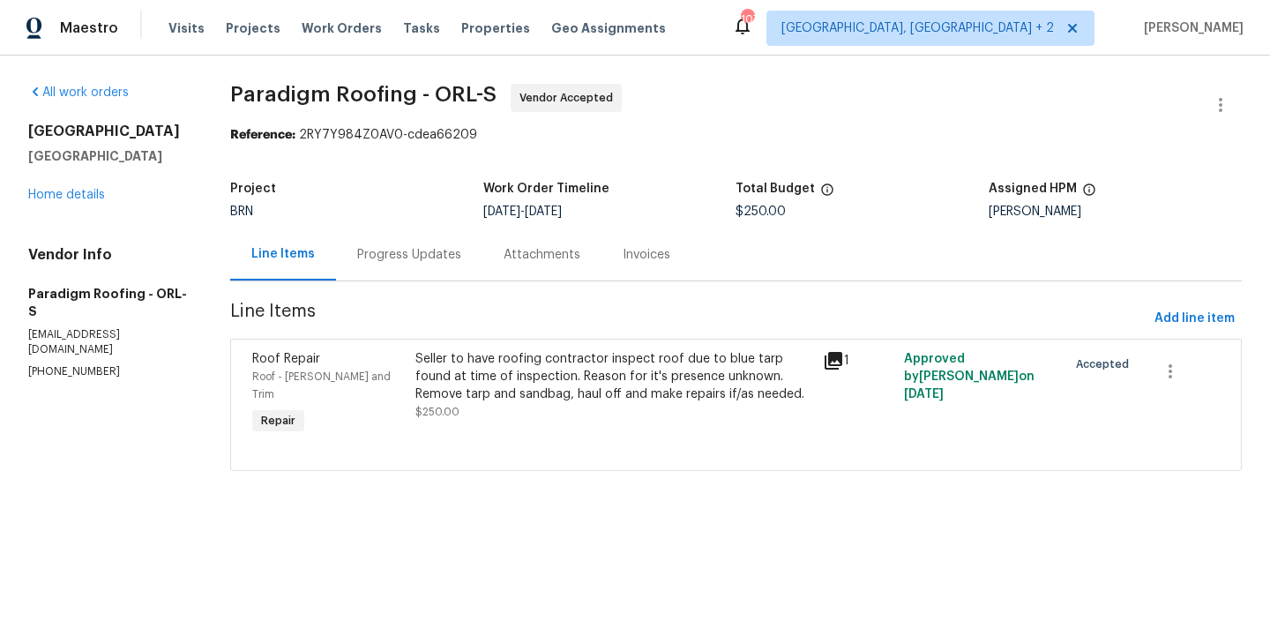
click at [400, 244] on div "Progress Updates" at bounding box center [409, 254] width 146 height 52
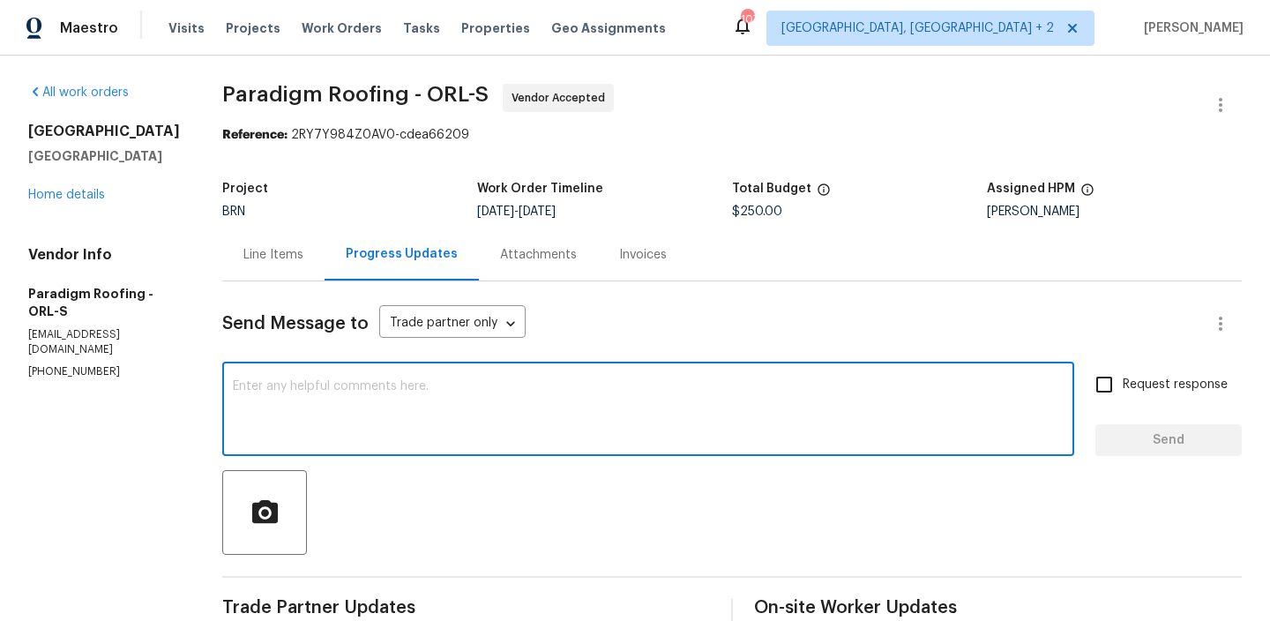
click at [247, 425] on textarea at bounding box center [648, 411] width 831 height 62
type textarea "S"
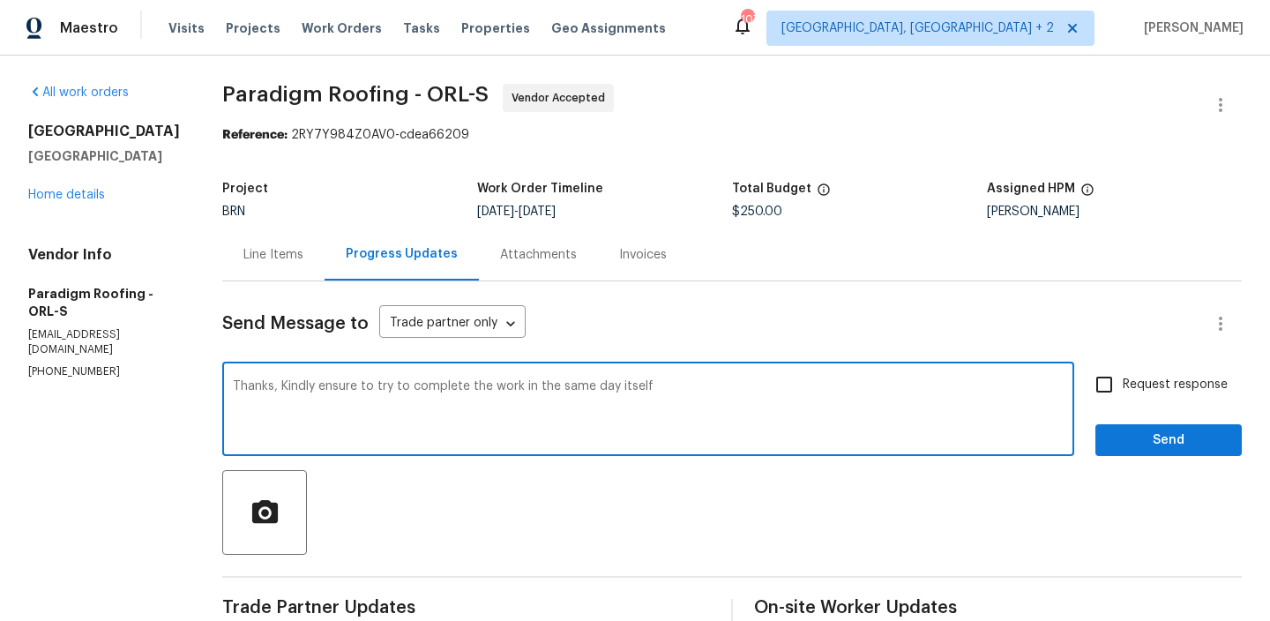
type textarea "Thanks, Kindly ensure to try to complete the work in the same day itself"
click at [1139, 395] on label "Request response" at bounding box center [1157, 384] width 142 height 37
click at [1123, 395] on input "Request response" at bounding box center [1104, 384] width 37 height 37
checkbox input "true"
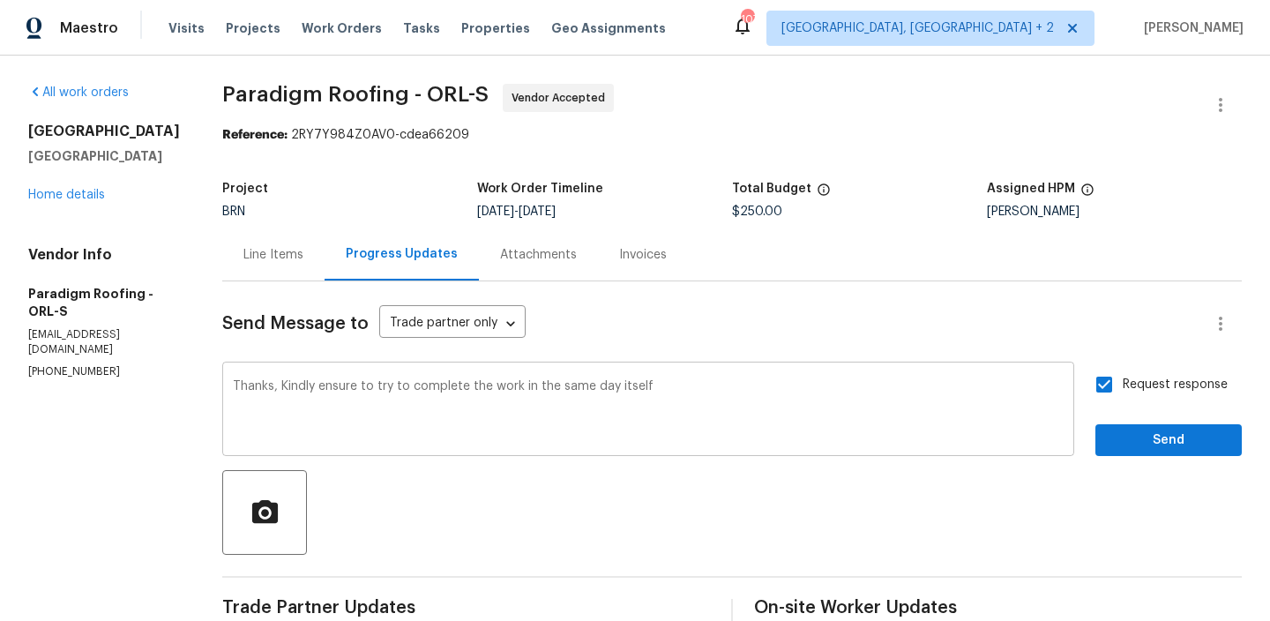
click at [309, 389] on textarea "Thanks, Kindly ensure to try to complete the work in the same day itself" at bounding box center [648, 411] width 831 height 62
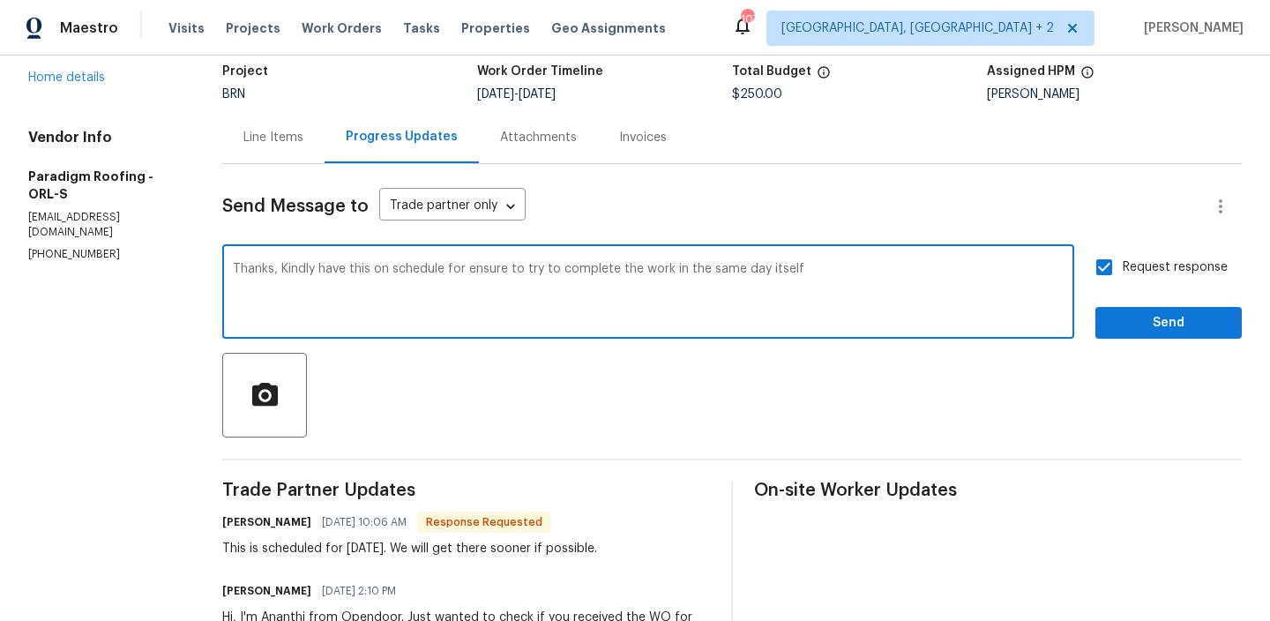
scroll to position [243, 0]
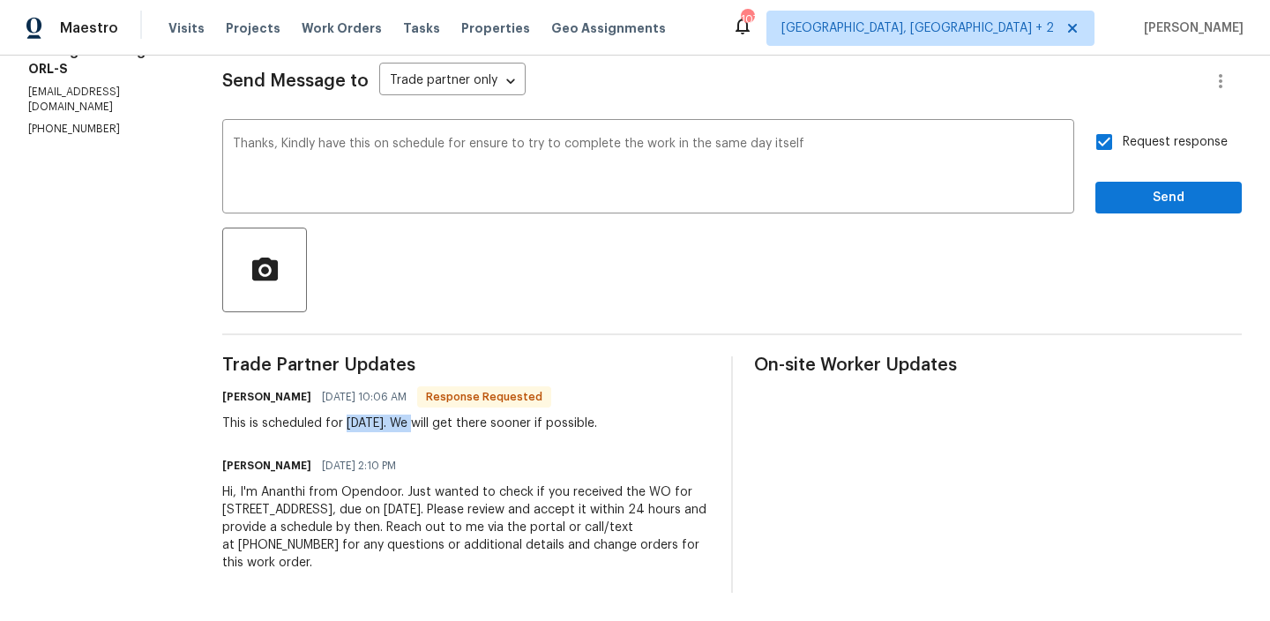
drag, startPoint x: 334, startPoint y: 423, endPoint x: 405, endPoint y: 421, distance: 70.6
click at [405, 421] on div "This is scheduled for Friday 10/10. We will get there sooner if possible." at bounding box center [409, 423] width 375 height 18
copy div "Friday 10/10"
click at [454, 141] on textarea "Thanks, Kindly have this on schedule for ensure to try to complete the work in …" at bounding box center [648, 169] width 831 height 62
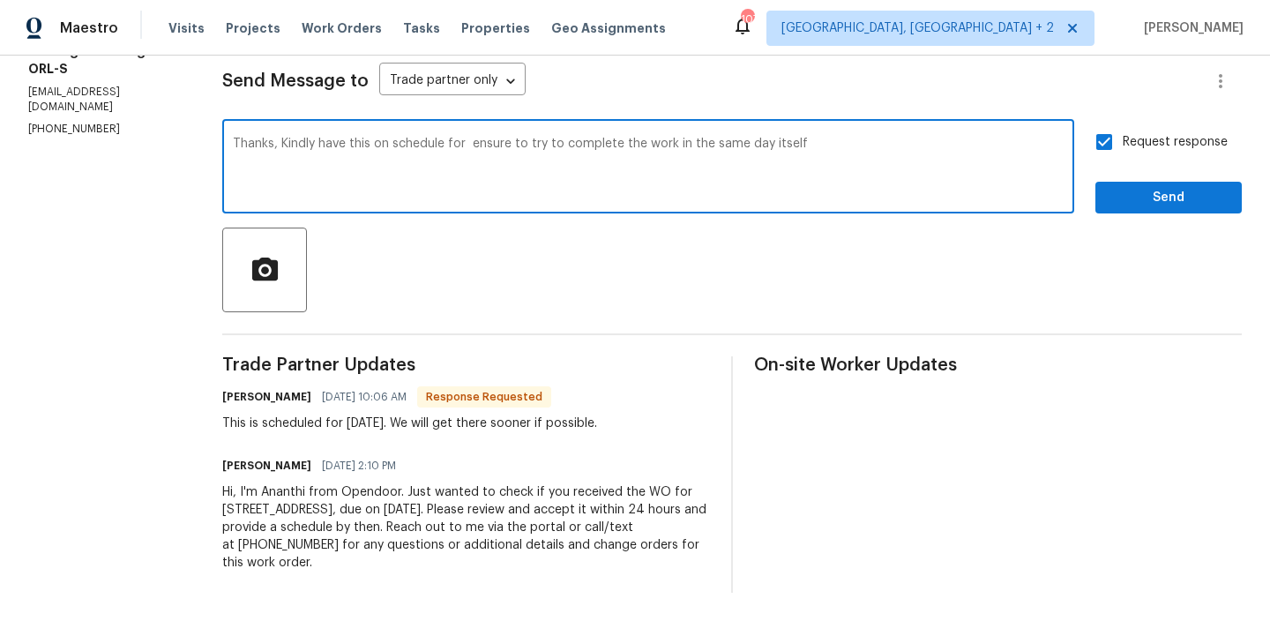
paste textarea "Friday 10/10"
click at [915, 157] on textarea "Thanks, Kindly have this on schedule for Friday 10/10 ensure to try to complete…" at bounding box center [648, 169] width 831 height 62
type textarea "Thanks, Kindly have this on schedule for Friday 10/10 ensure to try to complete…"
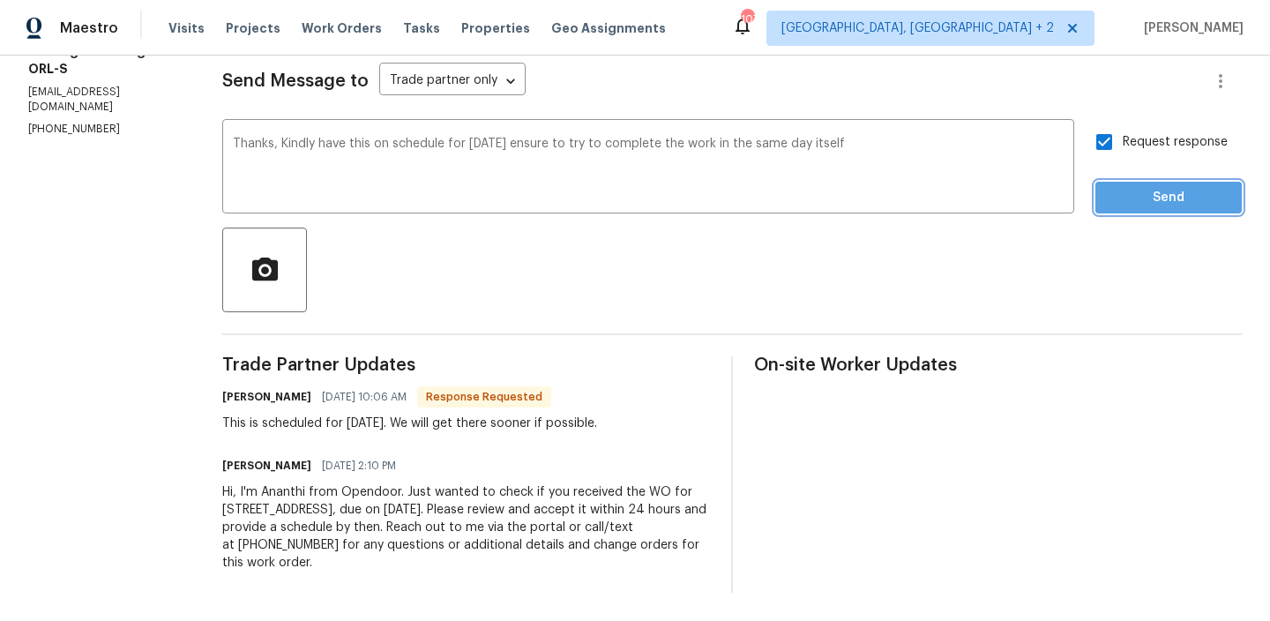
click at [1112, 211] on button "Send" at bounding box center [1168, 198] width 146 height 33
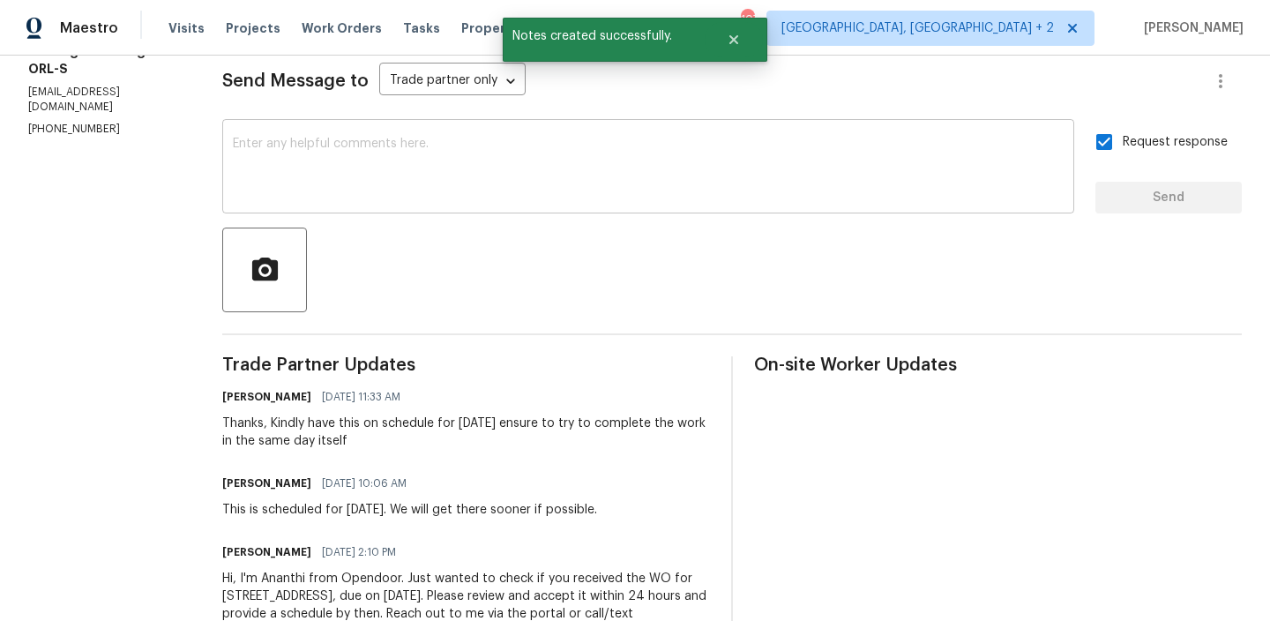
scroll to position [0, 0]
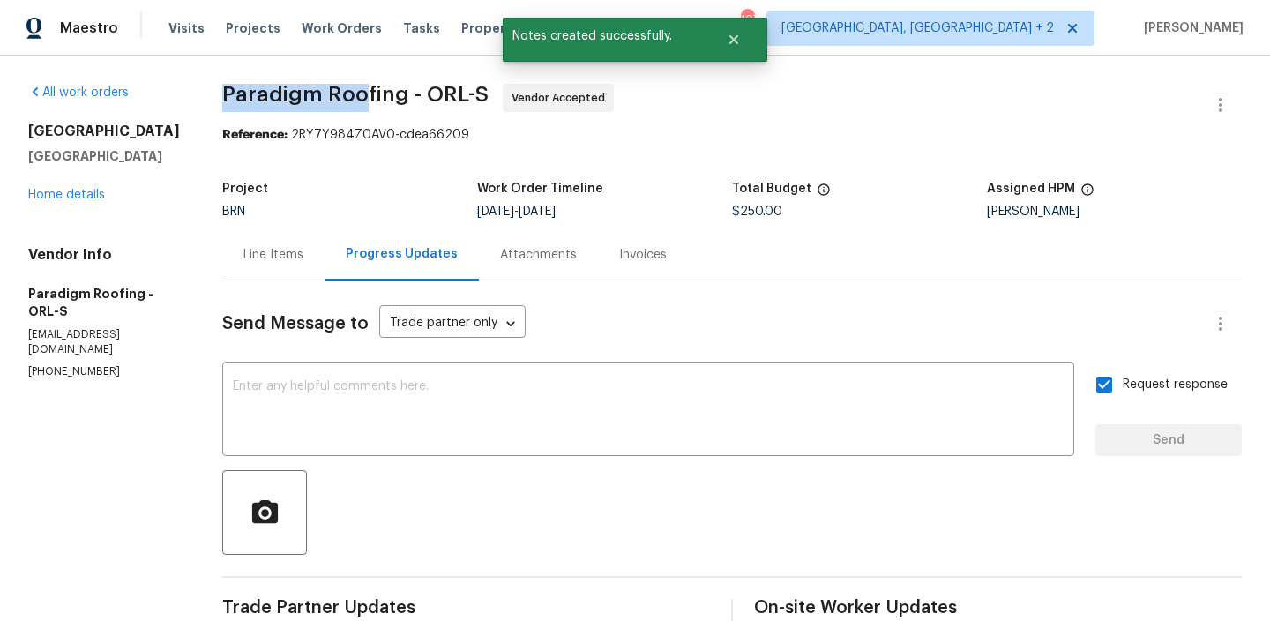
drag, startPoint x: 205, startPoint y: 100, endPoint x: 358, endPoint y: 95, distance: 152.6
click at [358, 95] on div "All work orders 16518 Brook Springs Aly Winter Garden, FL 34787 Home details Ve…" at bounding box center [635, 503] width 1270 height 894
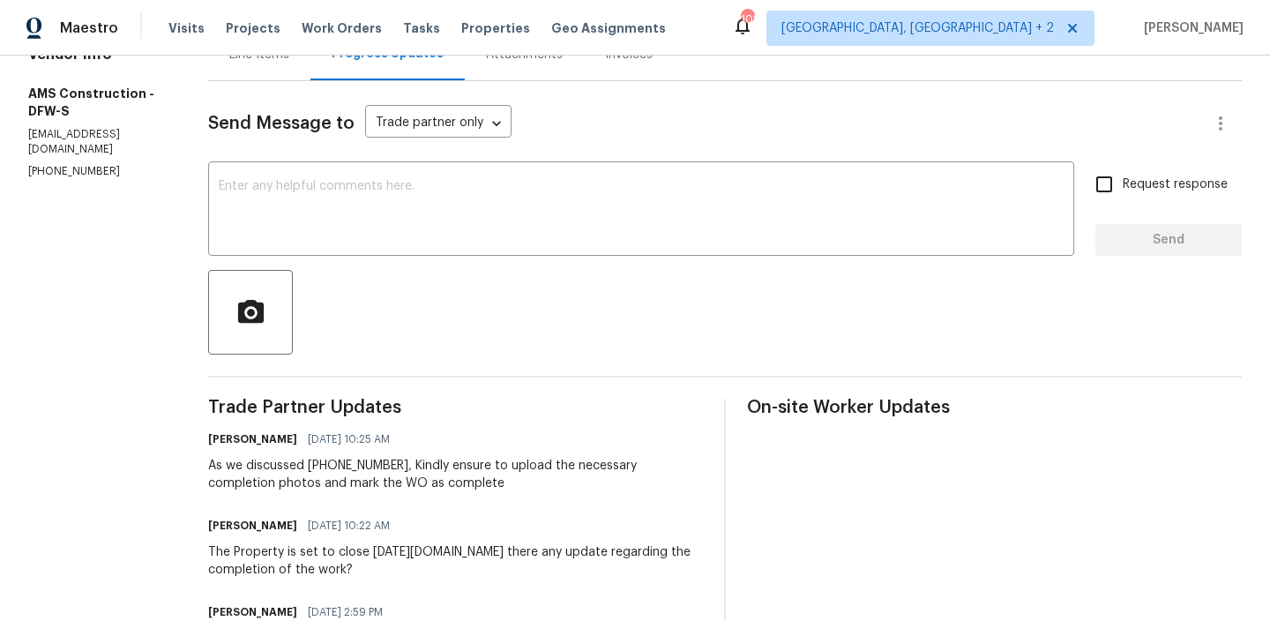
scroll to position [203, 0]
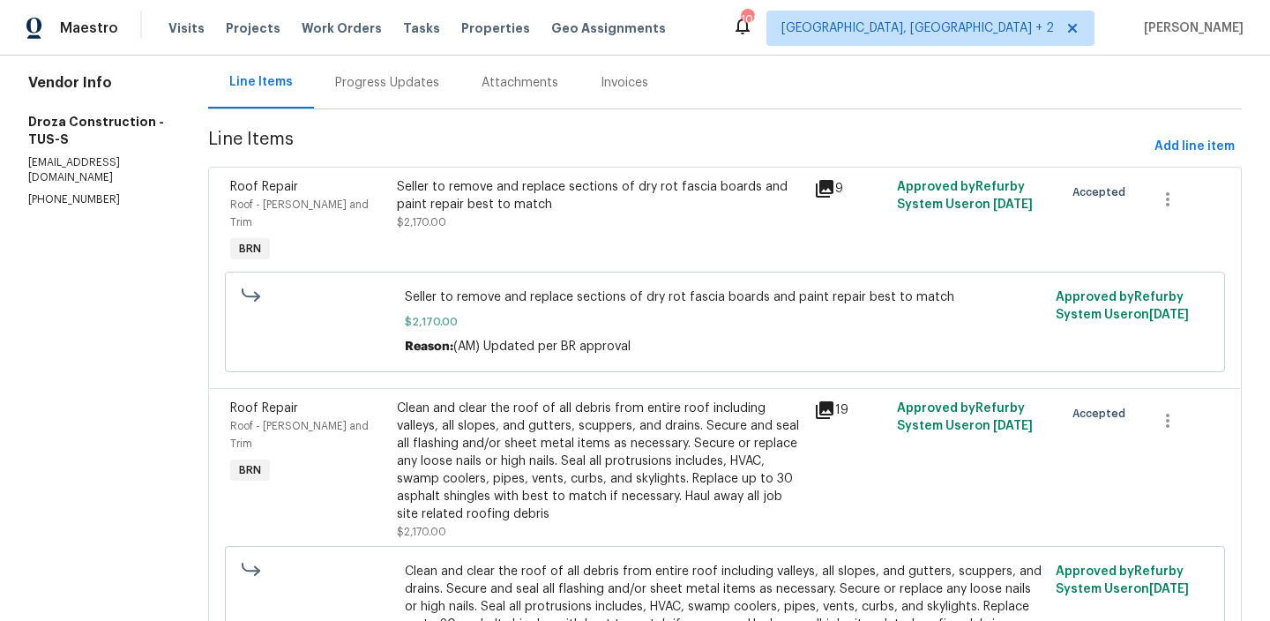
click at [392, 95] on div "Progress Updates" at bounding box center [387, 82] width 146 height 52
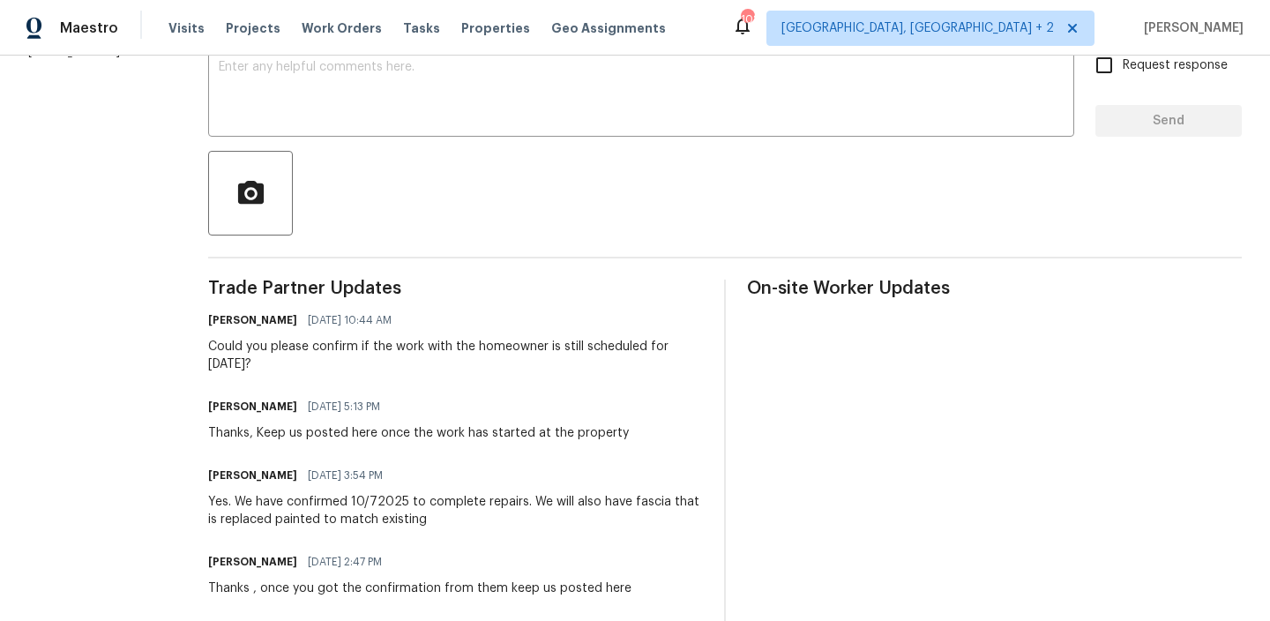
scroll to position [320, 0]
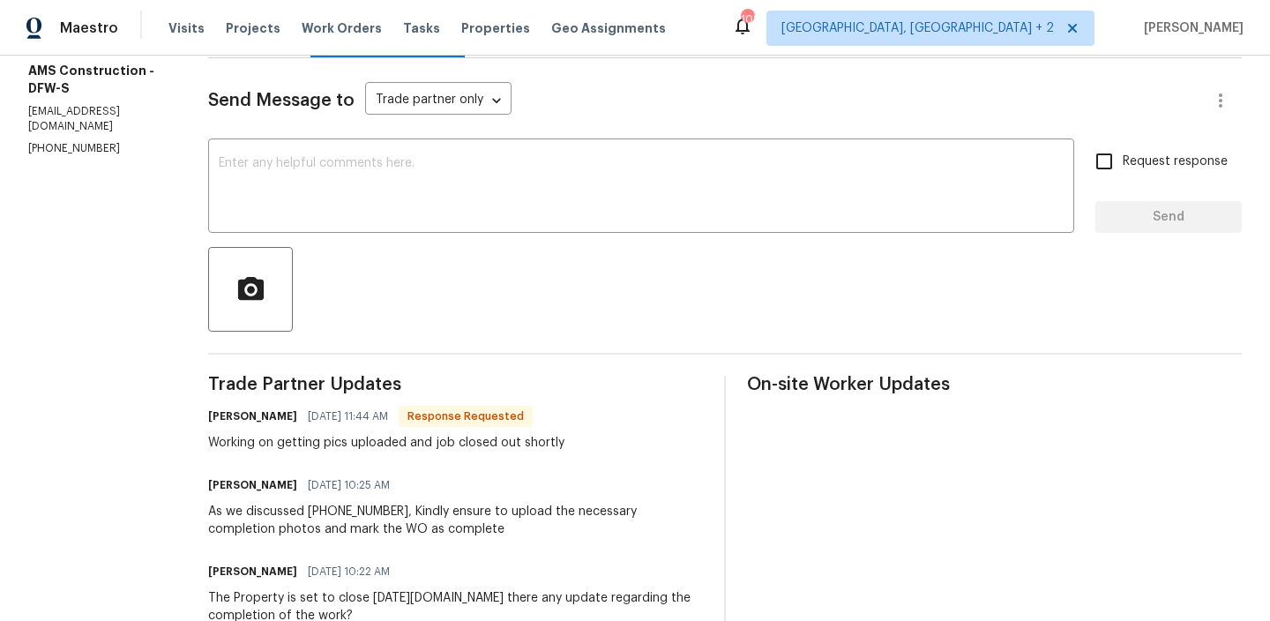
scroll to position [232, 0]
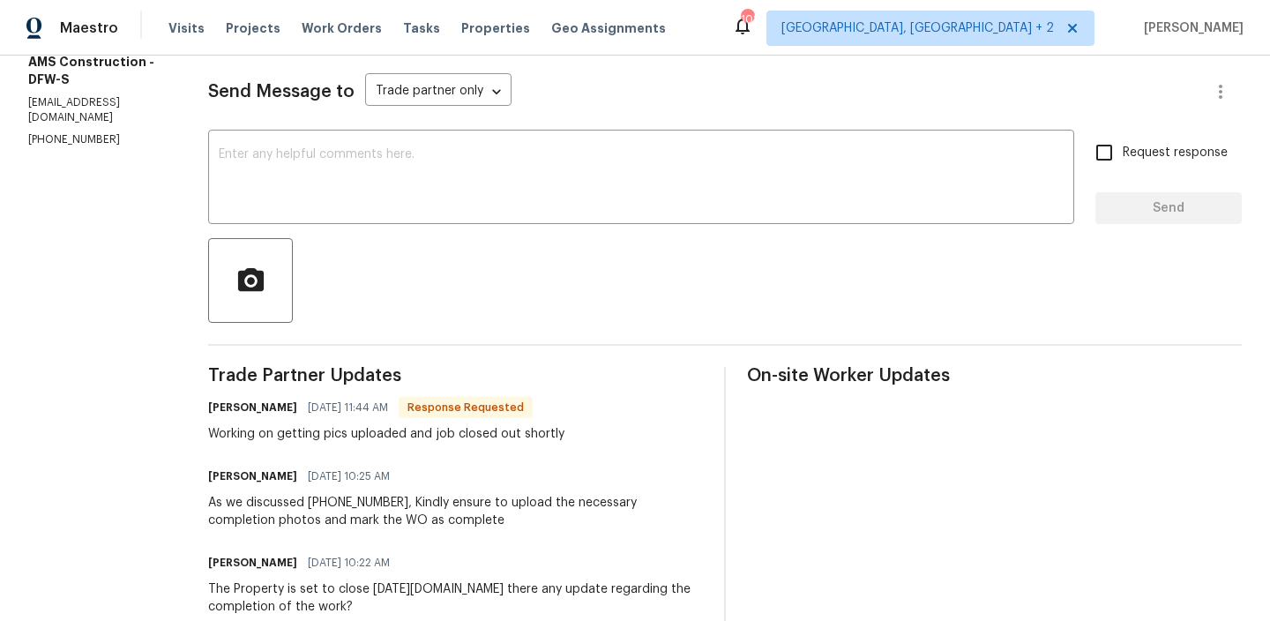
click at [317, 236] on div "Send Message to Trade partner only Trade partner only ​ x ​ Request response Se…" at bounding box center [725, 567] width 1034 height 1037
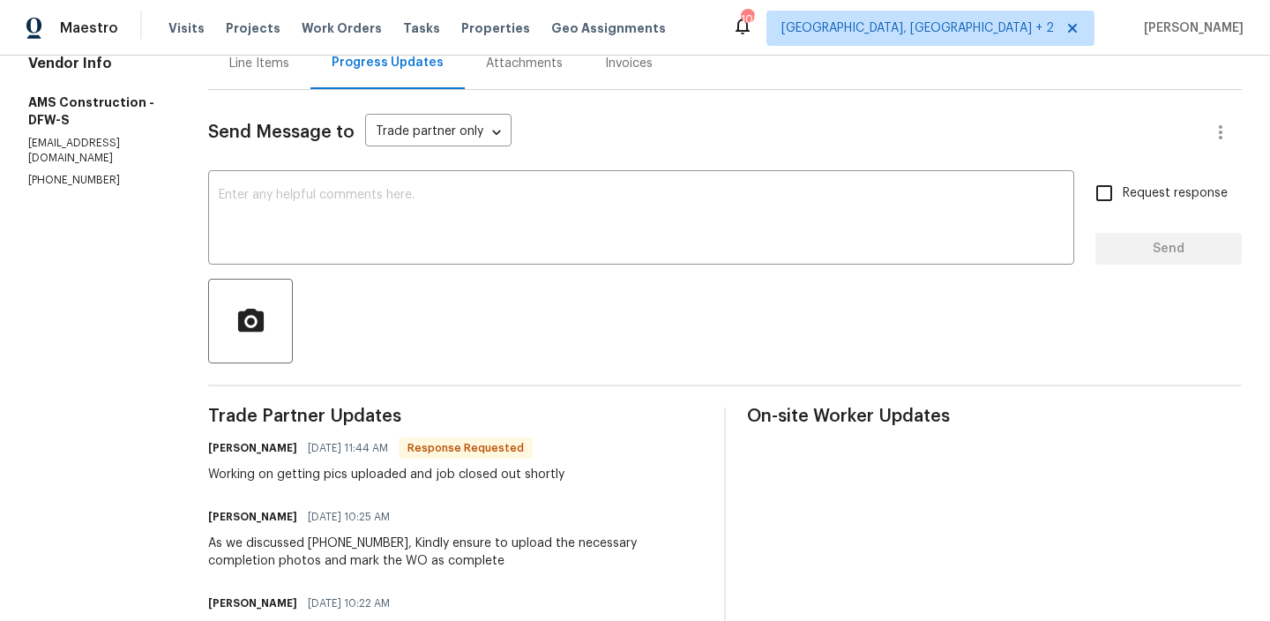
scroll to position [180, 0]
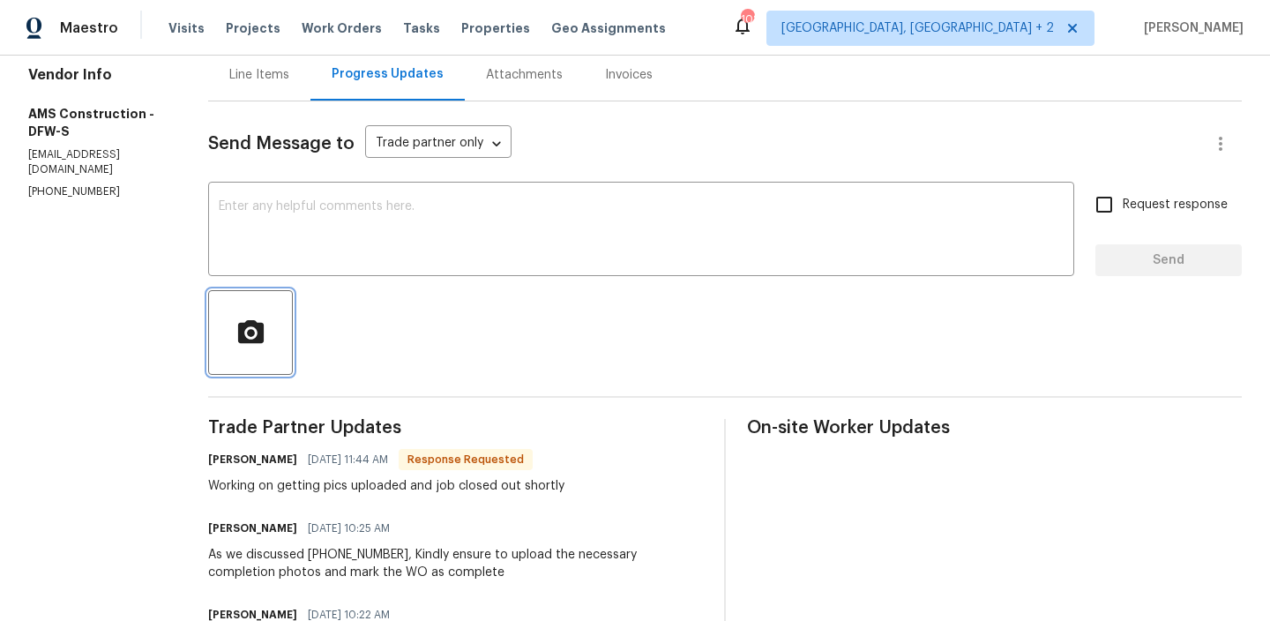
click at [268, 298] on button "button" at bounding box center [250, 332] width 85 height 85
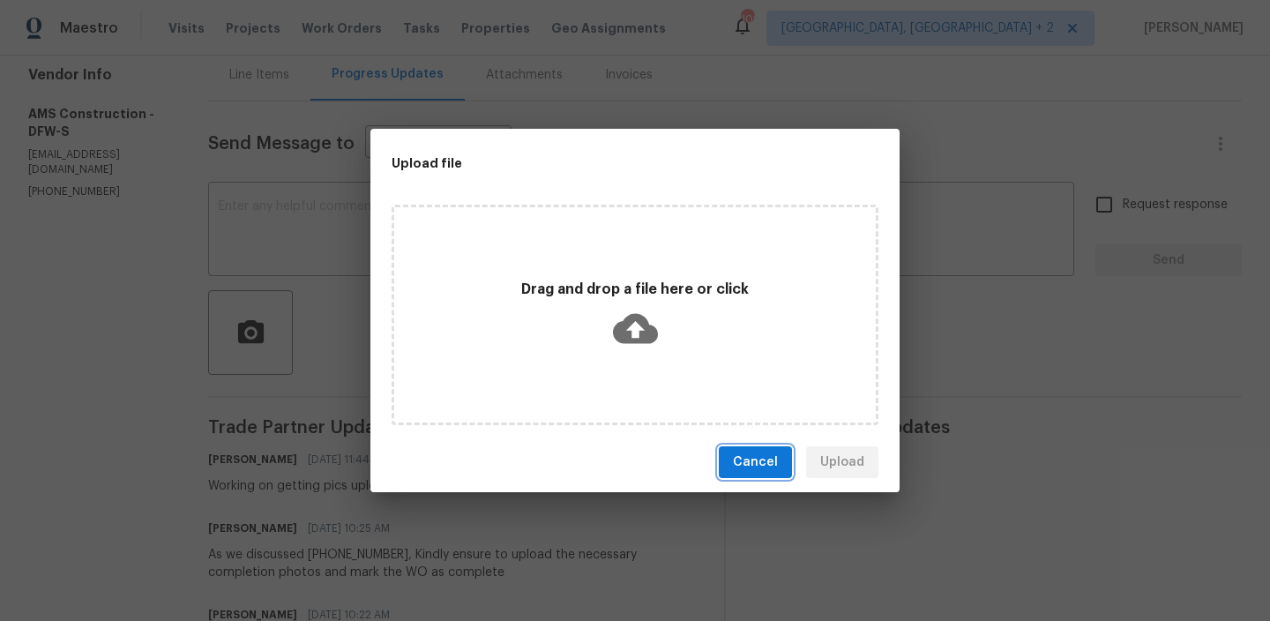
click at [756, 457] on span "Cancel" at bounding box center [755, 463] width 45 height 22
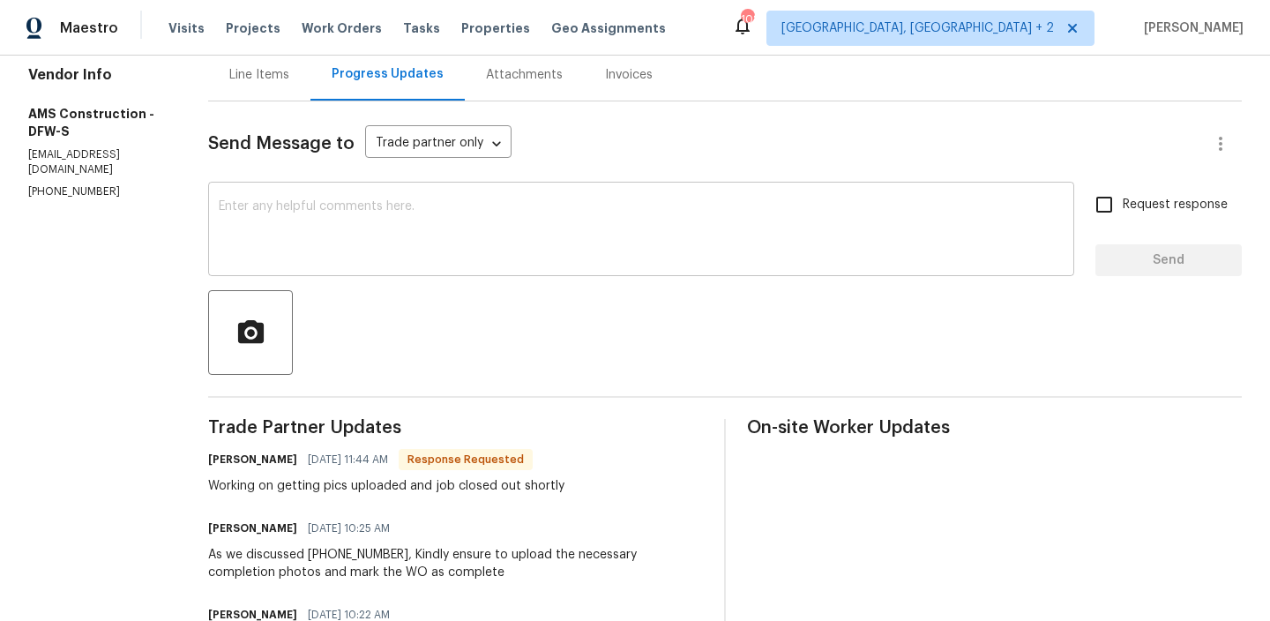
click at [366, 273] on div "x ​" at bounding box center [641, 231] width 866 height 90
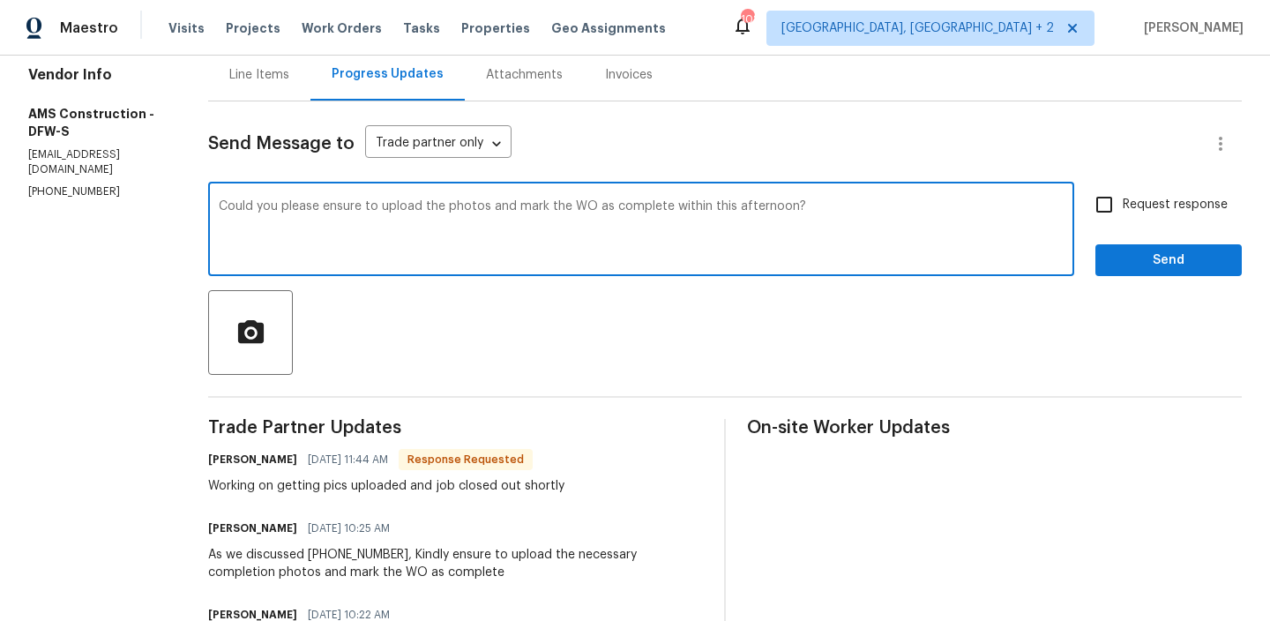
type textarea "Could you please ensure to upload the photos and mark the WO as complete within…"
click at [1148, 213] on span "Request response" at bounding box center [1175, 205] width 105 height 19
click at [1123, 213] on input "Request response" at bounding box center [1104, 204] width 37 height 37
checkbox input "true"
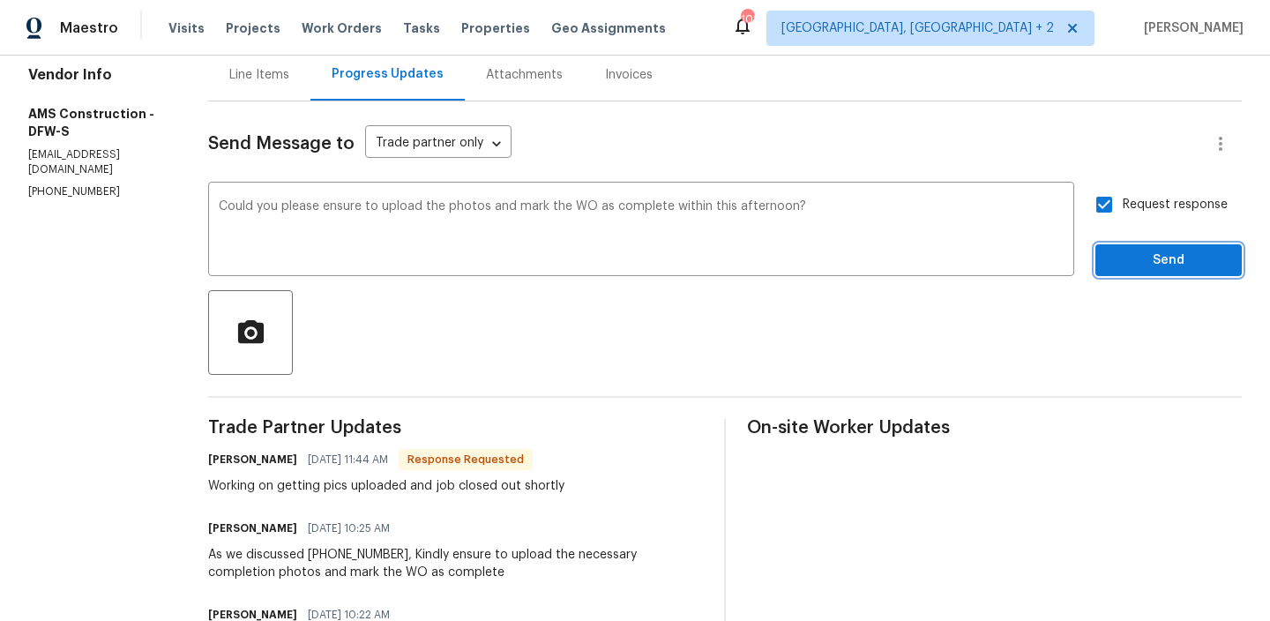
click at [1124, 262] on span "Send" at bounding box center [1168, 261] width 118 height 22
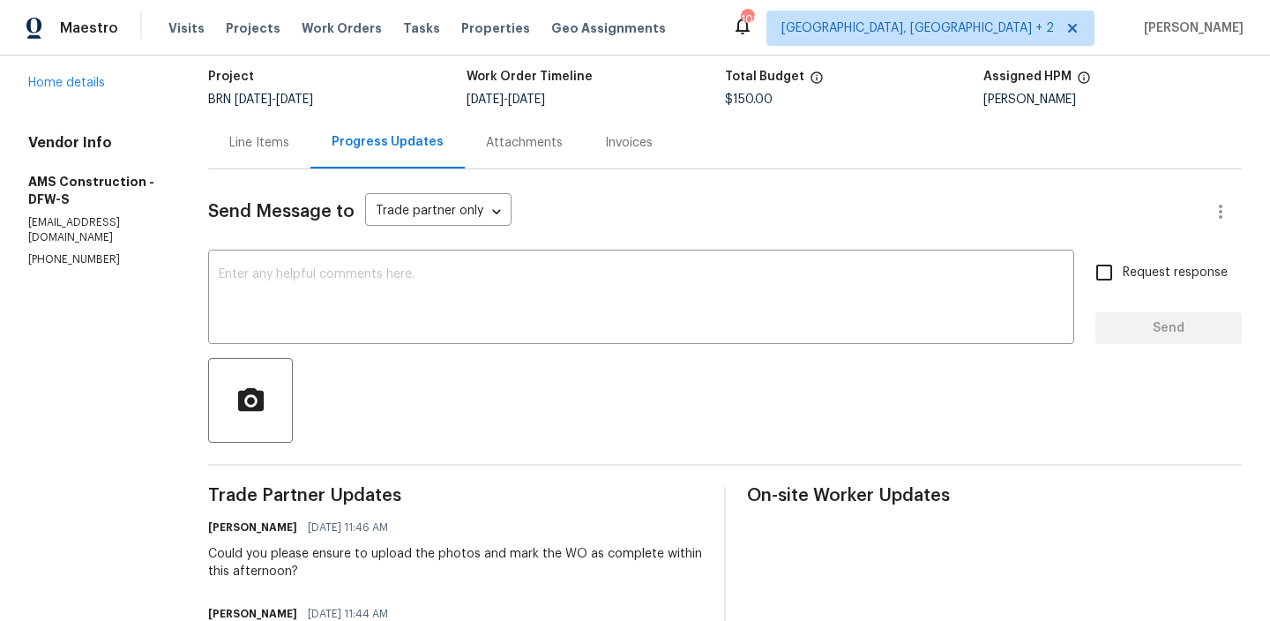
scroll to position [45, 0]
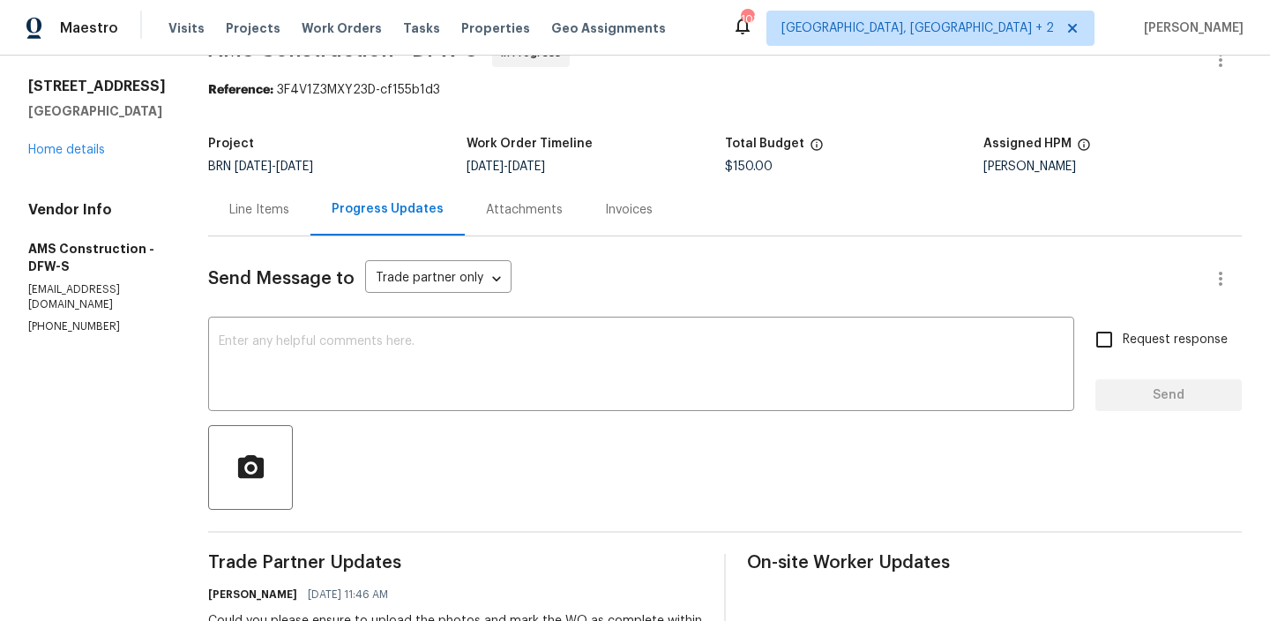
click at [208, 211] on div "Line Items" at bounding box center [259, 209] width 102 height 52
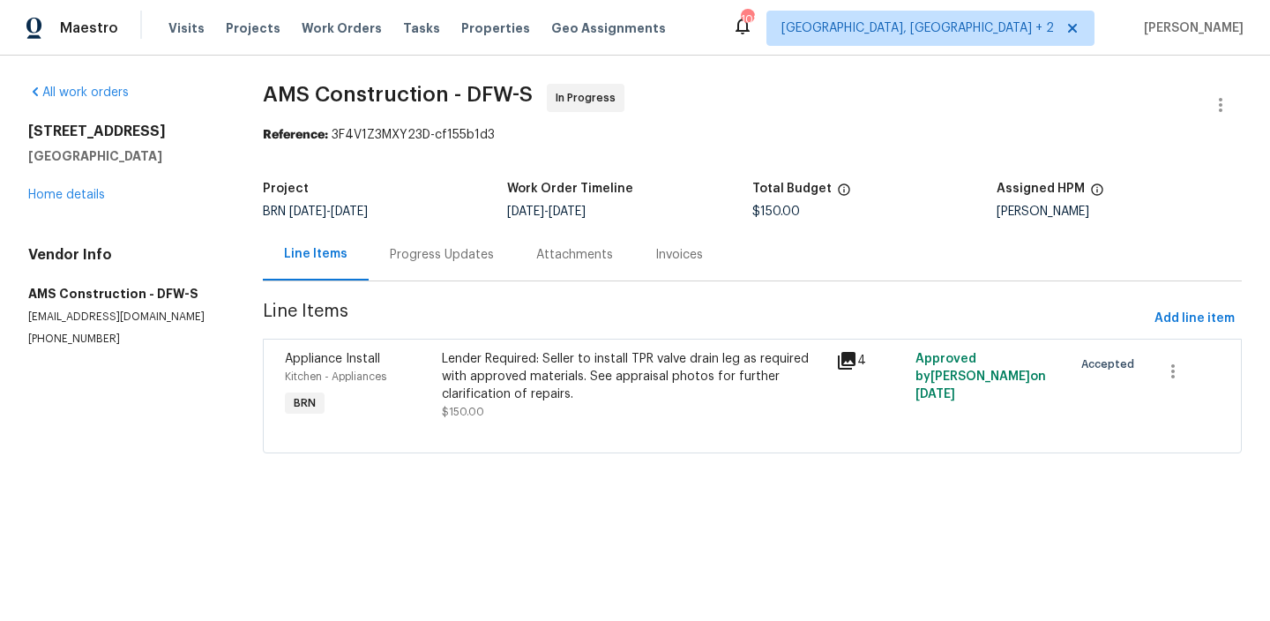
click at [402, 408] on div "Appliance Install Kitchen - Appliances BRN" at bounding box center [359, 385] width 158 height 81
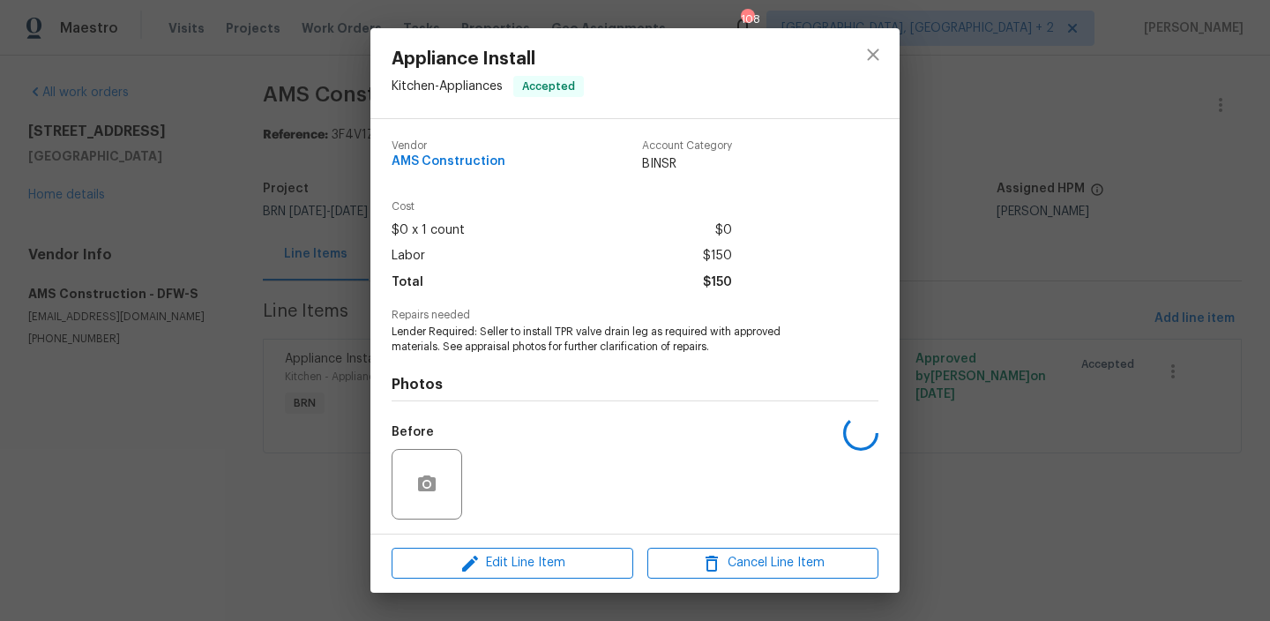
scroll to position [118, 0]
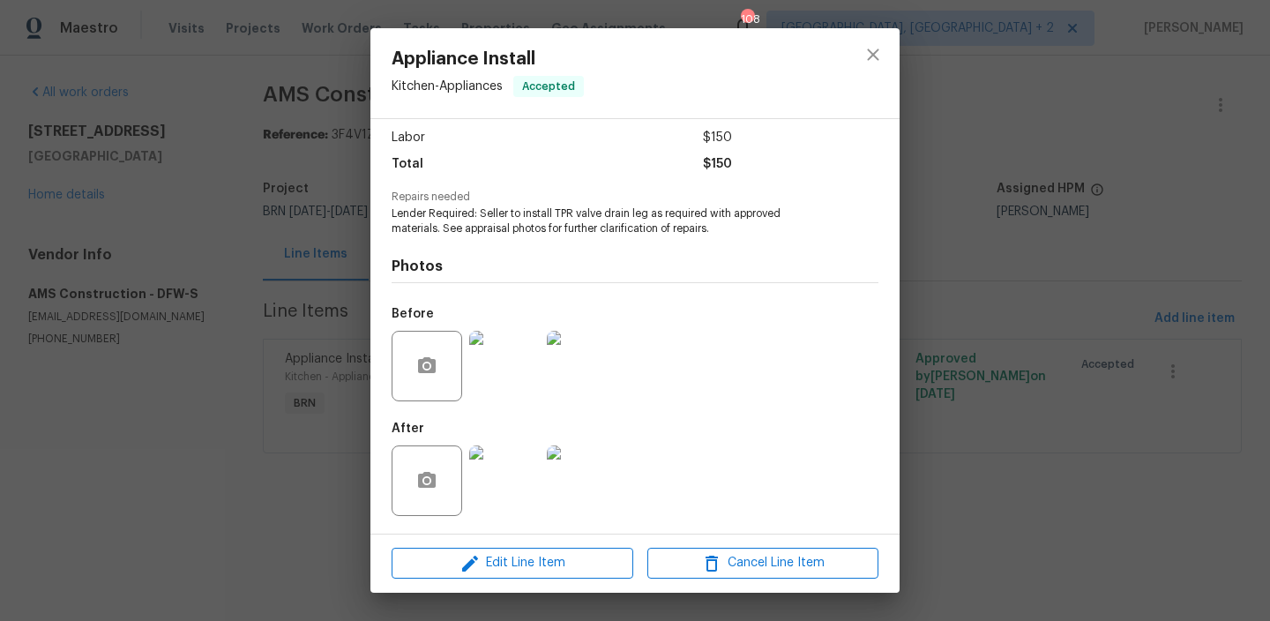
click at [526, 475] on img at bounding box center [504, 480] width 71 height 71
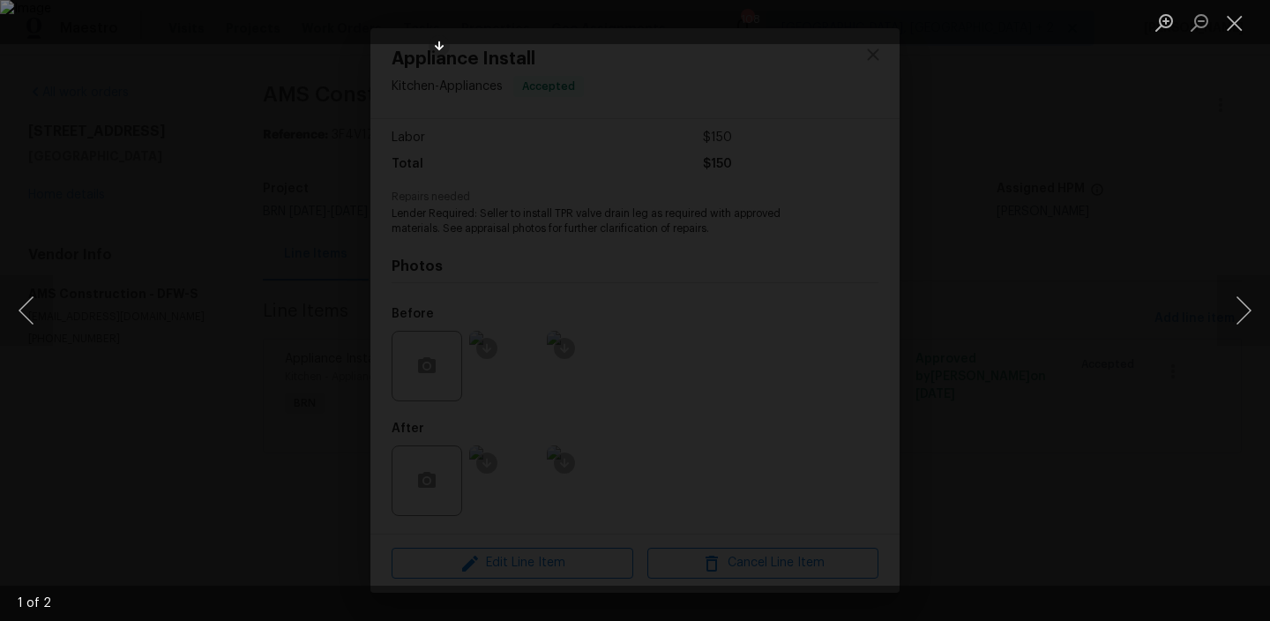
click at [193, 271] on div "Lightbox" at bounding box center [635, 310] width 1270 height 621
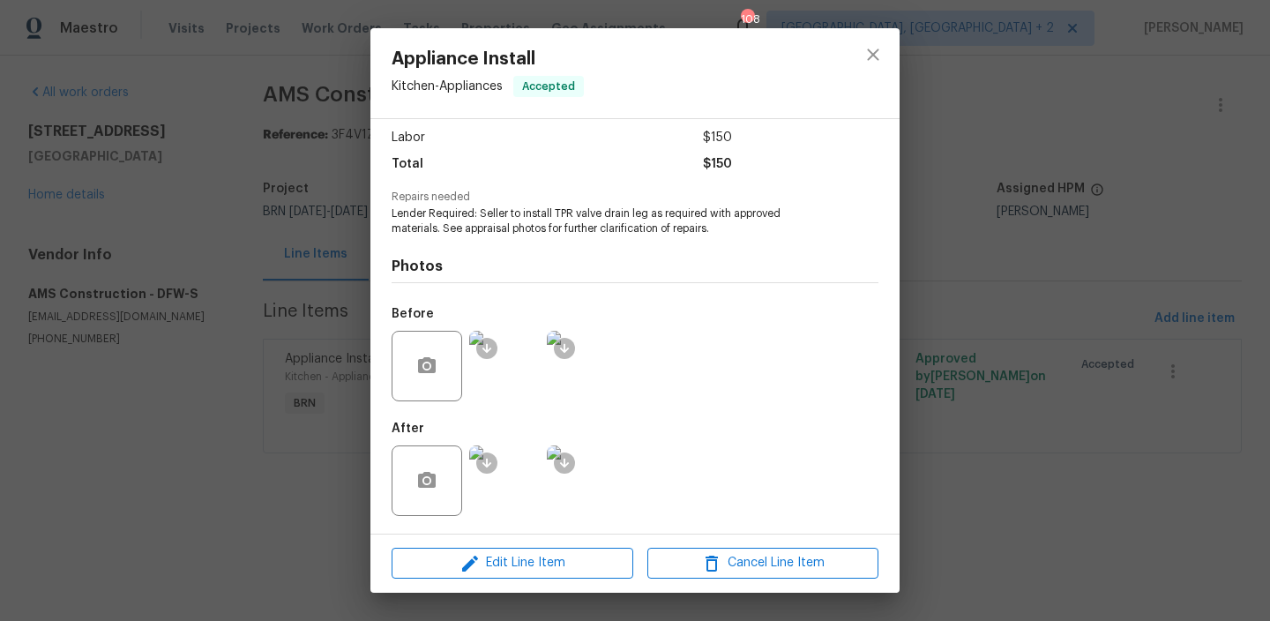
click at [227, 242] on div "Appliance Install Kitchen - Appliances Accepted Vendor AMS Construction Account…" at bounding box center [635, 310] width 1270 height 621
